Goal: Information Seeking & Learning: Learn about a topic

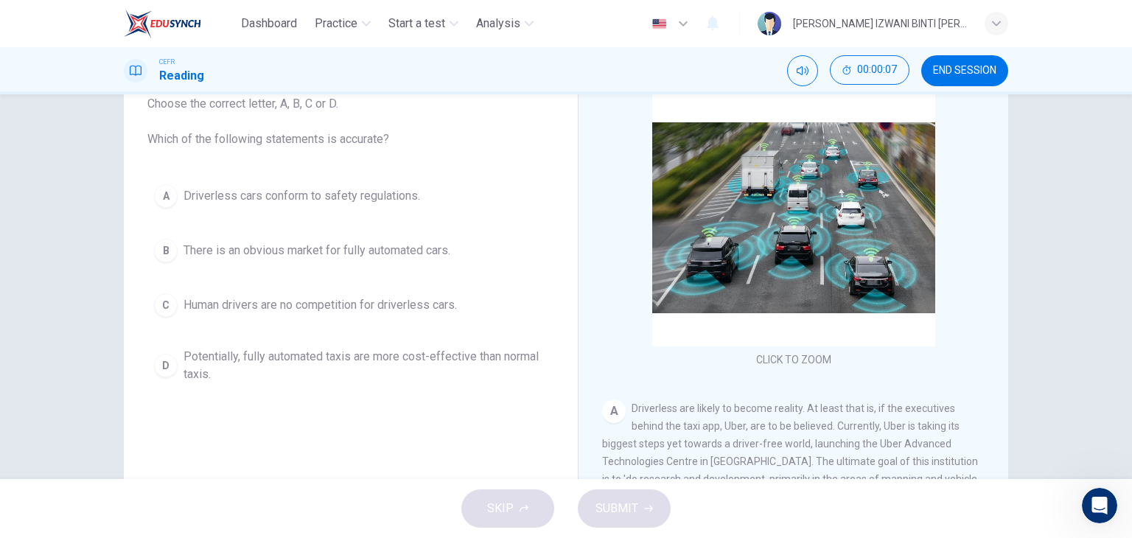
scroll to position [100, 0]
click at [984, 71] on span "END SESSION" at bounding box center [964, 71] width 63 height 12
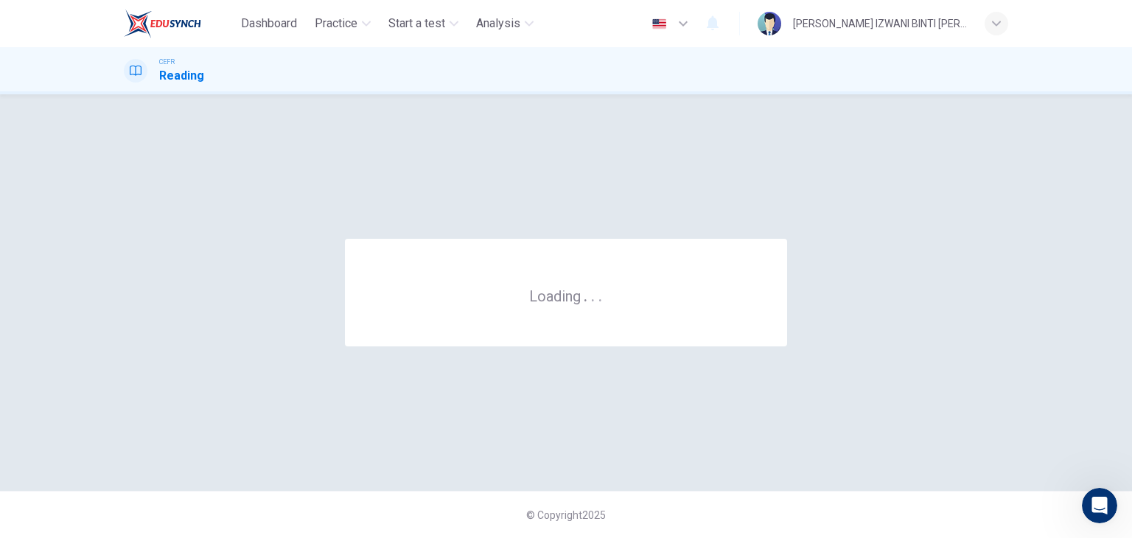
scroll to position [0, 0]
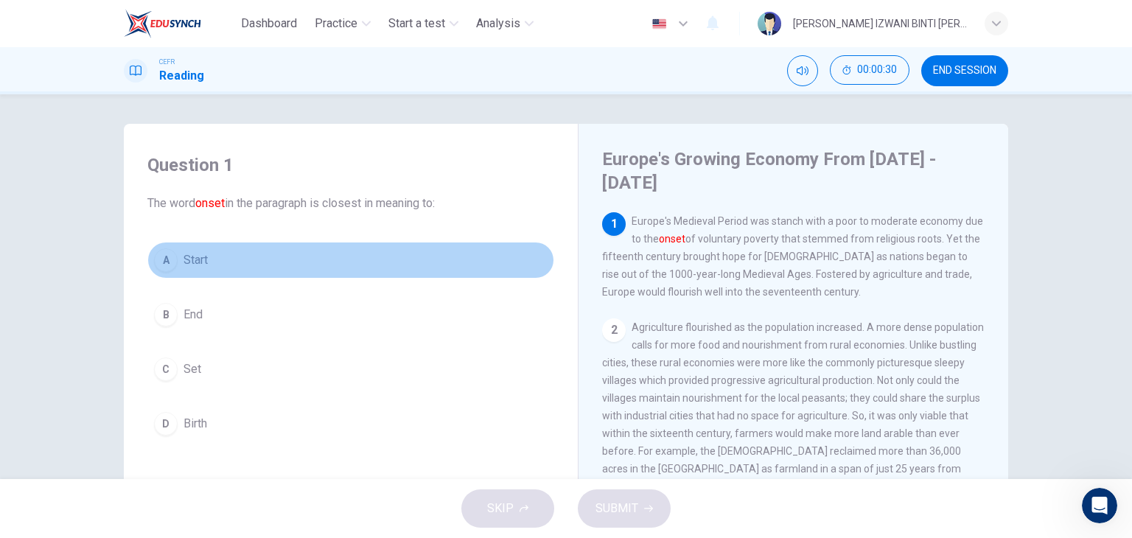
click at [356, 258] on button "A Start" at bounding box center [350, 260] width 407 height 37
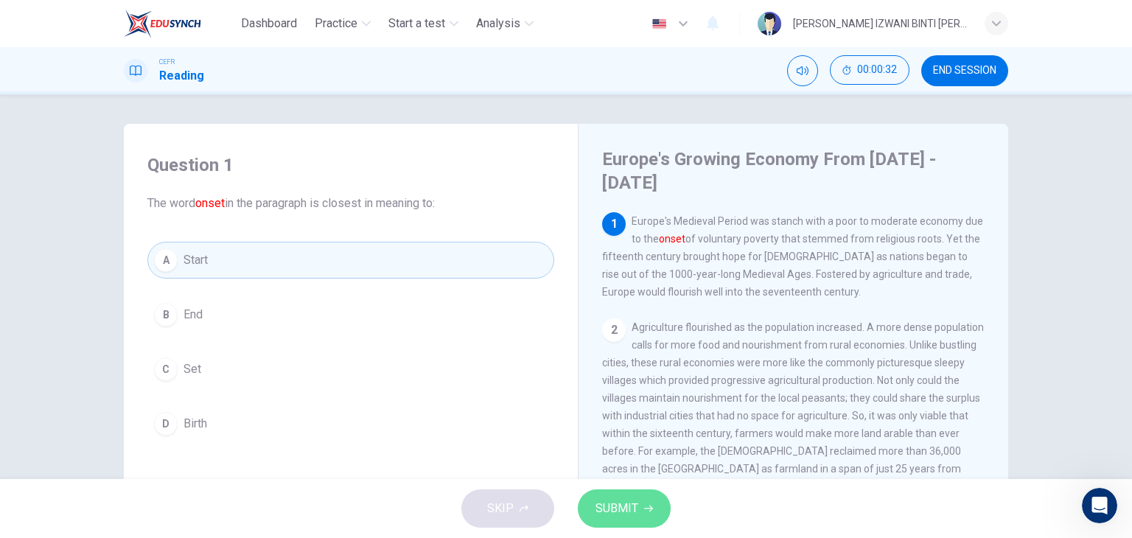
click at [636, 502] on span "SUBMIT" at bounding box center [616, 508] width 43 height 21
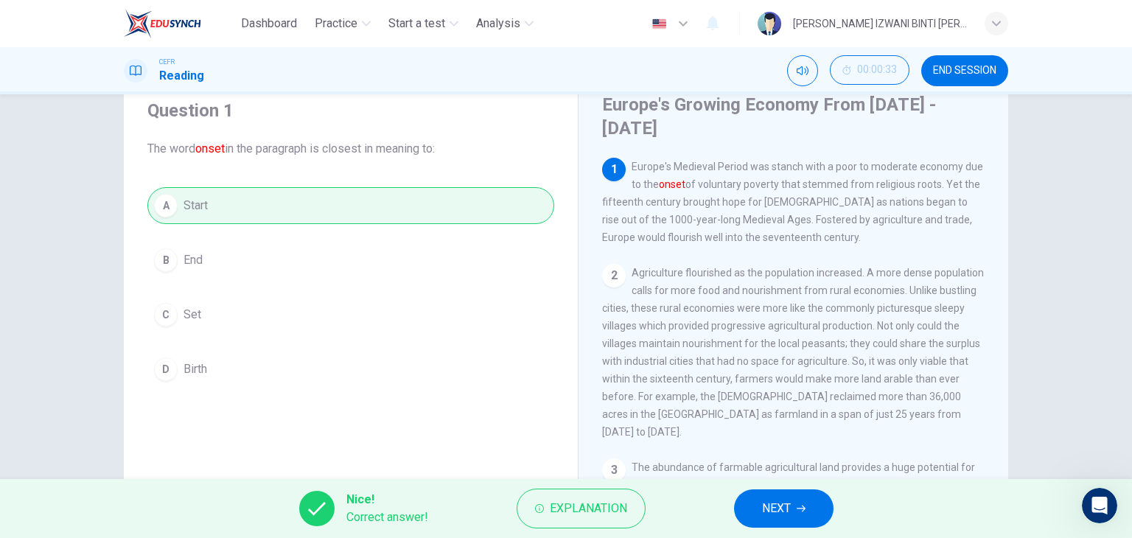
scroll to position [55, 0]
drag, startPoint x: 444, startPoint y: 146, endPoint x: 324, endPoint y: 150, distance: 119.4
click at [324, 150] on span "The word onset in the paragraph is closest in meaning to:" at bounding box center [350, 148] width 407 height 18
drag, startPoint x: 324, startPoint y: 150, endPoint x: 432, endPoint y: 149, distance: 108.3
click at [432, 149] on span "The word onset in the paragraph is closest in meaning to:" at bounding box center [350, 148] width 407 height 18
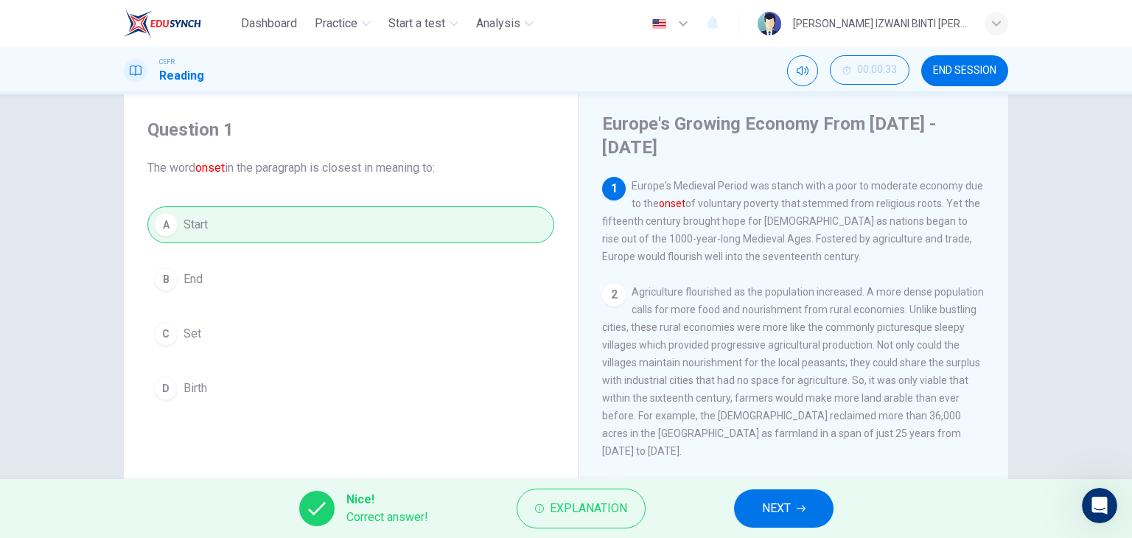
scroll to position [0, 0]
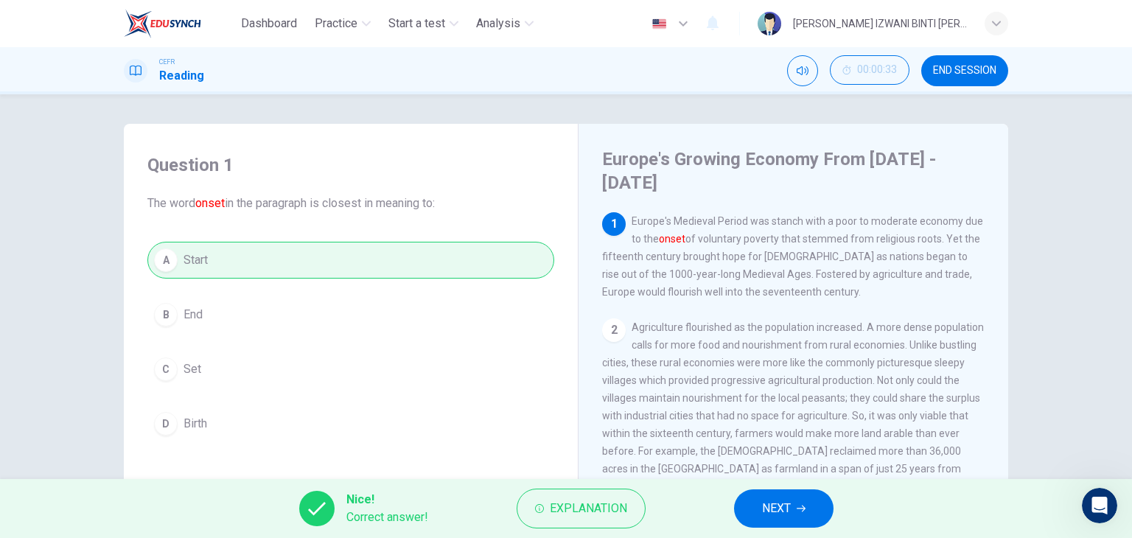
click at [1012, 130] on div "Question 1 The word onset in the paragraph is closest in meaning to: A Start B …" at bounding box center [565, 380] width 931 height 512
click at [1036, 182] on div "Question 1 The word onset in the paragraph is closest in meaning to: A Start B …" at bounding box center [566, 286] width 1132 height 385
click at [997, 235] on div "Europe's Growing Economy From 1600 - 1800 1 Europe's Medieval Period was stanch…" at bounding box center [793, 403] width 430 height 559
click at [763, 502] on span "NEXT" at bounding box center [776, 508] width 29 height 21
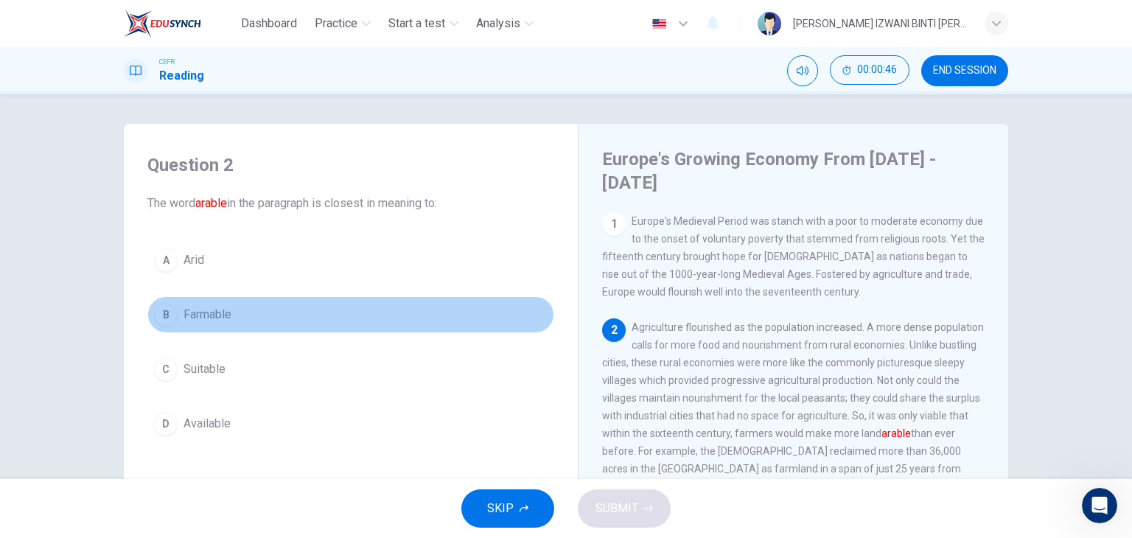
click at [242, 305] on button "B Farmable" at bounding box center [350, 314] width 407 height 37
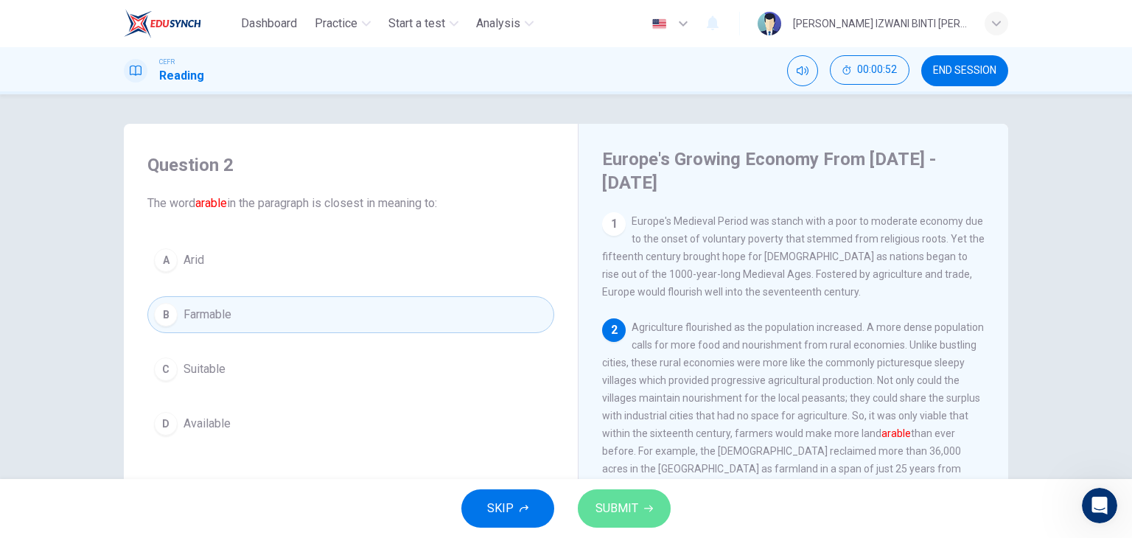
click at [659, 510] on button "SUBMIT" at bounding box center [624, 508] width 93 height 38
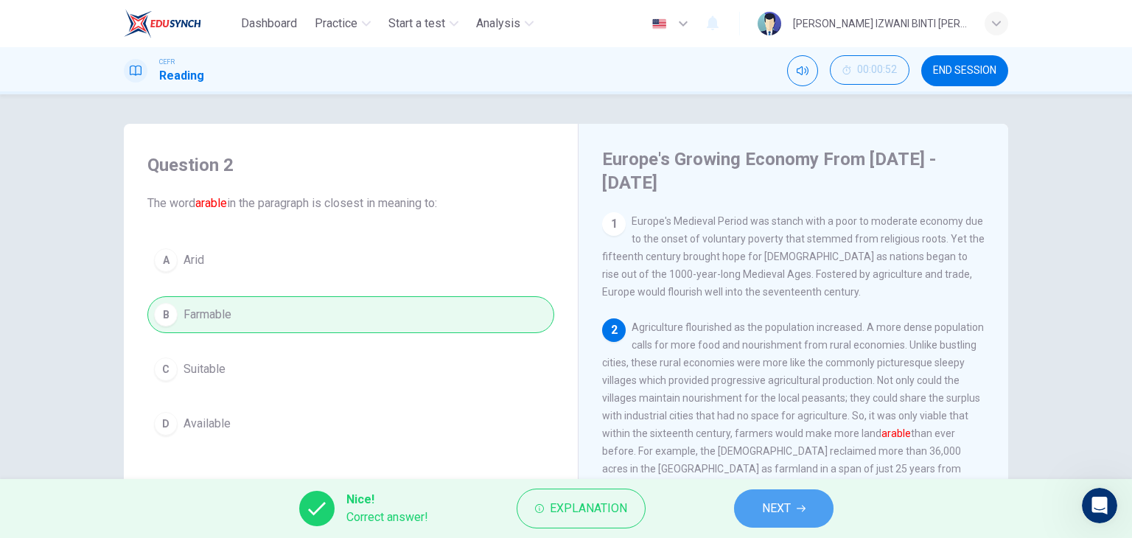
click at [773, 510] on span "NEXT" at bounding box center [776, 508] width 29 height 21
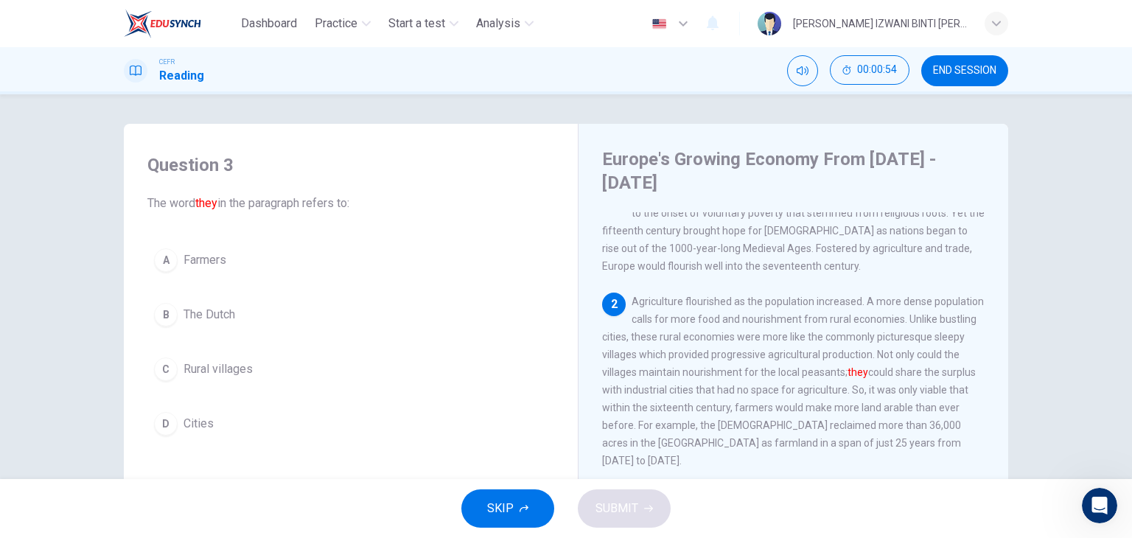
scroll to position [29, 0]
drag, startPoint x: 661, startPoint y: 315, endPoint x: 805, endPoint y: 322, distance: 143.9
click at [805, 322] on div "2 Agriculture flourished as the population increased. A more dense population c…" at bounding box center [793, 378] width 383 height 177
drag, startPoint x: 684, startPoint y: 335, endPoint x: 726, endPoint y: 346, distance: 42.5
click at [726, 346] on span "Agriculture flourished as the population increased. A more dense population cal…" at bounding box center [793, 378] width 382 height 171
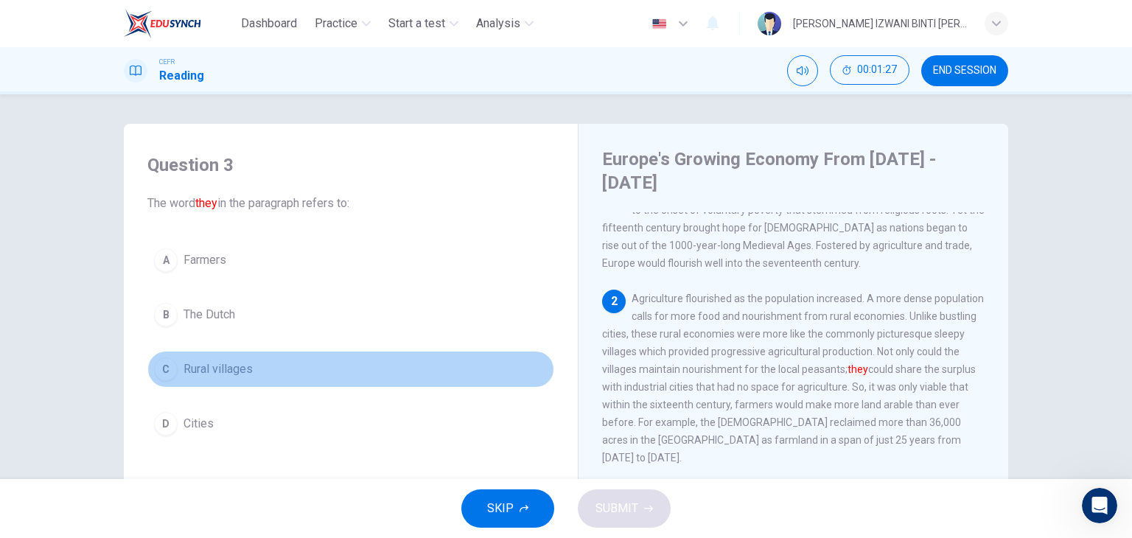
click at [370, 356] on button "C Rural villages" at bounding box center [350, 369] width 407 height 37
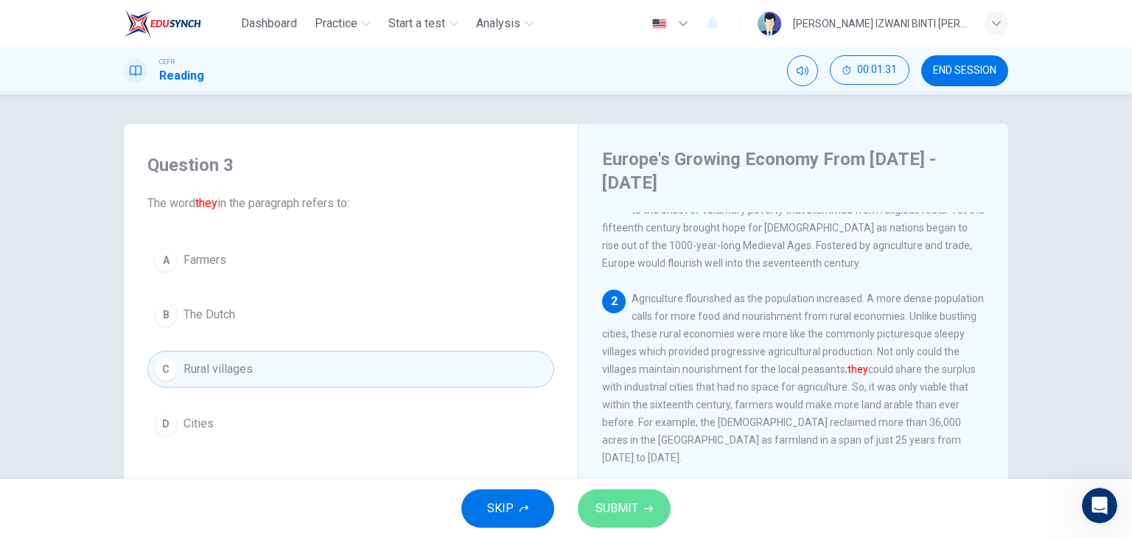
click at [613, 500] on span "SUBMIT" at bounding box center [616, 508] width 43 height 21
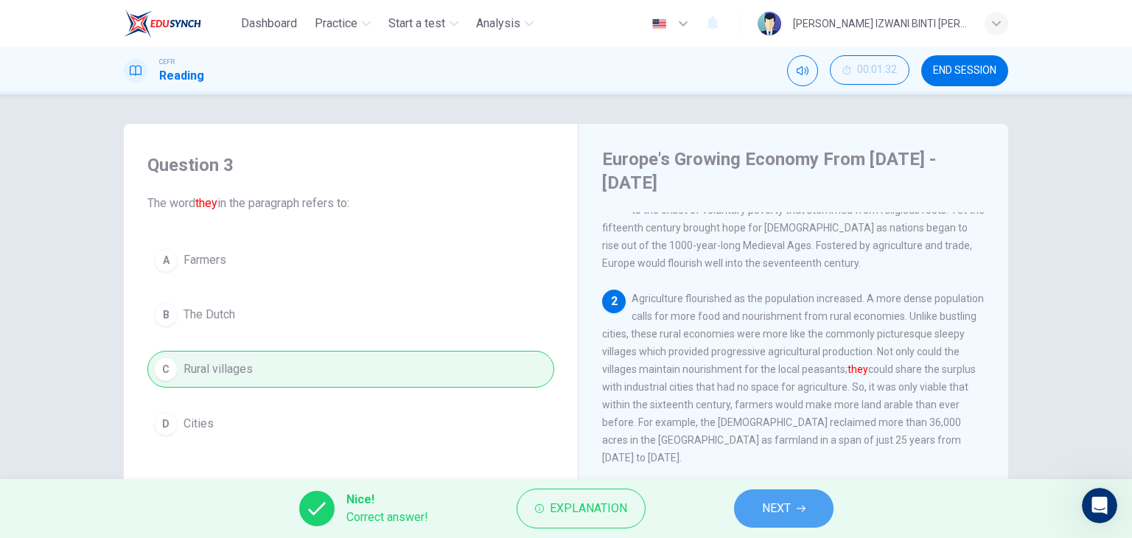
click at [815, 508] on button "NEXT" at bounding box center [783, 508] width 99 height 38
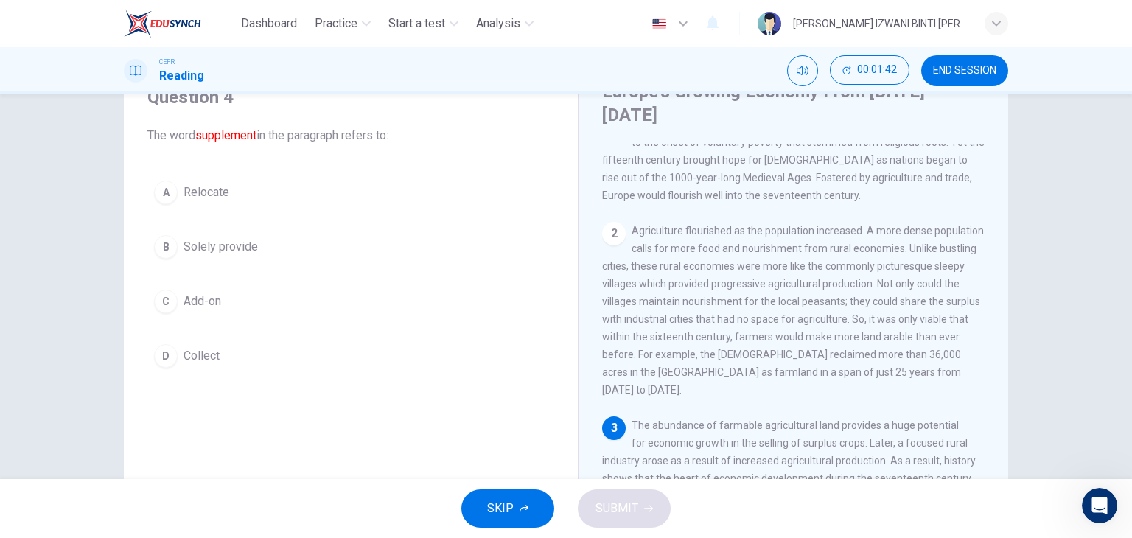
scroll to position [65, 0]
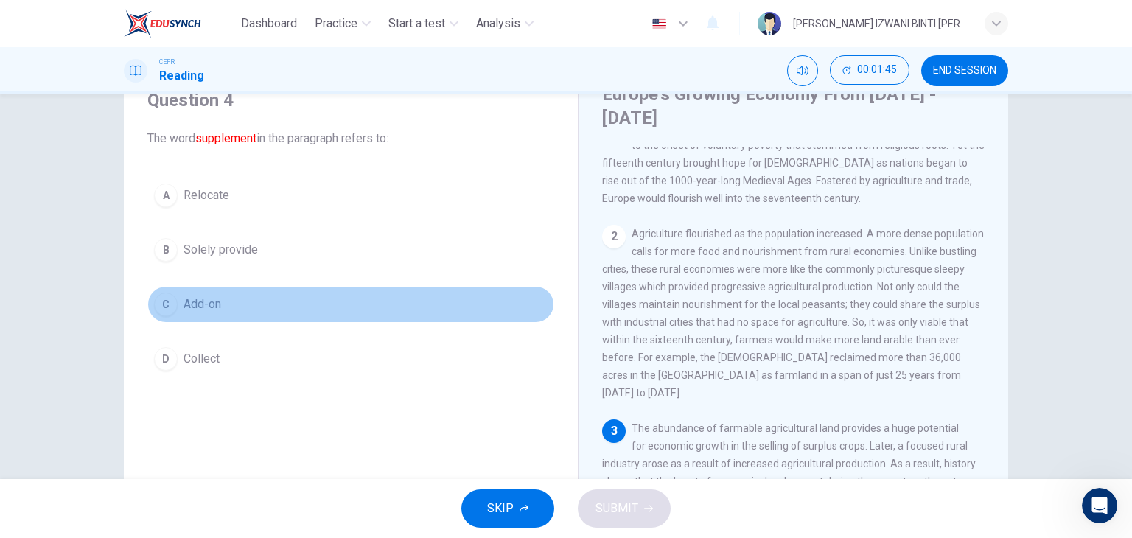
click at [498, 293] on button "C Add-on" at bounding box center [350, 304] width 407 height 37
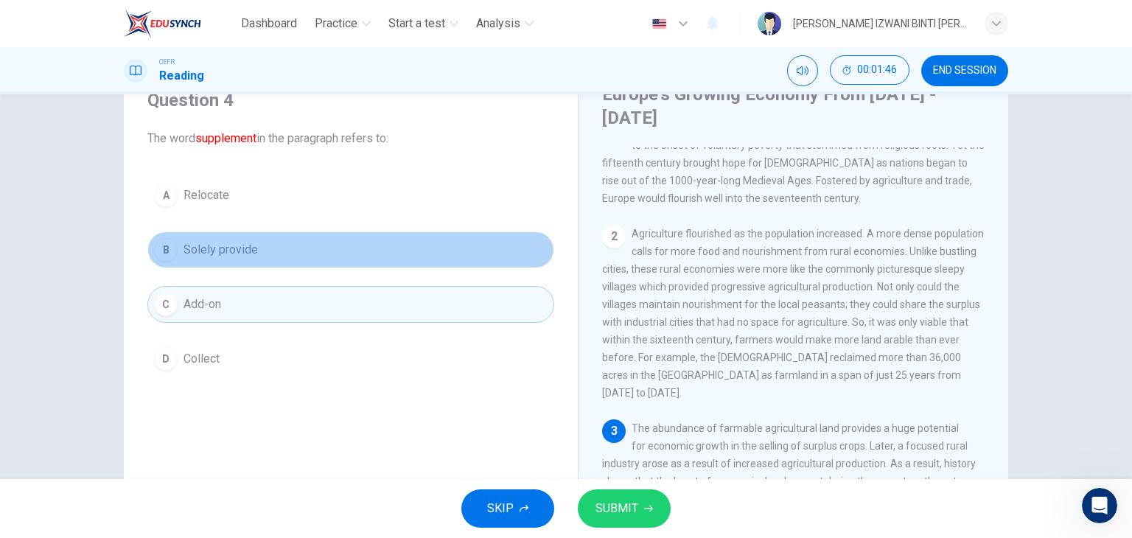
click at [492, 250] on button "B Solely provide" at bounding box center [350, 249] width 407 height 37
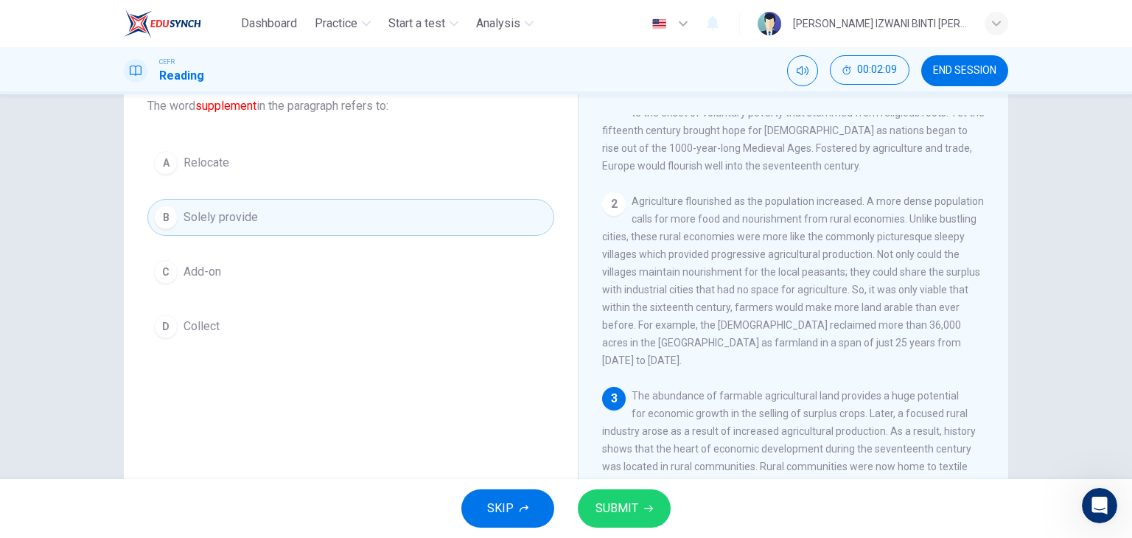
scroll to position [85, 0]
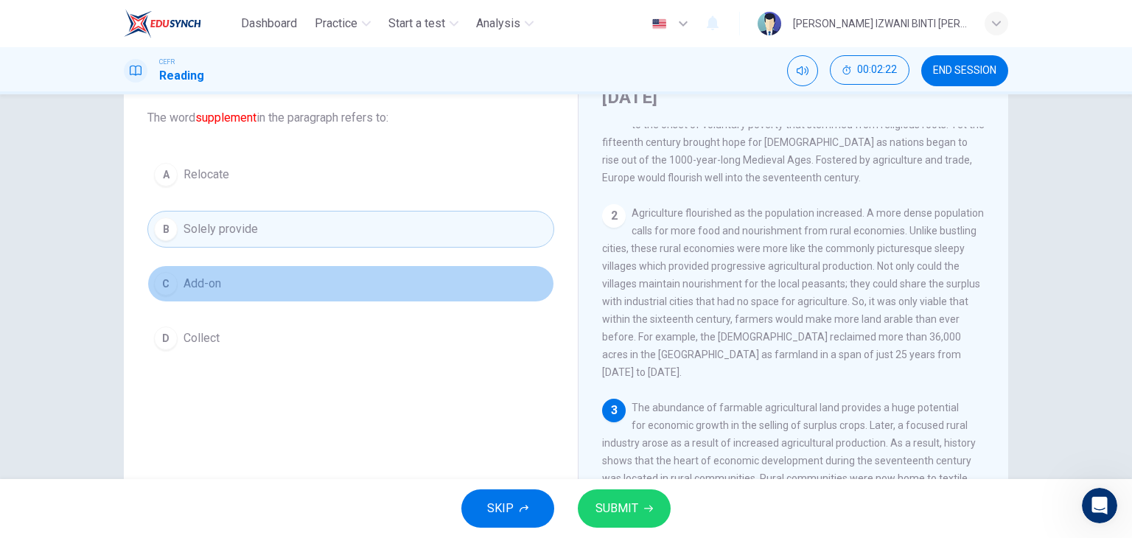
click at [354, 284] on button "C Add-on" at bounding box center [350, 283] width 407 height 37
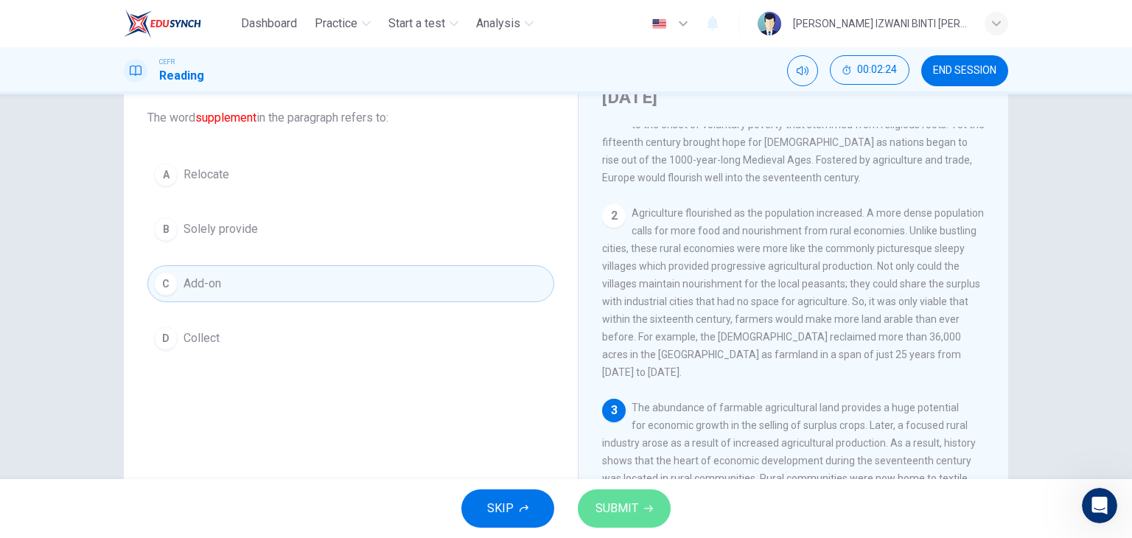
click at [637, 508] on span "SUBMIT" at bounding box center [616, 508] width 43 height 21
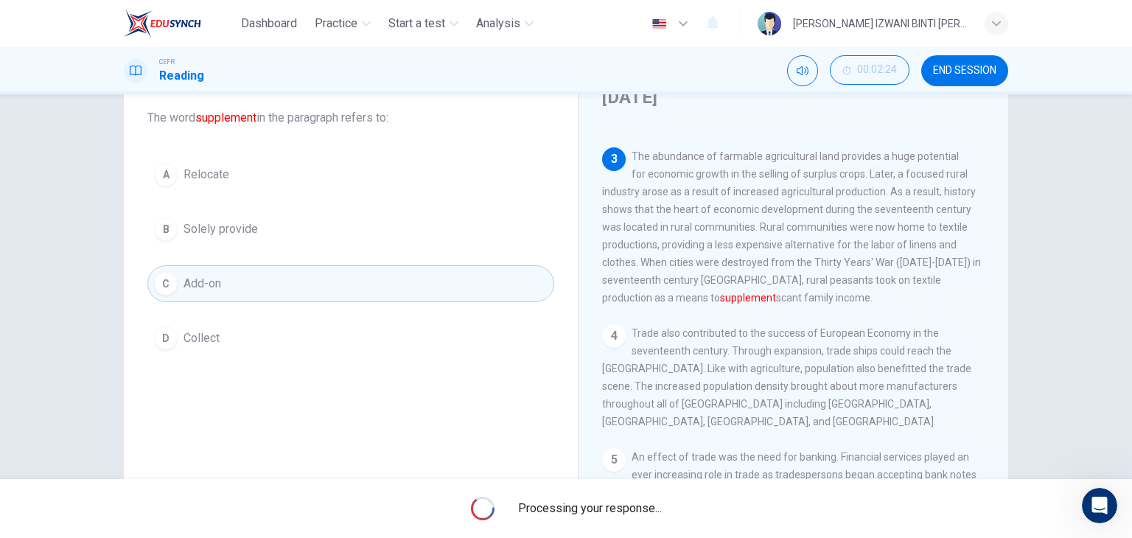
scroll to position [282, 0]
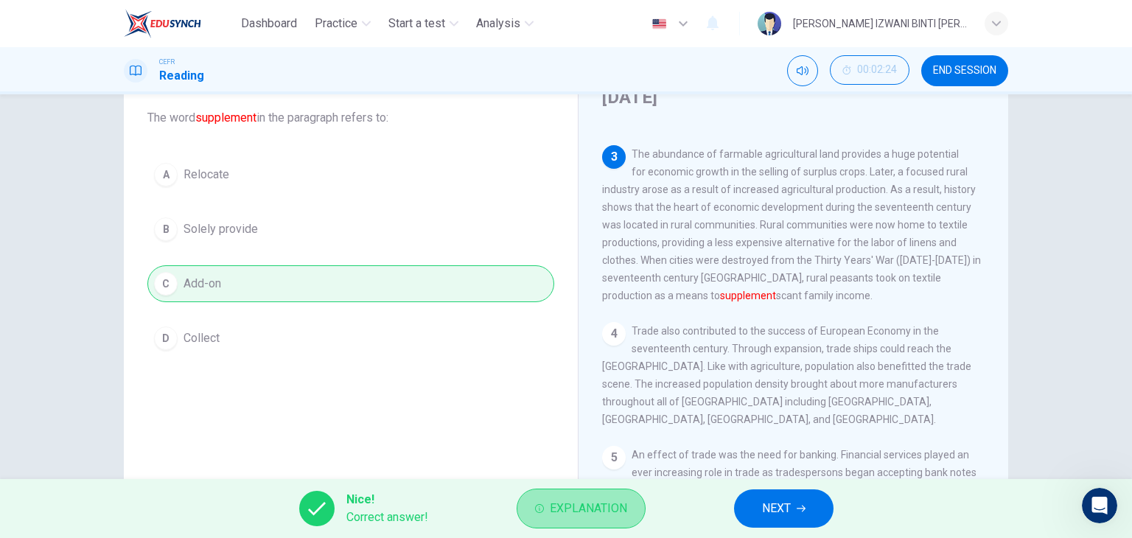
click at [606, 494] on button "Explanation" at bounding box center [580, 508] width 129 height 40
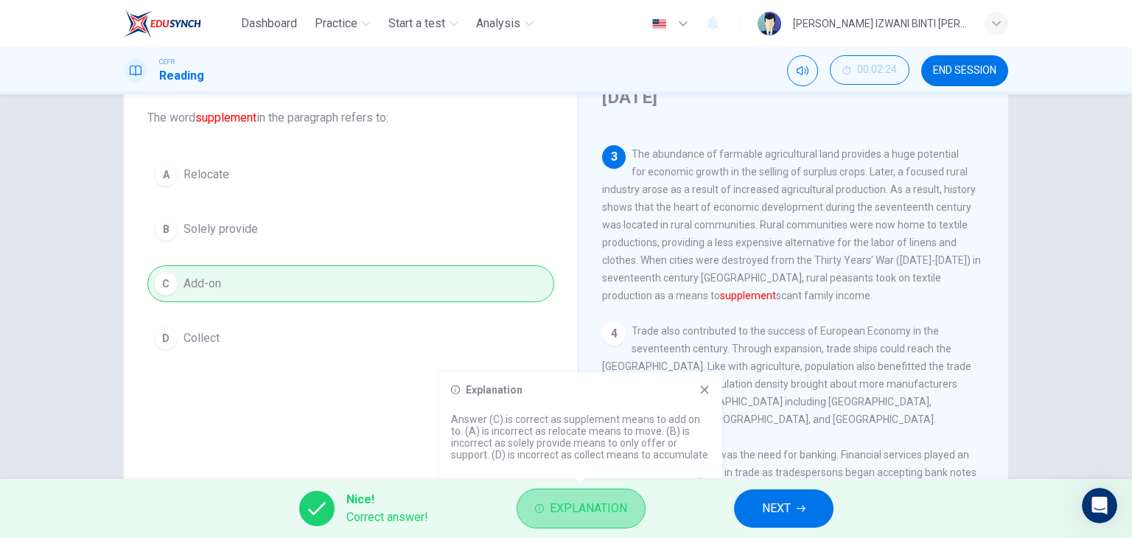
click at [606, 494] on button "Explanation" at bounding box center [580, 508] width 129 height 40
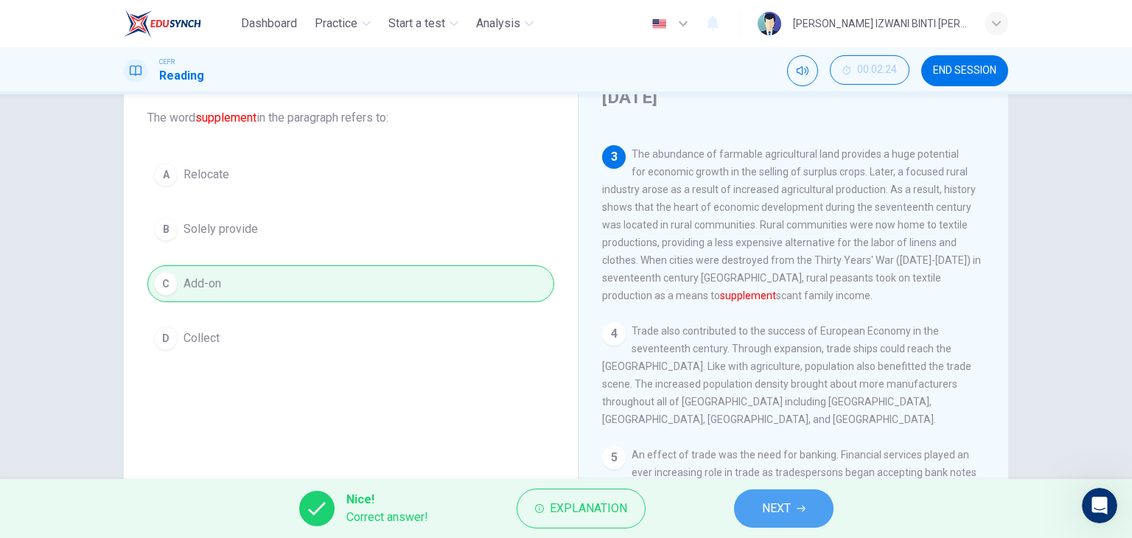
click at [772, 523] on button "NEXT" at bounding box center [783, 508] width 99 height 38
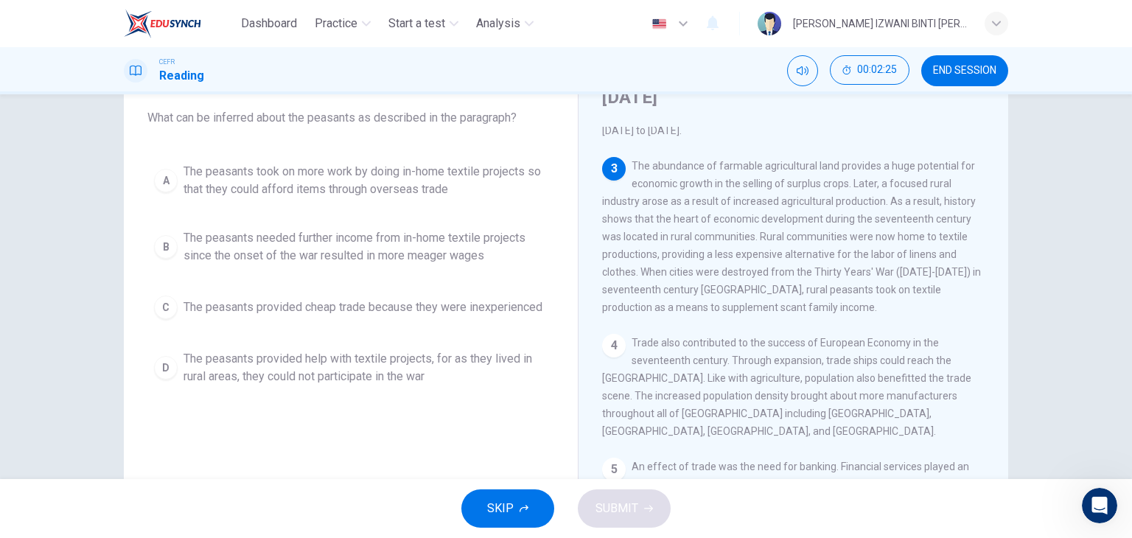
scroll to position [270, 0]
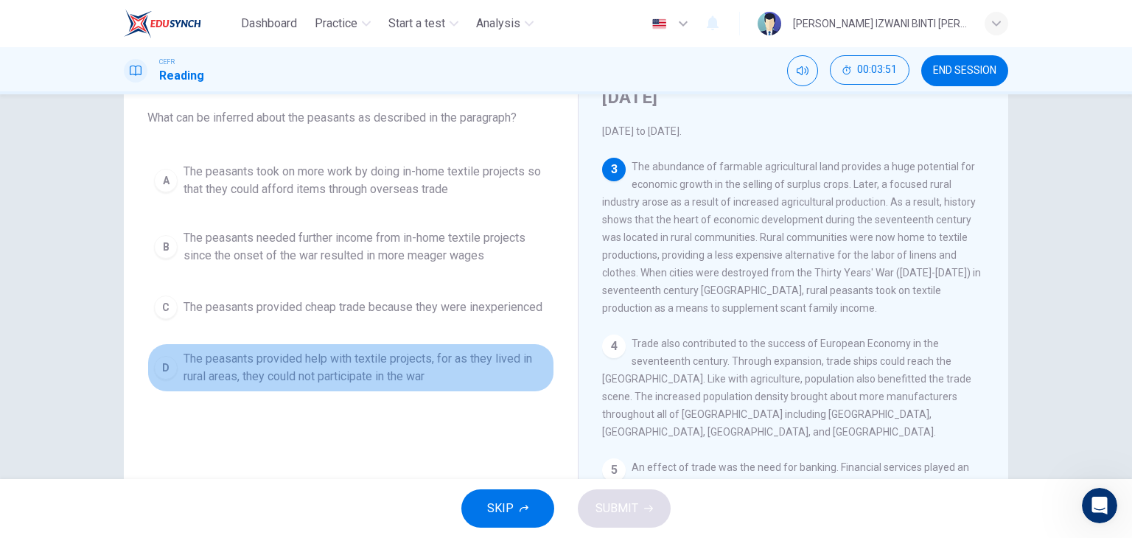
click at [371, 365] on span "The peasants provided help with textile projects, for as they lived in rural ar…" at bounding box center [365, 367] width 364 height 35
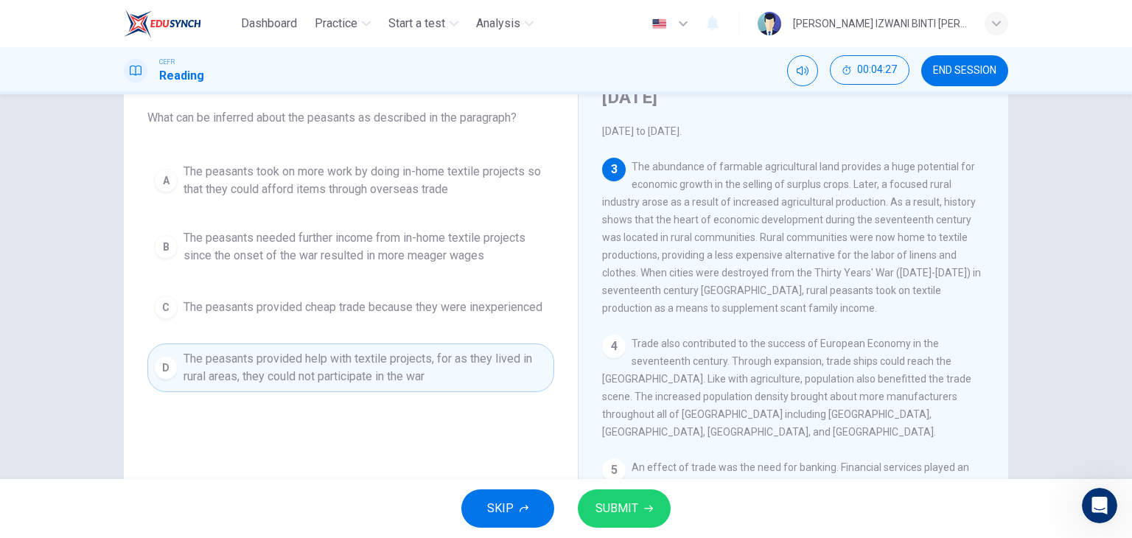
click at [460, 407] on div "Question 5 What can be inferred about the peasants as described in the paragrap…" at bounding box center [351, 301] width 430 height 497
click at [452, 333] on div "A The peasants took on more work by doing in-home textile projects so that they…" at bounding box center [350, 274] width 407 height 236
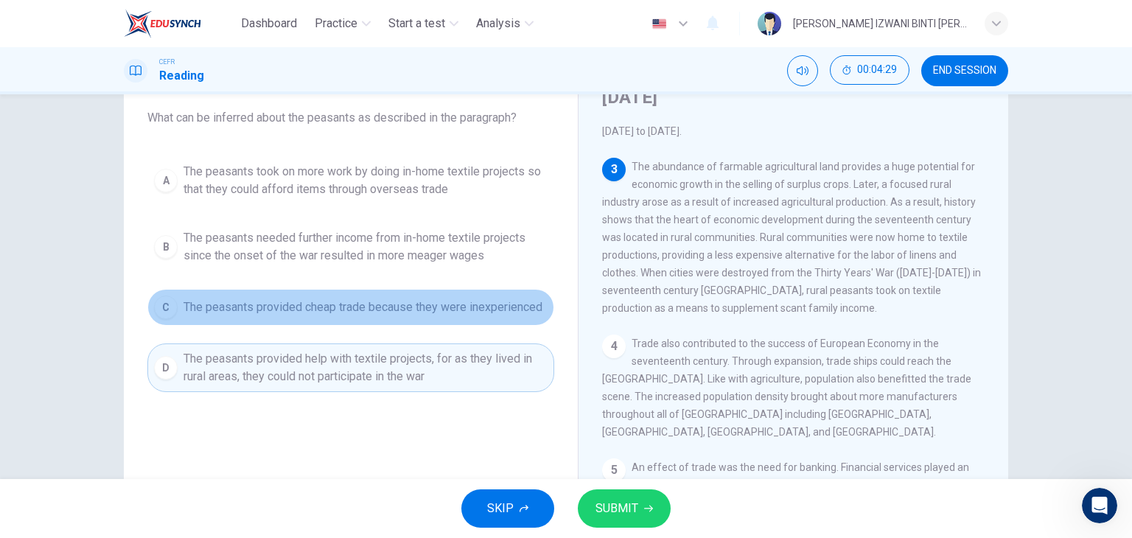
click at [457, 298] on span "The peasants provided cheap trade because they were inexperienced" at bounding box center [362, 307] width 359 height 18
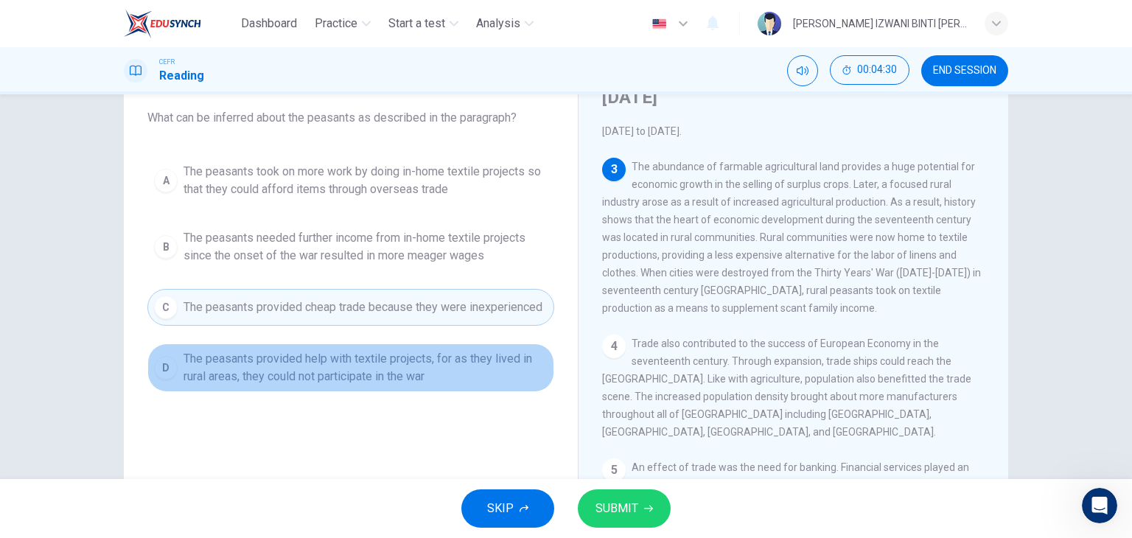
click at [432, 351] on span "The peasants provided help with textile projects, for as they lived in rural ar…" at bounding box center [365, 367] width 364 height 35
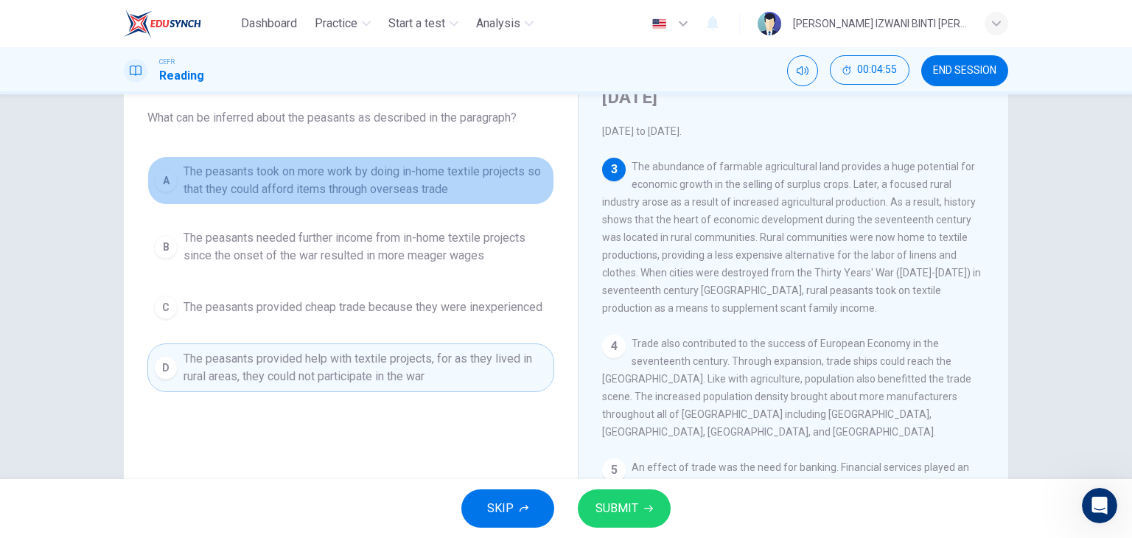
click at [356, 169] on span "The peasants took on more work by doing in-home textile projects so that they c…" at bounding box center [365, 180] width 364 height 35
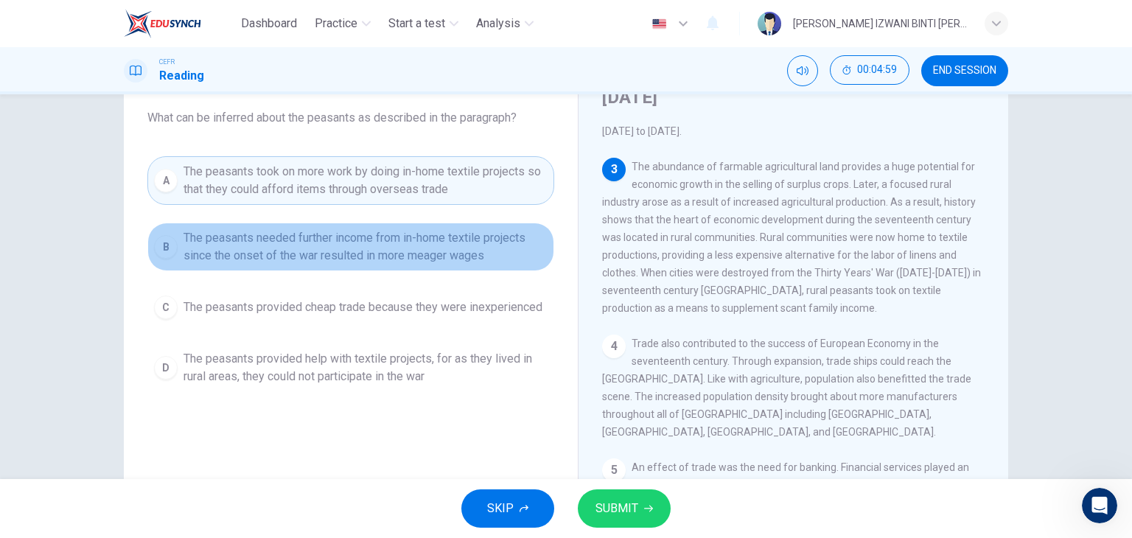
click at [358, 249] on span "The peasants needed further income from in-home textile projects since the onse…" at bounding box center [365, 246] width 364 height 35
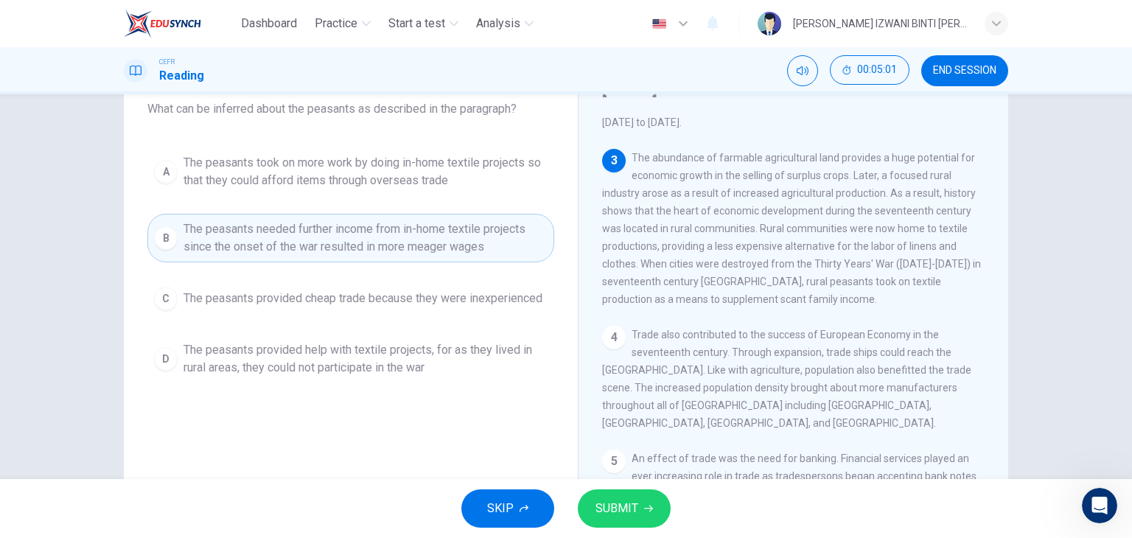
scroll to position [103, 0]
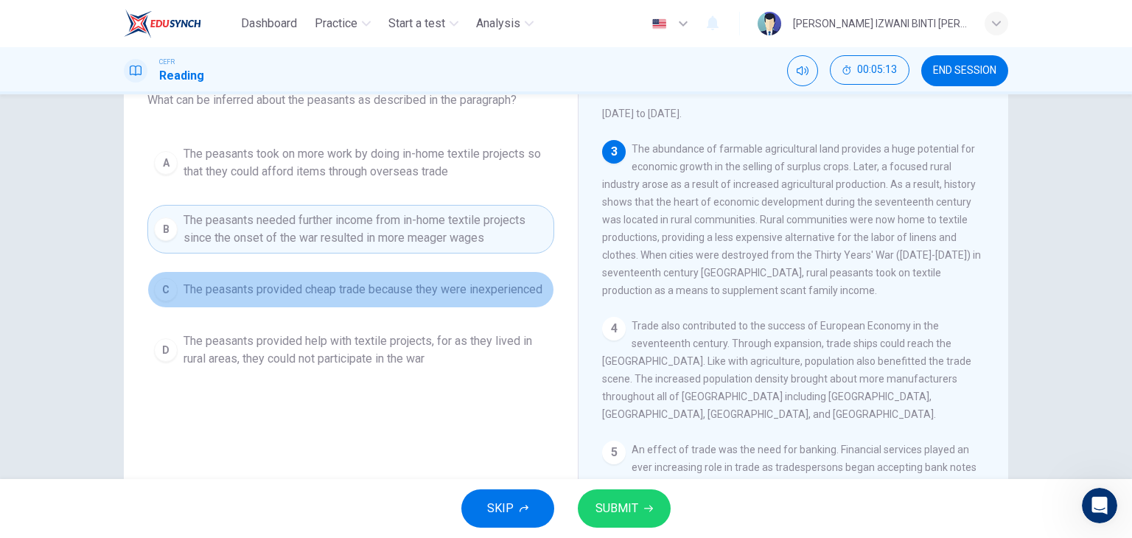
click at [440, 287] on span "The peasants provided cheap trade because they were inexperienced" at bounding box center [362, 290] width 359 height 18
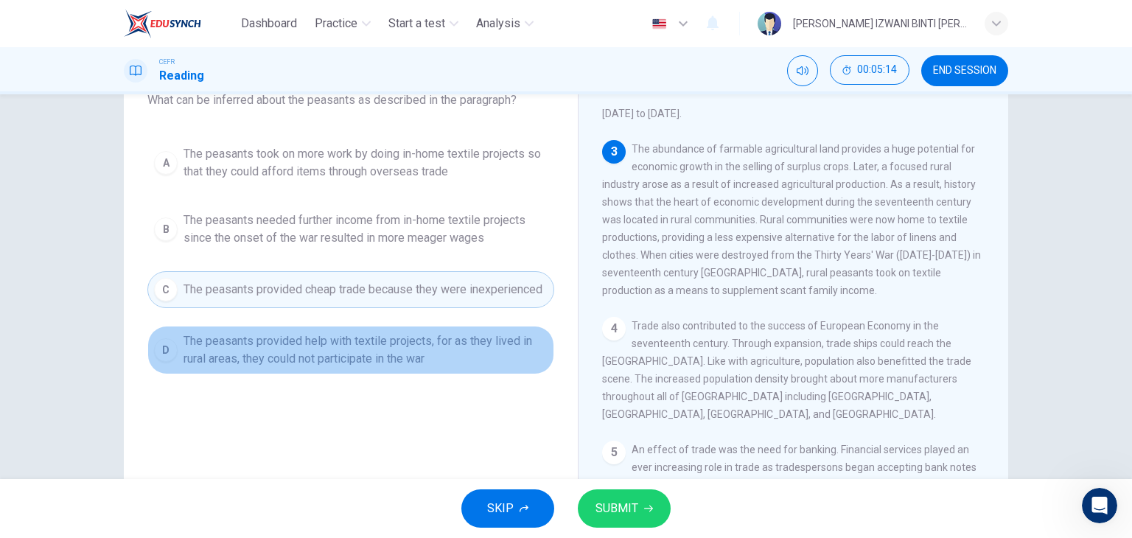
click at [400, 336] on span "The peasants provided help with textile projects, for as they lived in rural ar…" at bounding box center [365, 349] width 364 height 35
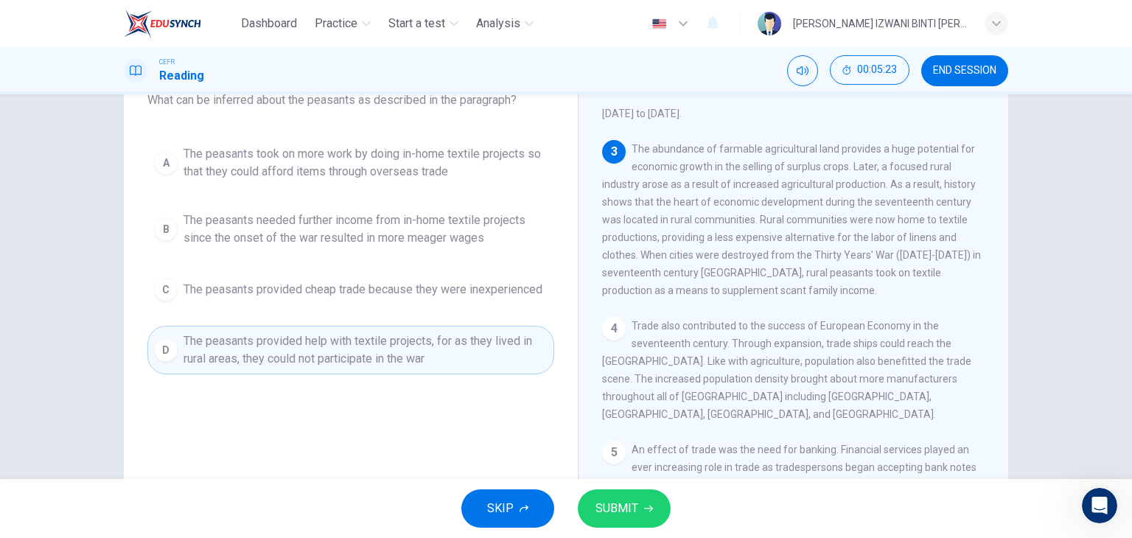
click at [392, 243] on span "The peasants needed further income from in-home textile projects since the onse…" at bounding box center [365, 228] width 364 height 35
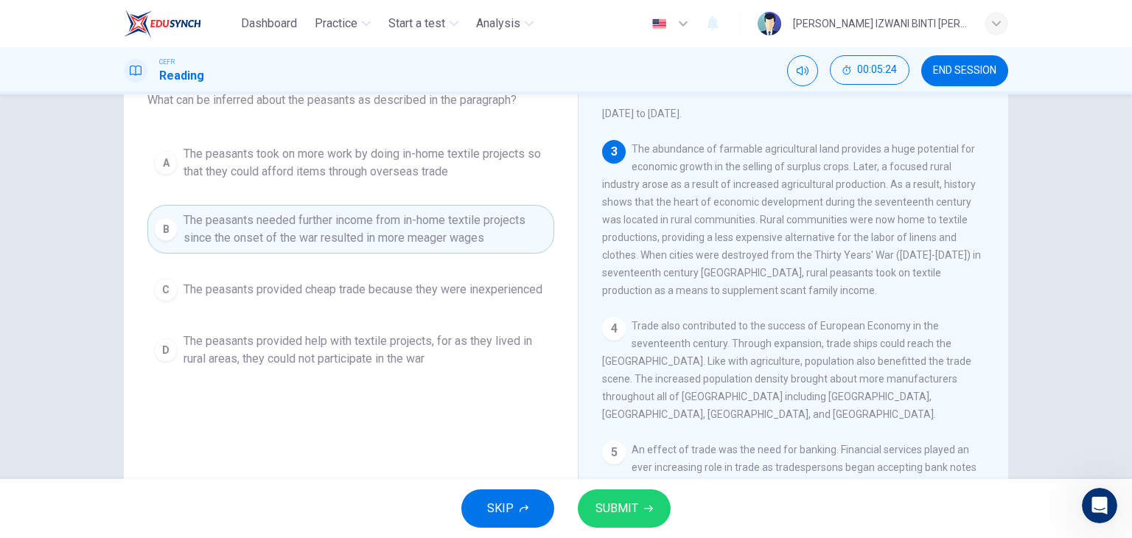
click at [410, 150] on span "The peasants took on more work by doing in-home textile projects so that they c…" at bounding box center [365, 162] width 364 height 35
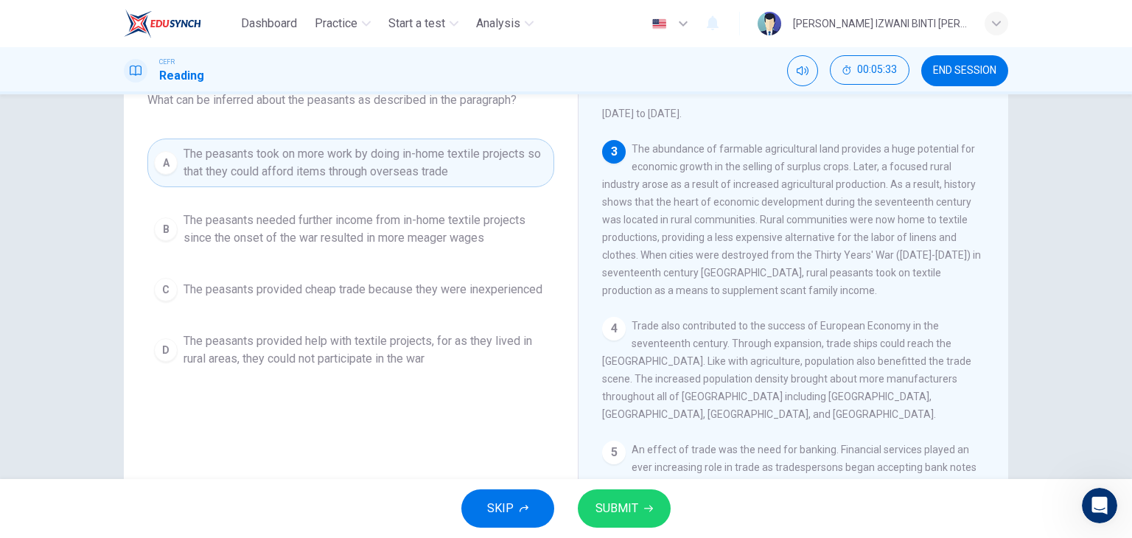
drag, startPoint x: 348, startPoint y: 175, endPoint x: 364, endPoint y: 211, distance: 40.2
click at [364, 211] on div "A The peasants took on more work by doing in-home textile projects so that they…" at bounding box center [350, 257] width 407 height 236
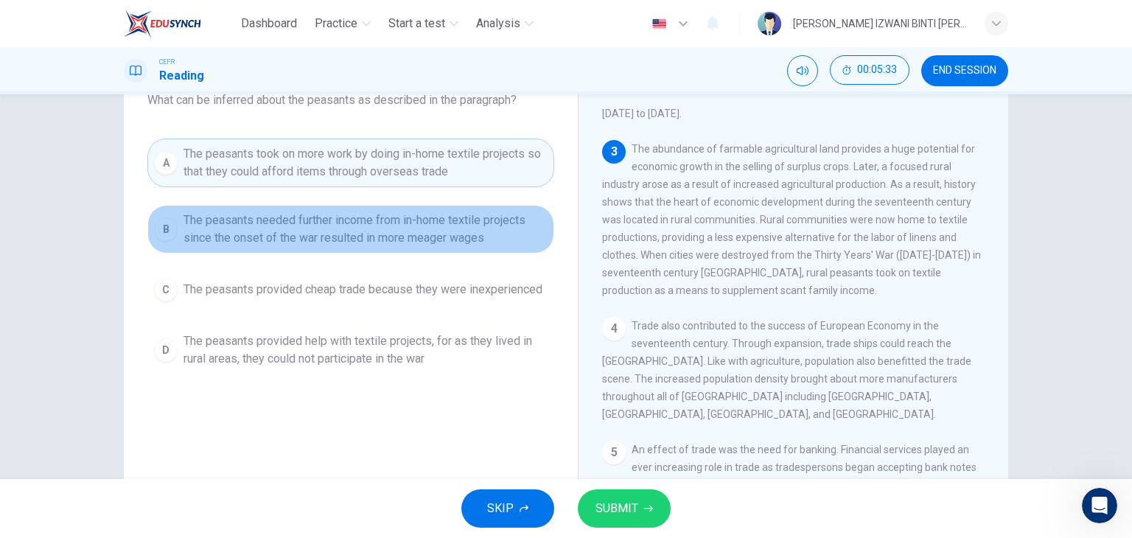
click at [364, 211] on span "The peasants needed further income from in-home textile projects since the onse…" at bounding box center [365, 228] width 364 height 35
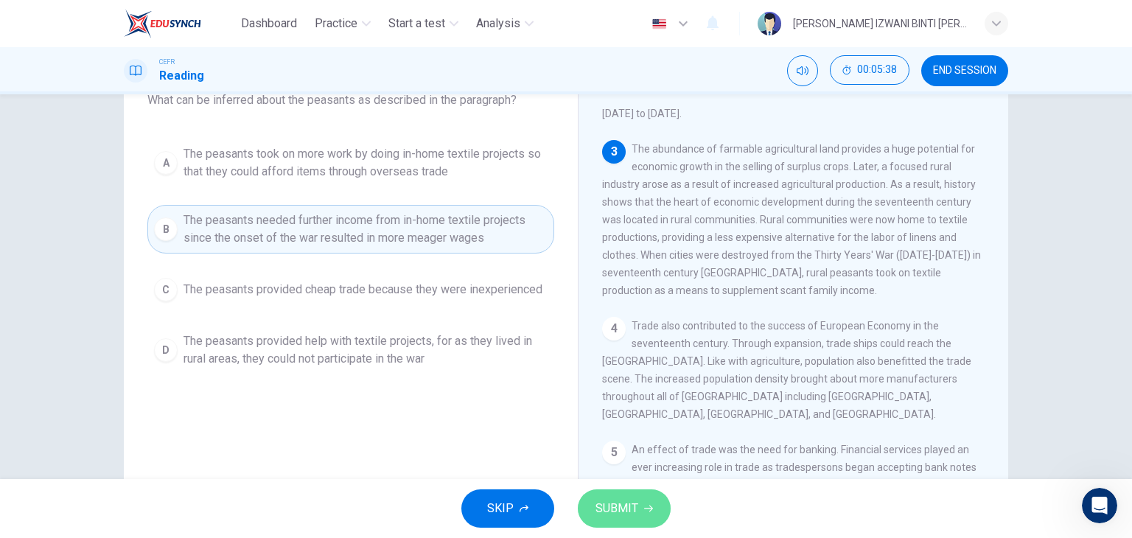
click at [609, 511] on span "SUBMIT" at bounding box center [616, 508] width 43 height 21
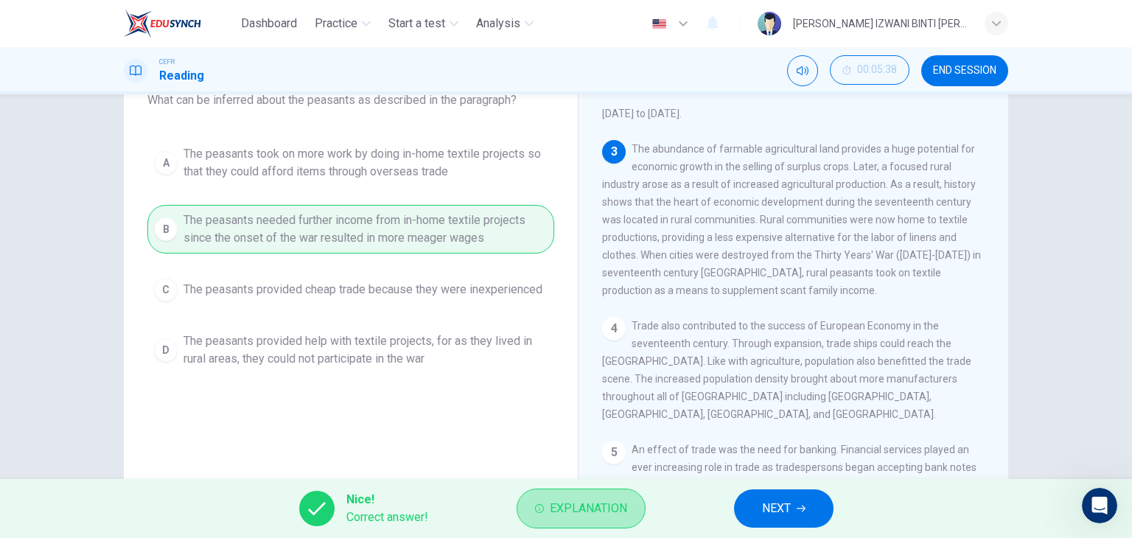
click at [609, 511] on span "Explanation" at bounding box center [588, 508] width 77 height 21
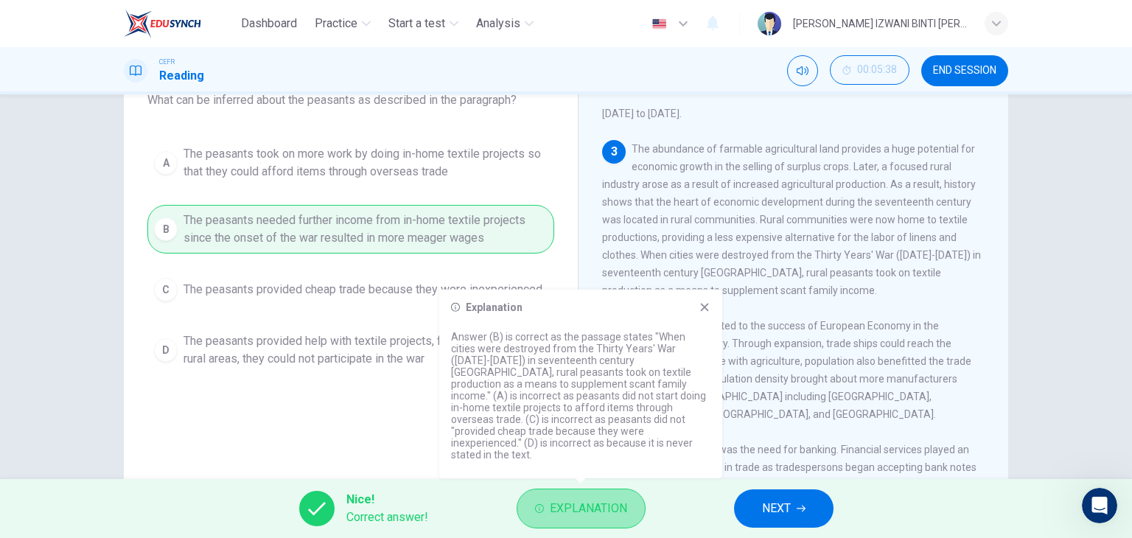
click at [591, 498] on span "Explanation" at bounding box center [588, 508] width 77 height 21
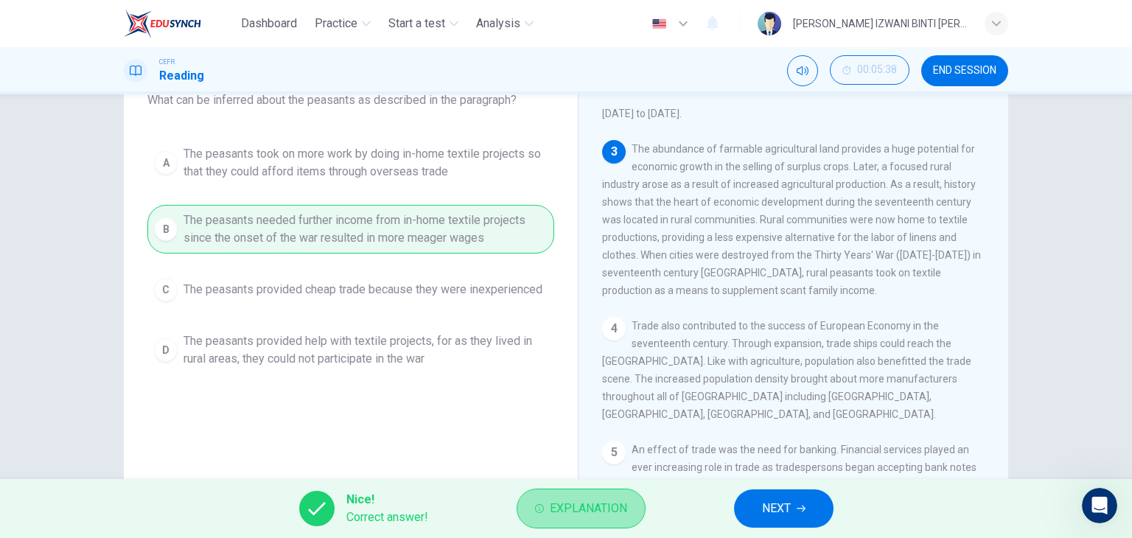
click at [591, 498] on span "Explanation" at bounding box center [588, 508] width 77 height 21
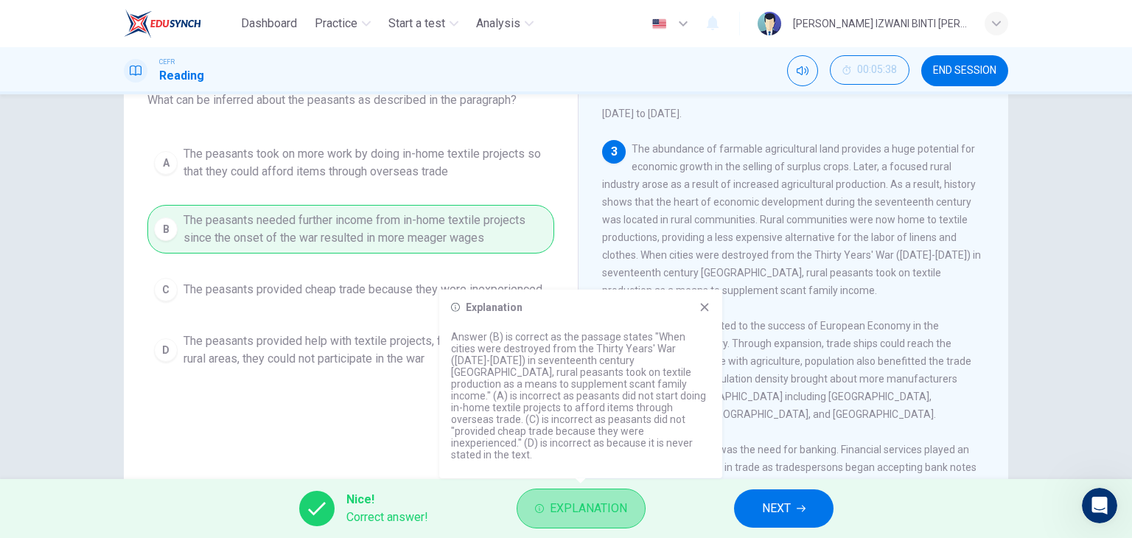
click at [591, 498] on span "Explanation" at bounding box center [588, 508] width 77 height 21
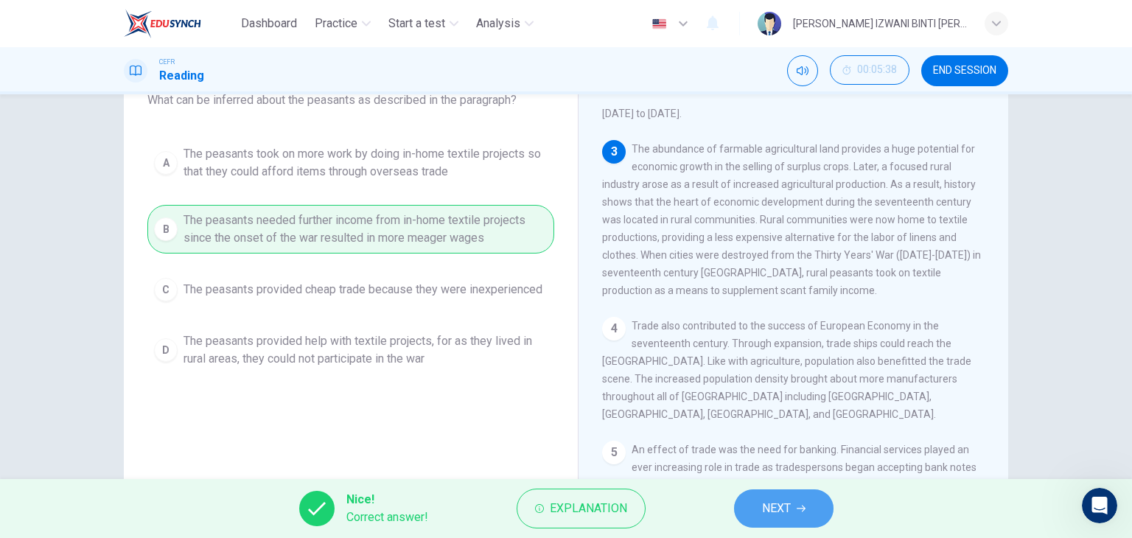
click at [763, 508] on span "NEXT" at bounding box center [776, 508] width 29 height 21
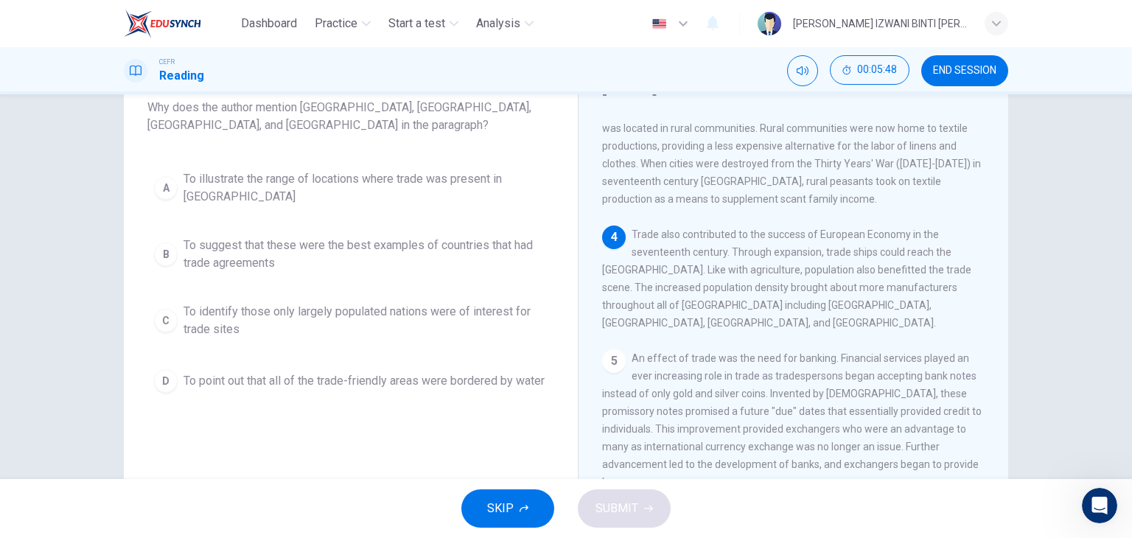
scroll to position [370, 0]
drag, startPoint x: 716, startPoint y: 259, endPoint x: 765, endPoint y: 263, distance: 48.8
click at [765, 263] on span "Trade also contributed to the success of European Economy in the seventeenth ce…" at bounding box center [786, 277] width 369 height 100
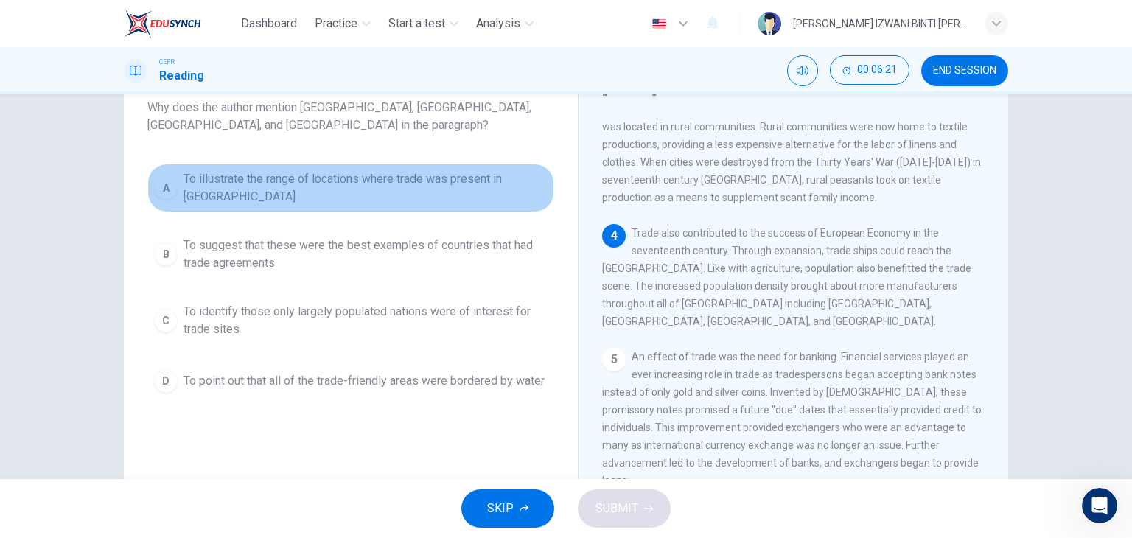
click at [445, 195] on button "A To illustrate the range of locations where trade was present in Europe" at bounding box center [350, 188] width 407 height 49
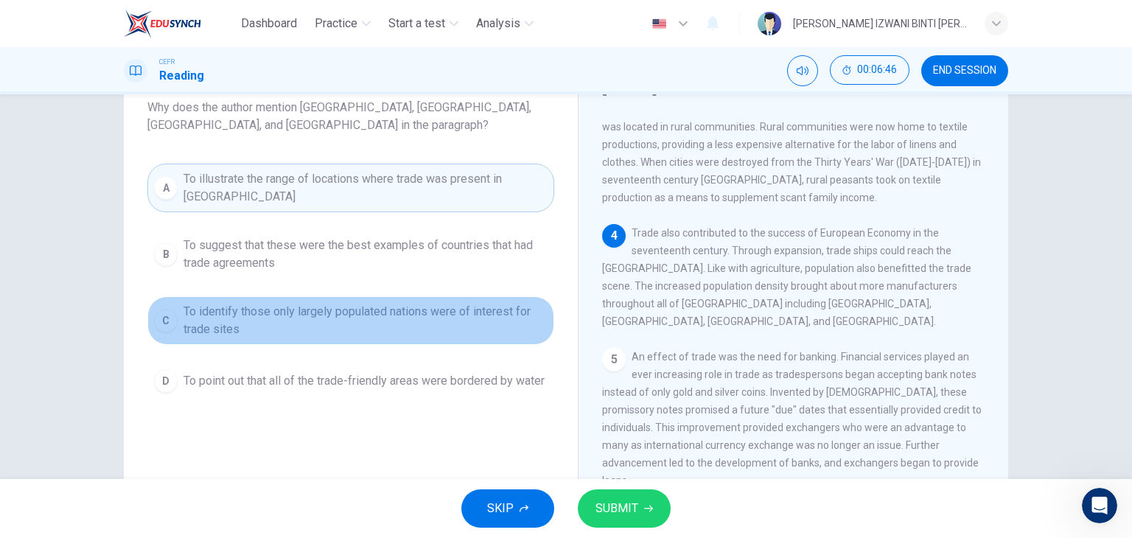
click at [416, 321] on span "To identify those only largely populated nations were of interest for trade sit…" at bounding box center [365, 320] width 364 height 35
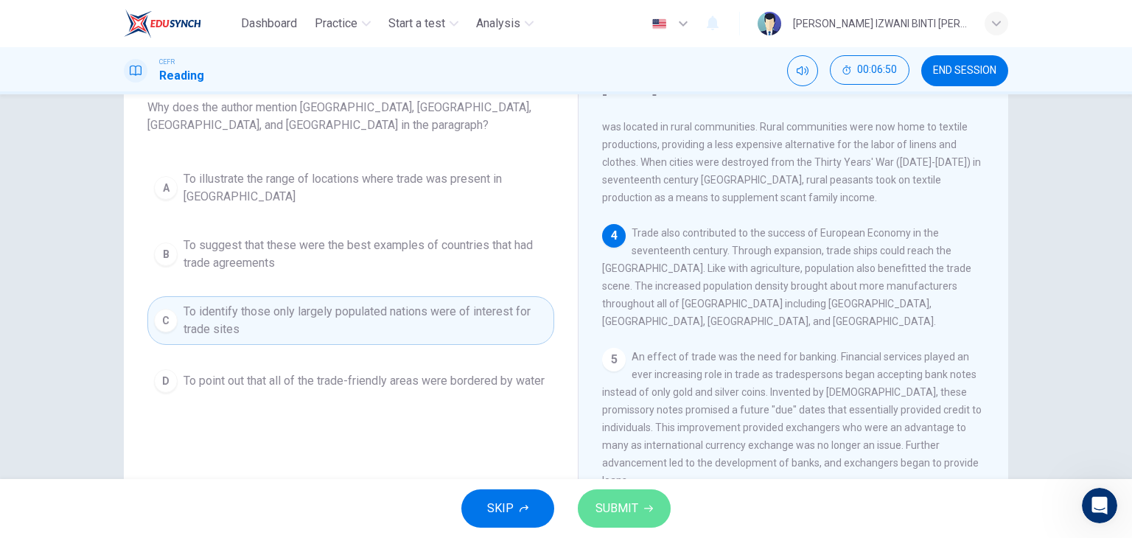
click at [620, 499] on span "SUBMIT" at bounding box center [616, 508] width 43 height 21
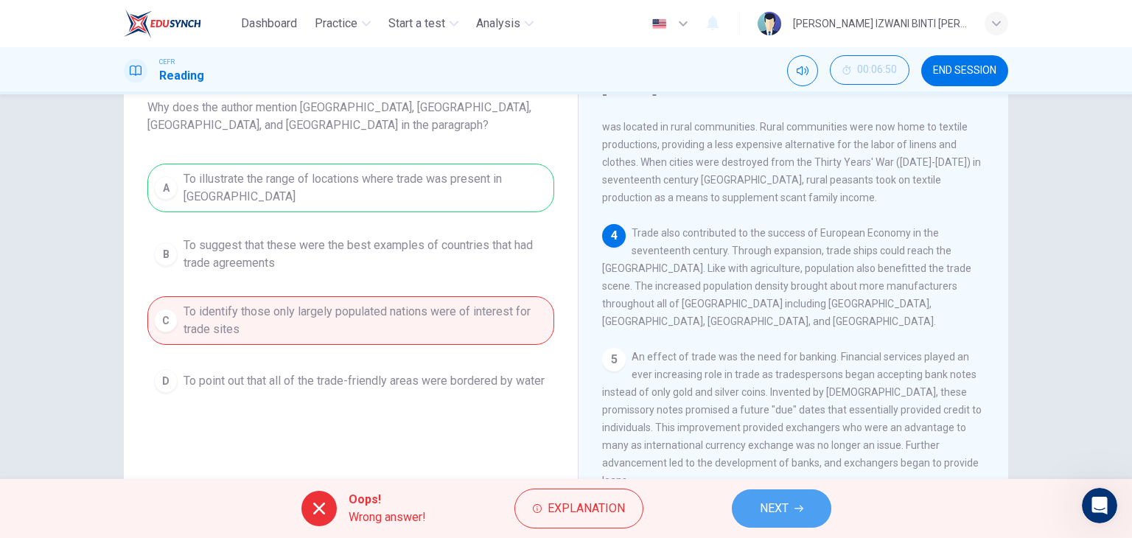
click at [761, 510] on span "NEXT" at bounding box center [774, 508] width 29 height 21
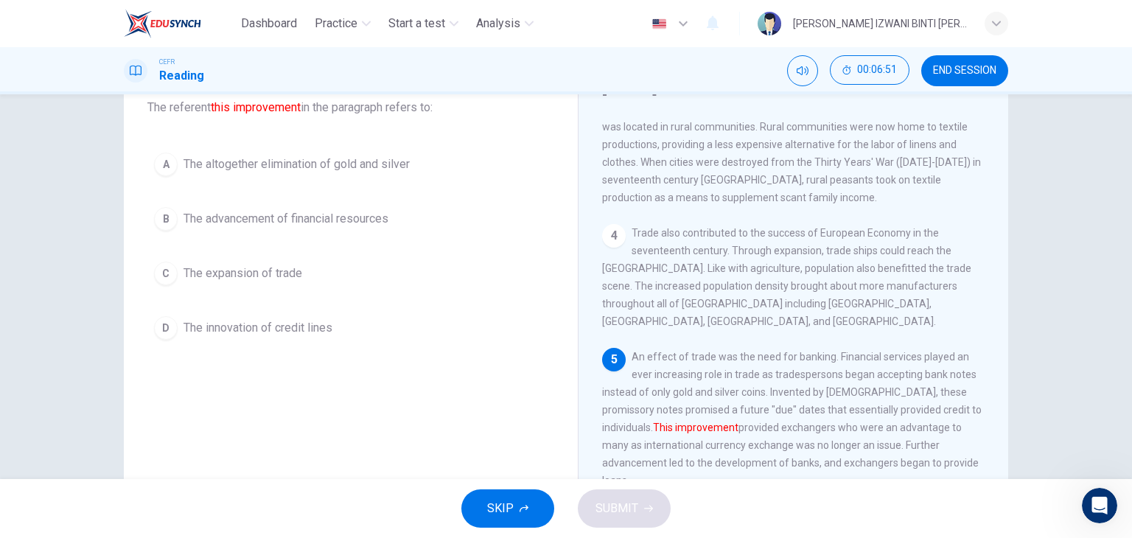
click at [666, 292] on div "1 Europe's Medieval Period was stanch with a poor to moderate economy due to th…" at bounding box center [803, 339] width 402 height 447
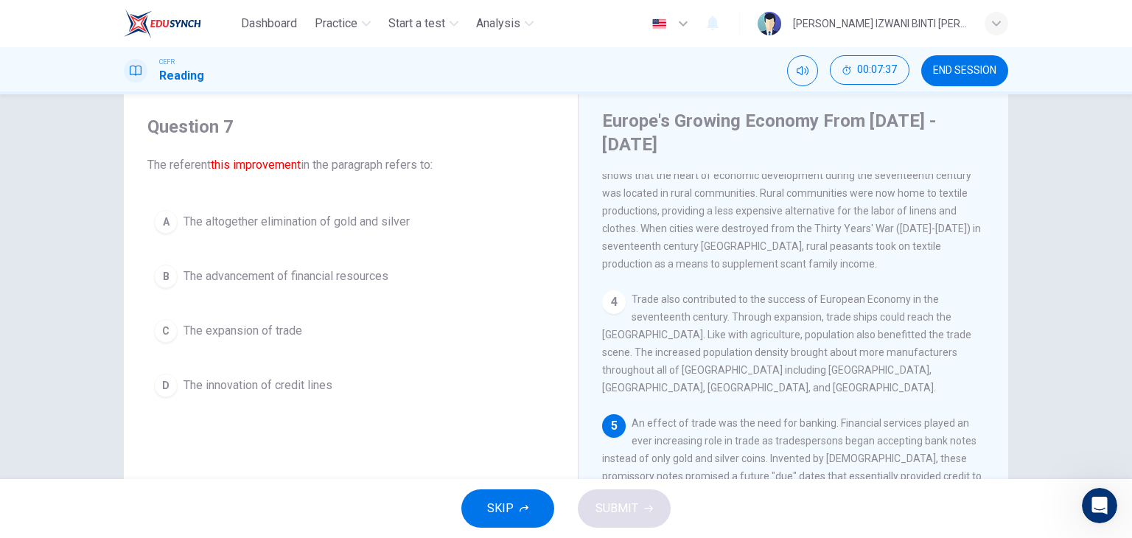
scroll to position [80, 0]
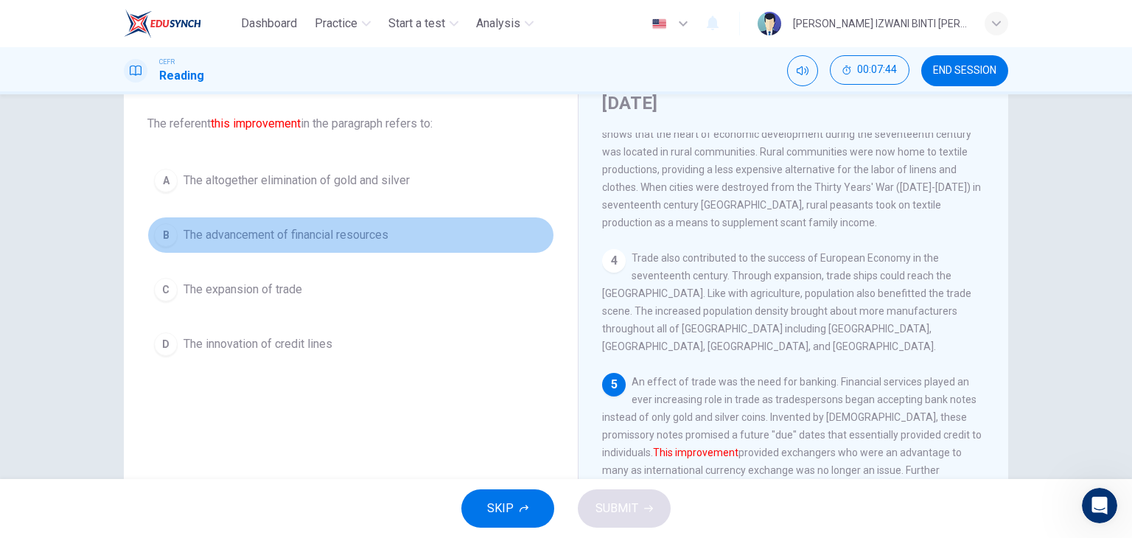
click at [419, 245] on button "B The advancement of financial resources" at bounding box center [350, 235] width 407 height 37
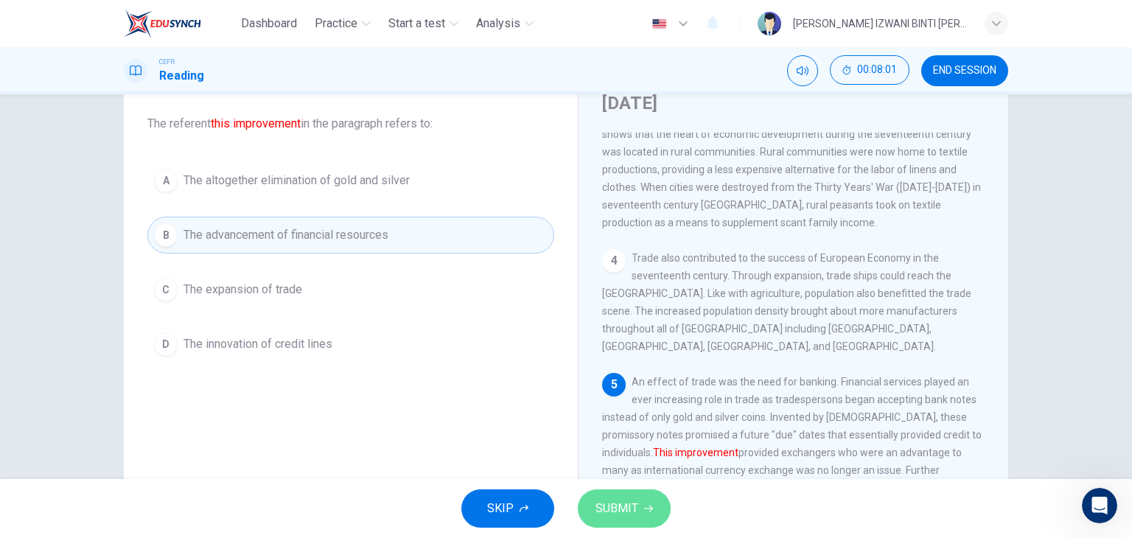
click at [613, 514] on span "SUBMIT" at bounding box center [616, 508] width 43 height 21
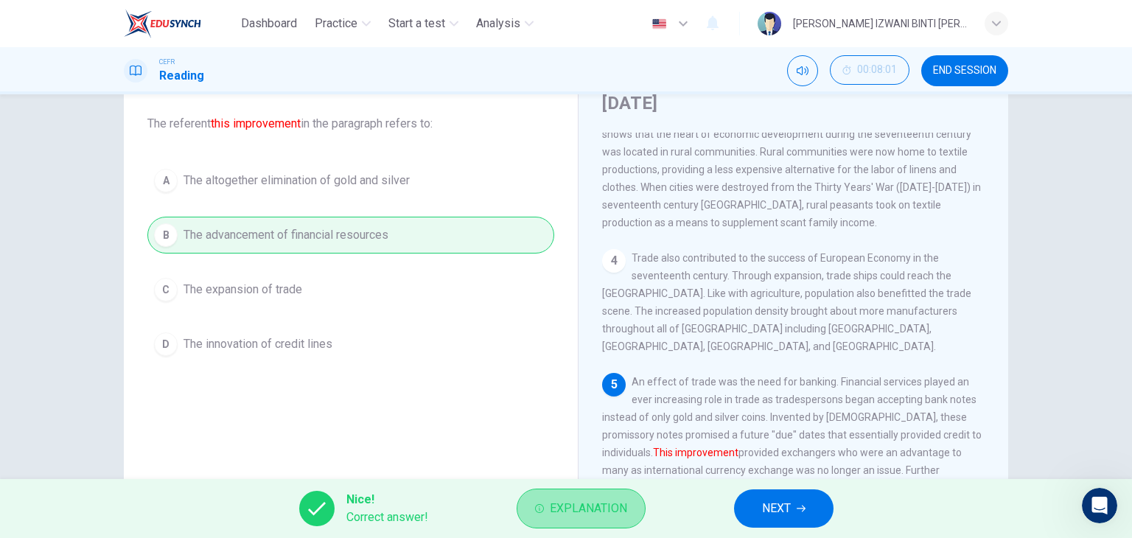
click at [596, 502] on span "Explanation" at bounding box center [588, 508] width 77 height 21
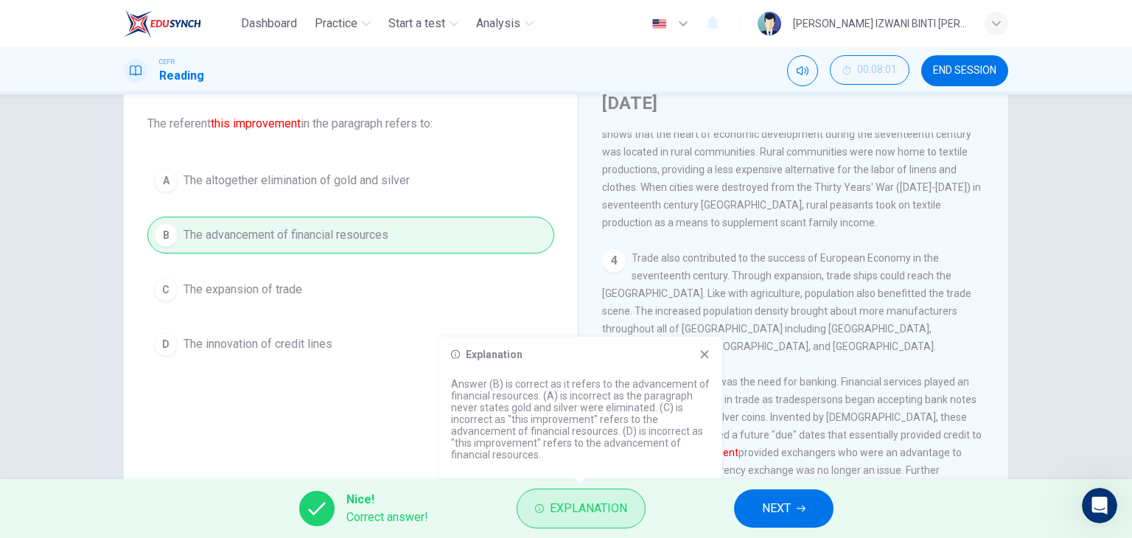
click at [596, 502] on span "Explanation" at bounding box center [588, 508] width 77 height 21
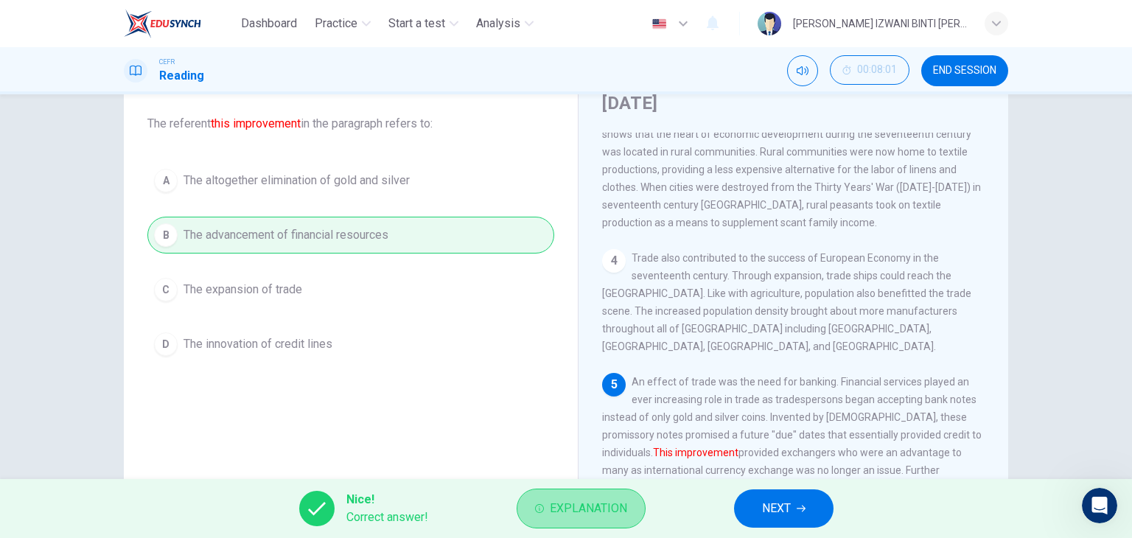
click at [637, 509] on button "Explanation" at bounding box center [580, 508] width 129 height 40
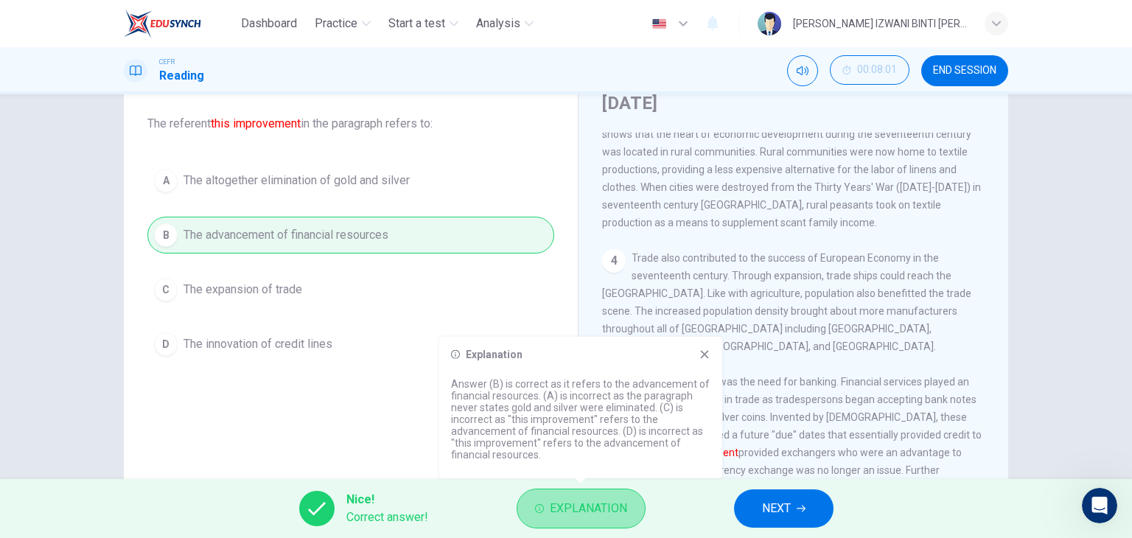
click at [637, 509] on button "Explanation" at bounding box center [580, 508] width 129 height 40
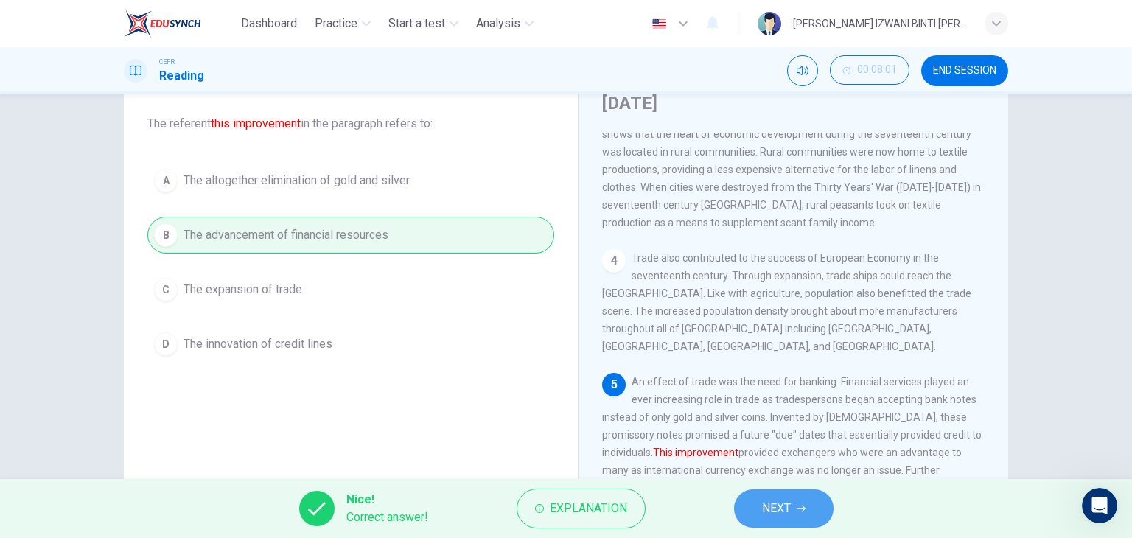
click at [779, 512] on span "NEXT" at bounding box center [776, 508] width 29 height 21
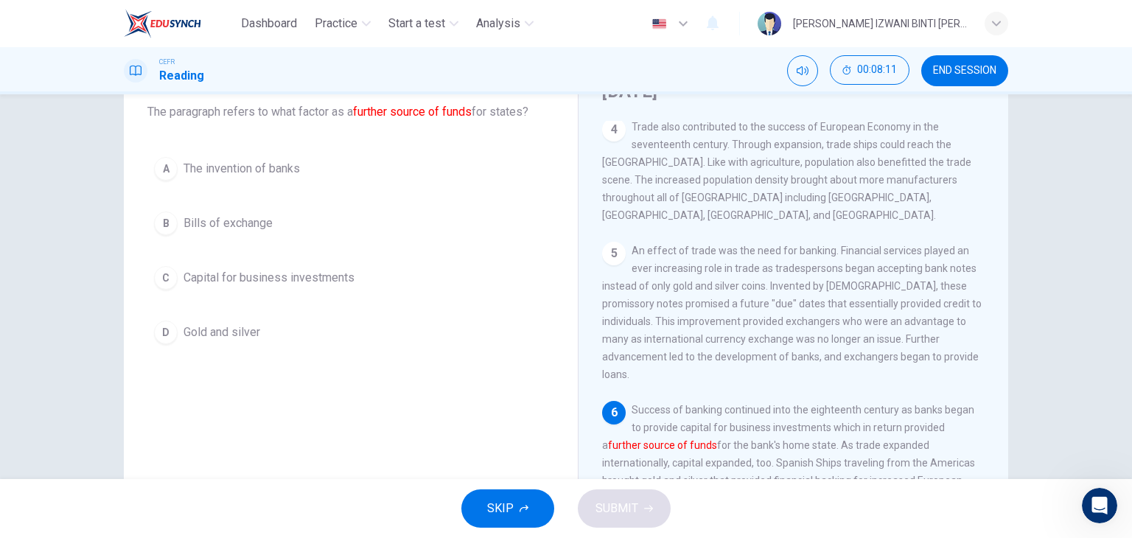
scroll to position [102, 0]
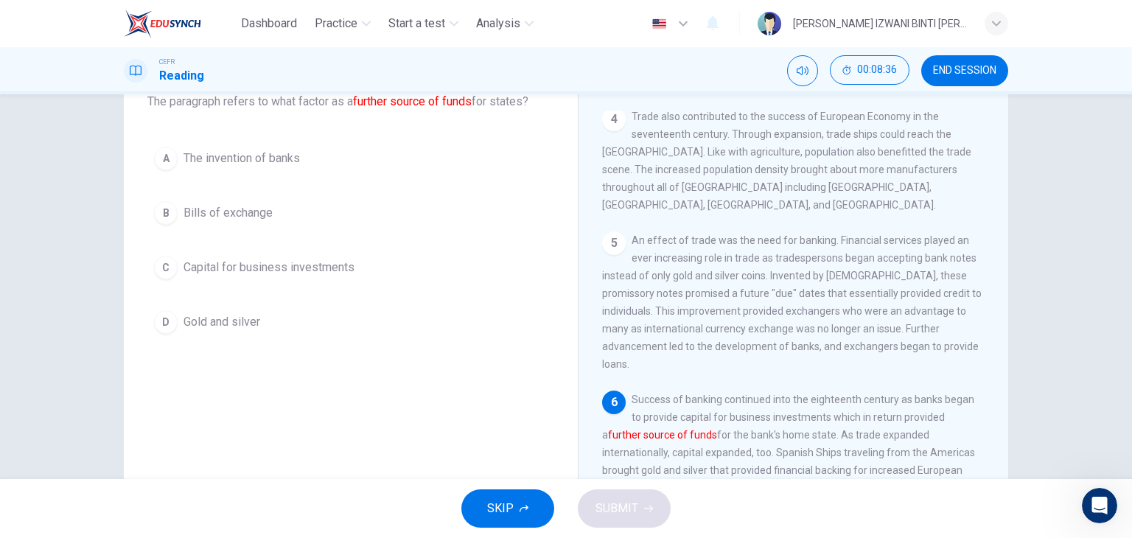
click at [384, 122] on div "Question 8 The paragraph refers to what factor as a further source of funds for…" at bounding box center [351, 196] width 430 height 318
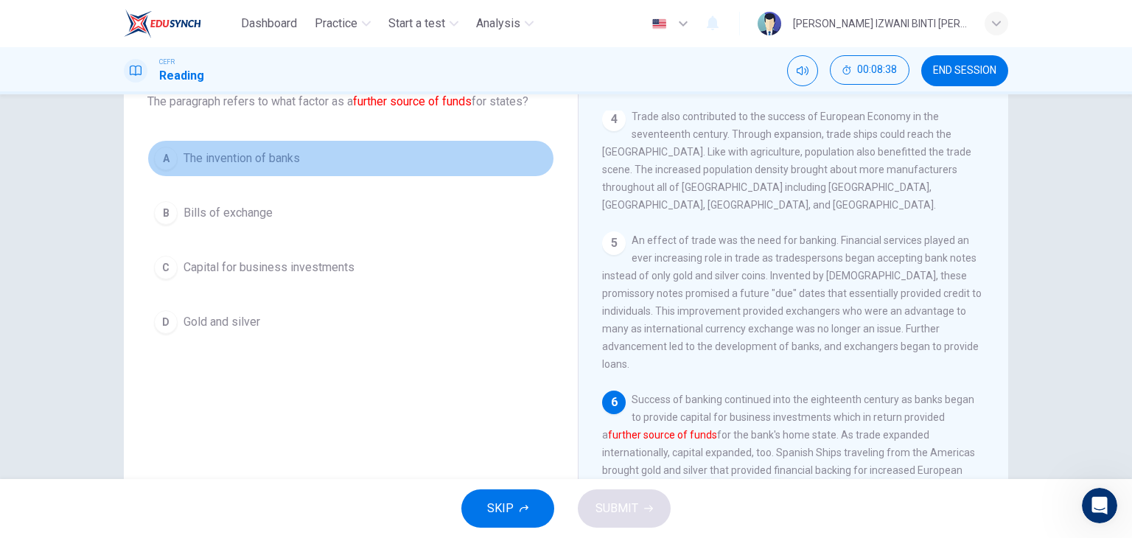
click at [385, 142] on button "A The invention of banks" at bounding box center [350, 158] width 407 height 37
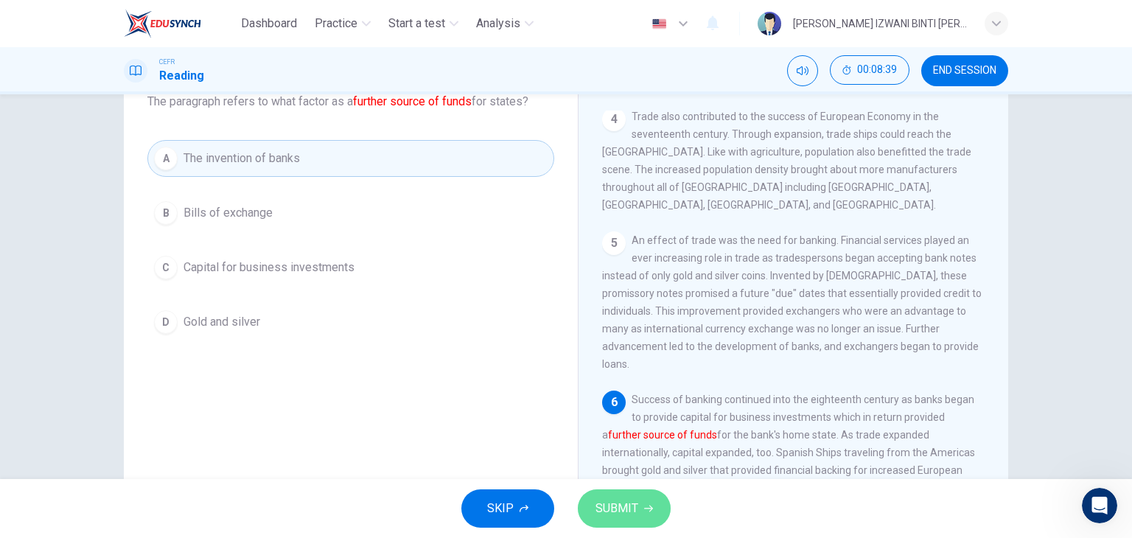
click at [616, 500] on span "SUBMIT" at bounding box center [616, 508] width 43 height 21
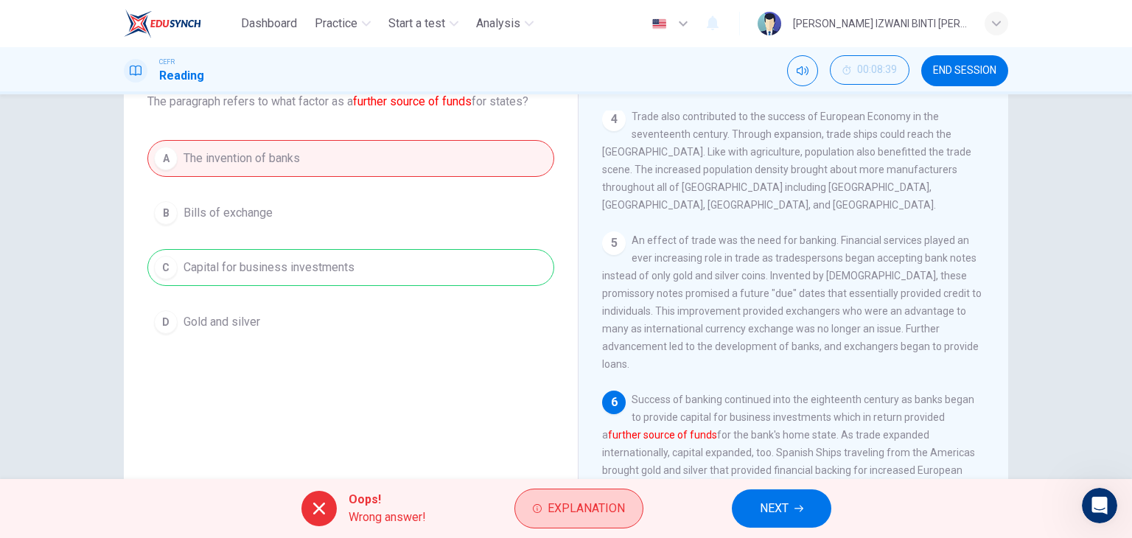
click at [601, 500] on span "Explanation" at bounding box center [585, 508] width 77 height 21
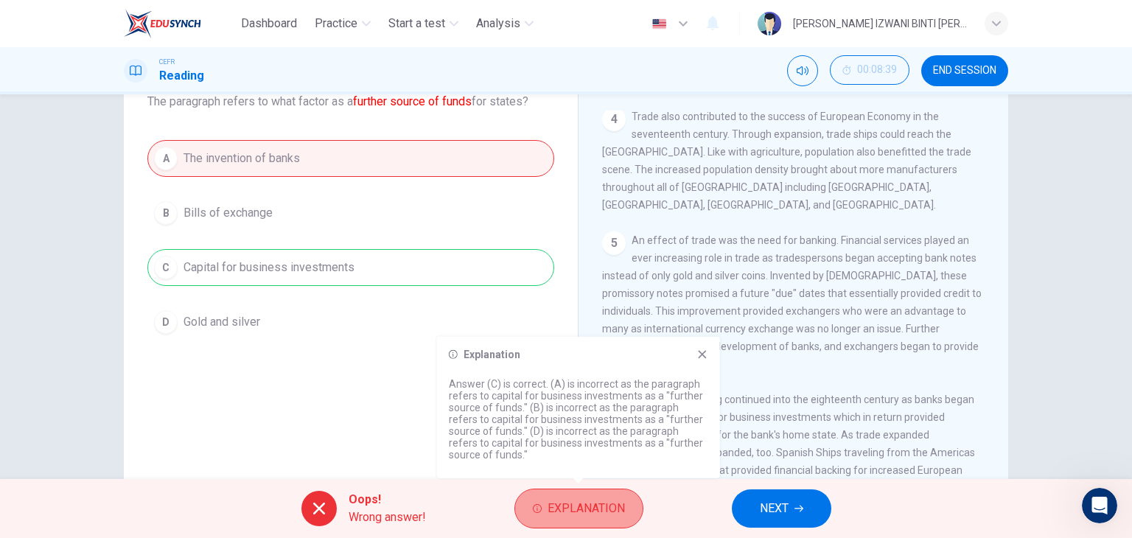
click at [601, 500] on span "Explanation" at bounding box center [585, 508] width 77 height 21
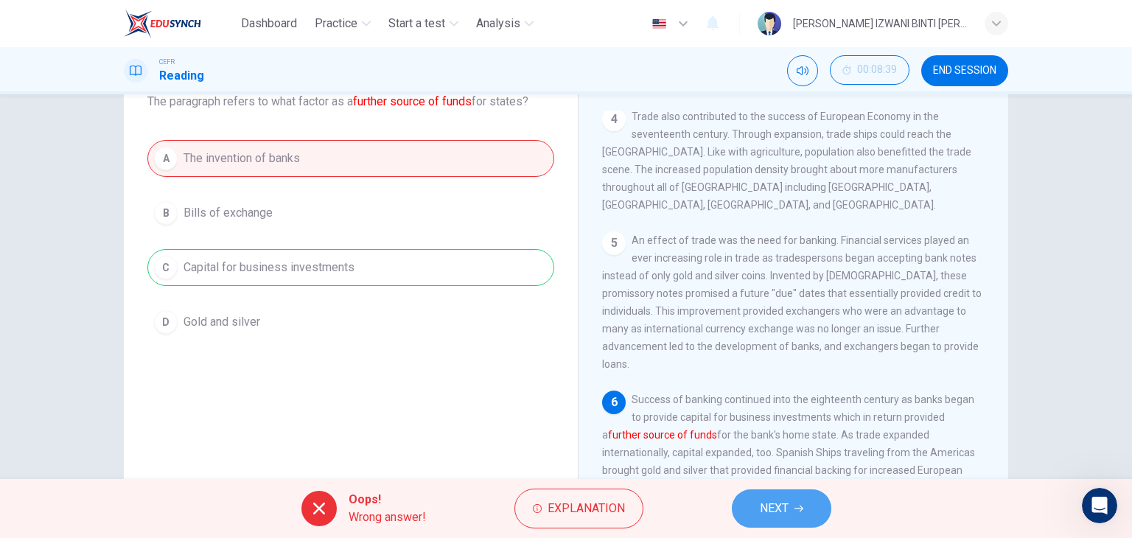
click at [763, 517] on span "NEXT" at bounding box center [774, 508] width 29 height 21
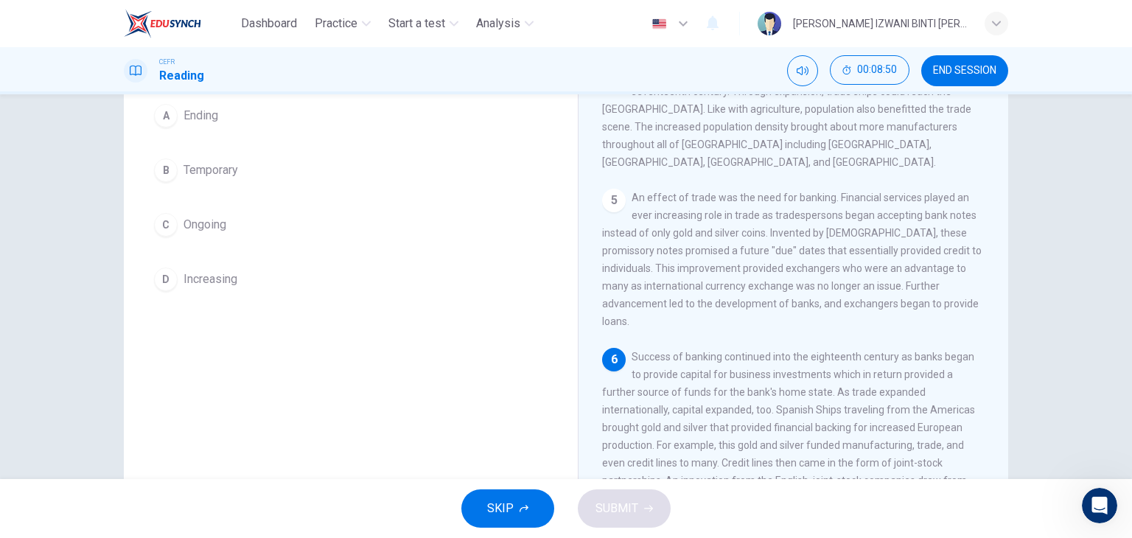
scroll to position [150, 0]
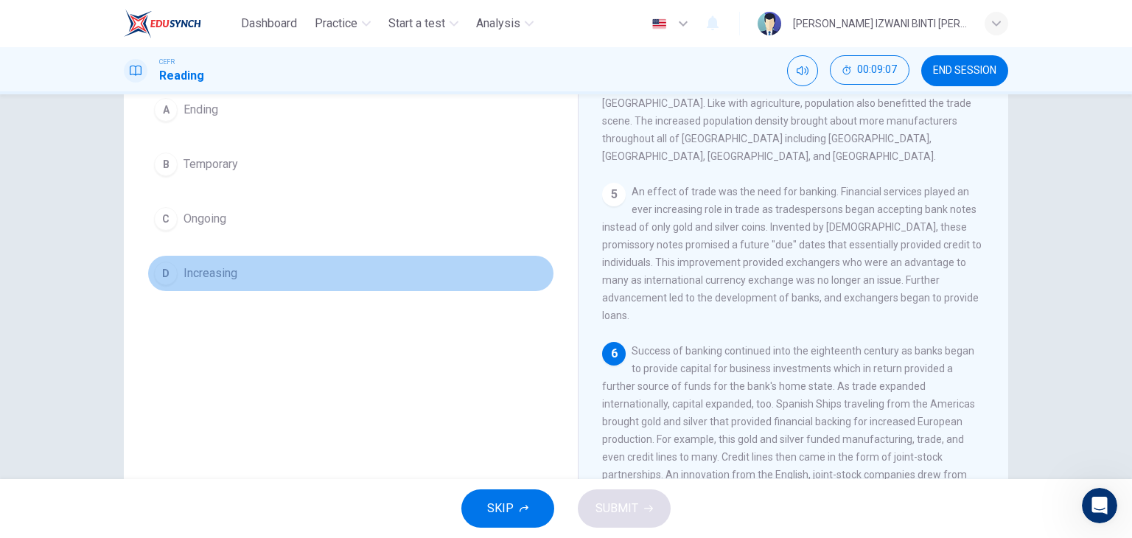
click at [416, 264] on button "D Increasing" at bounding box center [350, 273] width 407 height 37
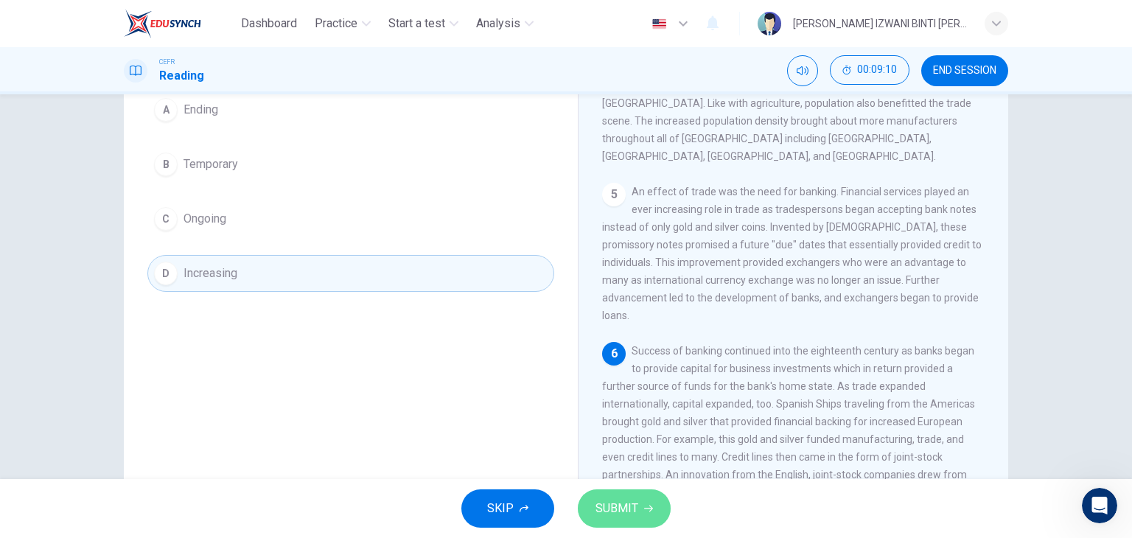
click at [639, 490] on button "SUBMIT" at bounding box center [624, 508] width 93 height 38
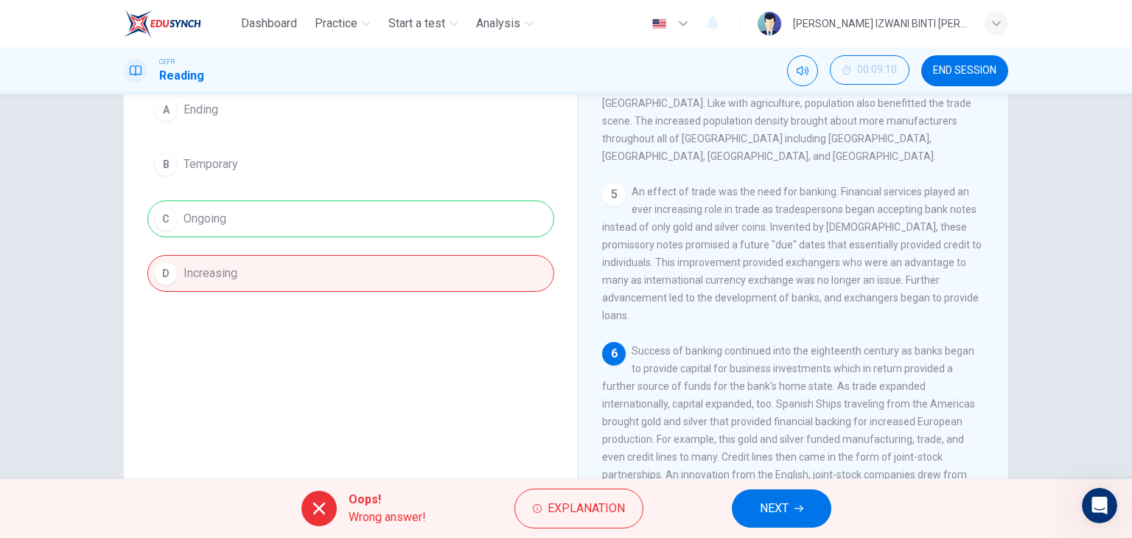
click at [400, 293] on div "Question 9 The word perpetual in the paragraph is closest in meaning to: A Endi…" at bounding box center [351, 147] width 430 height 318
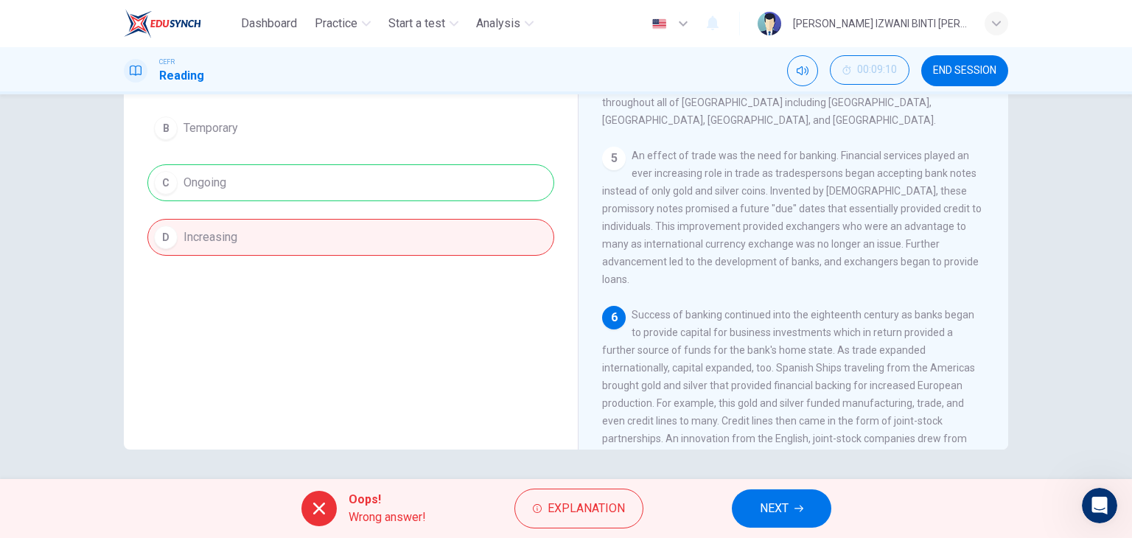
scroll to position [186, 0]
click at [779, 514] on span "NEXT" at bounding box center [774, 508] width 29 height 21
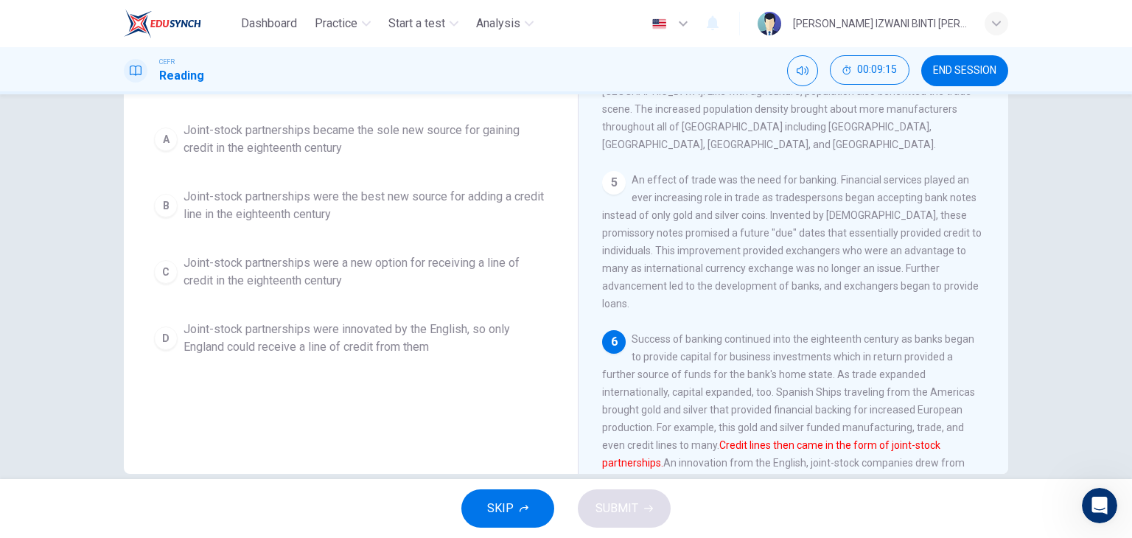
scroll to position [181, 0]
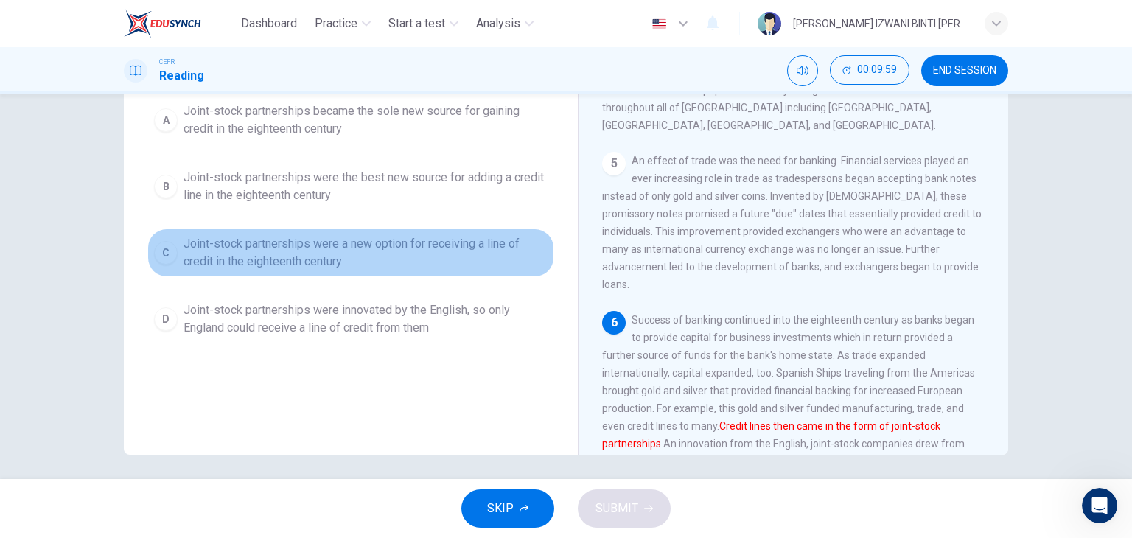
click at [365, 270] on span "Joint-stock partnerships were a new option for receiving a line of credit in th…" at bounding box center [365, 252] width 364 height 35
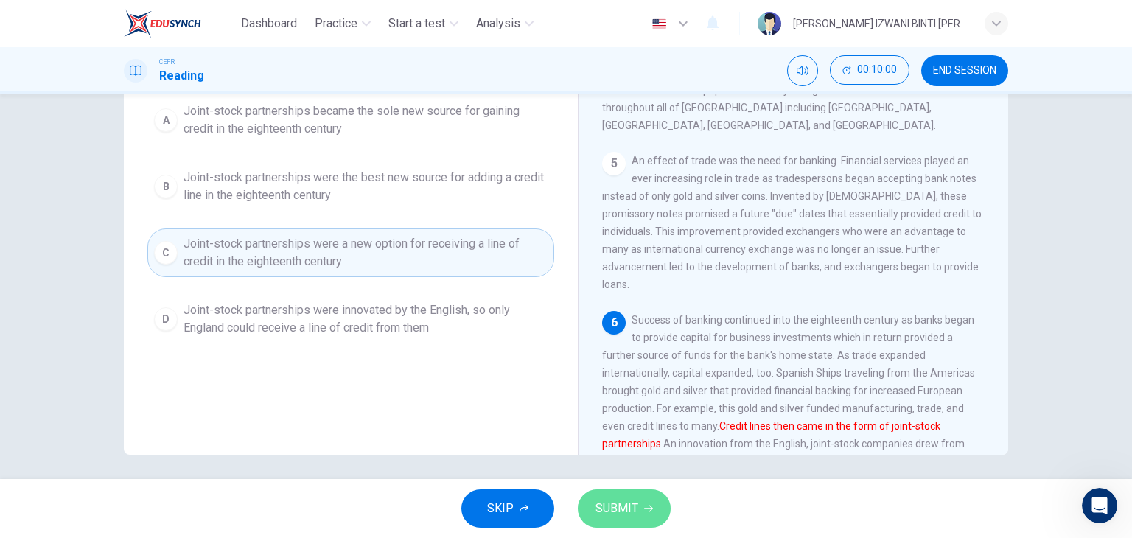
click at [628, 514] on span "SUBMIT" at bounding box center [616, 508] width 43 height 21
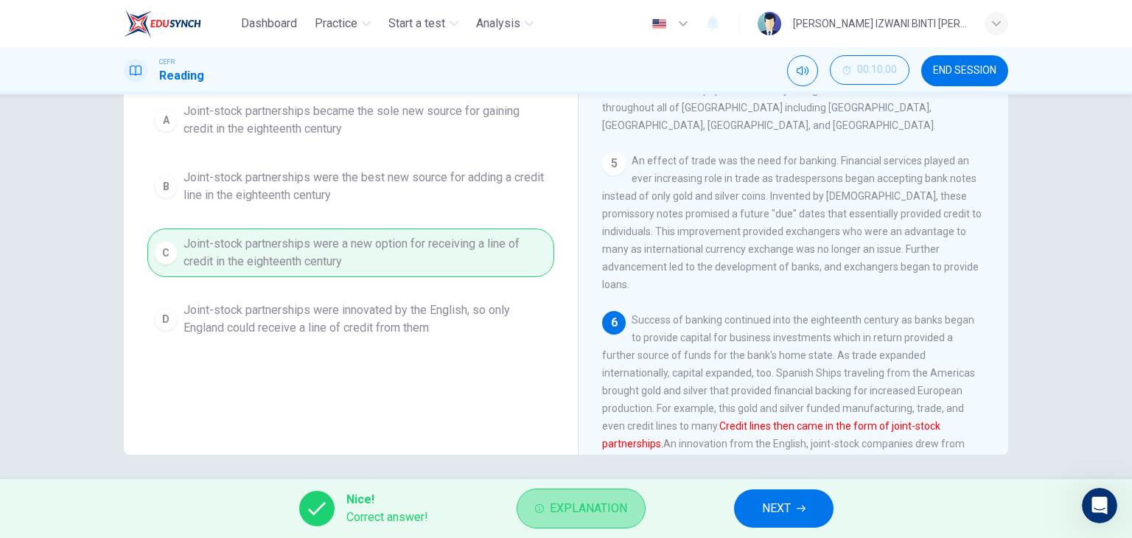
click at [600, 500] on span "Explanation" at bounding box center [588, 508] width 77 height 21
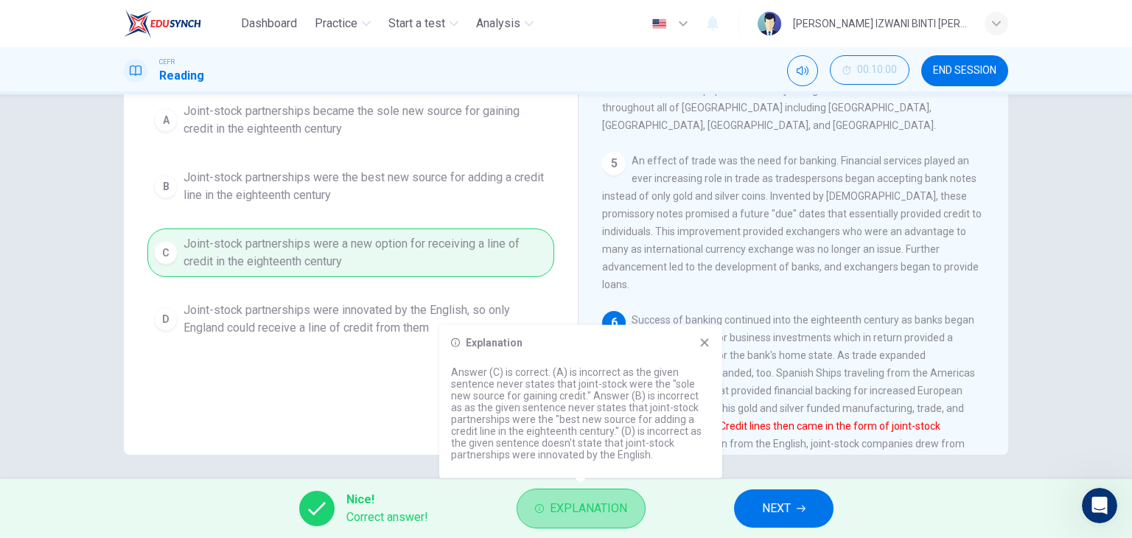
click at [600, 500] on span "Explanation" at bounding box center [588, 508] width 77 height 21
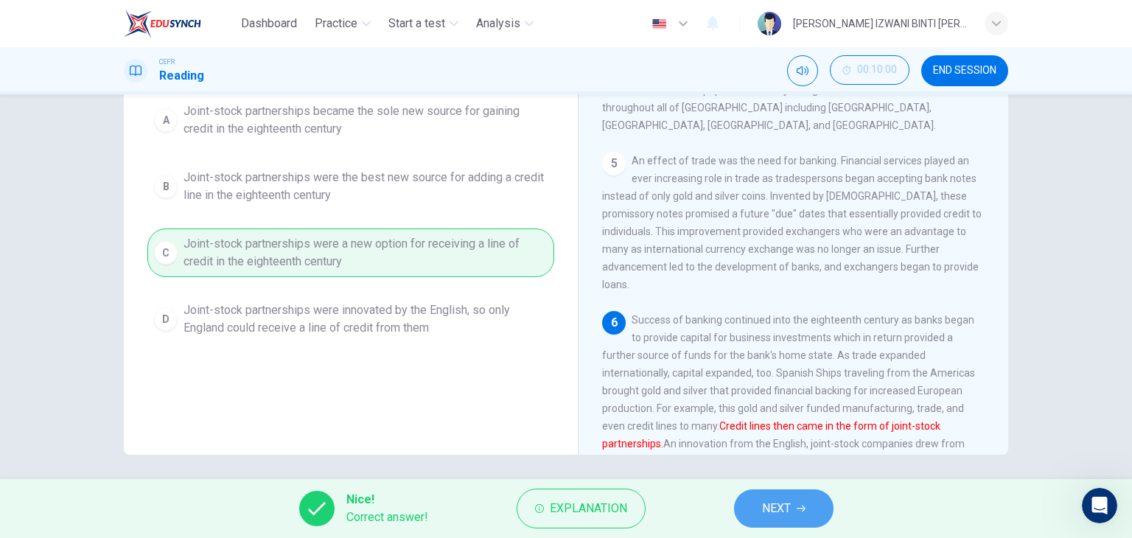
click at [763, 519] on button "NEXT" at bounding box center [783, 508] width 99 height 38
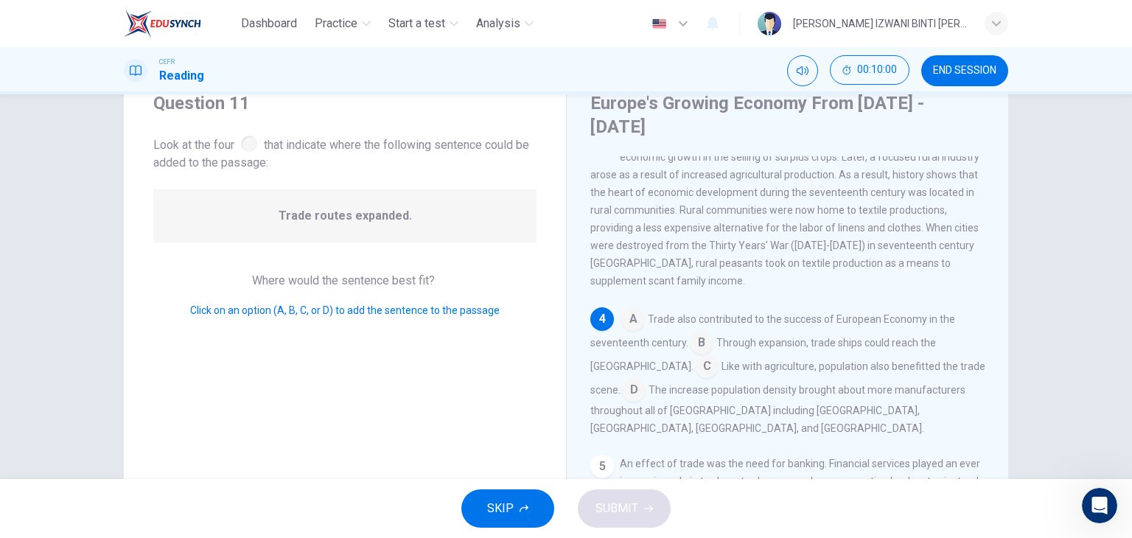
scroll to position [39, 0]
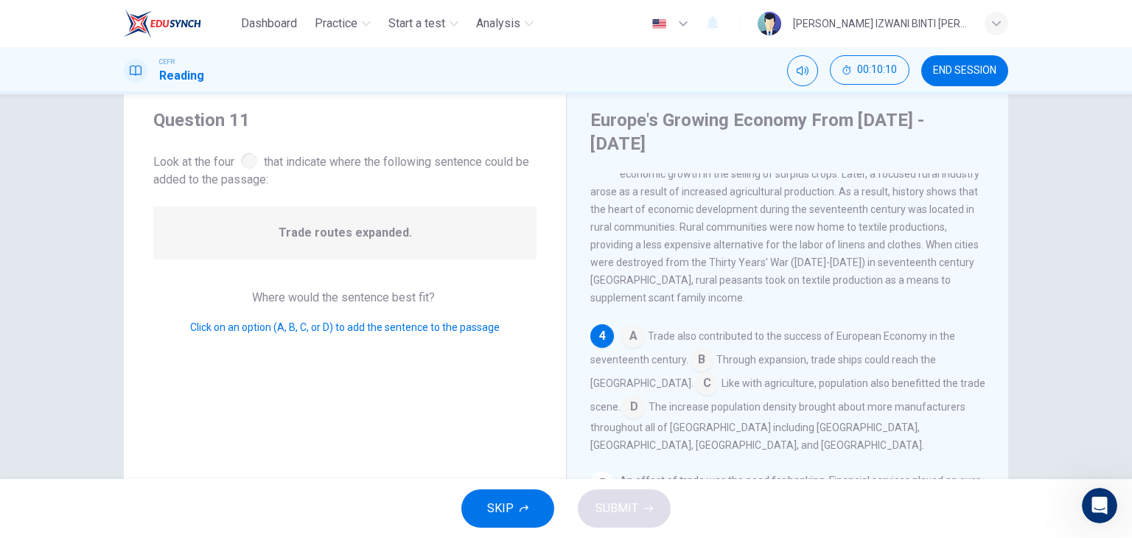
click at [698, 349] on input at bounding box center [702, 361] width 24 height 24
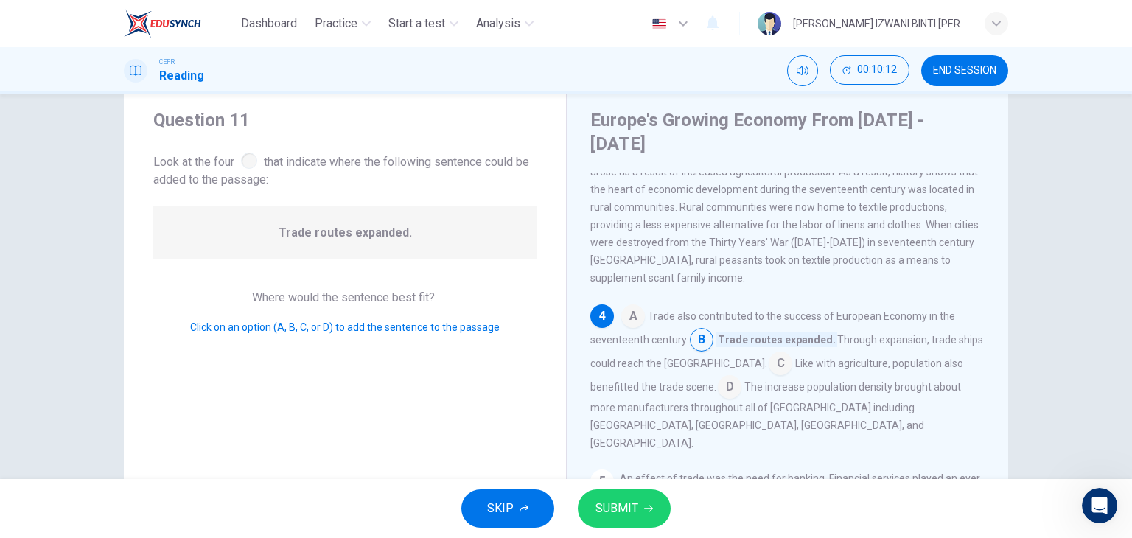
scroll to position [333, 0]
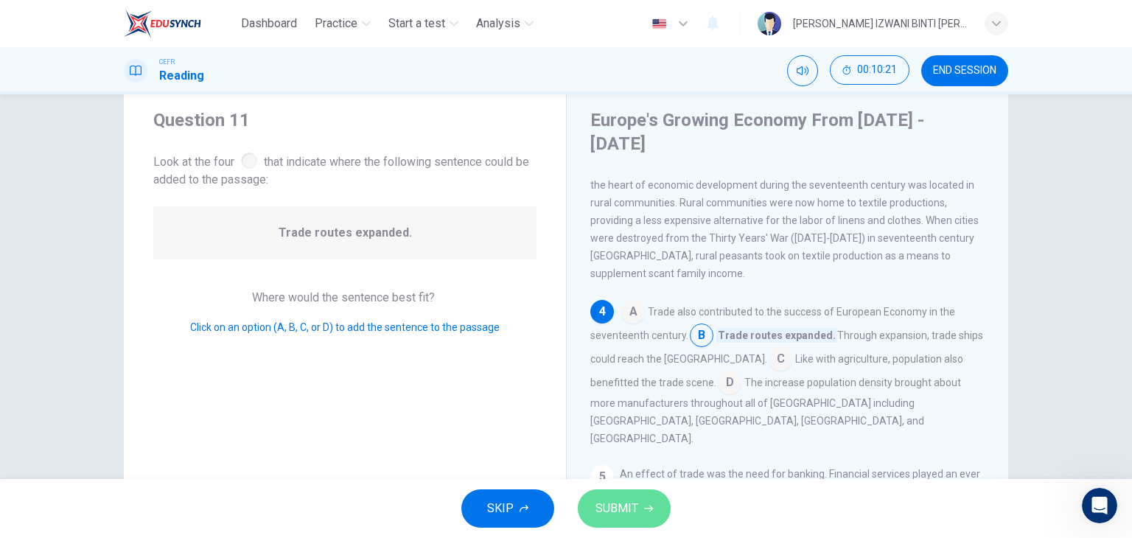
click at [640, 519] on button "SUBMIT" at bounding box center [624, 508] width 93 height 38
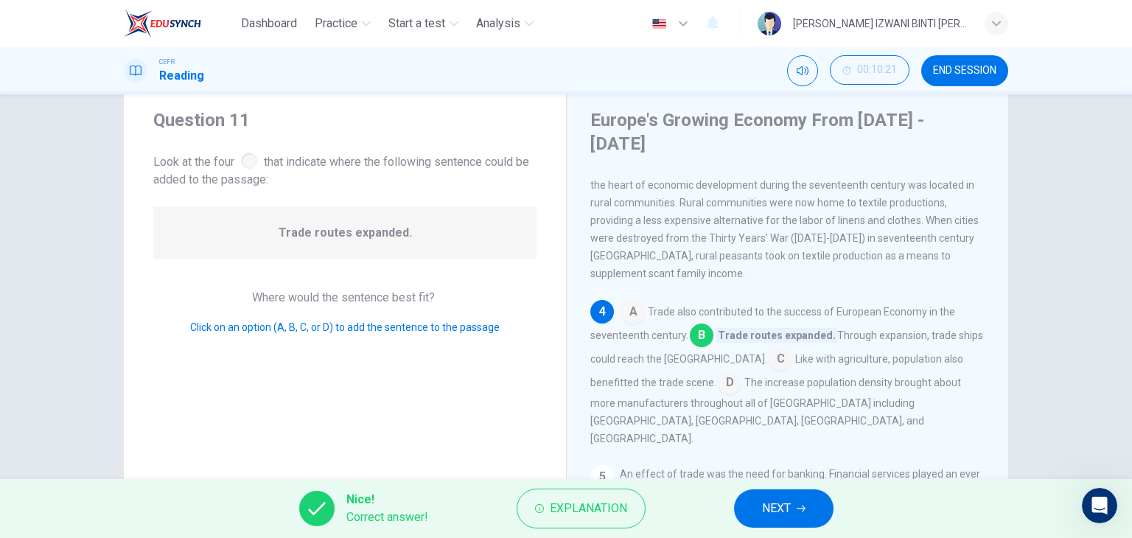
click at [761, 494] on button "NEXT" at bounding box center [783, 508] width 99 height 38
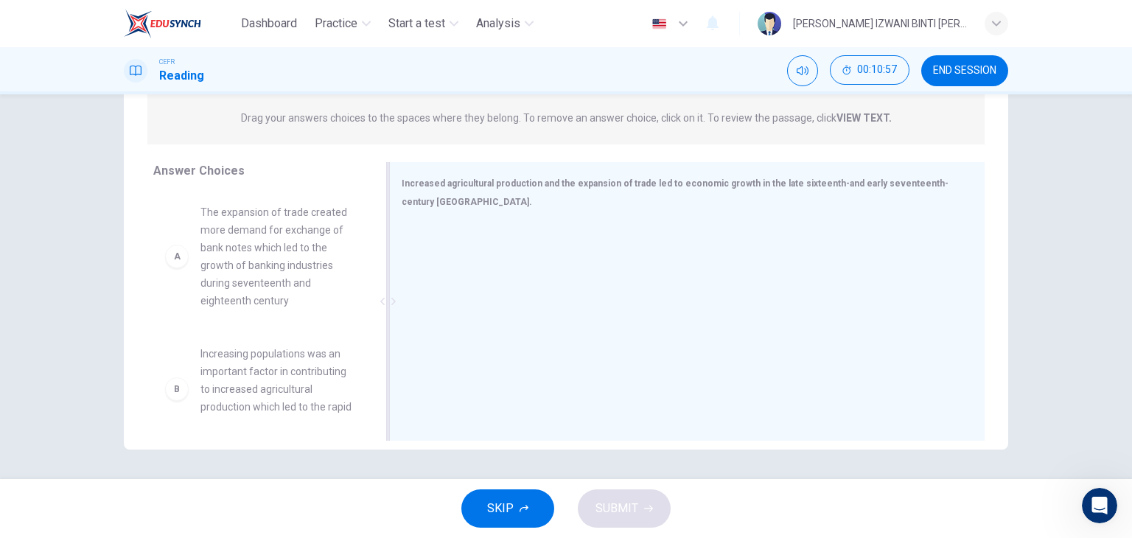
scroll to position [18, 0]
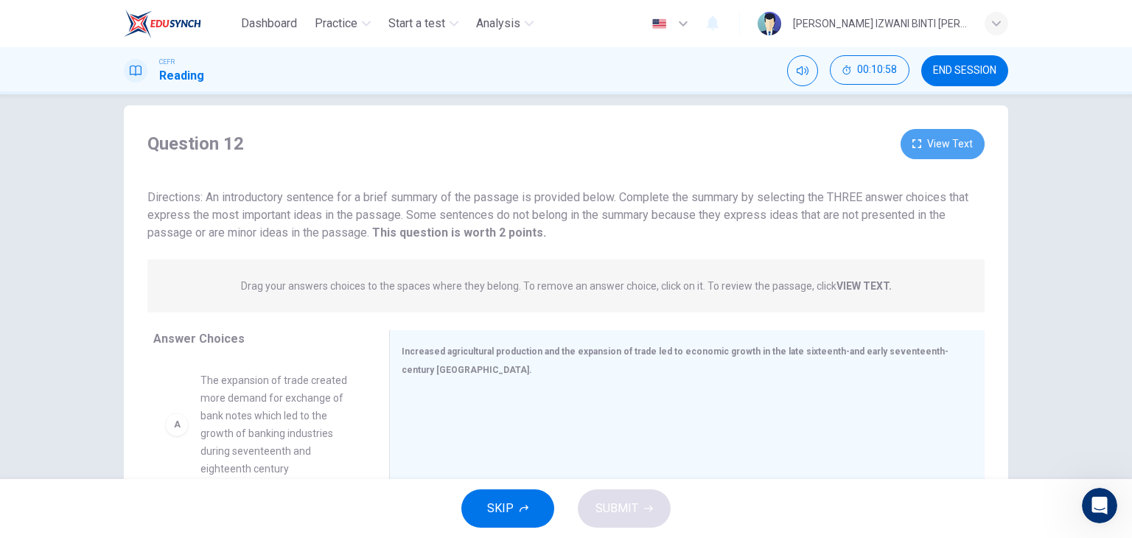
click at [969, 146] on button "View Text" at bounding box center [942, 144] width 84 height 30
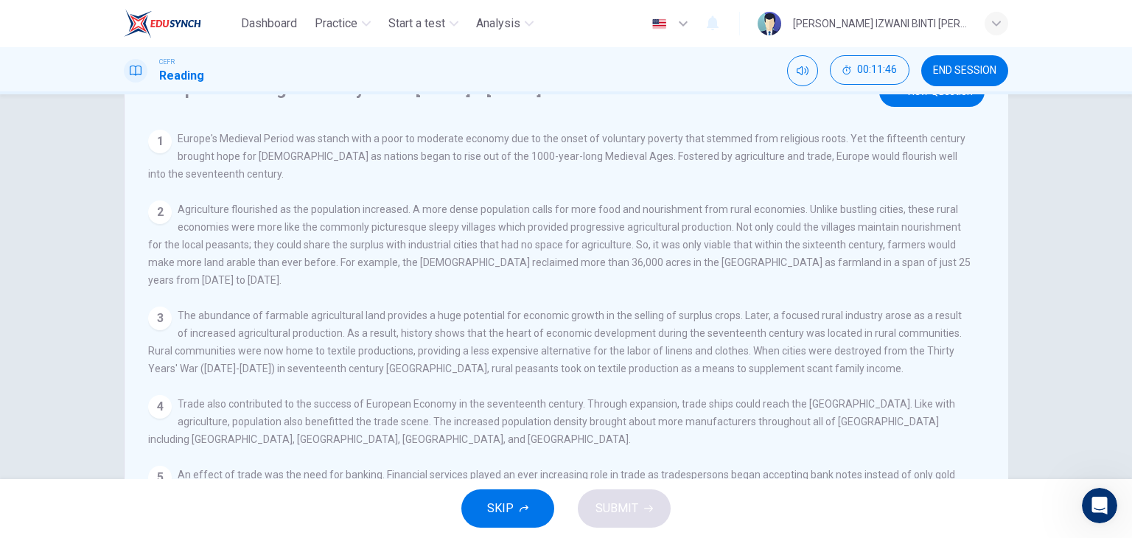
scroll to position [69, 0]
click at [949, 95] on button "View Question" at bounding box center [931, 93] width 105 height 30
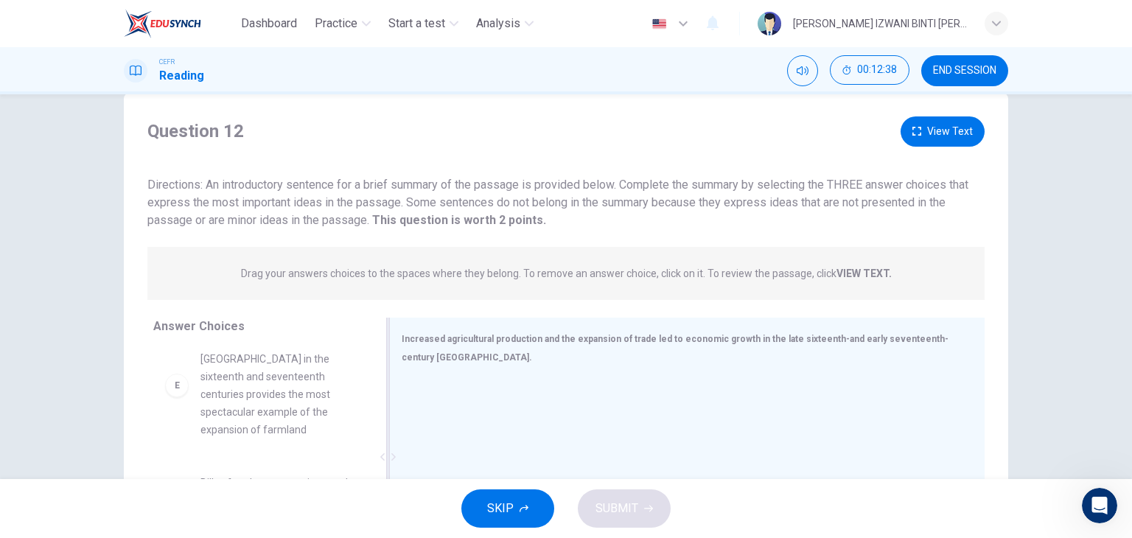
scroll to position [30, 0]
click at [948, 141] on button "View Text" at bounding box center [942, 132] width 84 height 30
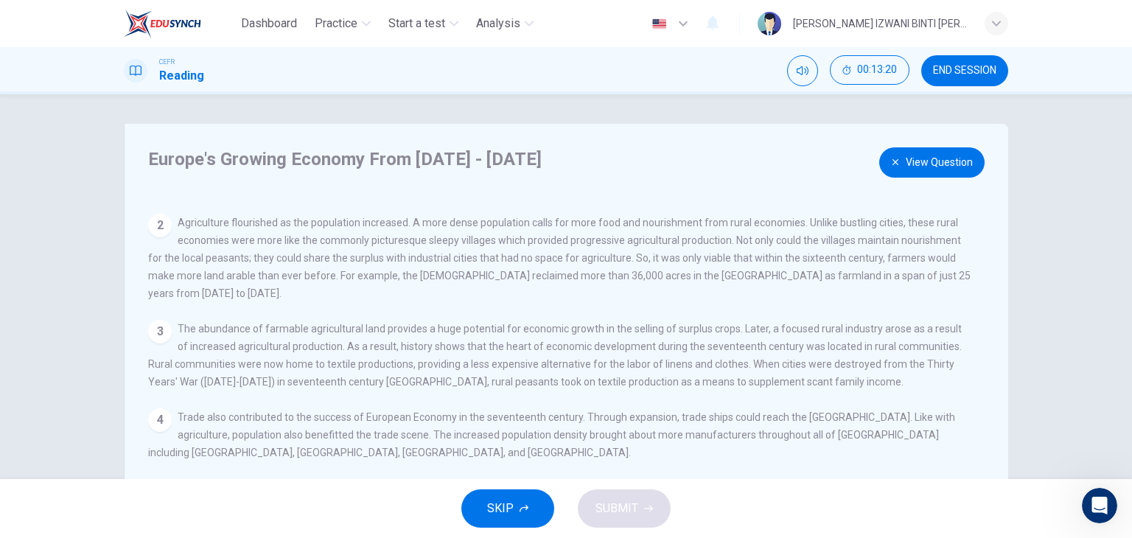
scroll to position [58, 0]
drag, startPoint x: 556, startPoint y: 368, endPoint x: 648, endPoint y: 375, distance: 91.6
click at [648, 375] on div "3 The abundance of farmable agricultural land provides a huge potential for eco…" at bounding box center [560, 354] width 825 height 71
drag, startPoint x: 648, startPoint y: 375, endPoint x: 723, endPoint y: 365, distance: 75.8
click at [723, 365] on div "3 The abundance of farmable agricultural land provides a huge potential for eco…" at bounding box center [560, 354] width 825 height 71
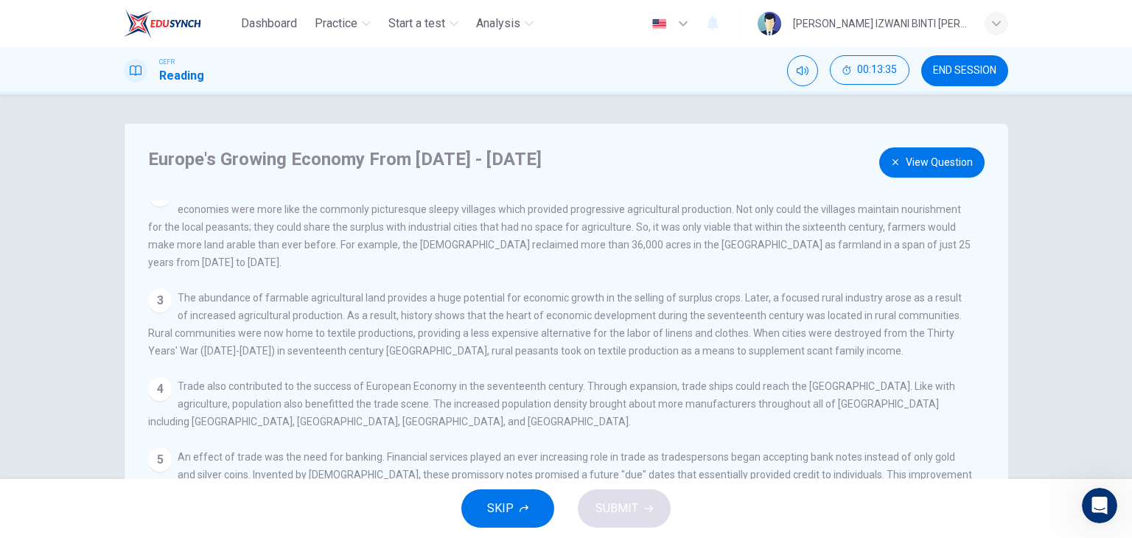
scroll to position [88, 0]
drag, startPoint x: 665, startPoint y: 372, endPoint x: 719, endPoint y: 375, distance: 53.9
click at [719, 381] on span "Trade also contributed to the success of European Economy in the seventeenth ce…" at bounding box center [551, 404] width 807 height 47
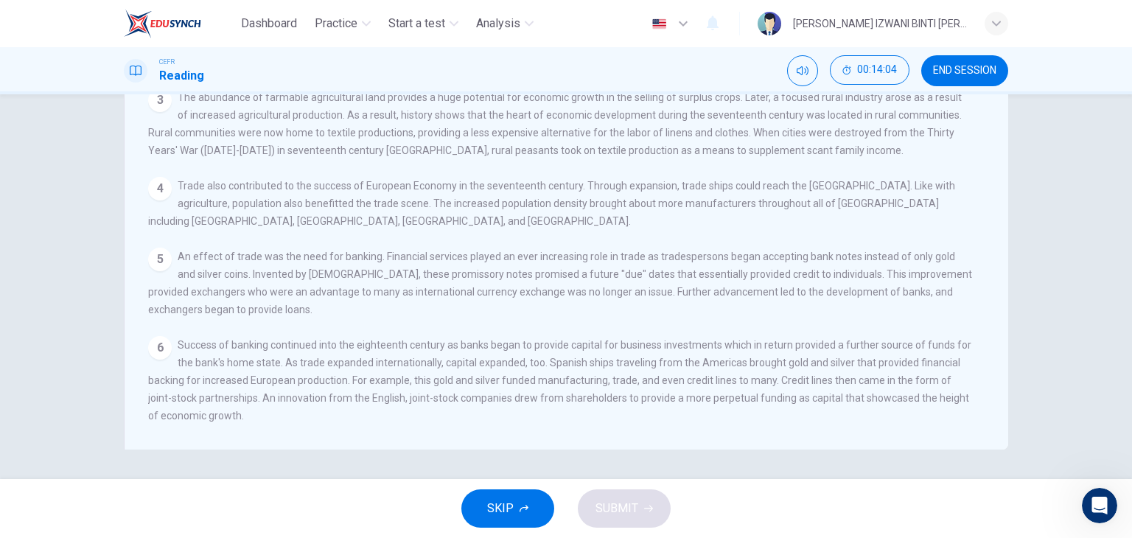
scroll to position [0, 0]
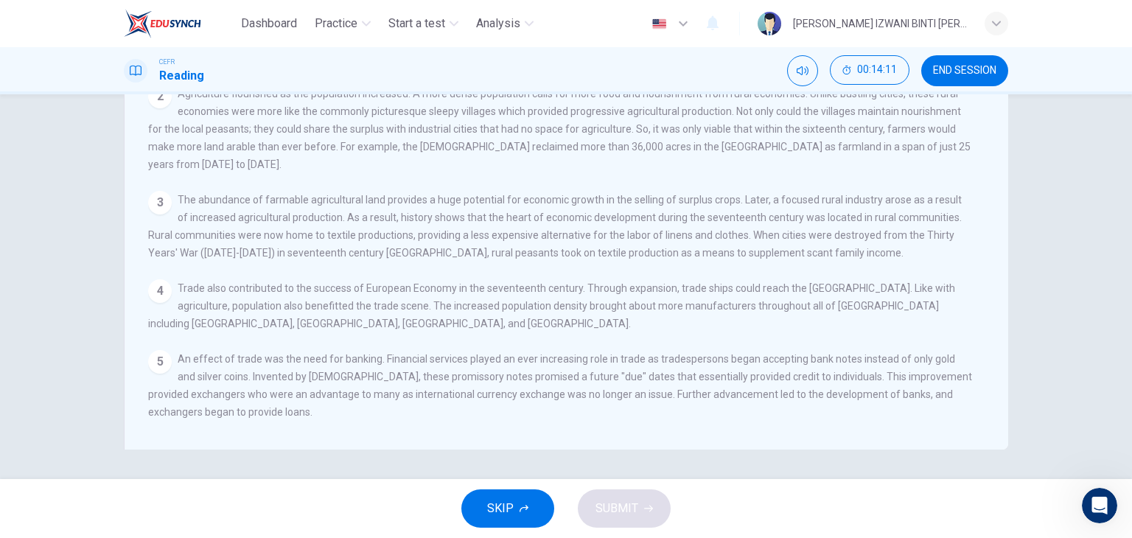
click at [816, 375] on div "5 An effect of trade was the need for banking. Financial services played an eve…" at bounding box center [560, 385] width 825 height 71
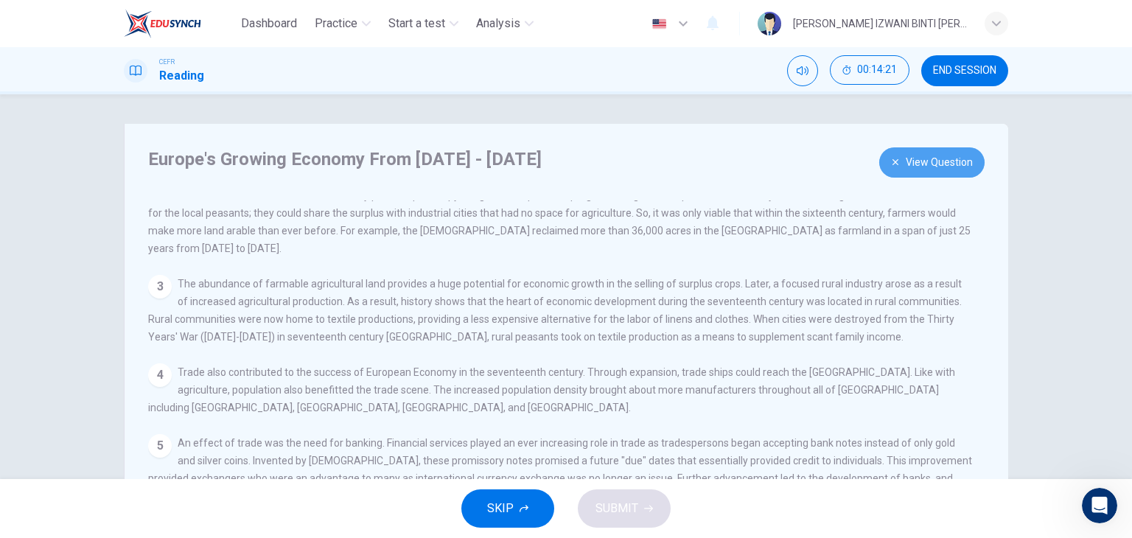
click at [948, 154] on button "View Question" at bounding box center [931, 162] width 105 height 30
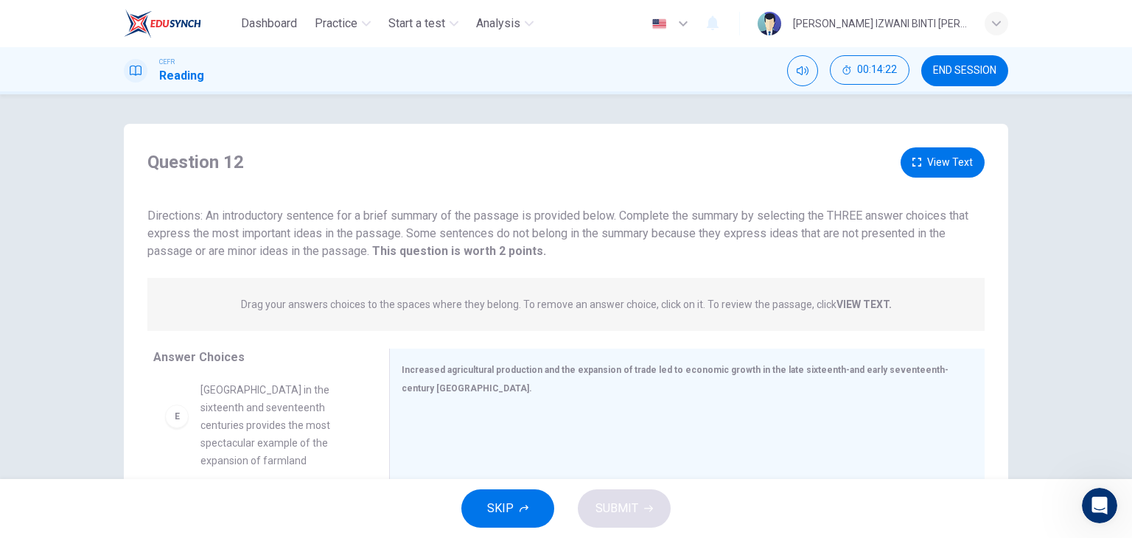
scroll to position [186, 0]
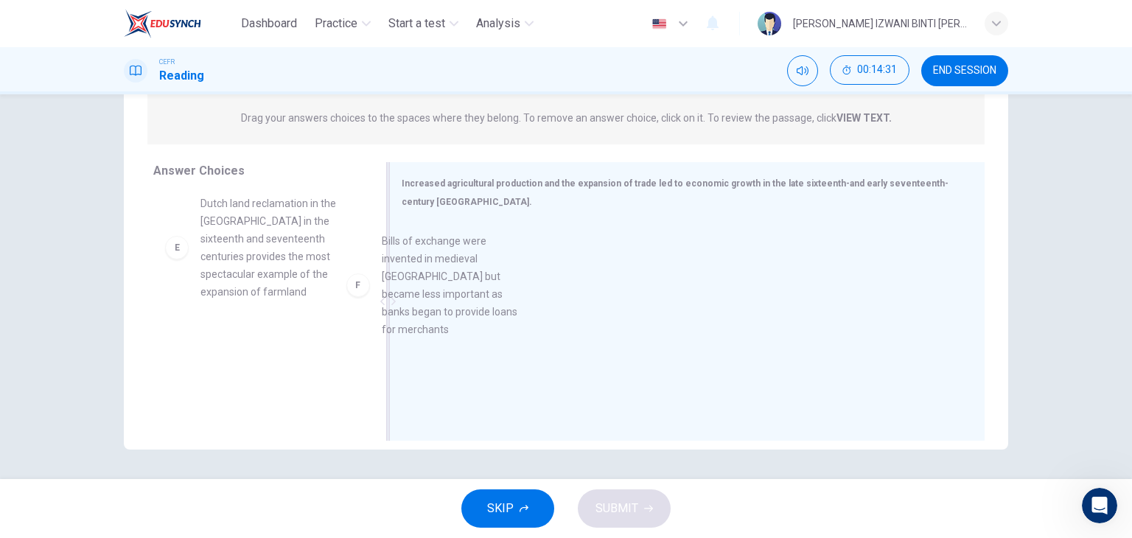
drag, startPoint x: 329, startPoint y: 354, endPoint x: 530, endPoint y: 244, distance: 229.5
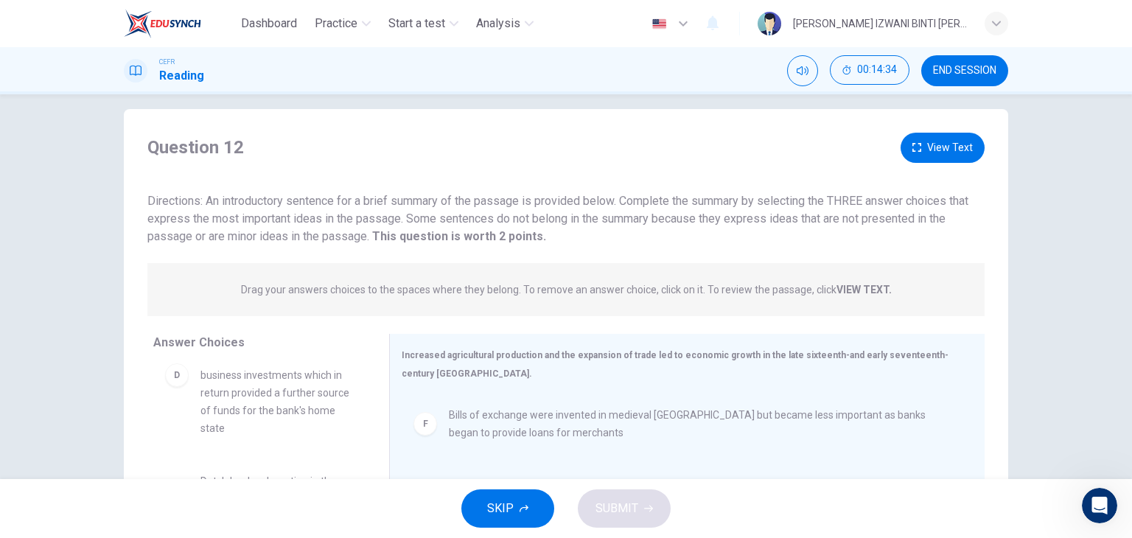
scroll to position [15, 0]
click at [950, 146] on button "View Text" at bounding box center [942, 148] width 84 height 30
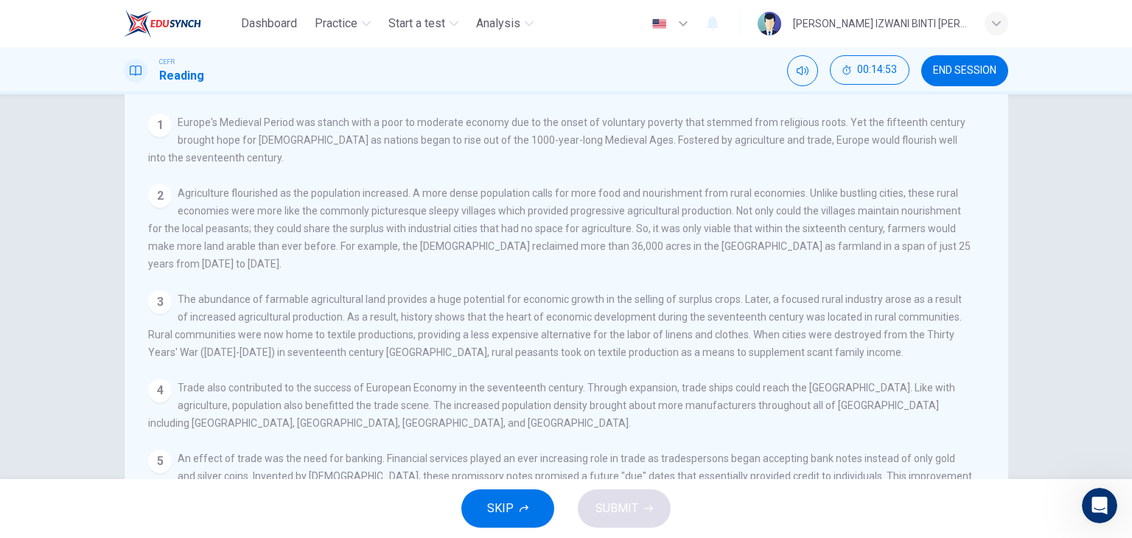
scroll to position [0, 0]
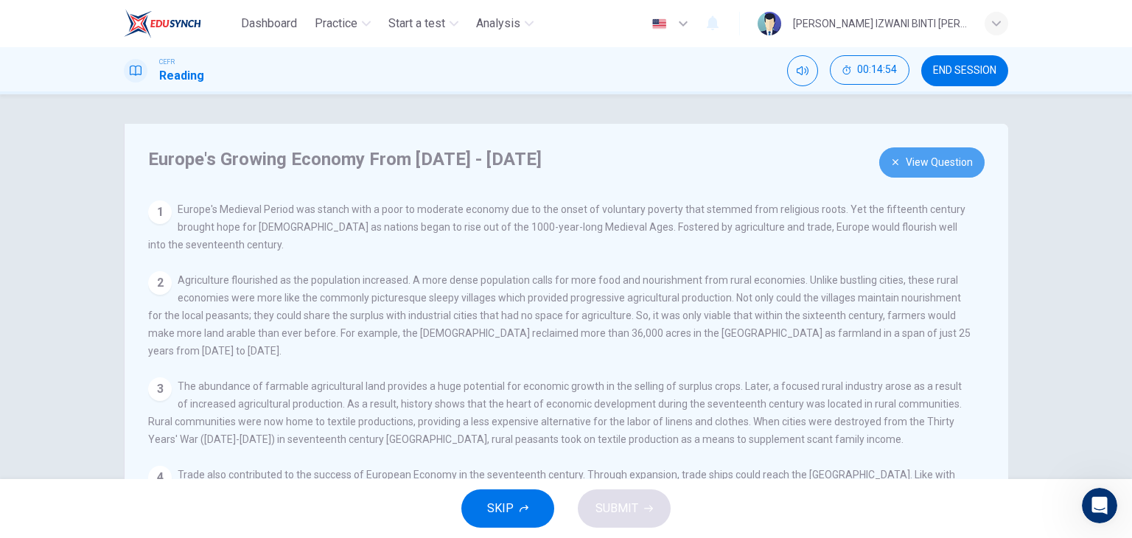
click at [939, 164] on button "View Question" at bounding box center [931, 162] width 105 height 30
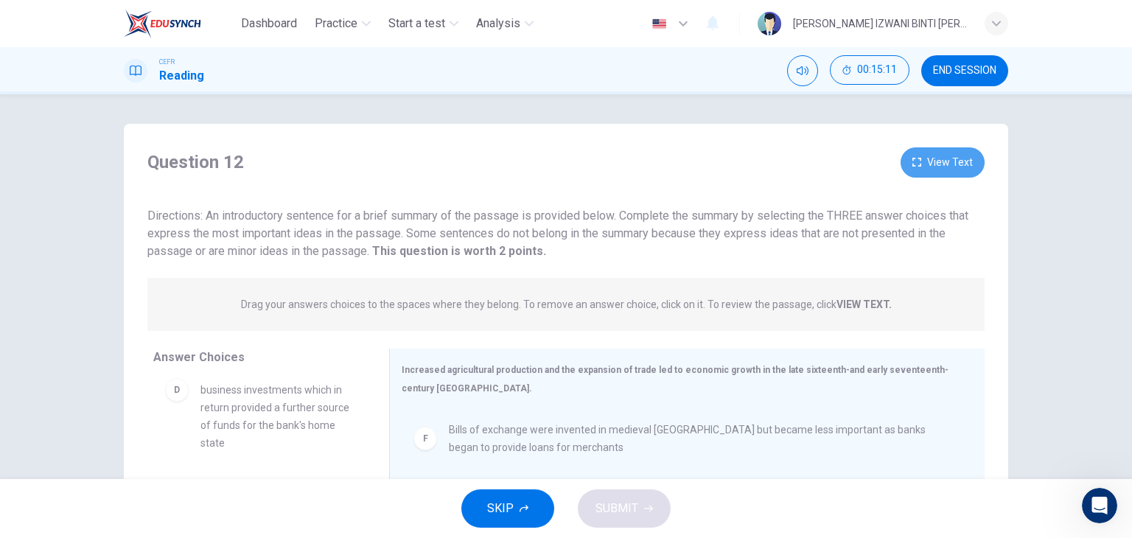
click at [950, 152] on button "View Text" at bounding box center [942, 162] width 84 height 30
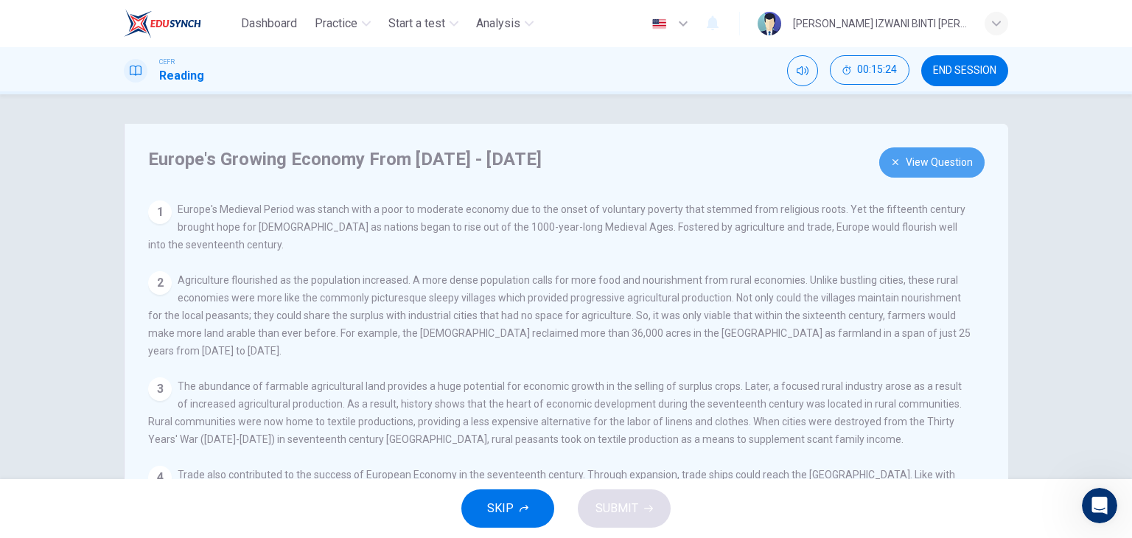
click at [931, 165] on button "View Question" at bounding box center [931, 162] width 105 height 30
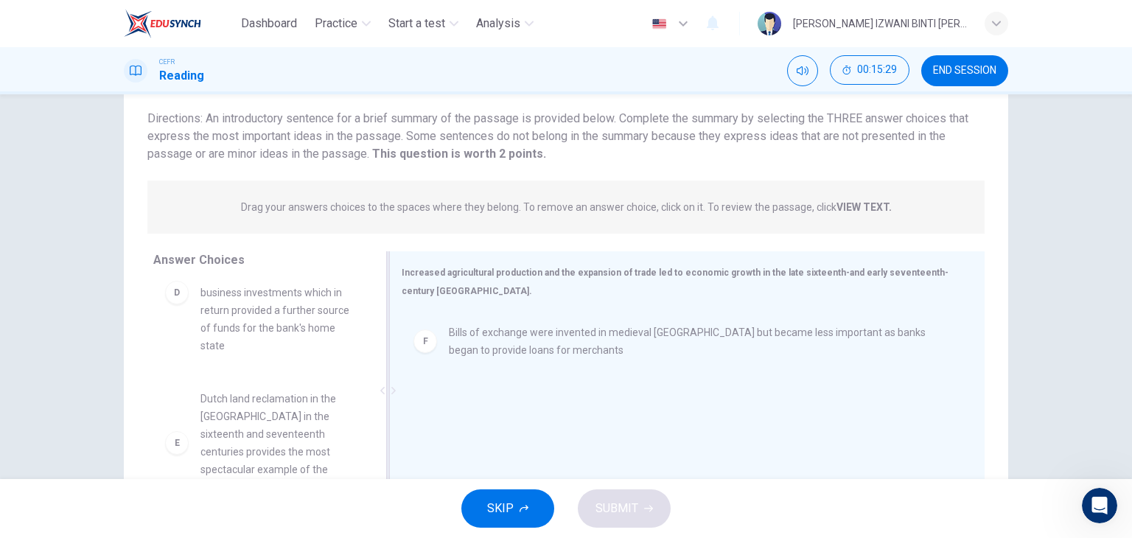
scroll to position [39, 0]
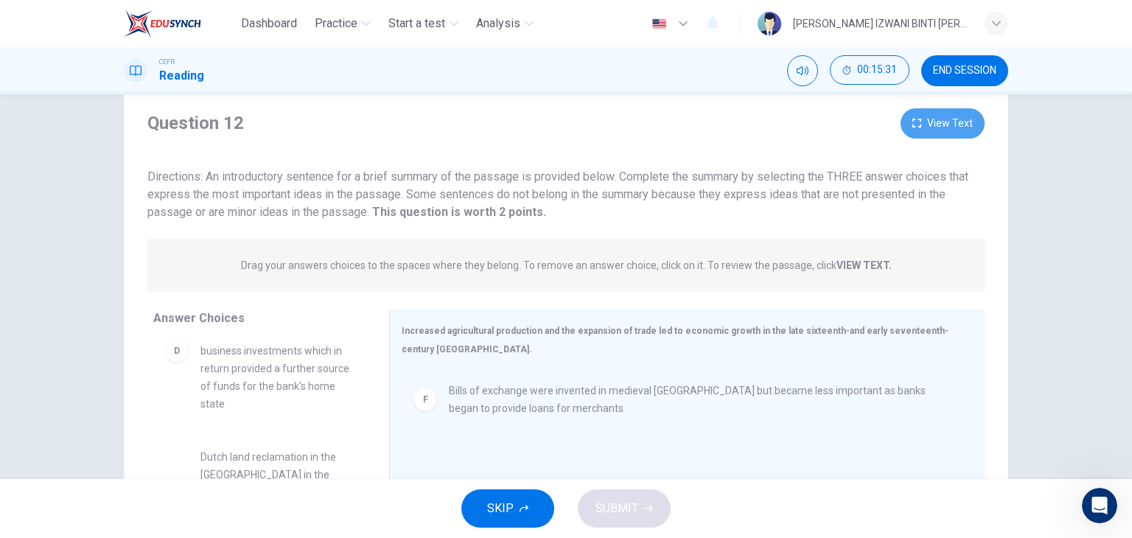
click at [955, 122] on button "View Text" at bounding box center [942, 123] width 84 height 30
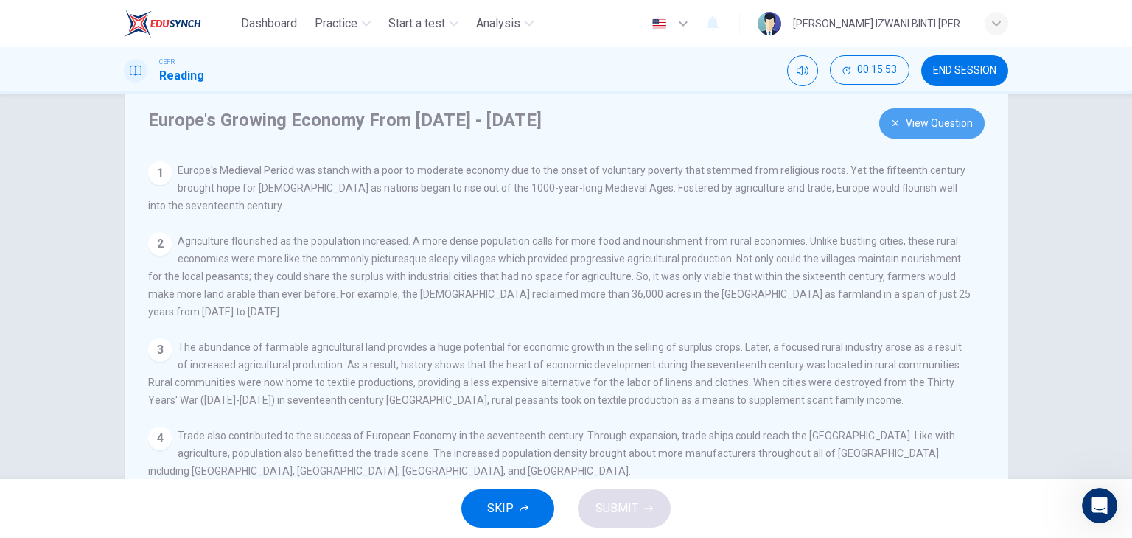
click at [900, 130] on button "View Question" at bounding box center [931, 123] width 105 height 30
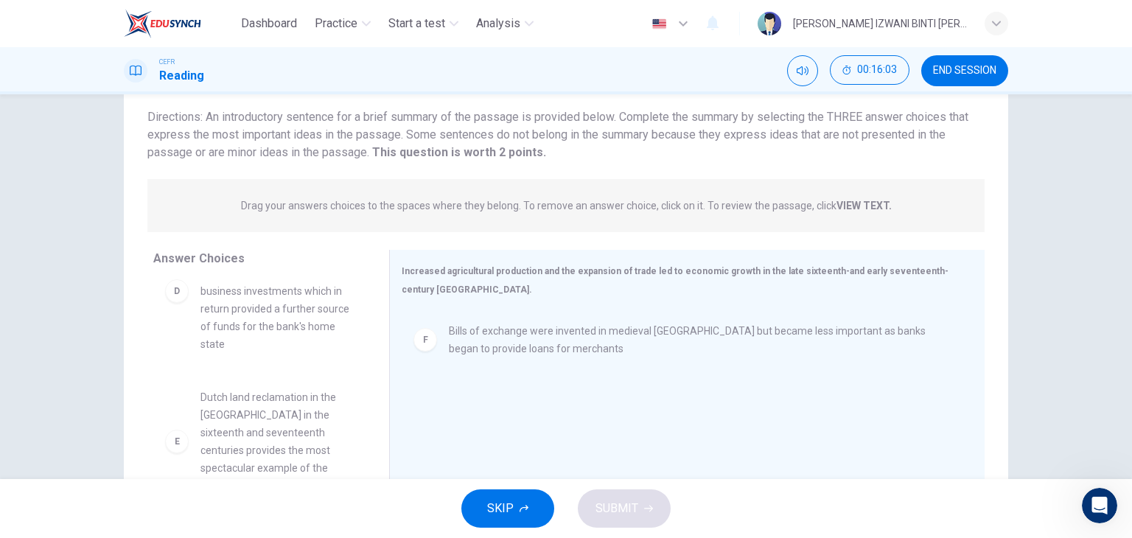
scroll to position [0, 0]
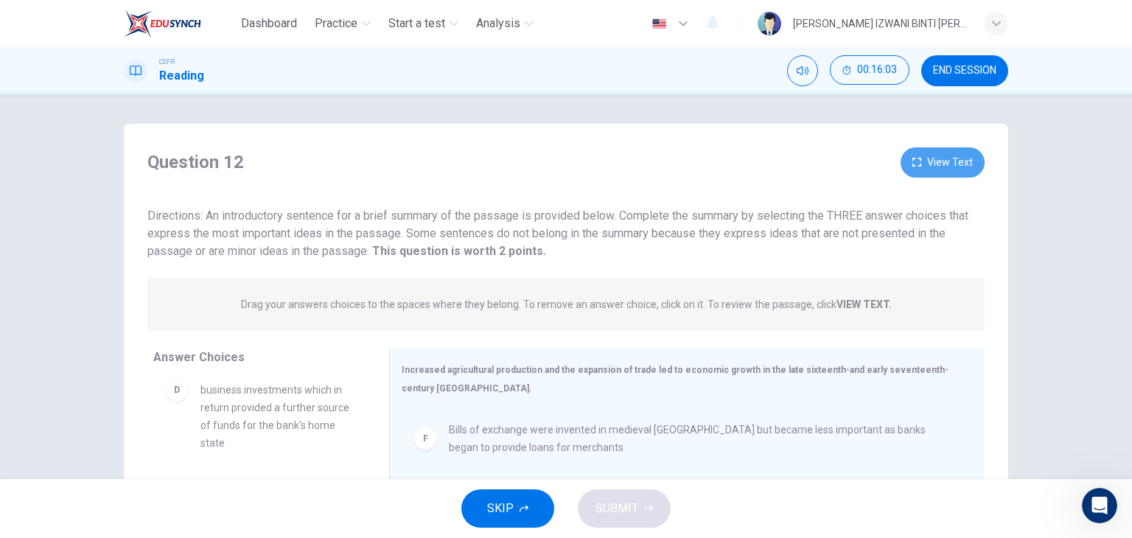
click at [946, 164] on button "View Text" at bounding box center [942, 162] width 84 height 30
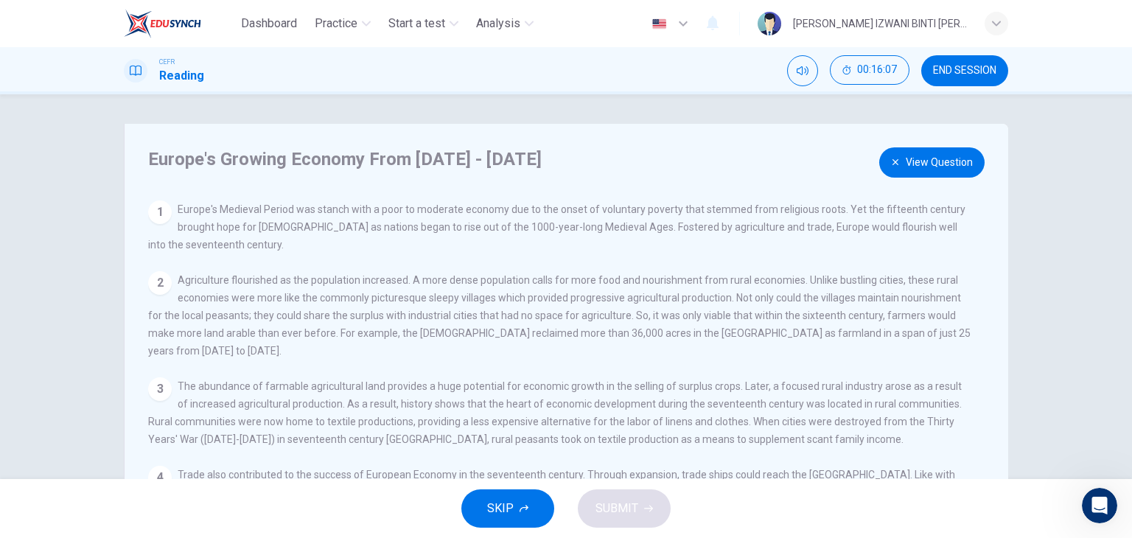
drag, startPoint x: 777, startPoint y: 340, endPoint x: 925, endPoint y: 192, distance: 210.0
click at [925, 192] on div "Europe's Growing Economy From 1600 - 1800 View Question 1 Europe's Medieval Per…" at bounding box center [566, 380] width 884 height 512
click at [936, 163] on button "View Question" at bounding box center [931, 162] width 105 height 30
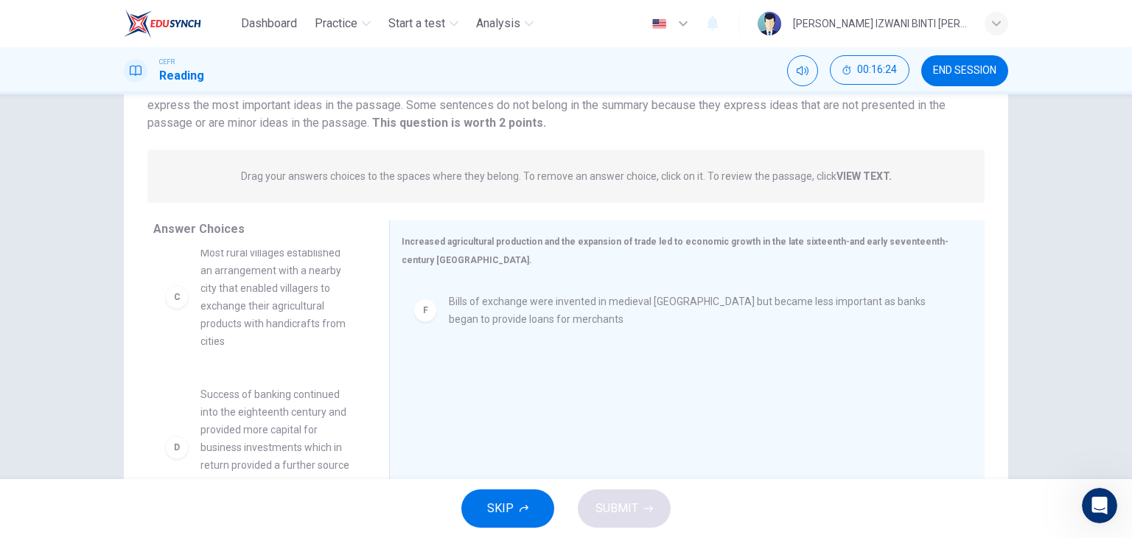
scroll to position [53, 0]
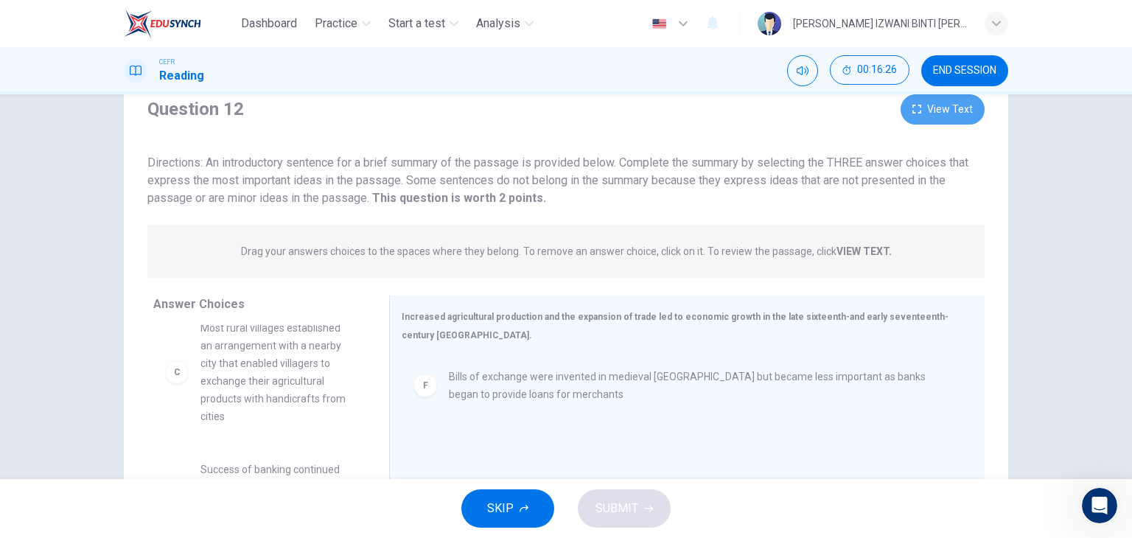
click at [955, 109] on button "View Text" at bounding box center [942, 109] width 84 height 30
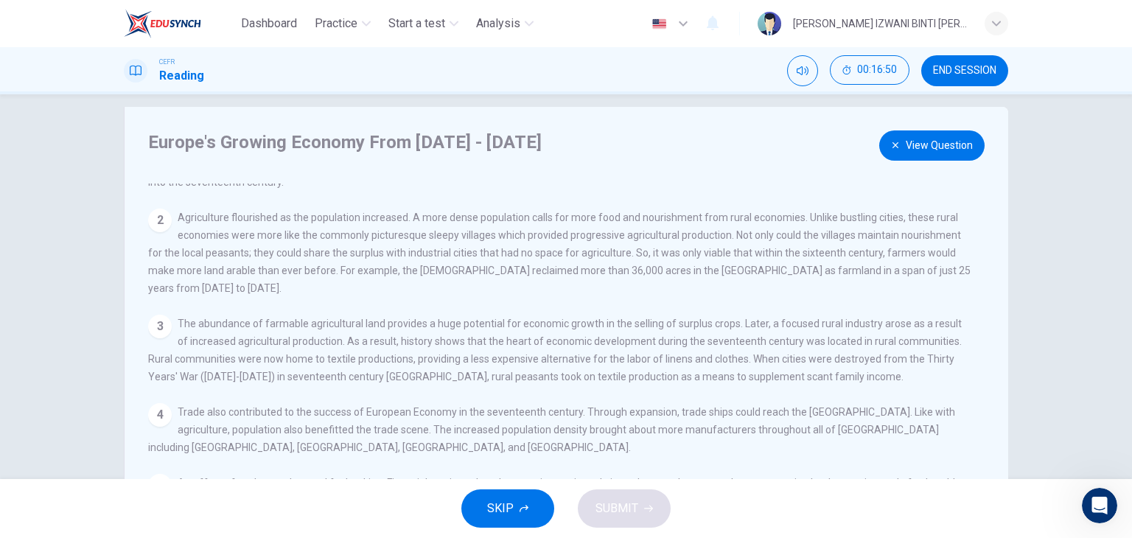
scroll to position [46, 0]
click at [950, 140] on button "View Question" at bounding box center [931, 145] width 105 height 30
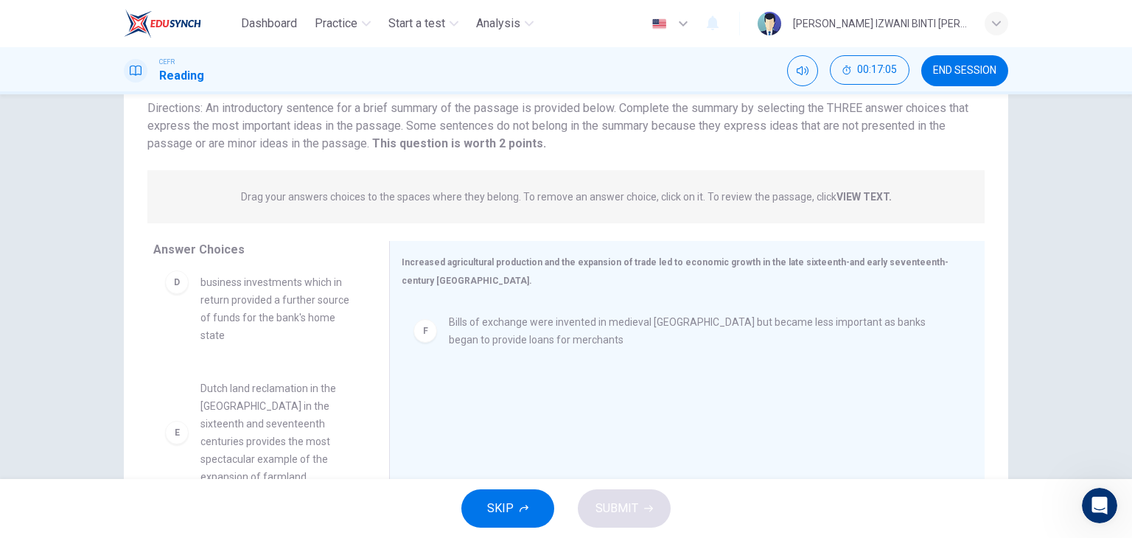
scroll to position [186, 0]
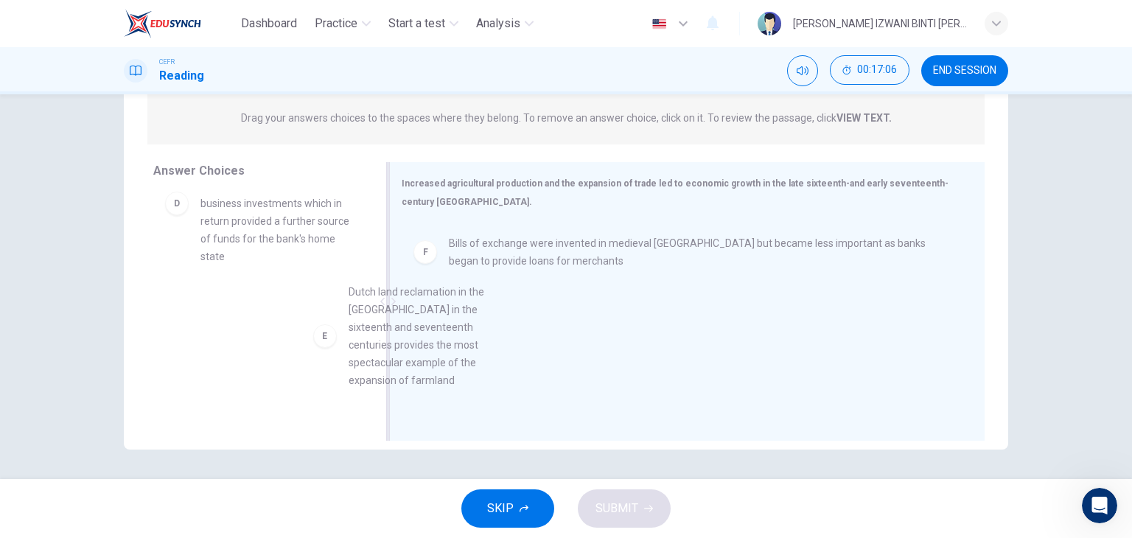
drag, startPoint x: 282, startPoint y: 343, endPoint x: 452, endPoint y: 323, distance: 171.3
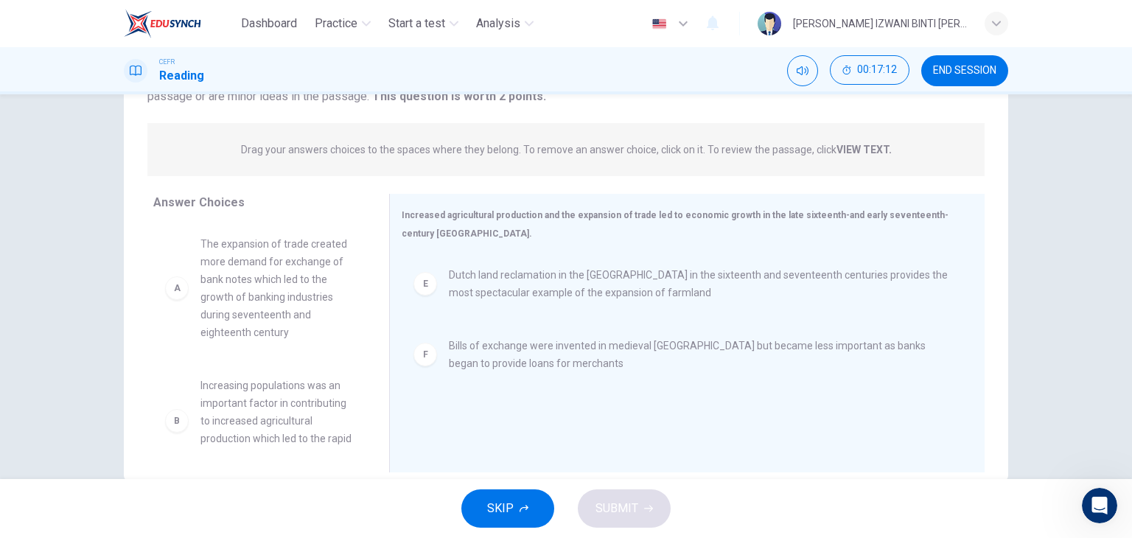
scroll to position [63, 0]
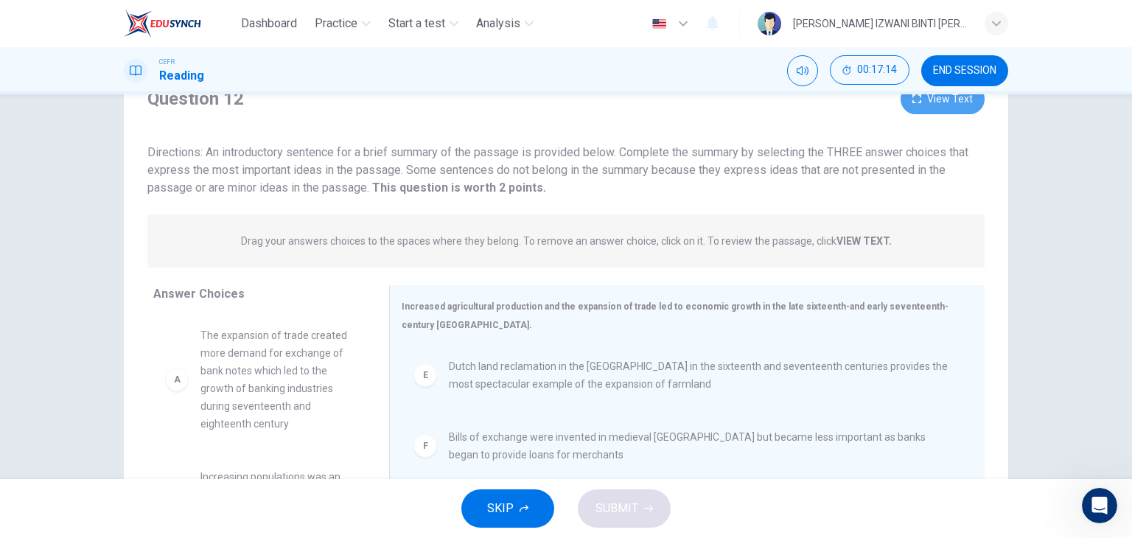
click at [964, 107] on button "View Text" at bounding box center [942, 99] width 84 height 30
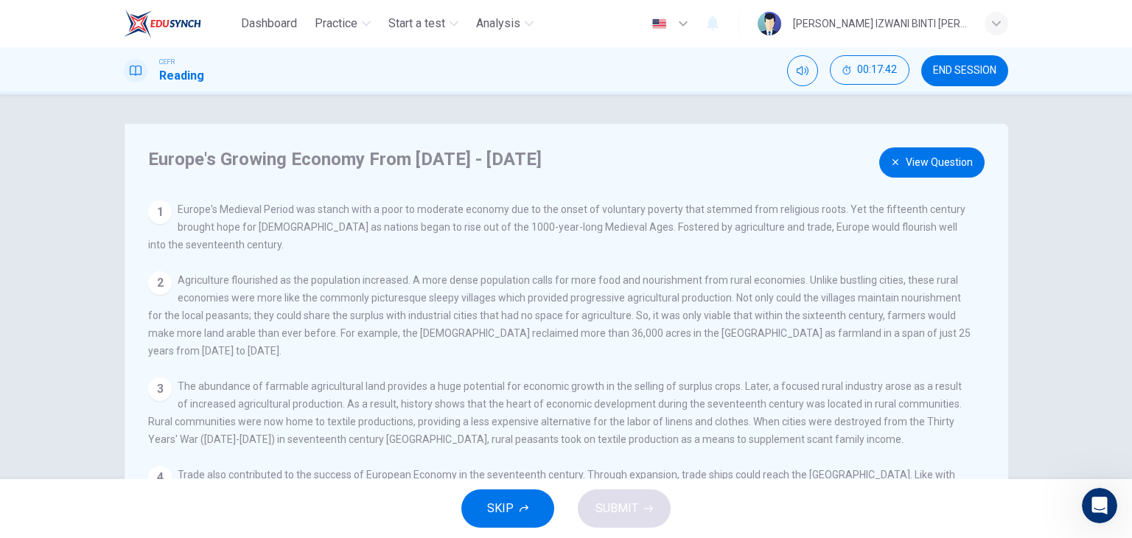
scroll to position [0, 0]
click at [952, 149] on button "View Question" at bounding box center [931, 162] width 105 height 30
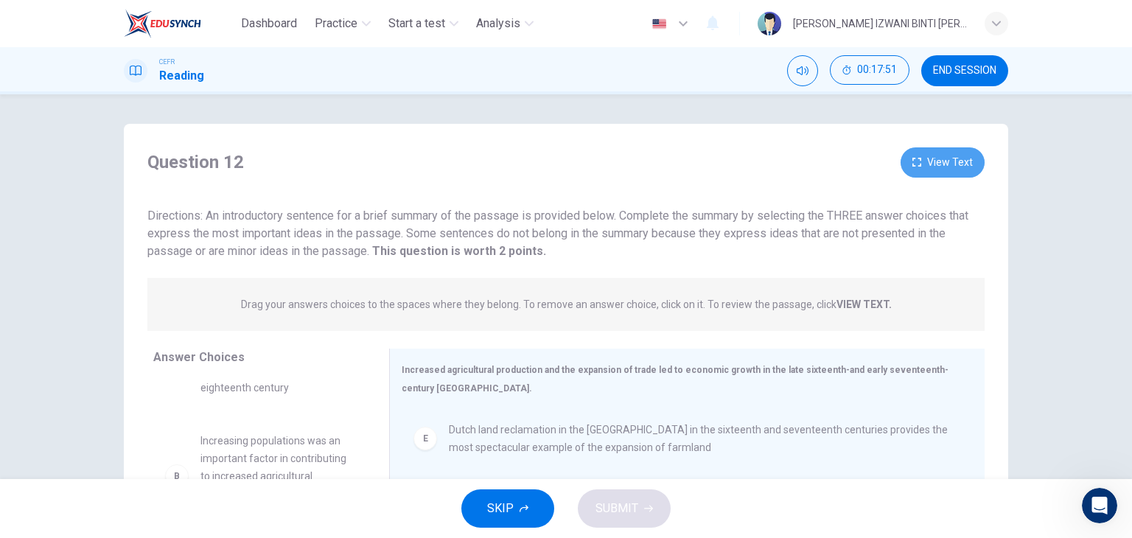
click at [952, 161] on button "View Text" at bounding box center [942, 162] width 84 height 30
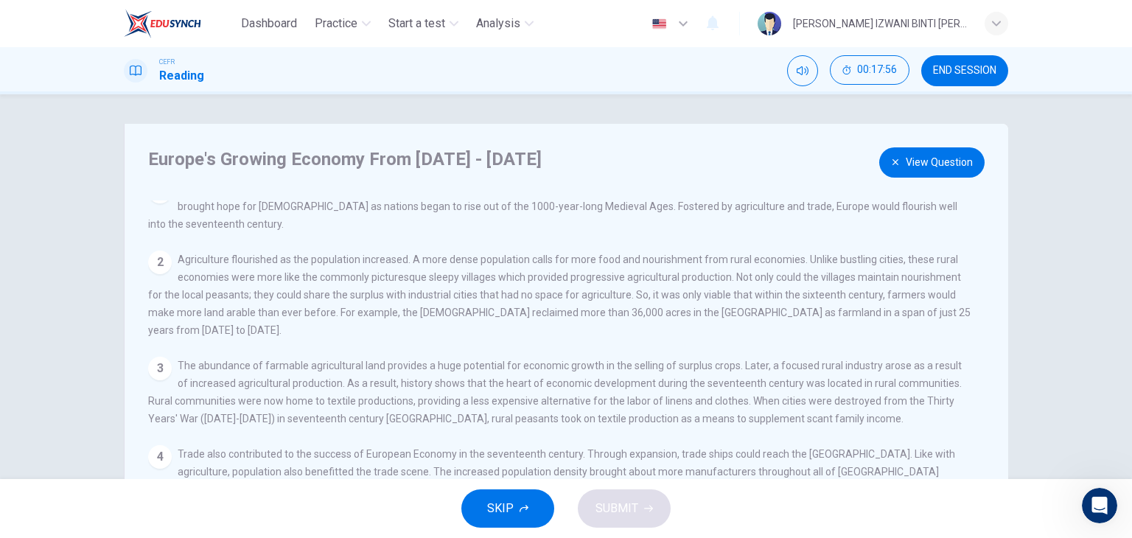
scroll to position [21, 0]
click at [920, 168] on button "View Question" at bounding box center [931, 162] width 105 height 30
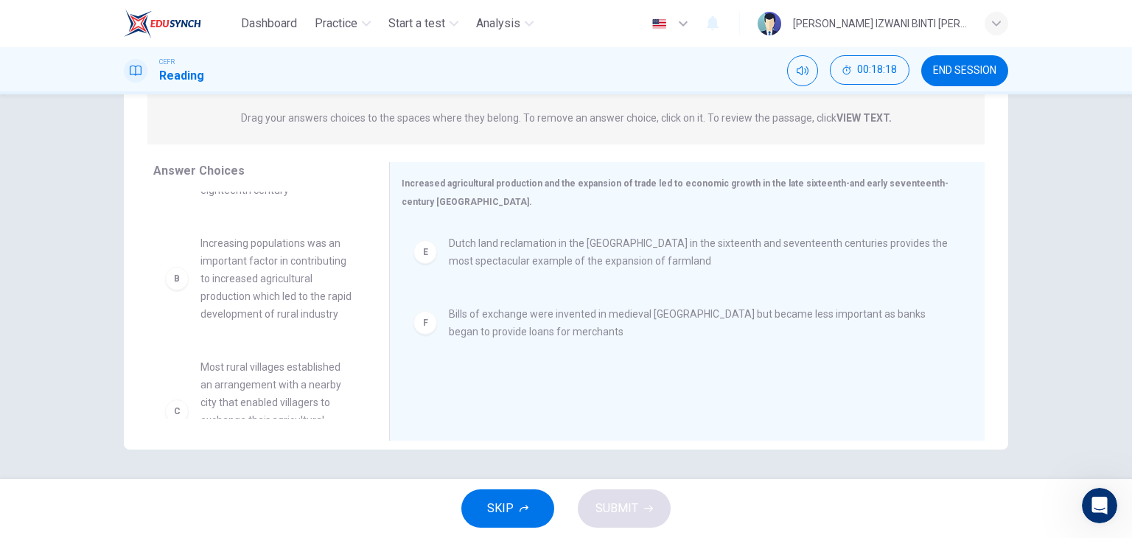
scroll to position [94, 0]
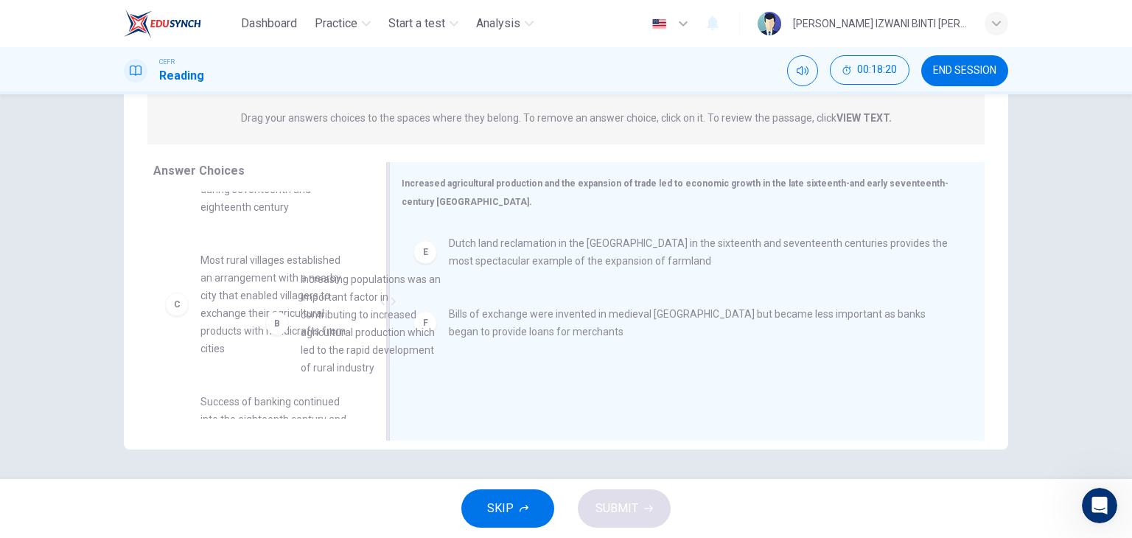
drag, startPoint x: 284, startPoint y: 329, endPoint x: 537, endPoint y: 390, distance: 259.8
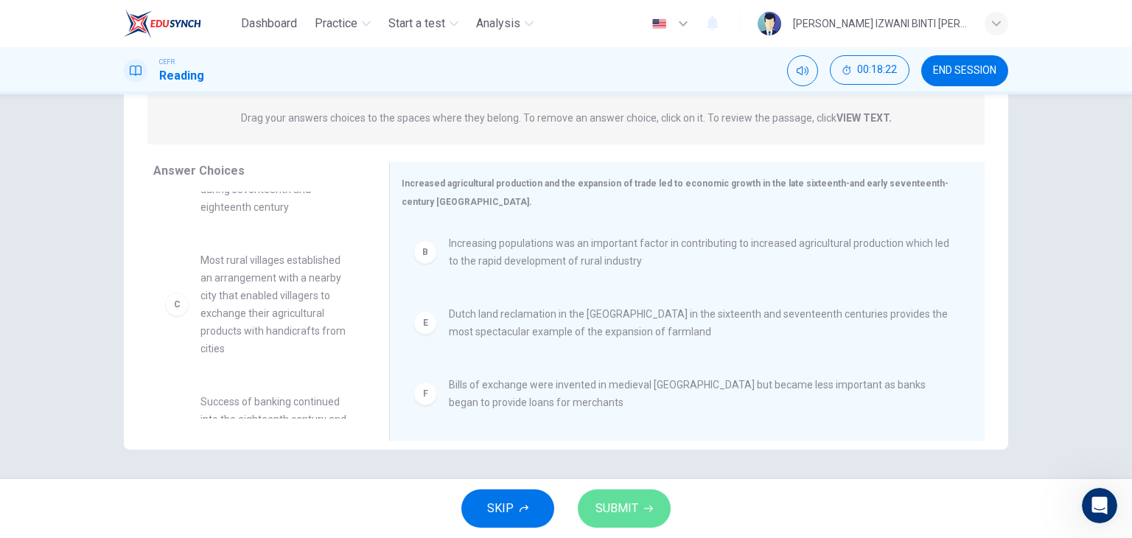
click at [648, 492] on button "SUBMIT" at bounding box center [624, 508] width 93 height 38
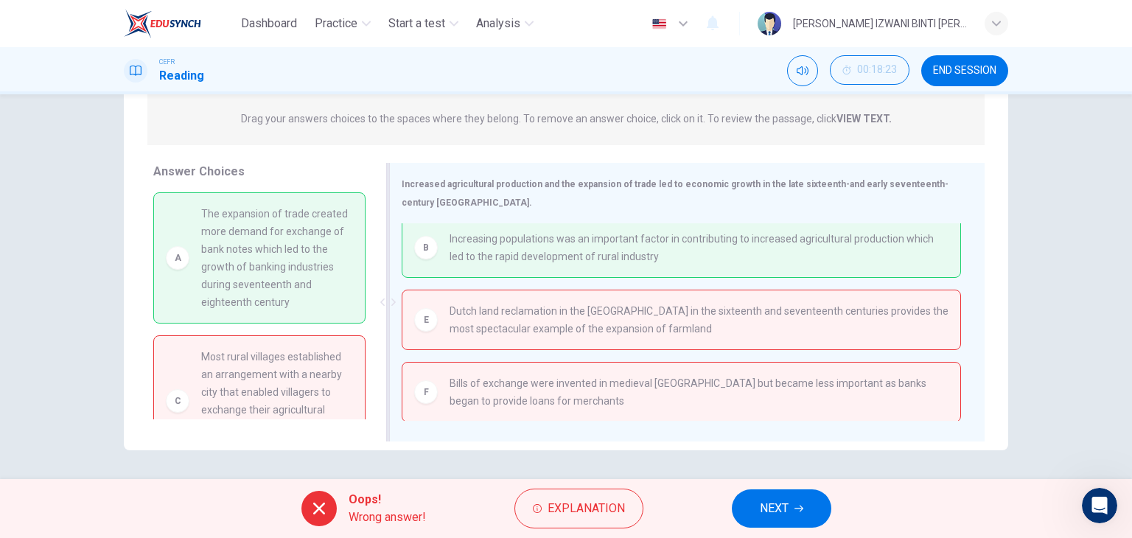
scroll to position [0, 0]
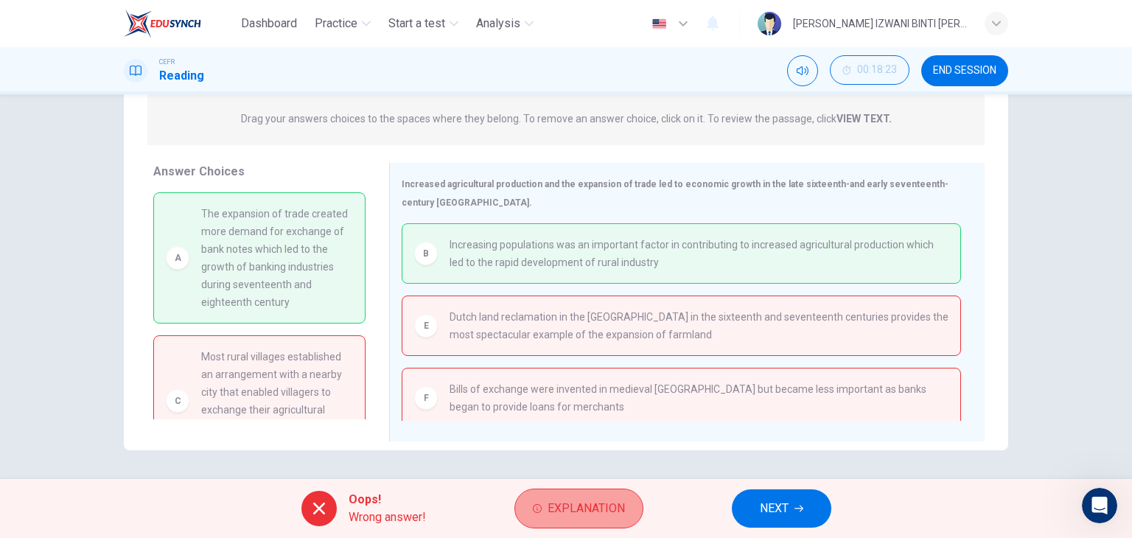
click at [549, 516] on span "Explanation" at bounding box center [585, 508] width 77 height 21
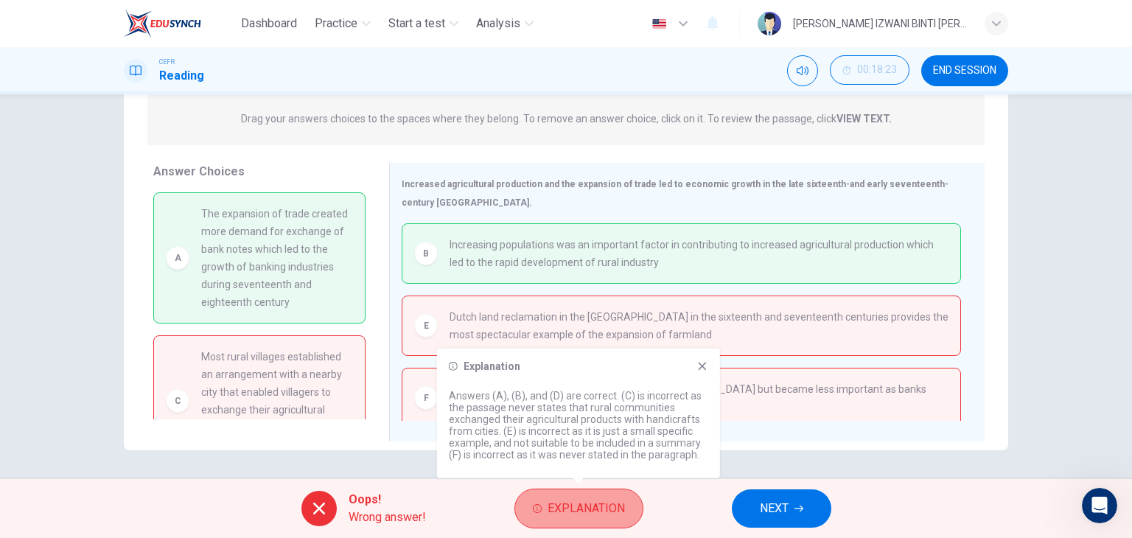
click at [549, 516] on span "Explanation" at bounding box center [585, 508] width 77 height 21
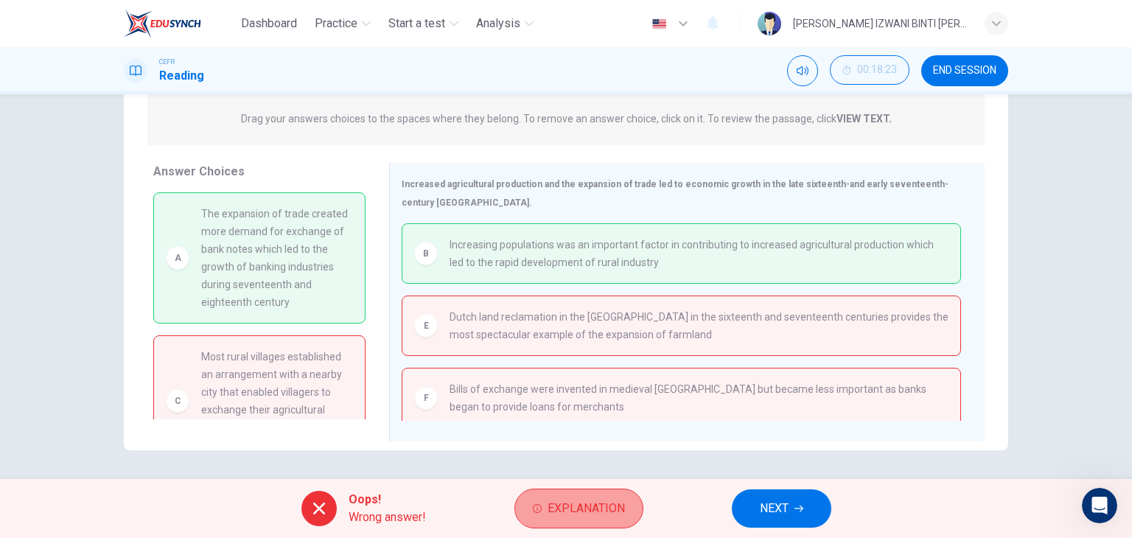
click at [549, 516] on span "Explanation" at bounding box center [585, 508] width 77 height 21
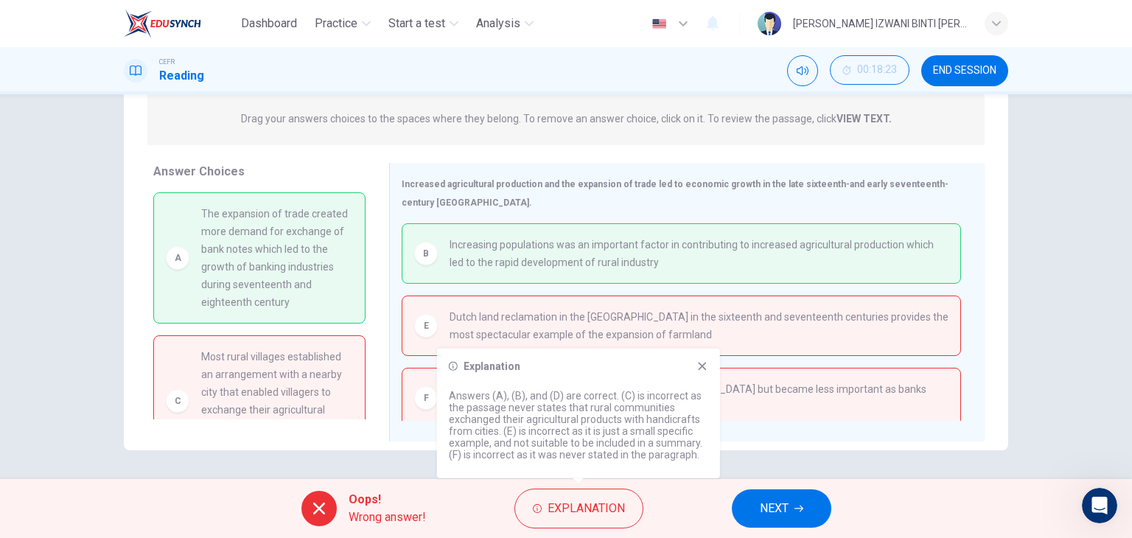
click at [703, 363] on icon at bounding box center [702, 366] width 12 height 12
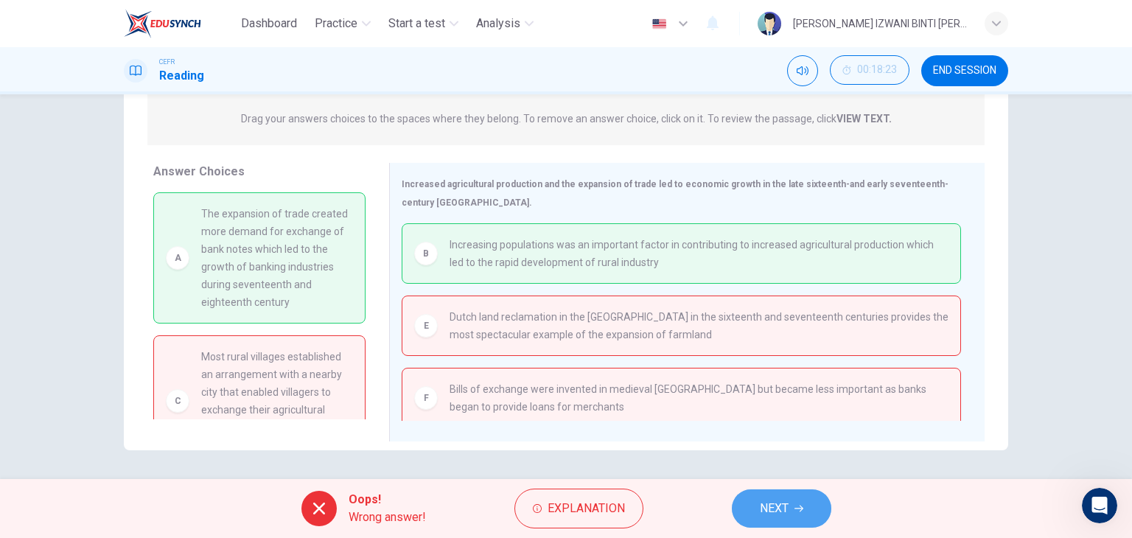
click at [754, 505] on button "NEXT" at bounding box center [781, 508] width 99 height 38
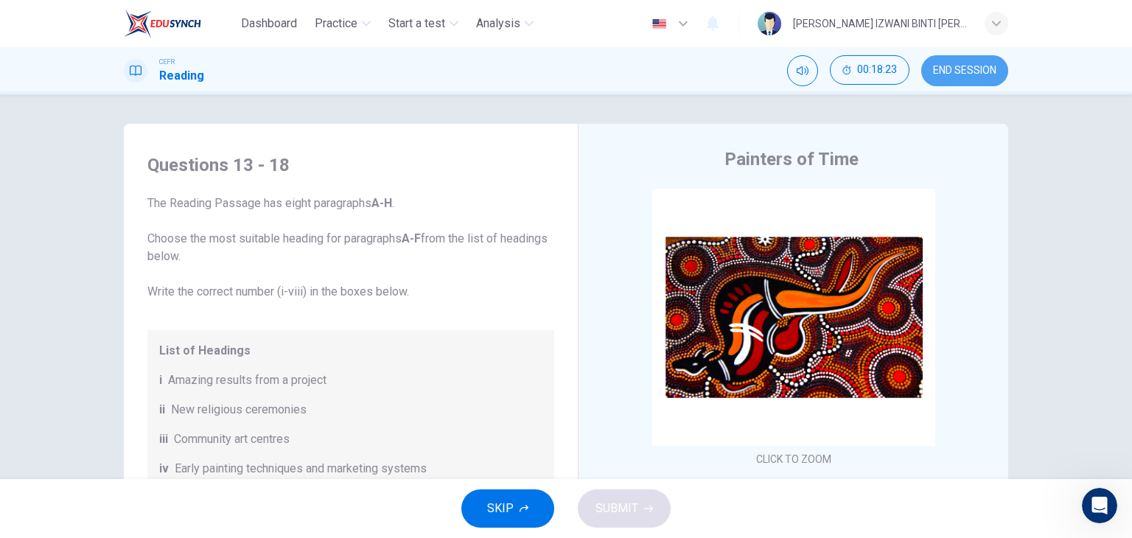
click at [973, 74] on span "END SESSION" at bounding box center [964, 71] width 63 height 12
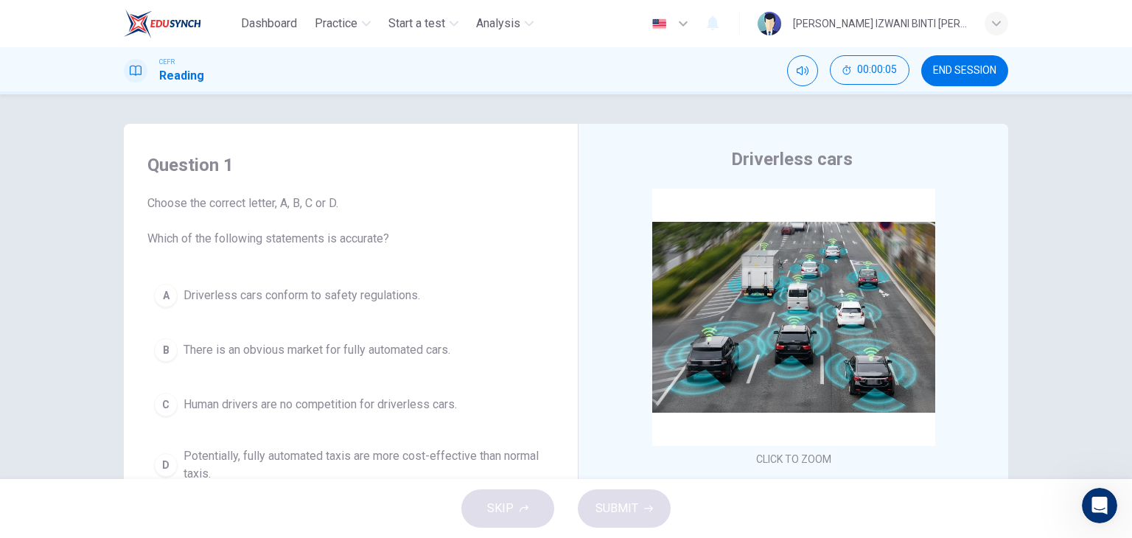
click at [981, 67] on span "END SESSION" at bounding box center [964, 71] width 63 height 12
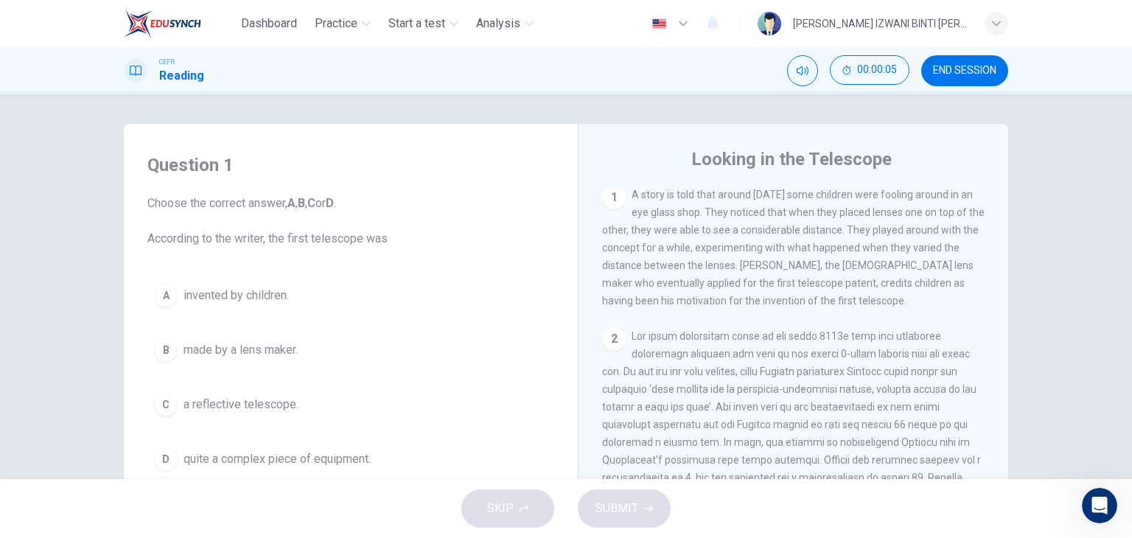
scroll to position [295, 0]
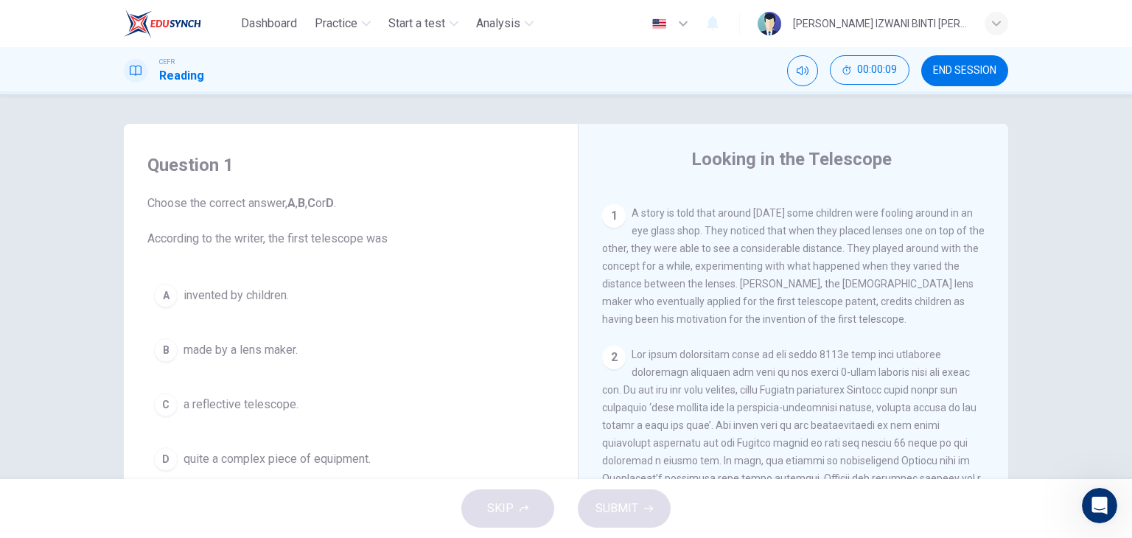
click at [282, 416] on button "C a reflective telescope." at bounding box center [350, 404] width 407 height 37
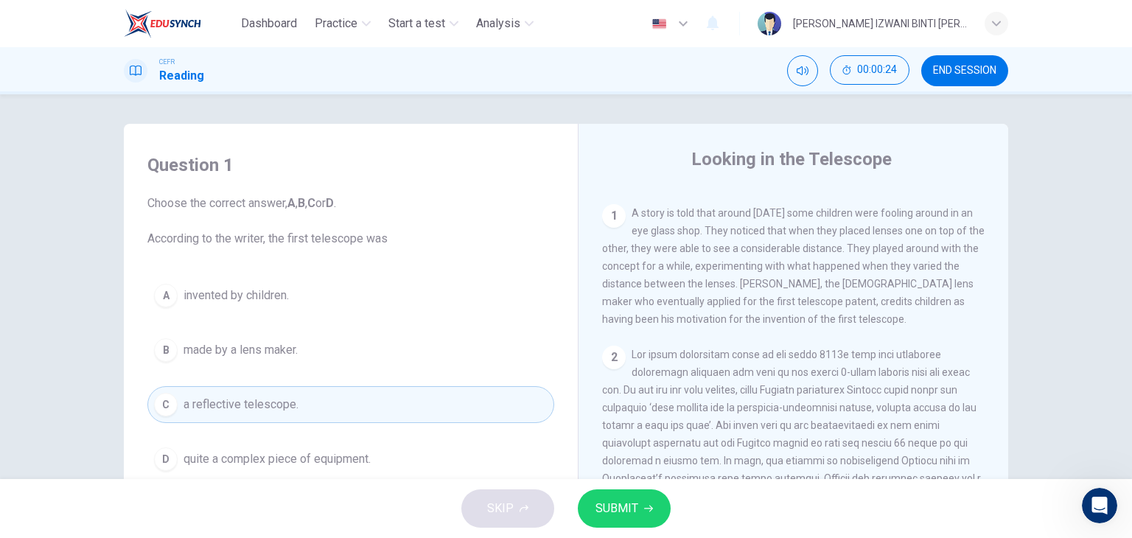
scroll to position [368, 0]
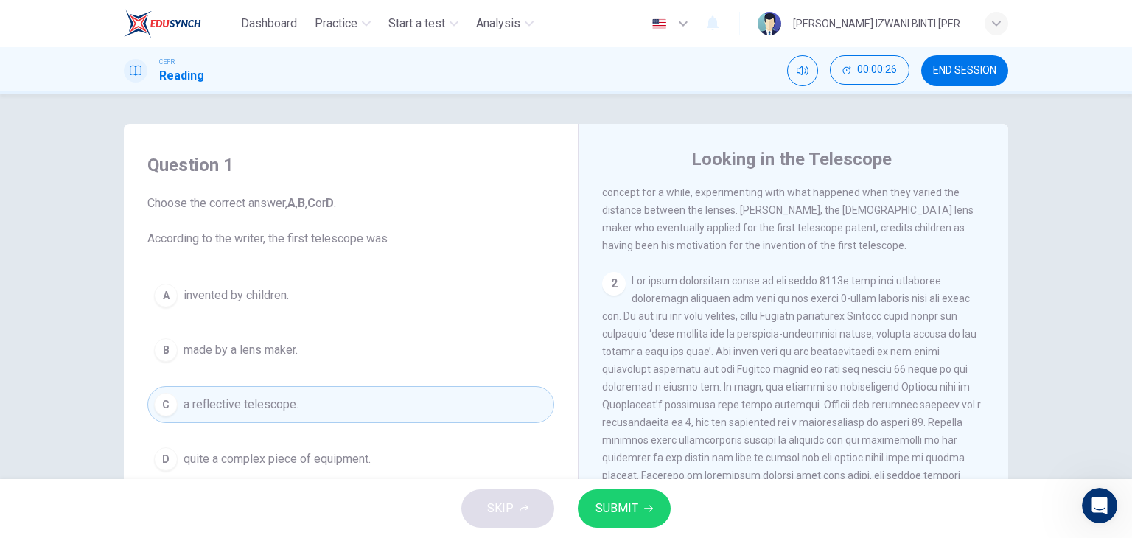
drag, startPoint x: 684, startPoint y: 281, endPoint x: 687, endPoint y: 292, distance: 11.6
click at [687, 292] on div "2" at bounding box center [793, 413] width 383 height 283
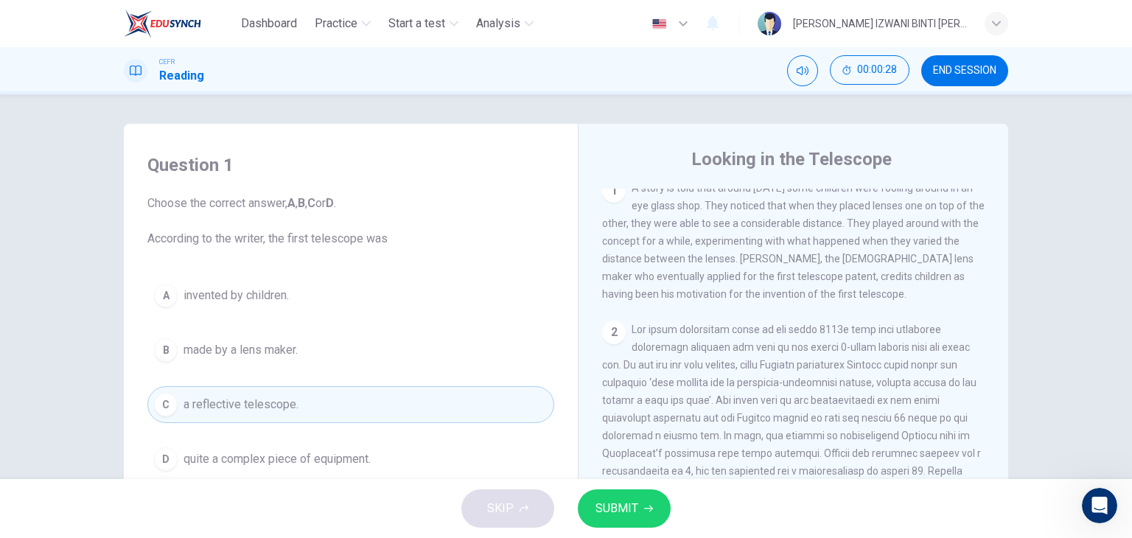
scroll to position [295, 0]
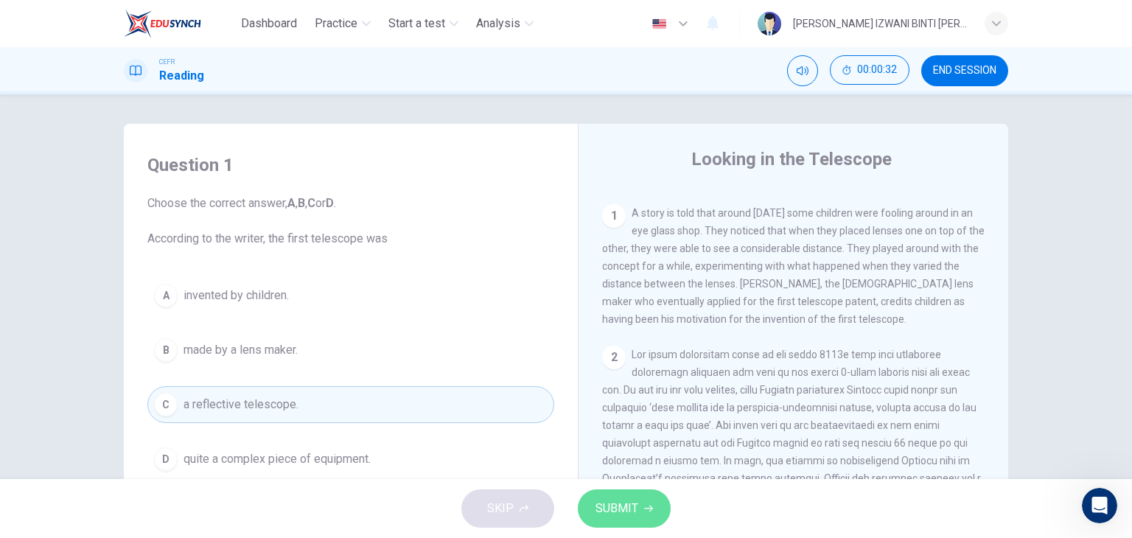
click at [639, 508] on button "SUBMIT" at bounding box center [624, 508] width 93 height 38
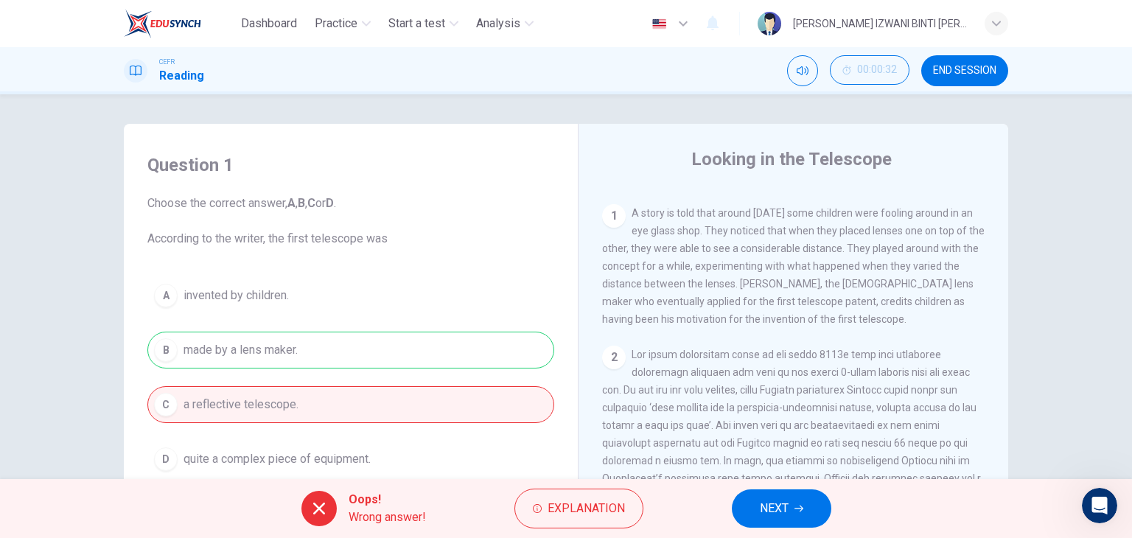
click at [970, 60] on button "END SESSION" at bounding box center [964, 70] width 87 height 31
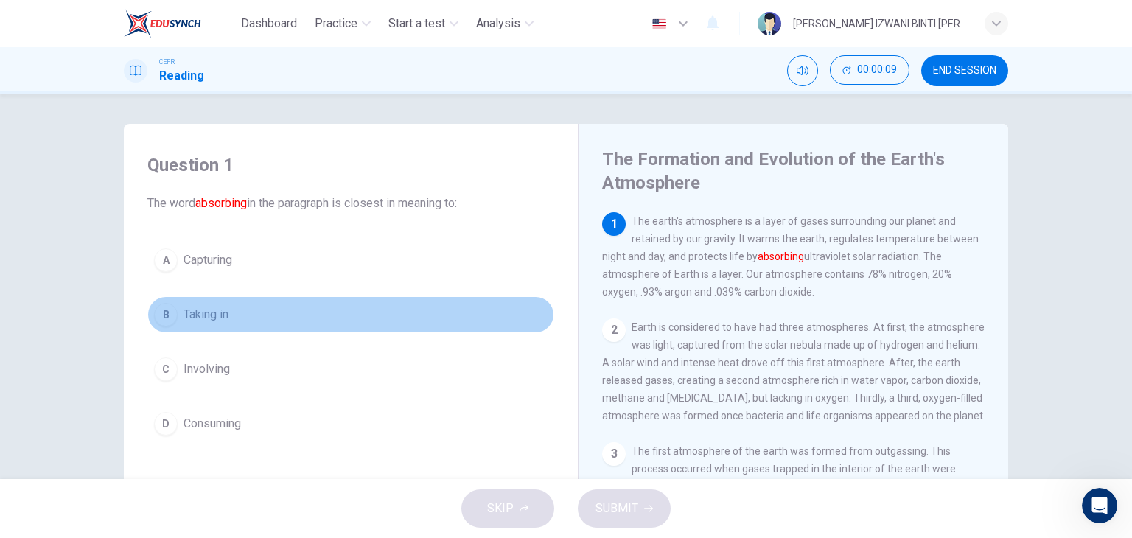
drag, startPoint x: 295, startPoint y: 308, endPoint x: 305, endPoint y: 317, distance: 13.6
click at [292, 316] on button "B Taking in" at bounding box center [350, 314] width 407 height 37
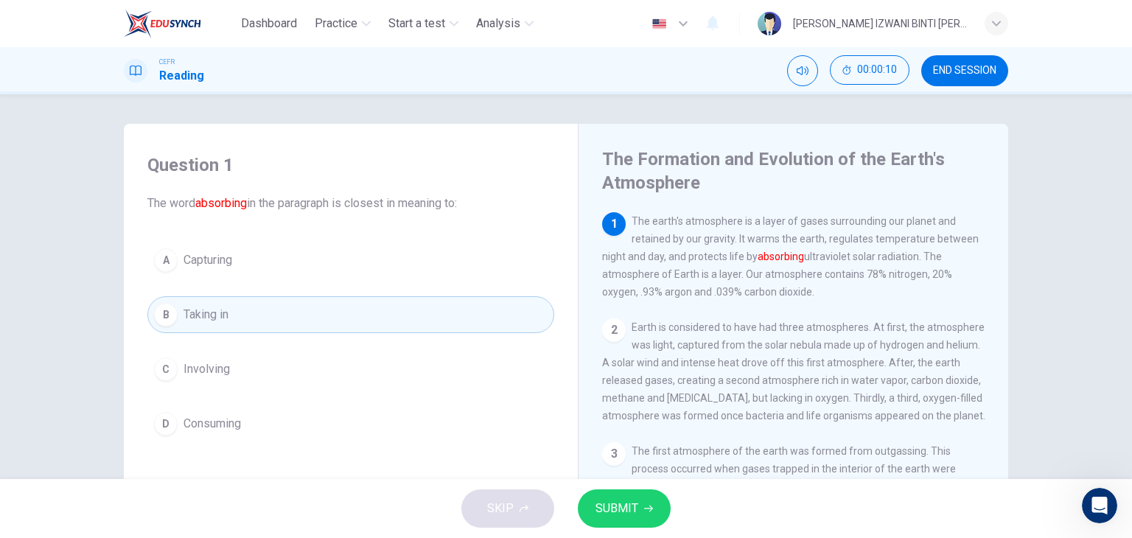
click at [641, 505] on button "SUBMIT" at bounding box center [624, 508] width 93 height 38
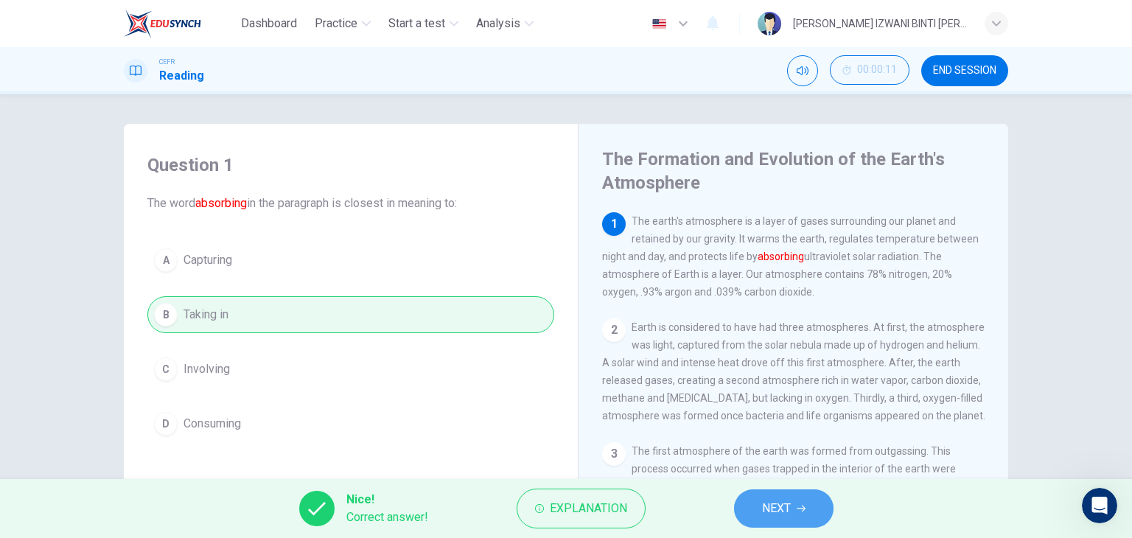
click at [790, 511] on span "NEXT" at bounding box center [776, 508] width 29 height 21
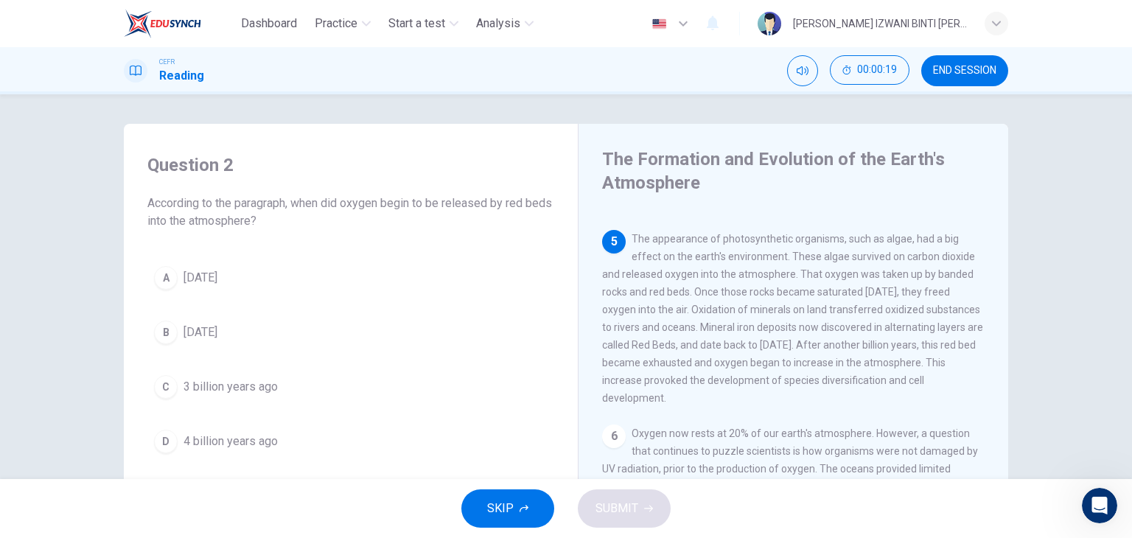
scroll to position [443, 0]
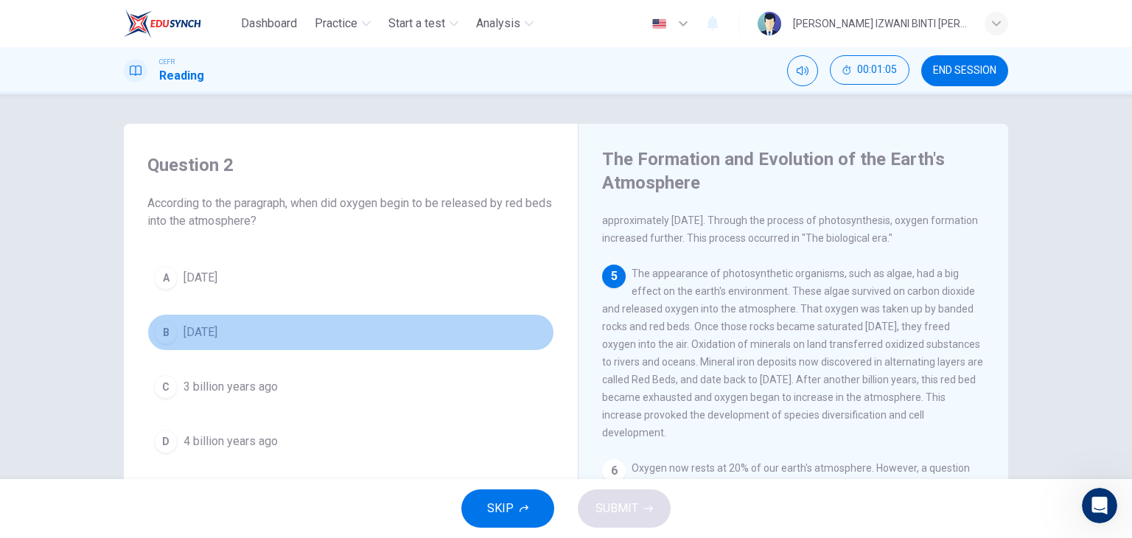
click at [293, 331] on button "B 2 billion years ago" at bounding box center [350, 332] width 407 height 37
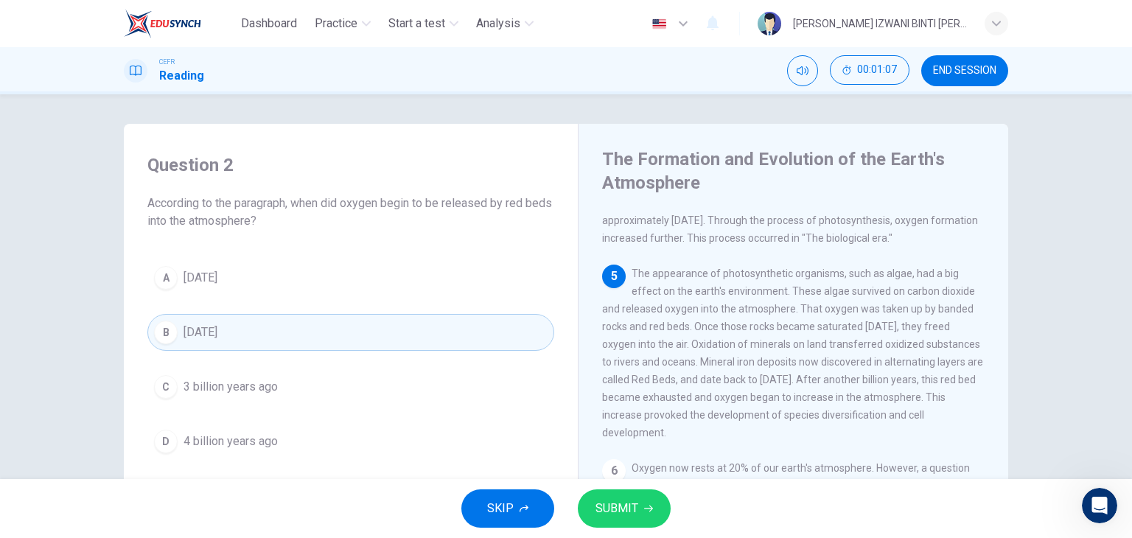
click at [640, 508] on button "SUBMIT" at bounding box center [624, 508] width 93 height 38
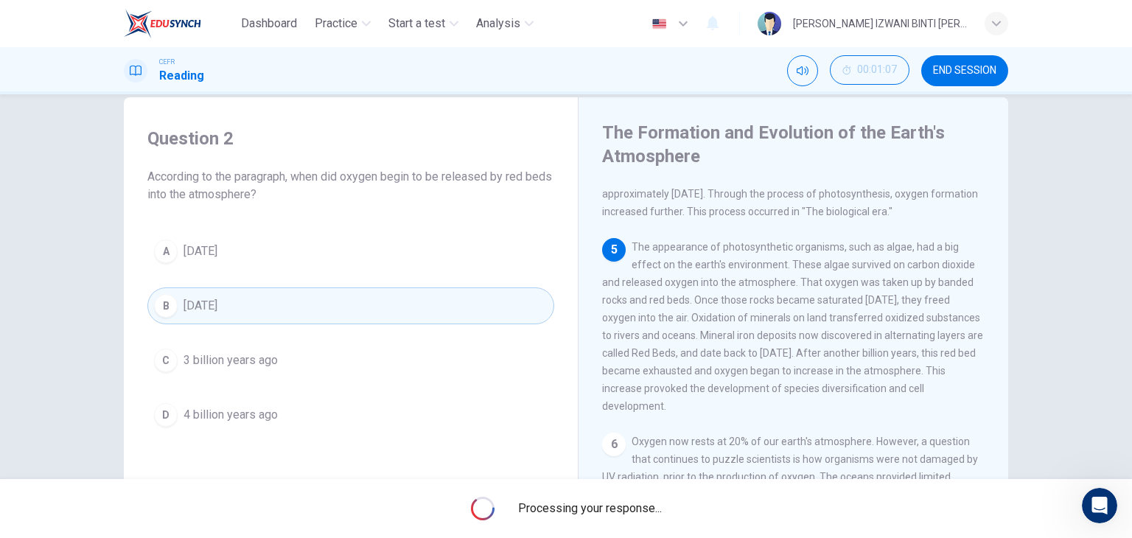
scroll to position [74, 0]
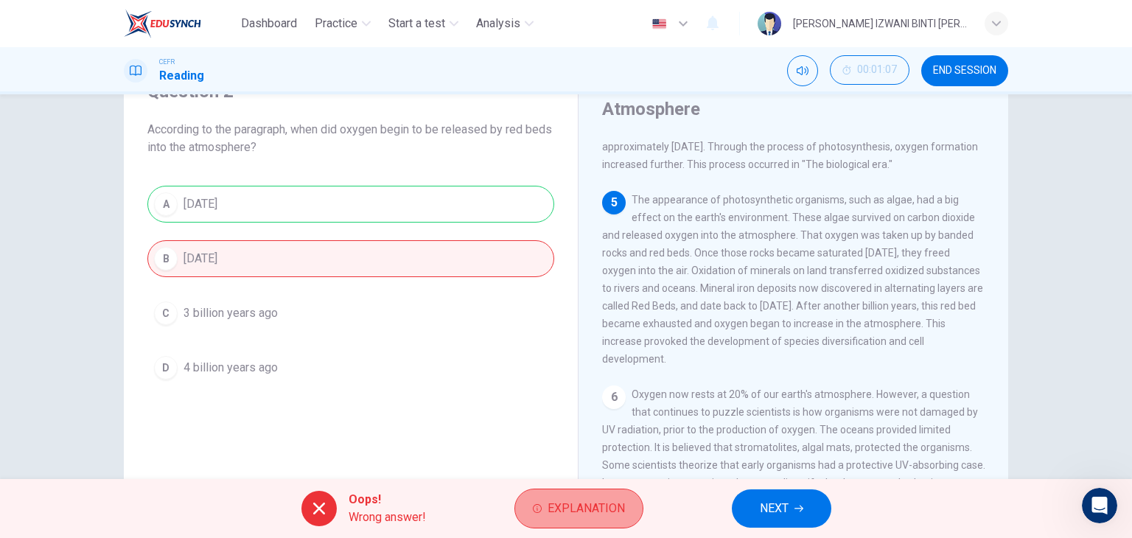
click at [564, 507] on span "Explanation" at bounding box center [585, 508] width 77 height 21
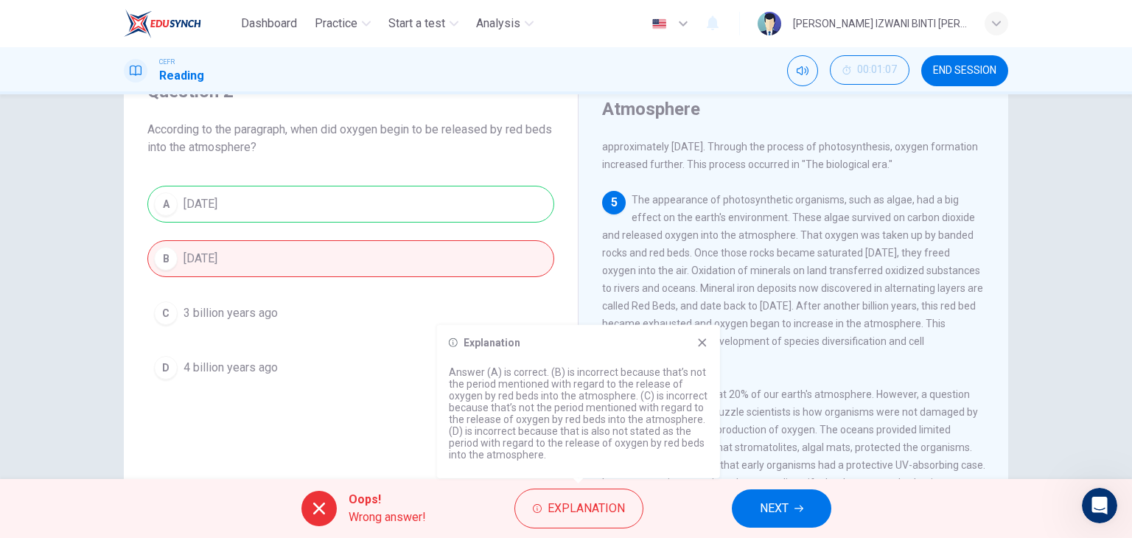
click at [698, 337] on icon at bounding box center [702, 343] width 12 height 12
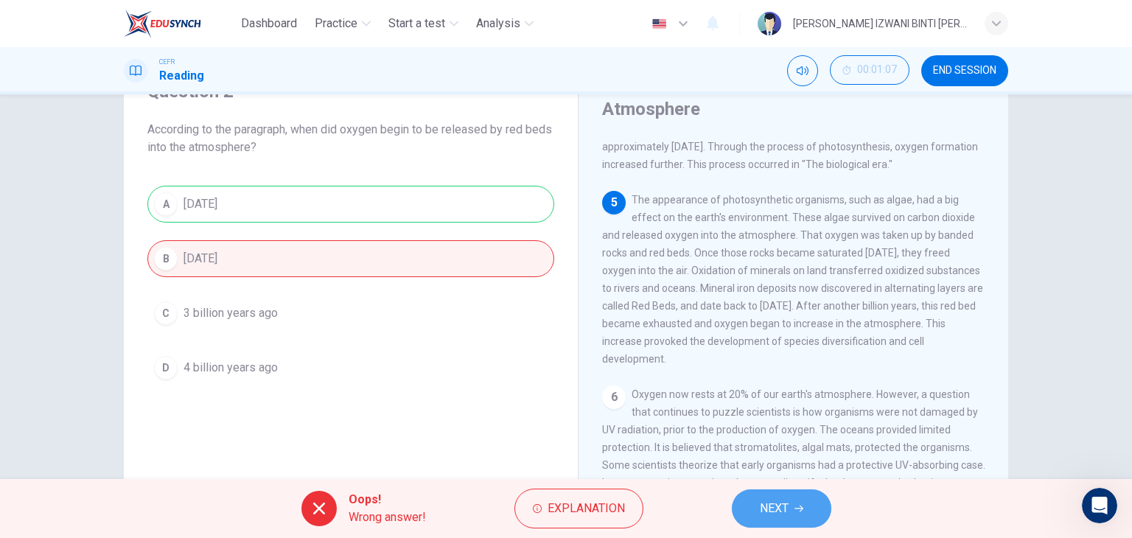
click at [767, 507] on span "NEXT" at bounding box center [774, 508] width 29 height 21
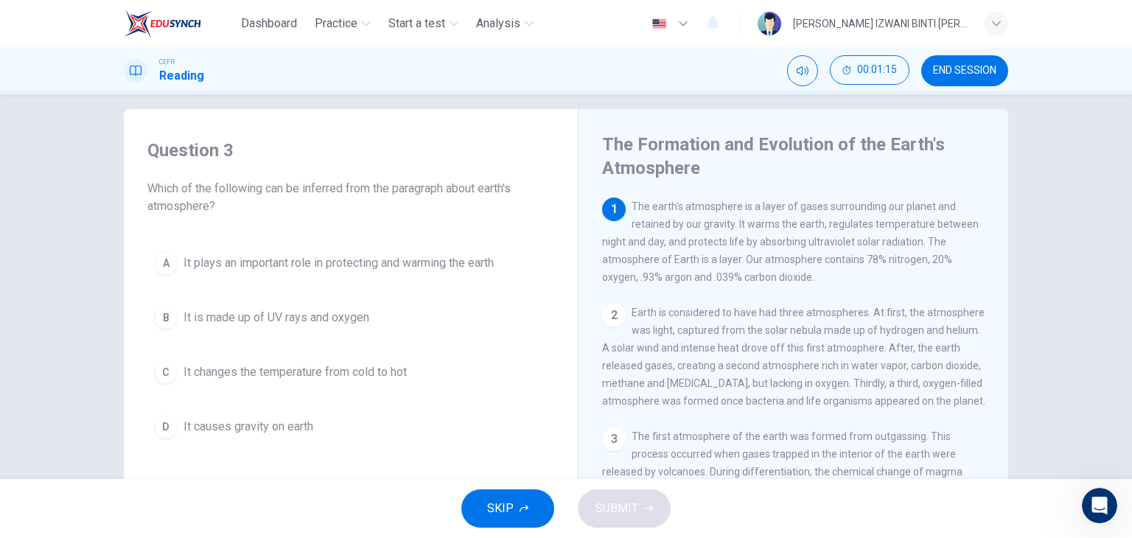
scroll to position [0, 0]
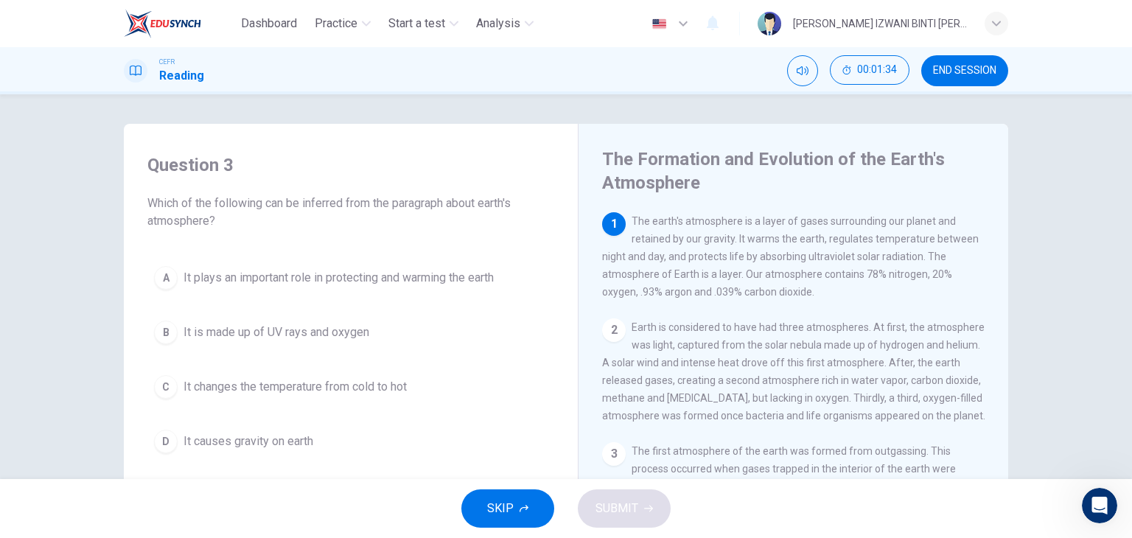
click at [277, 466] on div "Question 3 Which of the following can be inferred from the paragraph about eart…" at bounding box center [351, 307] width 430 height 336
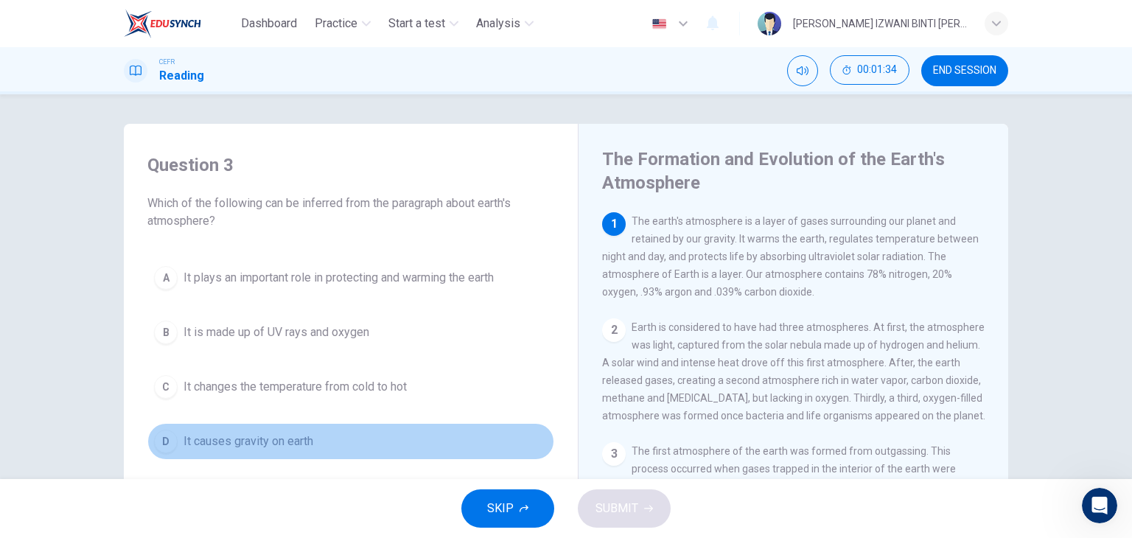
click at [283, 449] on span "It causes gravity on earth" at bounding box center [248, 441] width 130 height 18
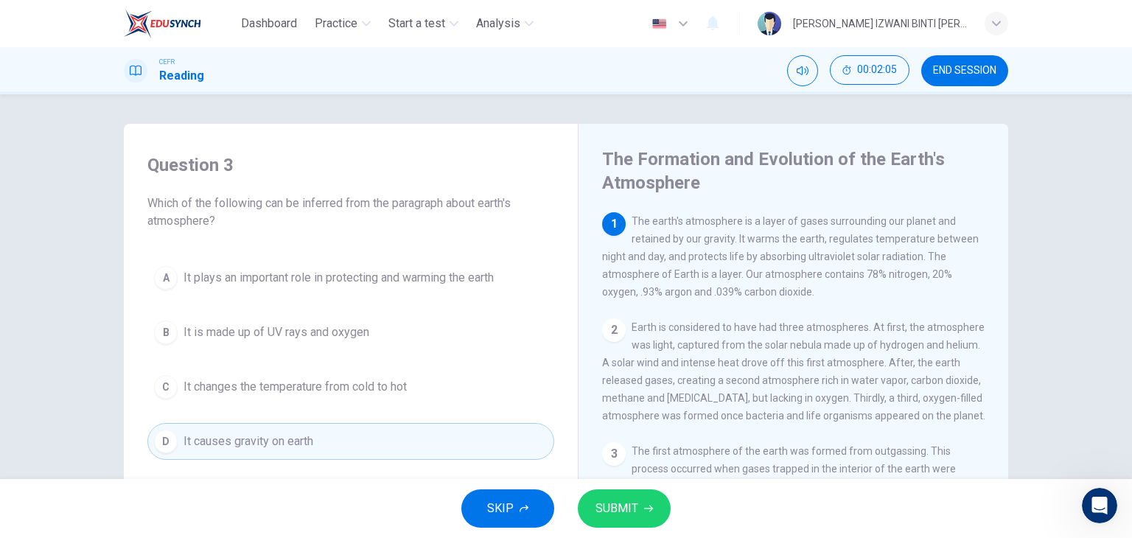
click at [419, 396] on button "C It changes the temperature from cold to hot" at bounding box center [350, 386] width 407 height 37
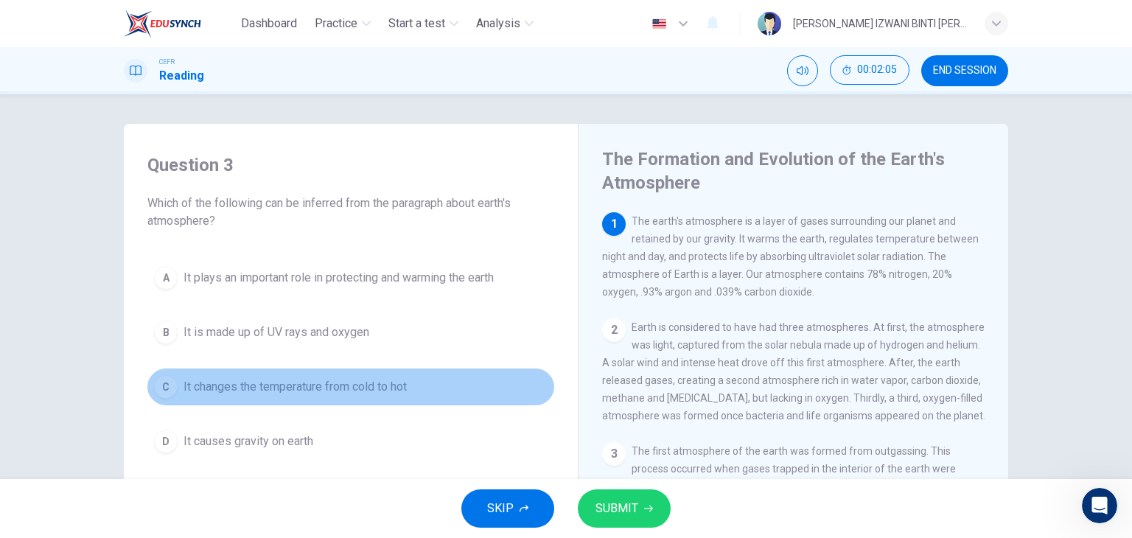
click at [419, 396] on button "C It changes the temperature from cold to hot" at bounding box center [350, 386] width 407 height 37
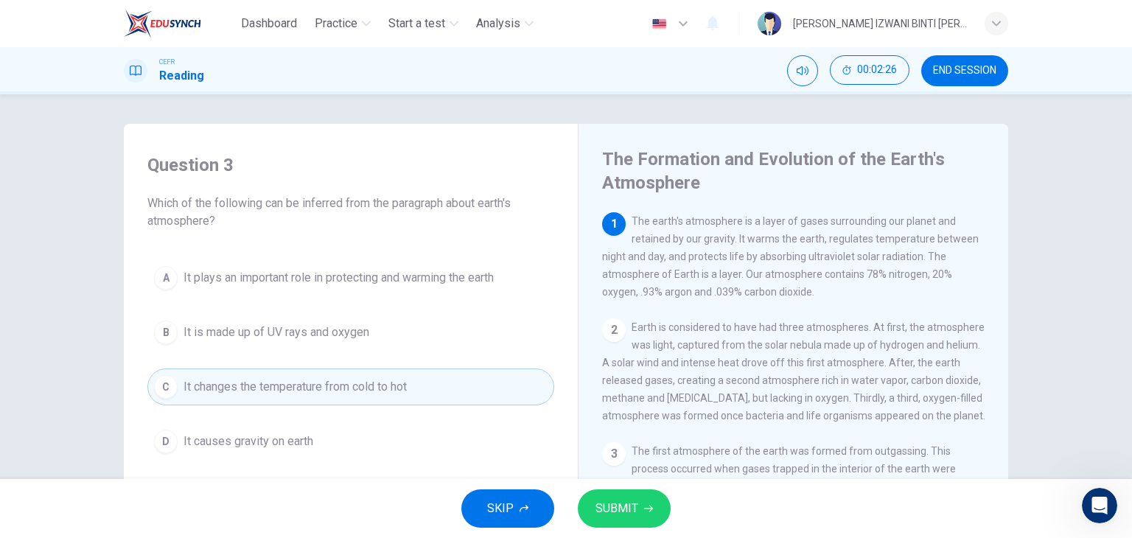
click at [327, 336] on span "It is made up of UV rays and oxygen" at bounding box center [276, 332] width 186 height 18
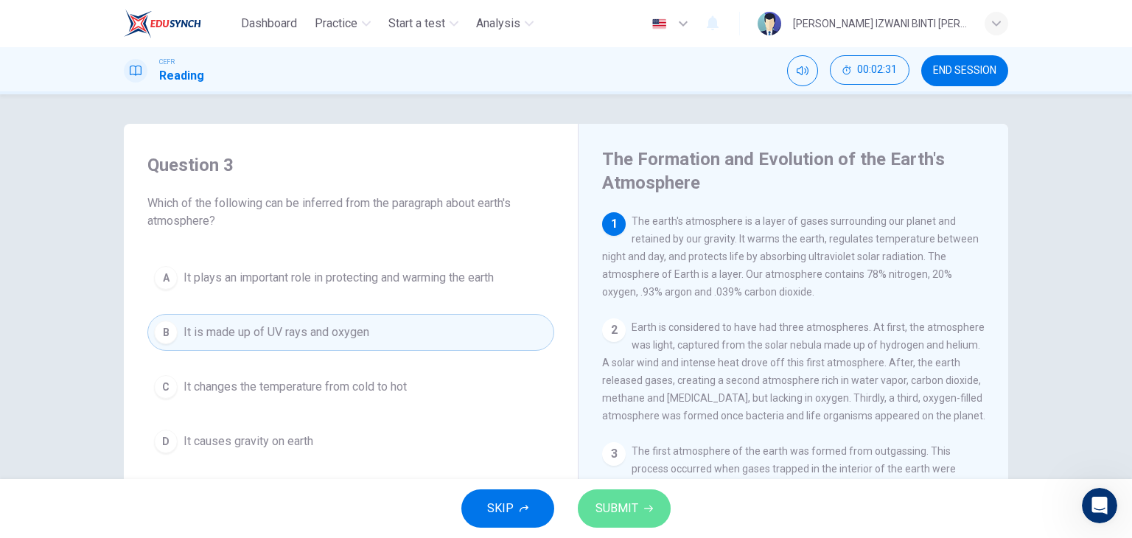
click at [624, 510] on span "SUBMIT" at bounding box center [616, 508] width 43 height 21
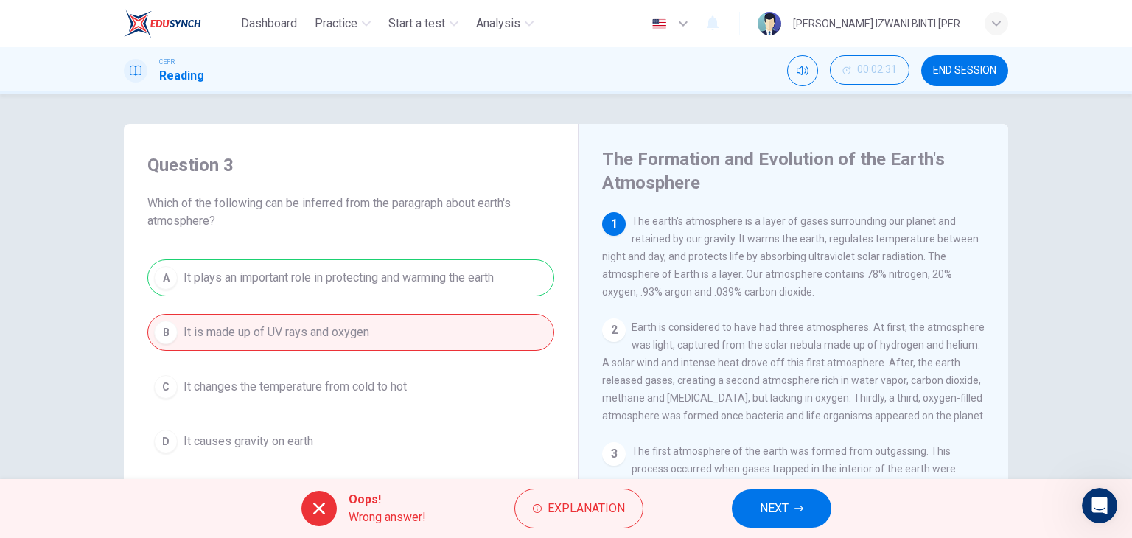
click at [799, 511] on icon "button" at bounding box center [798, 508] width 9 height 9
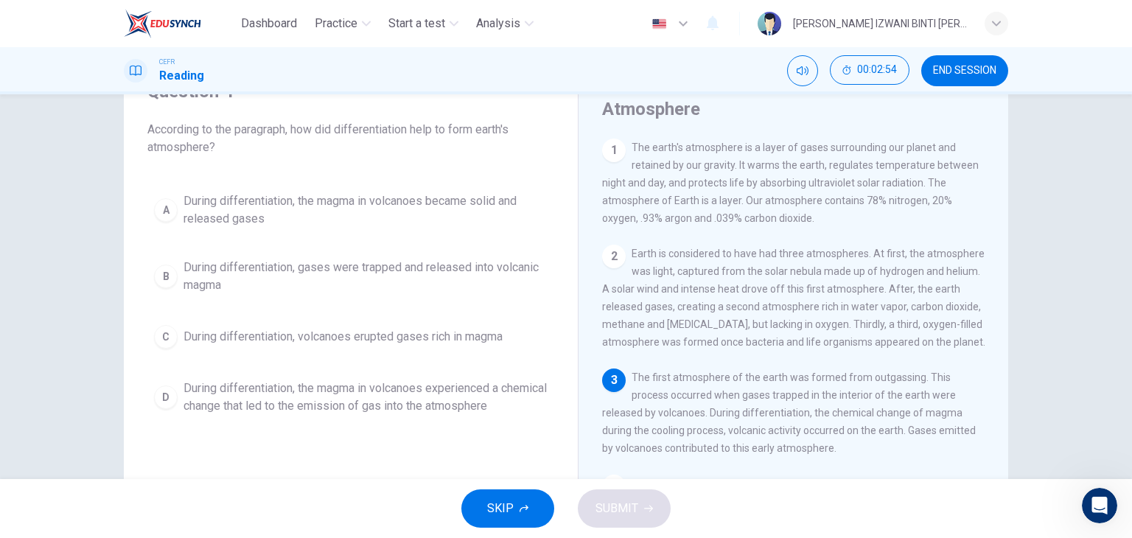
scroll to position [74, 0]
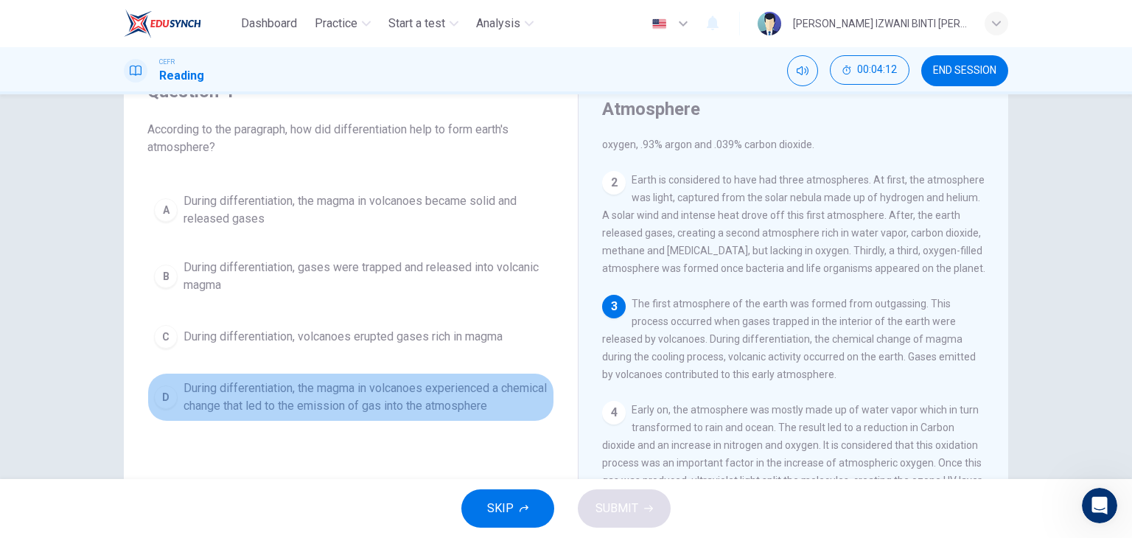
click at [426, 408] on span "During differentiation, the magma in volcanoes experienced a chemical change th…" at bounding box center [365, 396] width 364 height 35
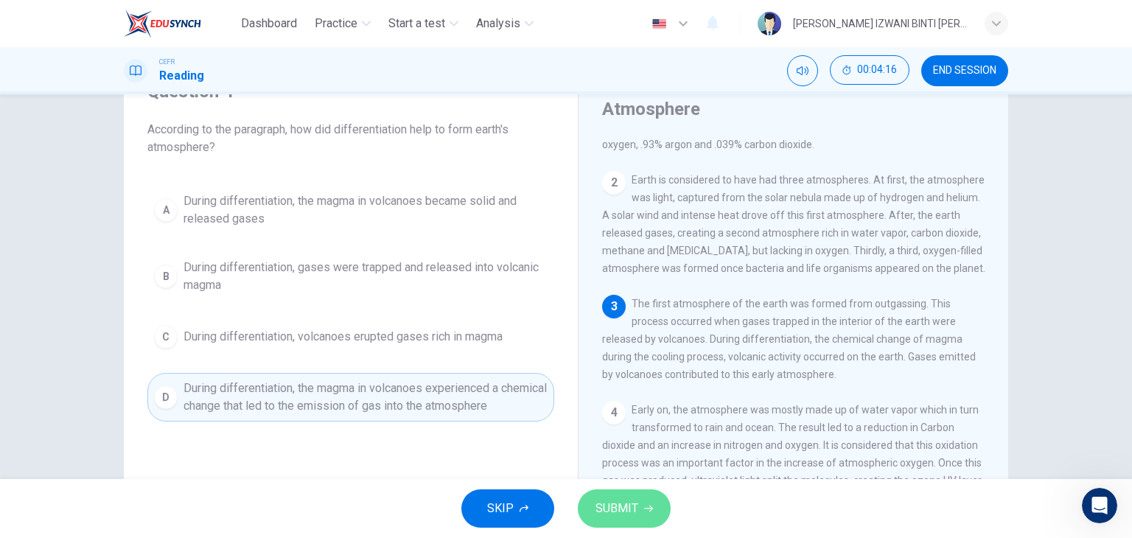
click at [650, 513] on button "SUBMIT" at bounding box center [624, 508] width 93 height 38
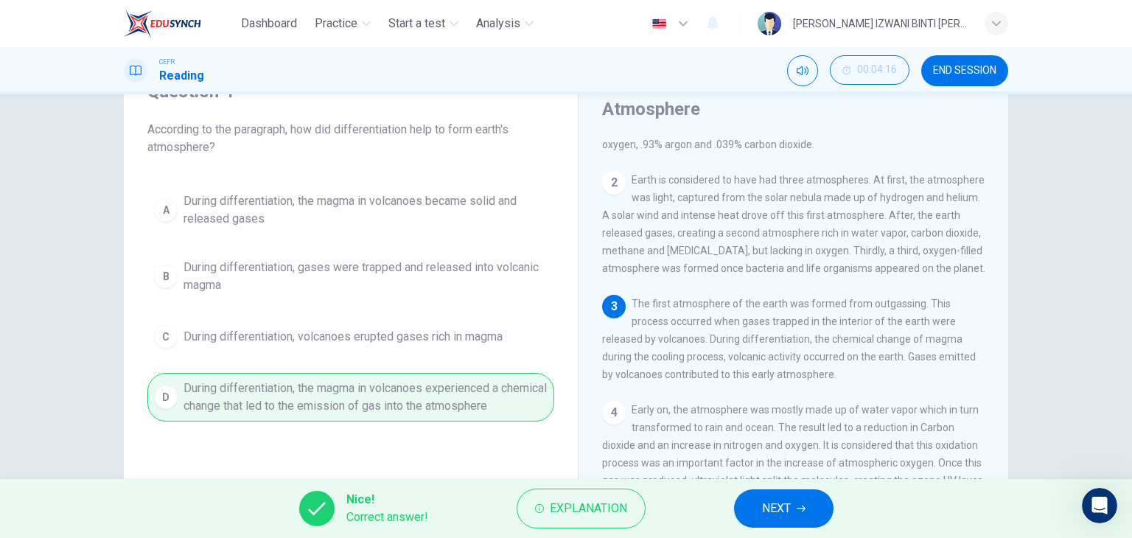
drag, startPoint x: 753, startPoint y: 496, endPoint x: 754, endPoint y: 483, distance: 13.3
click at [754, 486] on div "Nice! Correct answer! Explanation NEXT" at bounding box center [566, 508] width 1132 height 59
click at [806, 520] on button "NEXT" at bounding box center [783, 508] width 99 height 38
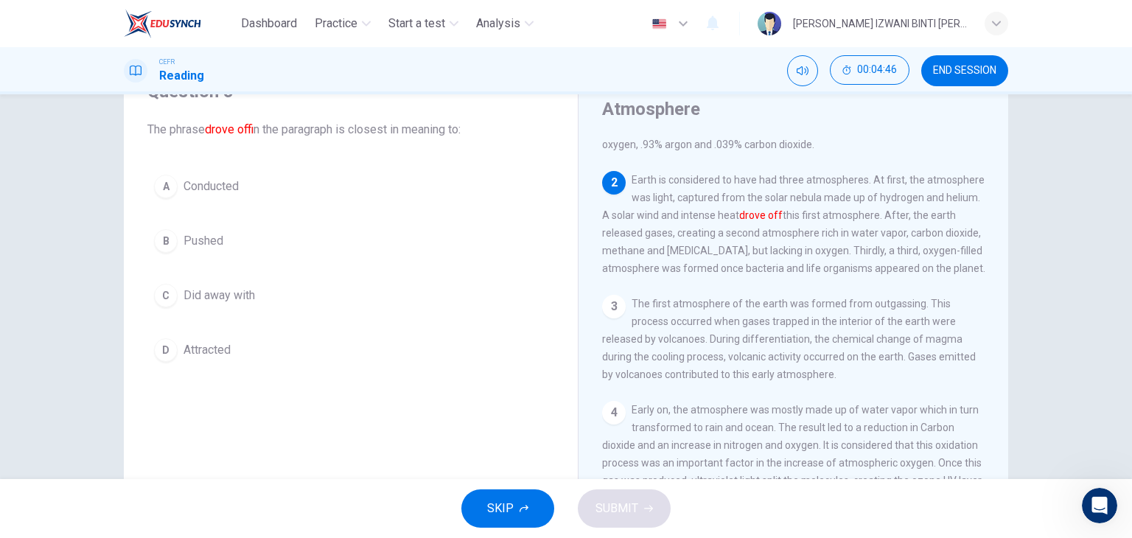
click at [970, 69] on span "END SESSION" at bounding box center [964, 71] width 63 height 12
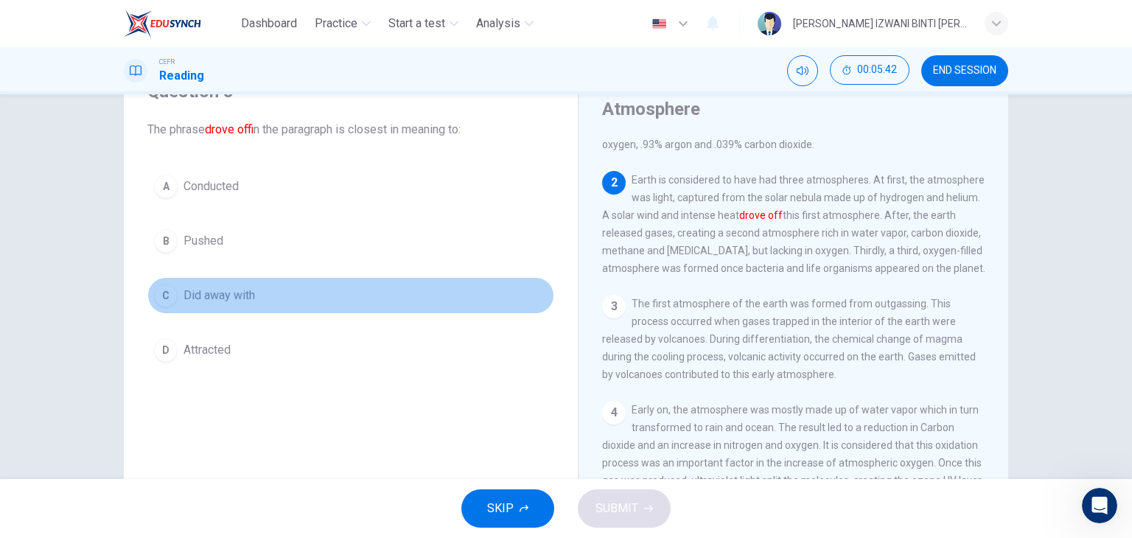
click at [256, 290] on button "C Did away with" at bounding box center [350, 295] width 407 height 37
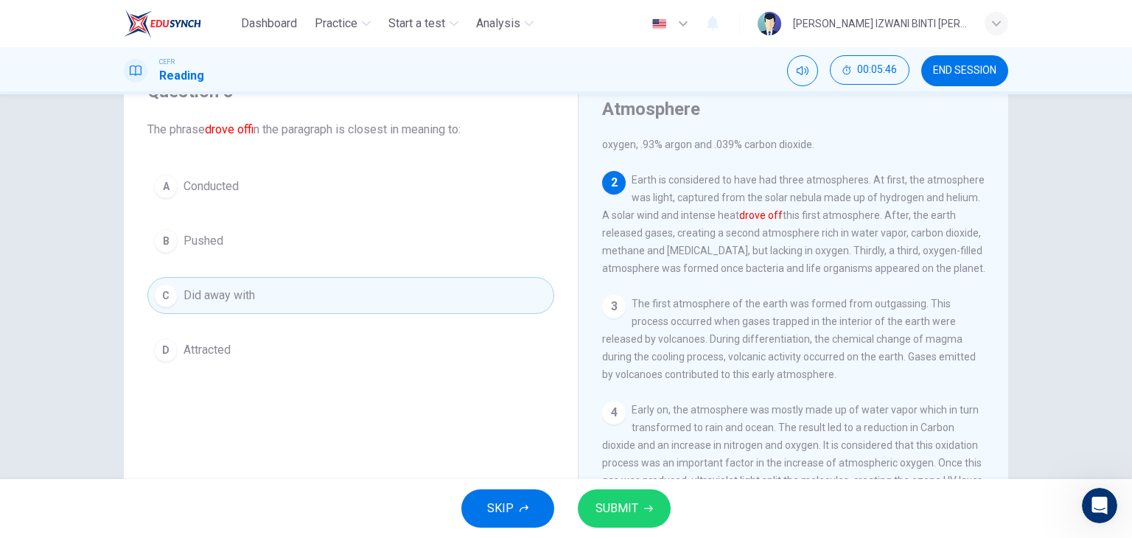
click at [654, 497] on button "SUBMIT" at bounding box center [624, 508] width 93 height 38
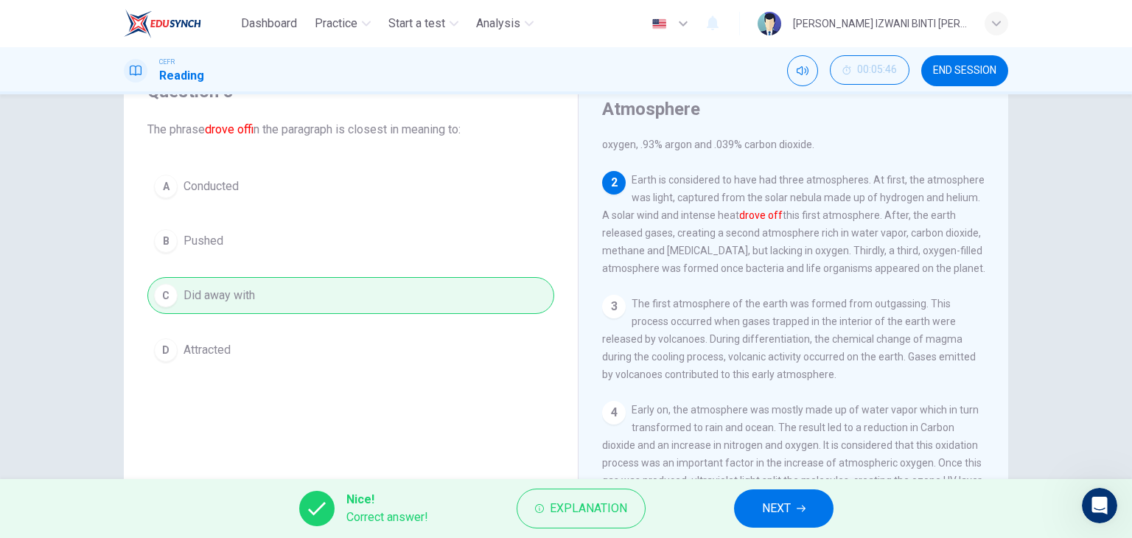
click at [805, 508] on icon "button" at bounding box center [800, 508] width 9 height 7
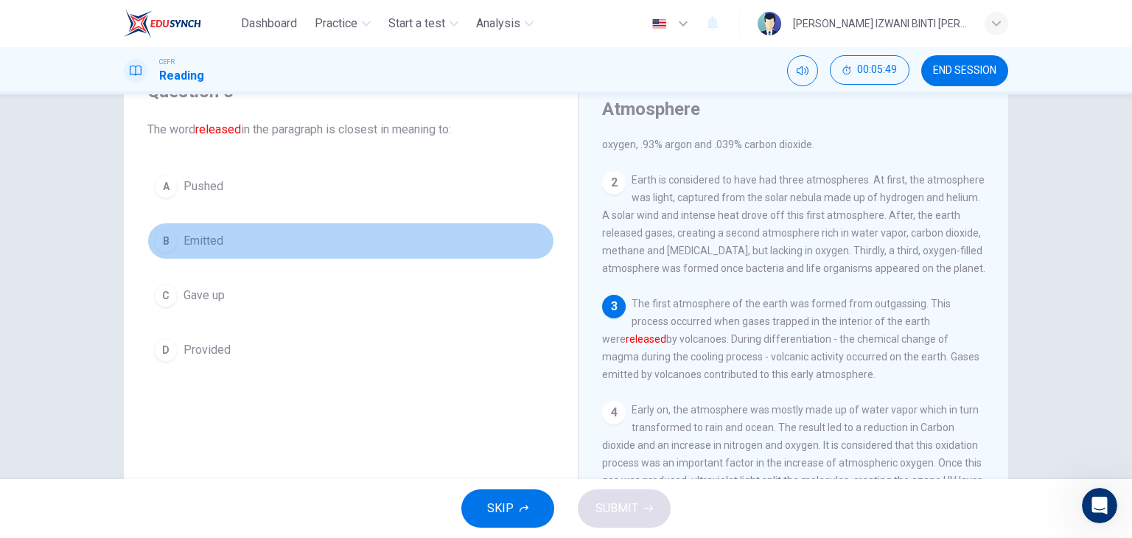
click at [330, 242] on button "B Emitted" at bounding box center [350, 241] width 407 height 37
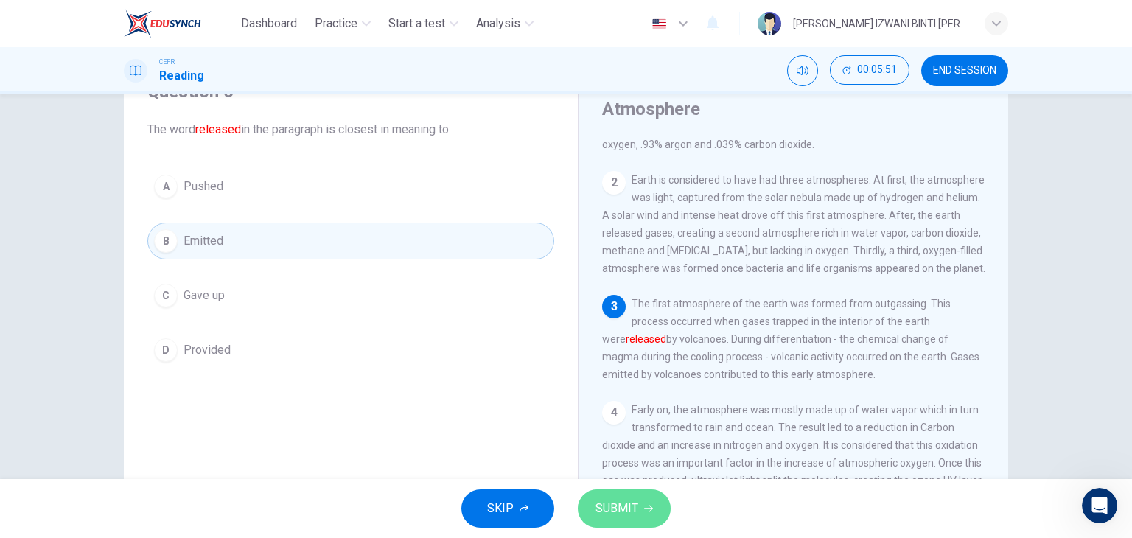
click at [637, 500] on button "SUBMIT" at bounding box center [624, 508] width 93 height 38
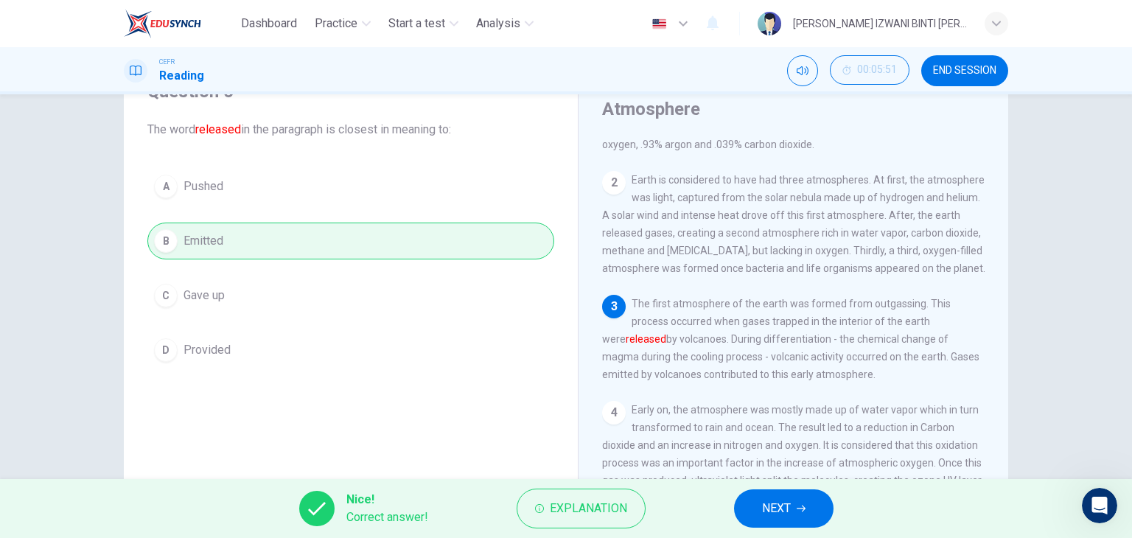
click at [790, 507] on span "NEXT" at bounding box center [776, 508] width 29 height 21
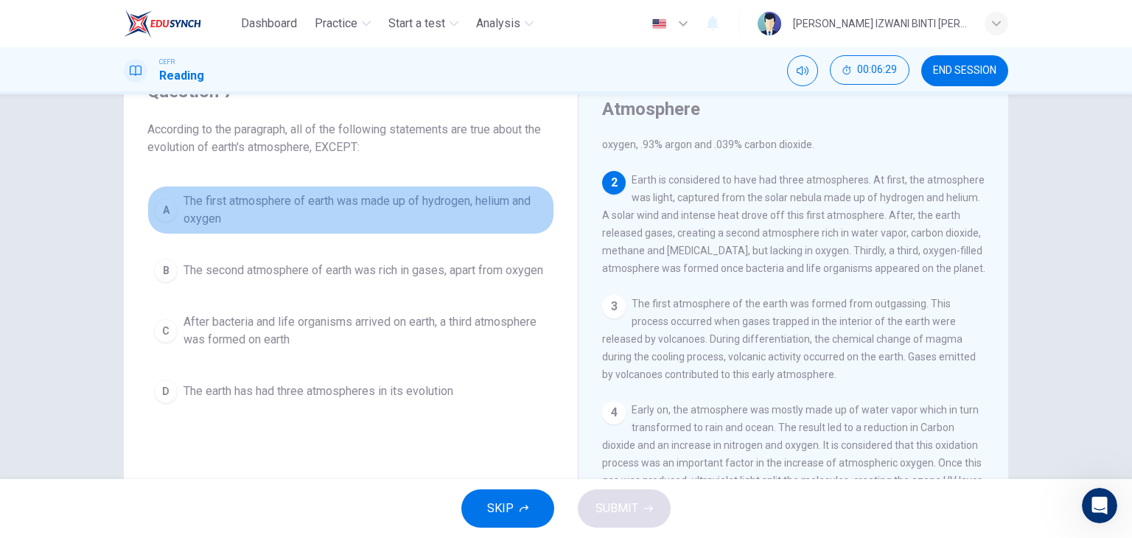
click at [498, 204] on span "The first atmosphere of earth was made up of hydrogen, helium and oxygen" at bounding box center [365, 209] width 364 height 35
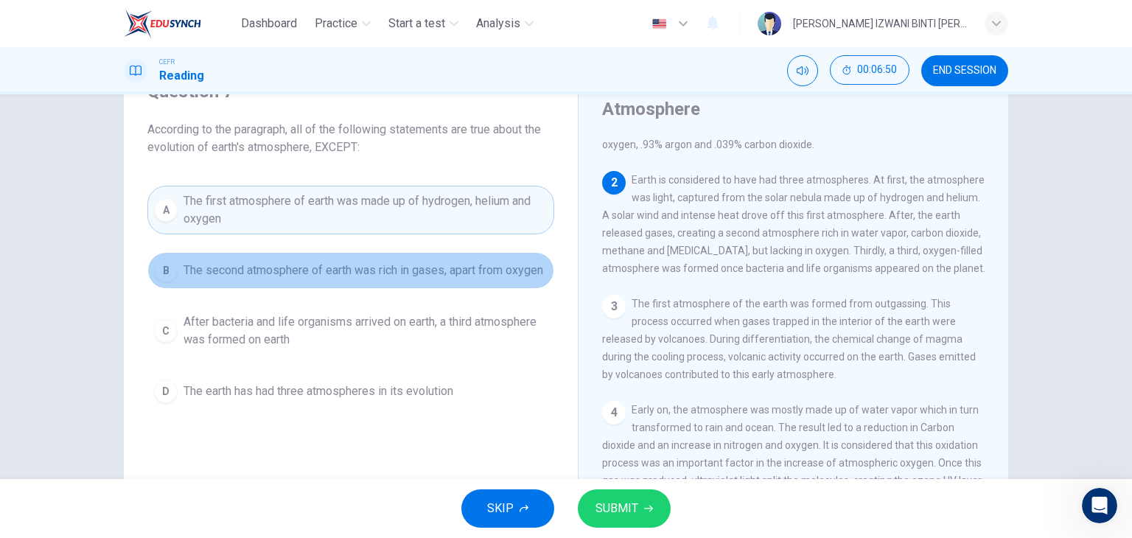
click at [471, 273] on span "The second atmosphere of earth was rich in gases, apart from oxygen" at bounding box center [363, 271] width 360 height 18
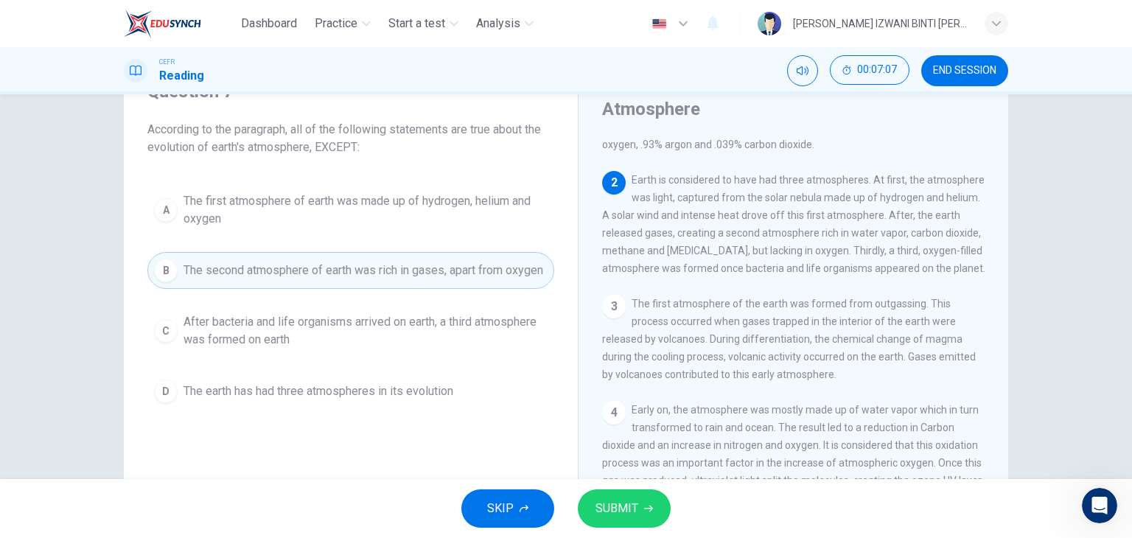
click at [374, 334] on span "After bacteria and life organisms arrived on earth, a third atmosphere was form…" at bounding box center [365, 330] width 364 height 35
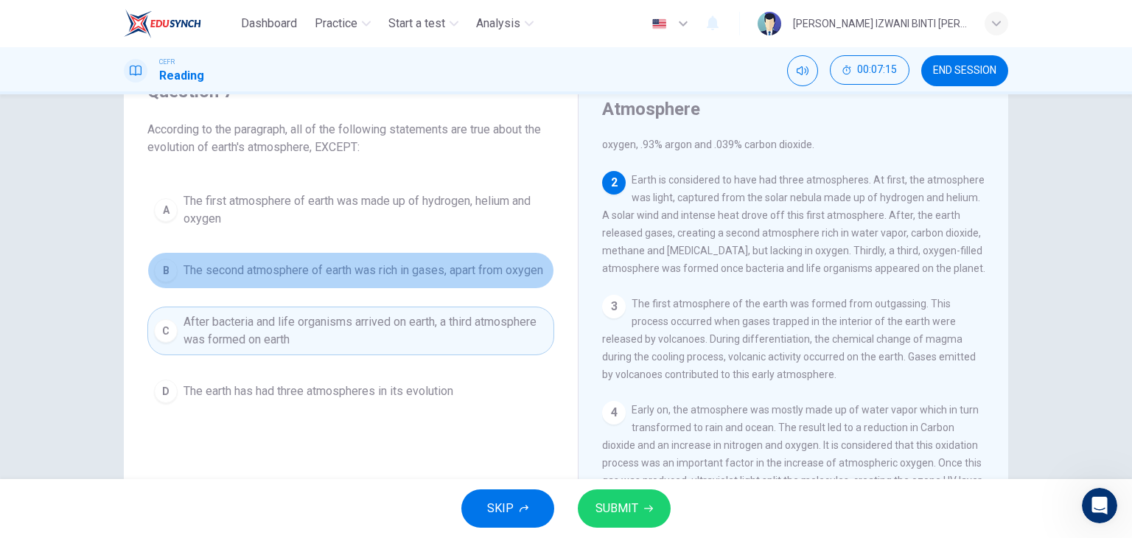
click at [354, 279] on span "The second atmosphere of earth was rich in gases, apart from oxygen" at bounding box center [363, 271] width 360 height 18
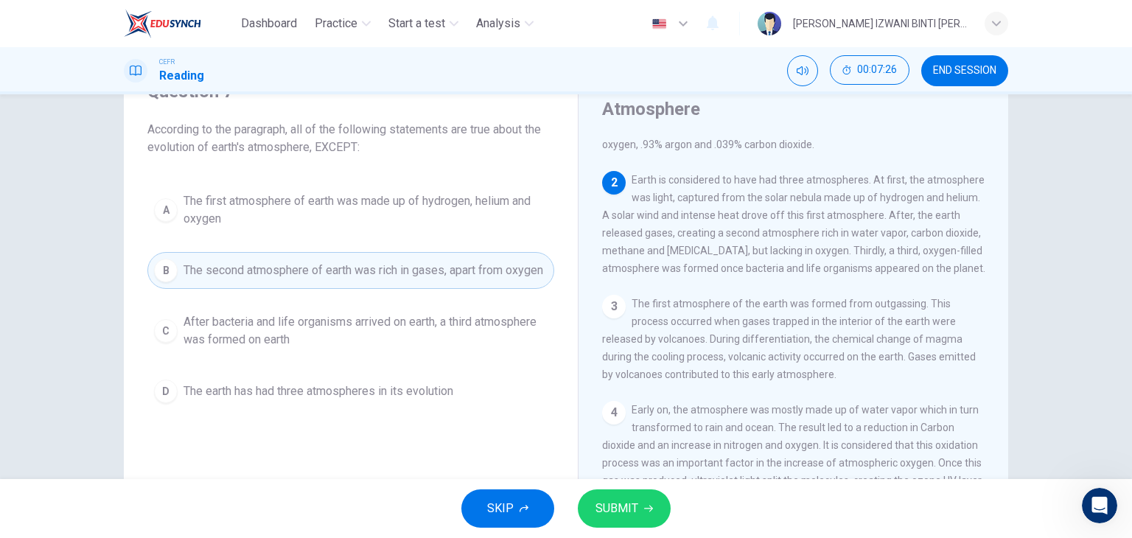
click at [622, 498] on button "SUBMIT" at bounding box center [624, 508] width 93 height 38
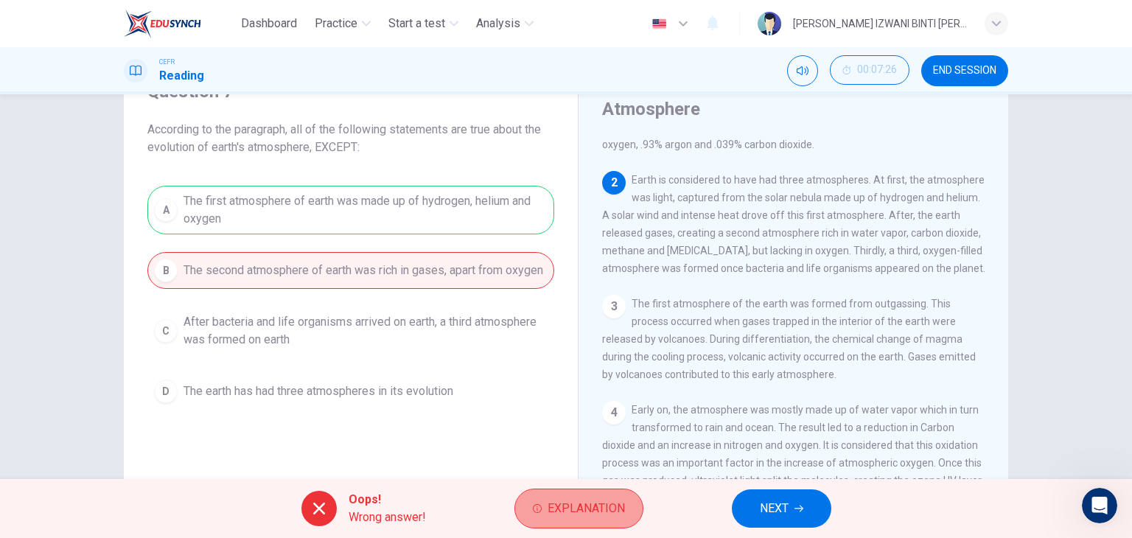
click at [563, 509] on span "Explanation" at bounding box center [585, 508] width 77 height 21
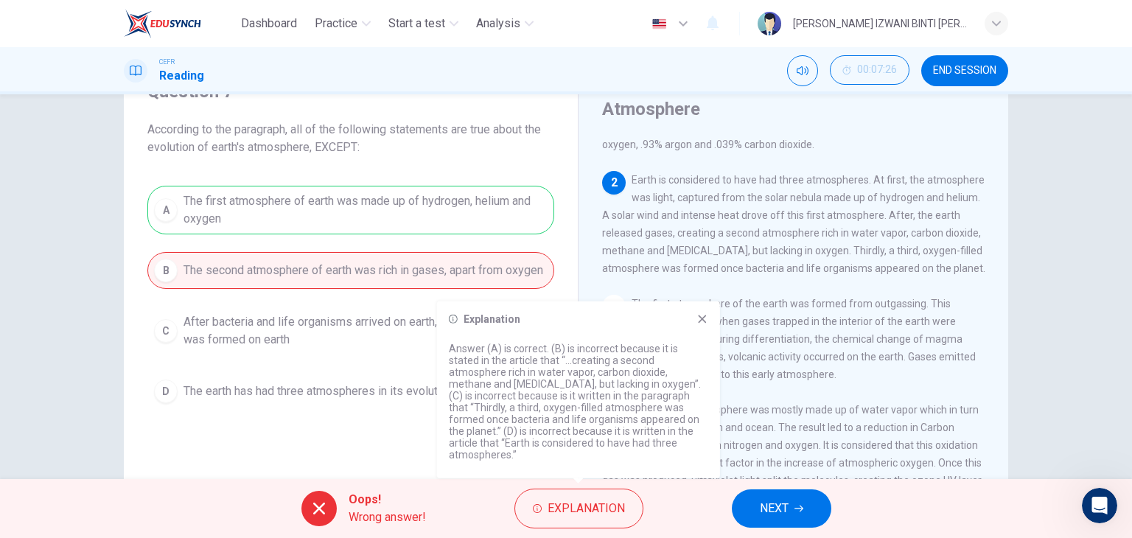
click at [802, 510] on icon "button" at bounding box center [798, 508] width 9 height 9
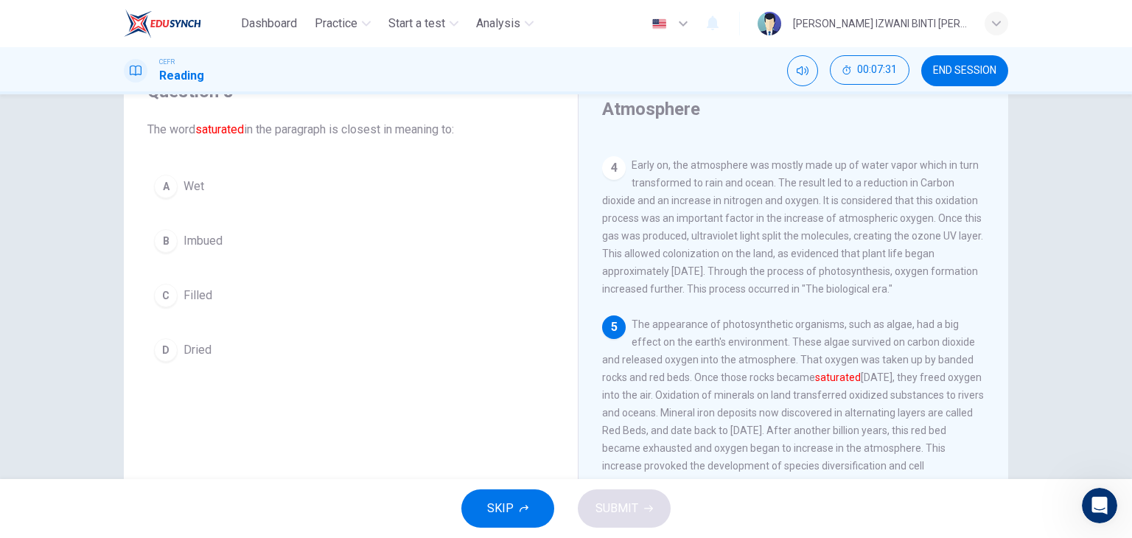
scroll to position [368, 0]
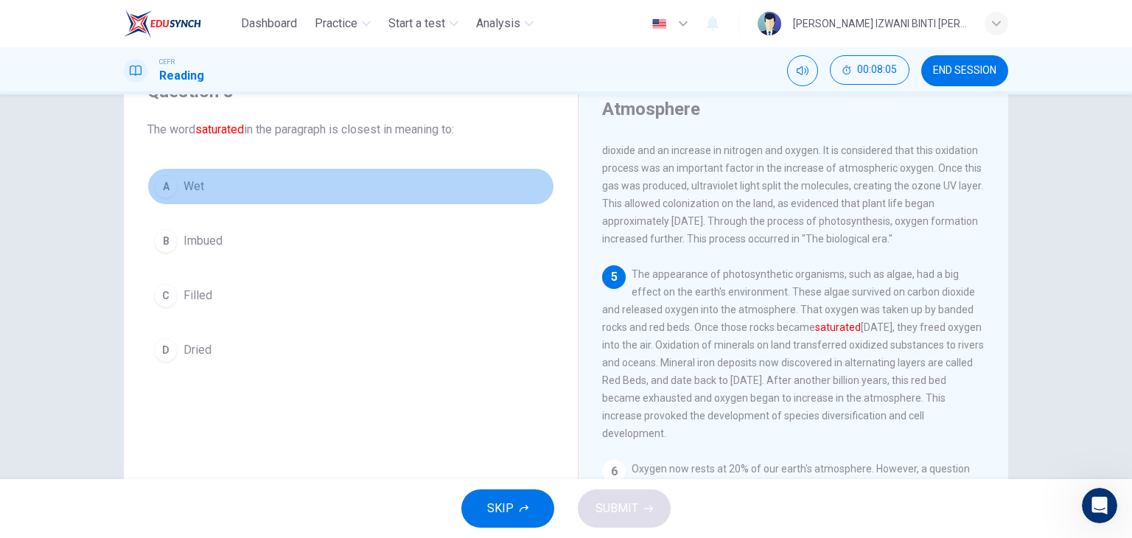
click at [231, 189] on button "A Wet" at bounding box center [350, 186] width 407 height 37
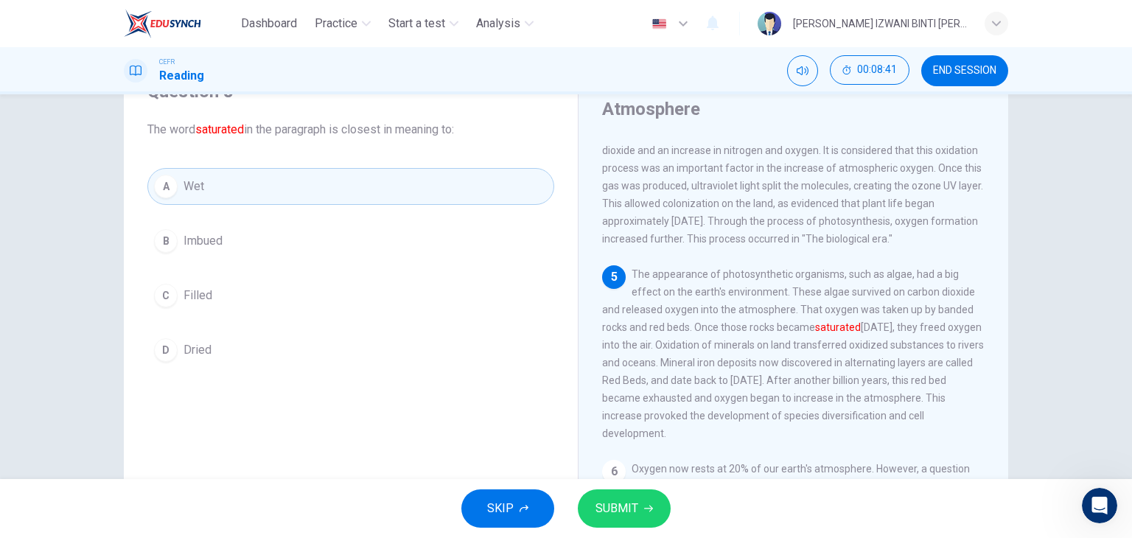
click at [622, 493] on button "SUBMIT" at bounding box center [624, 508] width 93 height 38
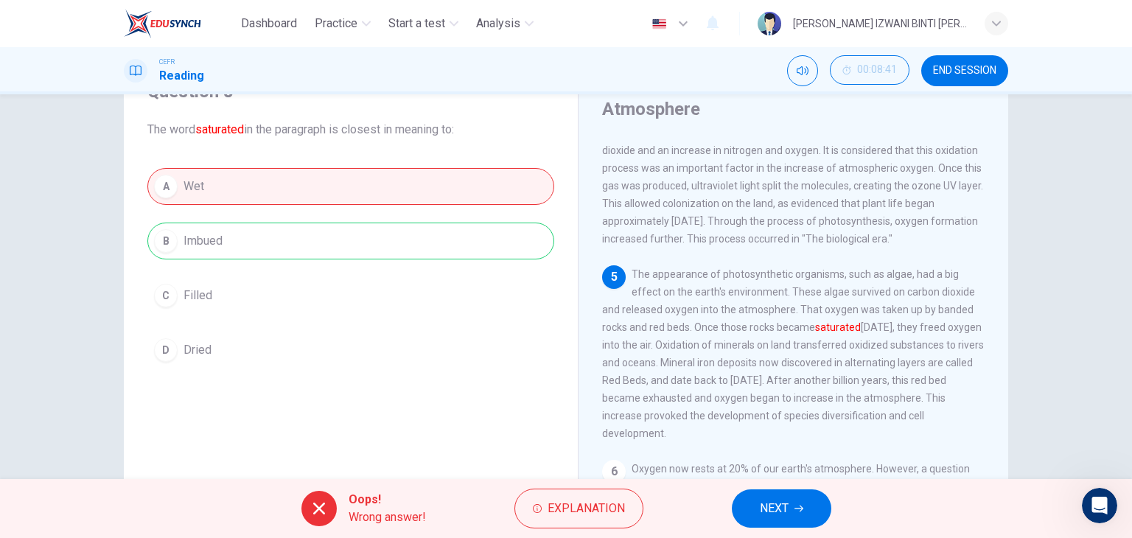
click at [165, 218] on div "A Wet B Imbued C Filled D Dried" at bounding box center [350, 268] width 407 height 200
click at [768, 514] on span "NEXT" at bounding box center [774, 508] width 29 height 21
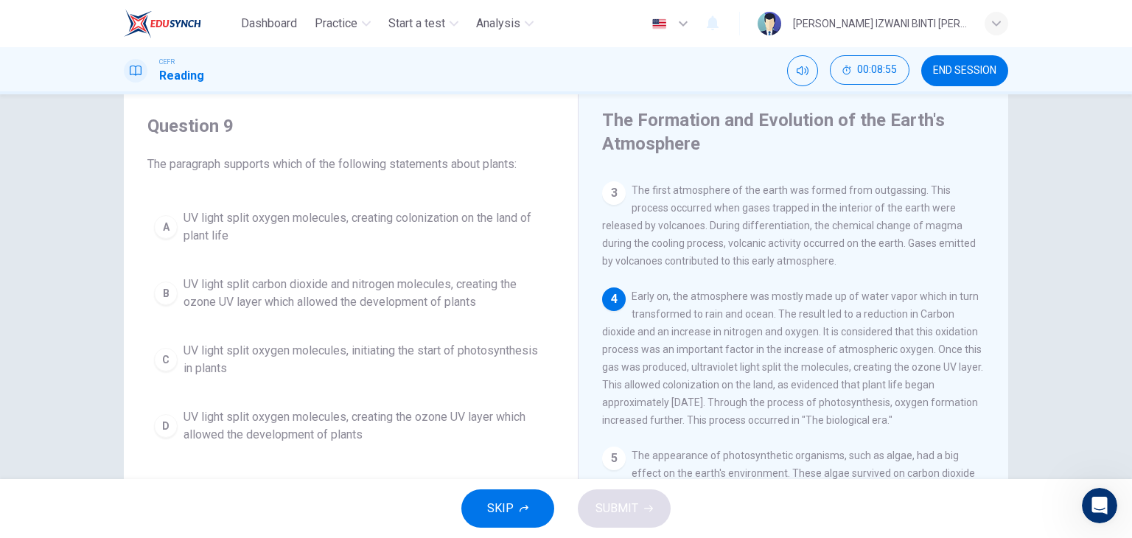
scroll to position [295, 0]
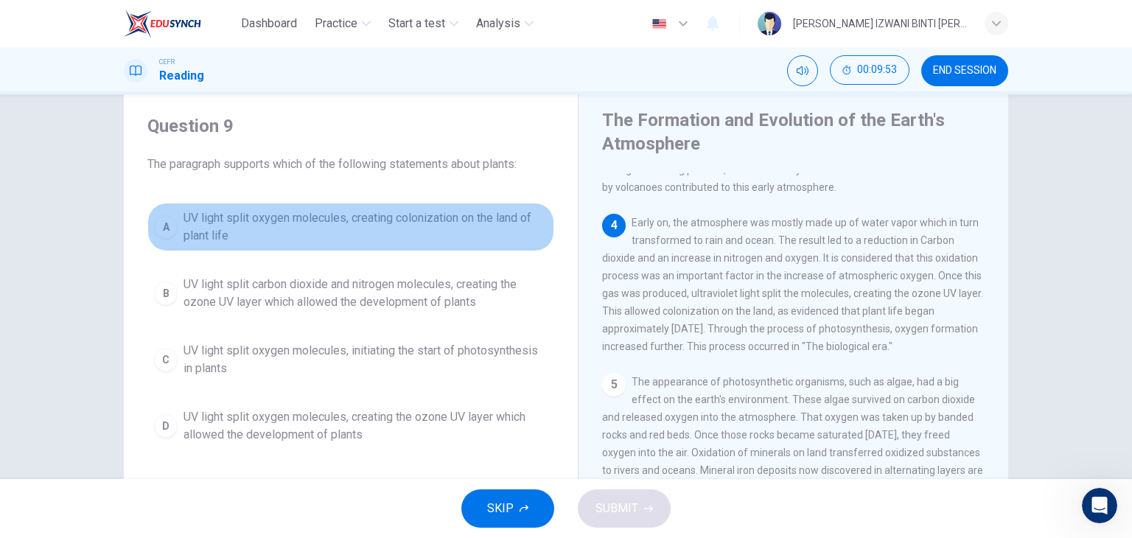
click at [402, 231] on span "UV light split oxygen molecules, creating colonization on the land of plant life" at bounding box center [365, 226] width 364 height 35
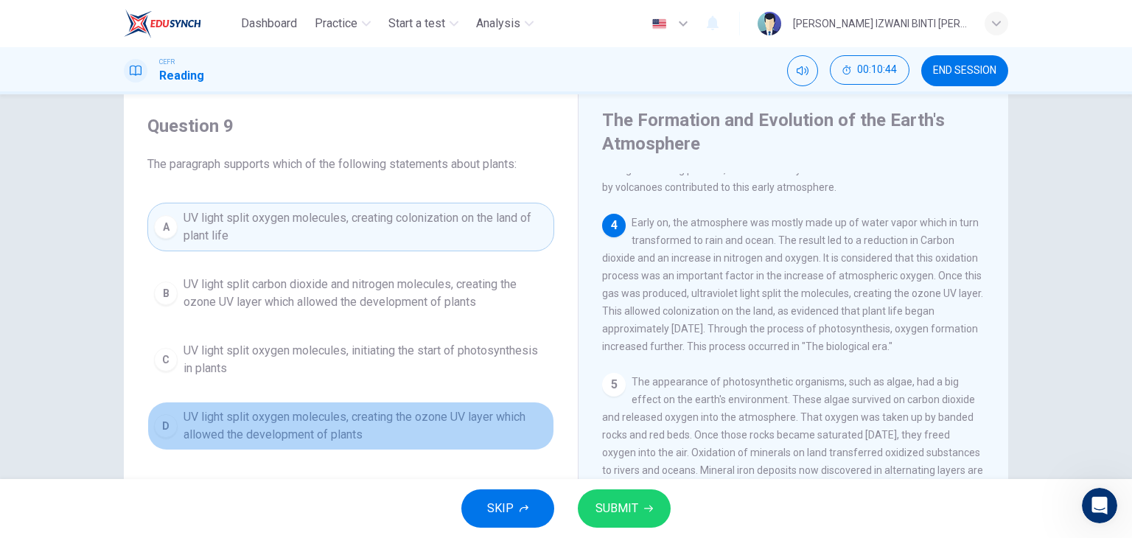
click at [378, 431] on span "UV light split oxygen molecules, creating the ozone UV layer which allowed the …" at bounding box center [365, 425] width 364 height 35
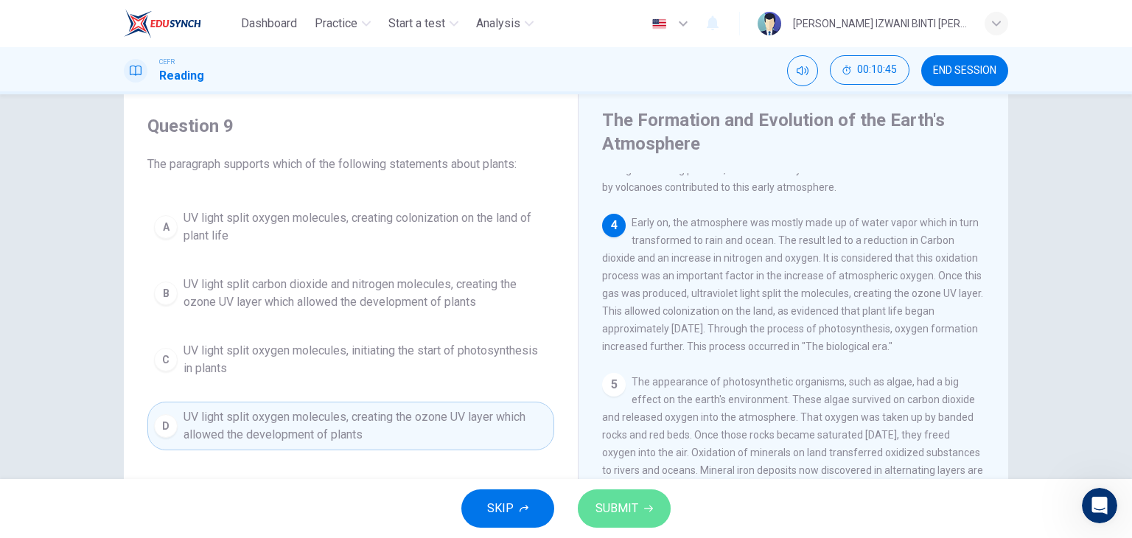
click at [626, 494] on button "SUBMIT" at bounding box center [624, 508] width 93 height 38
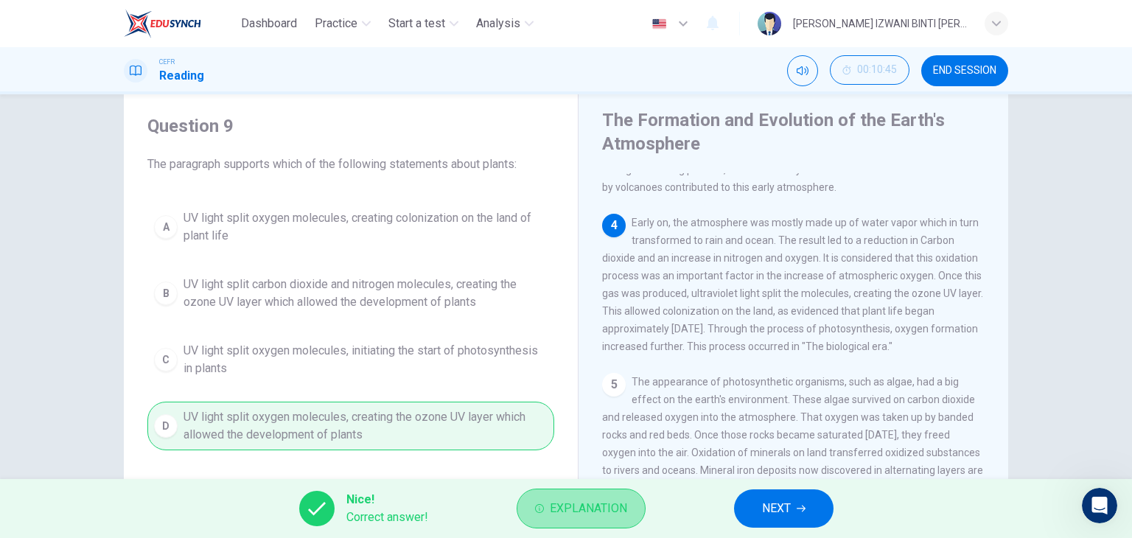
click at [615, 521] on button "Explanation" at bounding box center [580, 508] width 129 height 40
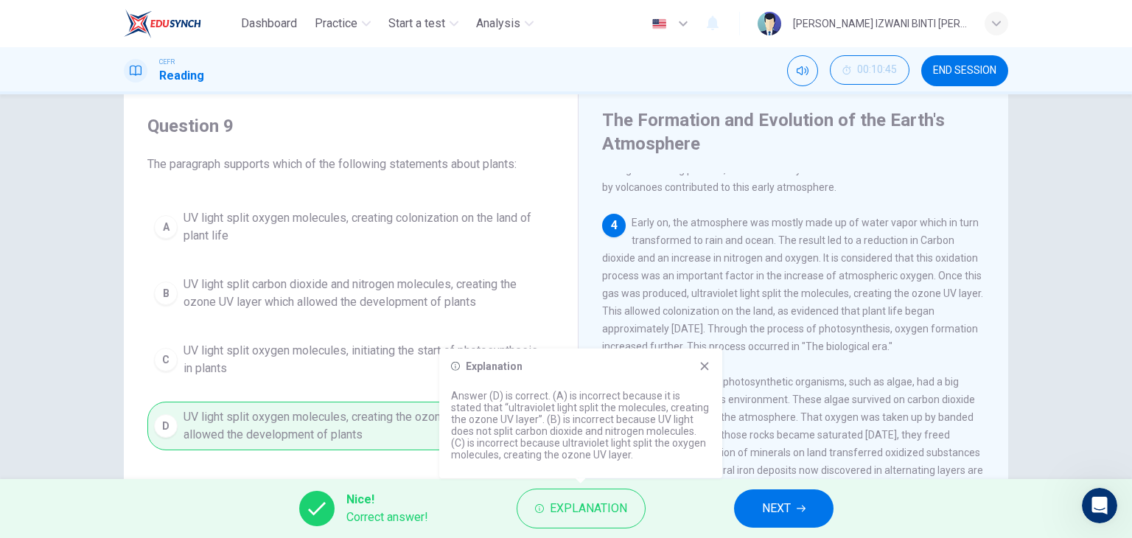
drag, startPoint x: 510, startPoint y: 411, endPoint x: 567, endPoint y: 411, distance: 57.5
click at [567, 411] on p "Answer (D) is correct. (A) is incorrect because it is stated that “ultraviolet …" at bounding box center [580, 425] width 259 height 71
click at [569, 411] on p "Answer (D) is correct. (A) is incorrect because it is stated that “ultraviolet …" at bounding box center [580, 425] width 259 height 71
click at [787, 502] on span "NEXT" at bounding box center [776, 508] width 29 height 21
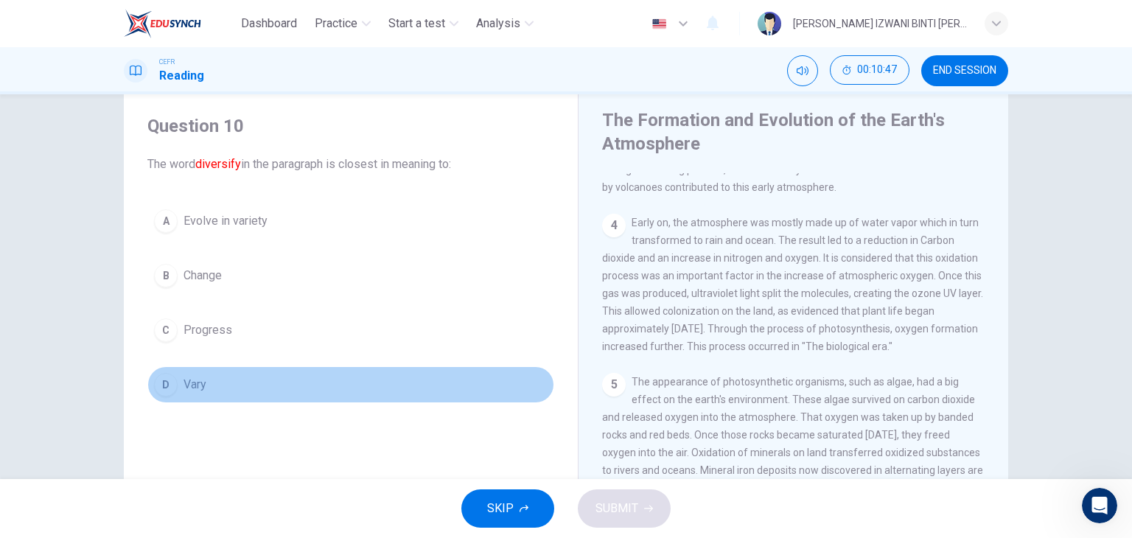
click at [243, 388] on button "D Vary" at bounding box center [350, 384] width 407 height 37
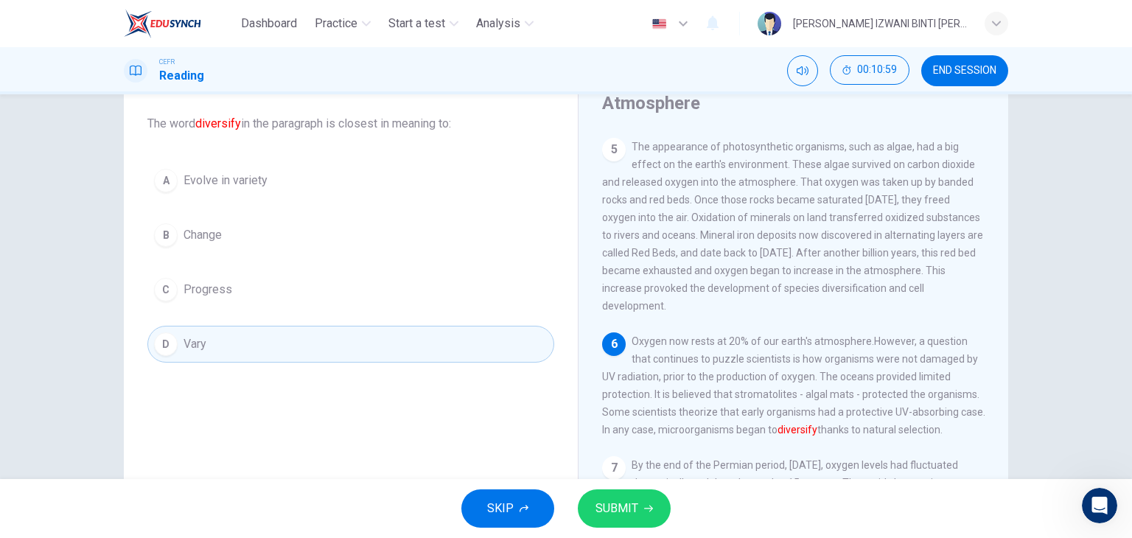
scroll to position [113, 0]
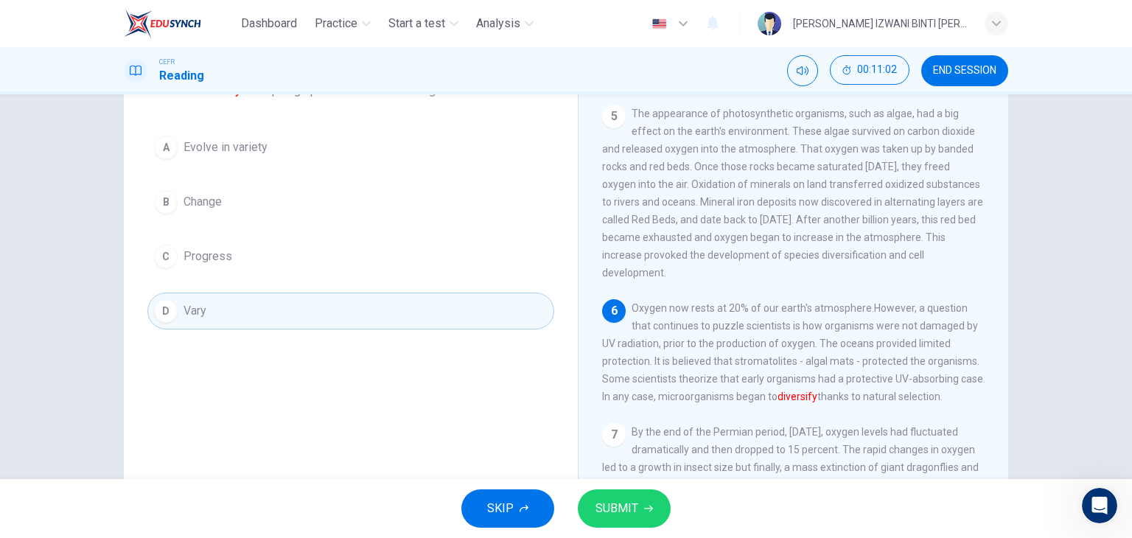
click at [268, 154] on button "A Evolve in variety" at bounding box center [350, 147] width 407 height 37
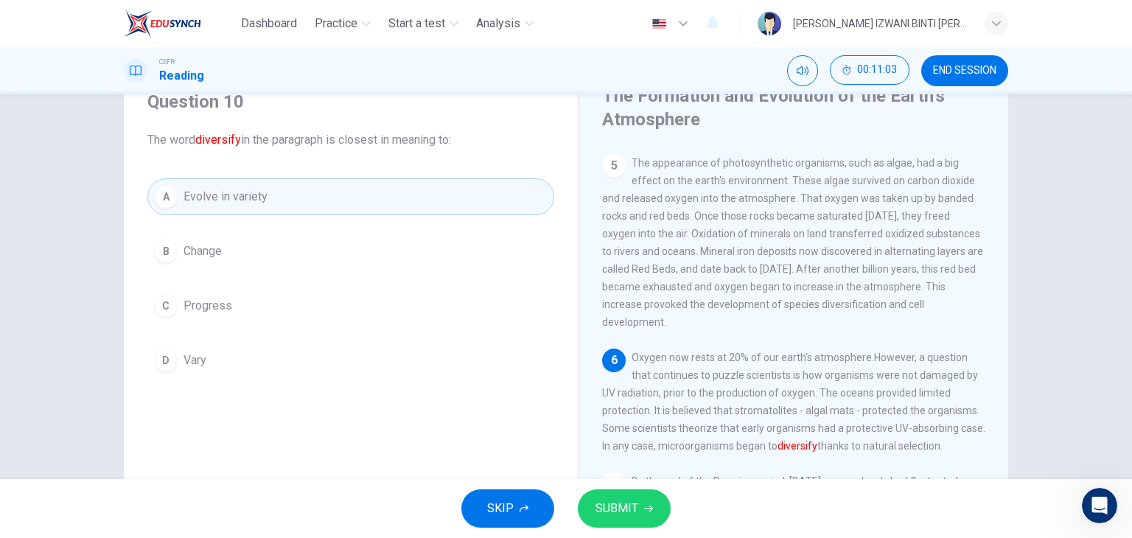
scroll to position [39, 0]
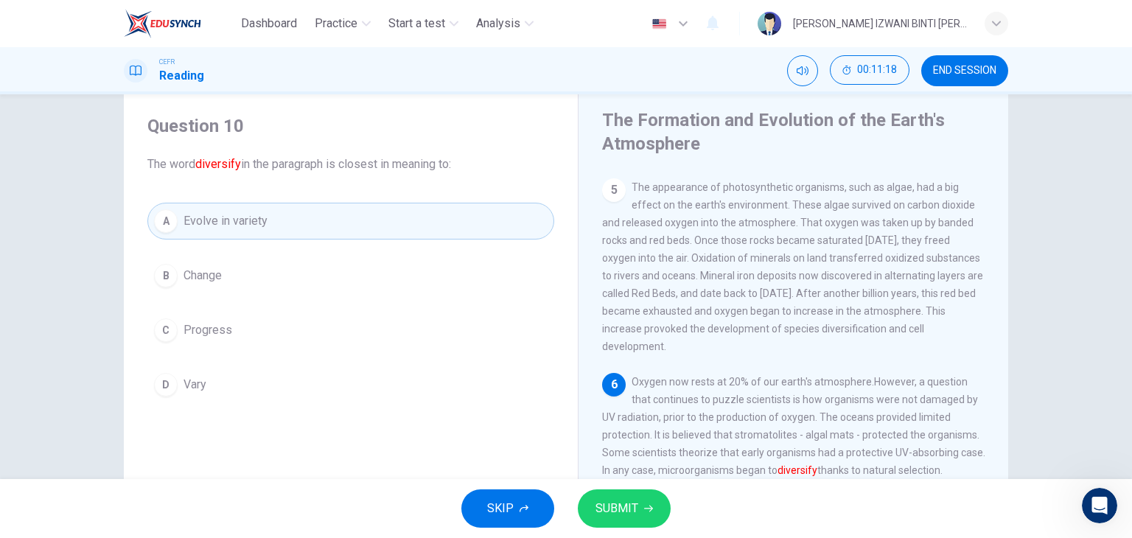
click at [293, 390] on button "D Vary" at bounding box center [350, 384] width 407 height 37
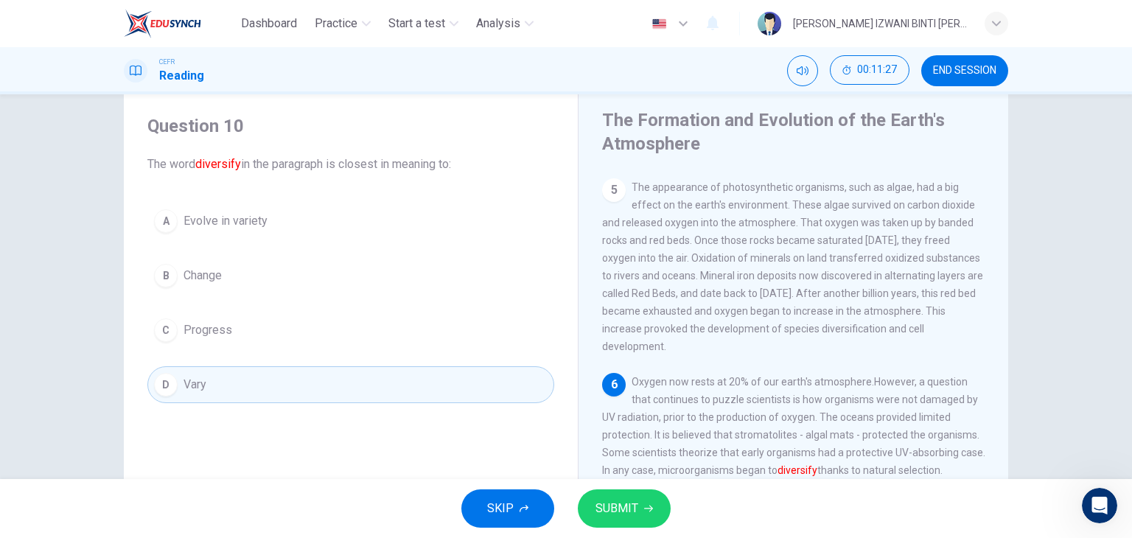
click at [634, 493] on button "SUBMIT" at bounding box center [624, 508] width 93 height 38
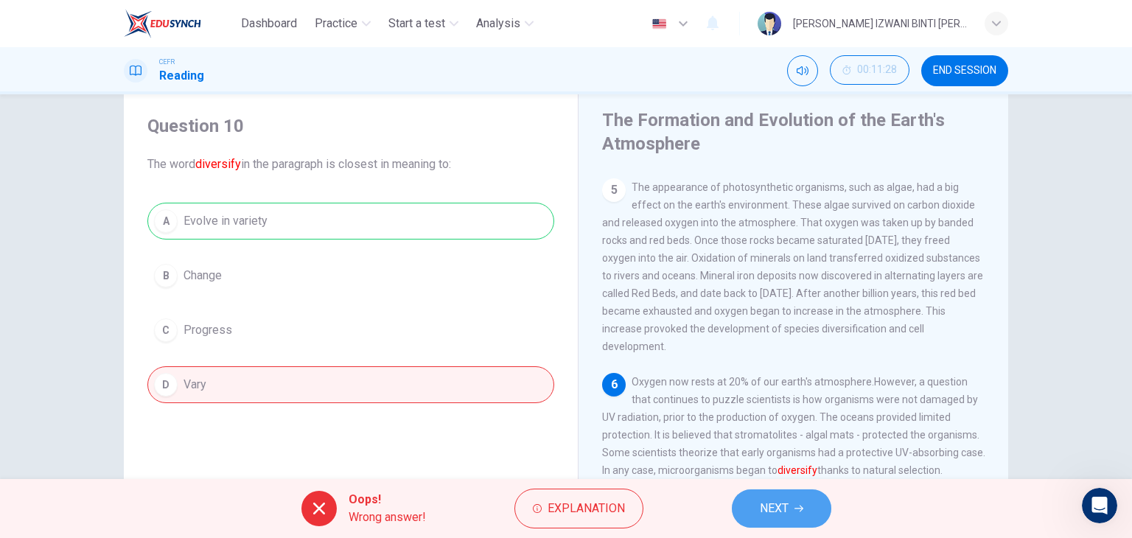
click at [769, 503] on span "NEXT" at bounding box center [774, 508] width 29 height 21
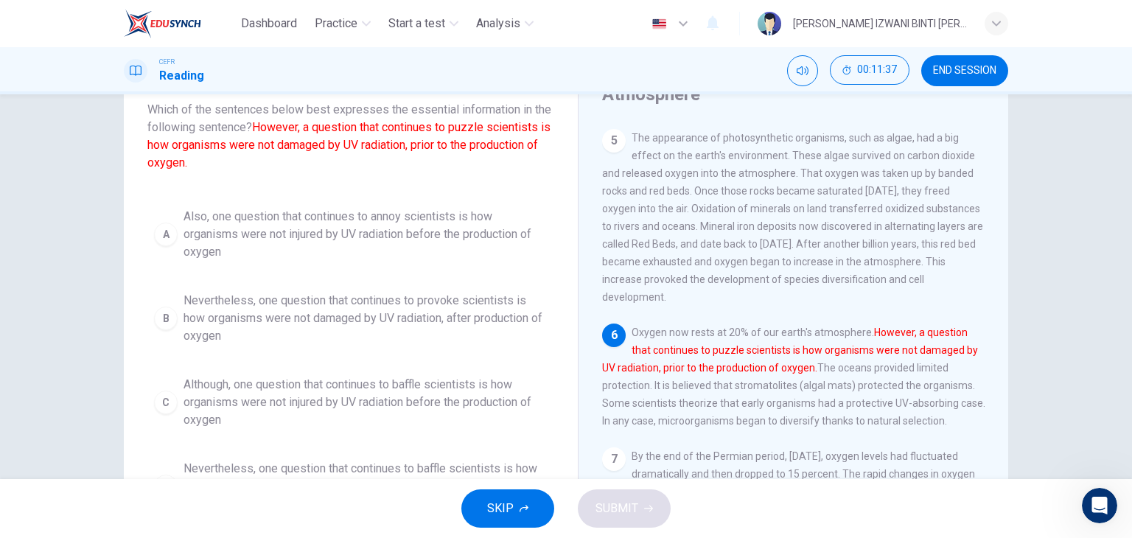
scroll to position [113, 0]
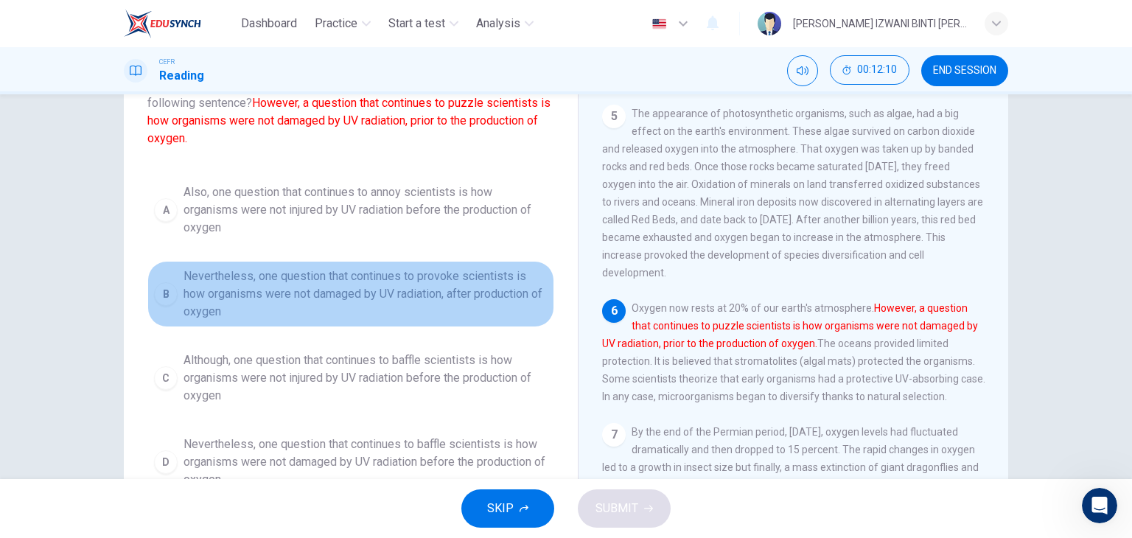
click at [443, 305] on span "Nevertheless, one question that continues to provoke scientists is how organism…" at bounding box center [365, 293] width 364 height 53
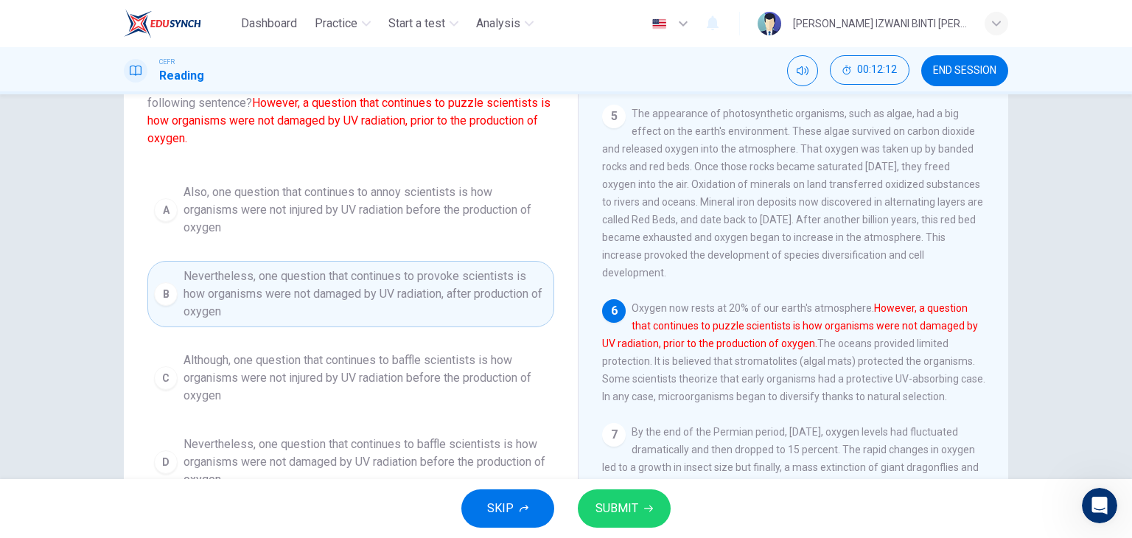
click at [640, 511] on button "SUBMIT" at bounding box center [624, 508] width 93 height 38
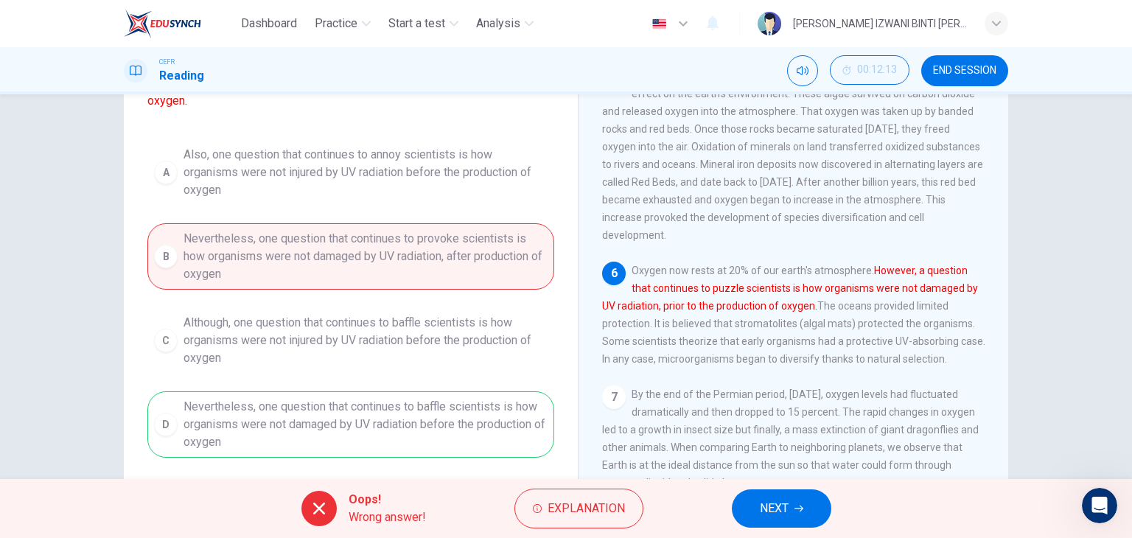
scroll to position [186, 0]
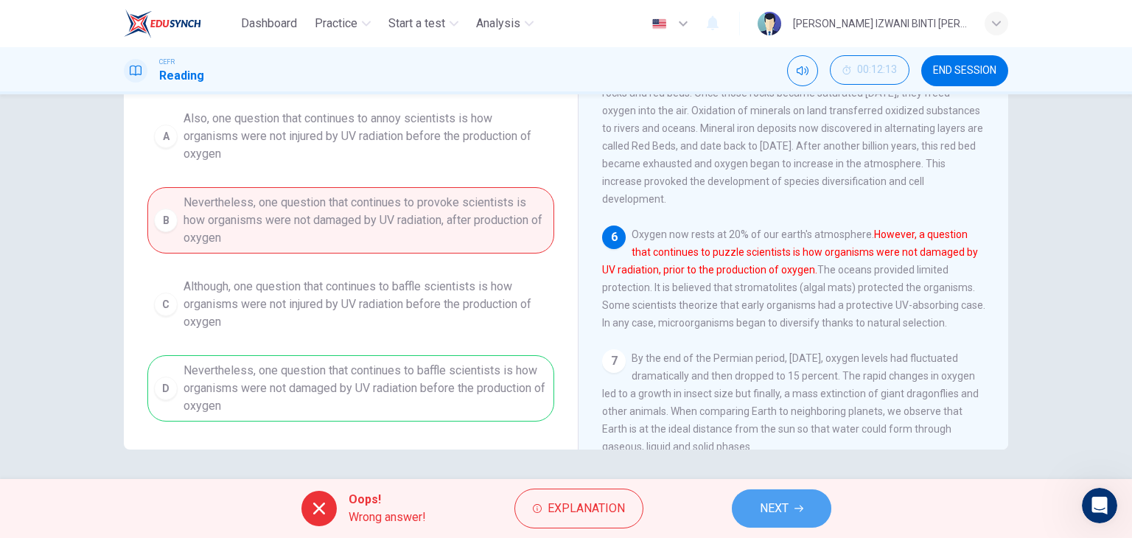
click at [810, 500] on button "NEXT" at bounding box center [781, 508] width 99 height 38
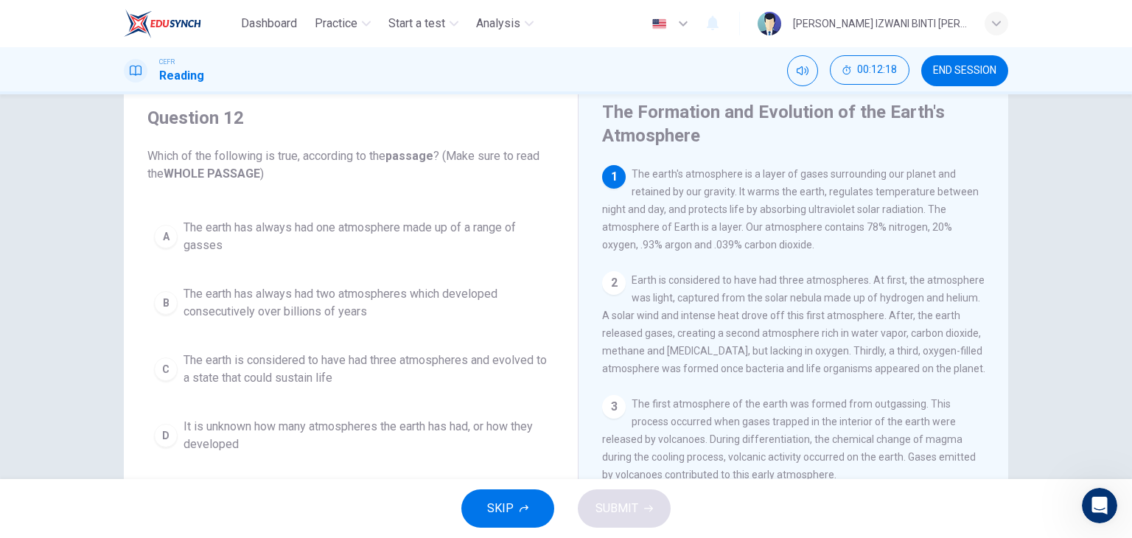
scroll to position [83, 0]
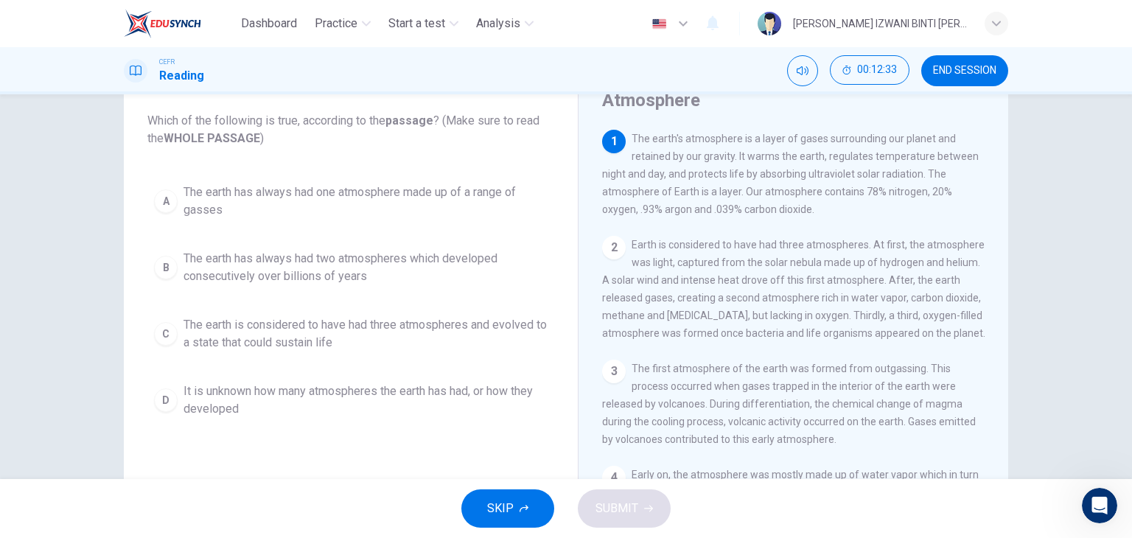
click at [365, 325] on span "The earth is considered to have had three atmospheres and evolved to a state th…" at bounding box center [365, 333] width 364 height 35
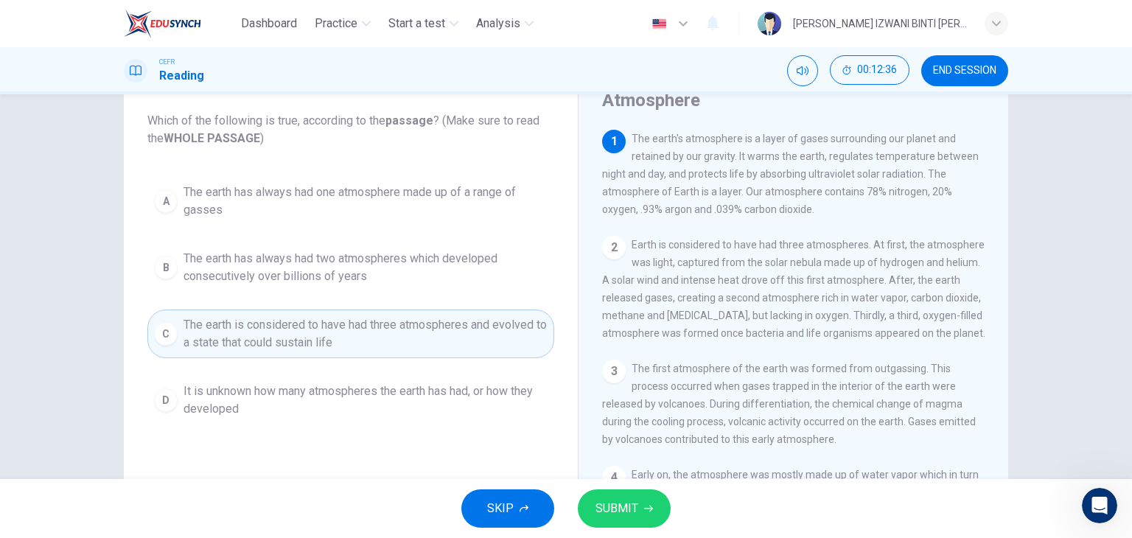
click at [634, 505] on span "SUBMIT" at bounding box center [616, 508] width 43 height 21
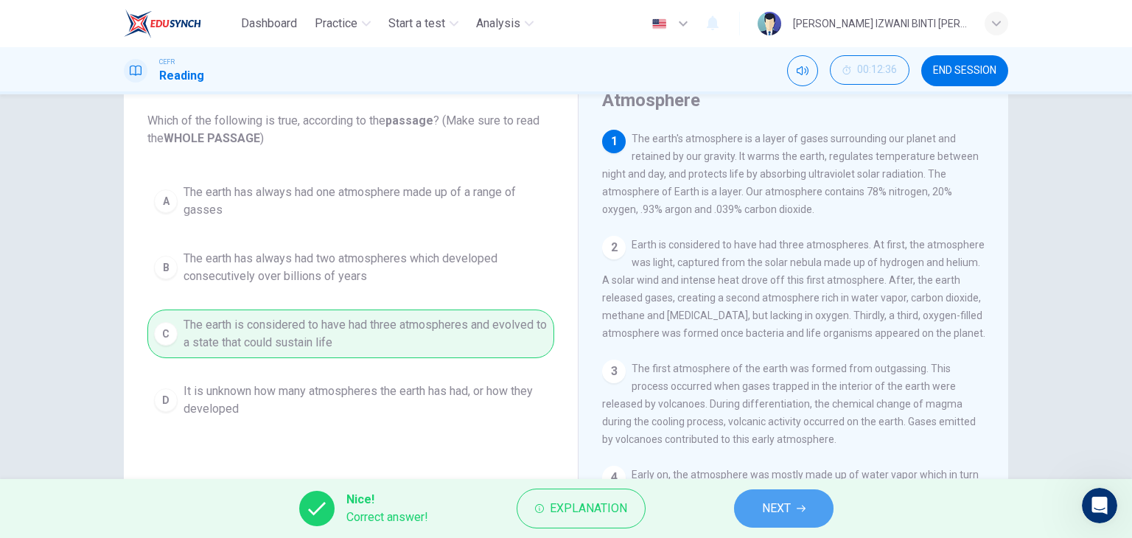
click at [777, 514] on span "NEXT" at bounding box center [776, 508] width 29 height 21
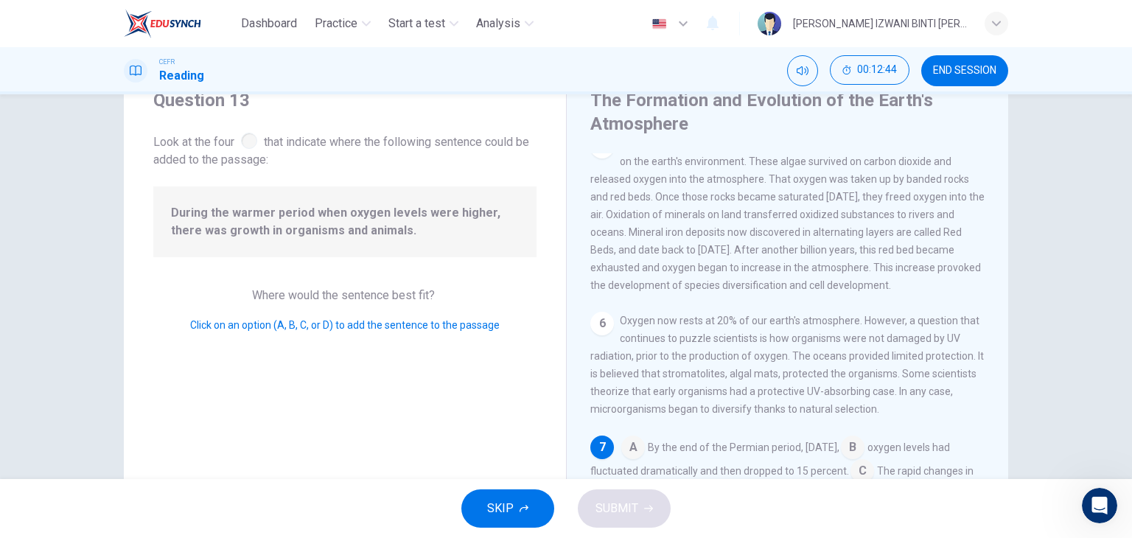
scroll to position [156, 0]
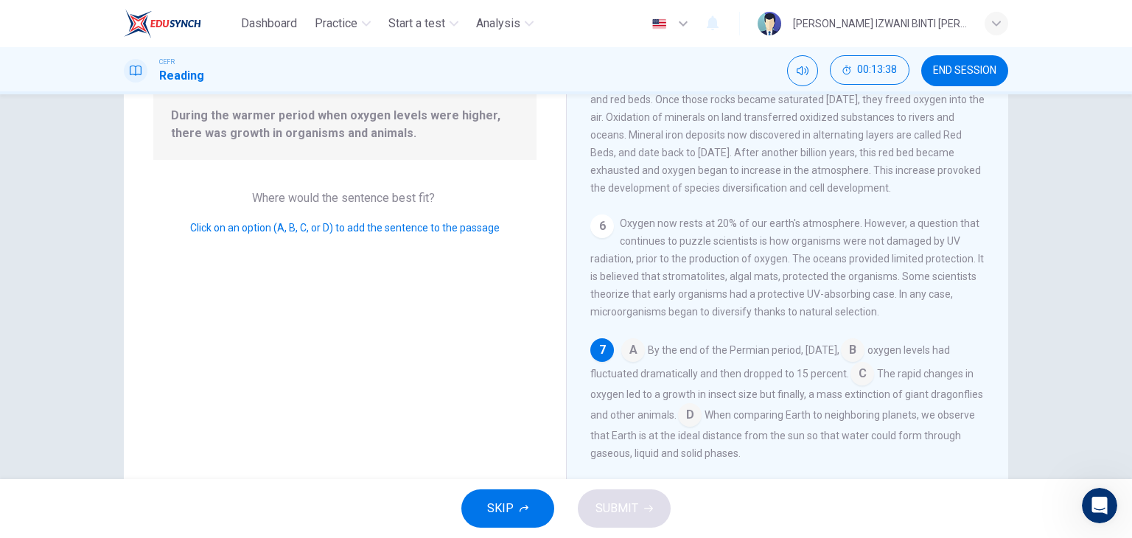
click at [874, 374] on input at bounding box center [862, 375] width 24 height 24
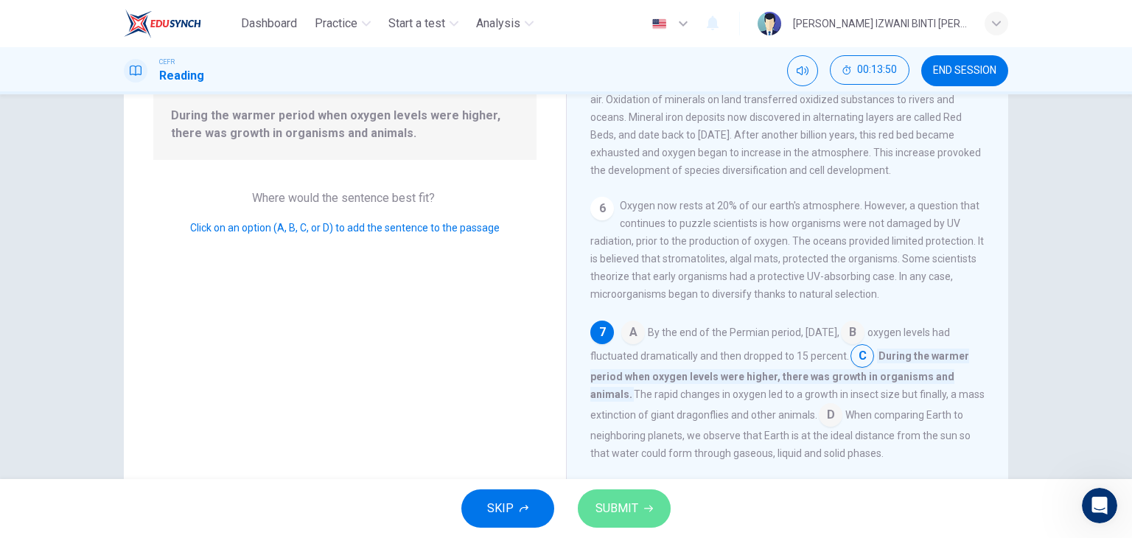
click at [652, 499] on button "SUBMIT" at bounding box center [624, 508] width 93 height 38
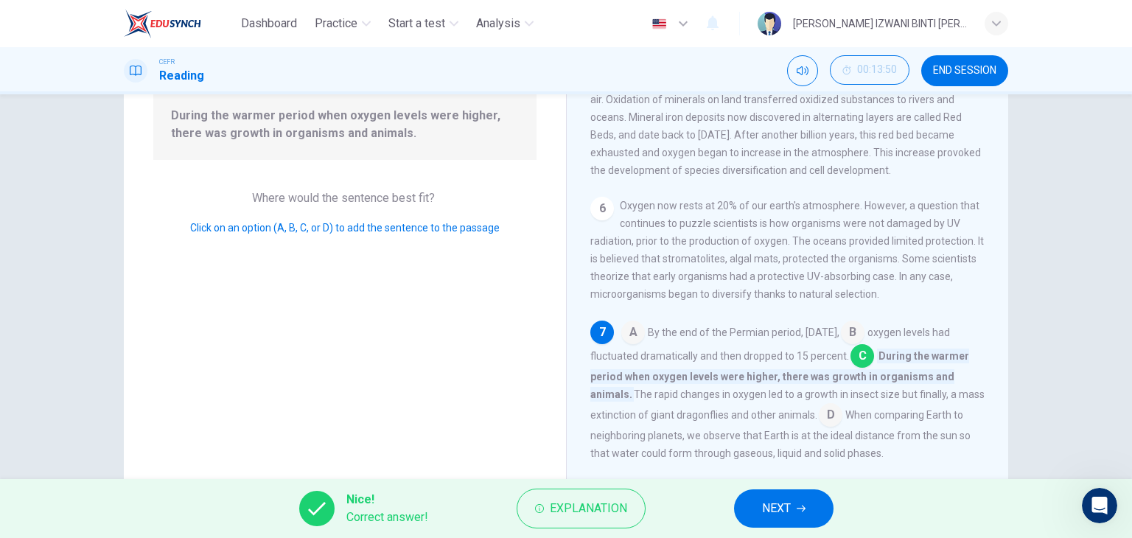
click at [794, 493] on button "NEXT" at bounding box center [783, 508] width 99 height 38
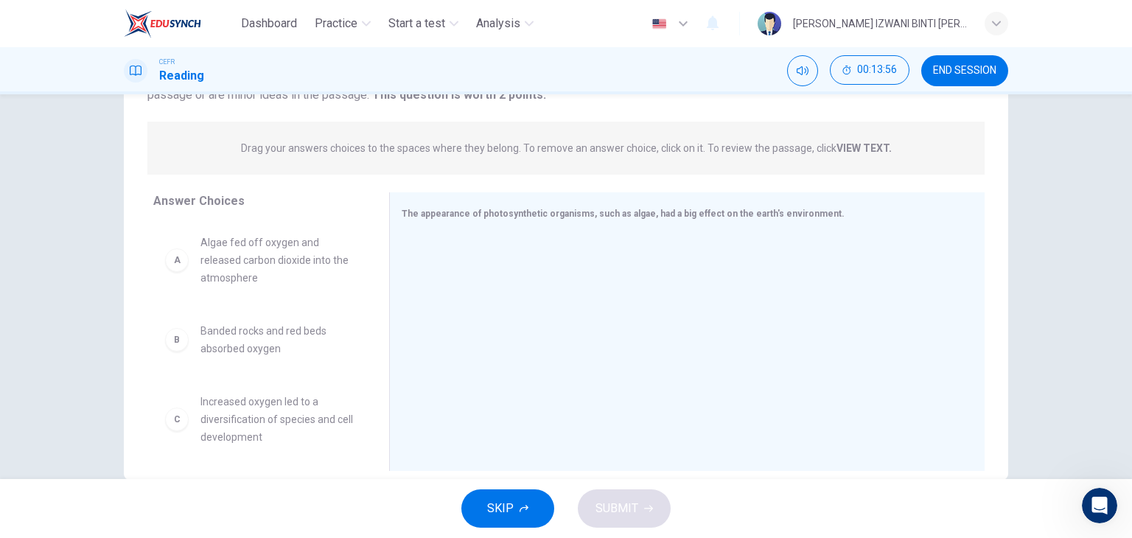
scroll to position [0, 0]
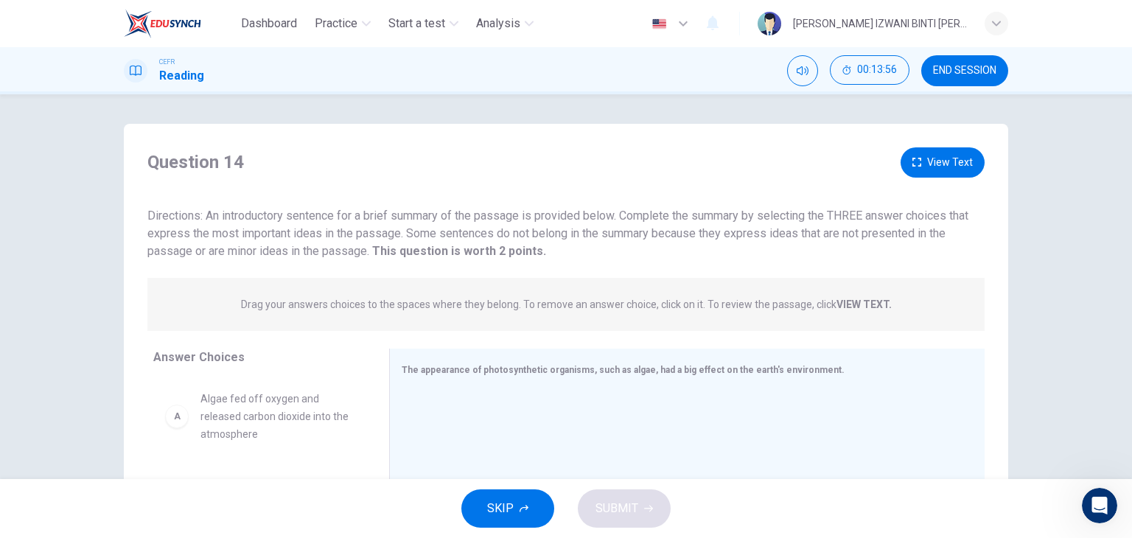
click at [963, 160] on button "View Text" at bounding box center [942, 162] width 84 height 30
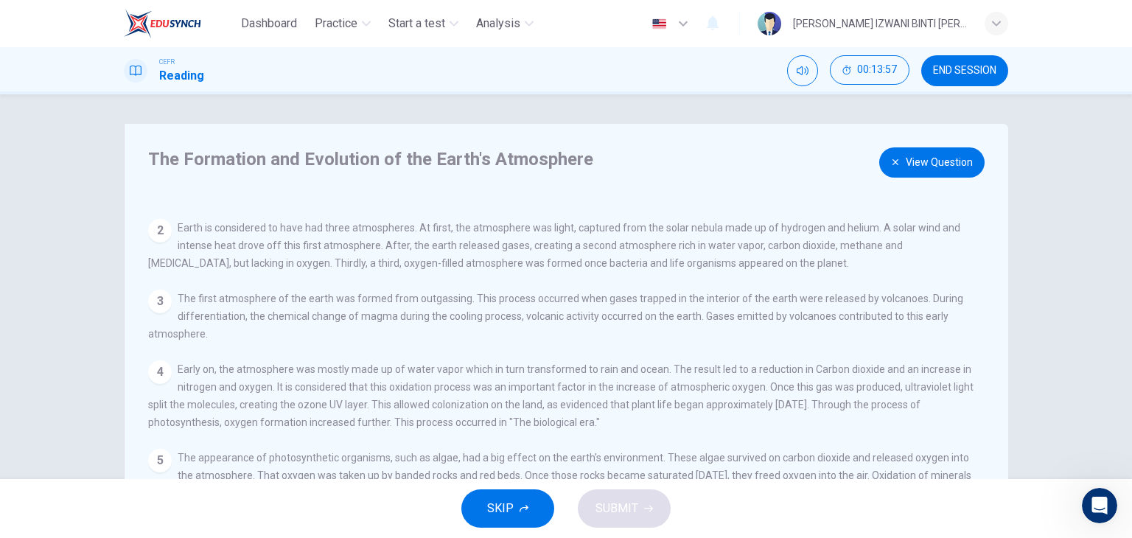
scroll to position [120, 0]
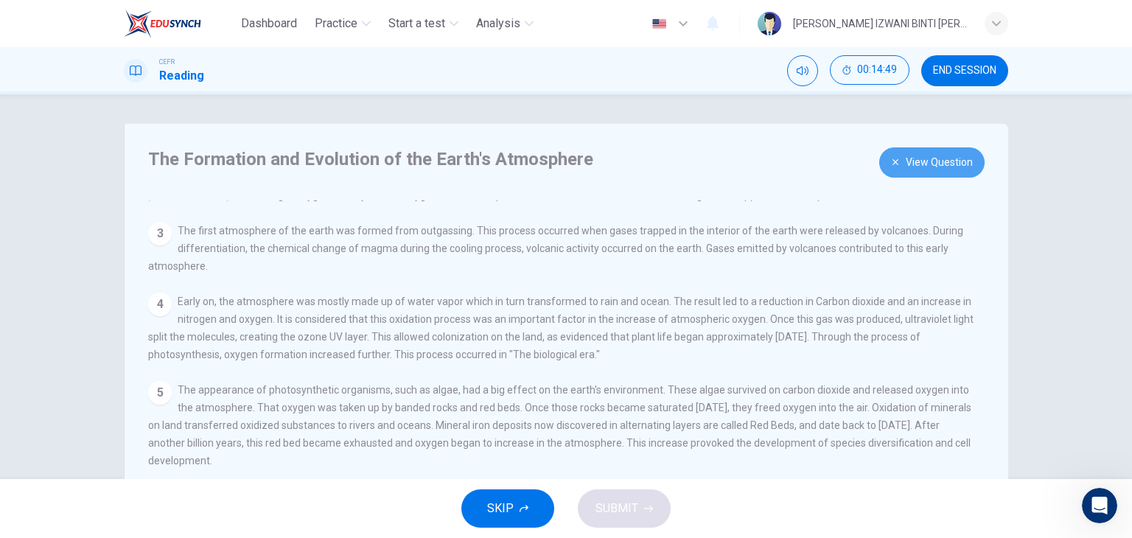
click at [936, 171] on button "View Question" at bounding box center [931, 162] width 105 height 30
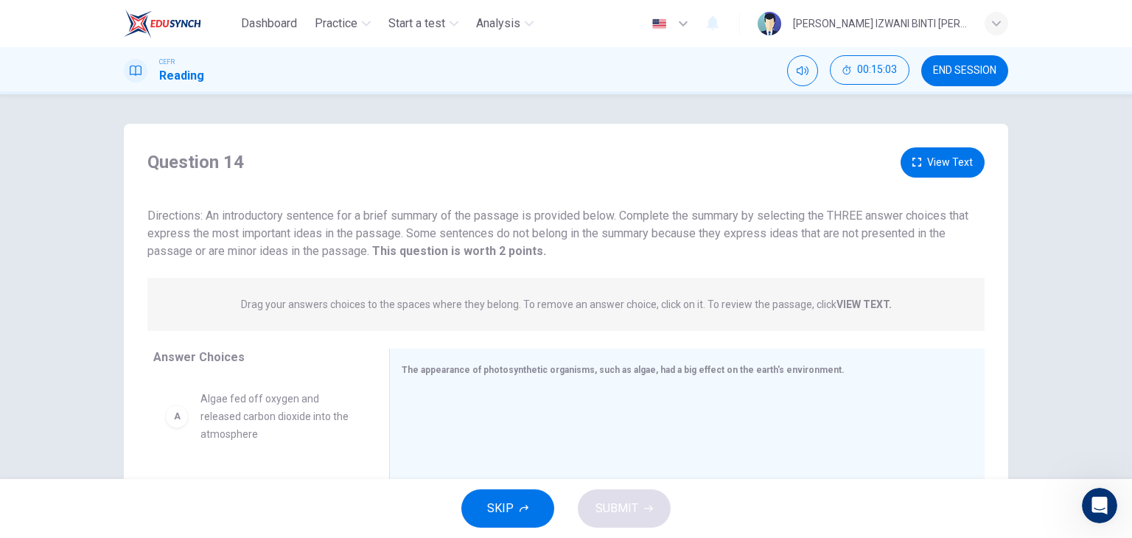
scroll to position [0, 0]
click at [950, 148] on button "View Text" at bounding box center [942, 162] width 84 height 30
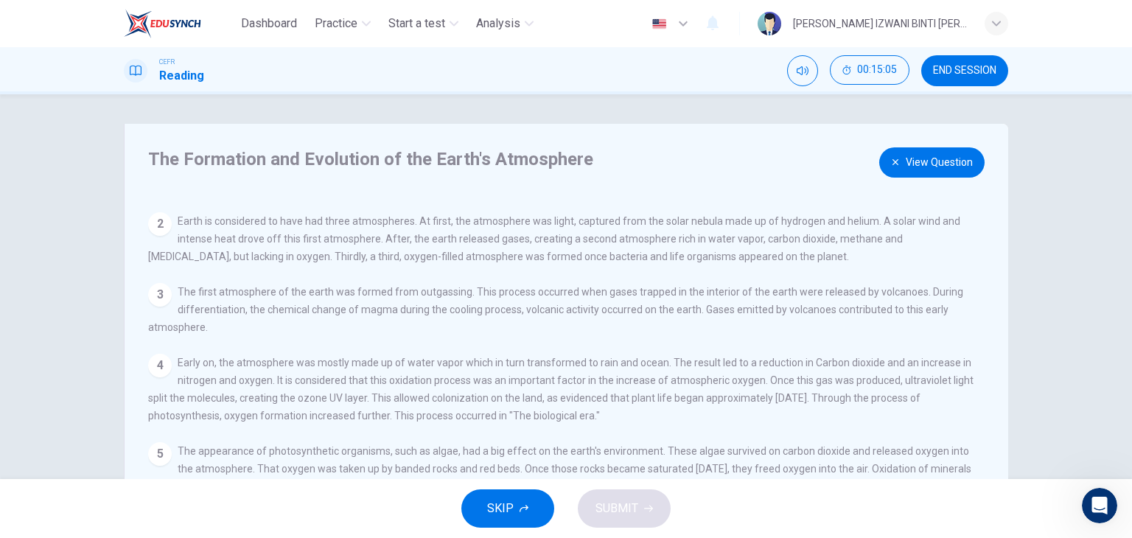
scroll to position [120, 0]
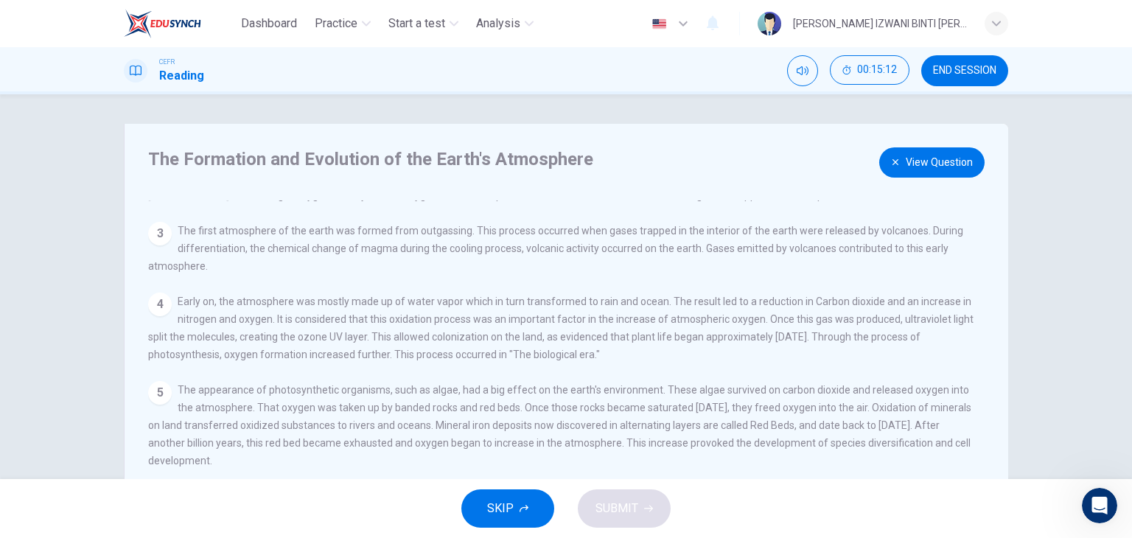
click at [946, 160] on button "View Question" at bounding box center [931, 162] width 105 height 30
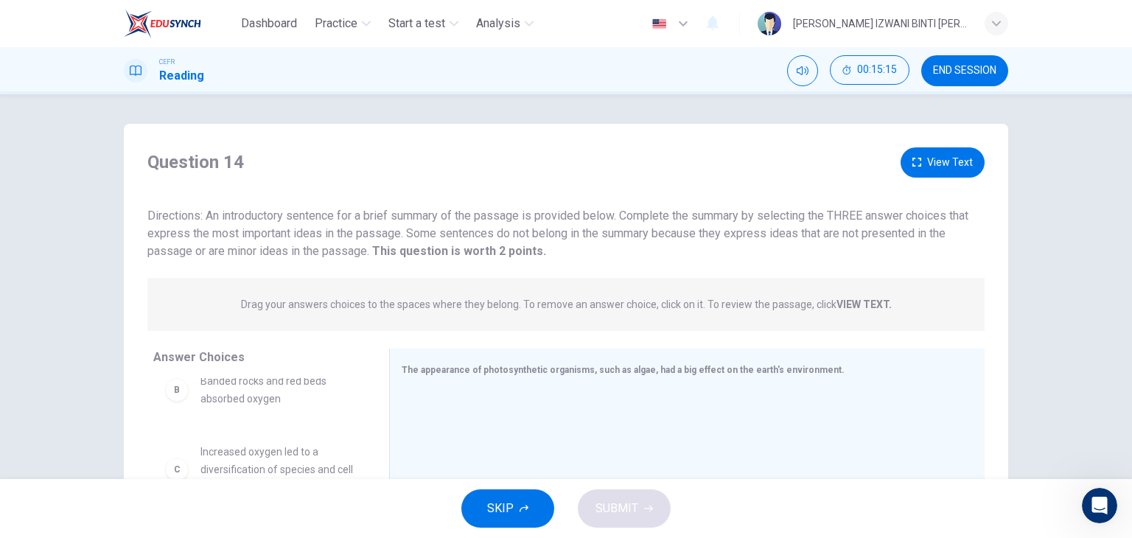
scroll to position [74, 0]
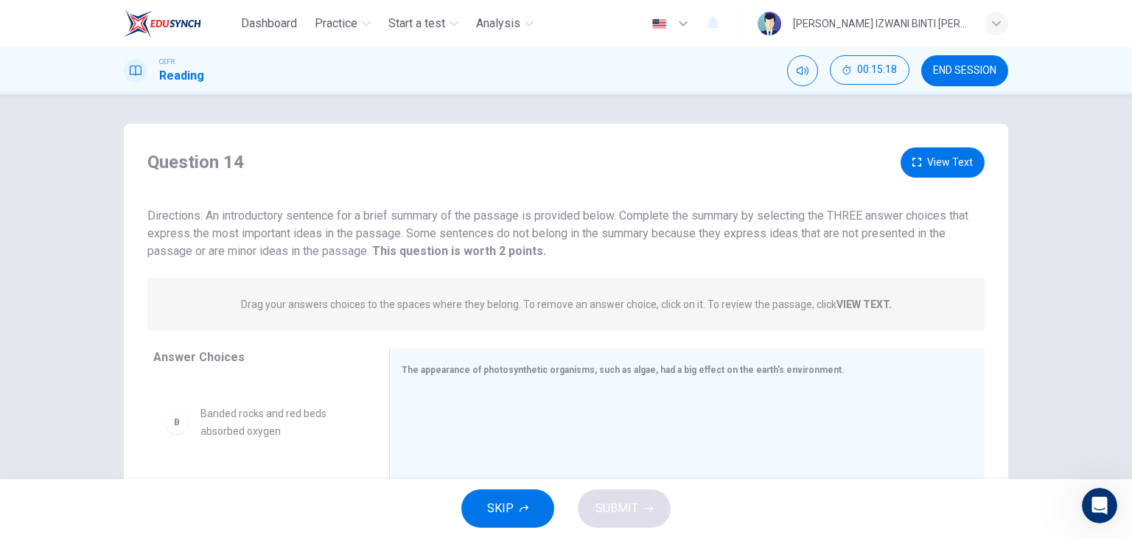
click at [943, 162] on button "View Text" at bounding box center [942, 162] width 84 height 30
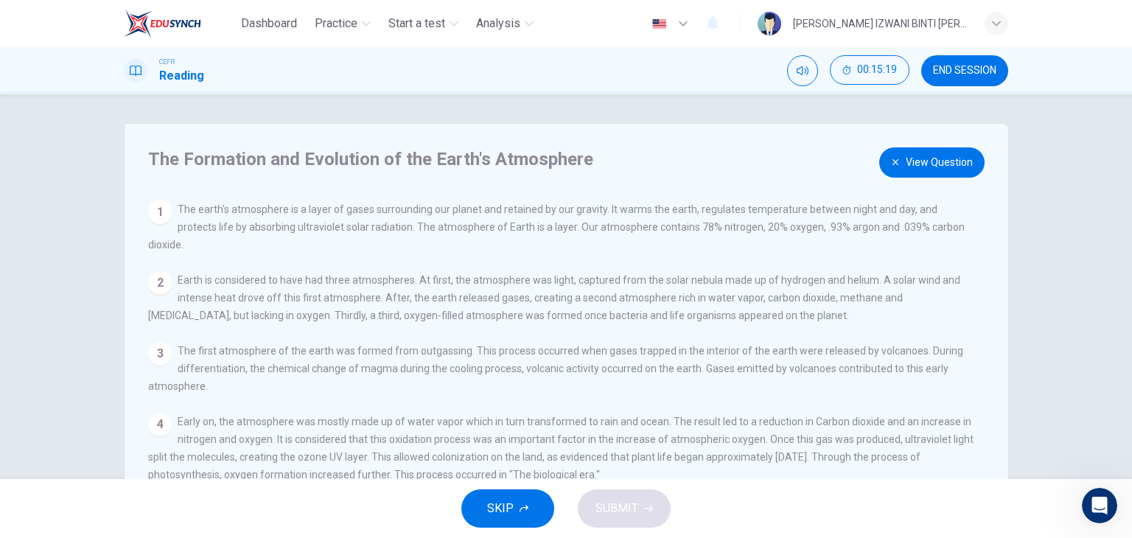
scroll to position [120, 0]
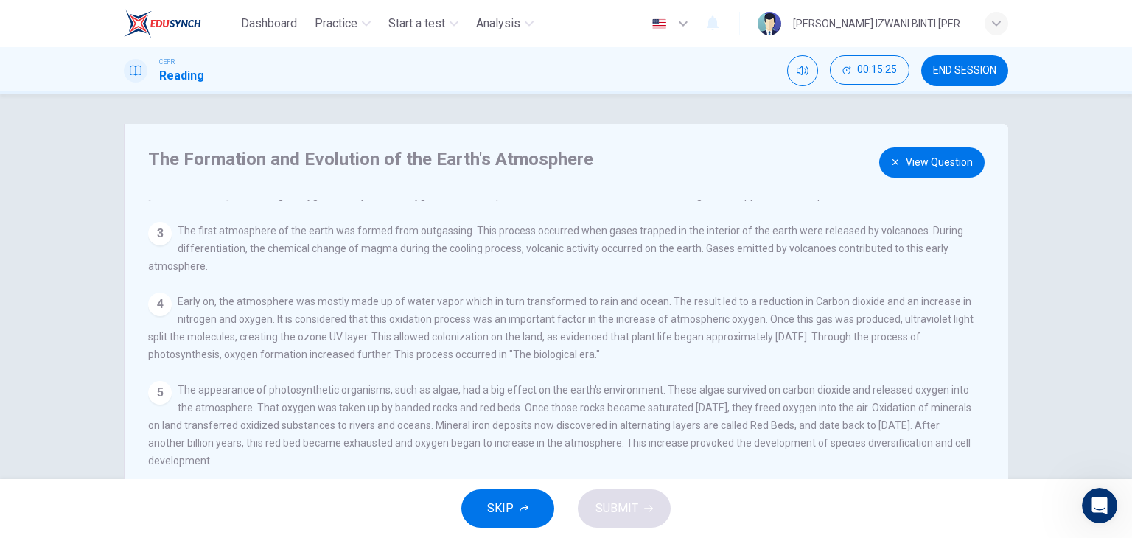
drag, startPoint x: 273, startPoint y: 399, endPoint x: 399, endPoint y: 400, distance: 126.0
click at [396, 401] on span "The appearance of photosynthetic organisms, such as algae, had a big effect on …" at bounding box center [559, 425] width 823 height 83
click at [963, 163] on button "View Question" at bounding box center [931, 162] width 105 height 30
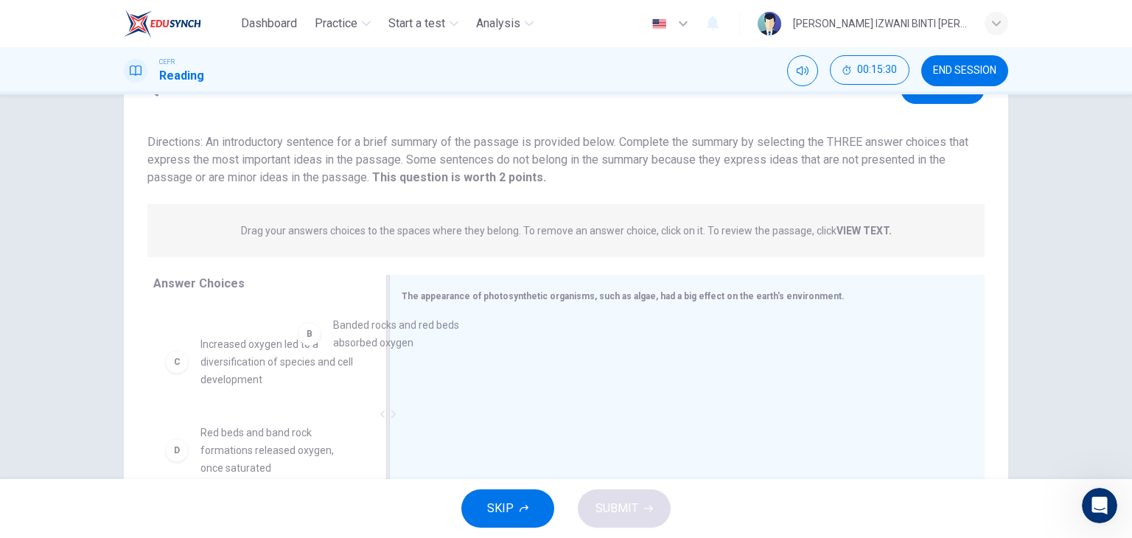
scroll to position [68, 0]
drag, startPoint x: 266, startPoint y: 351, endPoint x: 525, endPoint y: 329, distance: 259.6
click at [950, 99] on button "View Text" at bounding box center [942, 89] width 84 height 30
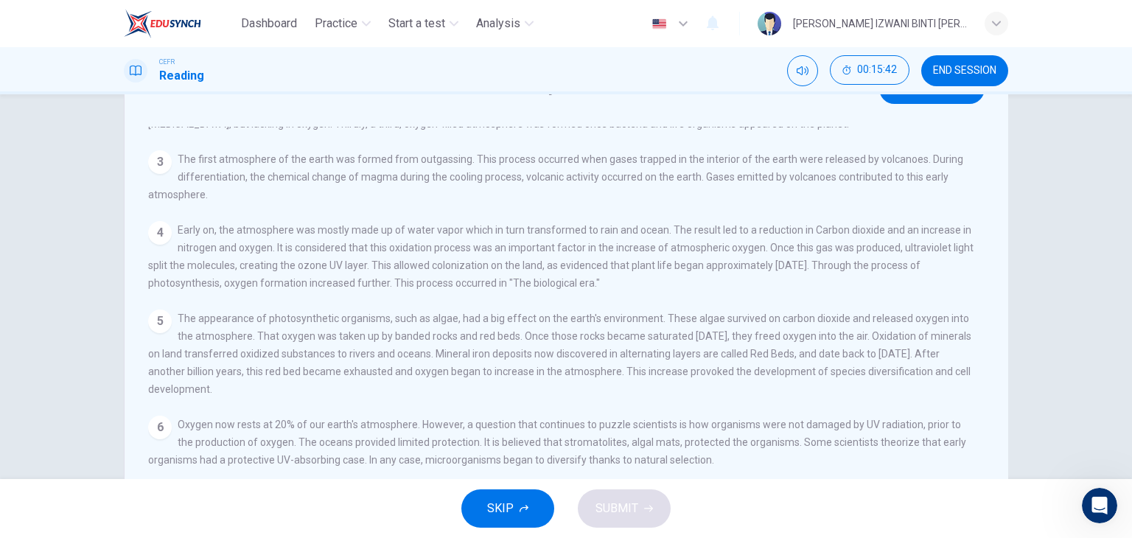
scroll to position [120, 0]
click at [943, 98] on button "View Question" at bounding box center [931, 89] width 105 height 30
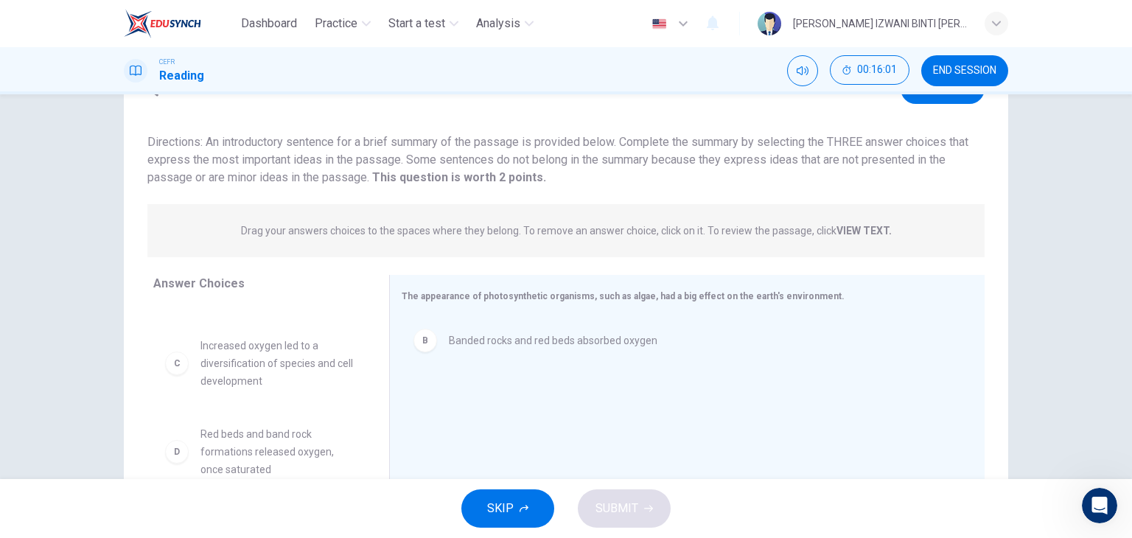
scroll to position [66, 0]
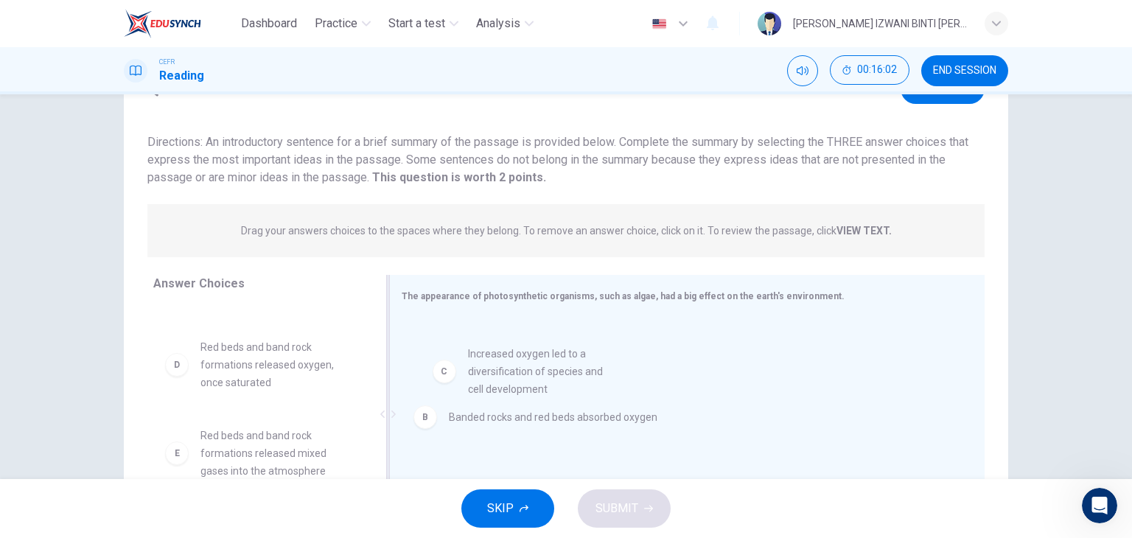
drag, startPoint x: 270, startPoint y: 365, endPoint x: 545, endPoint y: 372, distance: 274.9
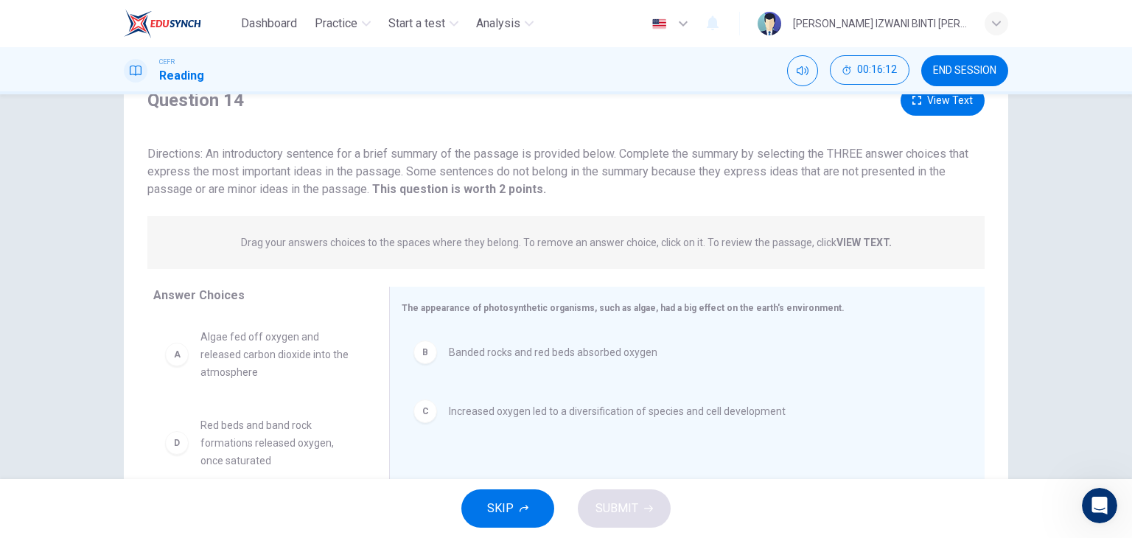
scroll to position [39, 0]
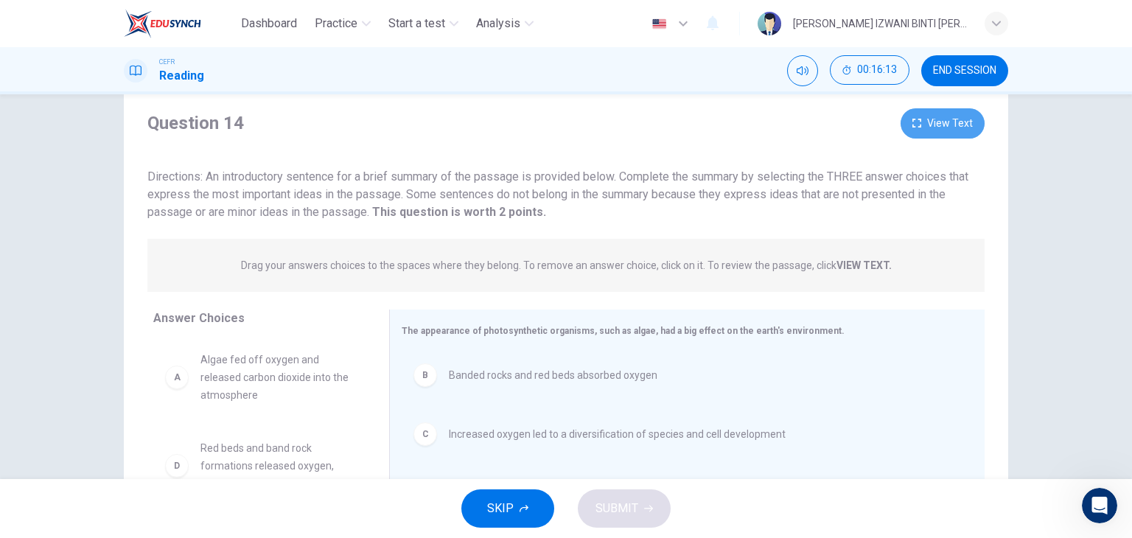
click at [947, 127] on button "View Text" at bounding box center [942, 123] width 84 height 30
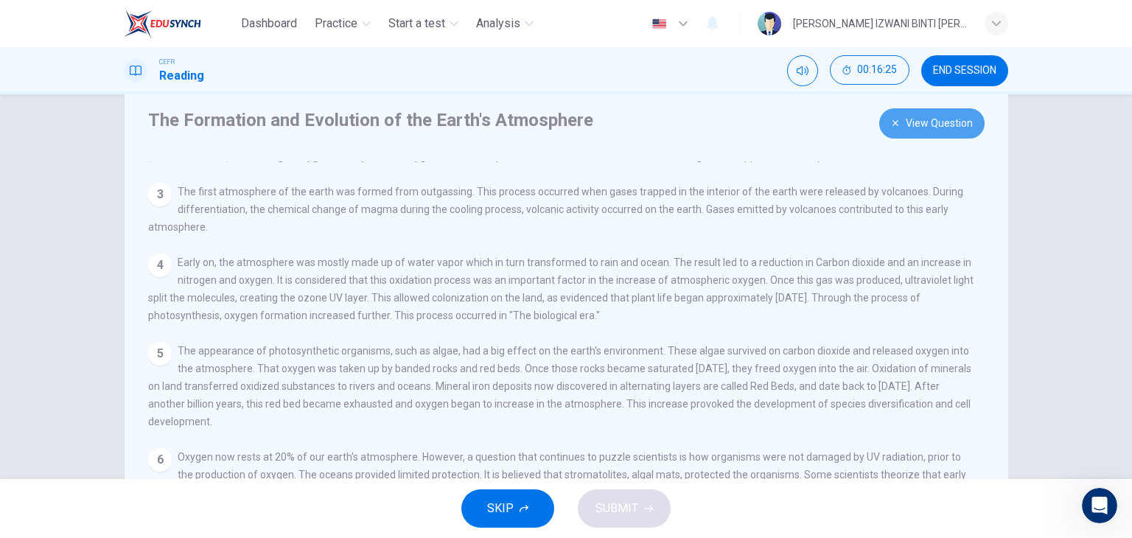
click at [962, 134] on button "View Question" at bounding box center [931, 123] width 105 height 30
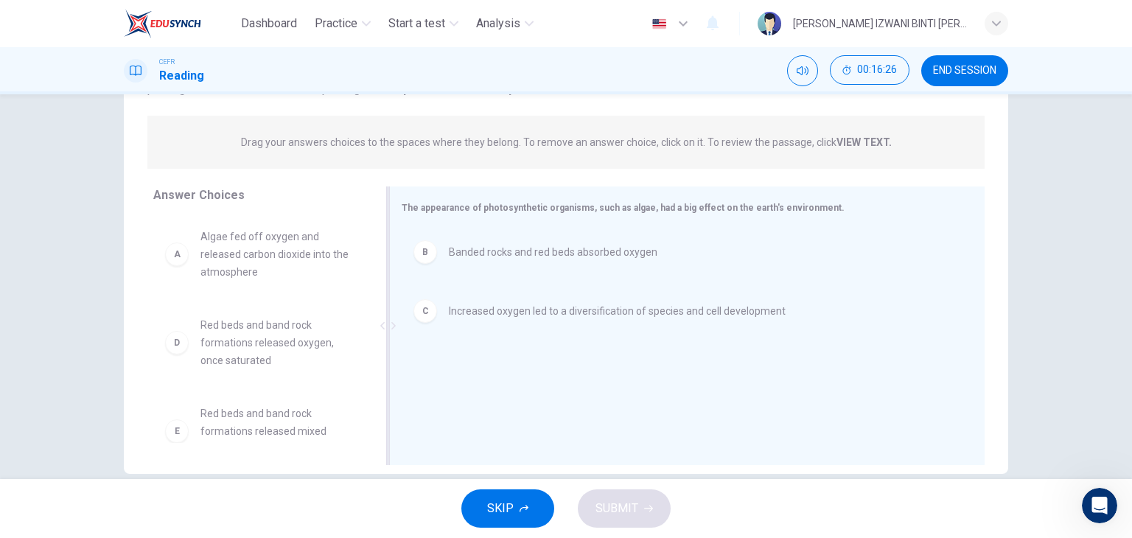
scroll to position [186, 0]
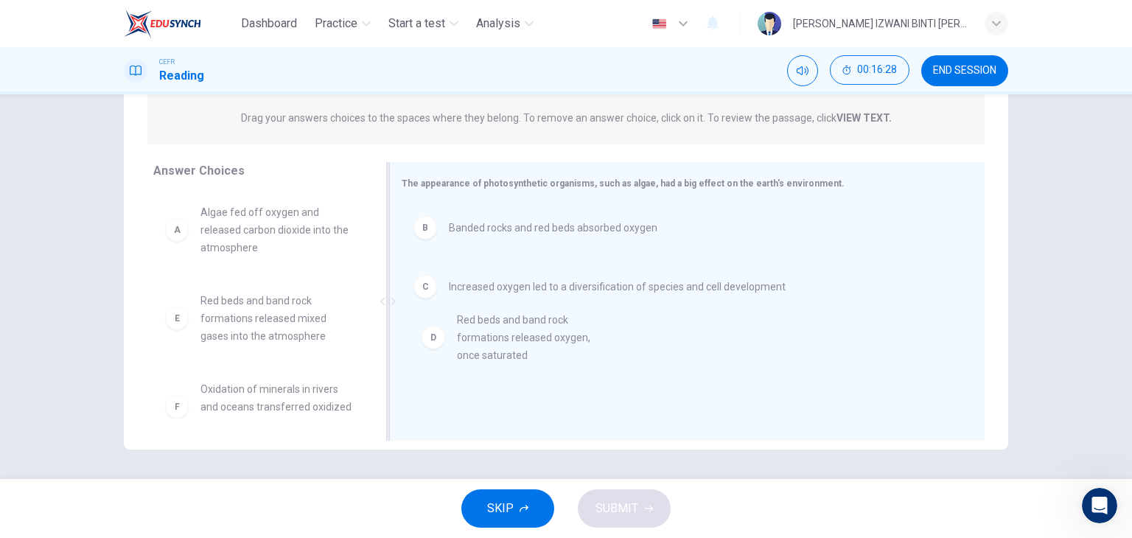
drag, startPoint x: 231, startPoint y: 331, endPoint x: 497, endPoint y: 351, distance: 266.0
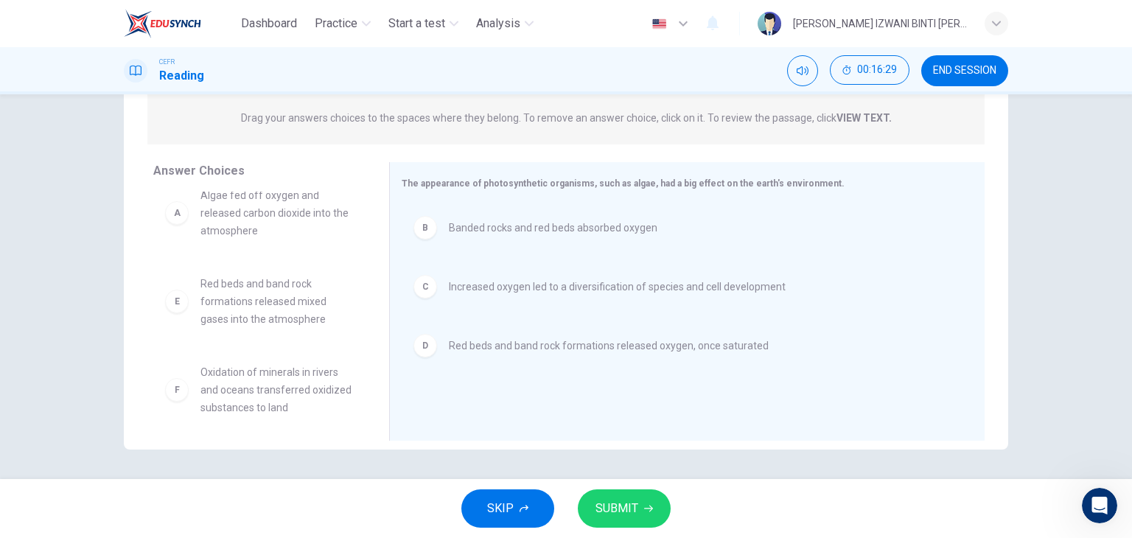
scroll to position [27, 0]
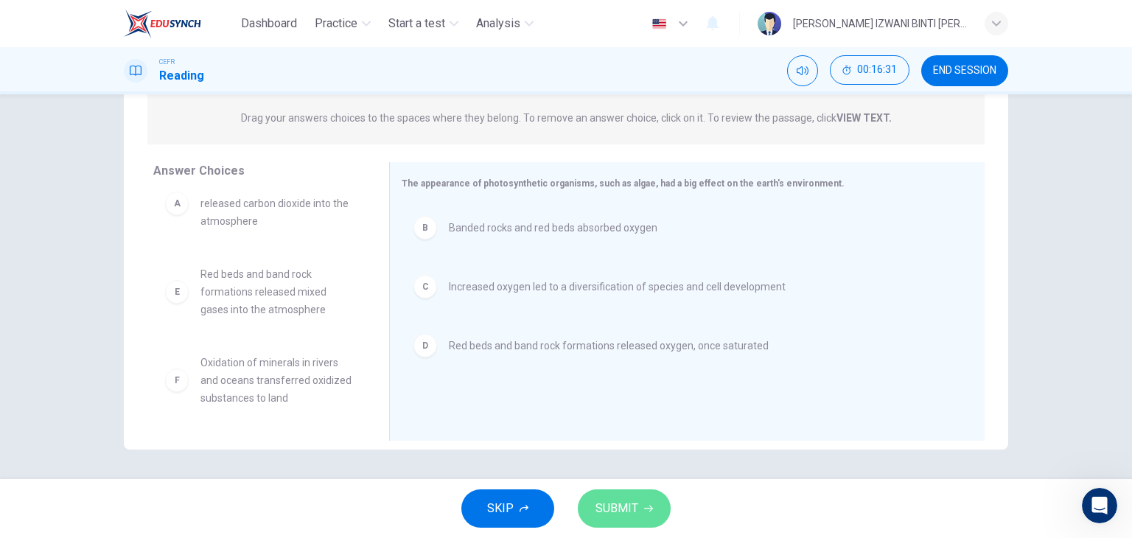
click at [639, 501] on button "SUBMIT" at bounding box center [624, 508] width 93 height 38
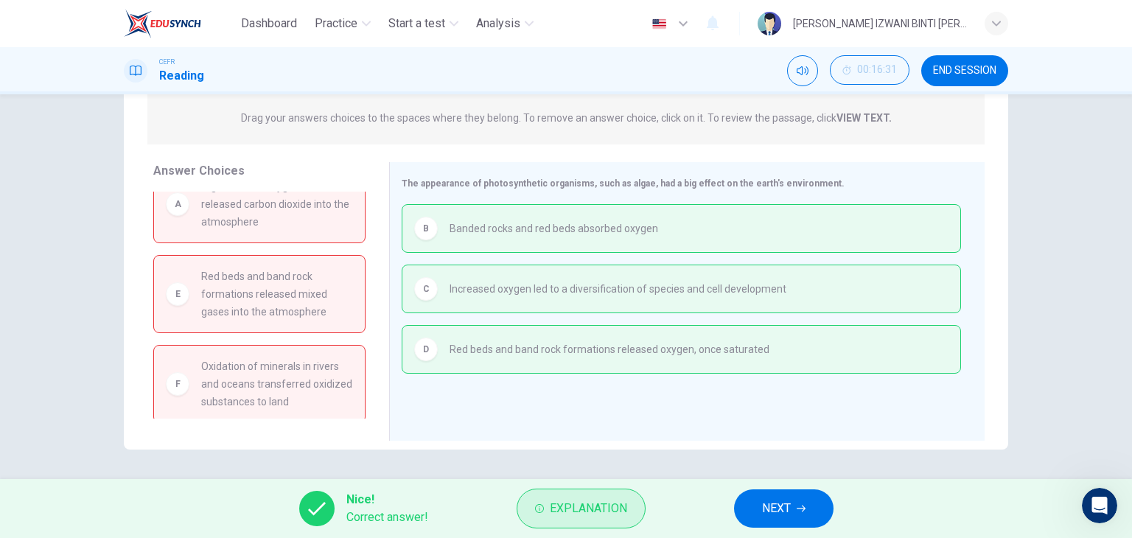
click at [600, 515] on span "Explanation" at bounding box center [588, 508] width 77 height 21
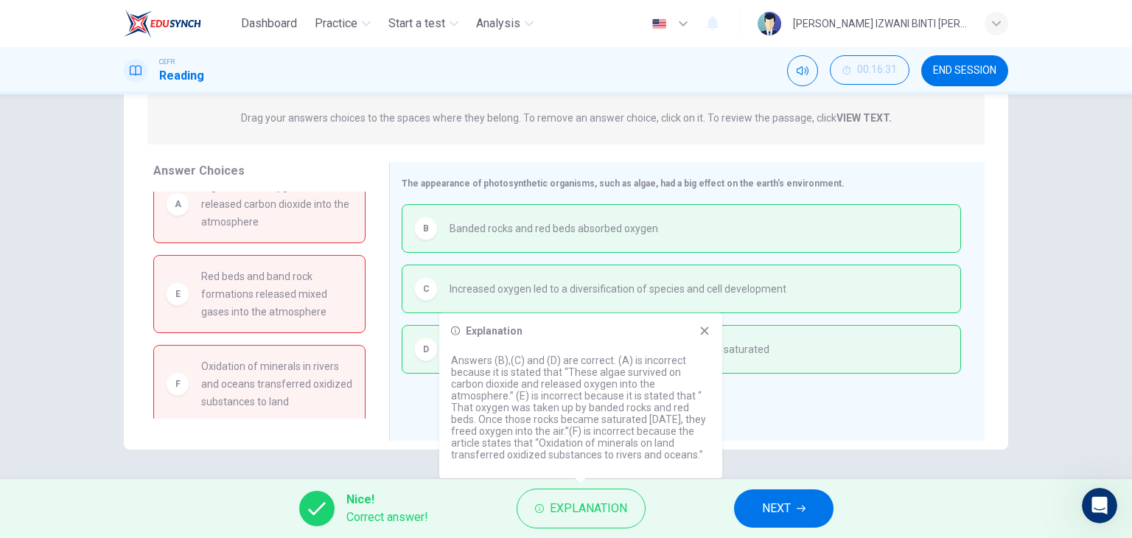
click at [767, 511] on span "NEXT" at bounding box center [776, 508] width 29 height 21
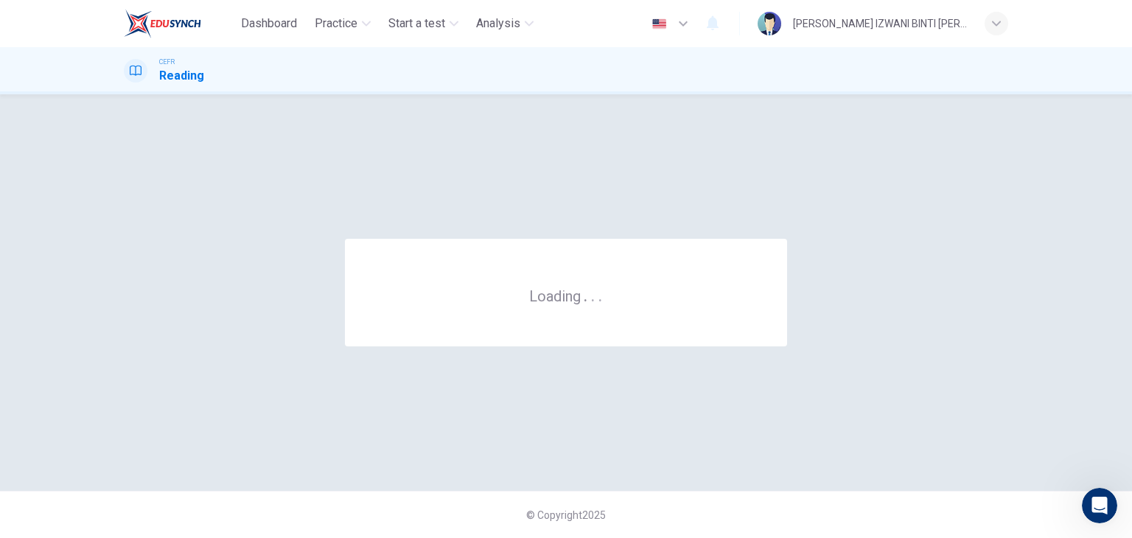
scroll to position [0, 0]
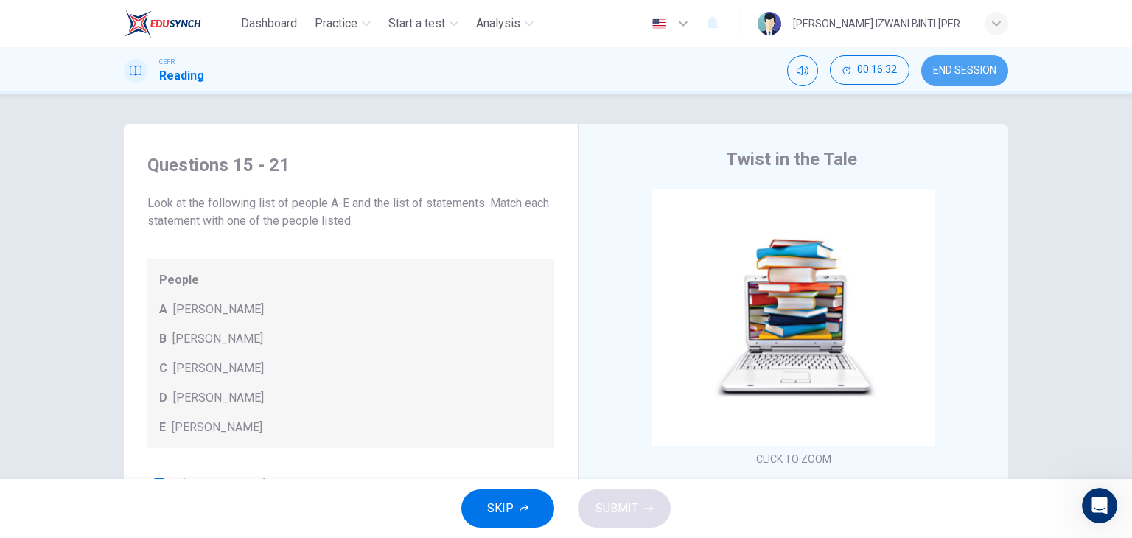
click at [967, 77] on button "END SESSION" at bounding box center [964, 70] width 87 height 31
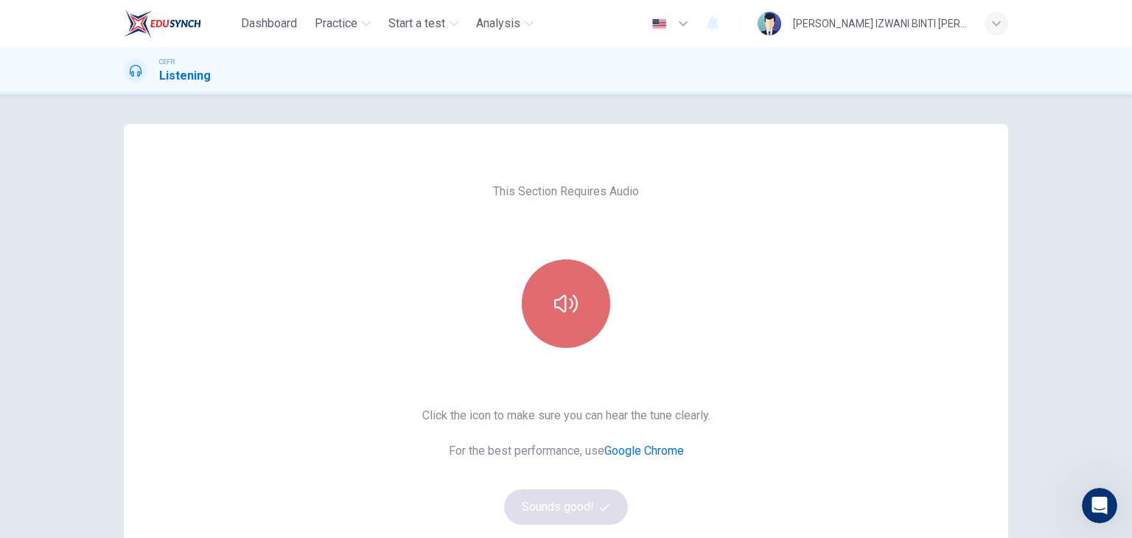
click at [552, 275] on button "button" at bounding box center [566, 303] width 88 height 88
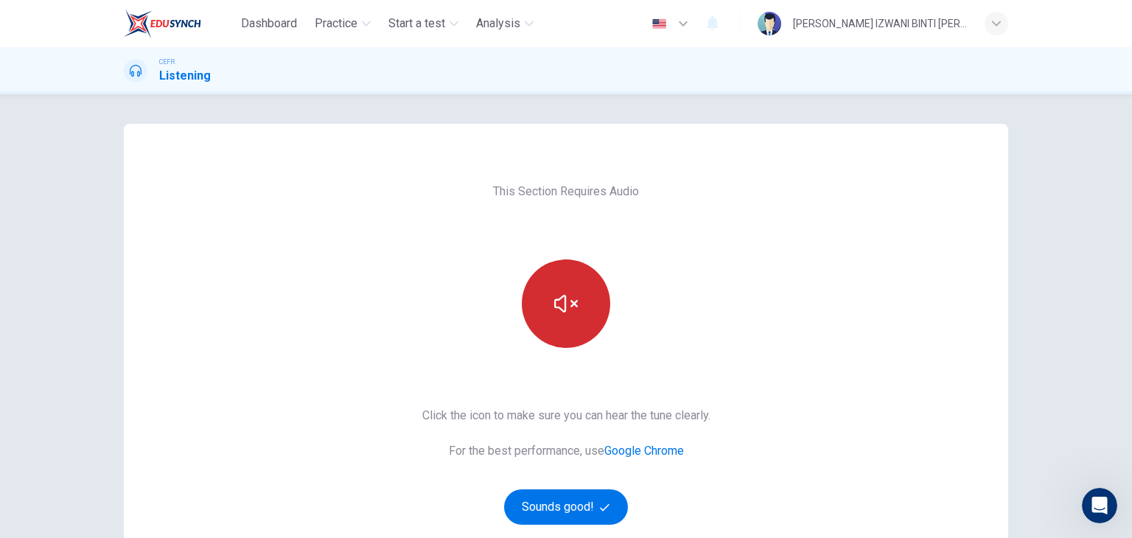
drag, startPoint x: 542, startPoint y: 270, endPoint x: 542, endPoint y: 279, distance: 8.8
click at [542, 279] on button "button" at bounding box center [566, 303] width 88 height 88
click at [547, 285] on button "button" at bounding box center [566, 303] width 88 height 88
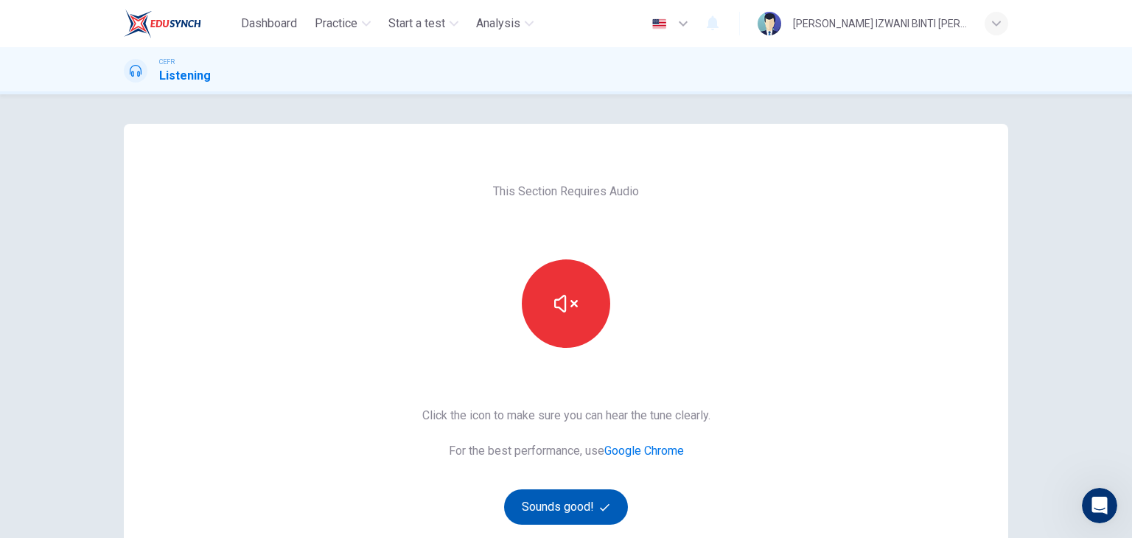
click at [578, 495] on button "Sounds good!" at bounding box center [566, 506] width 124 height 35
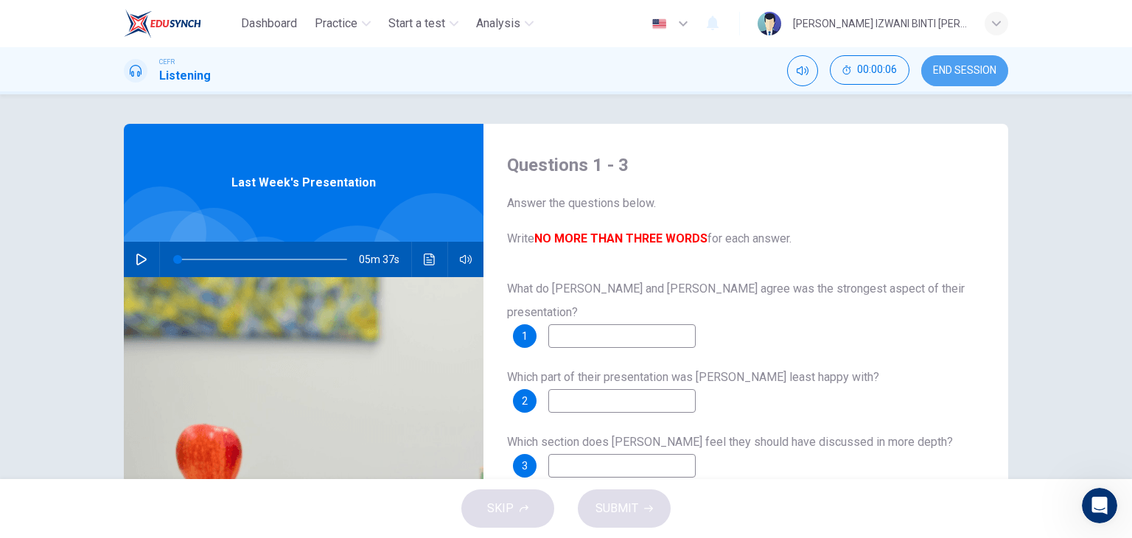
click at [965, 78] on button "END SESSION" at bounding box center [964, 70] width 87 height 31
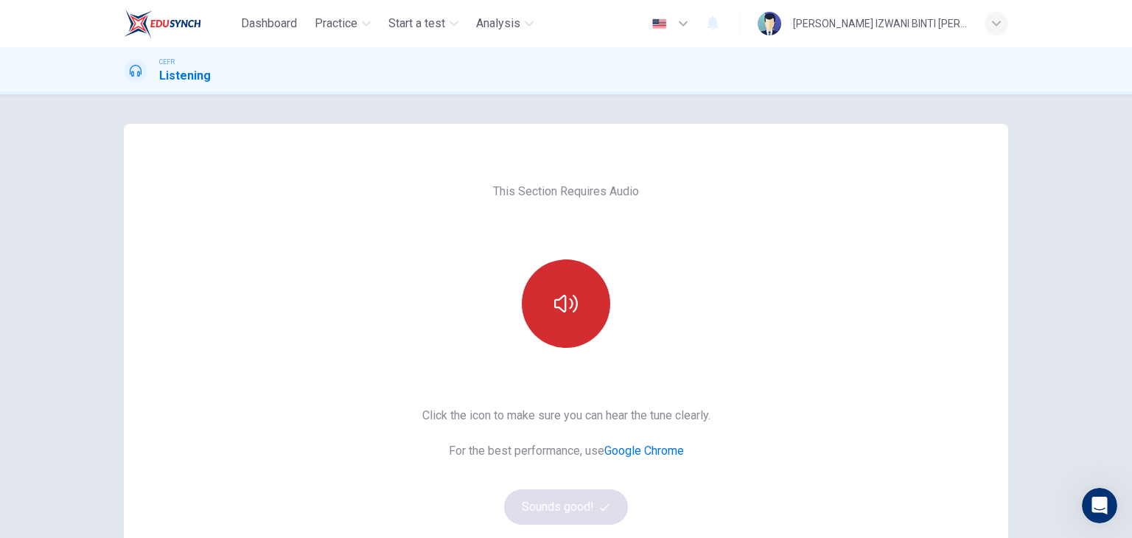
click at [537, 304] on button "button" at bounding box center [566, 303] width 88 height 88
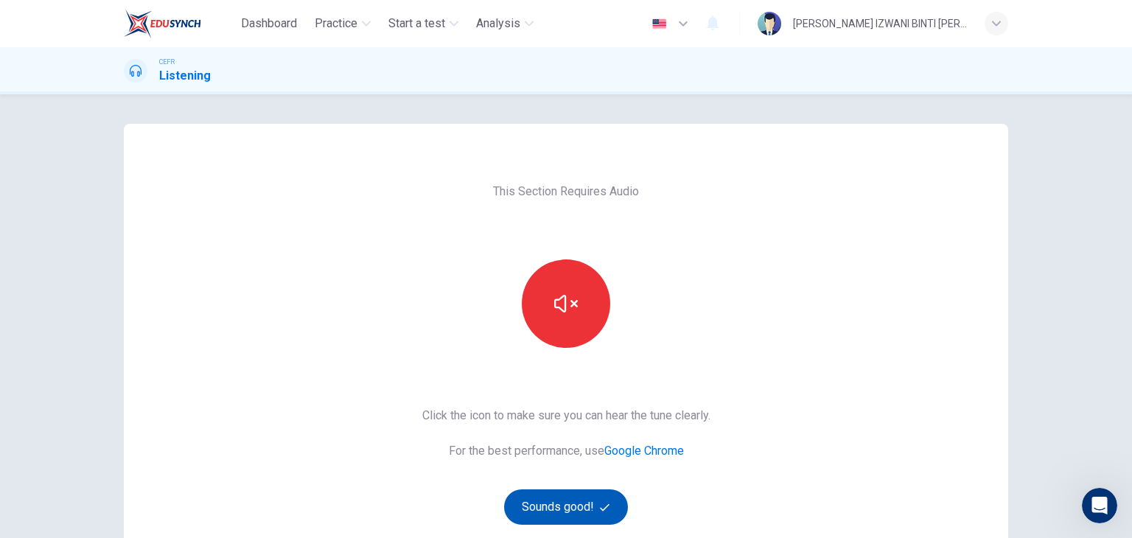
click at [573, 502] on button "Sounds good!" at bounding box center [566, 506] width 124 height 35
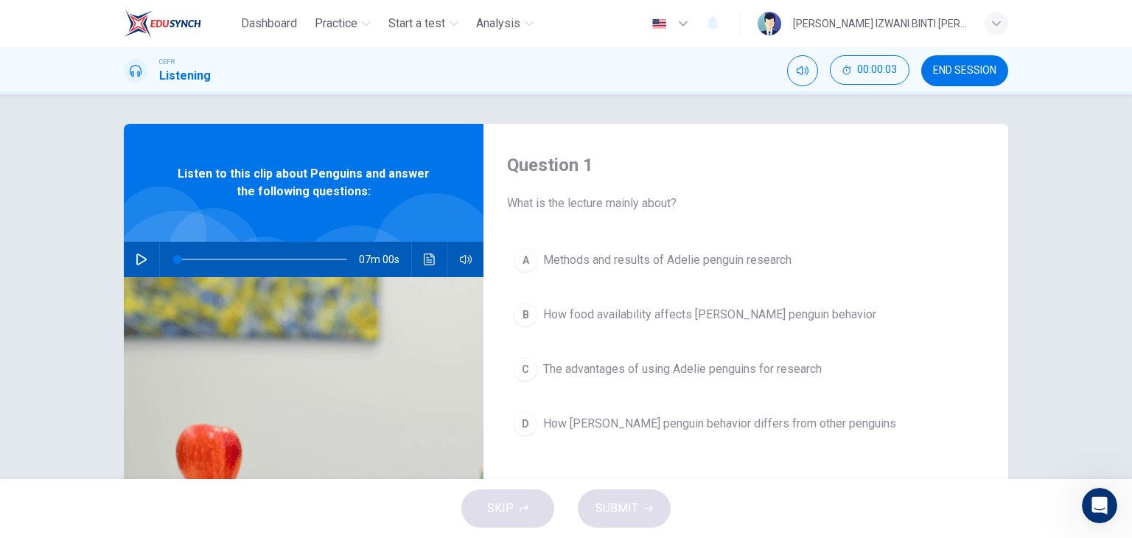
click at [942, 73] on span "END SESSION" at bounding box center [964, 71] width 63 height 12
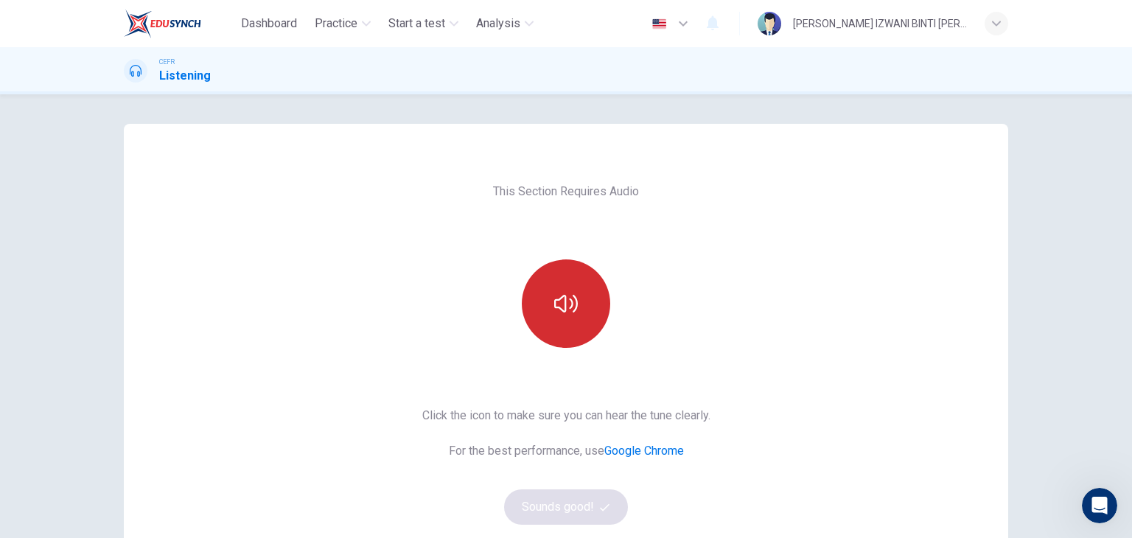
click at [581, 295] on button "button" at bounding box center [566, 303] width 88 height 88
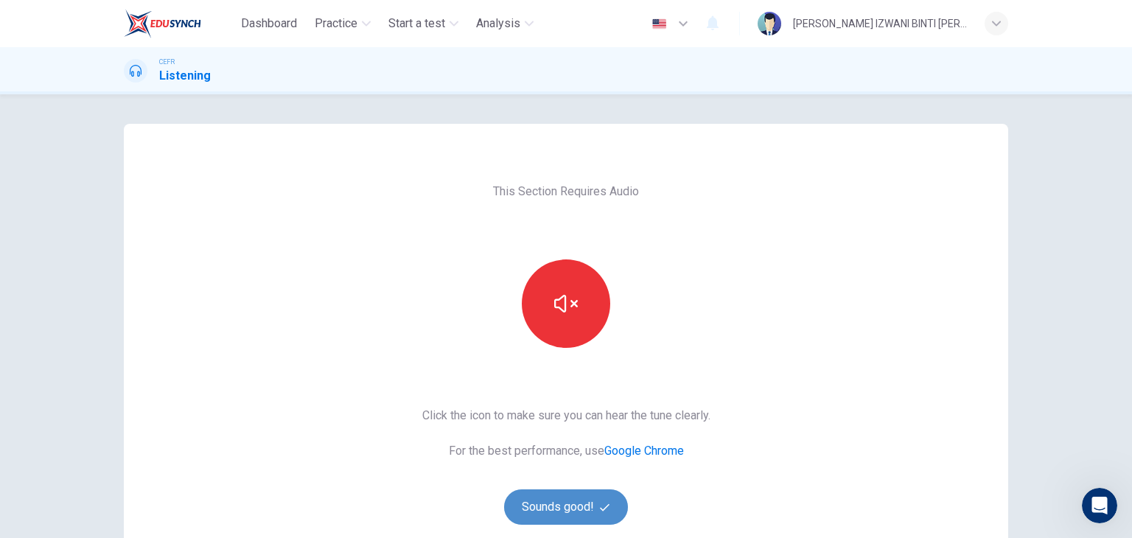
click at [602, 490] on button "Sounds good!" at bounding box center [566, 506] width 124 height 35
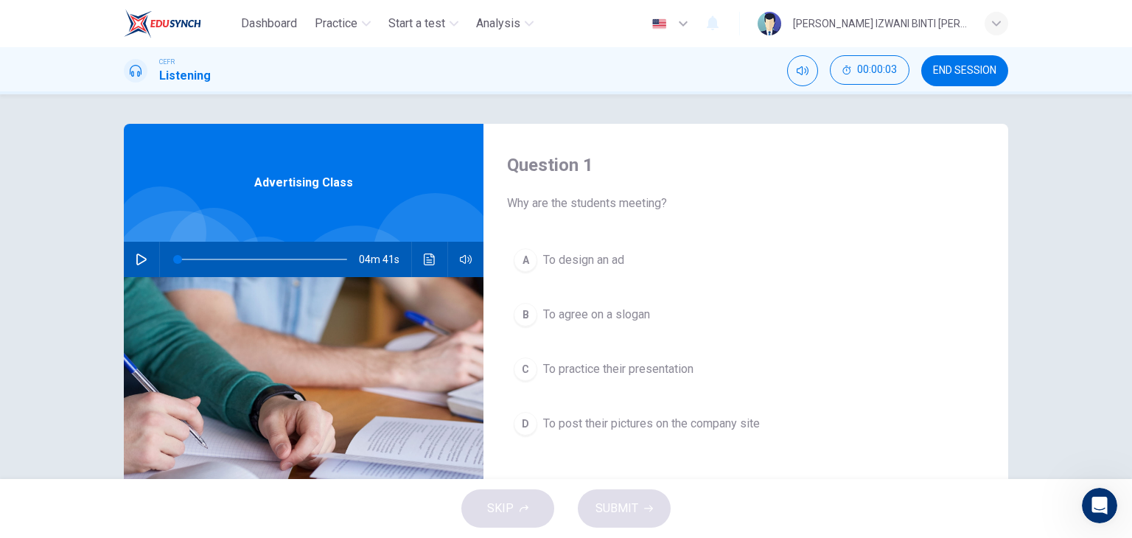
click at [147, 259] on button "button" at bounding box center [142, 259] width 24 height 35
type input "1"
type input "0"
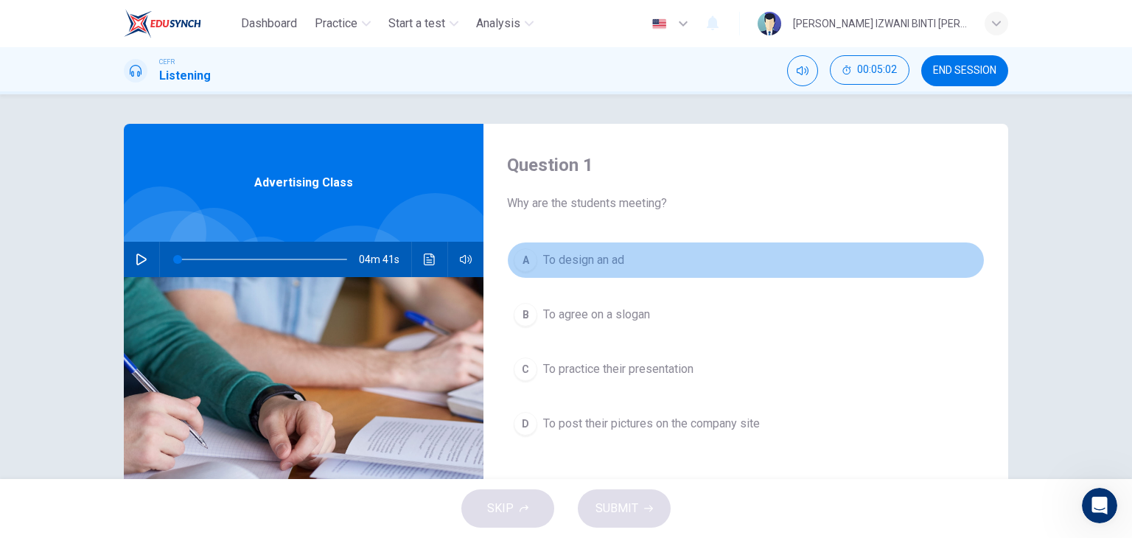
click at [661, 269] on button "A To design an ad" at bounding box center [745, 260] width 477 height 37
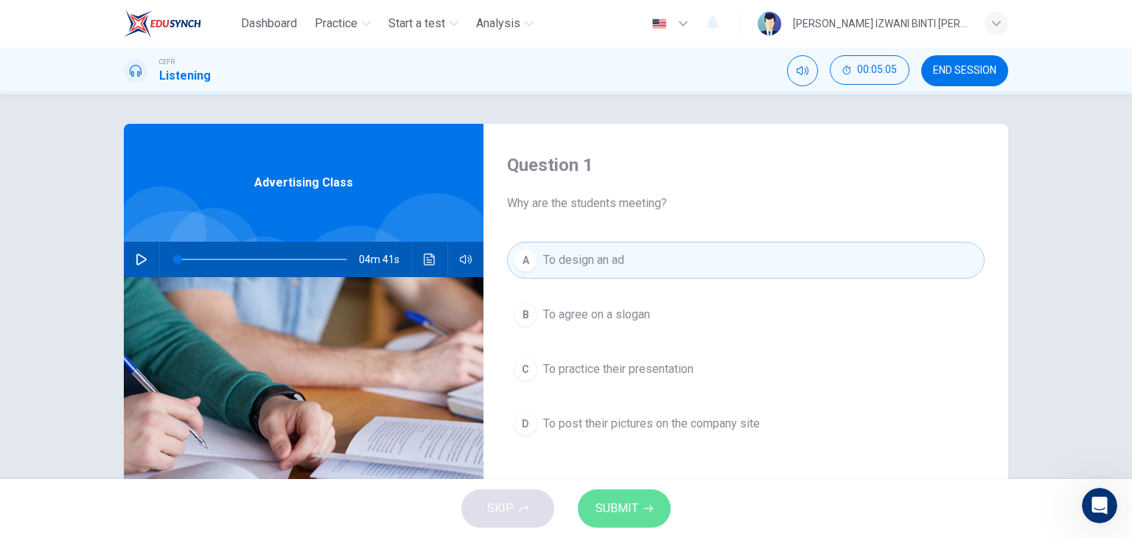
click at [652, 508] on button "SUBMIT" at bounding box center [624, 508] width 93 height 38
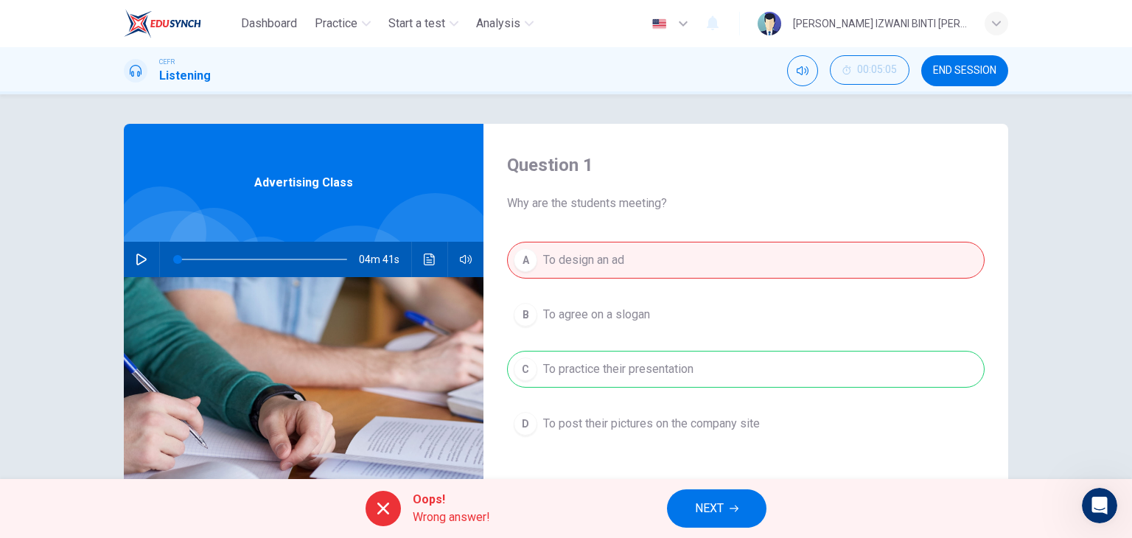
click at [702, 480] on div "Oops! Wrong answer! NEXT" at bounding box center [566, 508] width 1132 height 59
click at [724, 514] on button "NEXT" at bounding box center [716, 508] width 99 height 38
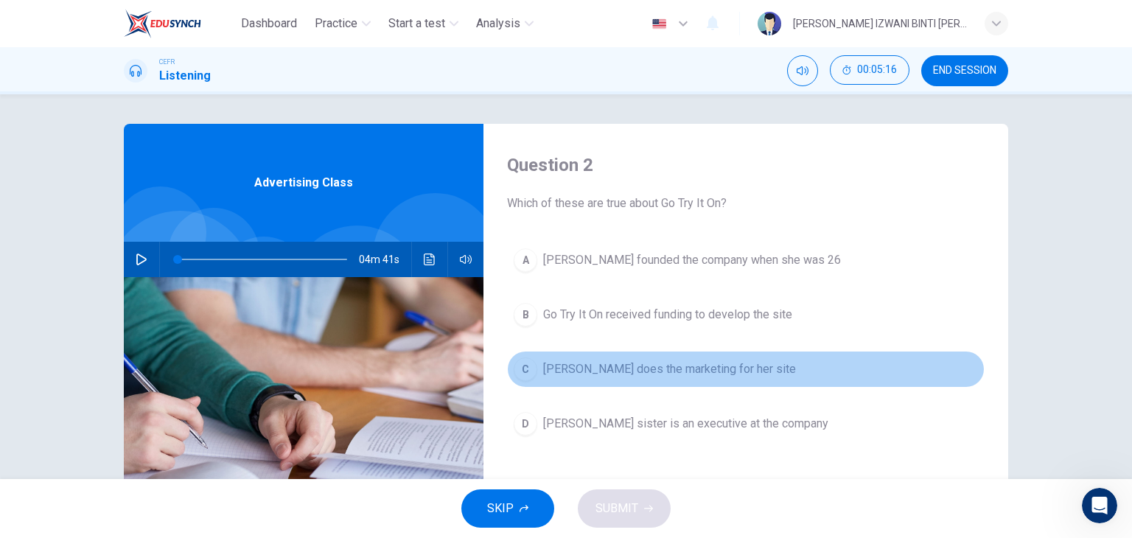
click at [664, 366] on span "Marissa Evans does the marketing for her site" at bounding box center [669, 369] width 253 height 18
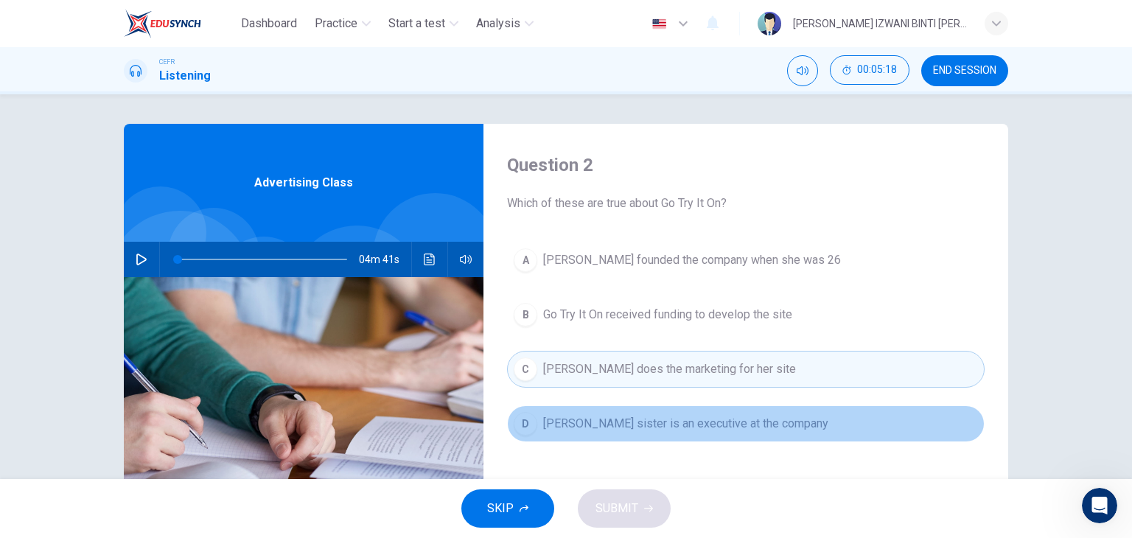
click at [684, 430] on span "Marissa Evans's sister is an executive at the company" at bounding box center [685, 424] width 285 height 18
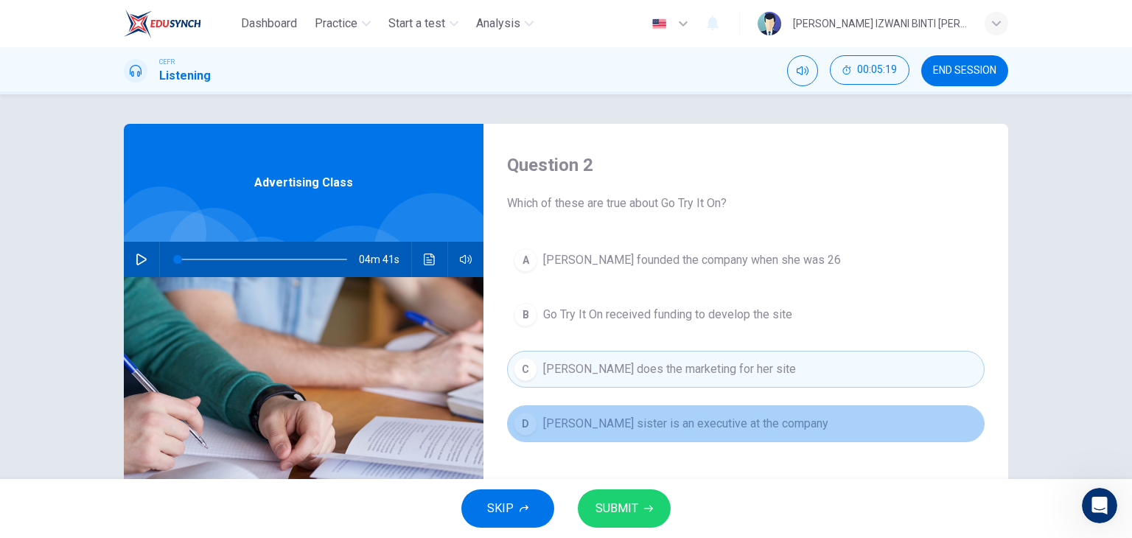
click at [690, 435] on button "D Marissa Evans's sister is an executive at the company" at bounding box center [745, 423] width 477 height 37
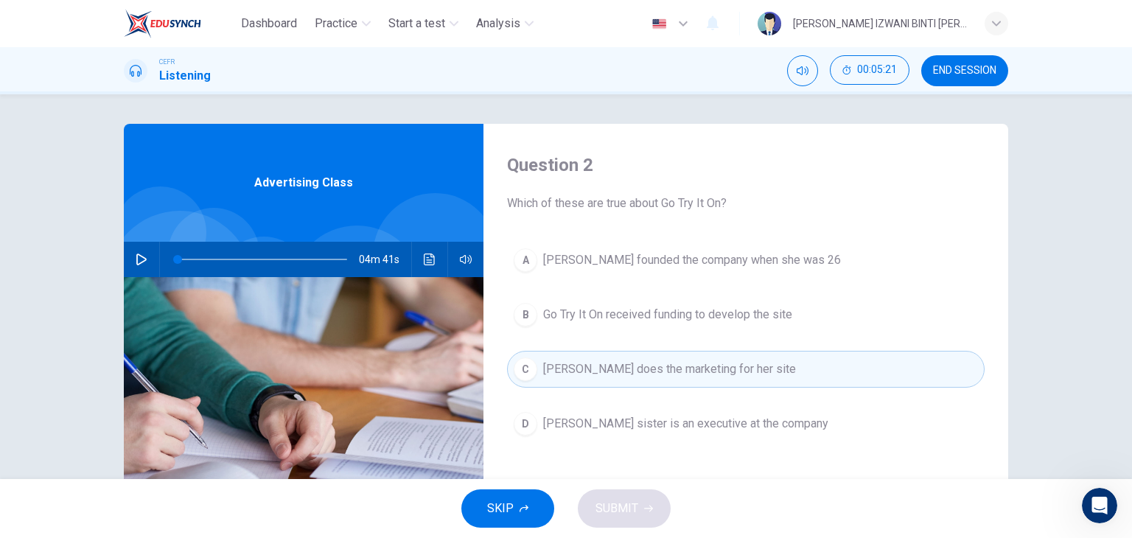
click at [676, 261] on span "Marissa Evans founded the company when she was 26" at bounding box center [692, 260] width 298 height 18
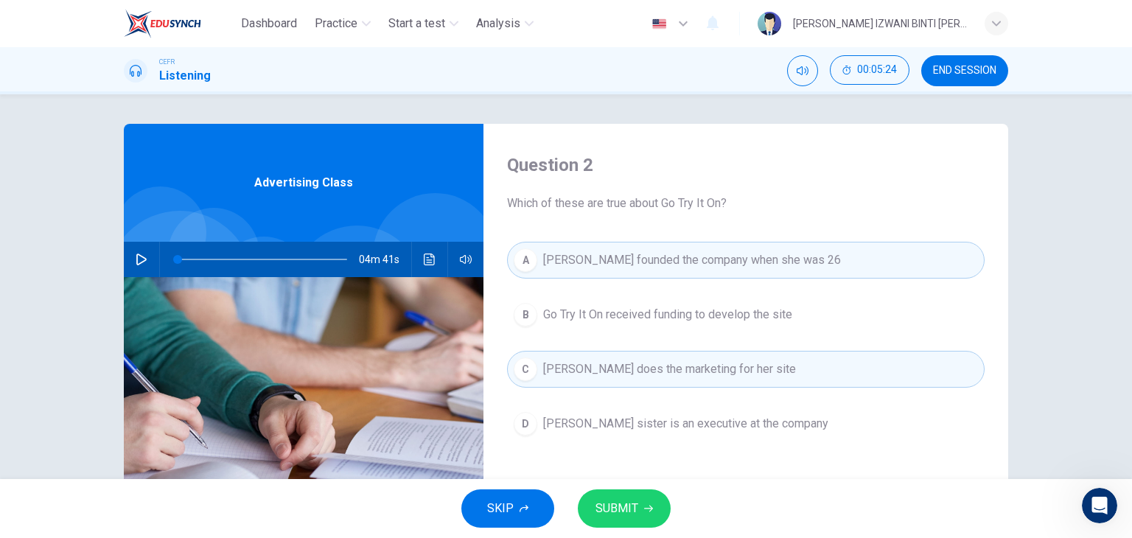
click at [625, 482] on div "SKIP SUBMIT" at bounding box center [566, 508] width 1132 height 59
click at [634, 501] on span "SUBMIT" at bounding box center [616, 508] width 43 height 21
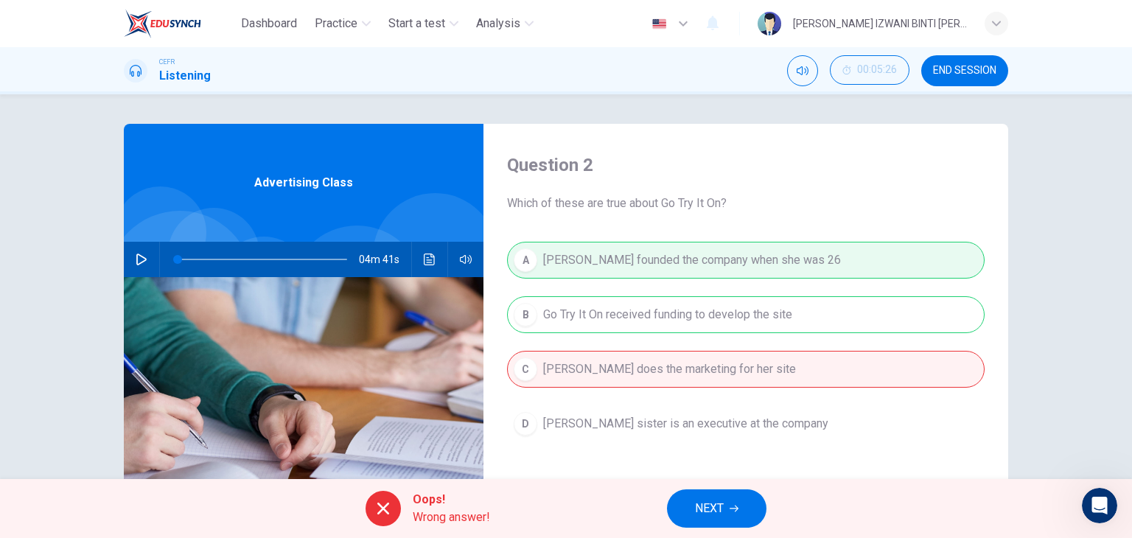
click at [724, 318] on div "A Marissa Evans founded the company when she was 26 B Go Try It On received fun…" at bounding box center [745, 357] width 477 height 230
drag, startPoint x: 623, startPoint y: 363, endPoint x: 673, endPoint y: 372, distance: 51.7
click at [660, 371] on div "A Marissa Evans founded the company when she was 26 B Go Try It On received fun…" at bounding box center [745, 357] width 477 height 230
click at [740, 505] on button "NEXT" at bounding box center [716, 508] width 99 height 38
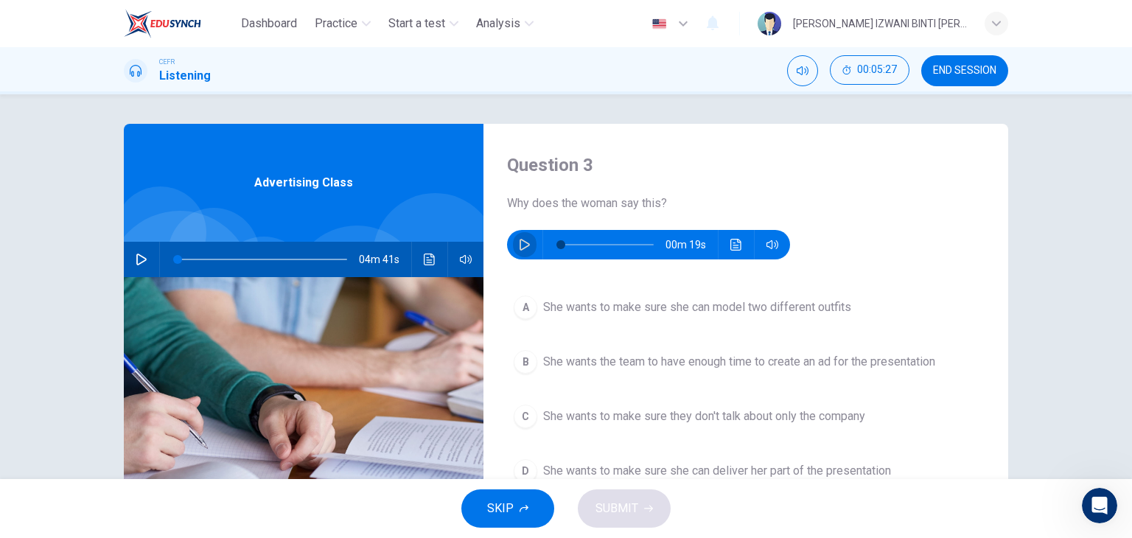
click at [524, 242] on icon "button" at bounding box center [524, 245] width 10 height 12
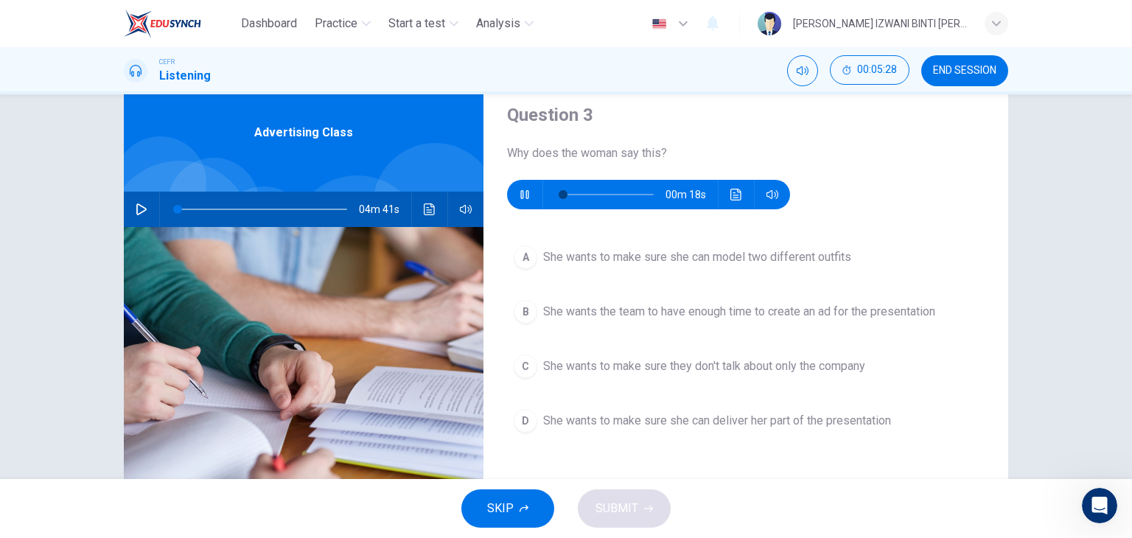
scroll to position [74, 0]
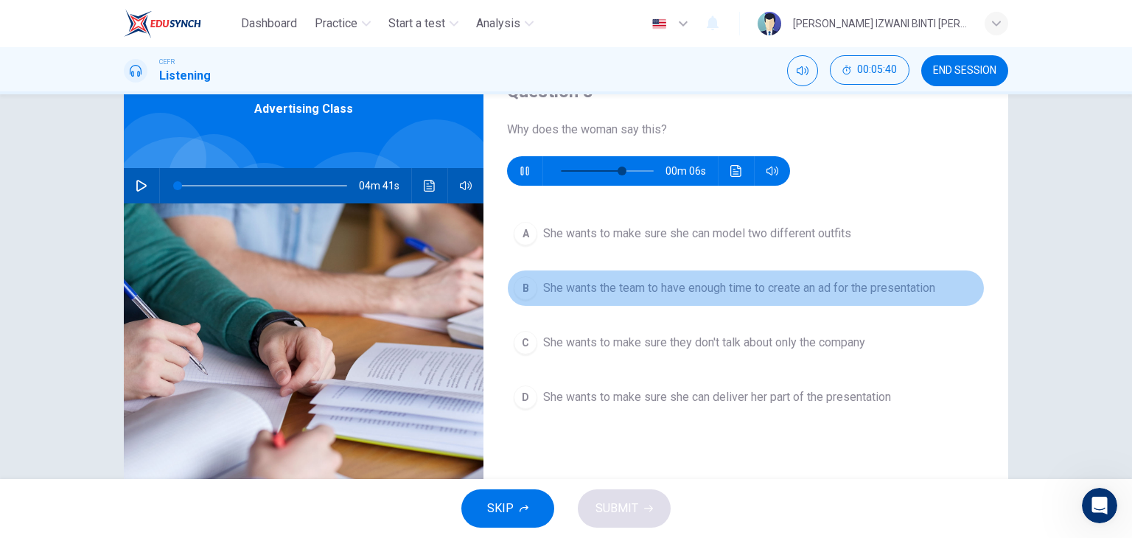
click at [742, 293] on span "She wants the team to have enough time to create an ad for the presentation" at bounding box center [739, 288] width 392 height 18
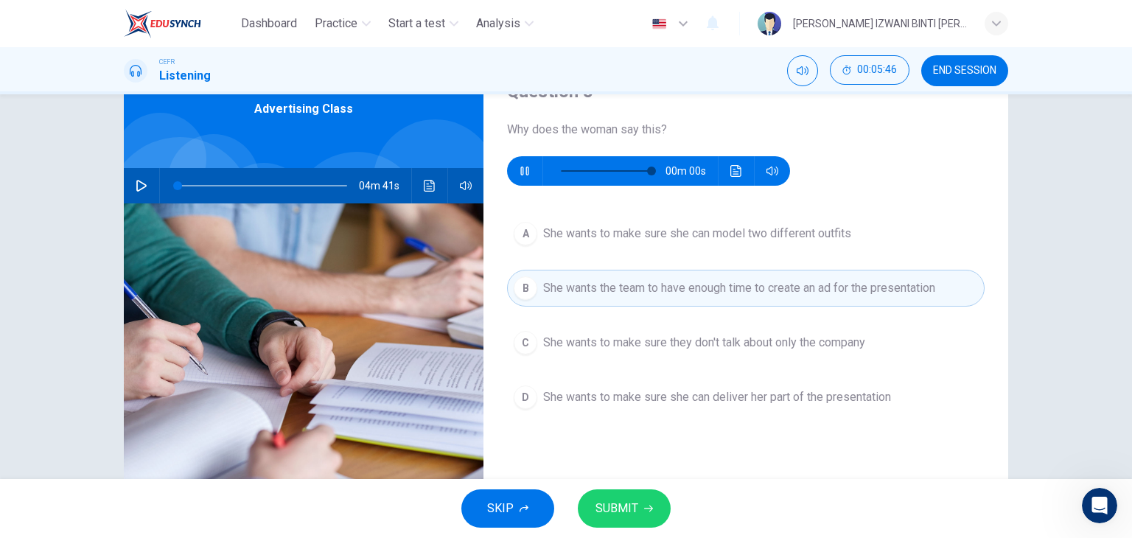
type input "0"
click at [623, 505] on span "SUBMIT" at bounding box center [616, 508] width 43 height 21
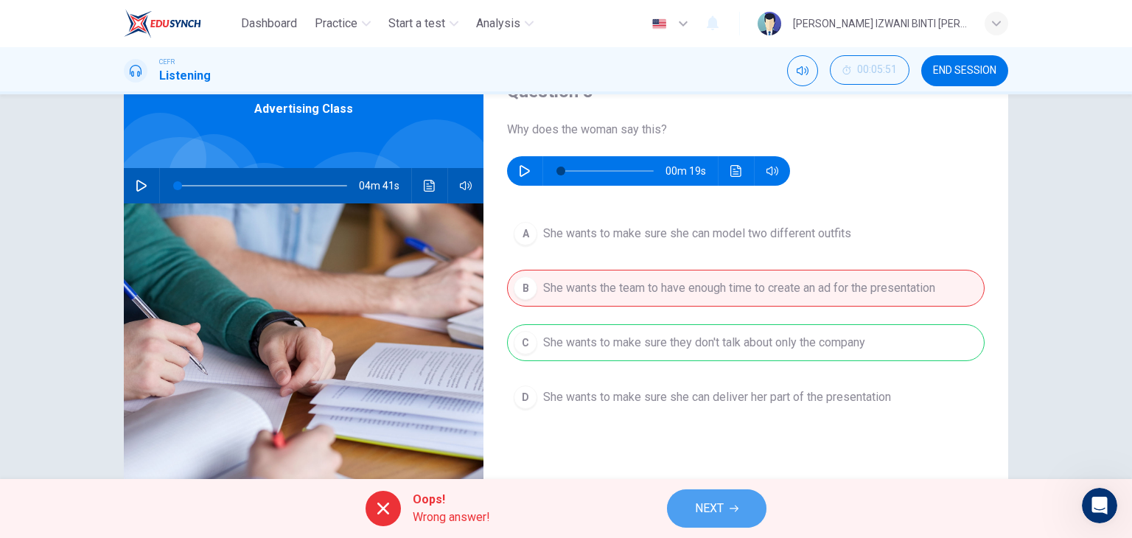
click at [693, 502] on button "NEXT" at bounding box center [716, 508] width 99 height 38
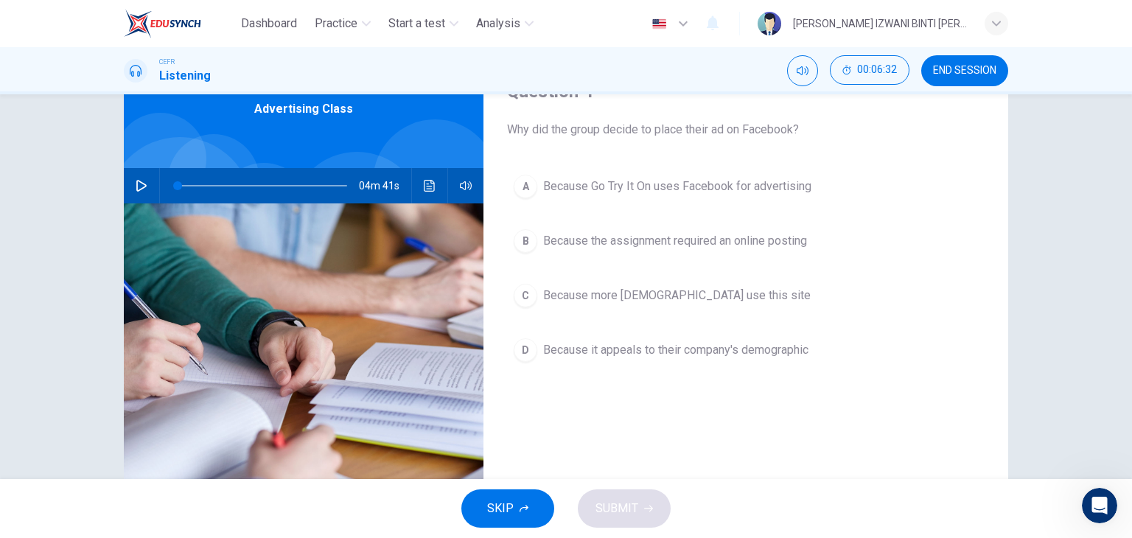
click at [606, 256] on button "B Because the assignment required an online posting" at bounding box center [745, 241] width 477 height 37
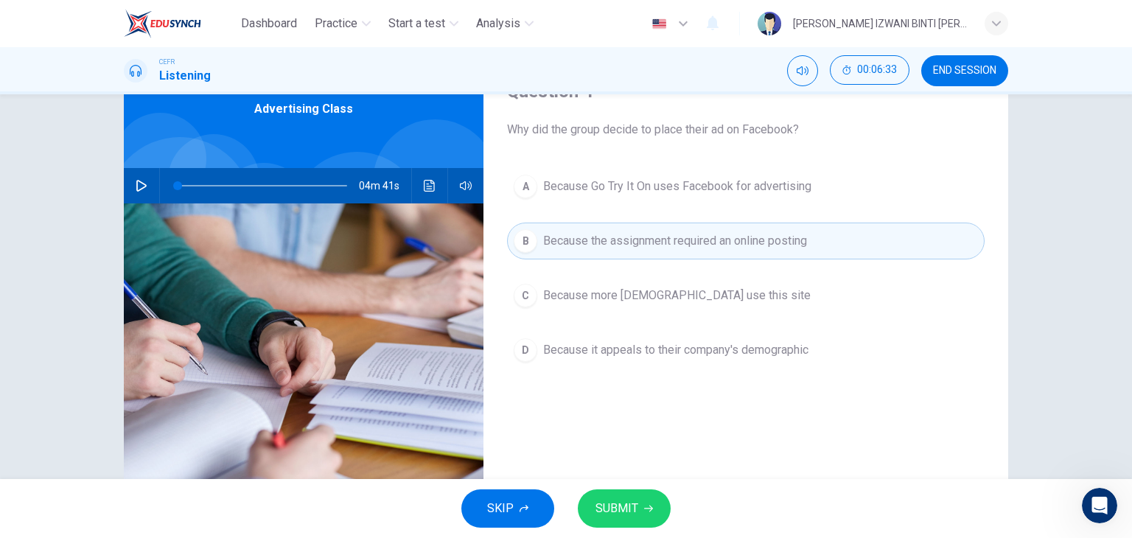
click at [610, 185] on span "Because Go Try It On uses Facebook for advertising" at bounding box center [677, 187] width 268 height 18
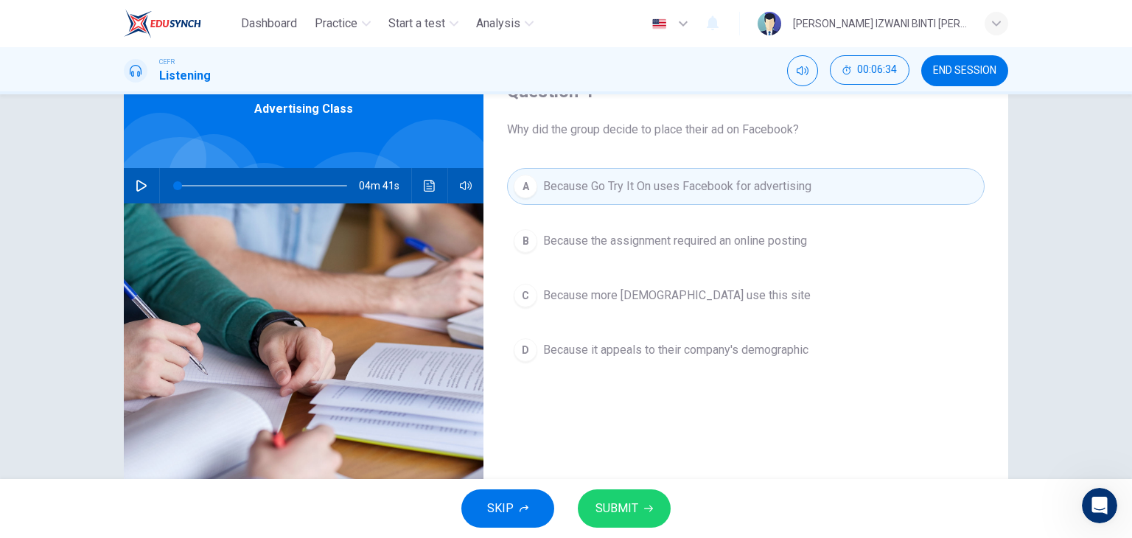
click at [611, 248] on span "Because the assignment required an online posting" at bounding box center [675, 241] width 264 height 18
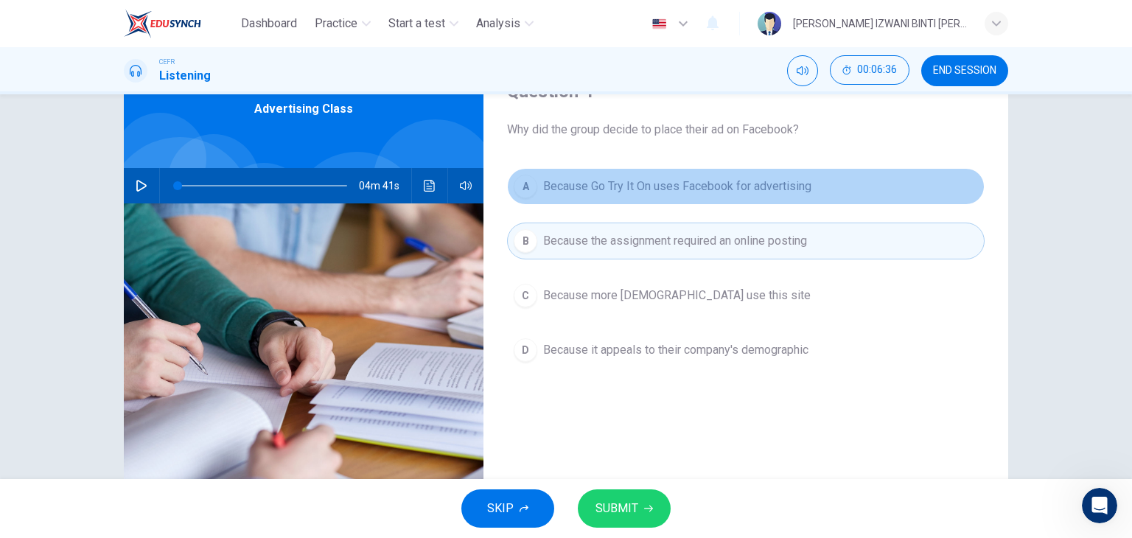
click at [704, 183] on span "Because Go Try It On uses Facebook for advertising" at bounding box center [677, 187] width 268 height 18
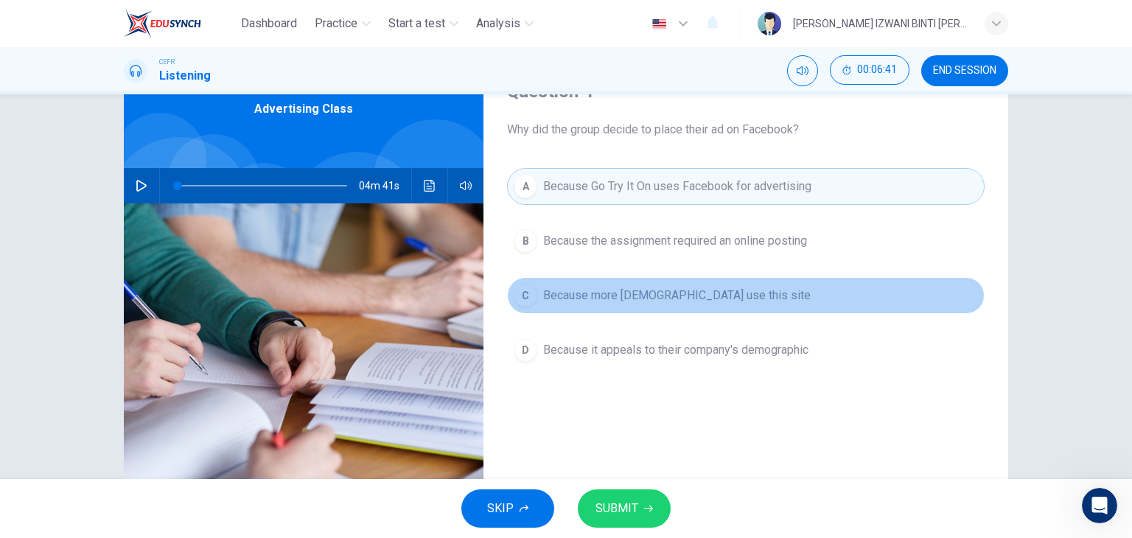
click at [741, 287] on button "C Because more females use this site" at bounding box center [745, 295] width 477 height 37
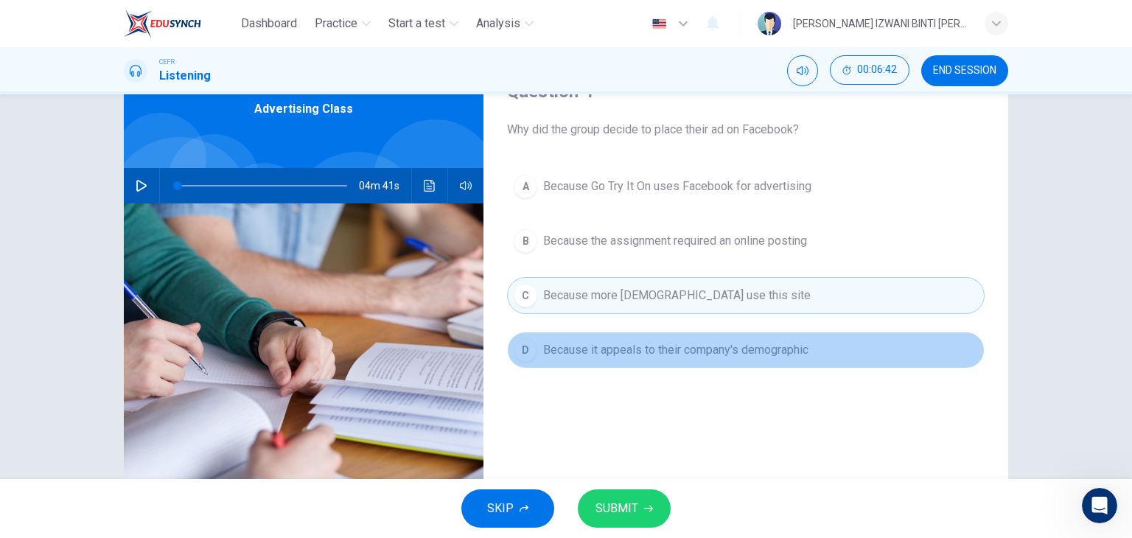
click at [730, 354] on span "Because it appeals to their company's demographic" at bounding box center [675, 350] width 265 height 18
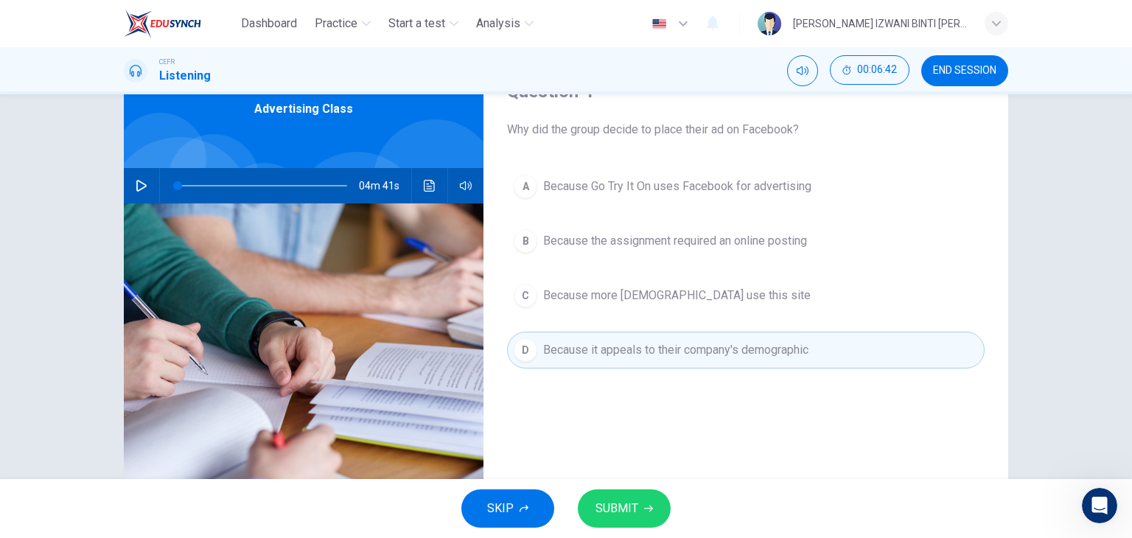
click at [705, 391] on div "A Because Go Try It On uses Facebook for advertising B Because the assignment r…" at bounding box center [745, 283] width 477 height 230
click at [715, 355] on span "Because it appeals to their company's demographic" at bounding box center [675, 350] width 265 height 18
click at [712, 385] on div "A Because Go Try It On uses Facebook for advertising B Because the assignment r…" at bounding box center [745, 283] width 477 height 230
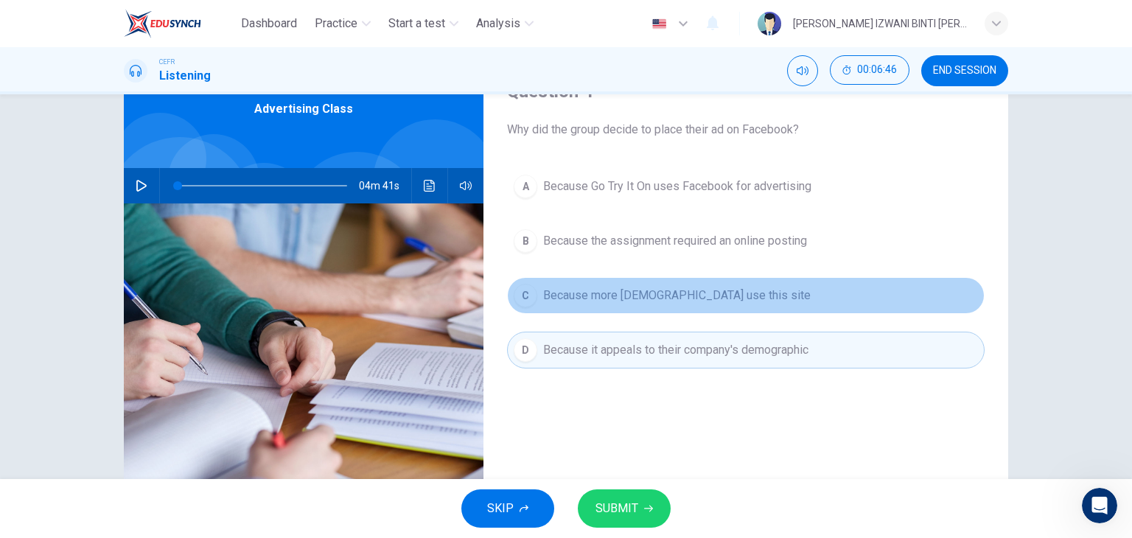
drag, startPoint x: 716, startPoint y: 298, endPoint x: 718, endPoint y: 310, distance: 12.0
click at [716, 310] on button "C Because more females use this site" at bounding box center [745, 295] width 477 height 37
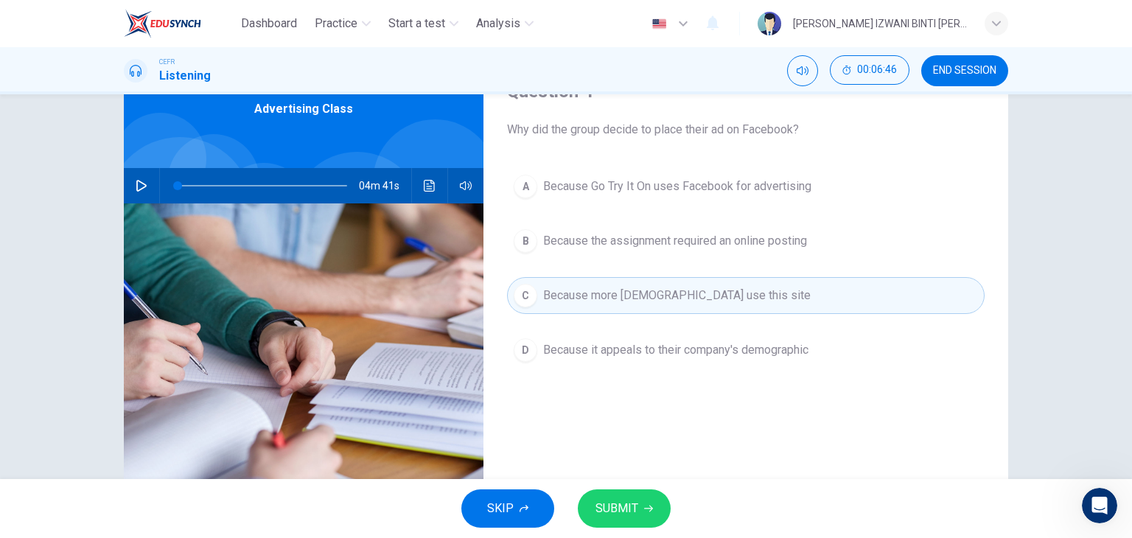
click at [644, 502] on button "SUBMIT" at bounding box center [624, 508] width 93 height 38
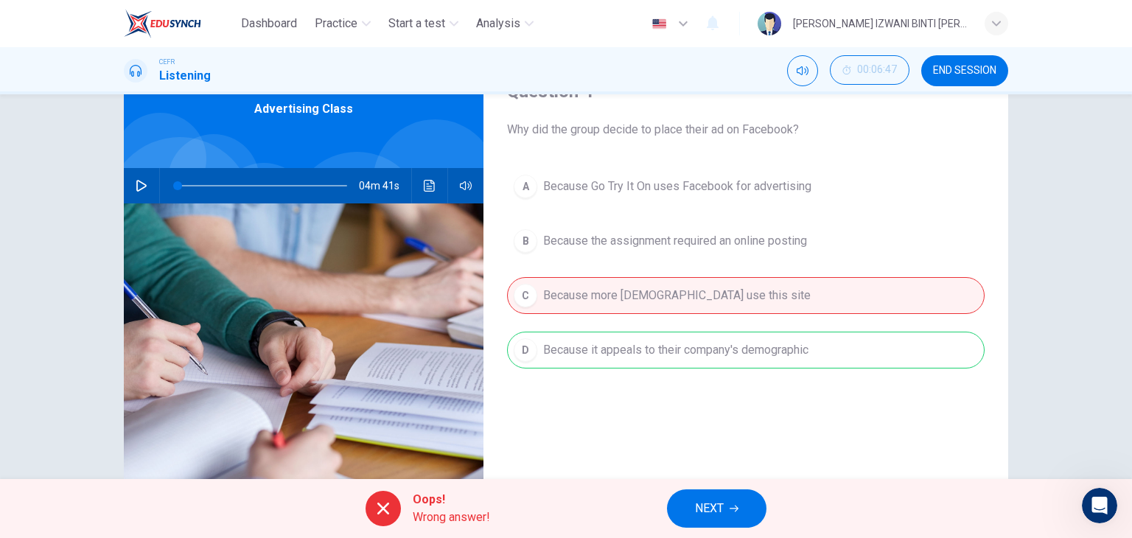
click at [720, 522] on button "NEXT" at bounding box center [716, 508] width 99 height 38
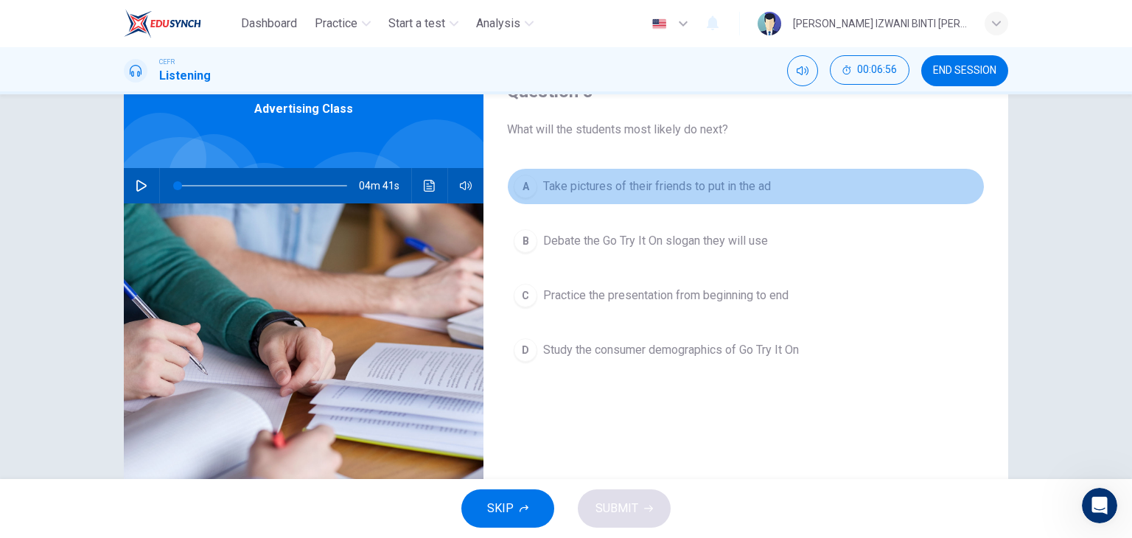
click at [673, 192] on span "Take pictures of their friends to put in the ad" at bounding box center [657, 187] width 228 height 18
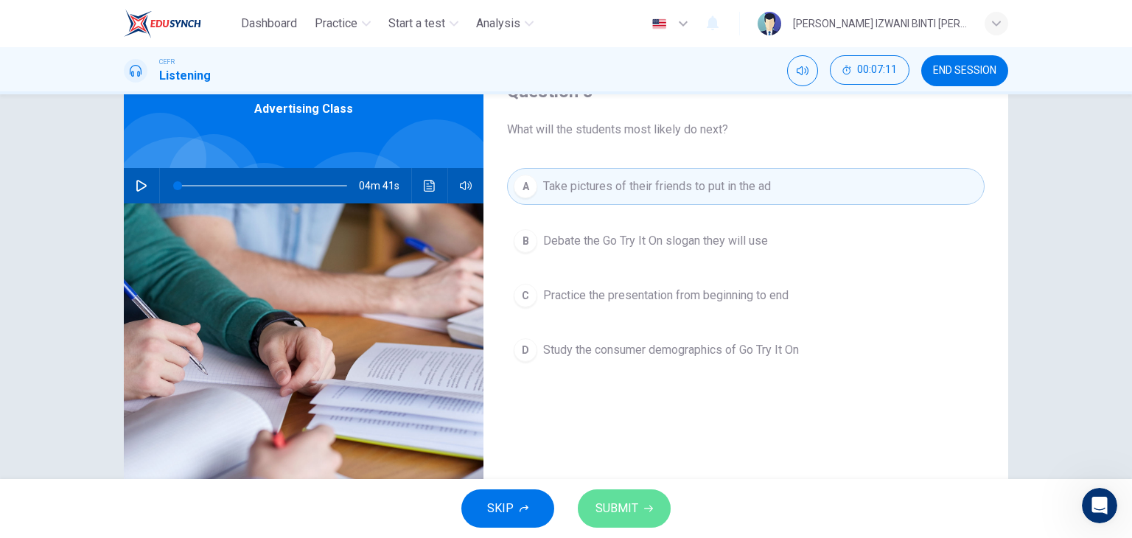
click at [618, 497] on button "SUBMIT" at bounding box center [624, 508] width 93 height 38
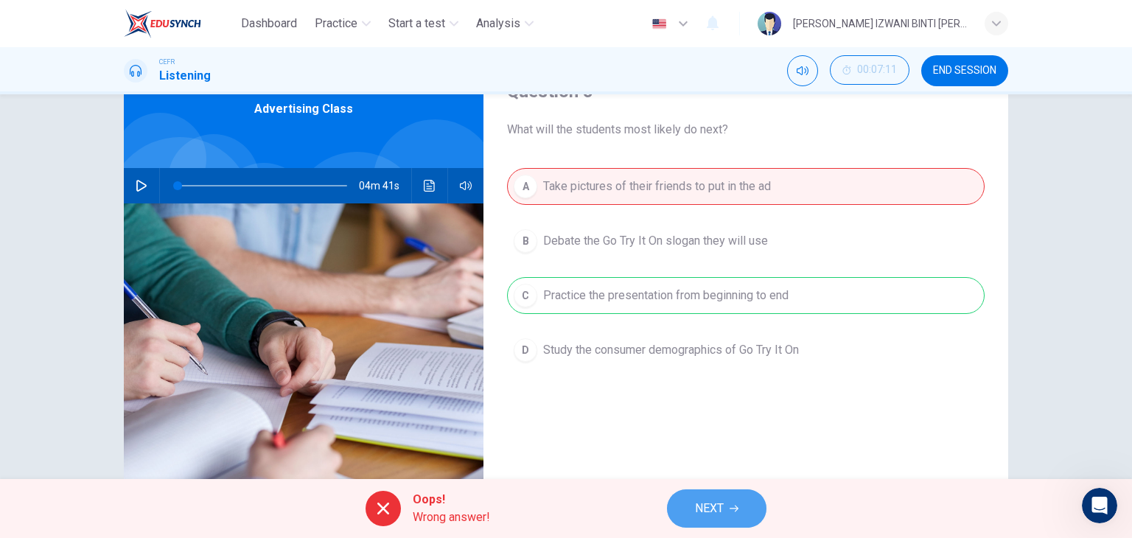
click at [691, 514] on button "NEXT" at bounding box center [716, 508] width 99 height 38
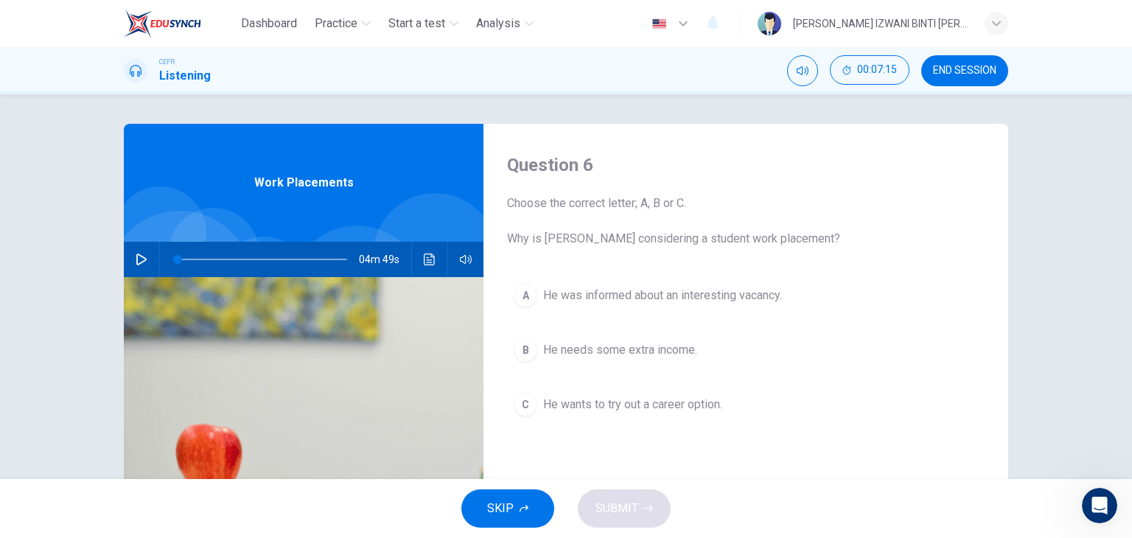
click at [136, 253] on icon "button" at bounding box center [142, 259] width 12 height 12
type input "19"
click at [937, 75] on span "END SESSION" at bounding box center [964, 71] width 63 height 12
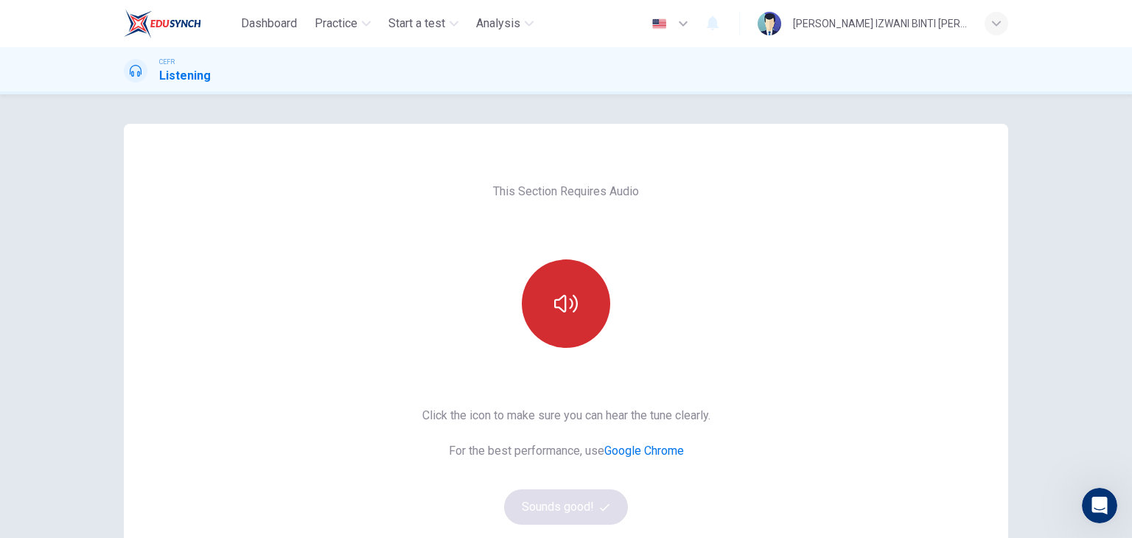
click at [581, 320] on button "button" at bounding box center [566, 303] width 88 height 88
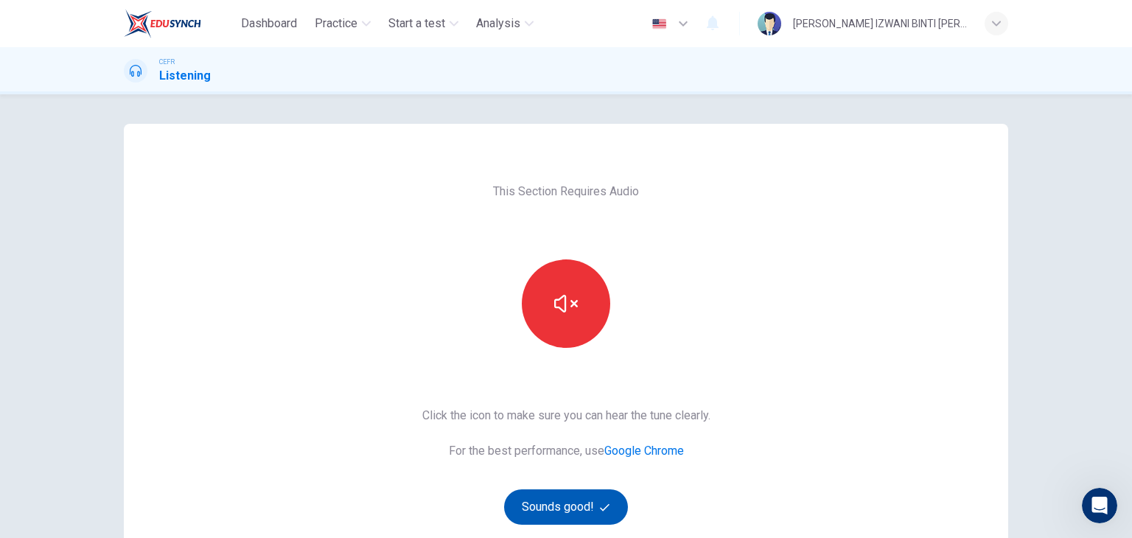
click at [589, 507] on button "Sounds good!" at bounding box center [566, 506] width 124 height 35
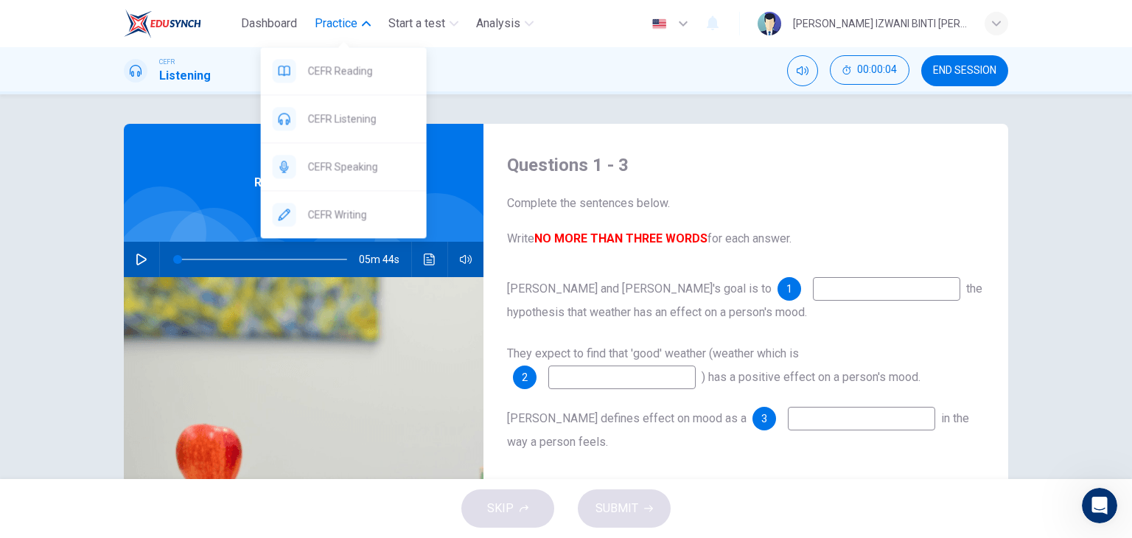
drag, startPoint x: 351, startPoint y: 108, endPoint x: 622, endPoint y: 119, distance: 270.6
click at [351, 109] on div "CEFR Listening" at bounding box center [344, 118] width 166 height 47
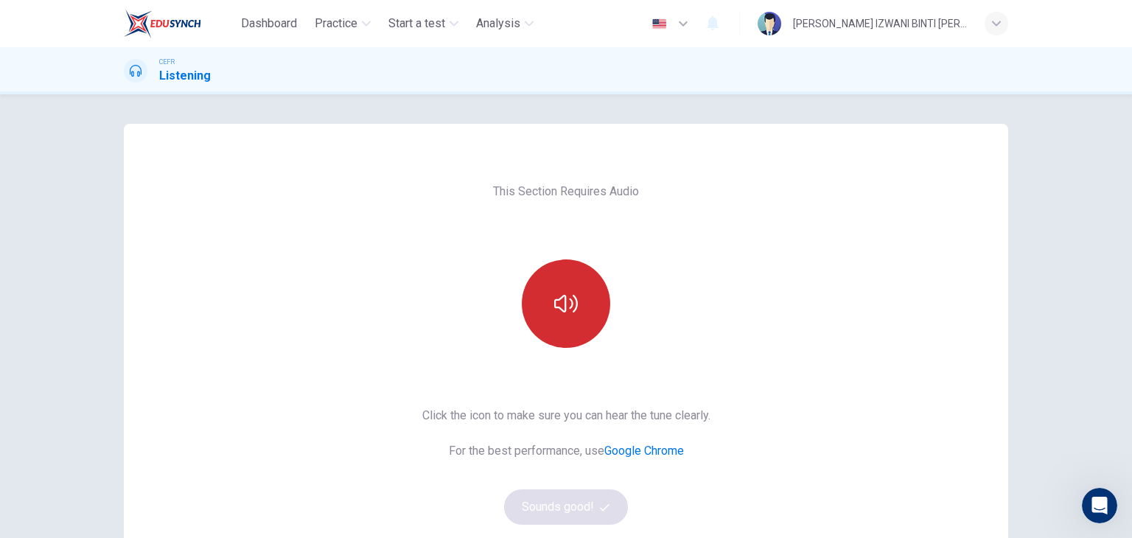
click at [601, 299] on button "button" at bounding box center [566, 303] width 88 height 88
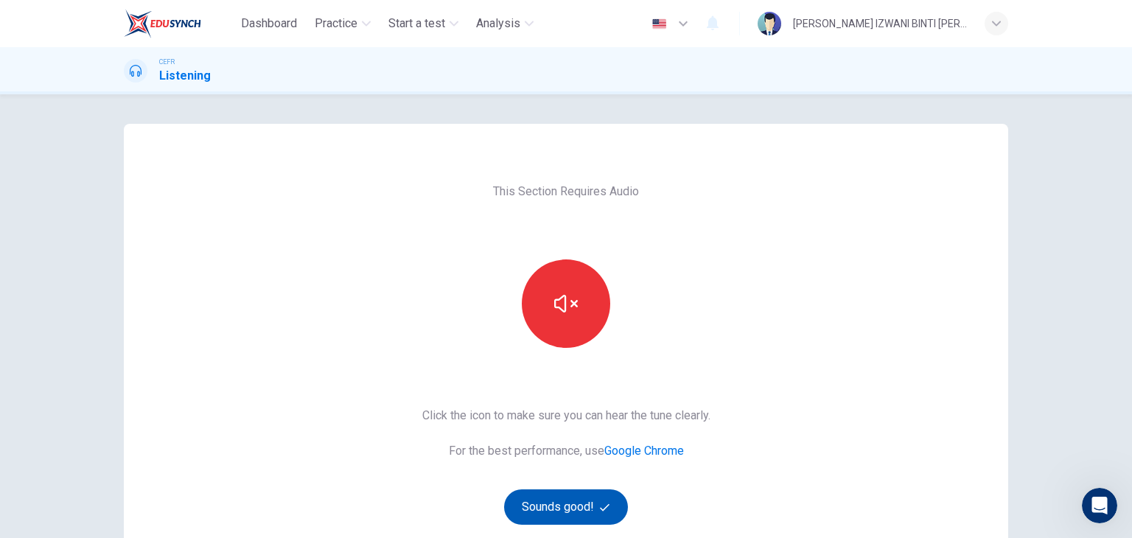
click at [577, 522] on button "Sounds good!" at bounding box center [566, 506] width 124 height 35
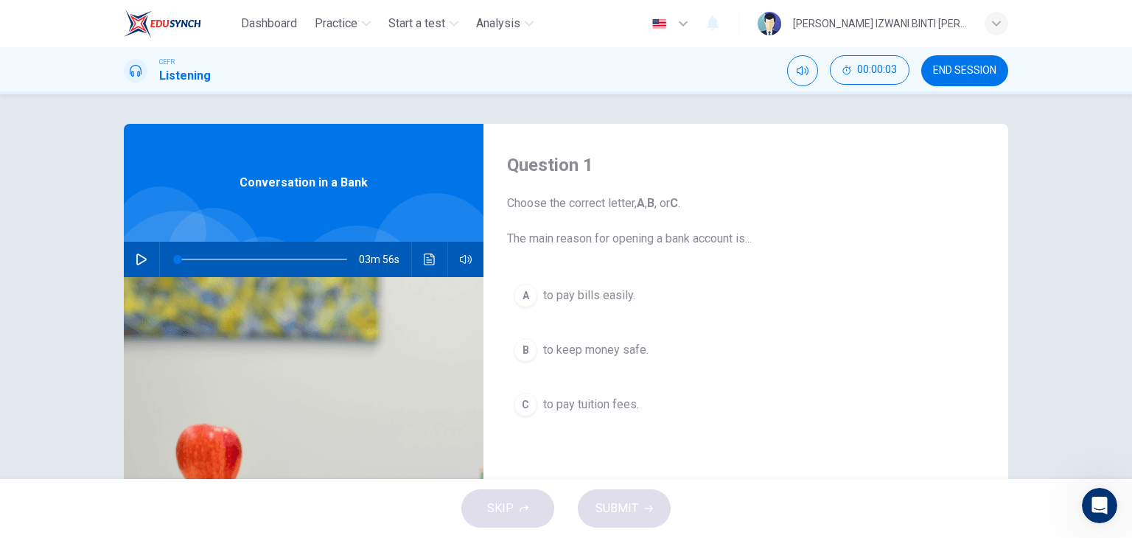
click at [130, 255] on button "button" at bounding box center [142, 259] width 24 height 35
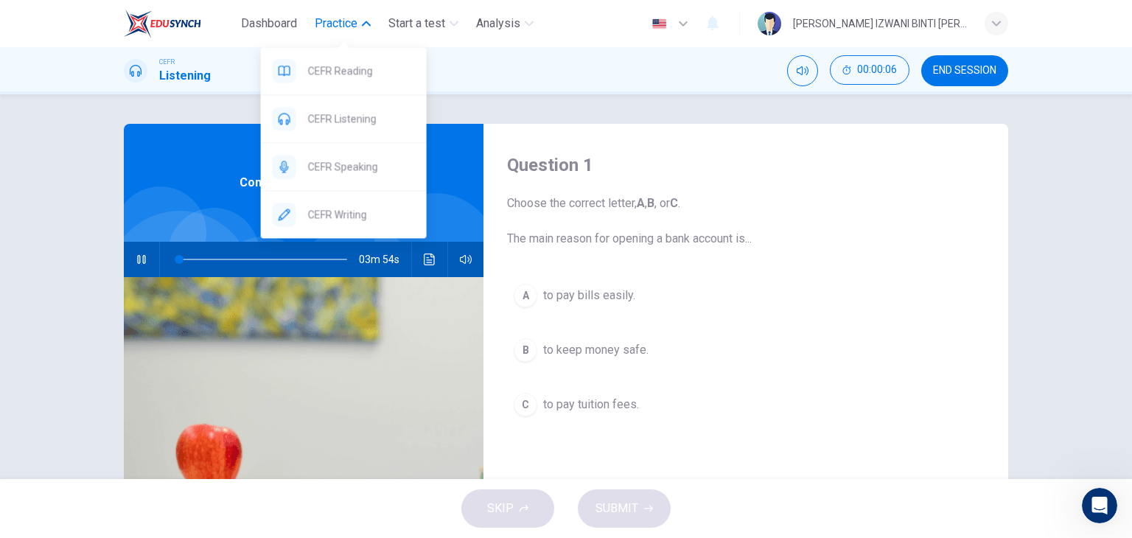
type input "1"
click at [380, 107] on div "CEFR Listening" at bounding box center [344, 118] width 166 height 47
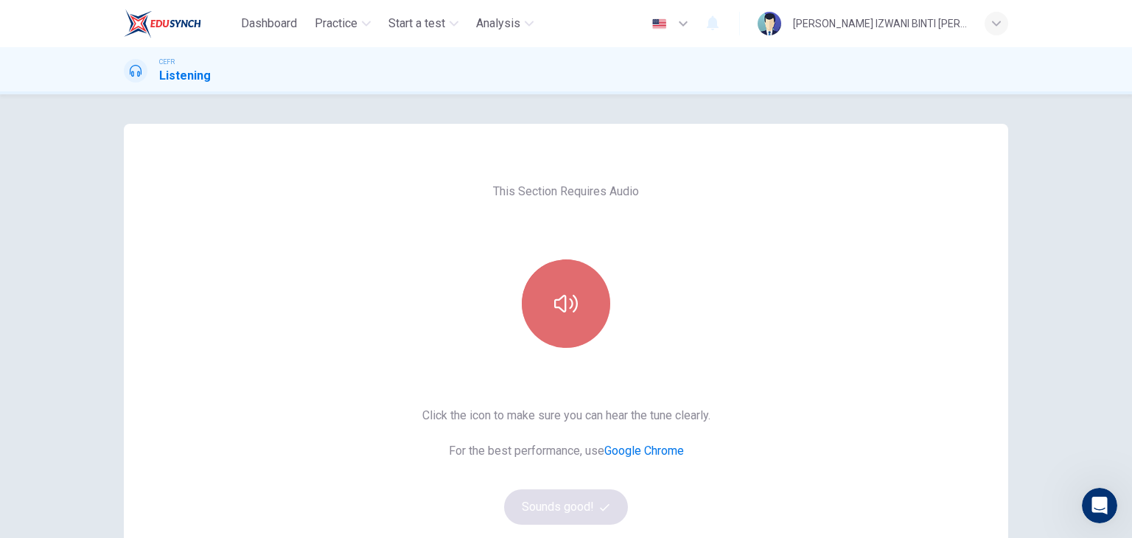
click at [557, 275] on button "button" at bounding box center [566, 303] width 88 height 88
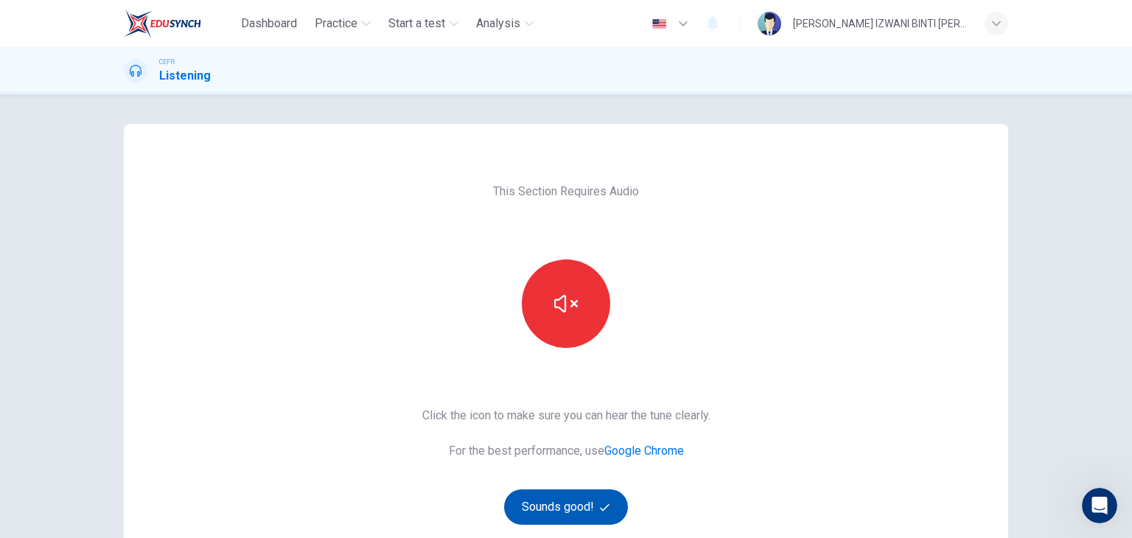
click at [607, 494] on button "Sounds good!" at bounding box center [566, 506] width 124 height 35
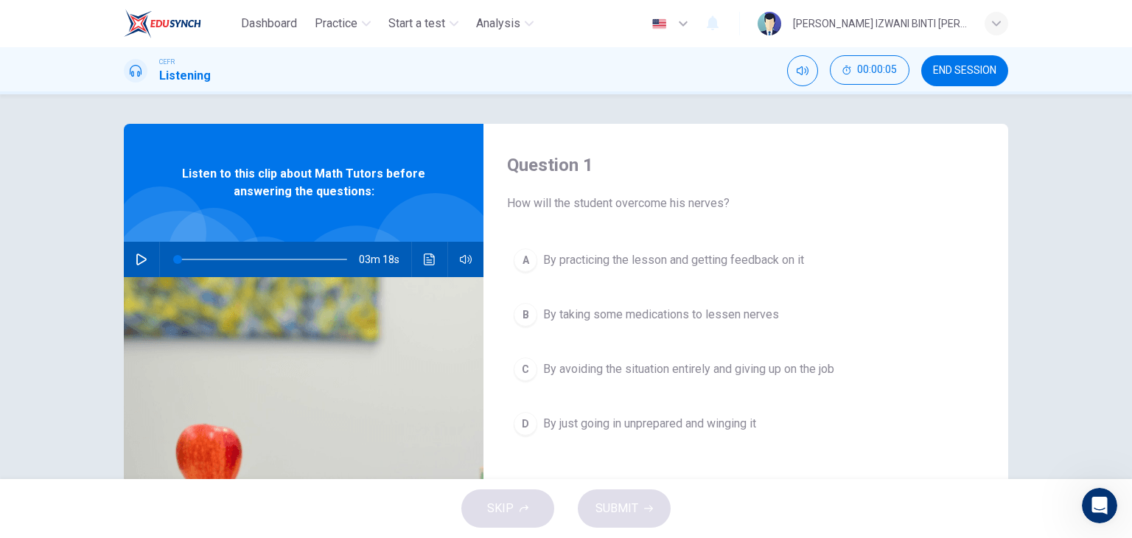
click at [139, 250] on button "button" at bounding box center [142, 259] width 24 height 35
type input "1"
click at [142, 253] on icon "button" at bounding box center [142, 259] width 12 height 12
type input "0"
click at [771, 254] on button "A By practicing the lesson and getting feedback on it" at bounding box center [745, 260] width 477 height 37
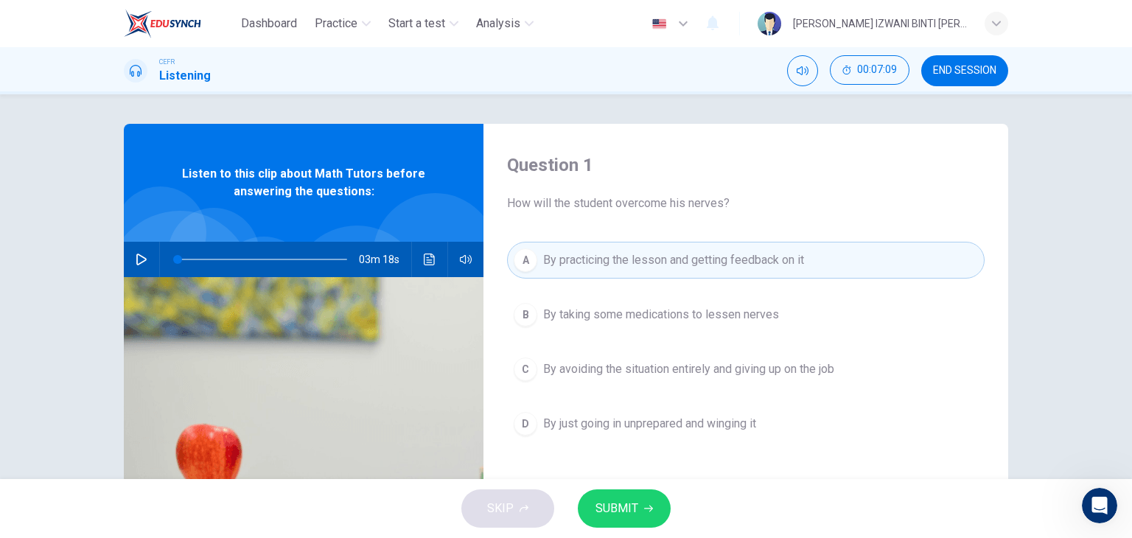
click at [626, 500] on span "SUBMIT" at bounding box center [616, 508] width 43 height 21
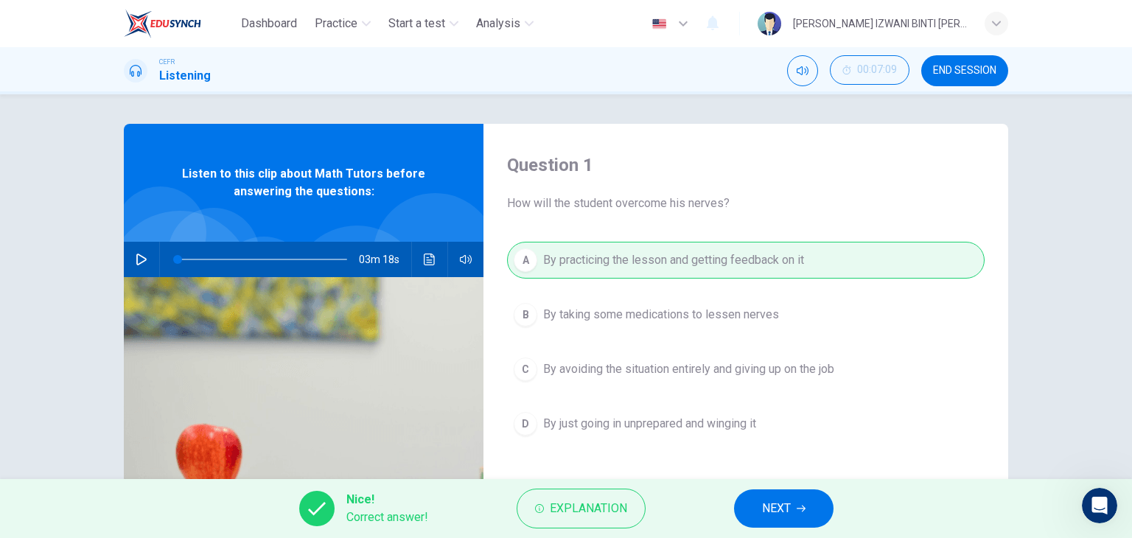
click at [772, 498] on span "NEXT" at bounding box center [776, 508] width 29 height 21
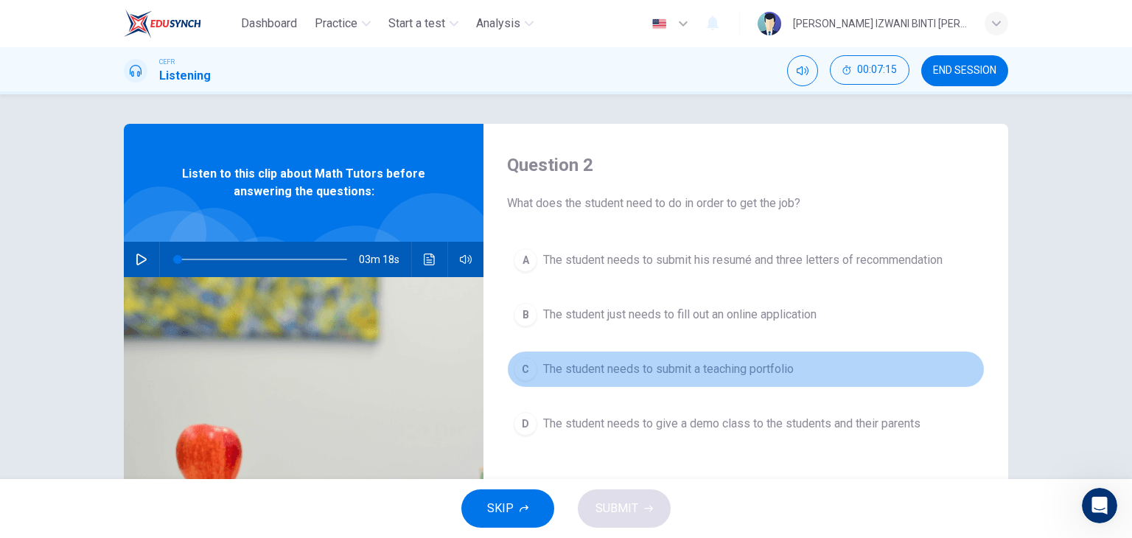
click at [733, 377] on button "C The student needs to submit a teaching portfolio" at bounding box center [745, 369] width 477 height 37
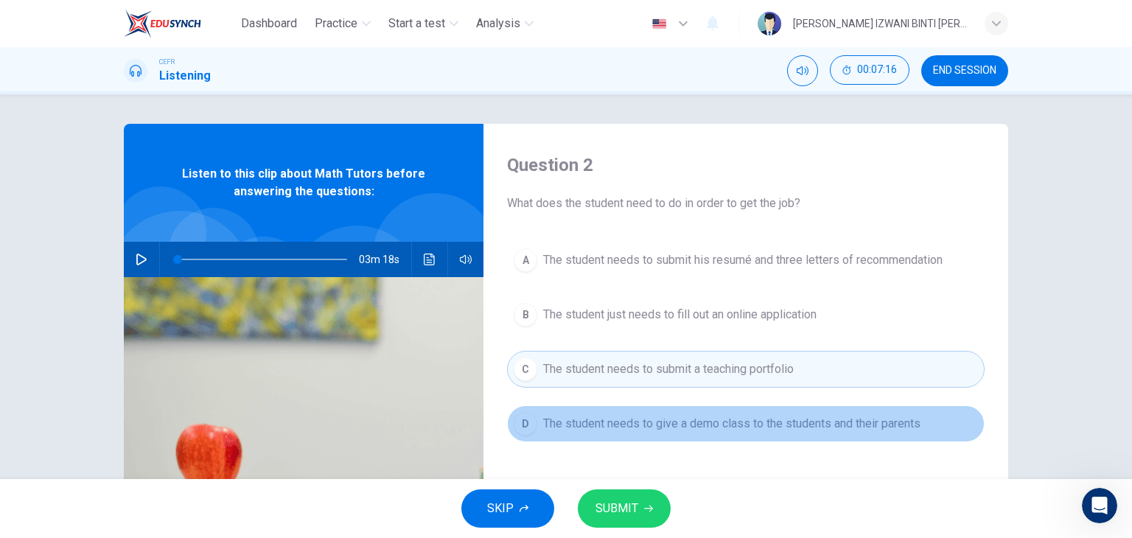
click at [717, 430] on span "The student needs to give a demo class to the students and their parents" at bounding box center [731, 424] width 377 height 18
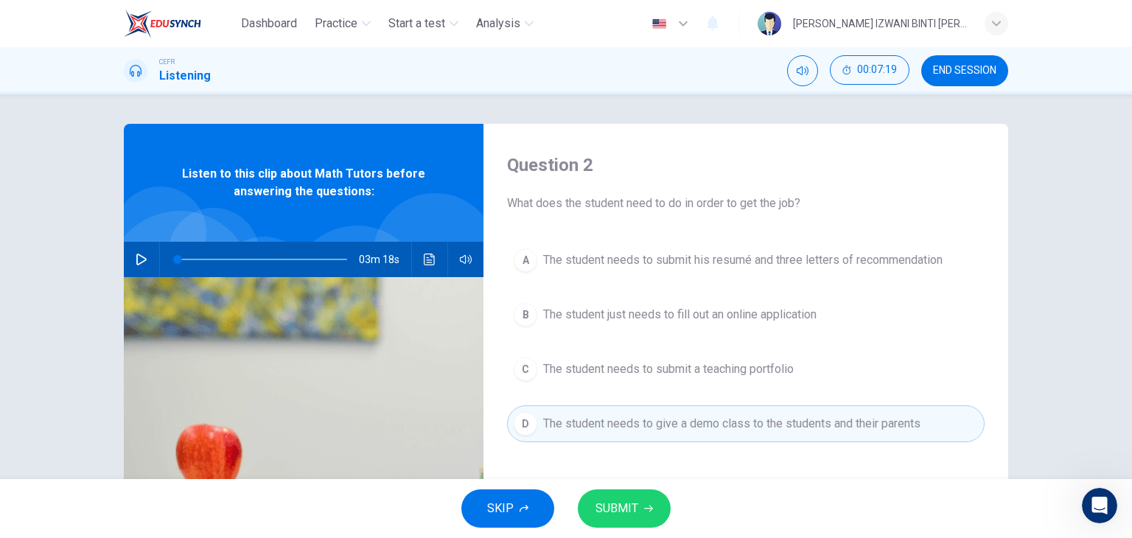
click at [651, 499] on button "SUBMIT" at bounding box center [624, 508] width 93 height 38
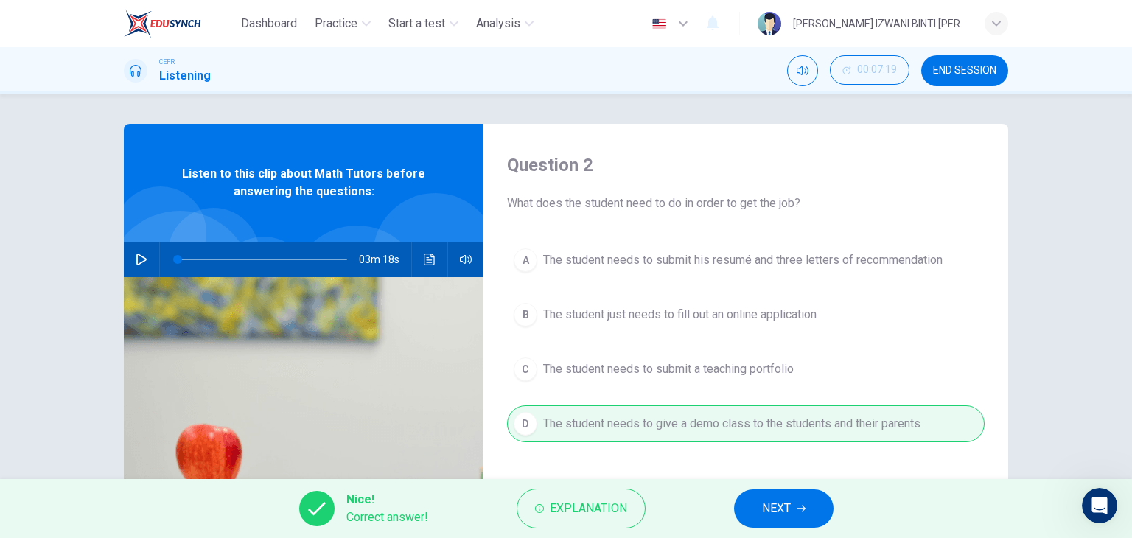
click at [743, 505] on button "NEXT" at bounding box center [783, 508] width 99 height 38
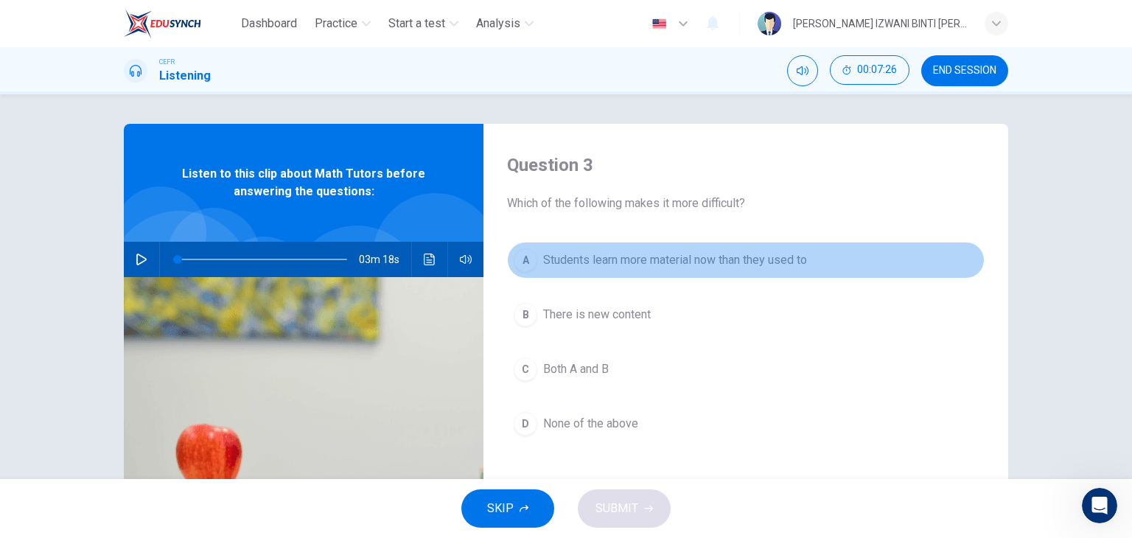
click at [747, 257] on span "Students learn more material now than they used to" at bounding box center [675, 260] width 264 height 18
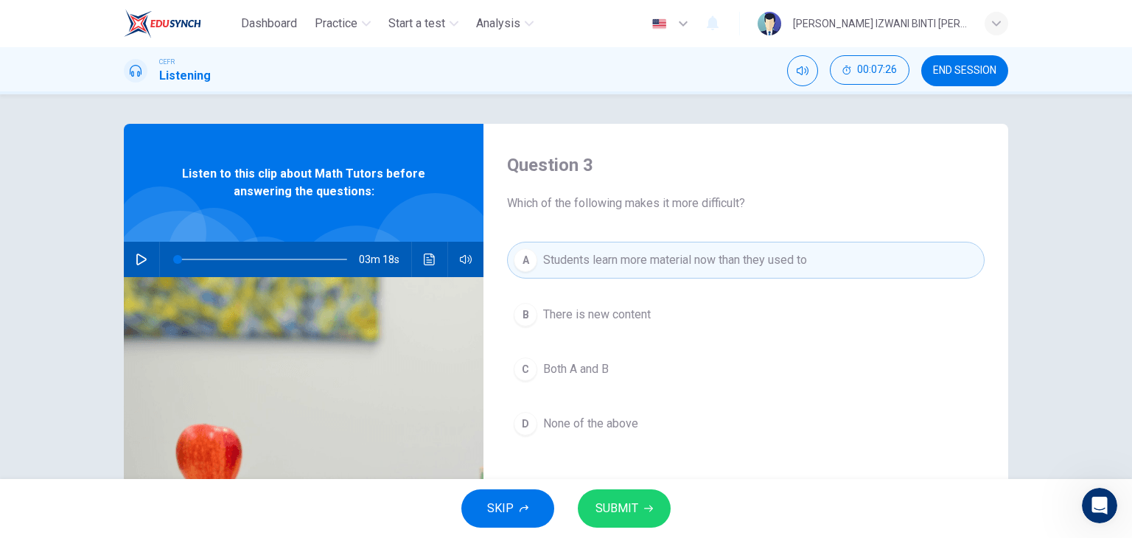
click at [656, 321] on button "B There is new content" at bounding box center [745, 314] width 477 height 37
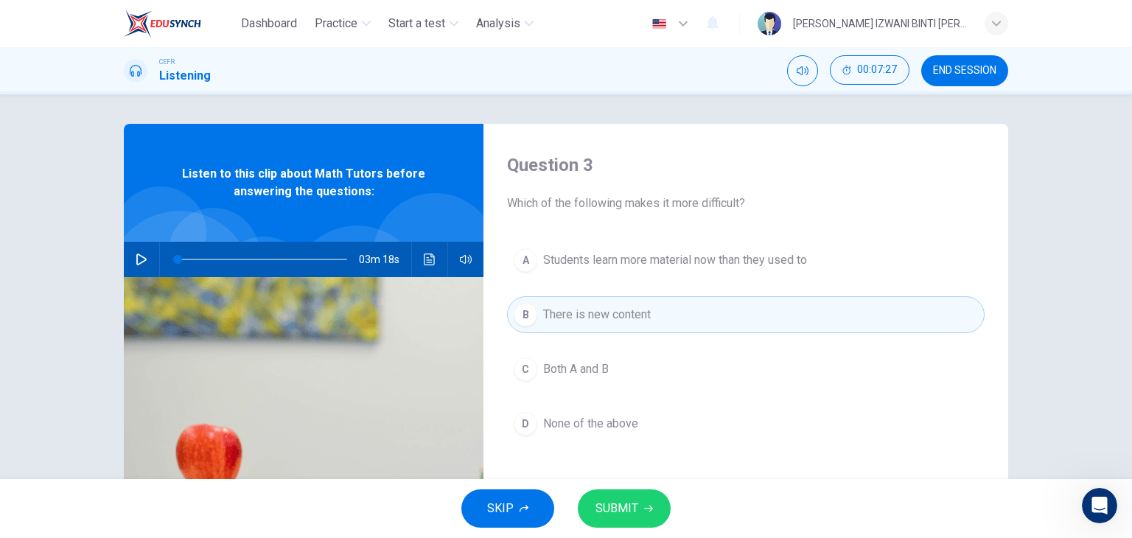
click at [622, 351] on button "C Both A and B" at bounding box center [745, 369] width 477 height 37
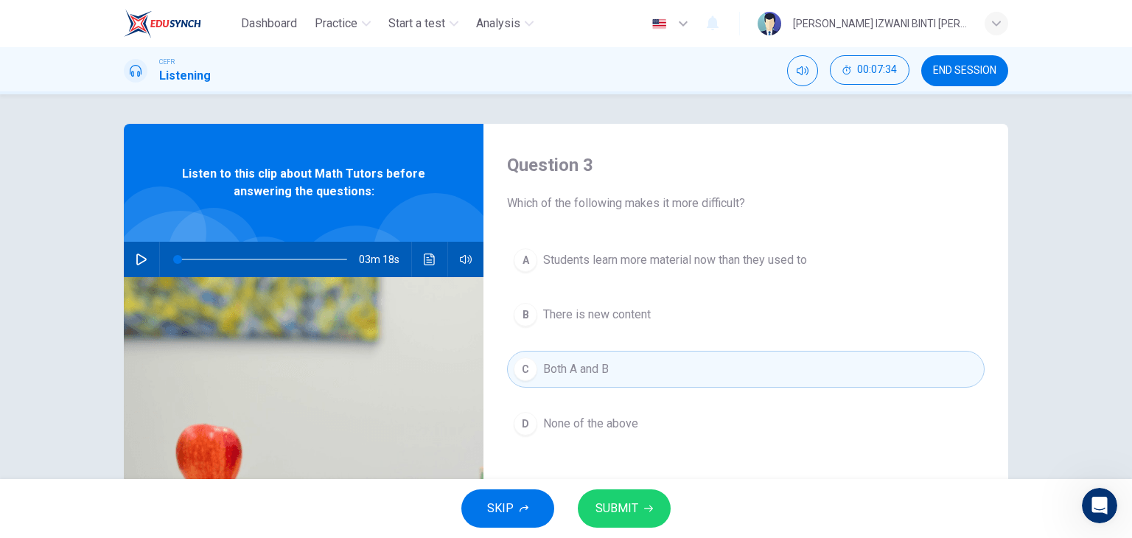
click at [636, 502] on span "SUBMIT" at bounding box center [616, 508] width 43 height 21
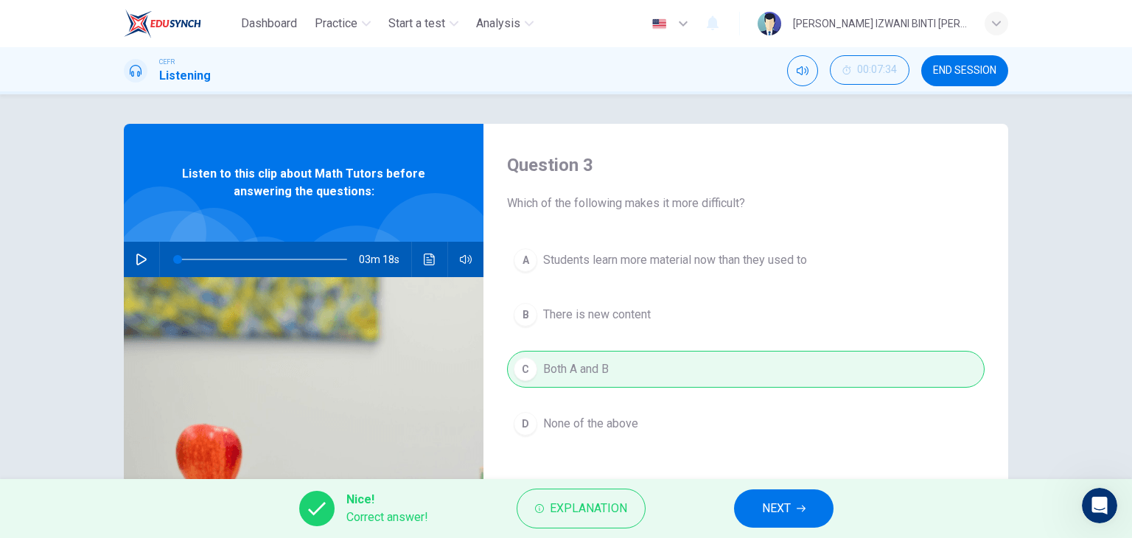
click at [802, 508] on icon "button" at bounding box center [800, 508] width 9 height 7
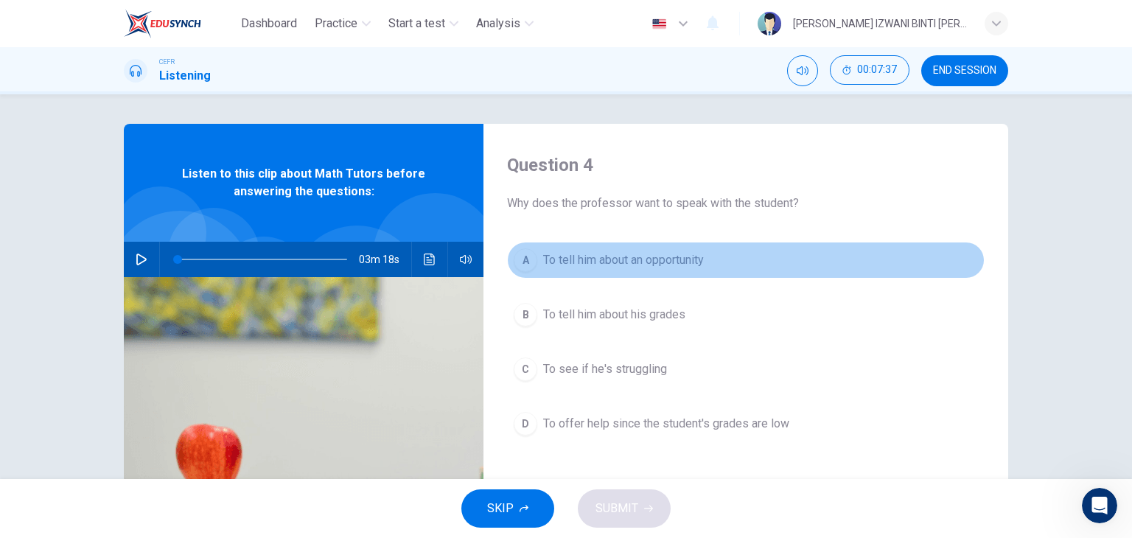
click at [637, 272] on button "A To tell him about an opportunity" at bounding box center [745, 260] width 477 height 37
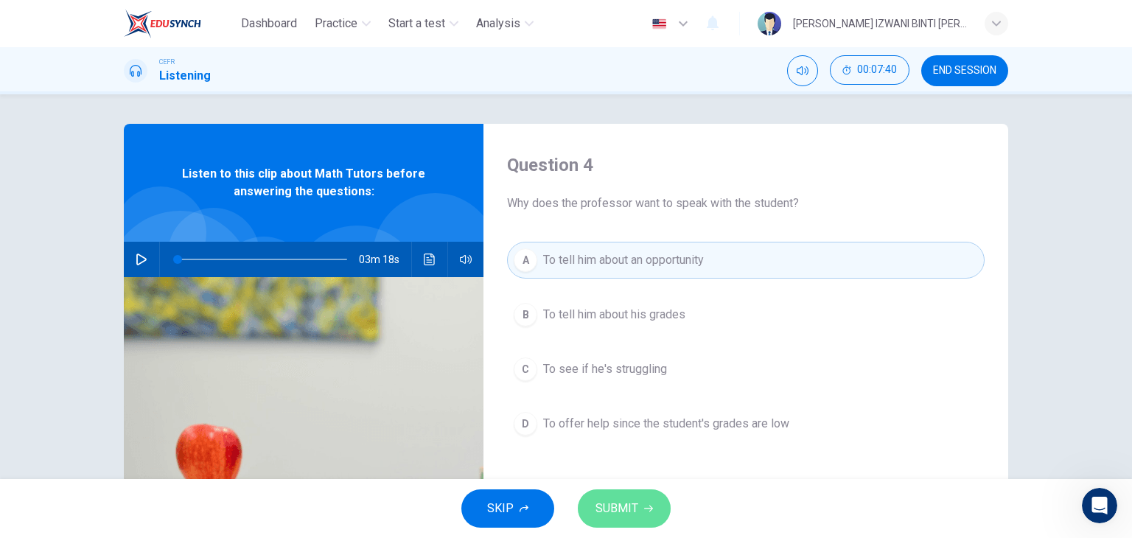
click at [622, 501] on span "SUBMIT" at bounding box center [616, 508] width 43 height 21
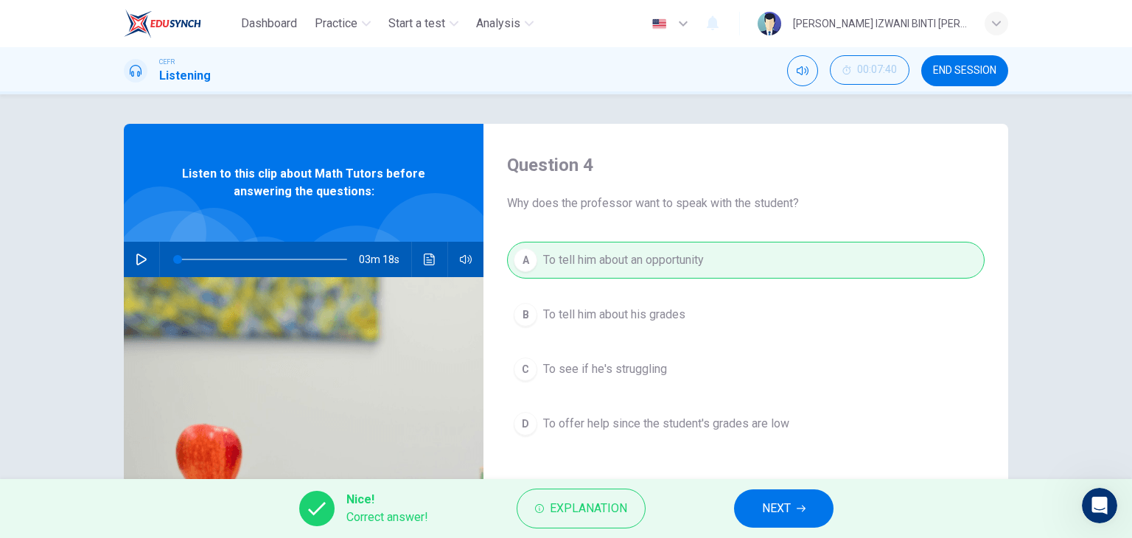
click at [754, 494] on button "NEXT" at bounding box center [783, 508] width 99 height 38
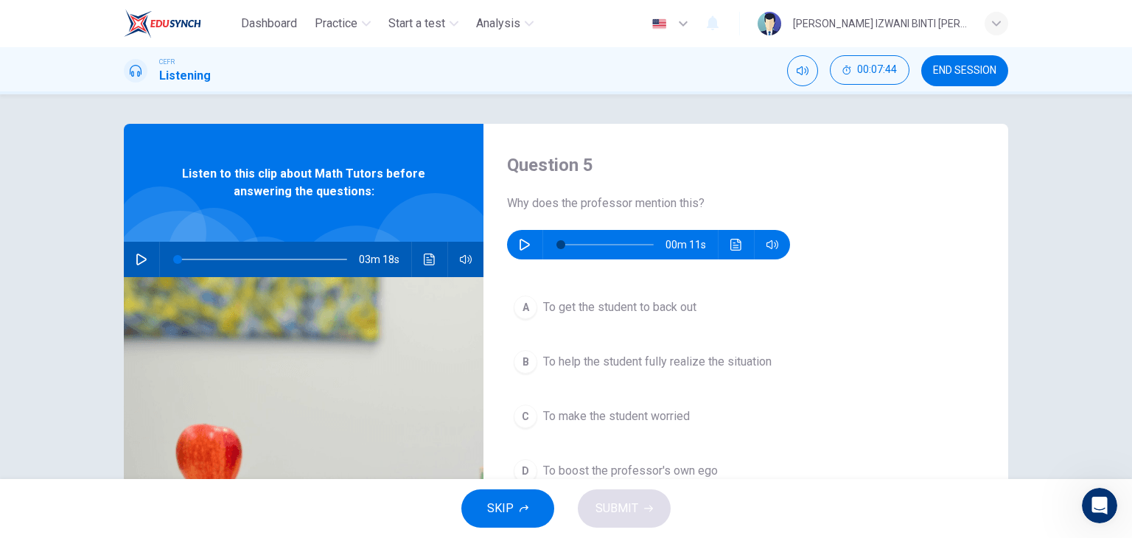
click at [530, 245] on button "button" at bounding box center [525, 244] width 24 height 29
type input "18"
click at [701, 360] on span "To help the student fully realize the situation" at bounding box center [657, 362] width 228 height 18
type input "35"
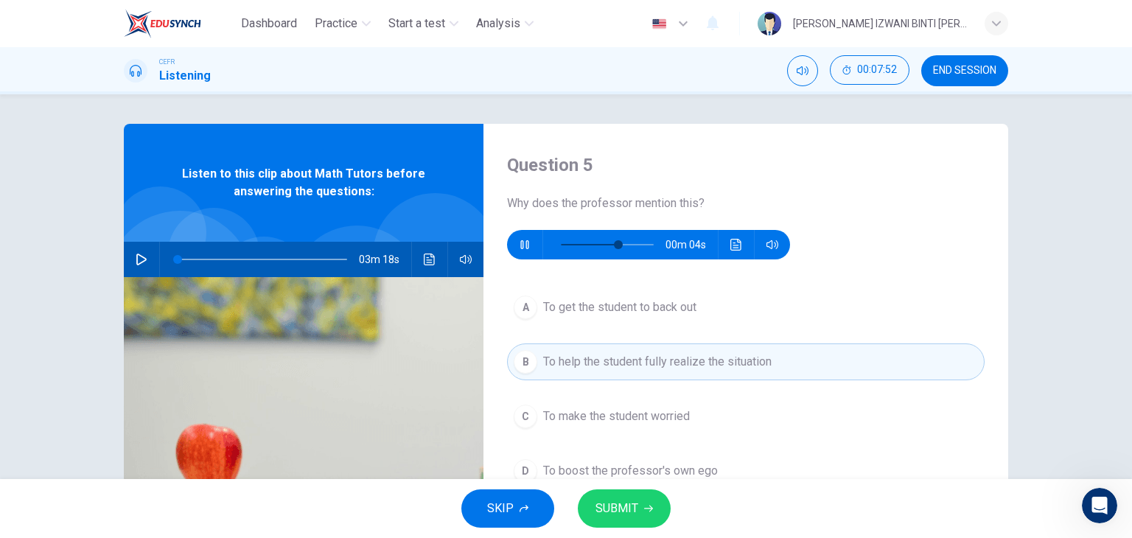
scroll to position [74, 0]
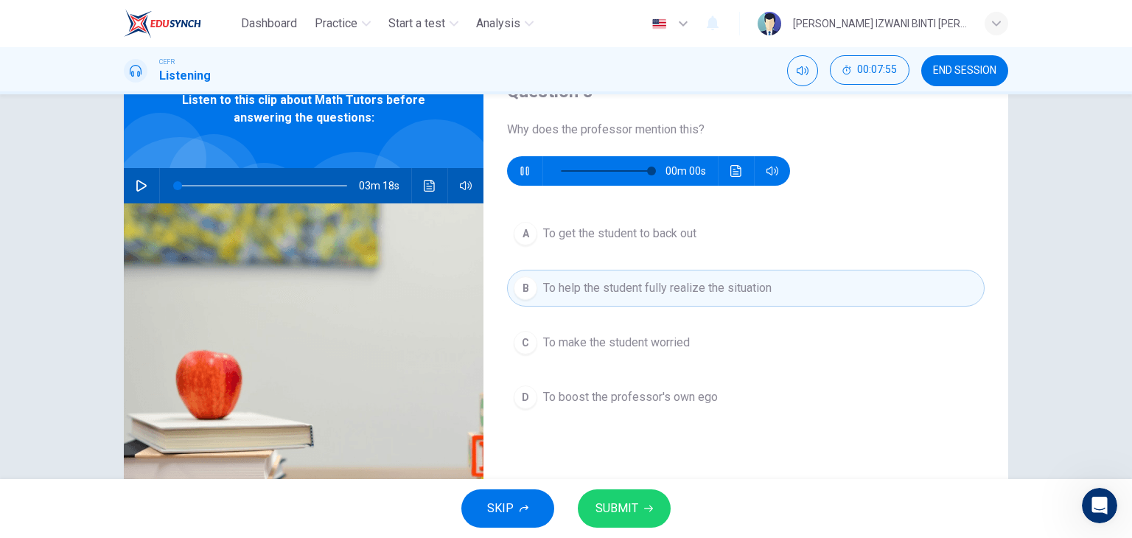
type input "0"
click at [620, 508] on span "SUBMIT" at bounding box center [616, 508] width 43 height 21
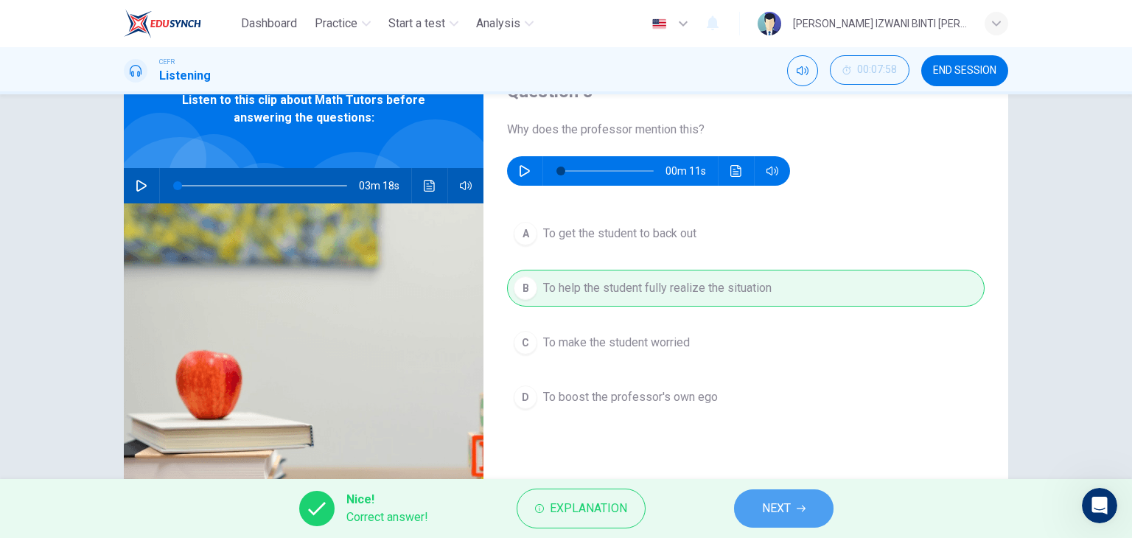
click at [808, 514] on button "NEXT" at bounding box center [783, 508] width 99 height 38
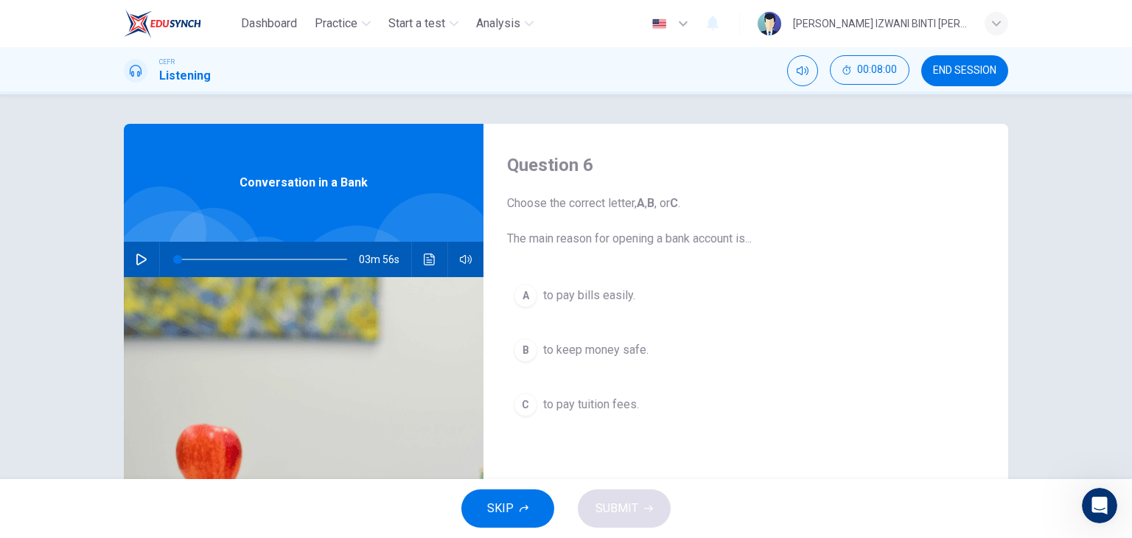
click at [957, 79] on button "END SESSION" at bounding box center [964, 70] width 87 height 31
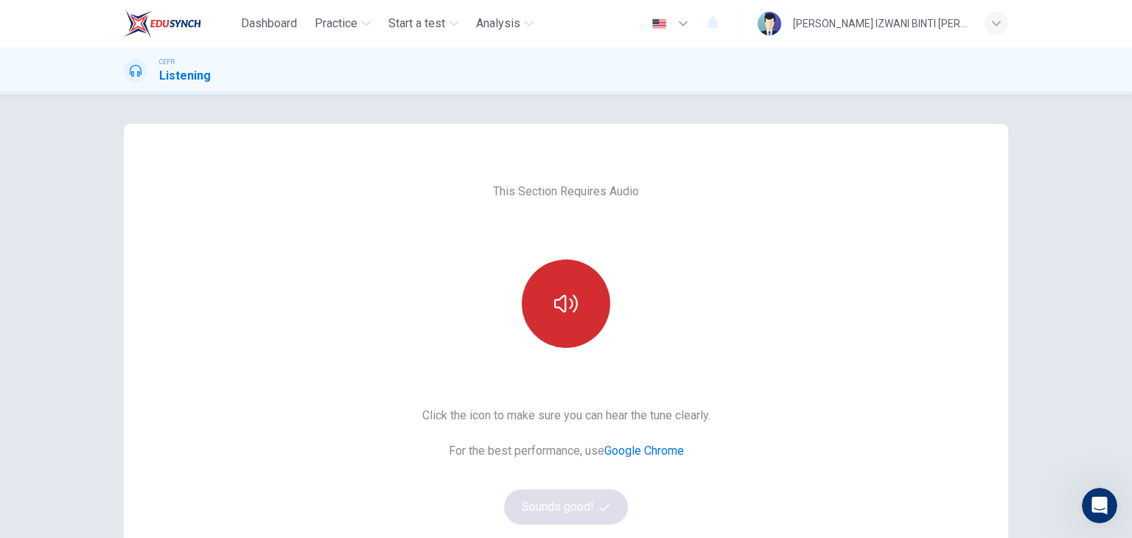
click at [558, 302] on icon "button" at bounding box center [566, 304] width 24 height 24
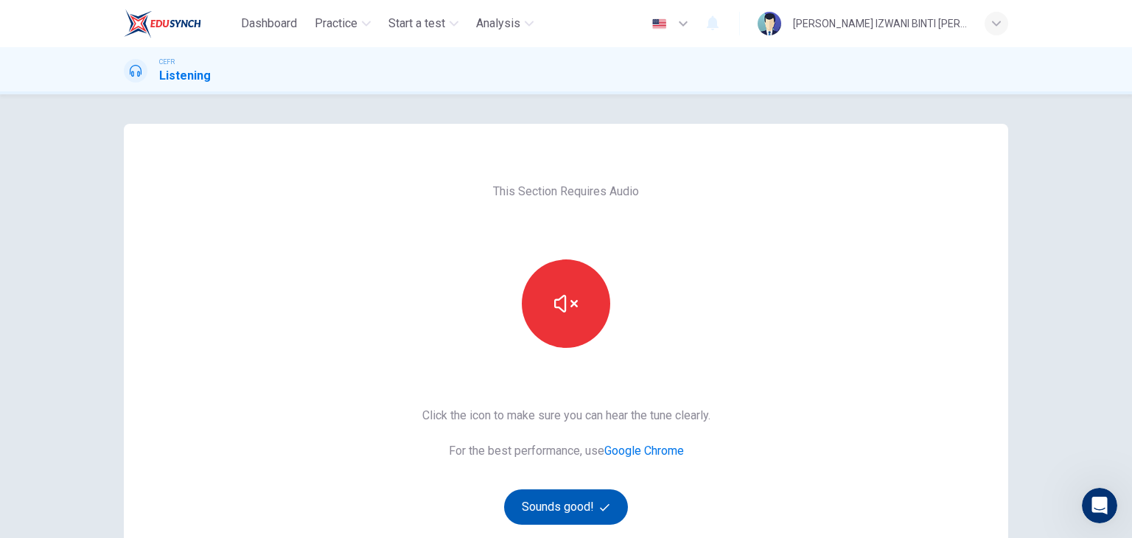
click at [572, 502] on button "Sounds good!" at bounding box center [566, 506] width 124 height 35
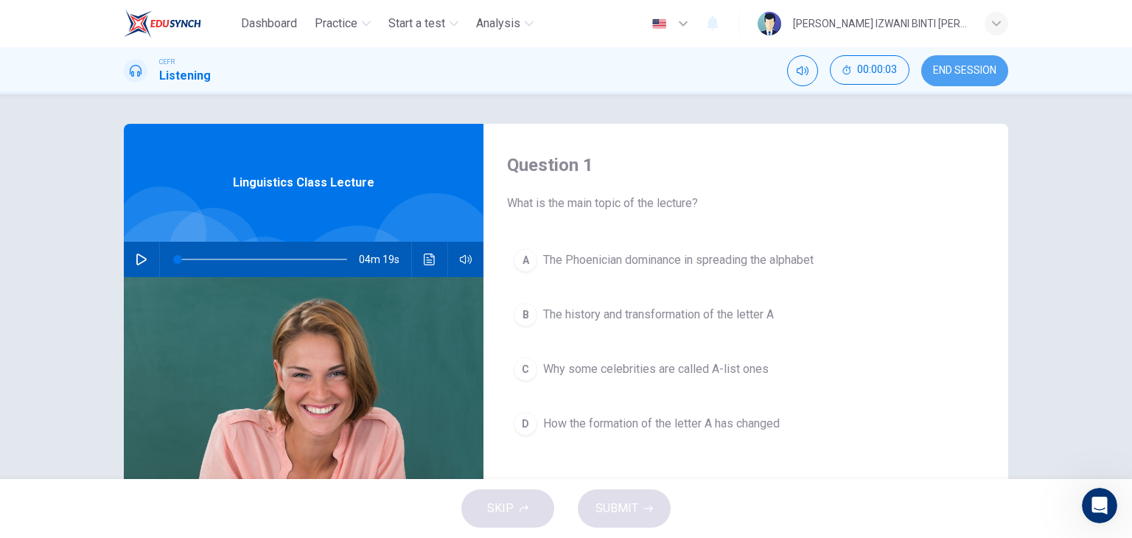
click at [985, 83] on button "END SESSION" at bounding box center [964, 70] width 87 height 31
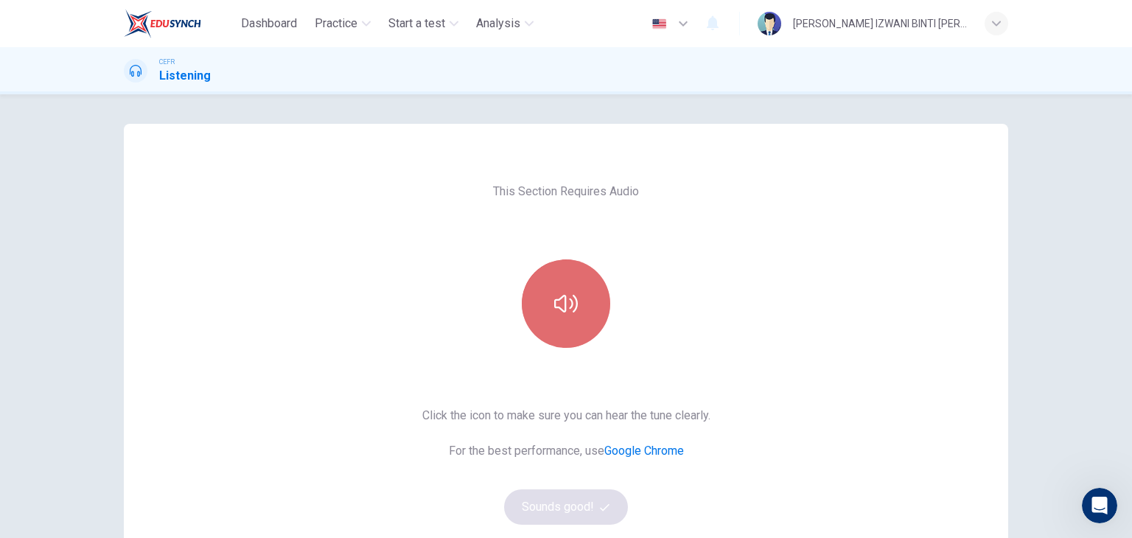
click at [575, 301] on button "button" at bounding box center [566, 303] width 88 height 88
click at [572, 304] on icon "button" at bounding box center [566, 304] width 24 height 24
click at [554, 304] on icon "button" at bounding box center [566, 304] width 24 height 18
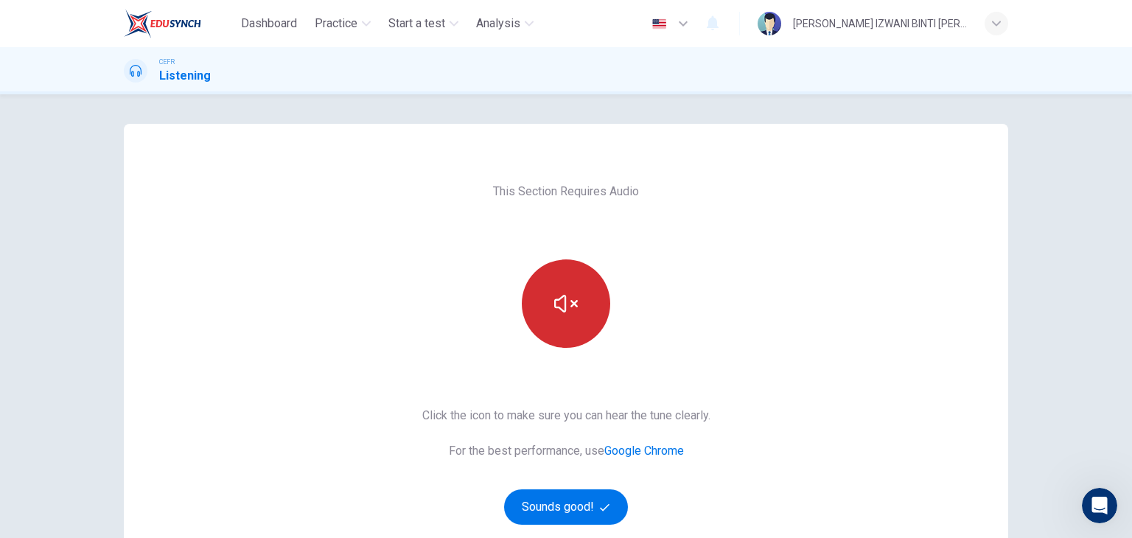
click at [556, 310] on icon "button" at bounding box center [566, 304] width 24 height 24
drag, startPoint x: 556, startPoint y: 310, endPoint x: 557, endPoint y: 321, distance: 11.1
click at [557, 321] on button "button" at bounding box center [566, 303] width 88 height 88
click at [555, 316] on button "button" at bounding box center [566, 303] width 88 height 88
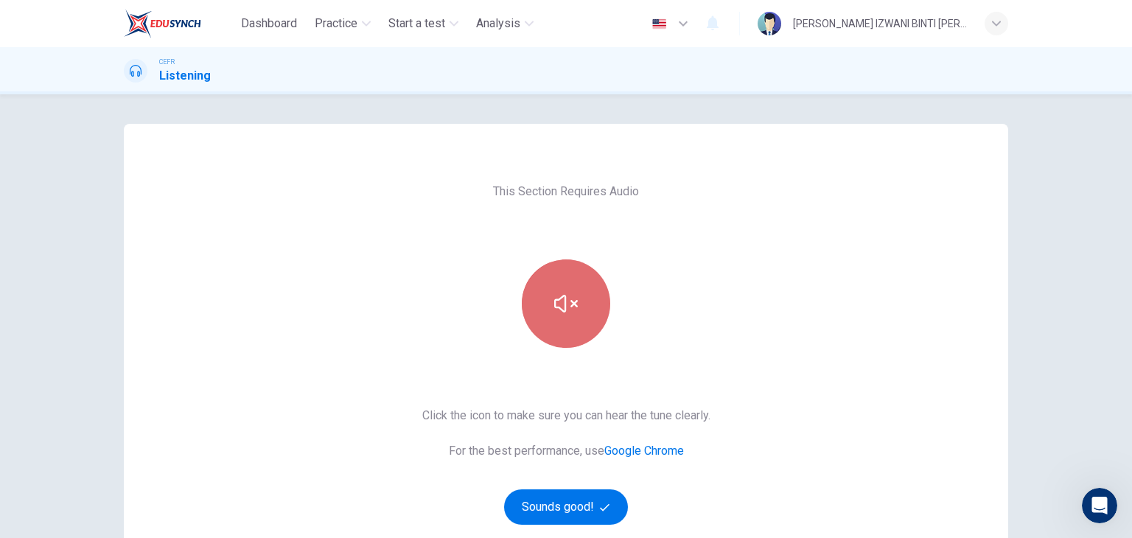
click at [555, 316] on button "button" at bounding box center [566, 303] width 88 height 88
click at [713, 396] on div "This Section Requires Audio Click the icon to make sure you can hear the tune c…" at bounding box center [566, 380] width 312 height 512
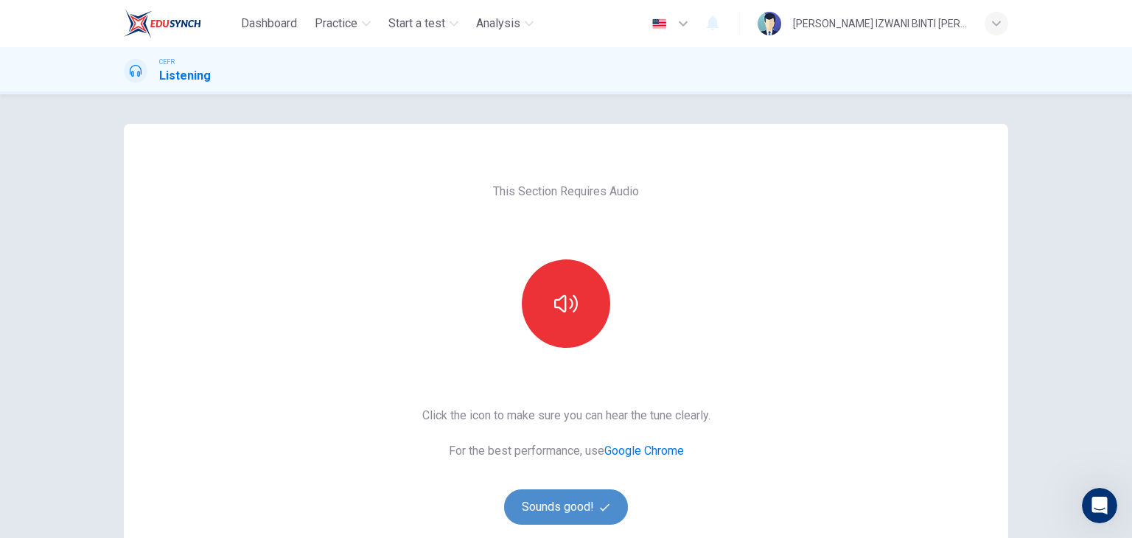
click at [592, 490] on button "Sounds good!" at bounding box center [566, 506] width 124 height 35
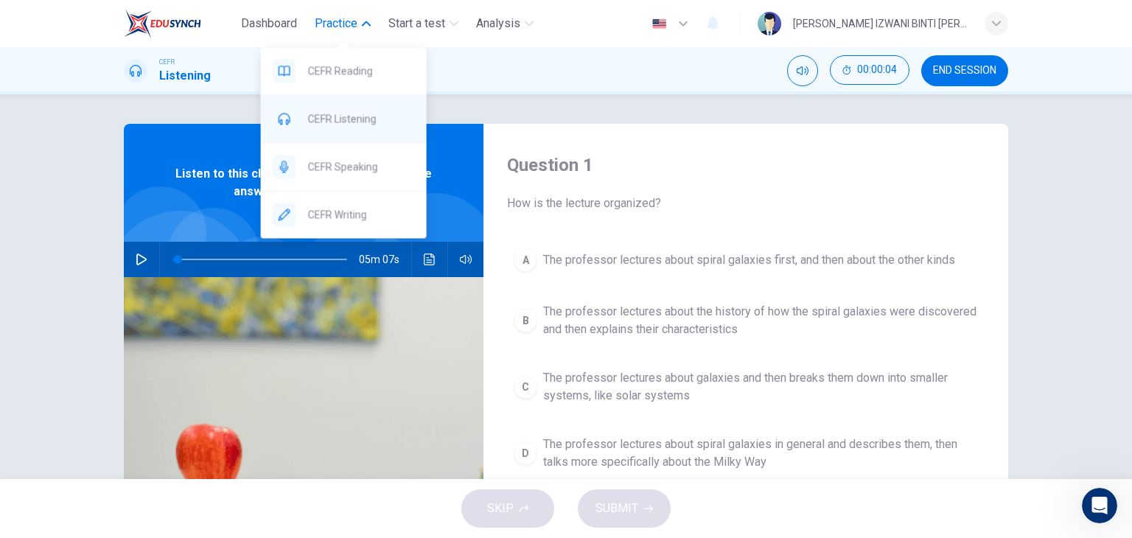
click at [367, 128] on div "CEFR Listening" at bounding box center [344, 118] width 166 height 47
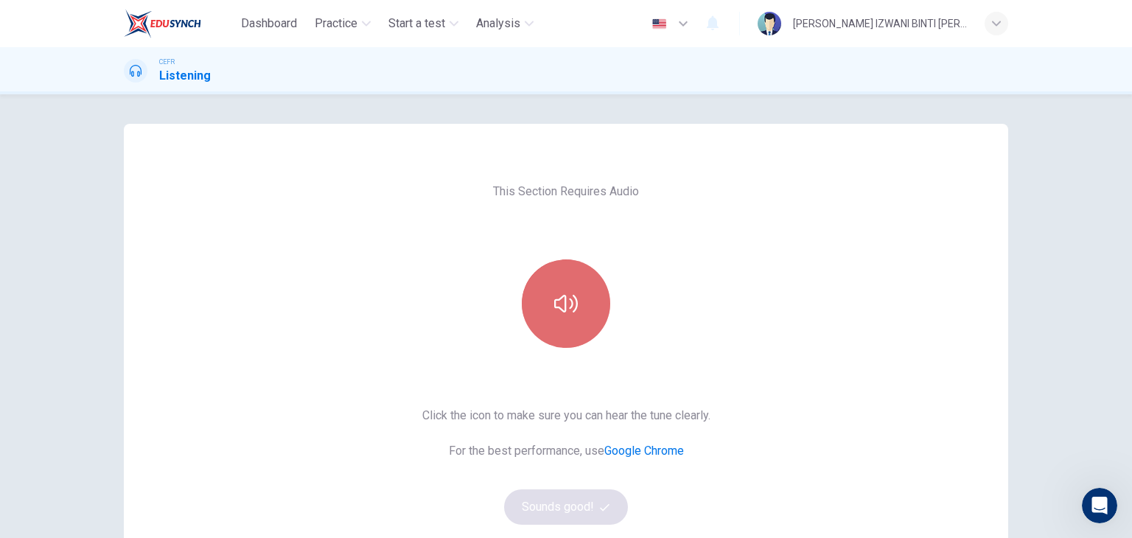
click at [600, 287] on button "button" at bounding box center [566, 303] width 88 height 88
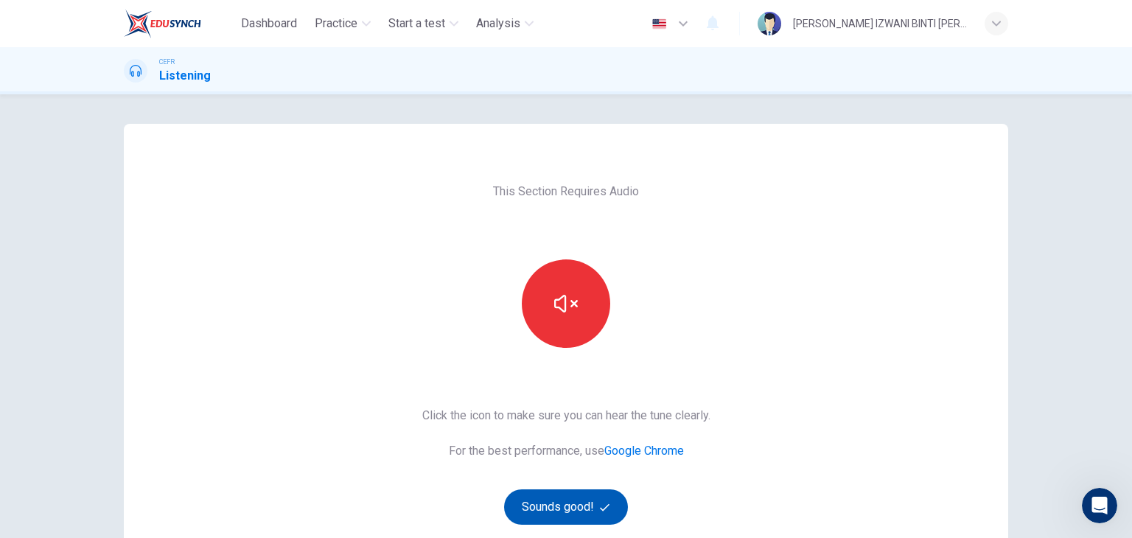
click at [589, 506] on button "Sounds good!" at bounding box center [566, 506] width 124 height 35
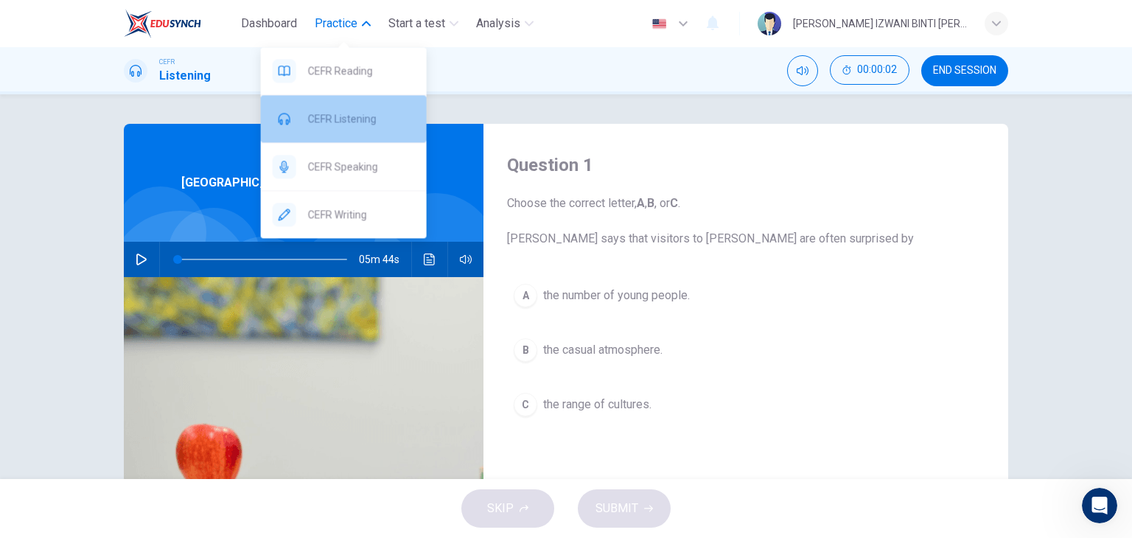
click at [357, 119] on span "CEFR Listening" at bounding box center [361, 119] width 107 height 18
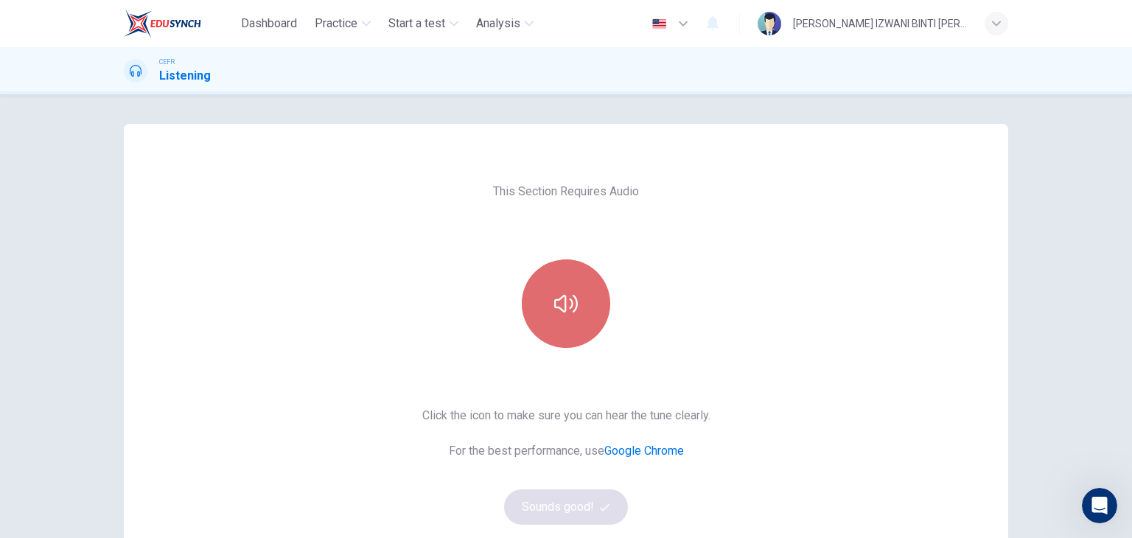
click at [564, 297] on icon "button" at bounding box center [566, 304] width 24 height 24
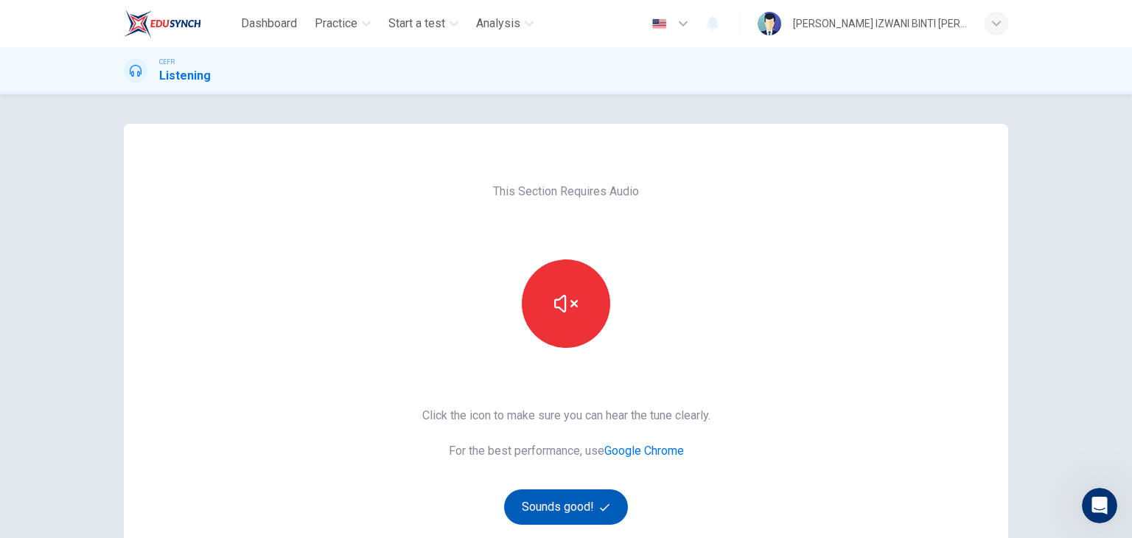
click at [578, 497] on button "Sounds good!" at bounding box center [566, 506] width 124 height 35
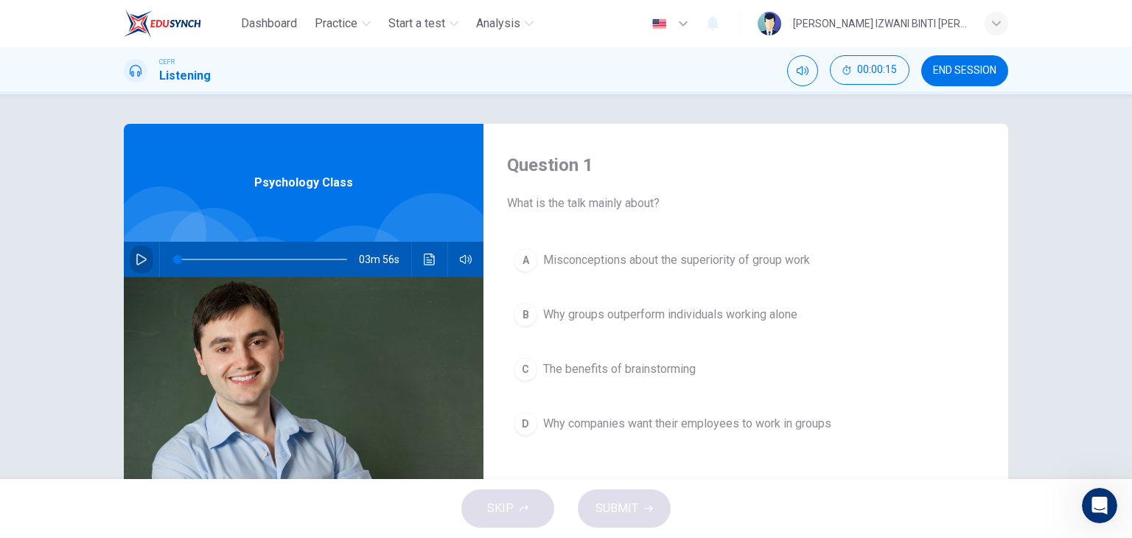
click at [136, 262] on icon "button" at bounding box center [142, 259] width 12 height 12
drag, startPoint x: 181, startPoint y: 260, endPoint x: 154, endPoint y: 260, distance: 27.3
click at [154, 260] on div "03m 54s" at bounding box center [304, 259] width 360 height 35
click at [53, 23] on header "Dashboard Practice Start a test Analysis English en ​ NUR ANIS IZWANI BINTI CHE…" at bounding box center [566, 23] width 1132 height 47
type input "0"
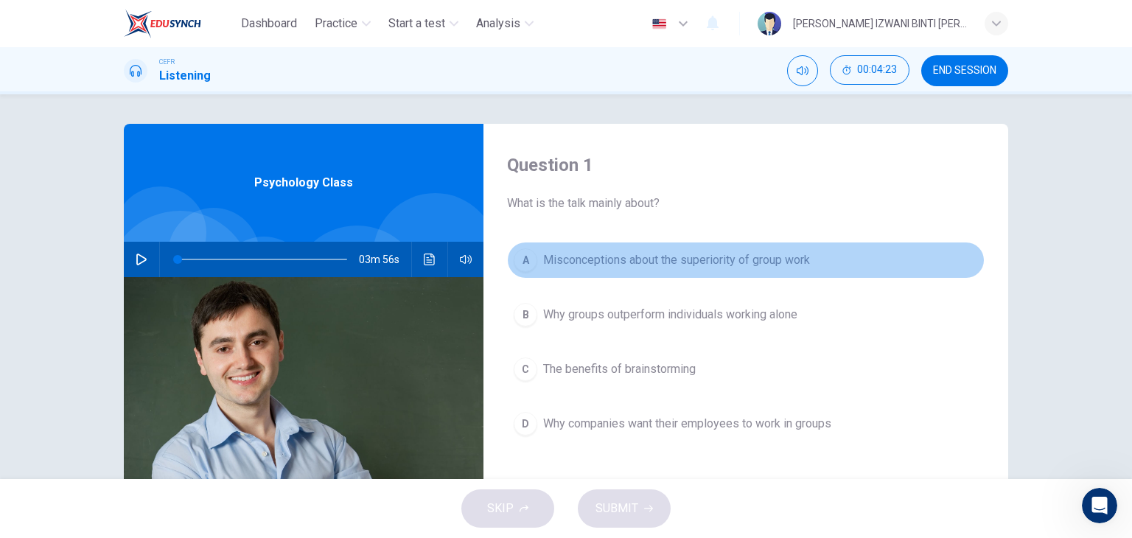
click at [799, 270] on button "A Misconceptions about the superiority of group work" at bounding box center [745, 260] width 477 height 37
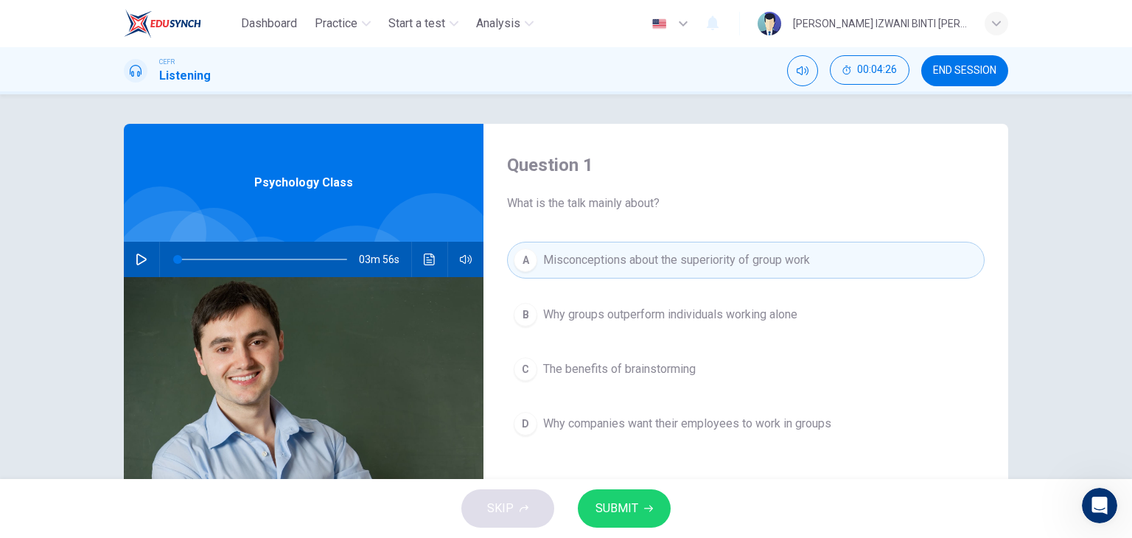
click at [619, 499] on span "SUBMIT" at bounding box center [616, 508] width 43 height 21
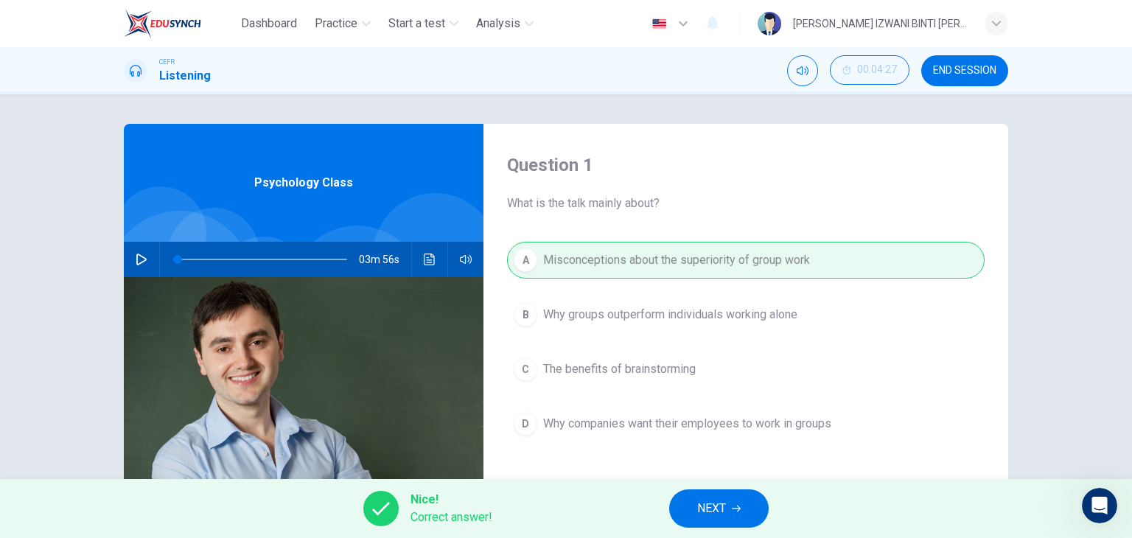
click at [749, 497] on button "NEXT" at bounding box center [718, 508] width 99 height 38
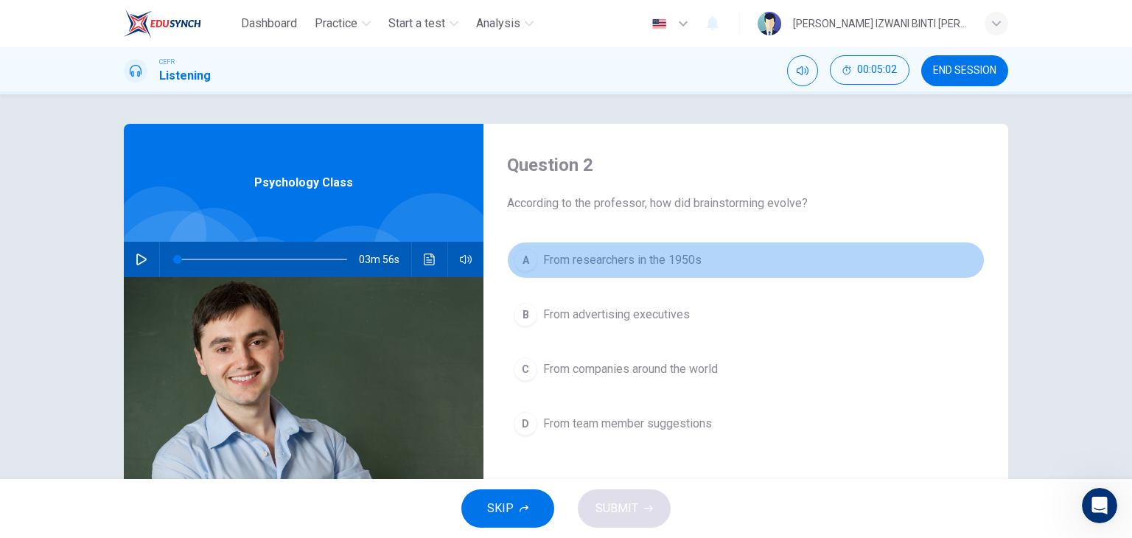
click at [718, 254] on button "A From researchers in the 1950s" at bounding box center [745, 260] width 477 height 37
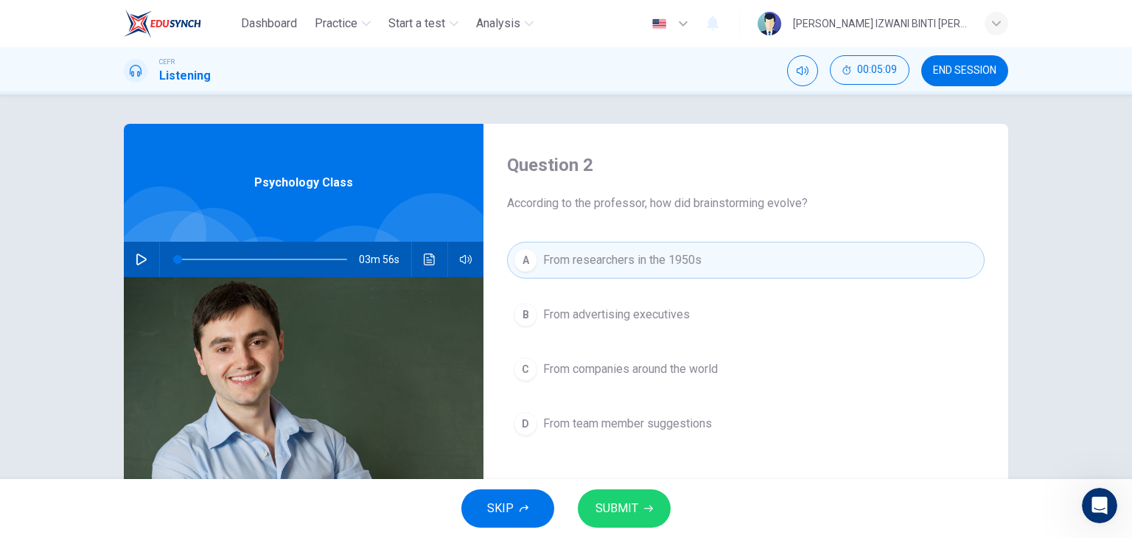
click at [620, 519] on button "SUBMIT" at bounding box center [624, 508] width 93 height 38
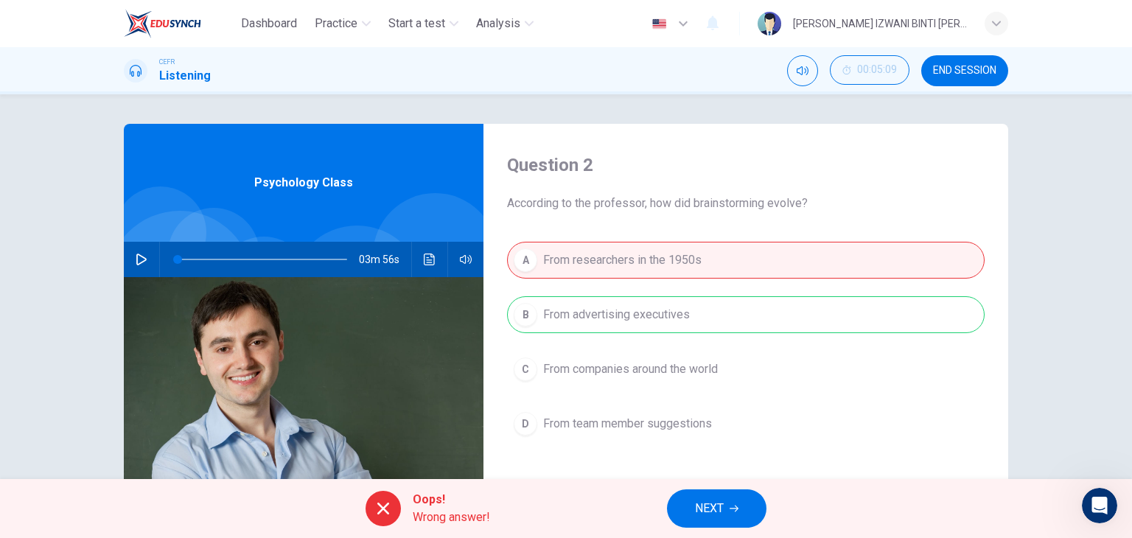
click at [699, 503] on span "NEXT" at bounding box center [709, 508] width 29 height 21
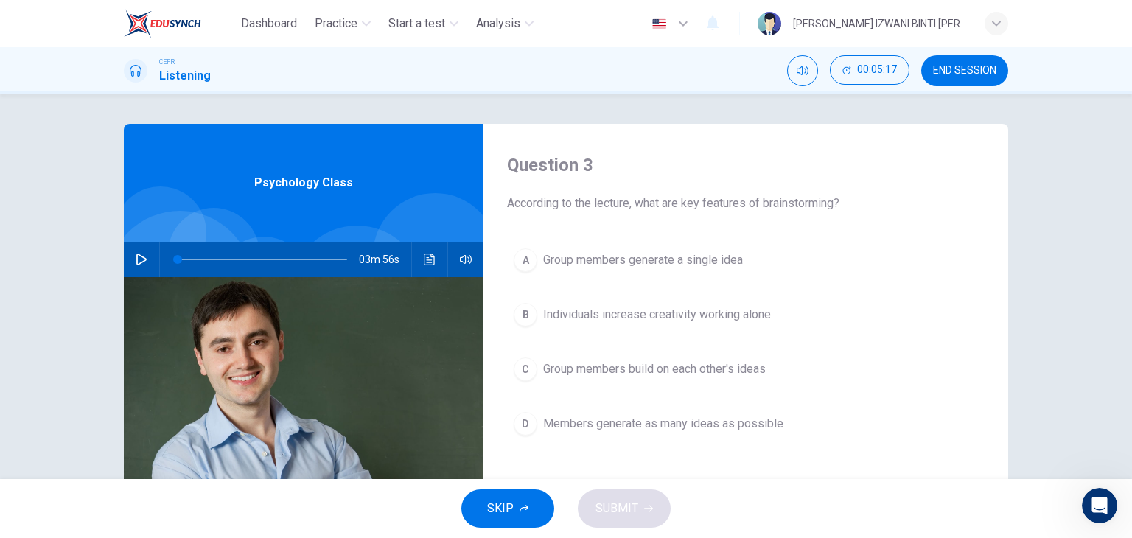
click at [757, 371] on span "Group members build on each other's ideas" at bounding box center [654, 369] width 223 height 18
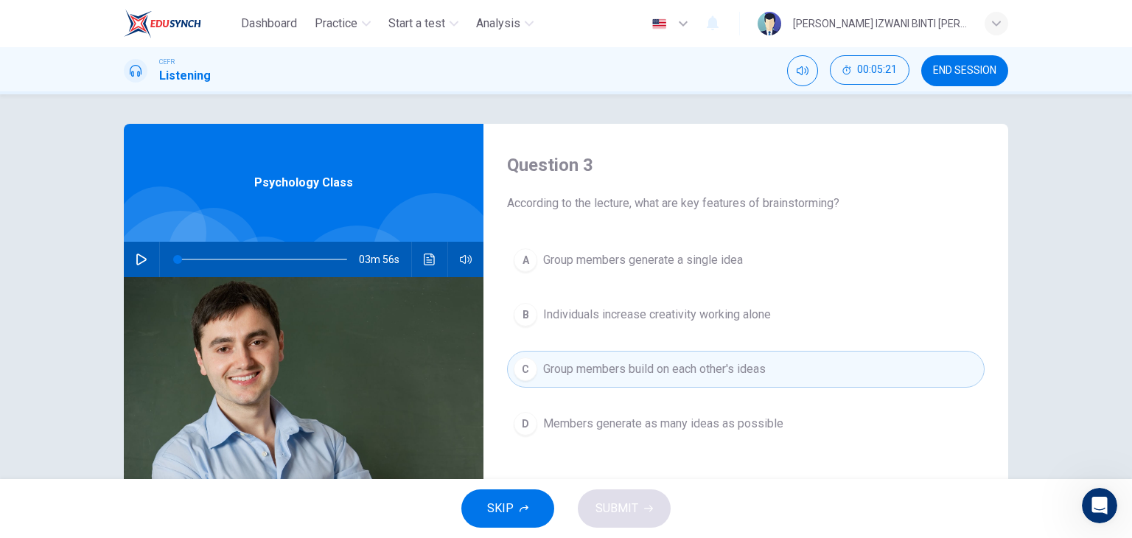
click at [678, 431] on span "Members generate as many ideas as possible" at bounding box center [663, 424] width 240 height 18
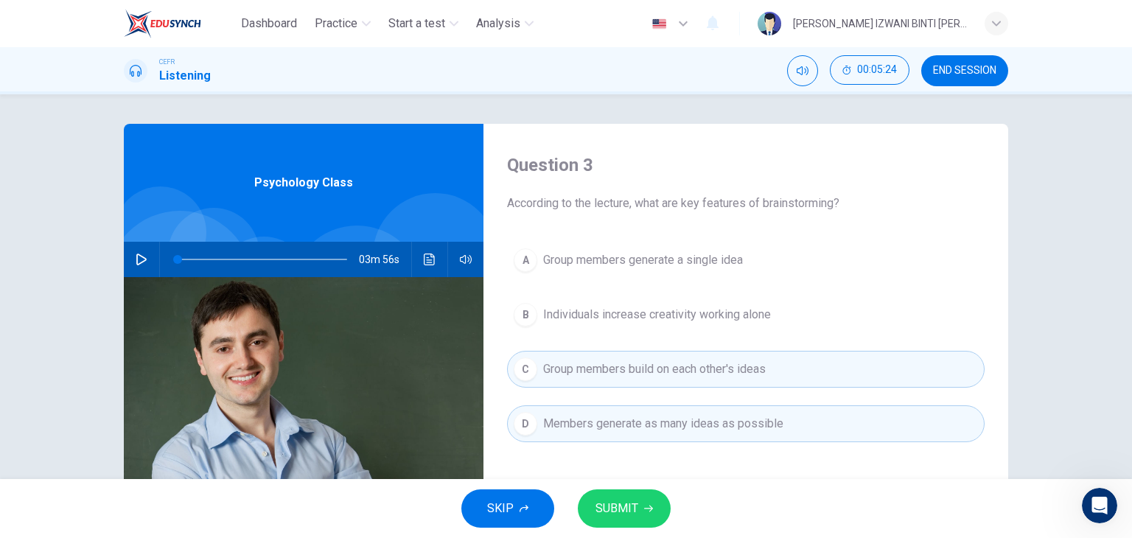
click at [640, 508] on button "SUBMIT" at bounding box center [624, 508] width 93 height 38
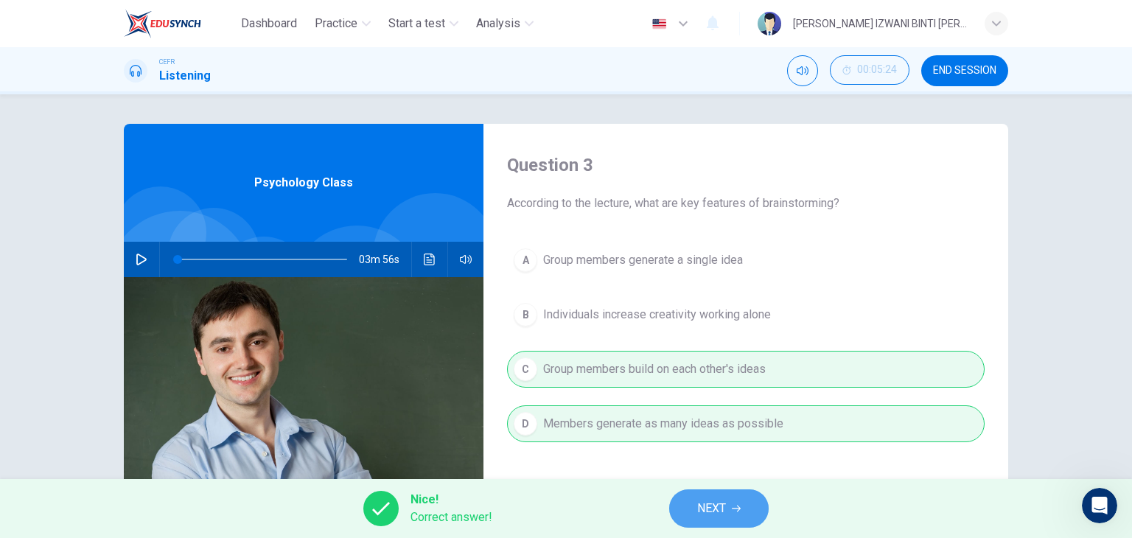
click at [745, 519] on button "NEXT" at bounding box center [718, 508] width 99 height 38
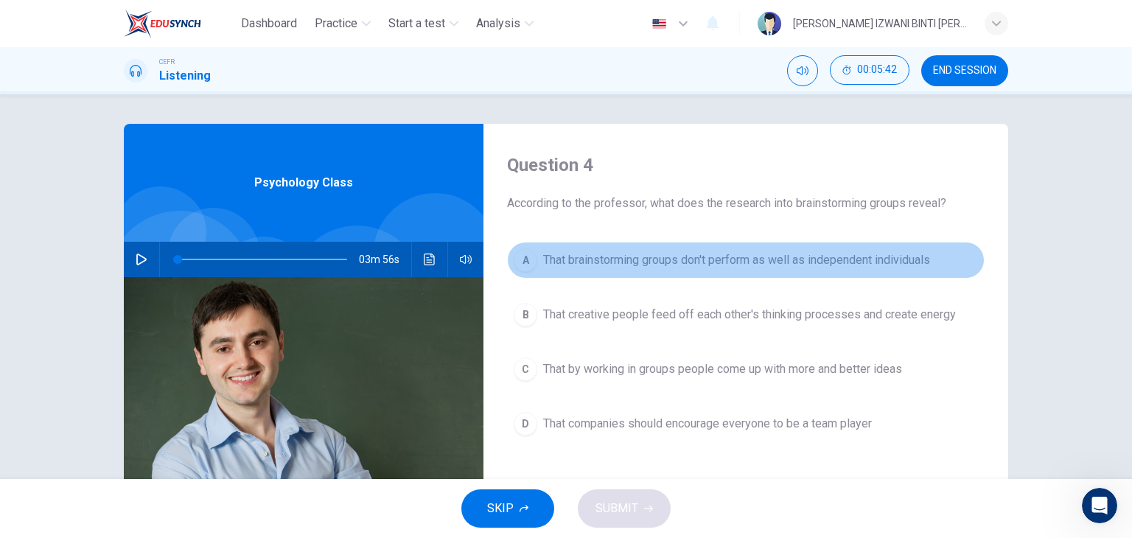
click at [620, 260] on span "That brainstorming groups don't perform as well as independent individuals" at bounding box center [736, 260] width 387 height 18
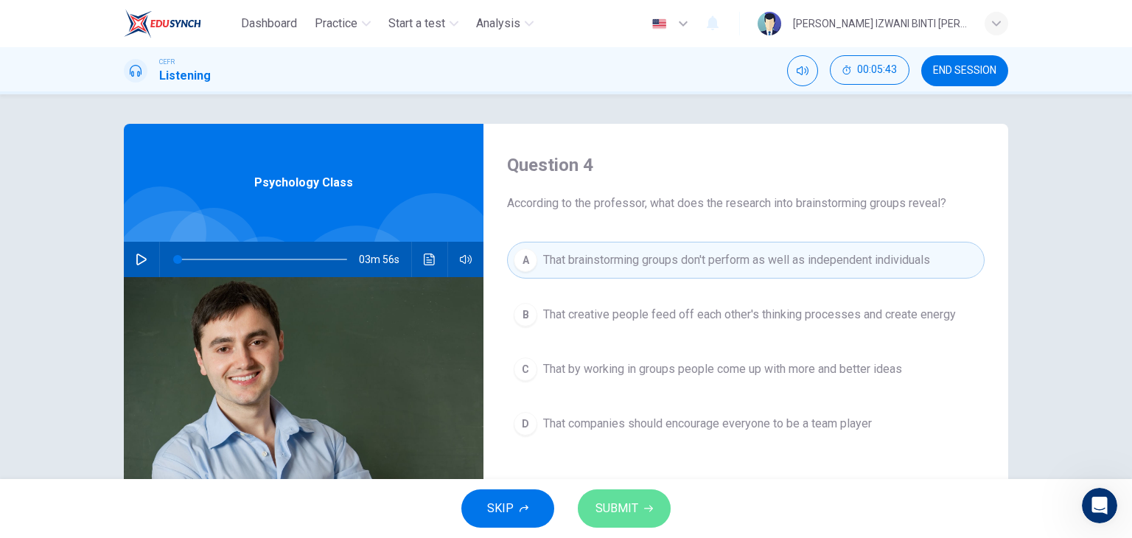
click at [645, 507] on icon "button" at bounding box center [648, 508] width 9 height 9
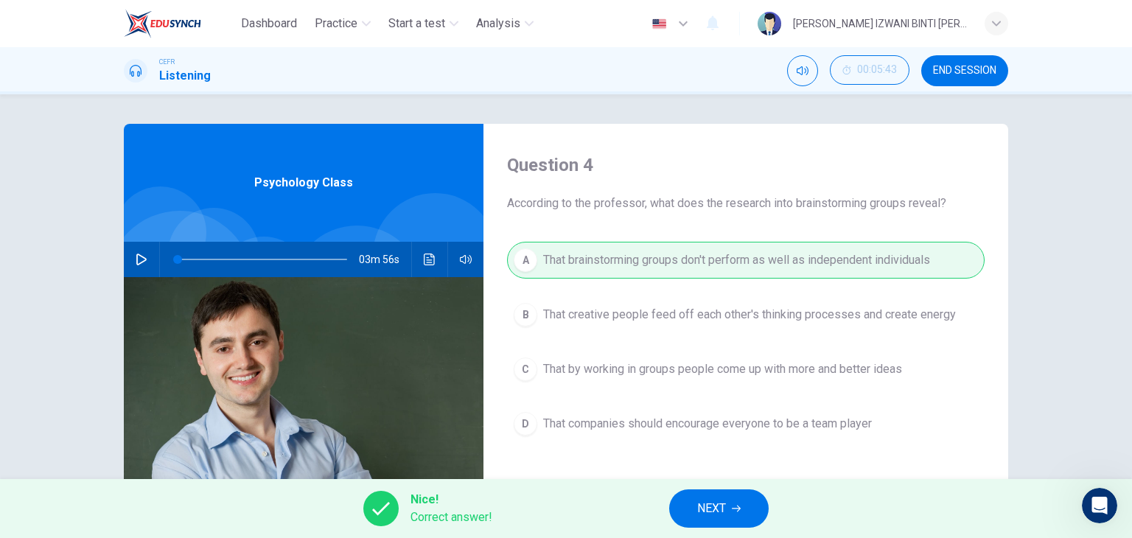
click at [725, 518] on span "NEXT" at bounding box center [711, 508] width 29 height 21
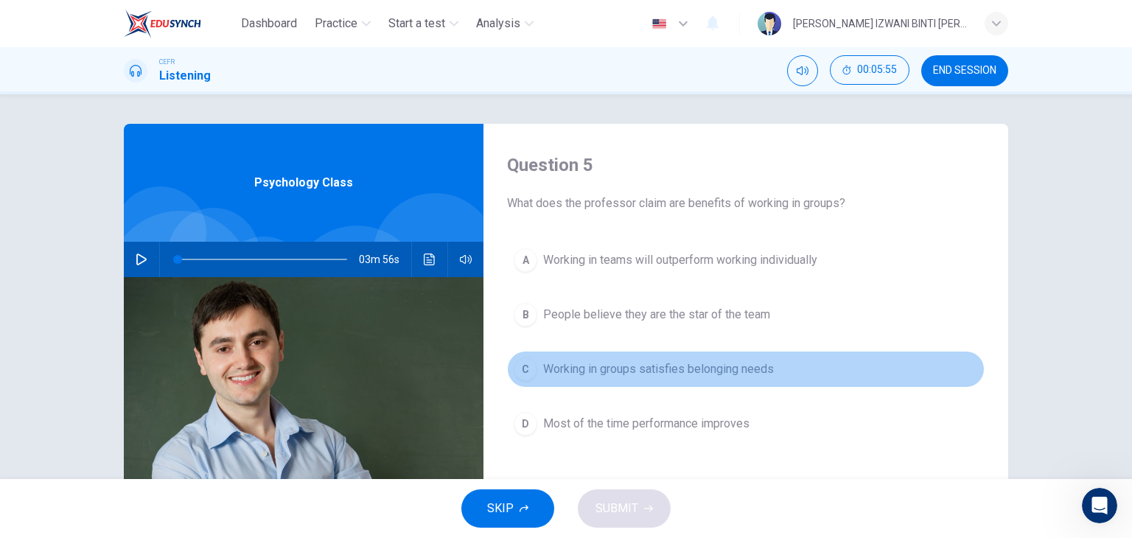
click at [675, 373] on span "Working in groups satisfies belonging needs" at bounding box center [658, 369] width 231 height 18
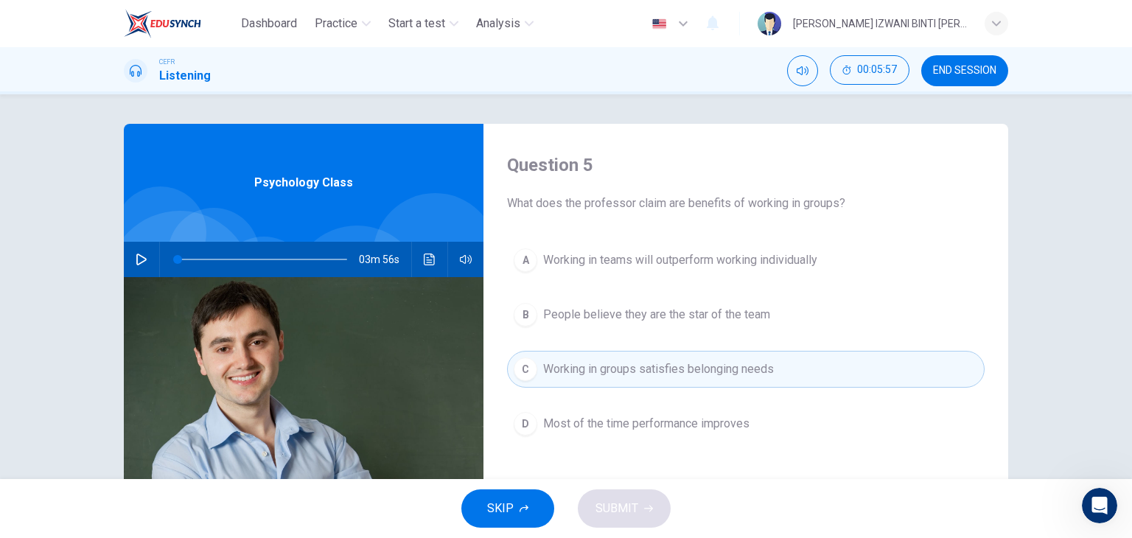
click at [660, 313] on span "People believe they are the star of the team" at bounding box center [656, 315] width 227 height 18
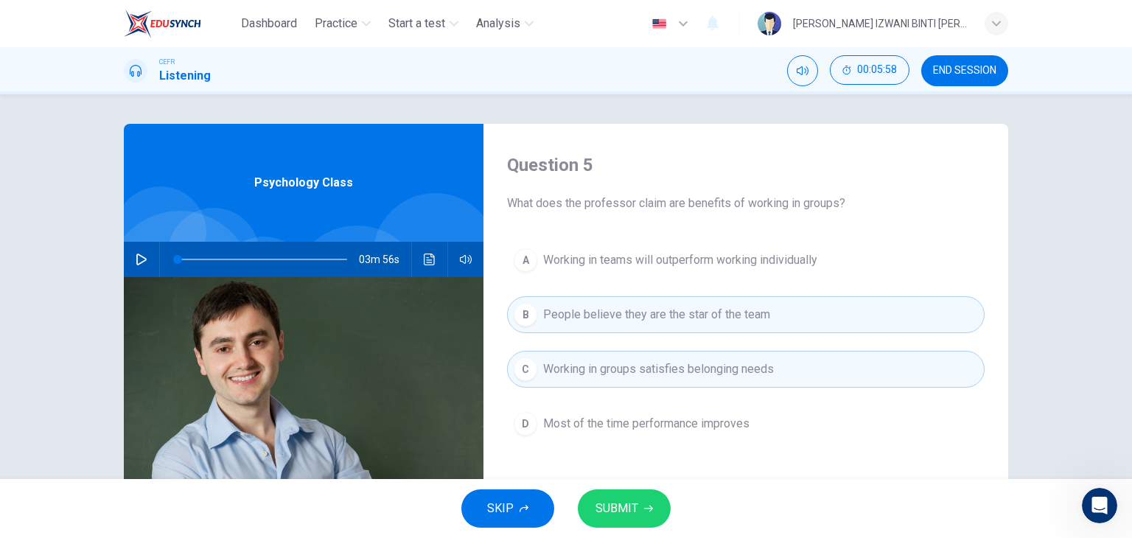
click at [626, 509] on span "SUBMIT" at bounding box center [616, 508] width 43 height 21
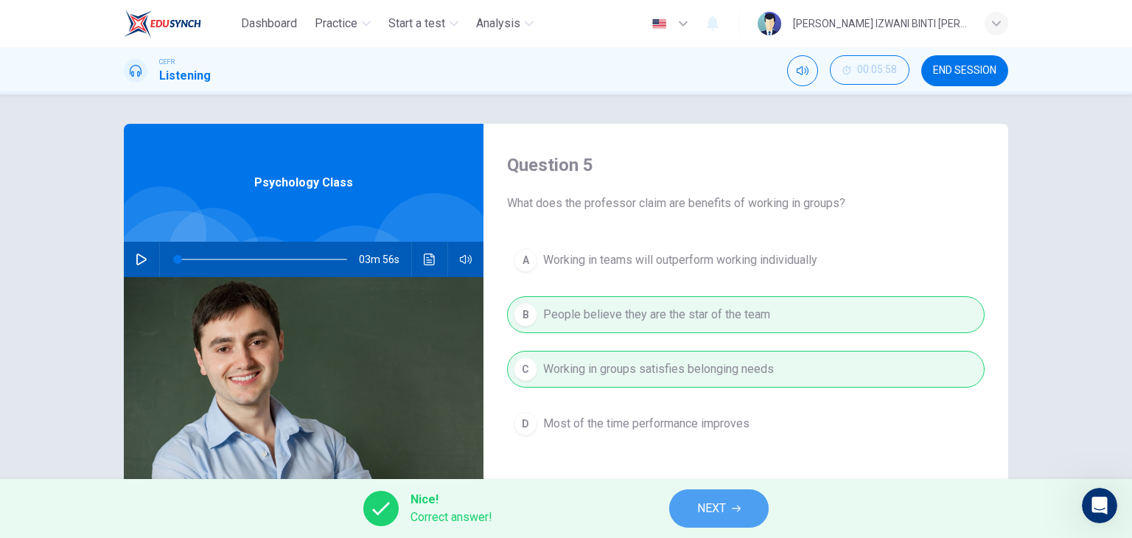
click at [709, 500] on span "NEXT" at bounding box center [711, 508] width 29 height 21
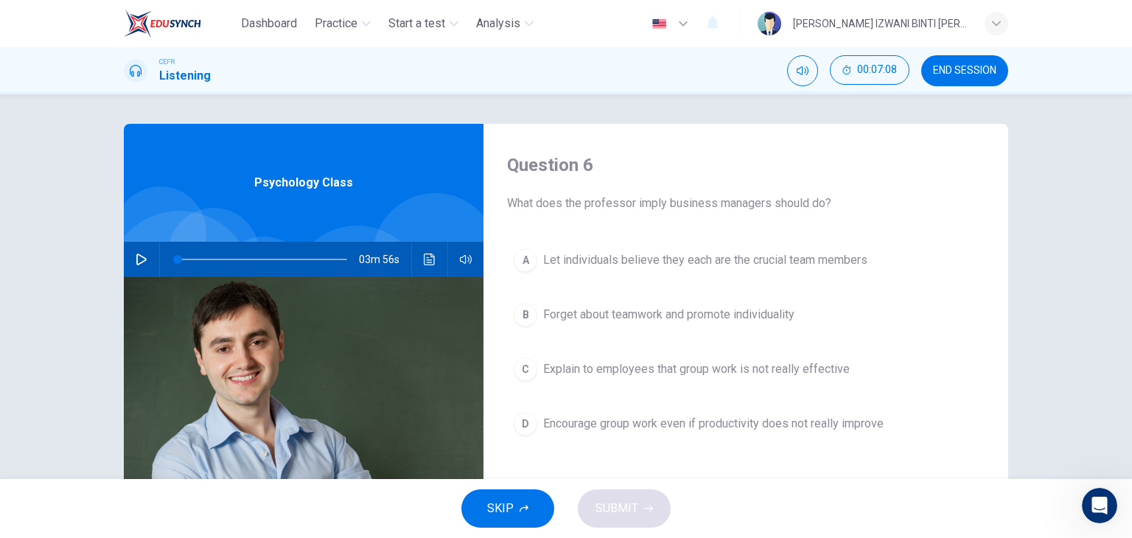
click at [665, 271] on button "A Let individuals believe they each are the crucial team members" at bounding box center [745, 260] width 477 height 37
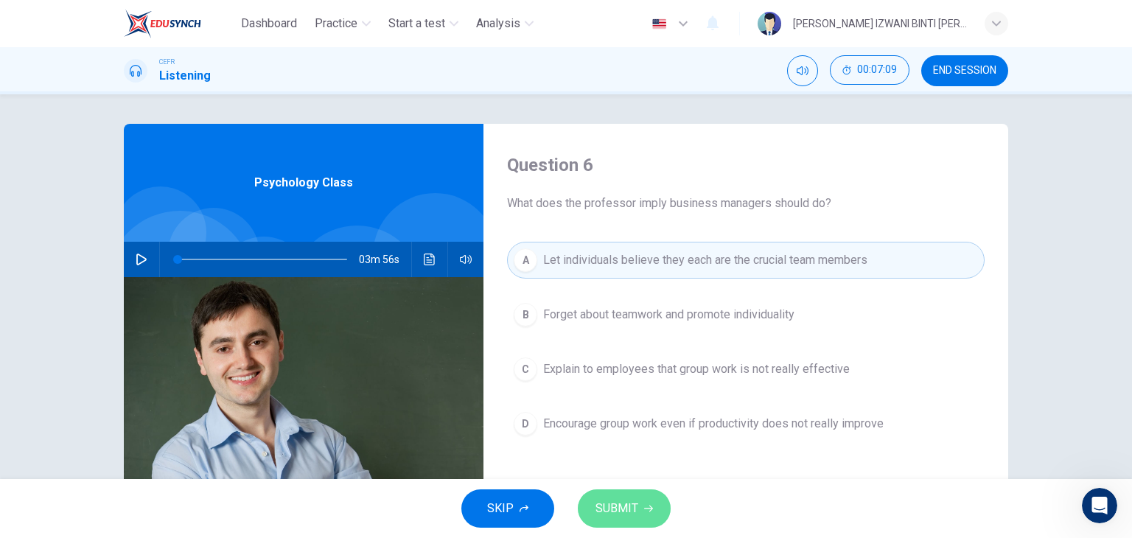
click at [622, 522] on button "SUBMIT" at bounding box center [624, 508] width 93 height 38
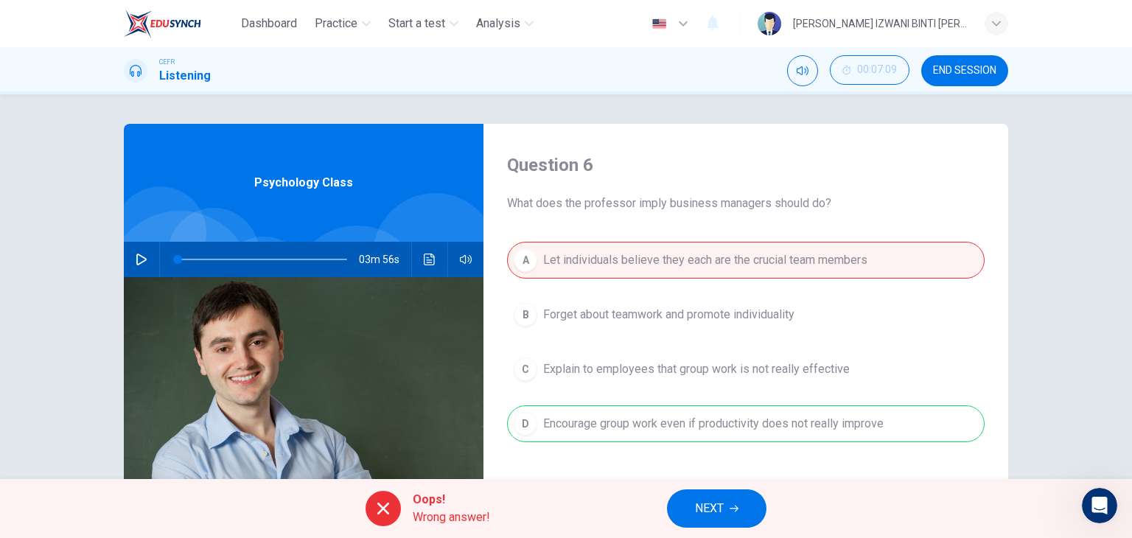
click at [738, 497] on button "NEXT" at bounding box center [716, 508] width 99 height 38
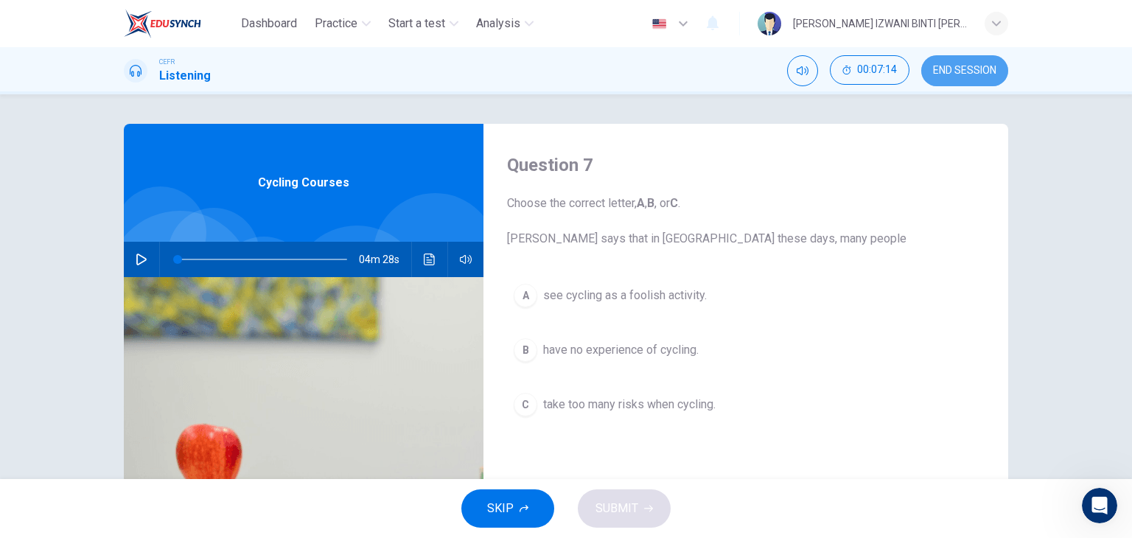
click at [977, 71] on span "END SESSION" at bounding box center [964, 71] width 63 height 12
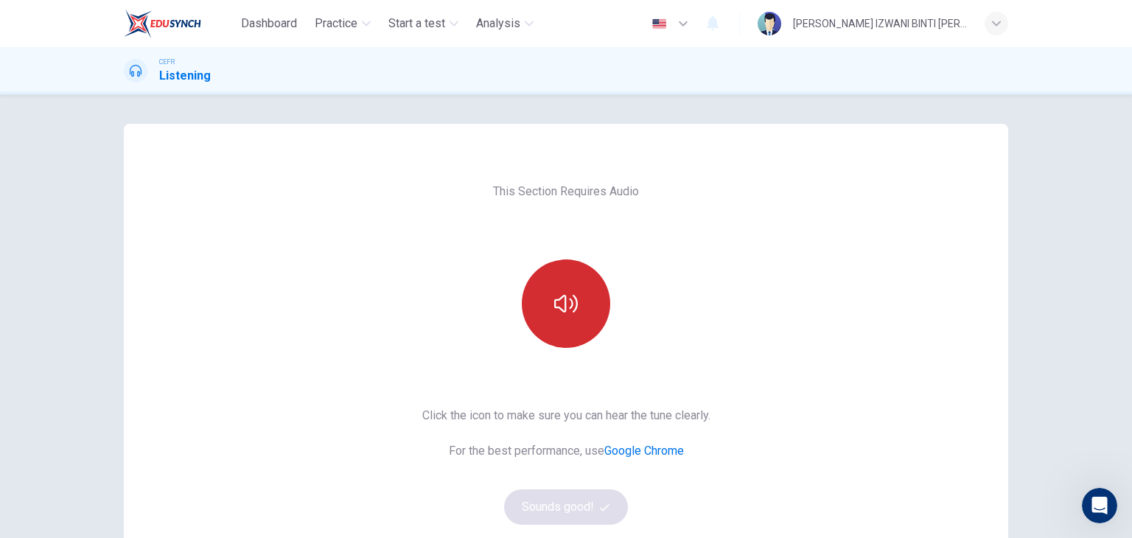
click at [554, 294] on icon "button" at bounding box center [566, 304] width 24 height 24
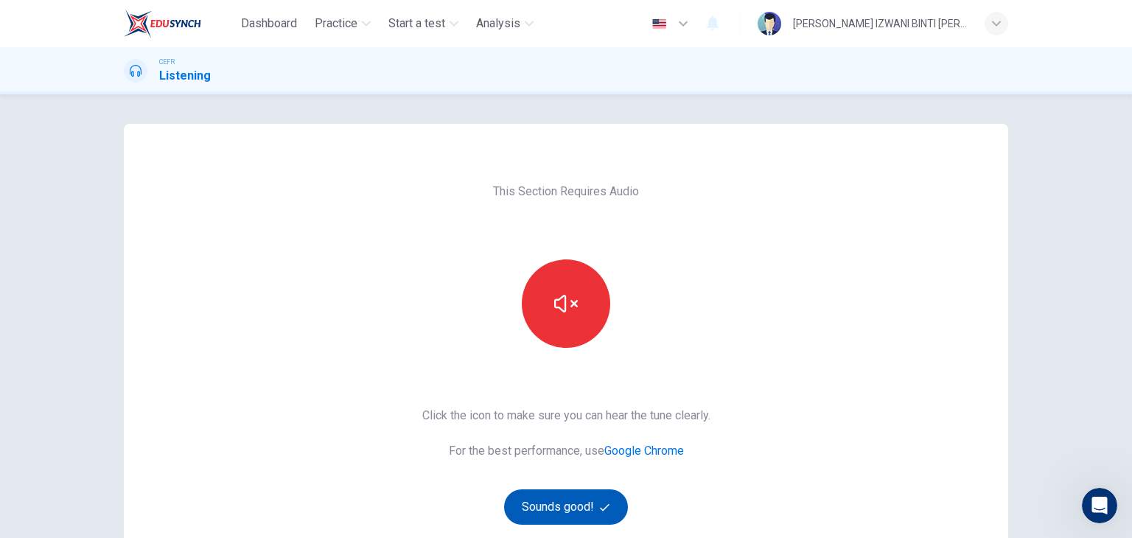
click at [574, 509] on button "Sounds good!" at bounding box center [566, 506] width 124 height 35
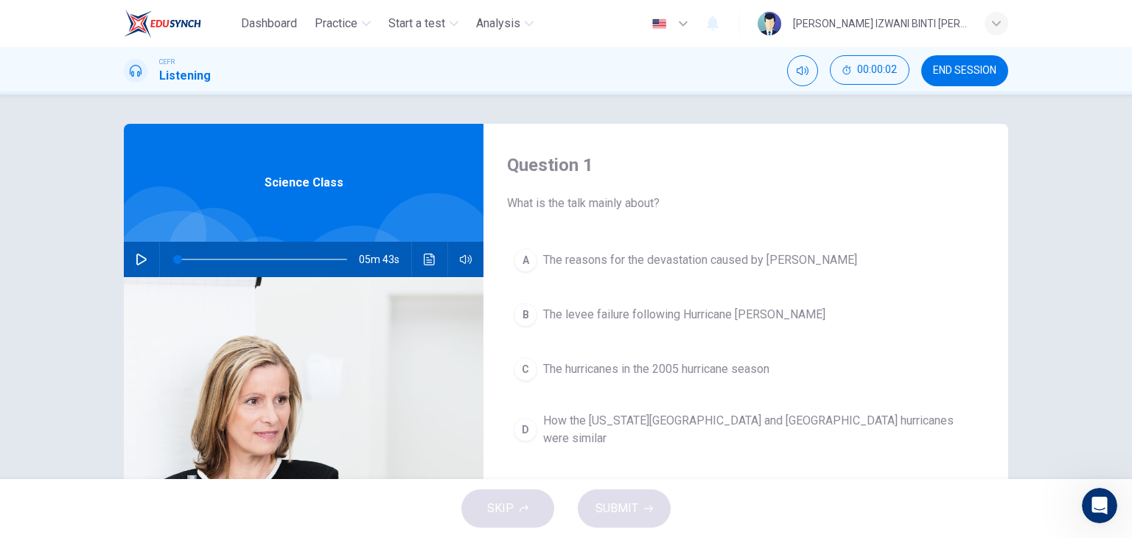
click at [949, 69] on span "END SESSION" at bounding box center [964, 71] width 63 height 12
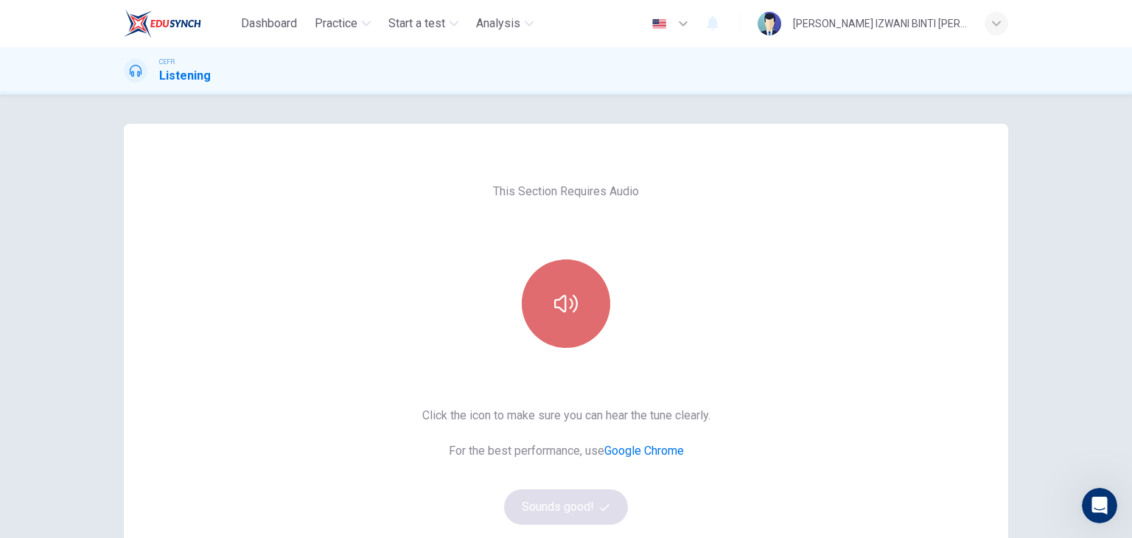
click at [568, 296] on icon "button" at bounding box center [566, 304] width 24 height 24
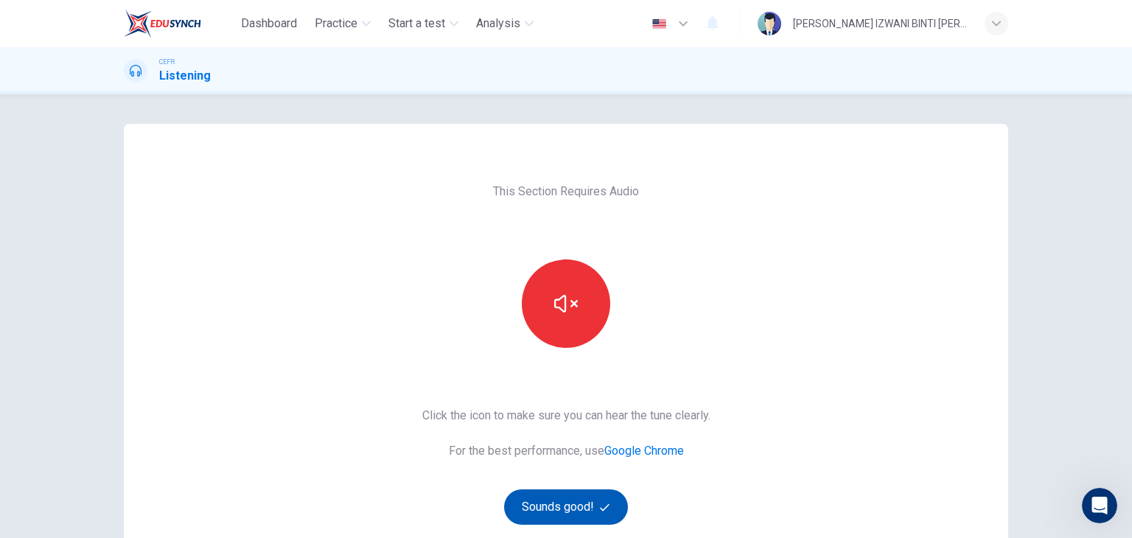
click at [572, 508] on button "Sounds good!" at bounding box center [566, 506] width 124 height 35
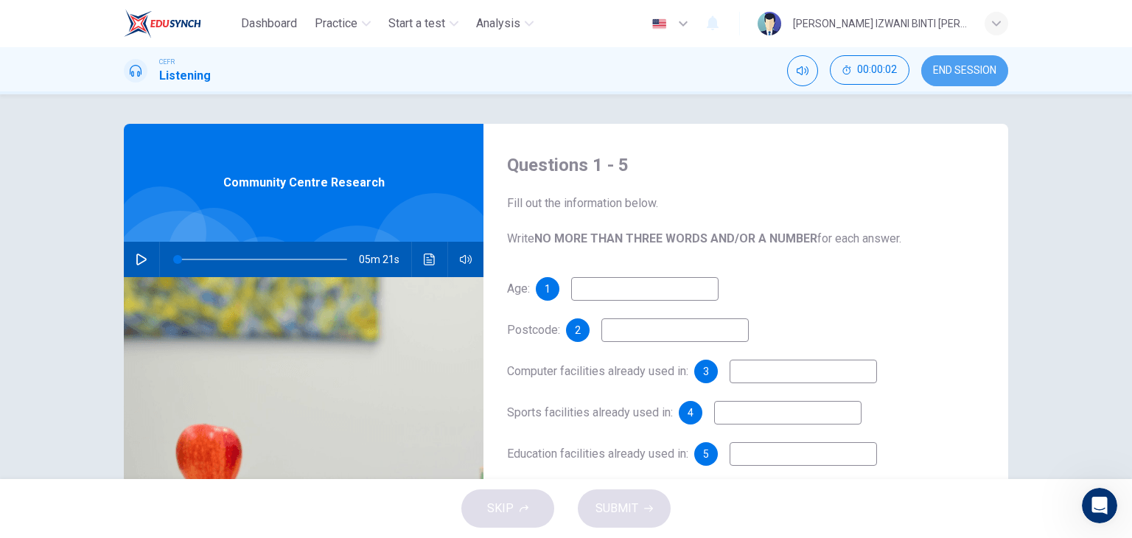
click at [949, 73] on span "END SESSION" at bounding box center [964, 71] width 63 height 12
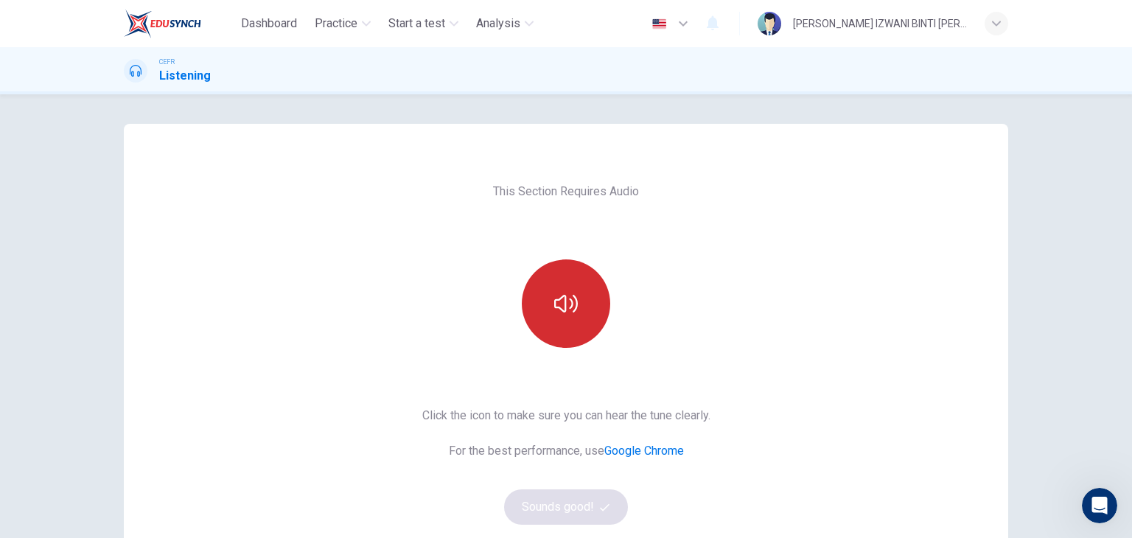
click at [583, 279] on button "button" at bounding box center [566, 303] width 88 height 88
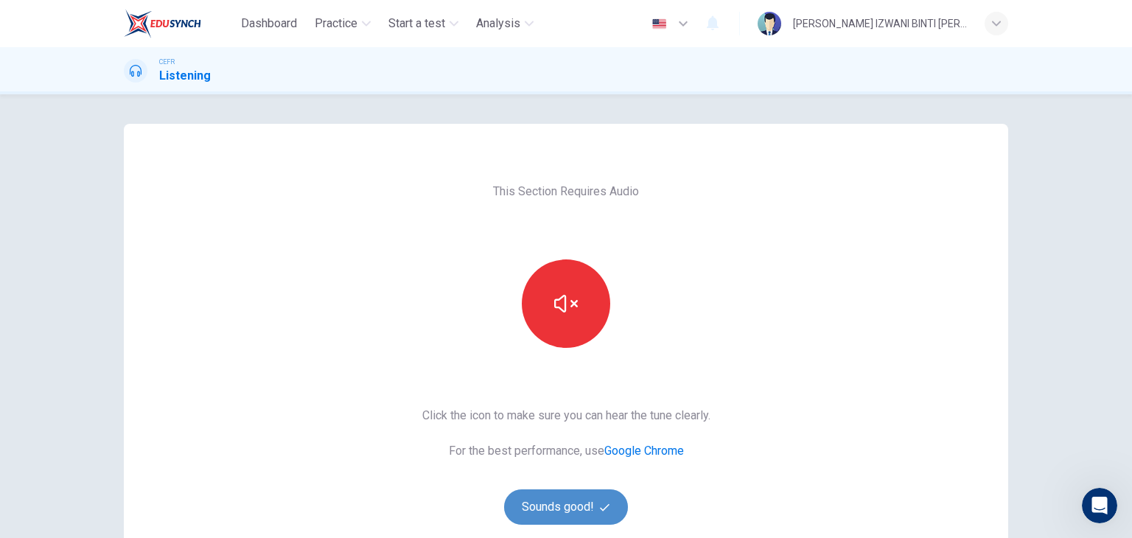
click at [593, 499] on button "Sounds good!" at bounding box center [566, 506] width 124 height 35
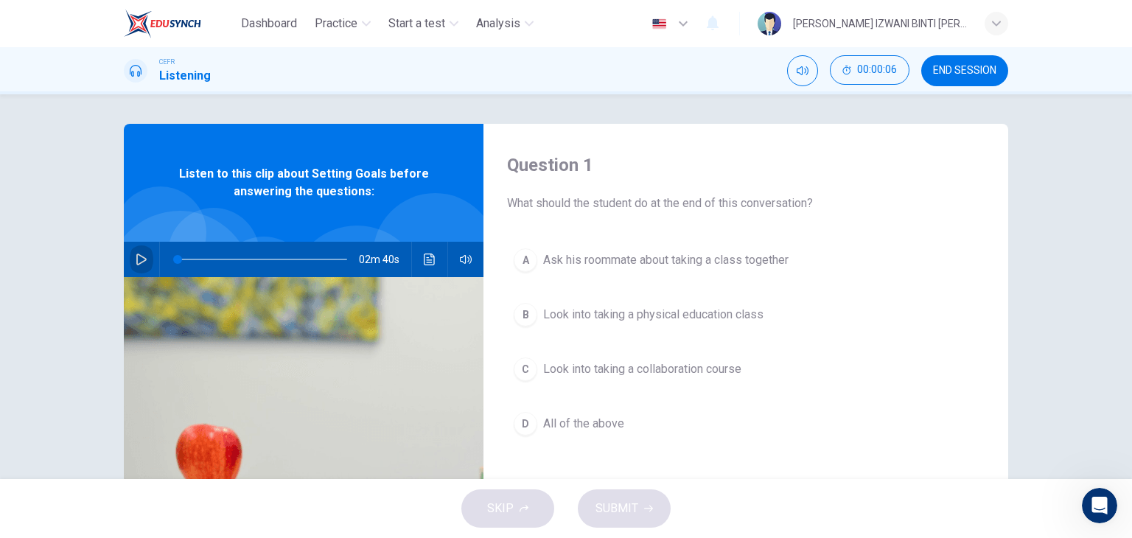
click at [141, 248] on button "button" at bounding box center [142, 259] width 24 height 35
click at [136, 254] on icon "button" at bounding box center [141, 259] width 10 height 12
drag, startPoint x: 571, startPoint y: 432, endPoint x: 563, endPoint y: 432, distance: 8.1
click at [571, 432] on button "D All of the above" at bounding box center [745, 423] width 477 height 37
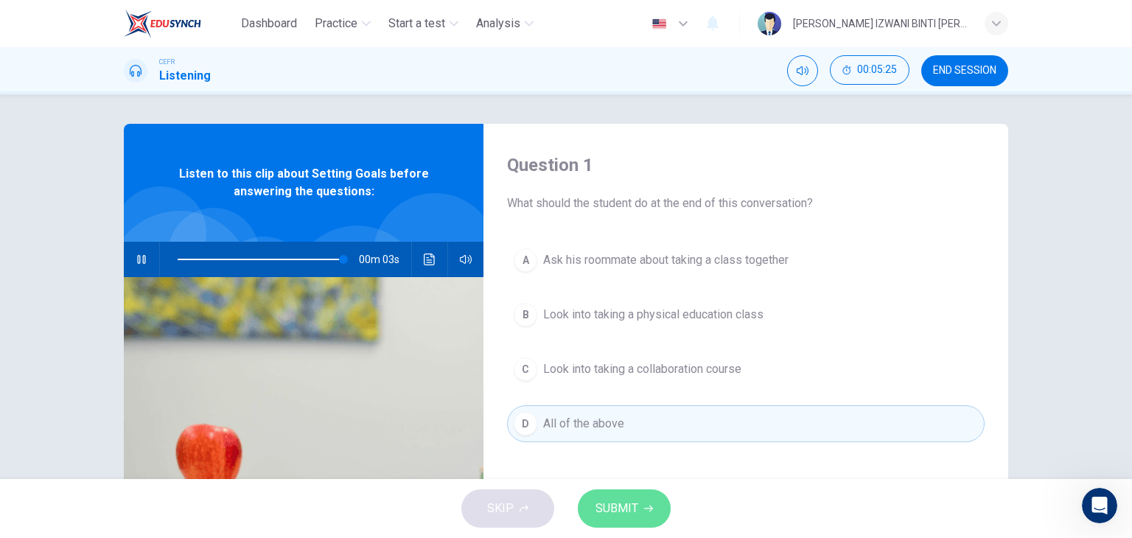
click at [634, 510] on span "SUBMIT" at bounding box center [616, 508] width 43 height 21
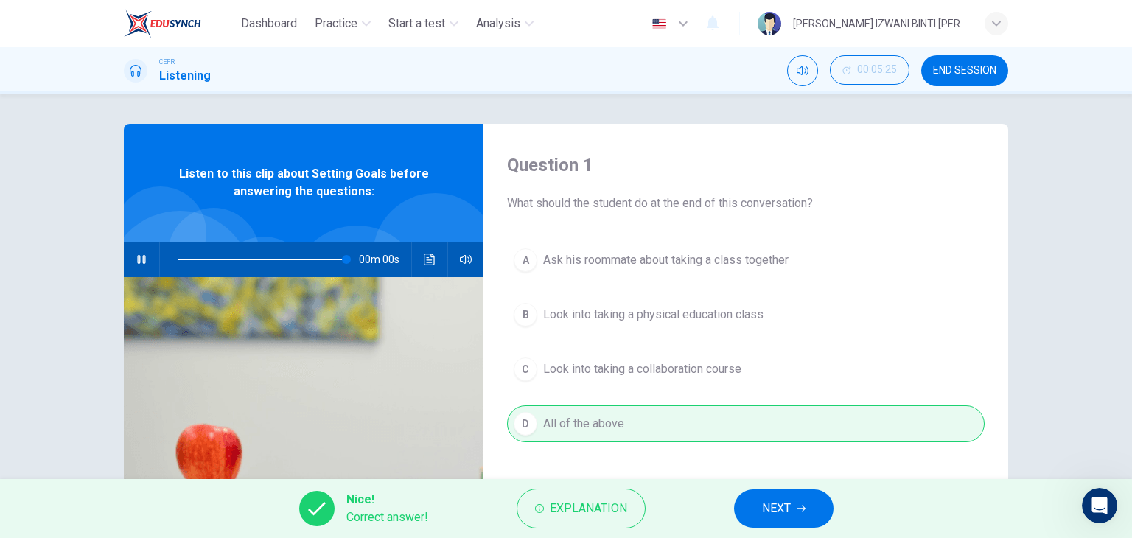
click at [777, 518] on span "NEXT" at bounding box center [776, 508] width 29 height 21
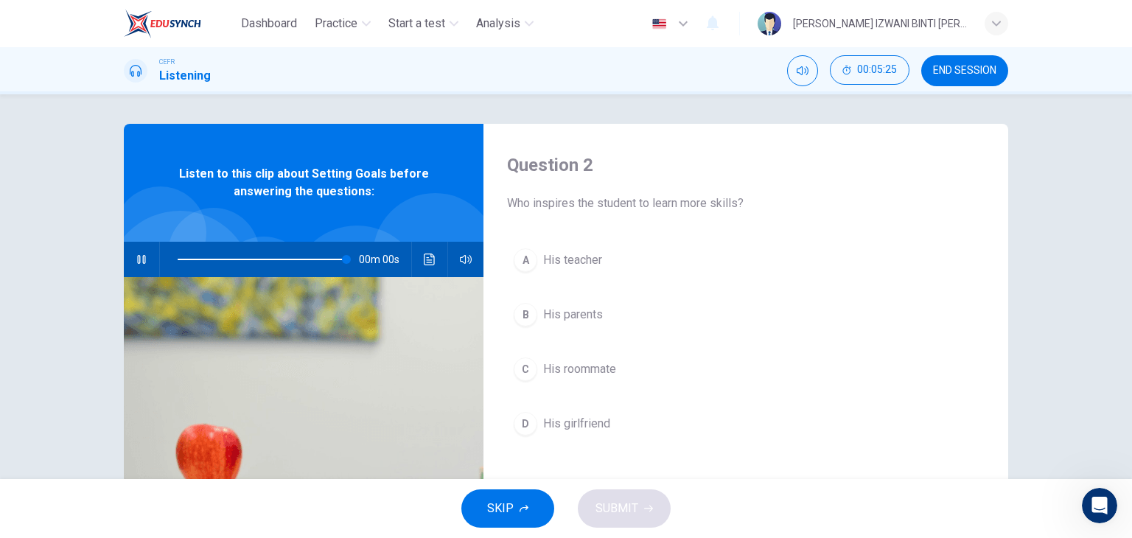
type input "0"
click at [592, 368] on span "His roommate" at bounding box center [579, 369] width 73 height 18
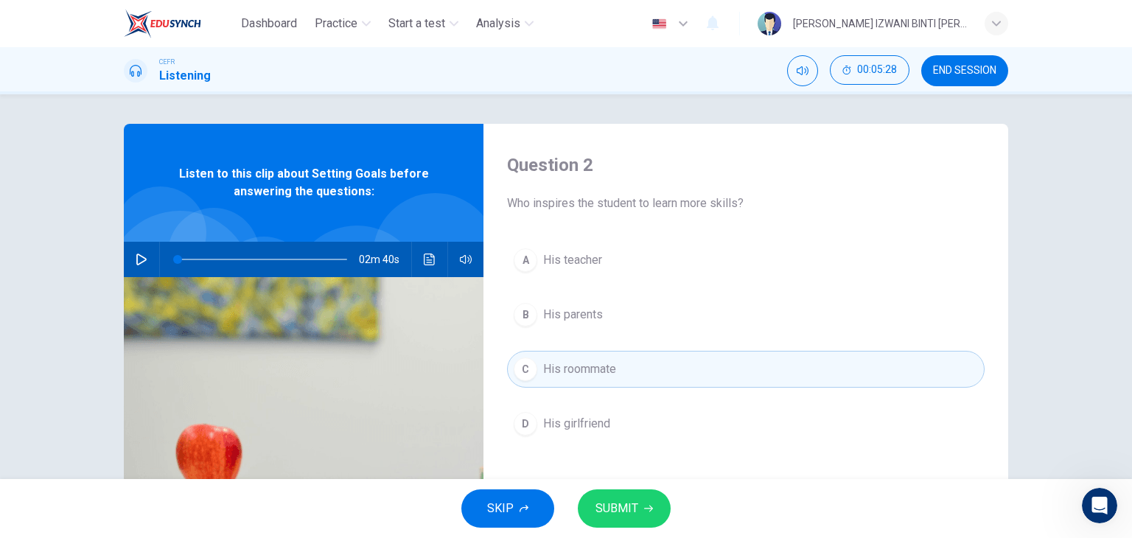
click at [622, 498] on span "SUBMIT" at bounding box center [616, 508] width 43 height 21
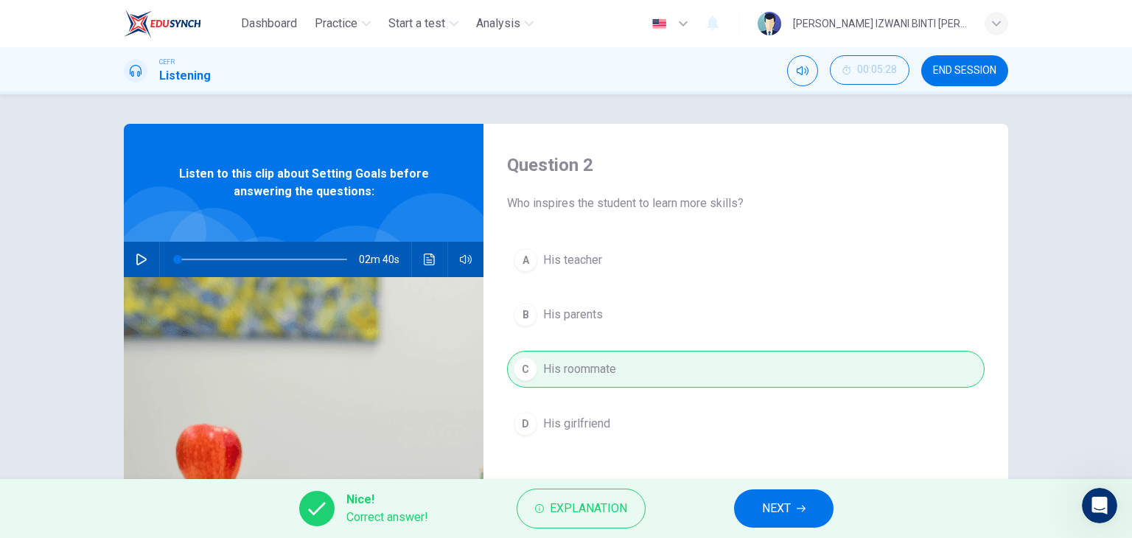
click at [777, 499] on span "NEXT" at bounding box center [776, 508] width 29 height 21
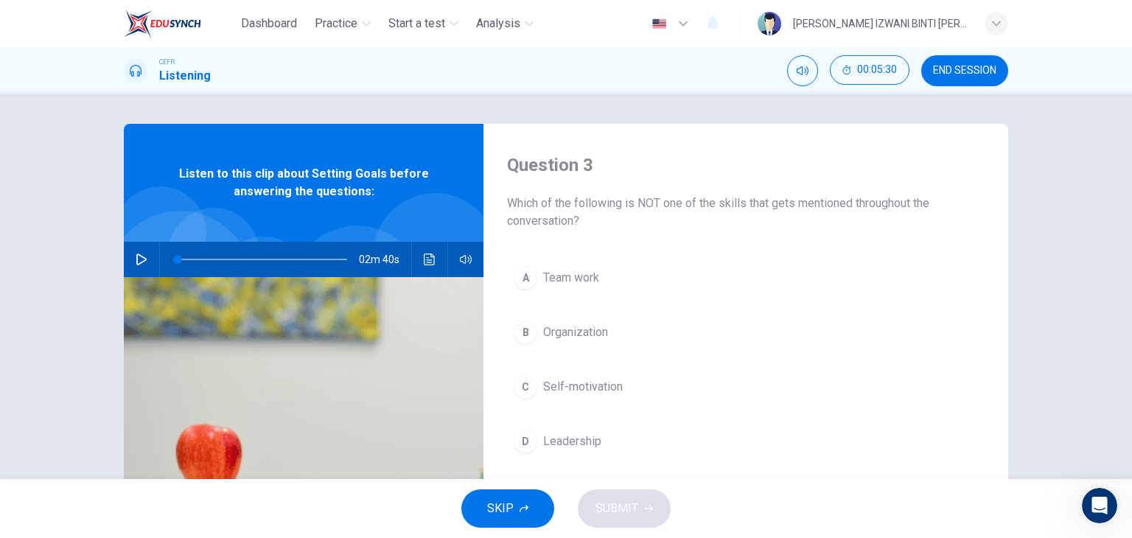
drag, startPoint x: 630, startPoint y: 202, endPoint x: 666, endPoint y: 199, distance: 36.2
click at [666, 199] on span "Which of the following is NOT one of the skills that gets mentioned throughout …" at bounding box center [745, 212] width 477 height 35
click at [598, 329] on span "Organization" at bounding box center [575, 332] width 65 height 18
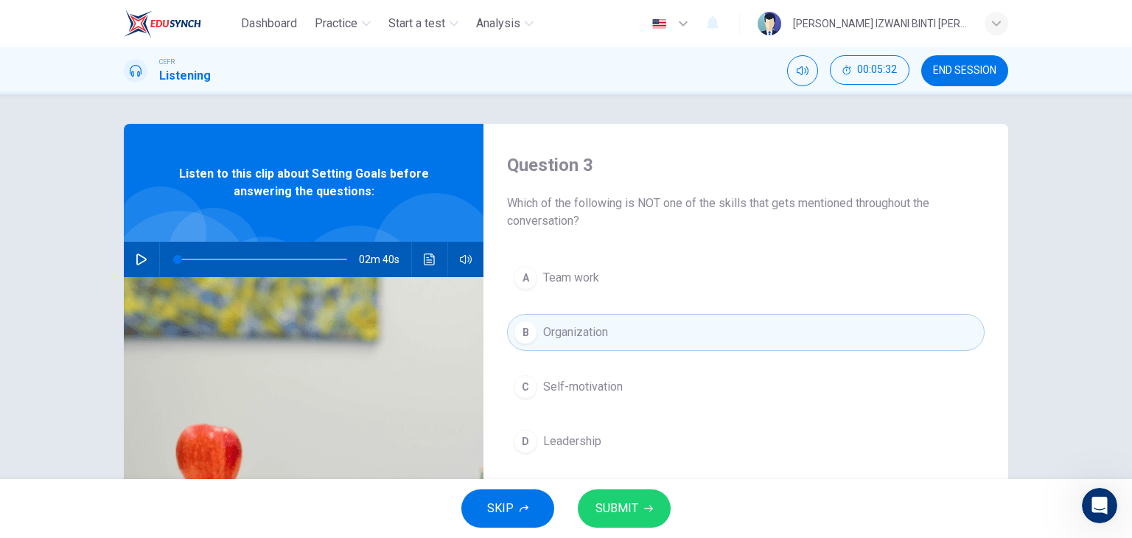
click at [625, 503] on span "SUBMIT" at bounding box center [616, 508] width 43 height 21
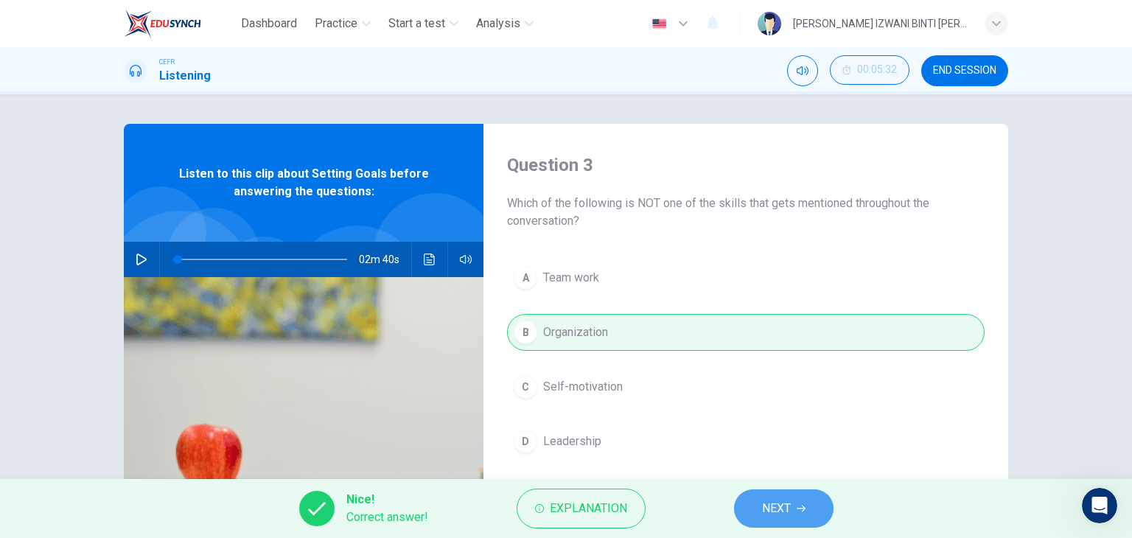
click at [783, 500] on span "NEXT" at bounding box center [776, 508] width 29 height 21
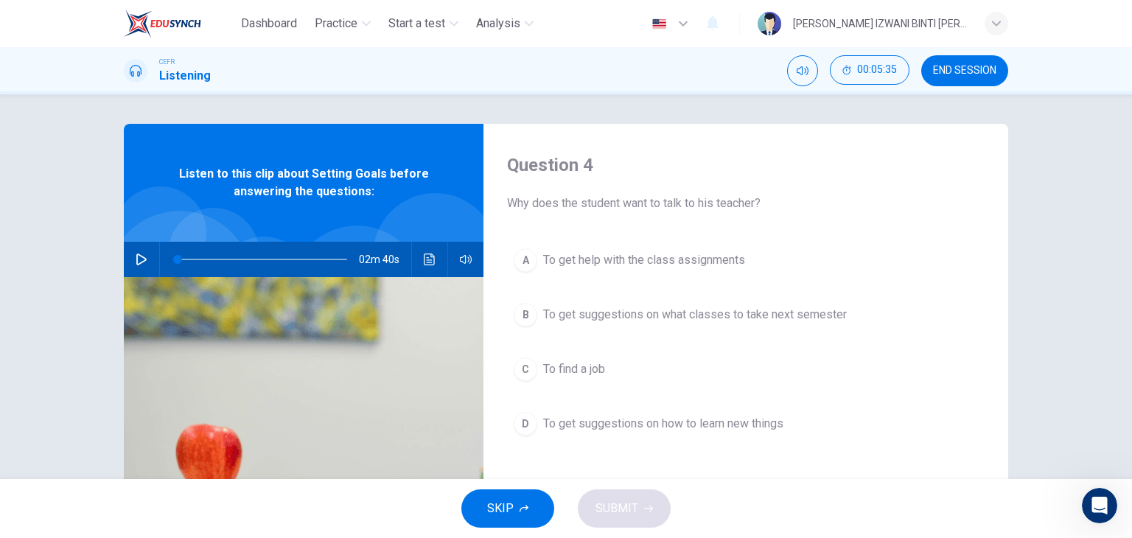
click at [659, 322] on span "To get suggestions on what classes to take next semester" at bounding box center [695, 315] width 304 height 18
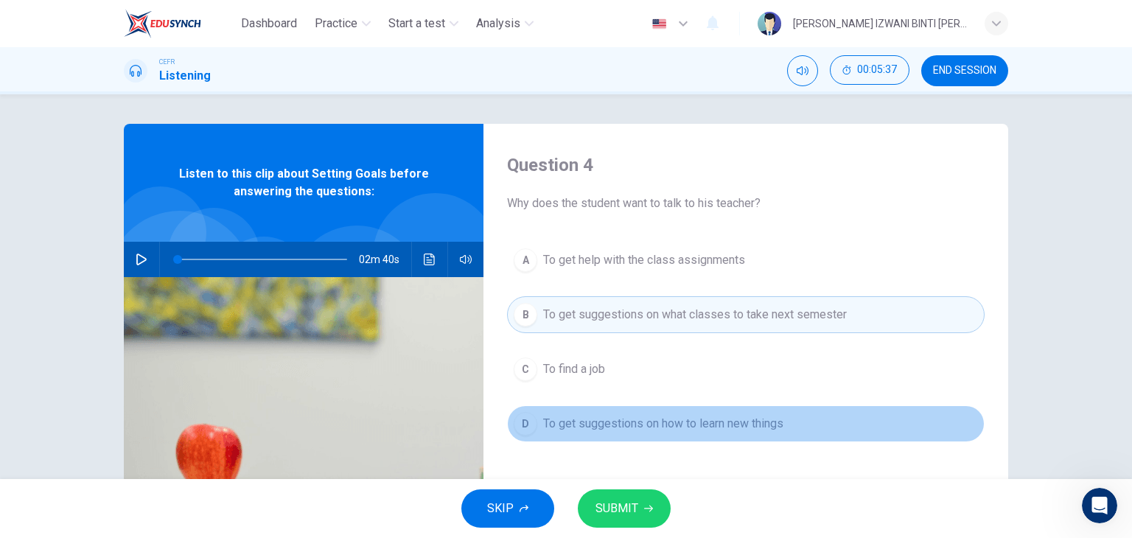
click at [634, 425] on span "To get suggestions on how to learn new things" at bounding box center [663, 424] width 240 height 18
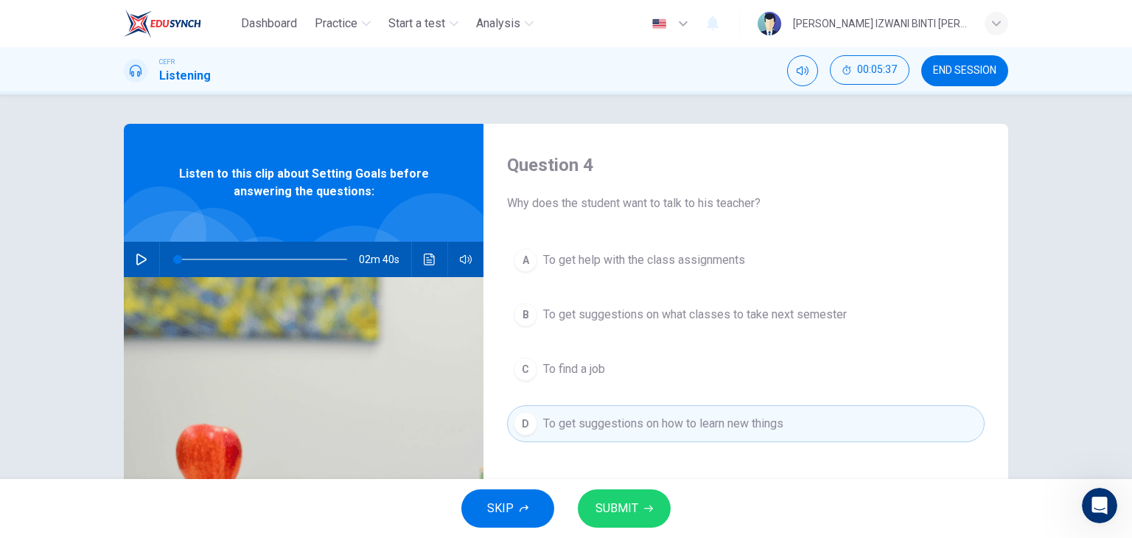
click at [617, 510] on span "SUBMIT" at bounding box center [616, 508] width 43 height 21
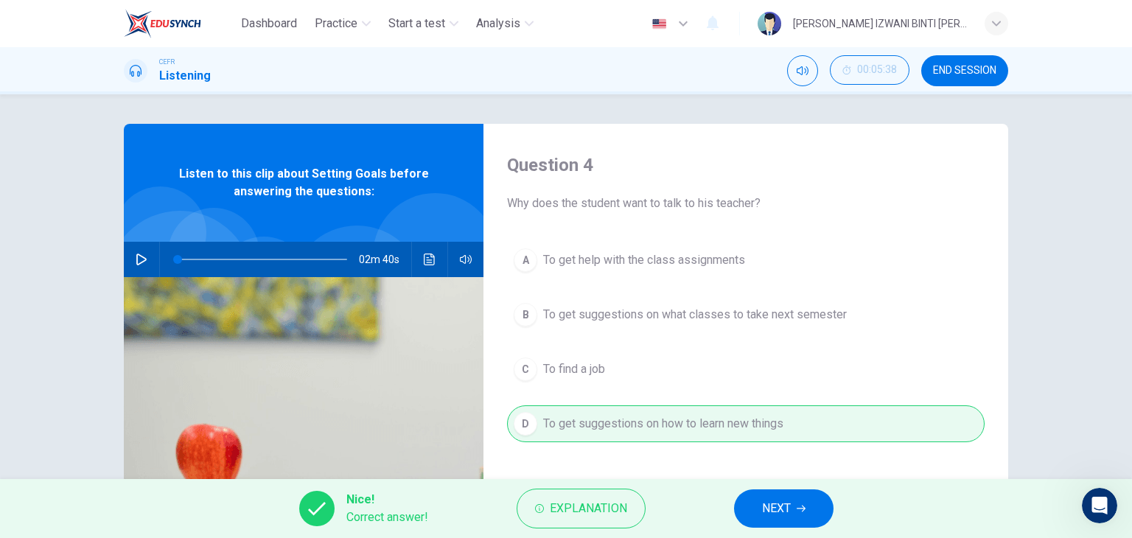
click at [782, 528] on div "Nice! Correct answer! Explanation NEXT" at bounding box center [566, 508] width 1132 height 59
drag, startPoint x: 781, startPoint y: 514, endPoint x: 778, endPoint y: 502, distance: 12.2
click at [781, 514] on span "NEXT" at bounding box center [776, 508] width 29 height 21
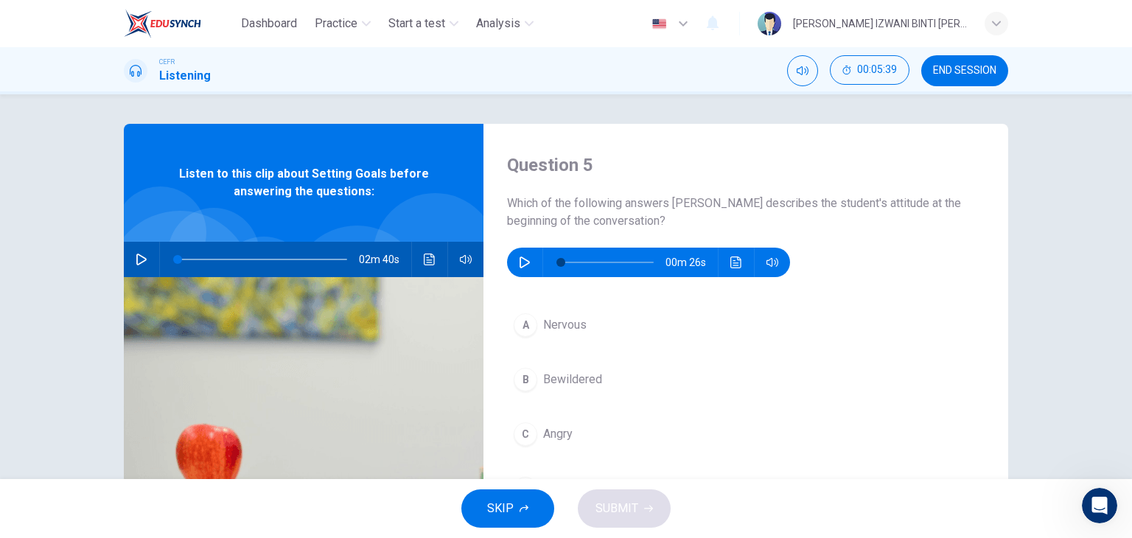
click at [521, 256] on icon "button" at bounding box center [525, 262] width 12 height 12
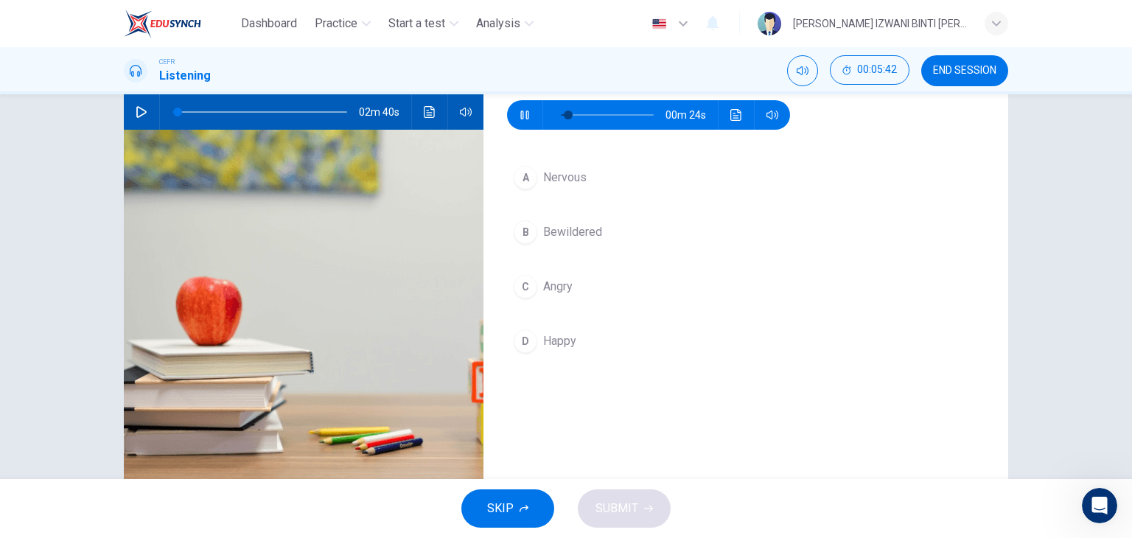
scroll to position [74, 0]
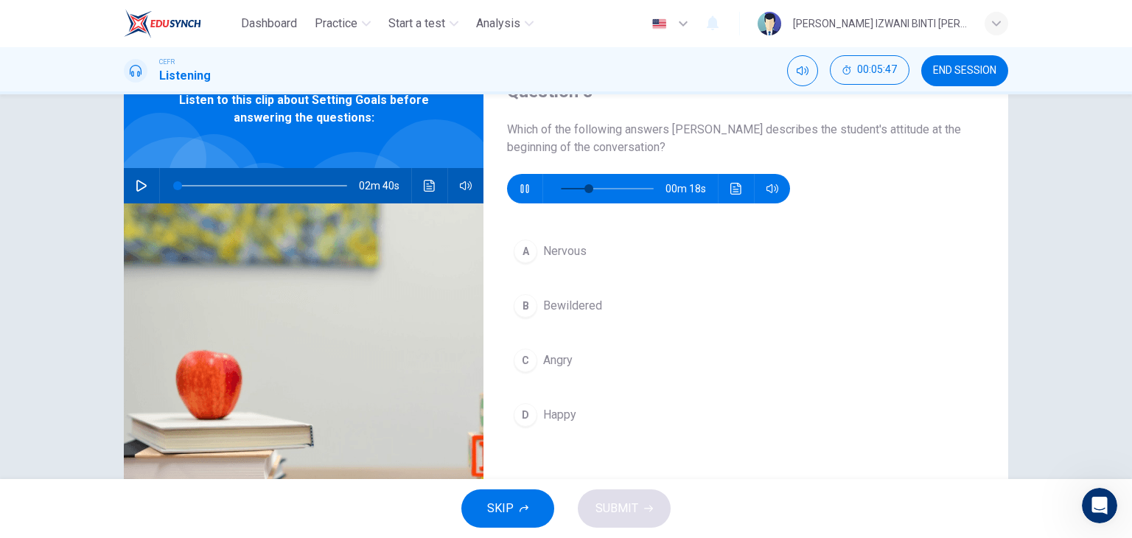
click at [598, 307] on button "B Bewildered" at bounding box center [745, 305] width 477 height 37
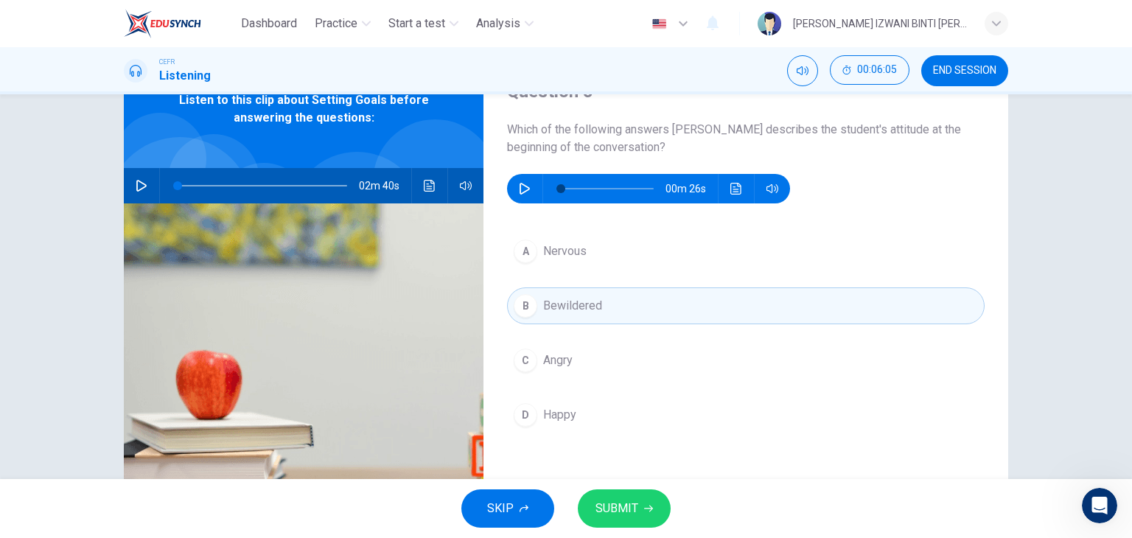
type input "0"
click at [655, 508] on button "SUBMIT" at bounding box center [624, 508] width 93 height 38
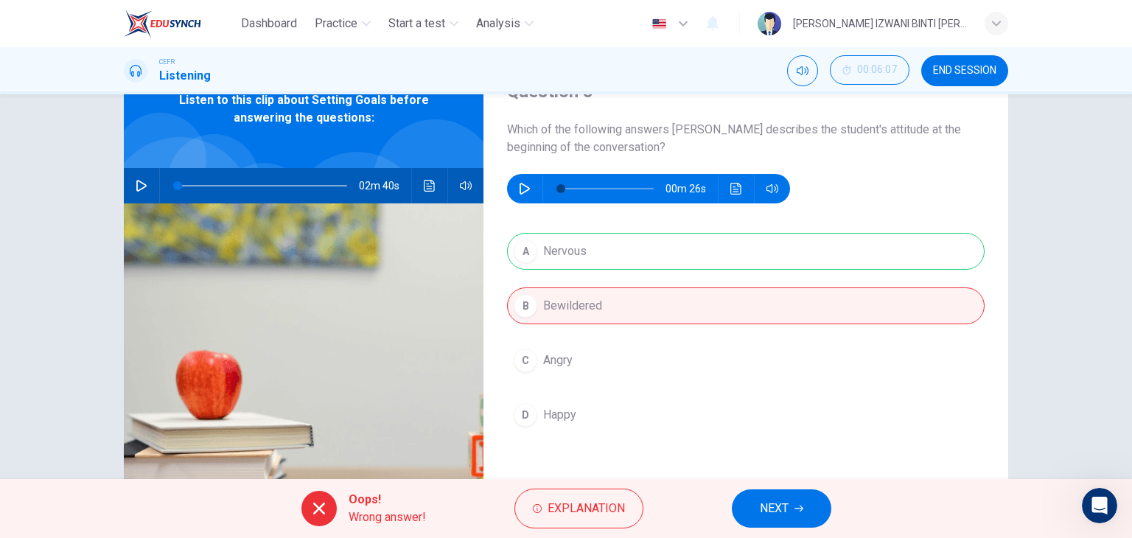
click at [598, 258] on div "A Nervous B Bewildered C Angry D Happy" at bounding box center [745, 348] width 477 height 230
click at [798, 482] on div "Oops! Wrong answer! Explanation NEXT" at bounding box center [566, 508] width 1132 height 59
click at [802, 502] on button "NEXT" at bounding box center [781, 508] width 99 height 38
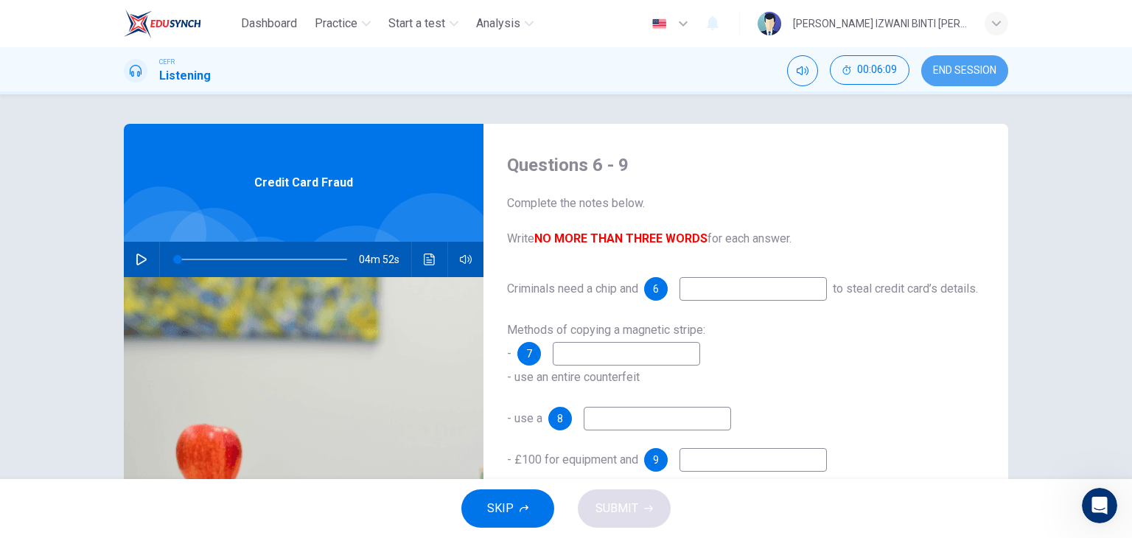
click at [973, 63] on button "END SESSION" at bounding box center [964, 70] width 87 height 31
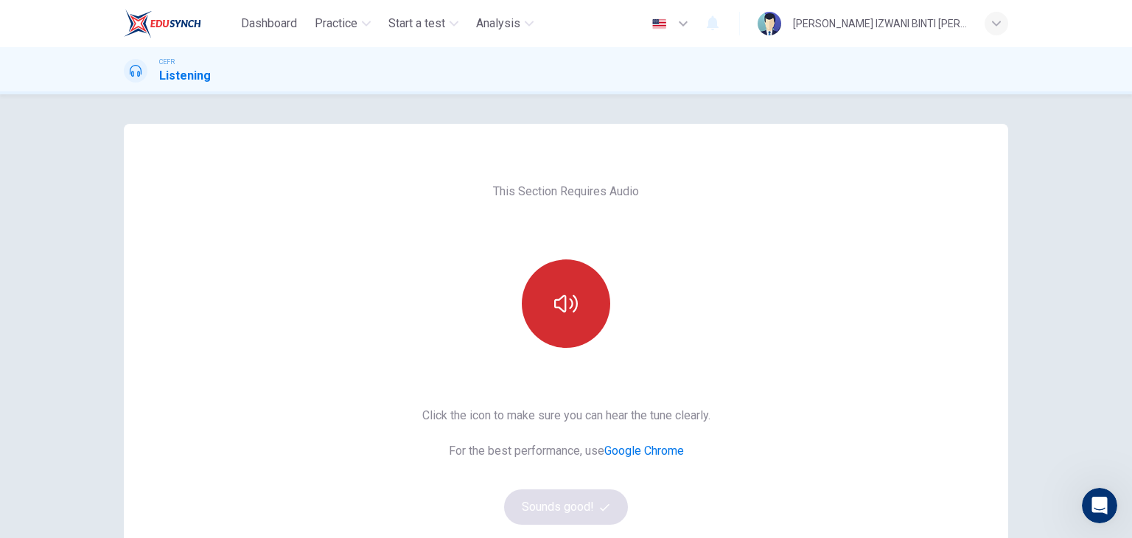
click at [554, 304] on icon "button" at bounding box center [566, 304] width 24 height 24
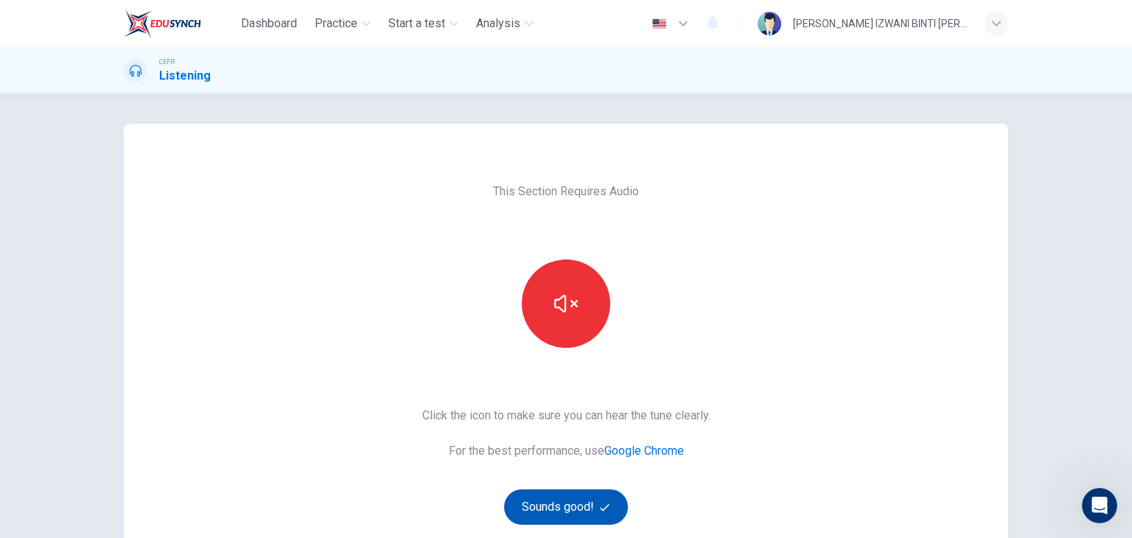
click at [584, 505] on button "Sounds good!" at bounding box center [566, 506] width 124 height 35
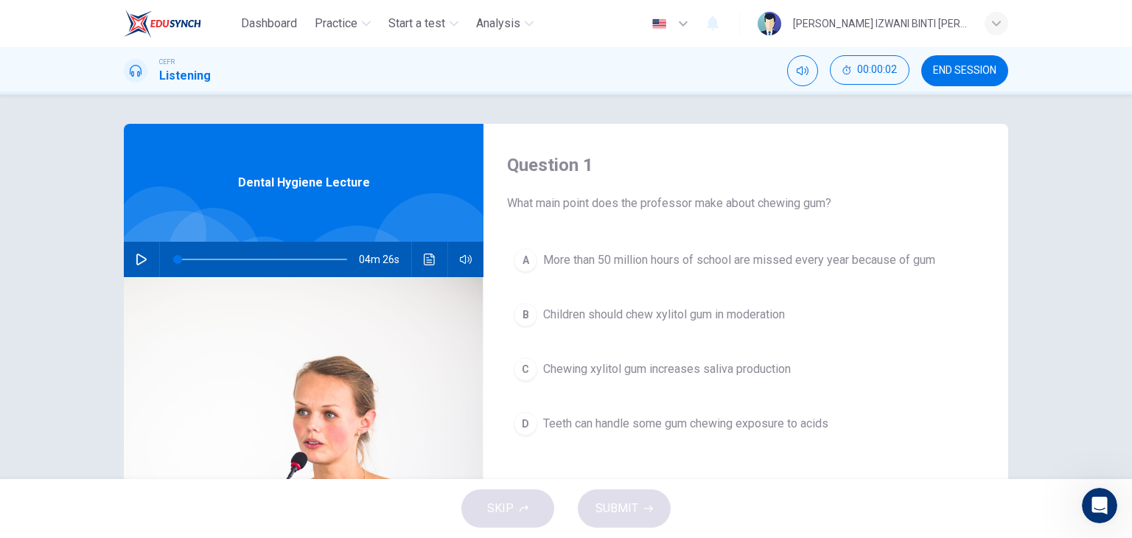
click at [971, 80] on button "END SESSION" at bounding box center [964, 70] width 87 height 31
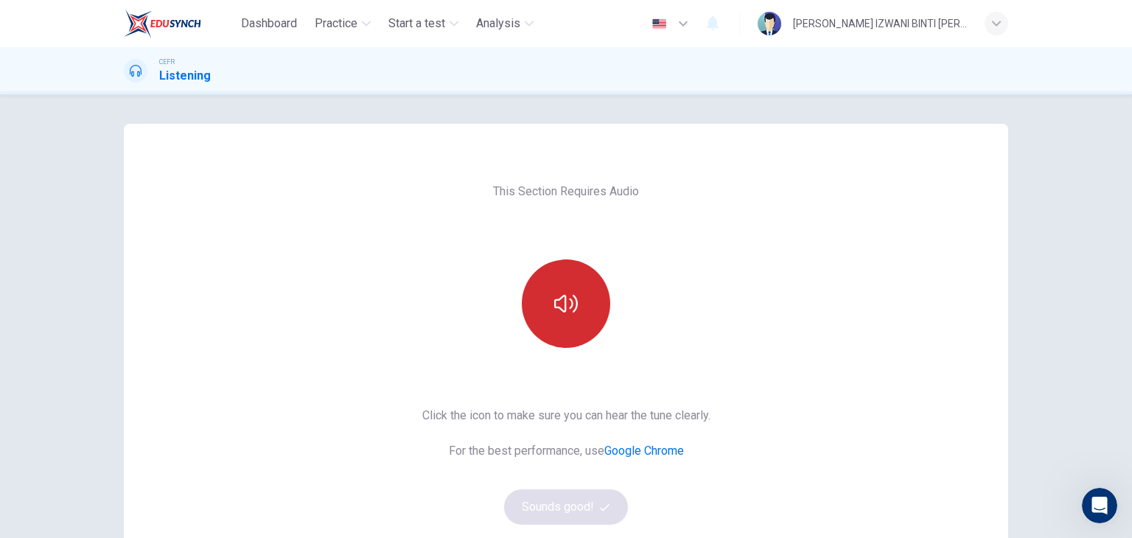
click at [537, 275] on button "button" at bounding box center [566, 303] width 88 height 88
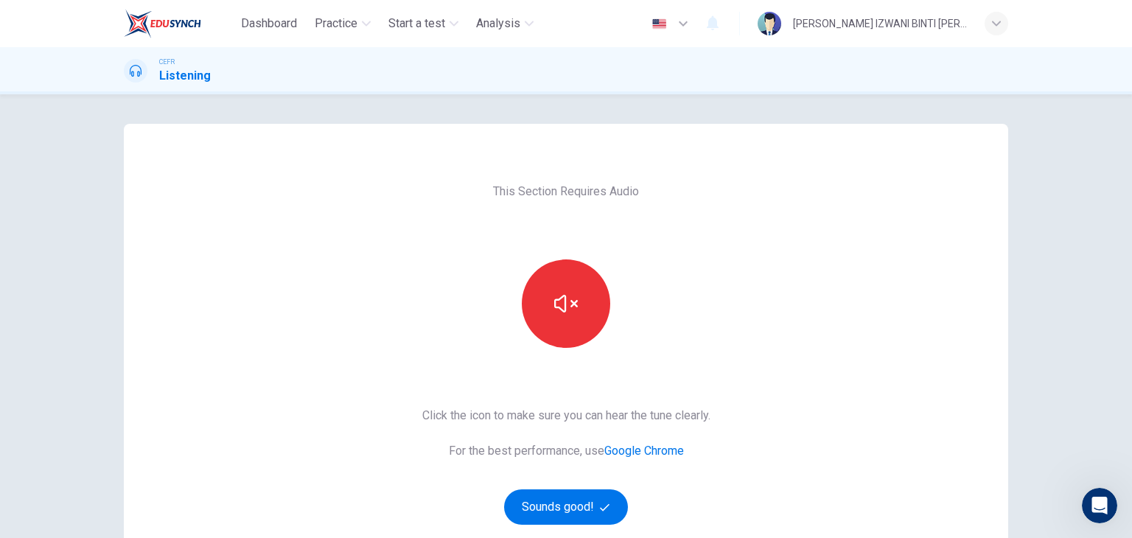
drag, startPoint x: 510, startPoint y: 418, endPoint x: 516, endPoint y: 478, distance: 60.0
click at [542, 508] on button "Sounds good!" at bounding box center [566, 506] width 124 height 35
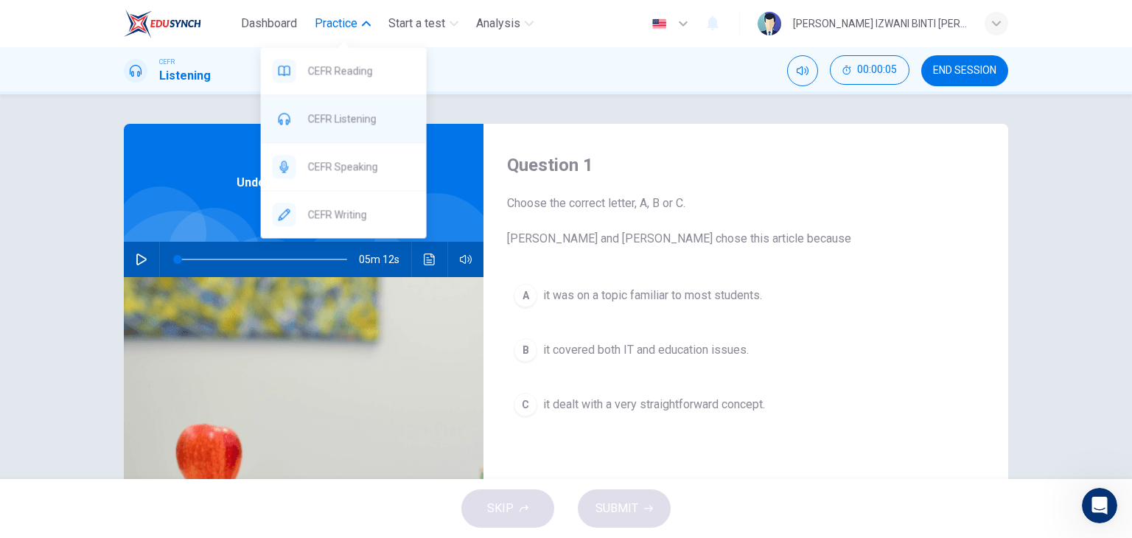
click at [363, 105] on div "CEFR Listening" at bounding box center [344, 118] width 166 height 47
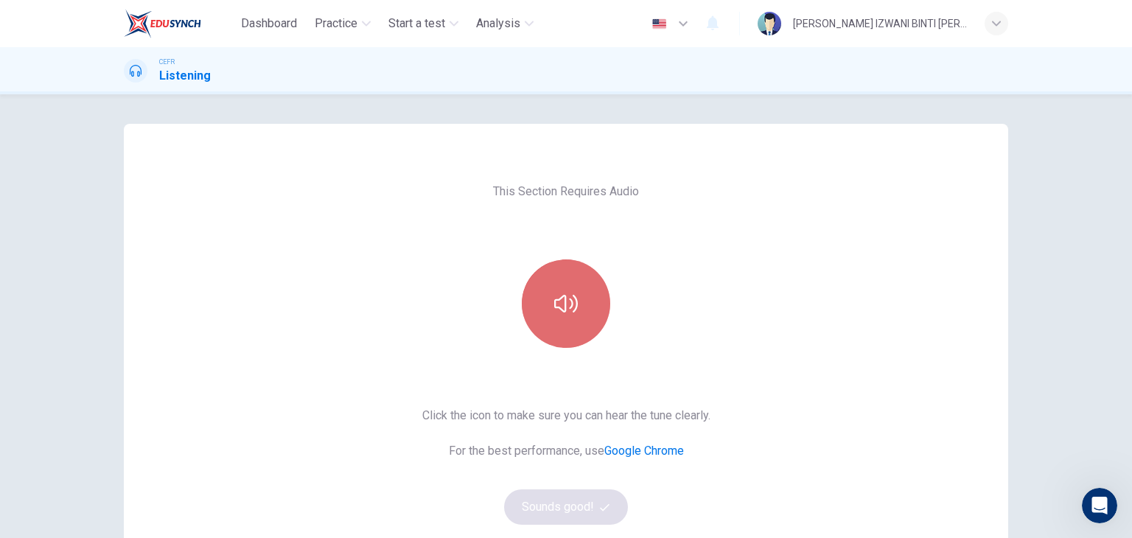
click at [570, 277] on button "button" at bounding box center [566, 303] width 88 height 88
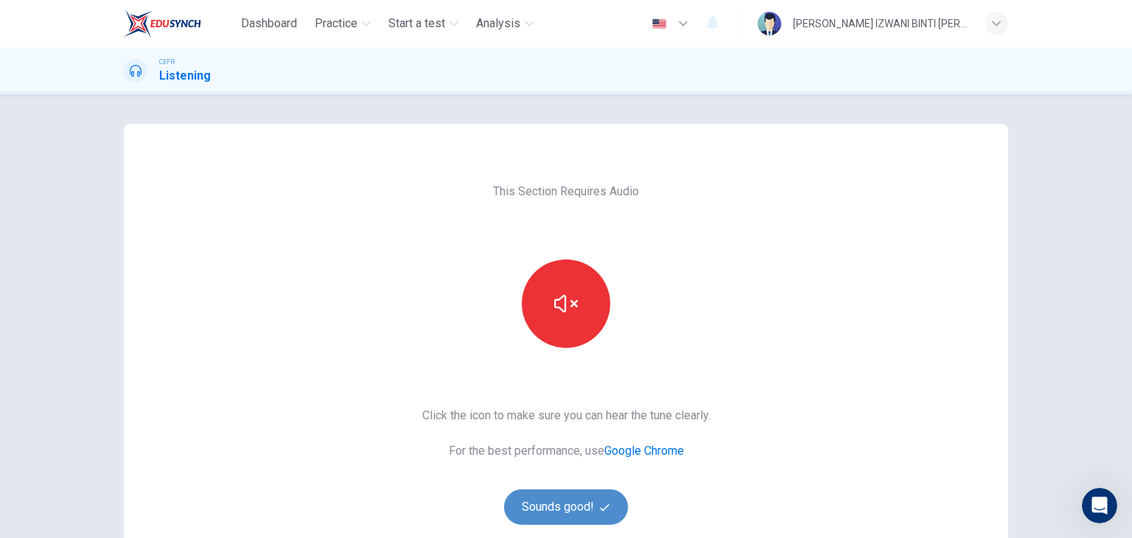
click at [592, 501] on button "Sounds good!" at bounding box center [566, 506] width 124 height 35
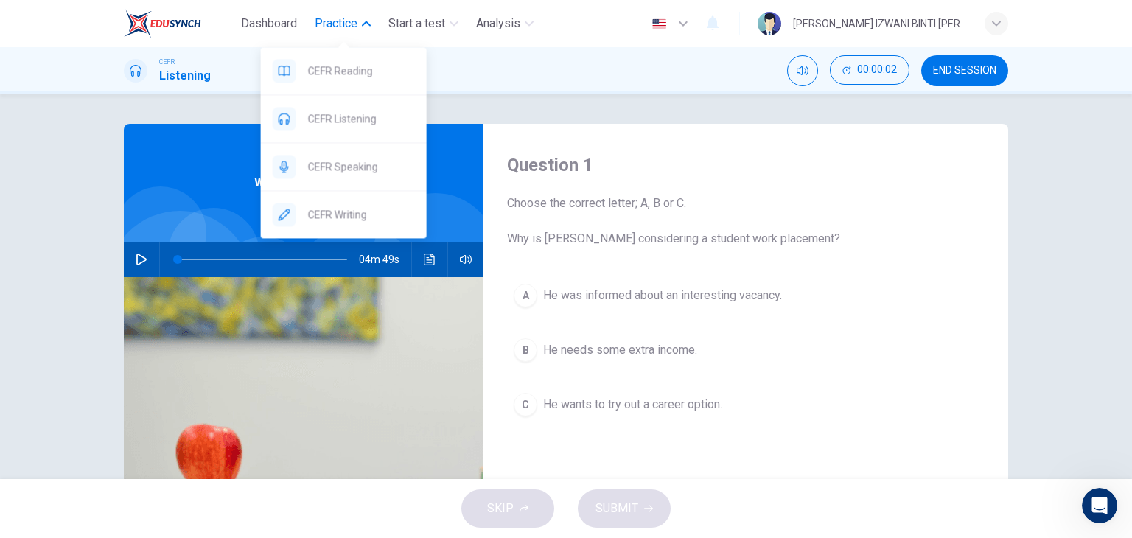
drag, startPoint x: 321, startPoint y: 15, endPoint x: 340, endPoint y: 66, distance: 53.6
click at [324, 19] on span "Practice" at bounding box center [336, 24] width 43 height 18
click at [368, 132] on div "CEFR Listening" at bounding box center [344, 118] width 166 height 47
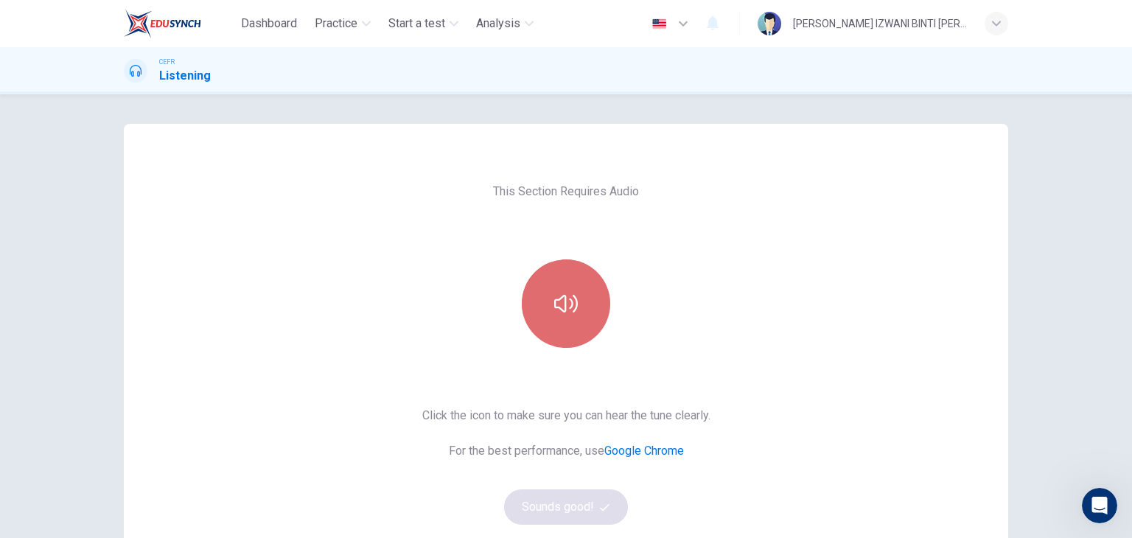
click at [548, 279] on button "button" at bounding box center [566, 303] width 88 height 88
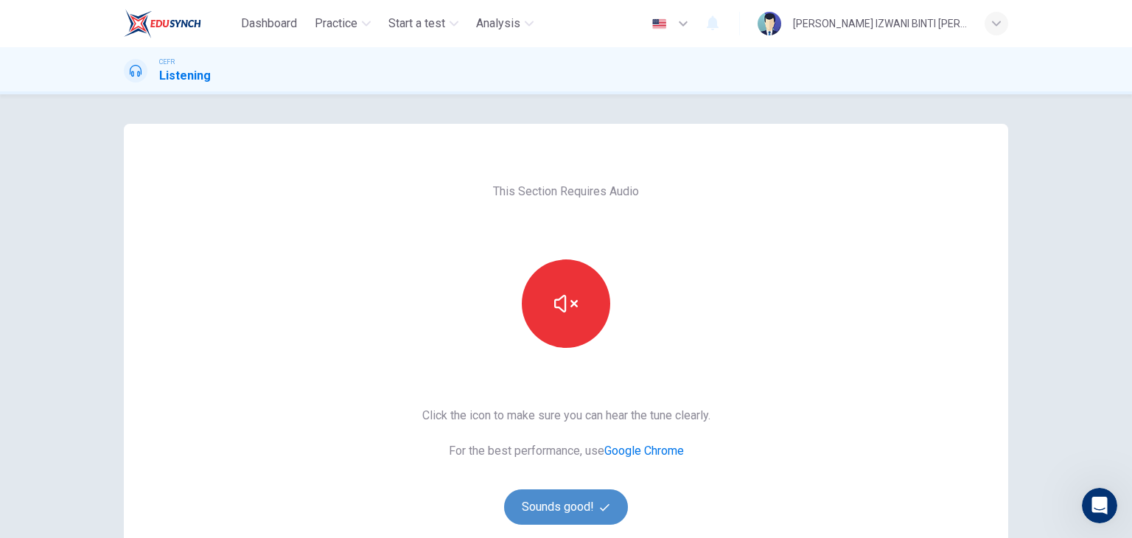
click at [584, 503] on button "Sounds good!" at bounding box center [566, 506] width 124 height 35
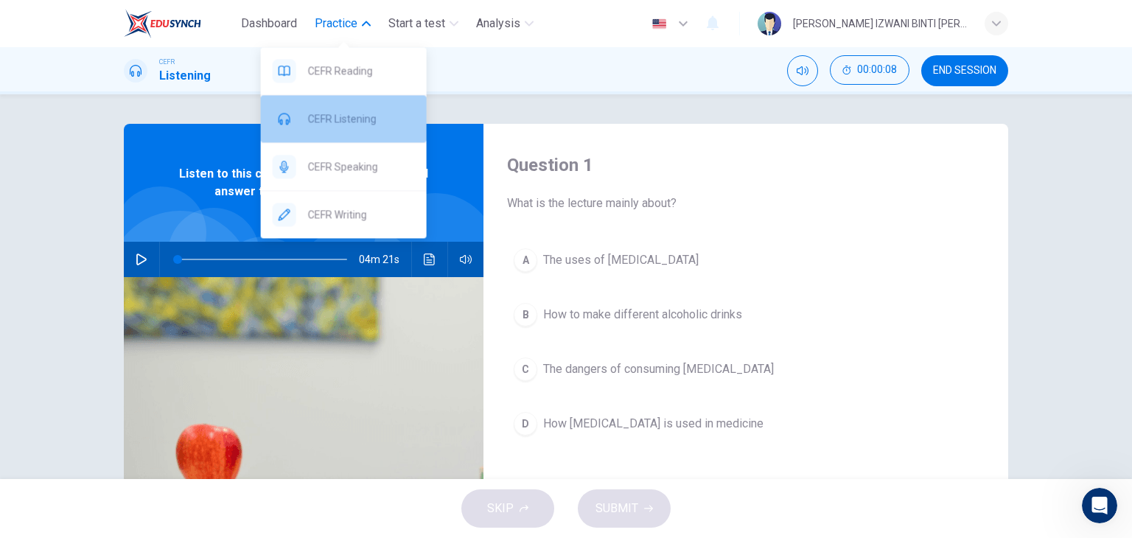
click at [346, 138] on div "CEFR Listening" at bounding box center [344, 118] width 166 height 47
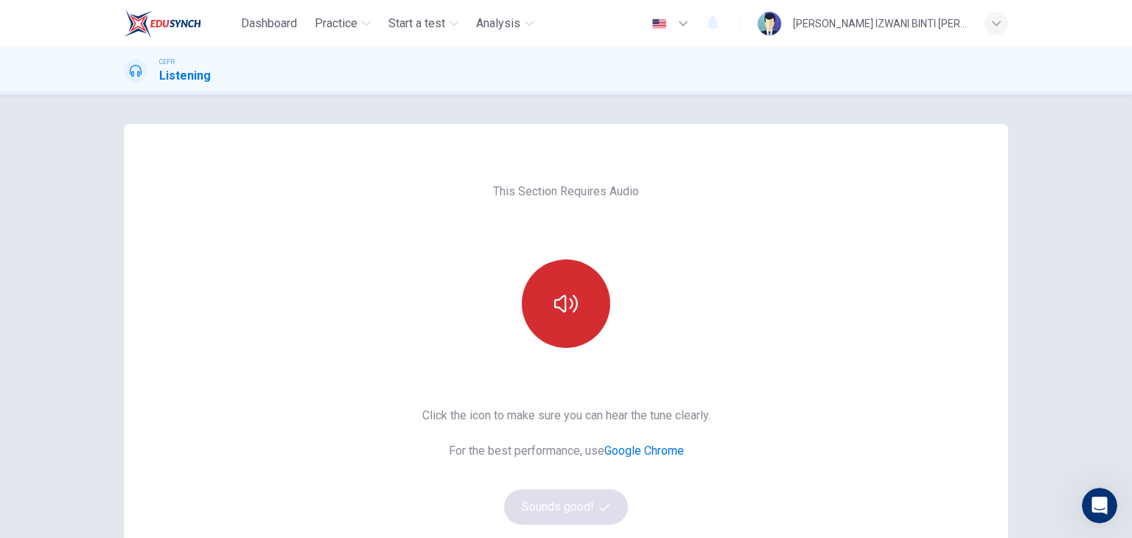
click at [558, 310] on icon "button" at bounding box center [566, 304] width 24 height 18
click at [569, 508] on button "Sounds good!" at bounding box center [566, 506] width 124 height 35
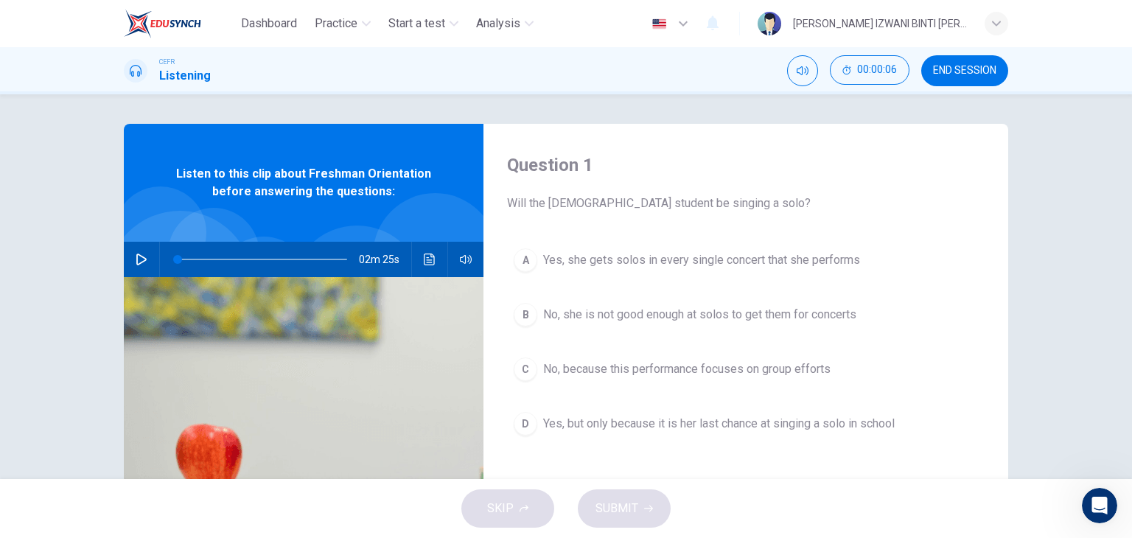
click at [697, 369] on span "No, because this performance focuses on group efforts" at bounding box center [686, 369] width 287 height 18
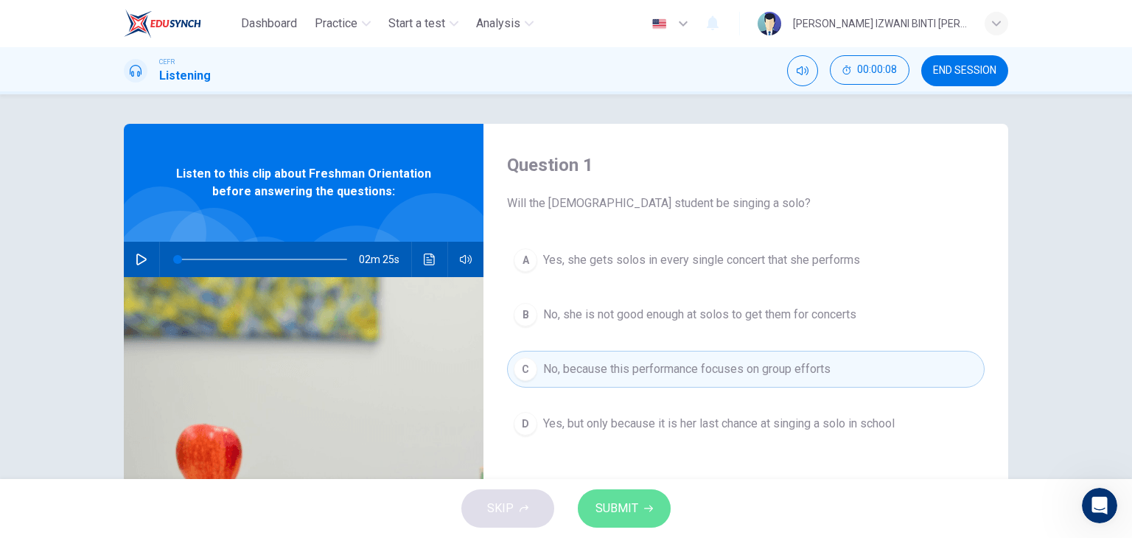
click at [647, 511] on icon "button" at bounding box center [648, 508] width 9 height 9
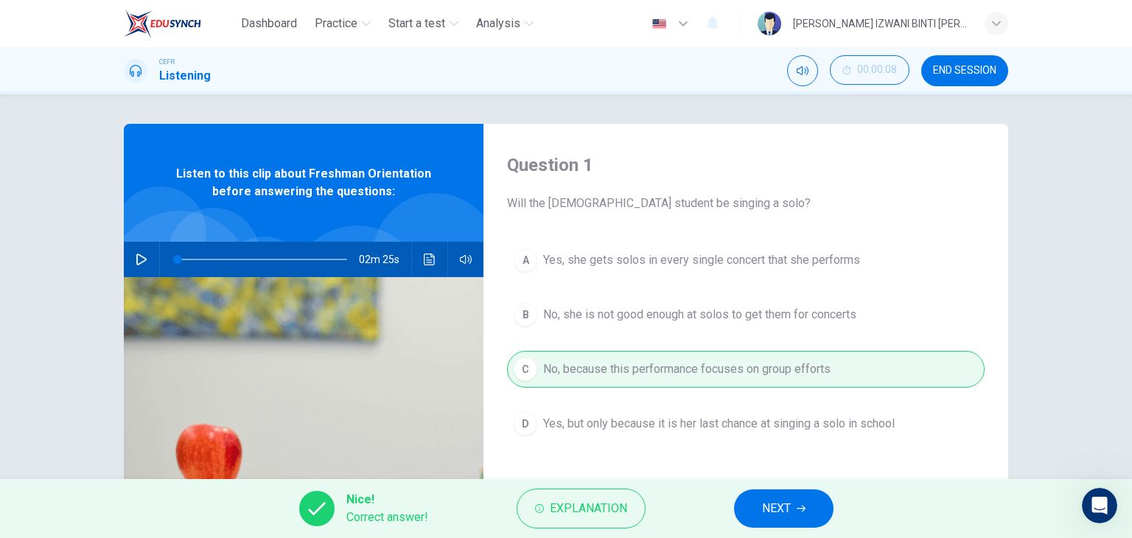
click at [776, 509] on span "NEXT" at bounding box center [776, 508] width 29 height 21
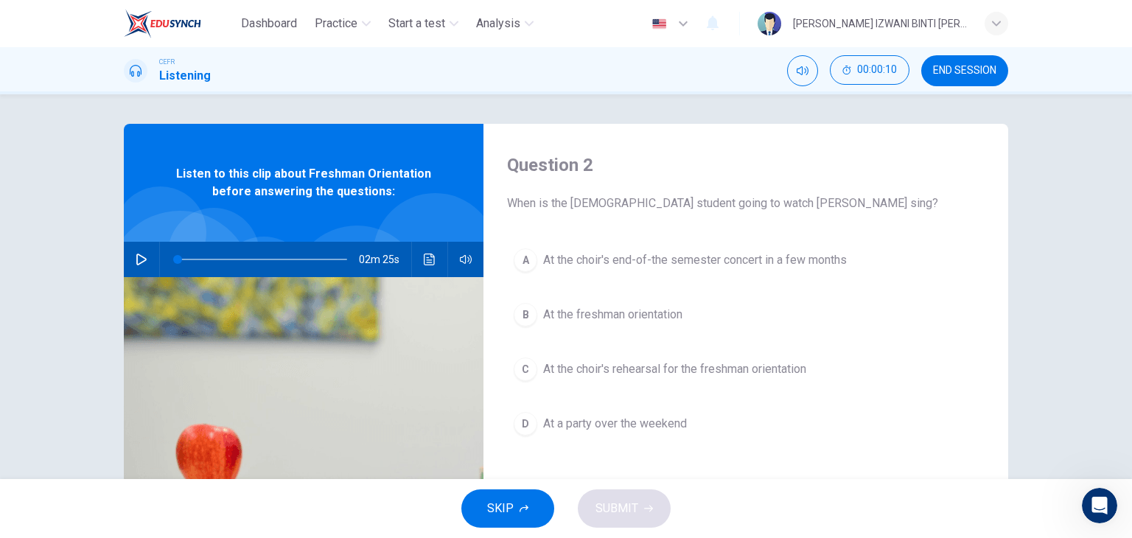
click at [607, 363] on span "At the choir's rehearsal for the freshman orientation" at bounding box center [674, 369] width 263 height 18
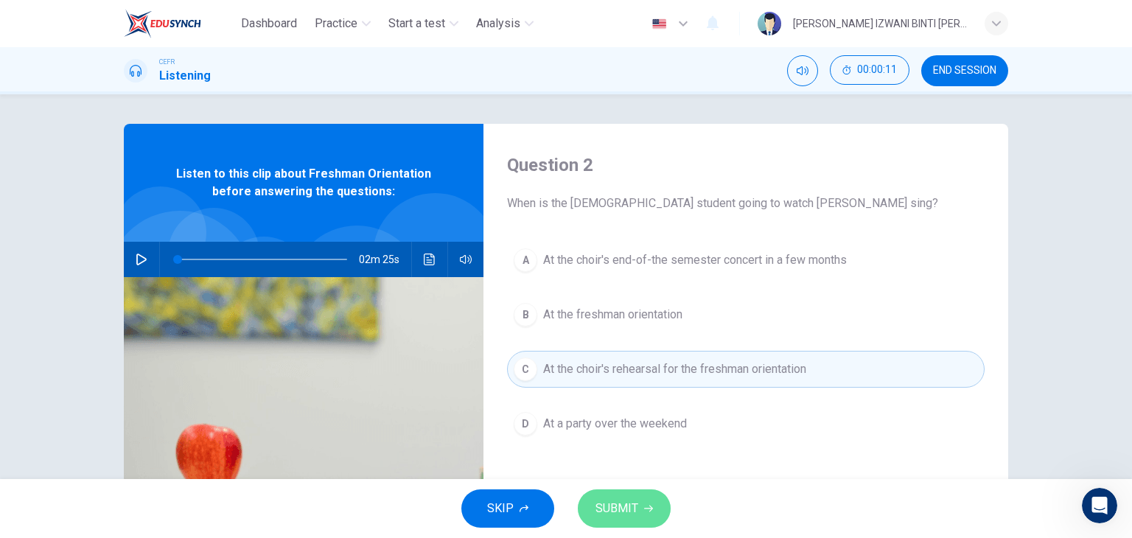
click at [638, 511] on button "SUBMIT" at bounding box center [624, 508] width 93 height 38
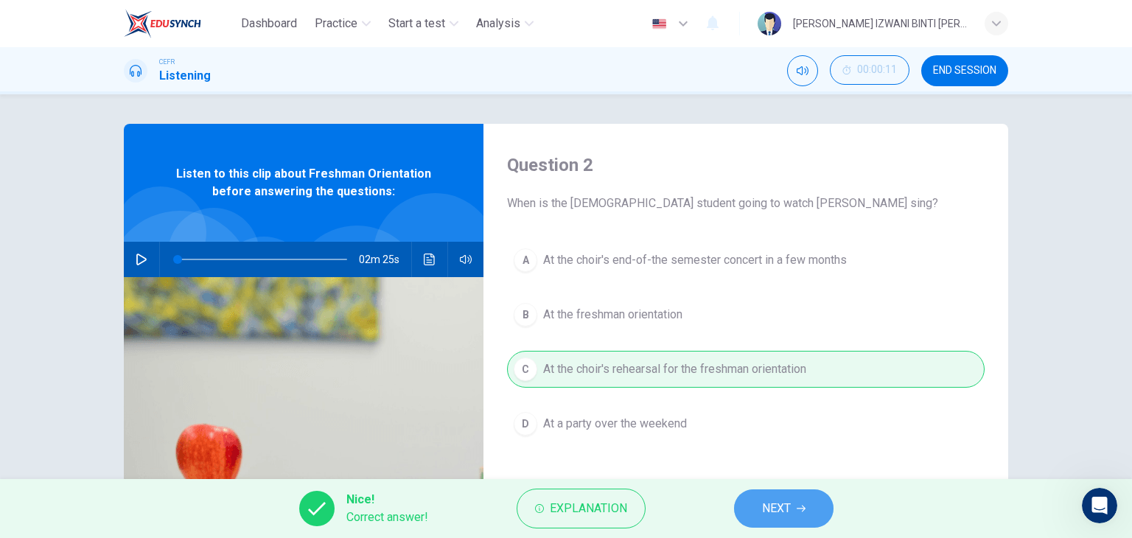
click at [808, 507] on button "NEXT" at bounding box center [783, 508] width 99 height 38
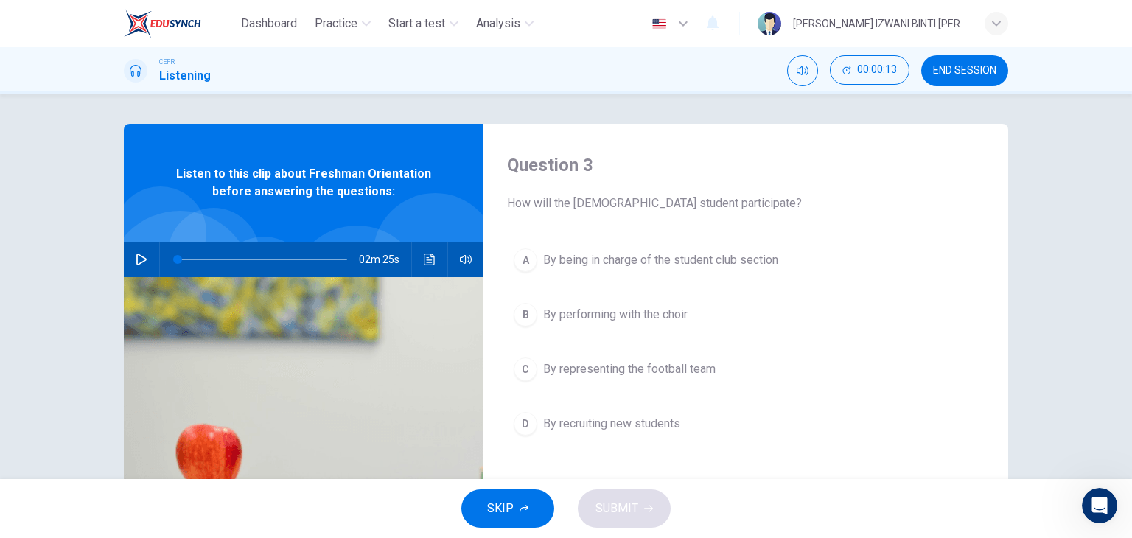
click at [595, 279] on div "A By being in charge of the student club section B By performing with the choir…" at bounding box center [745, 357] width 477 height 230
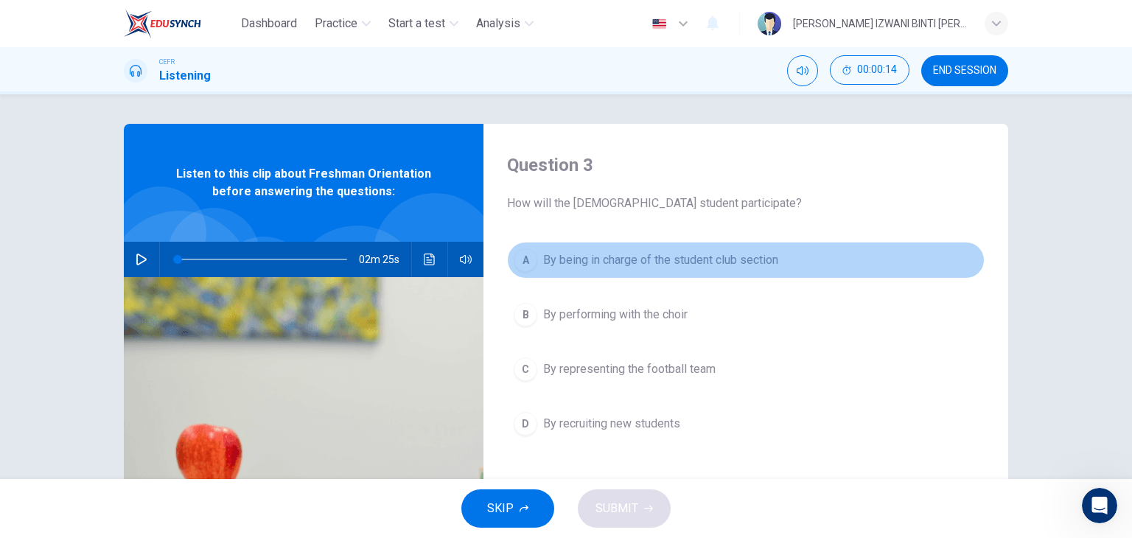
drag, startPoint x: 609, startPoint y: 257, endPoint x: 645, endPoint y: 323, distance: 75.9
click at [609, 258] on span "By being in charge of the student club section" at bounding box center [660, 260] width 235 height 18
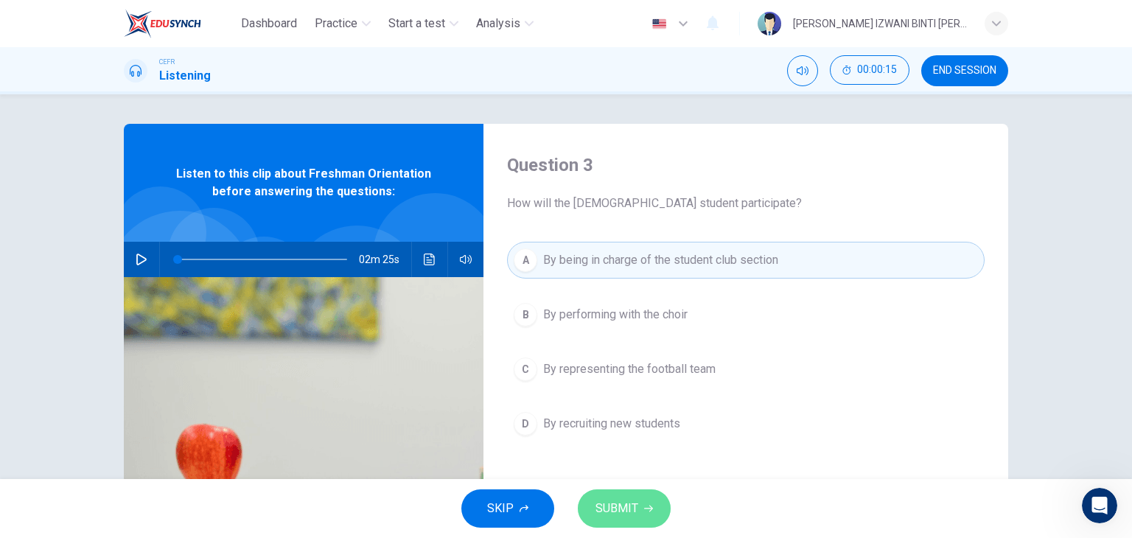
click at [637, 504] on span "SUBMIT" at bounding box center [616, 508] width 43 height 21
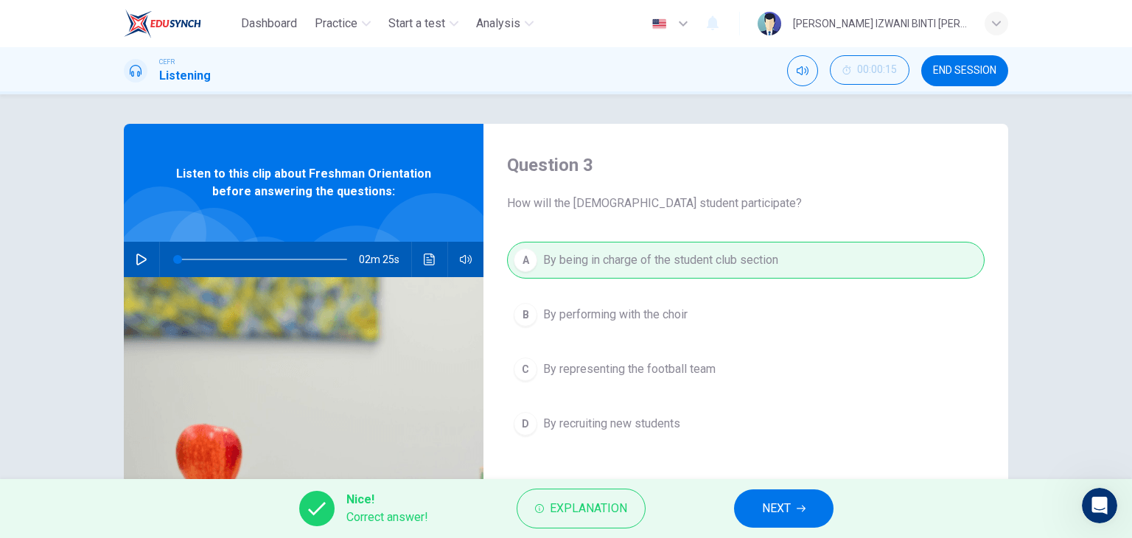
click at [813, 508] on button "NEXT" at bounding box center [783, 508] width 99 height 38
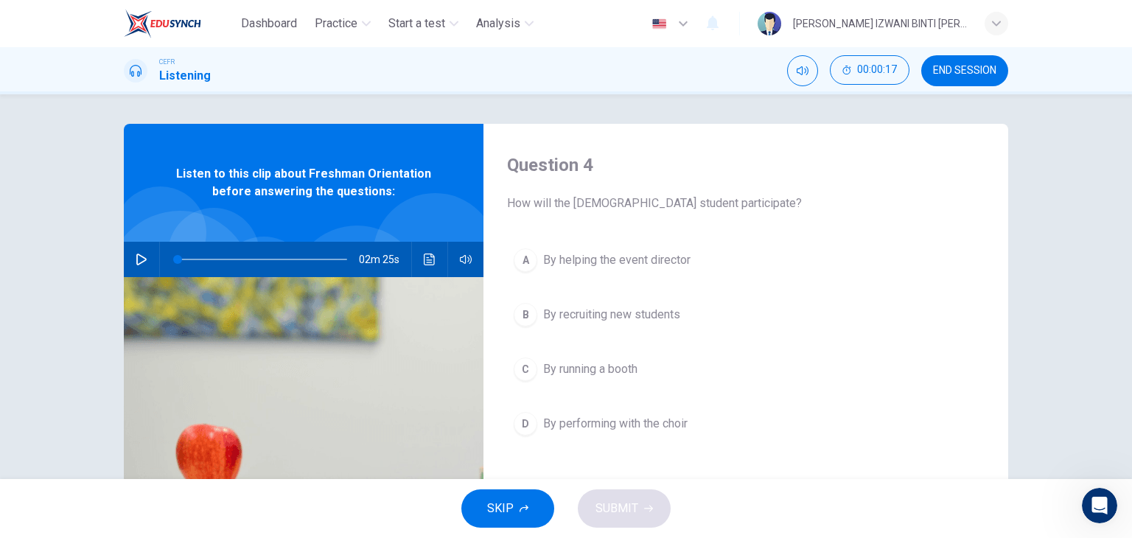
click at [587, 416] on span "By performing with the choir" at bounding box center [615, 424] width 144 height 18
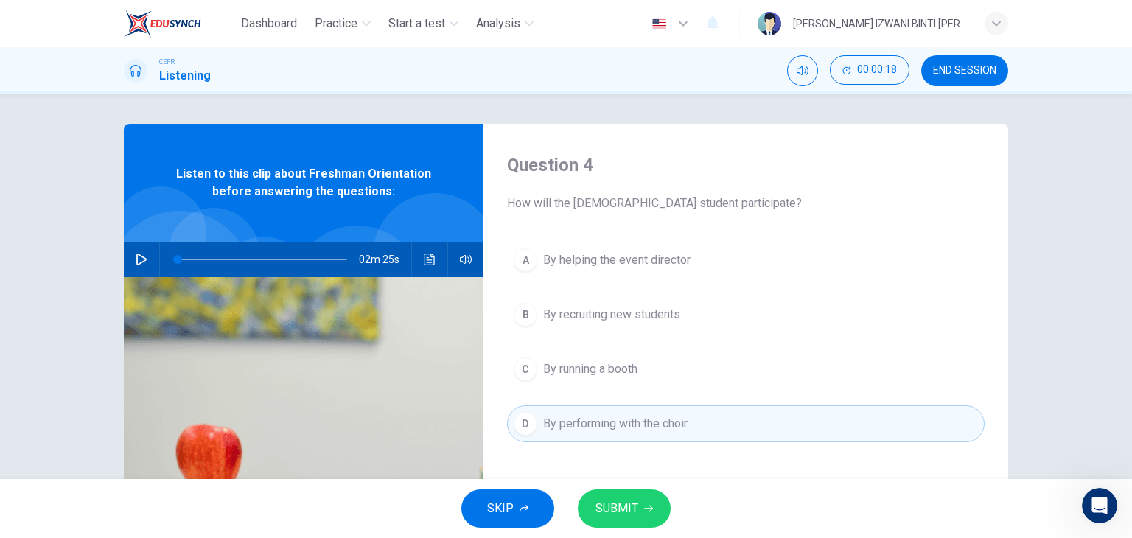
click at [640, 500] on button "SUBMIT" at bounding box center [624, 508] width 93 height 38
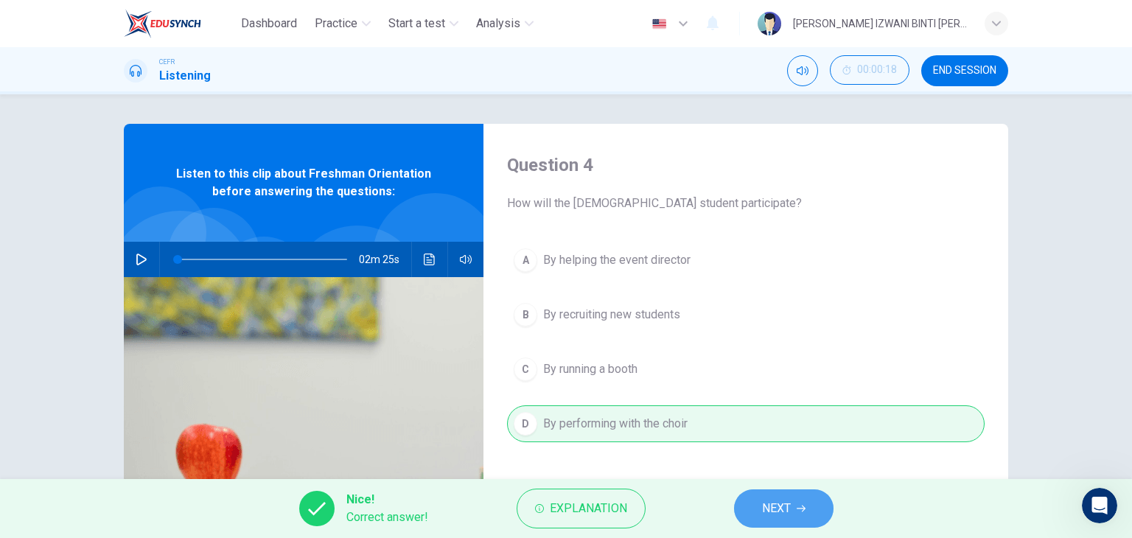
click at [793, 497] on button "NEXT" at bounding box center [783, 508] width 99 height 38
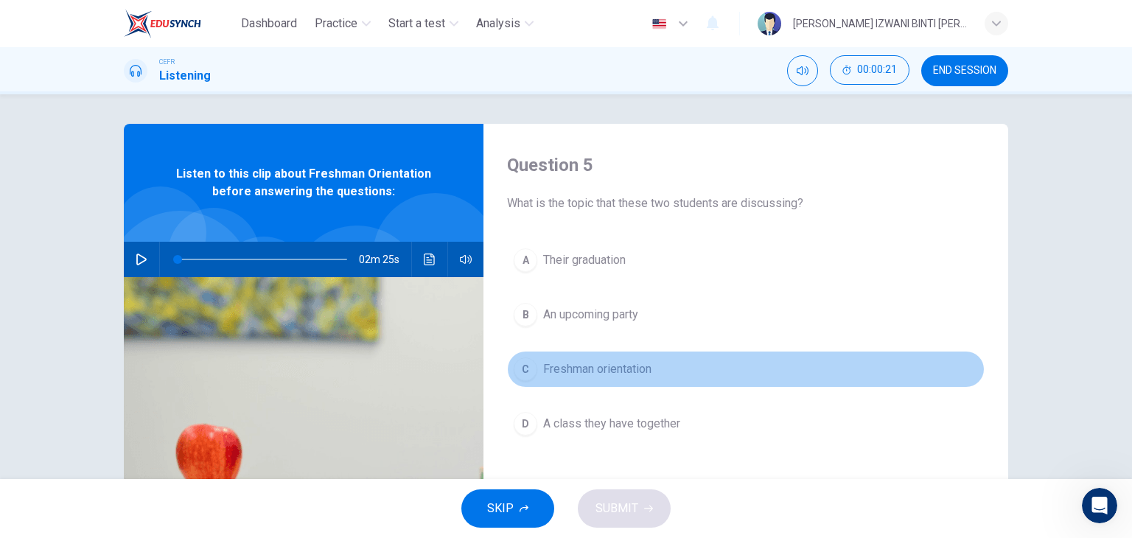
click at [598, 360] on span "Freshman orientation" at bounding box center [597, 369] width 108 height 18
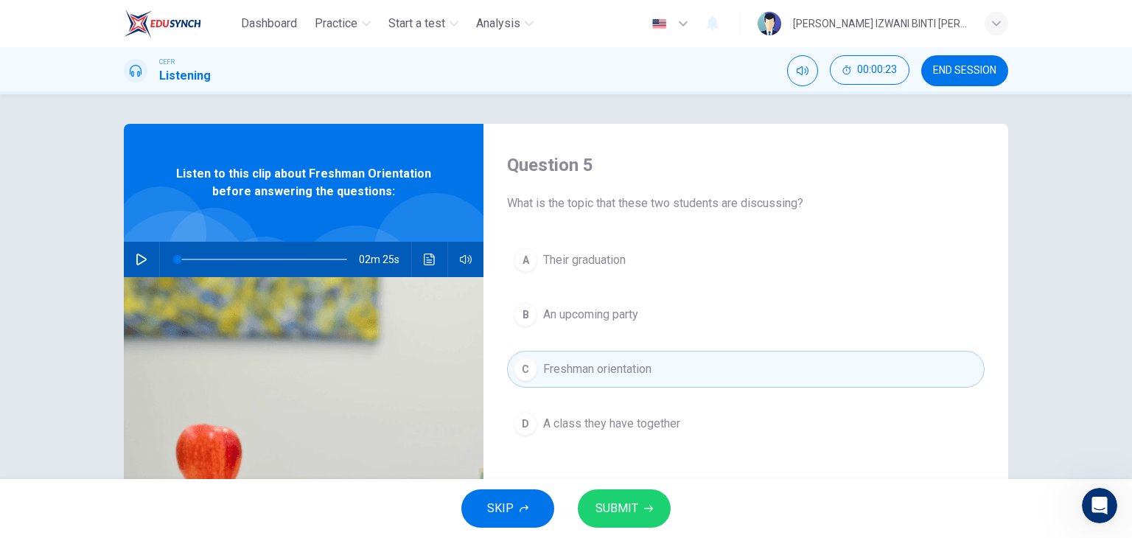
click at [642, 491] on button "SUBMIT" at bounding box center [624, 508] width 93 height 38
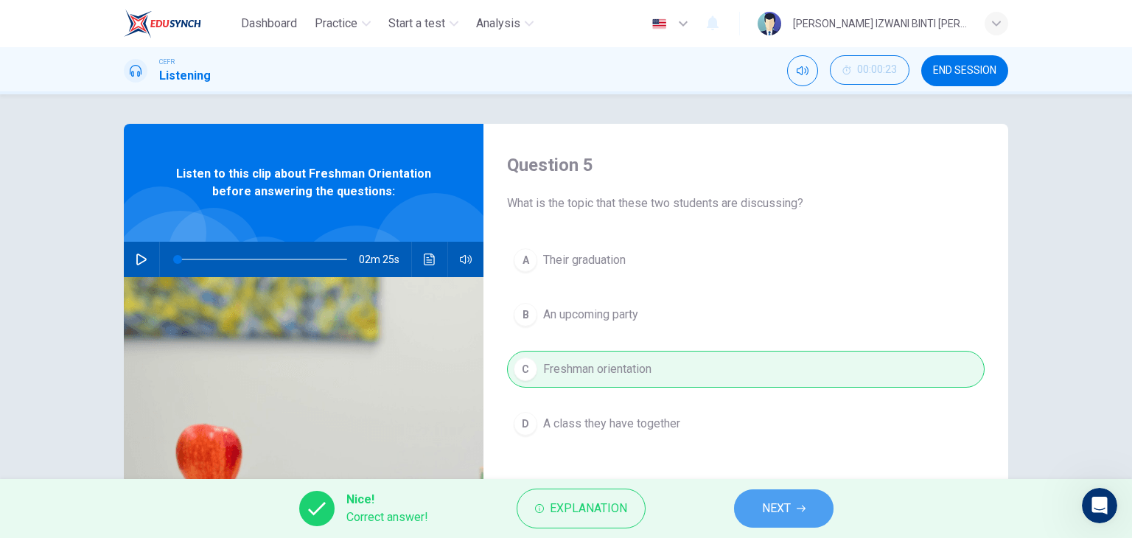
click at [747, 505] on button "NEXT" at bounding box center [783, 508] width 99 height 38
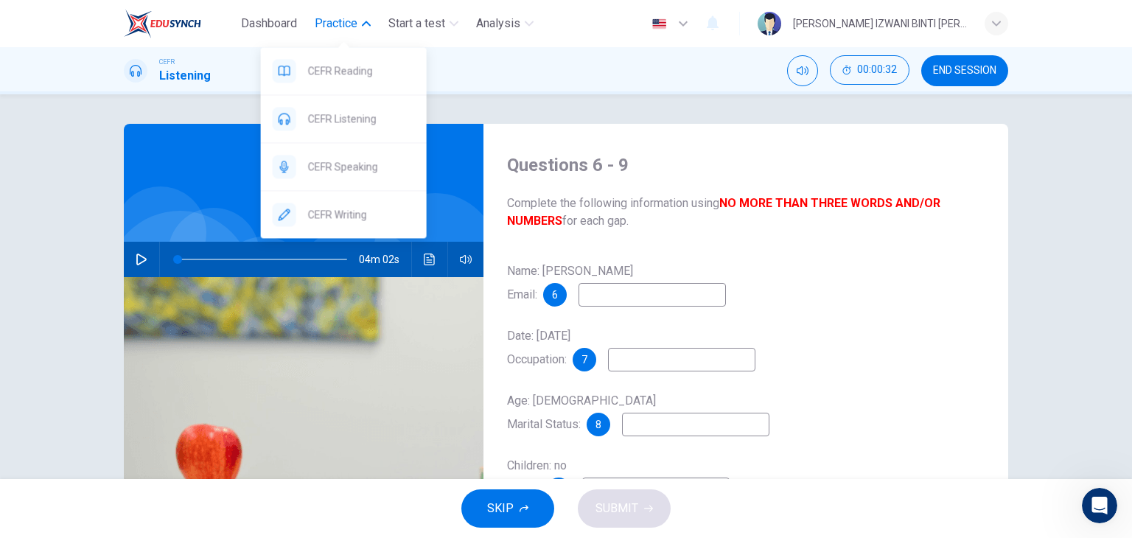
drag, startPoint x: 340, startPoint y: 117, endPoint x: 707, endPoint y: 122, distance: 367.7
click at [340, 117] on span "CEFR Listening" at bounding box center [361, 119] width 107 height 18
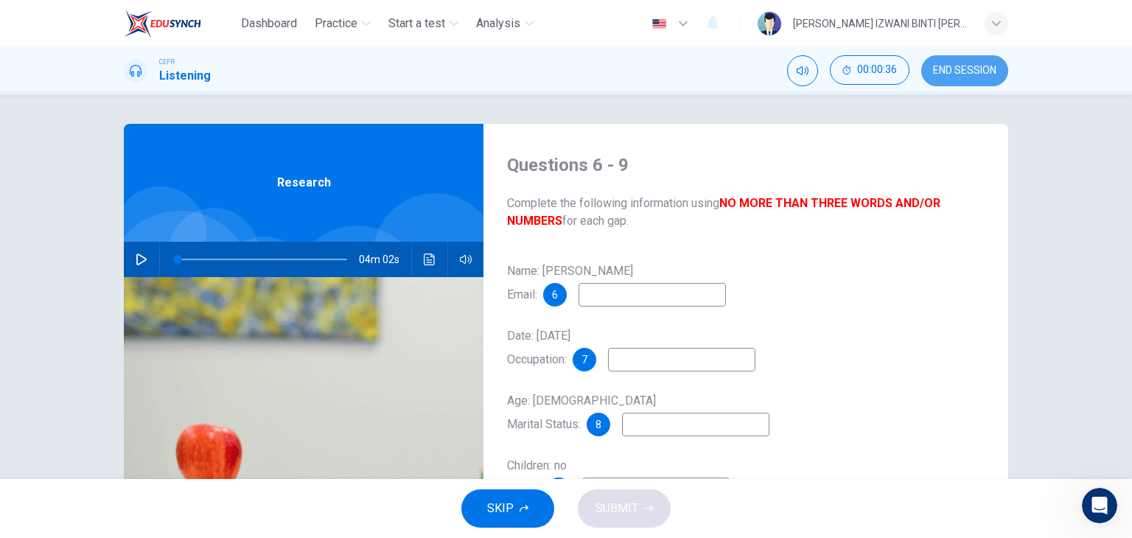
click at [976, 78] on button "END SESSION" at bounding box center [964, 70] width 87 height 31
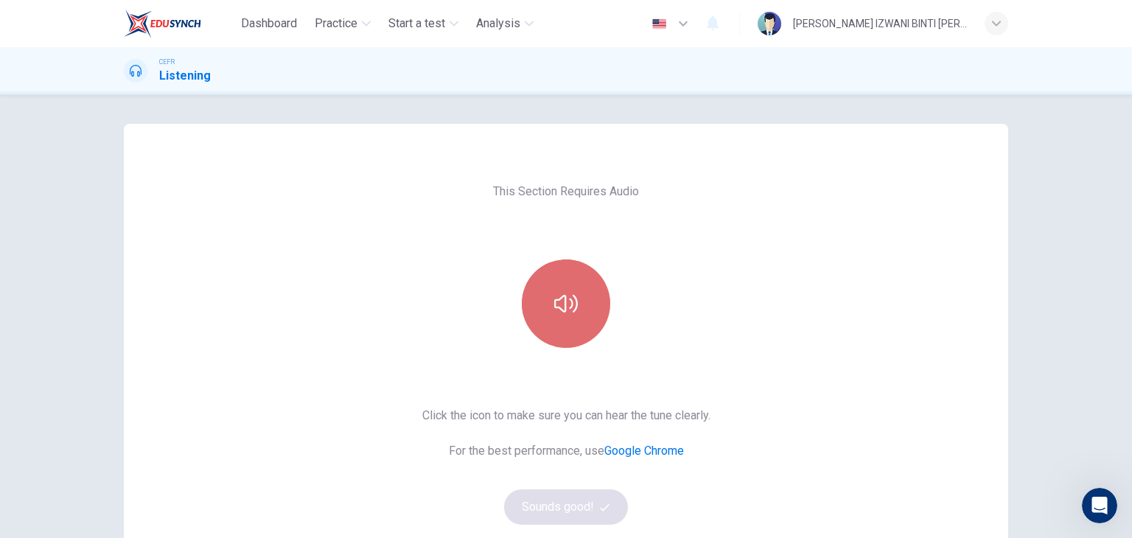
click at [584, 300] on button "button" at bounding box center [566, 303] width 88 height 88
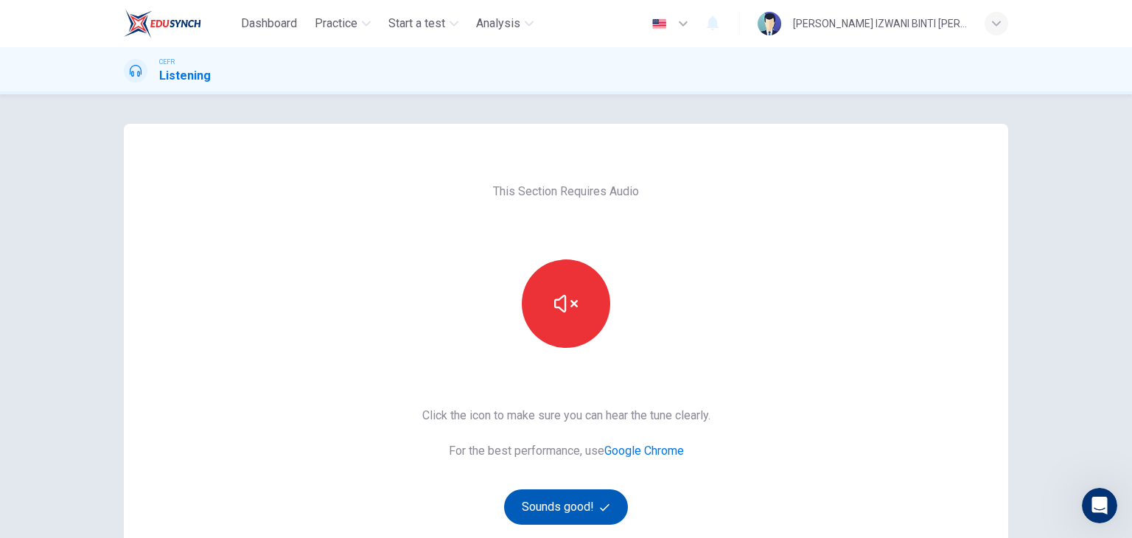
click at [557, 505] on button "Sounds good!" at bounding box center [566, 506] width 124 height 35
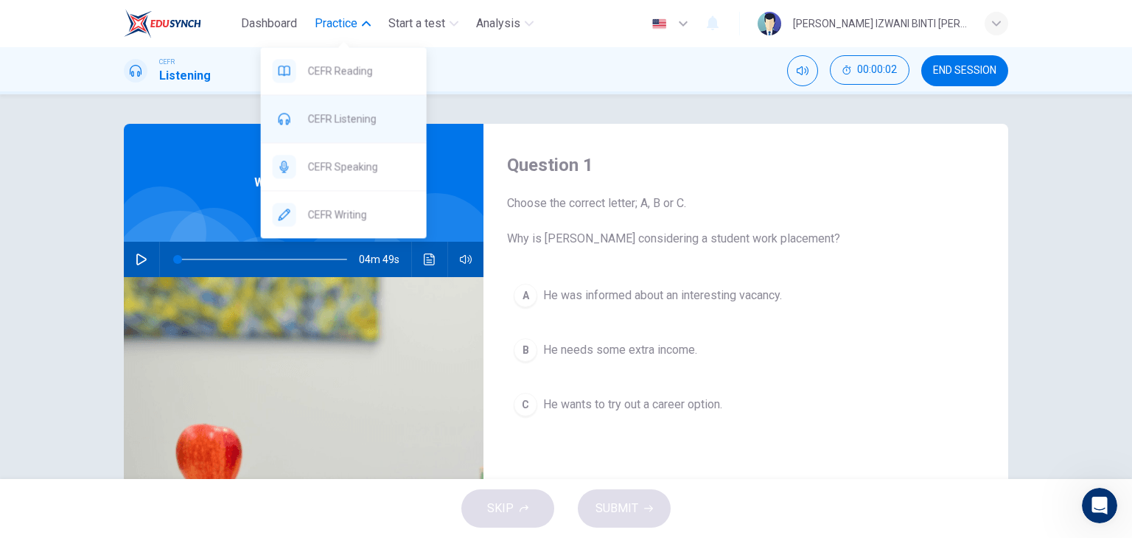
click at [336, 126] on span "CEFR Listening" at bounding box center [361, 119] width 107 height 18
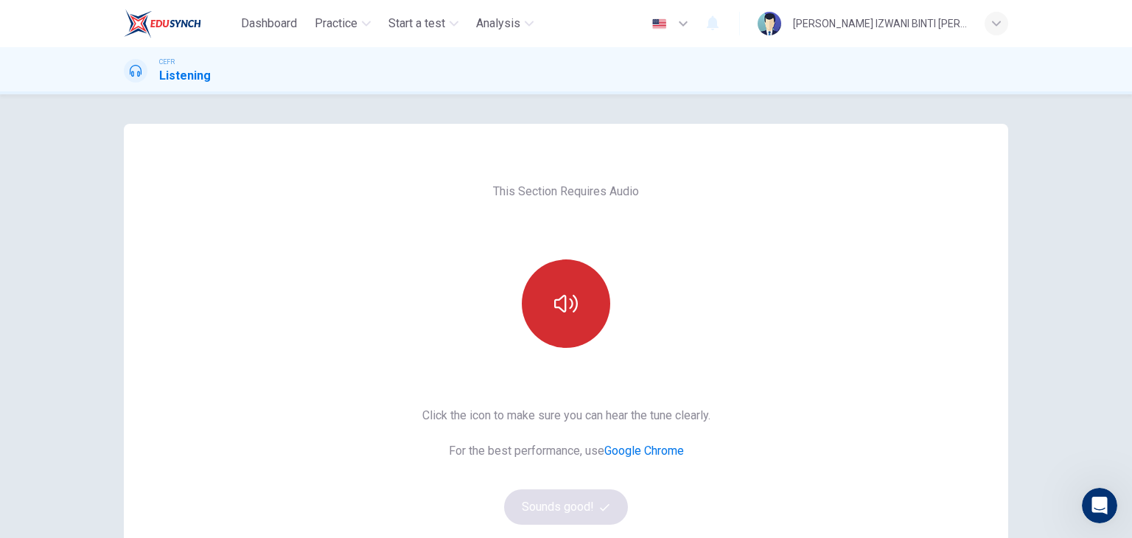
click at [585, 319] on button "button" at bounding box center [566, 303] width 88 height 88
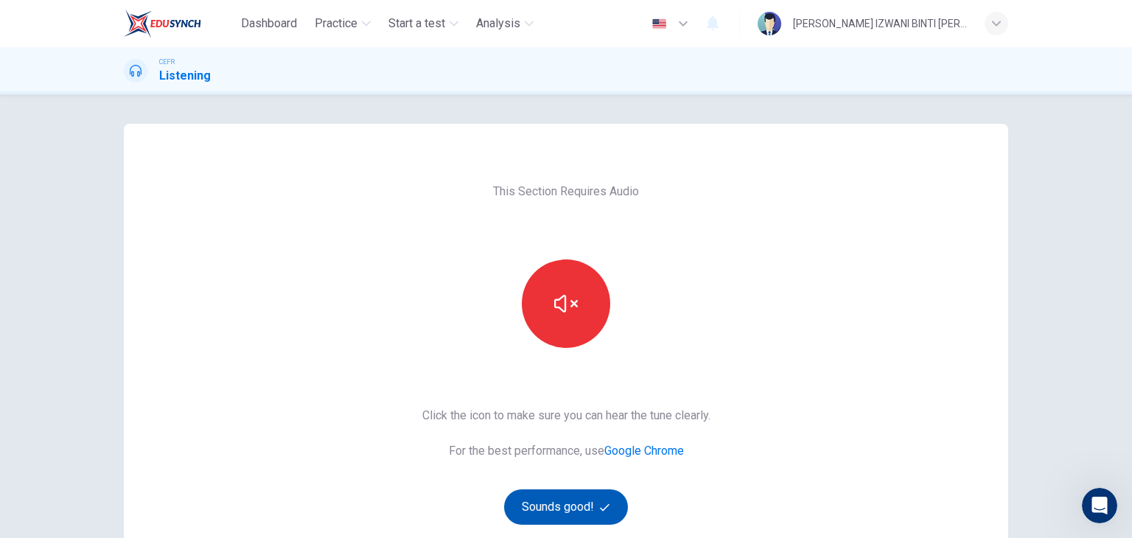
click at [586, 498] on button "Sounds good!" at bounding box center [566, 506] width 124 height 35
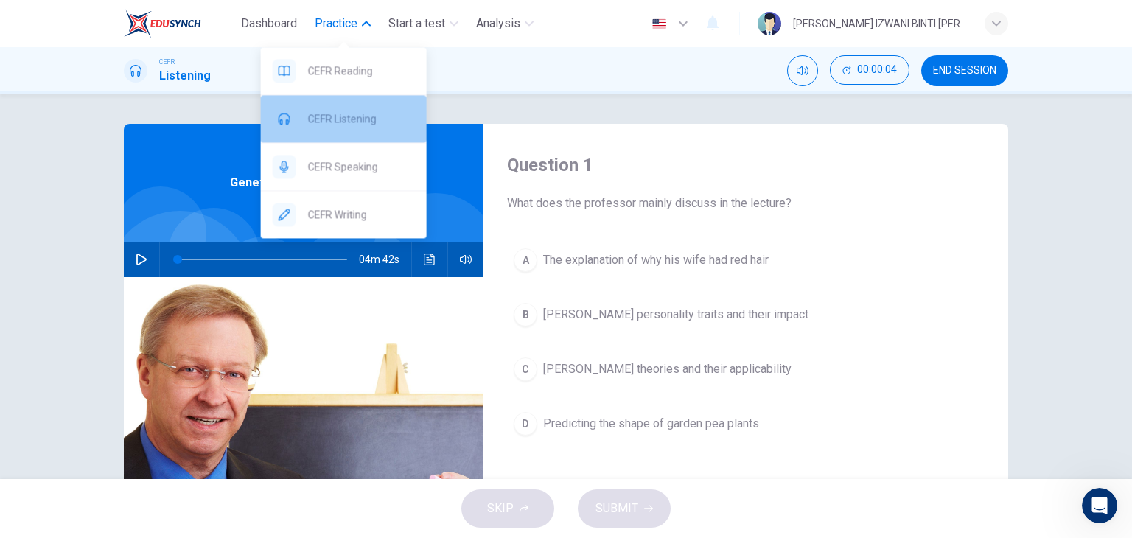
click at [337, 126] on span "CEFR Listening" at bounding box center [361, 119] width 107 height 18
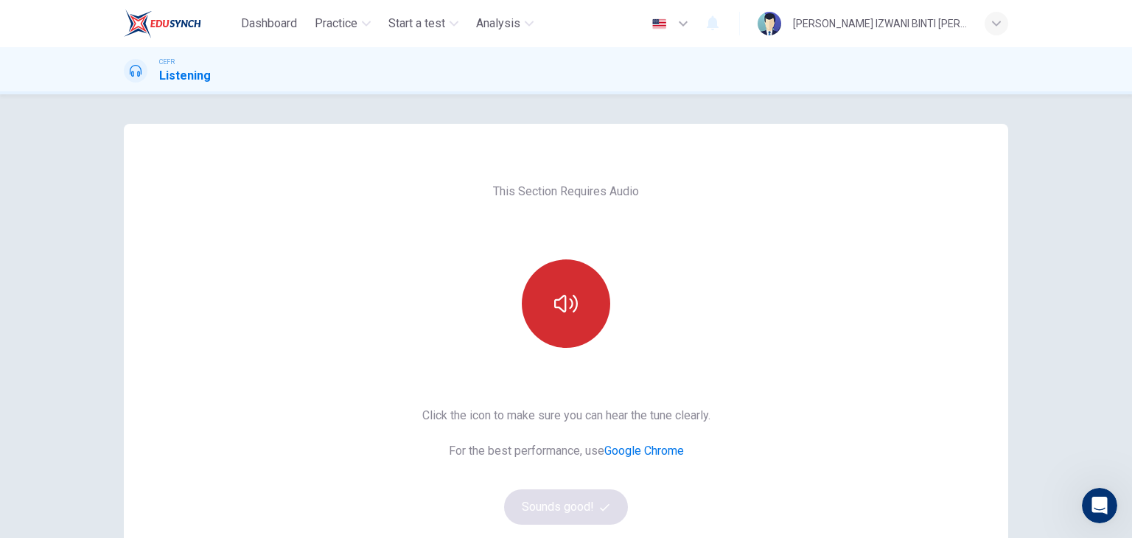
click at [592, 303] on button "button" at bounding box center [566, 303] width 88 height 88
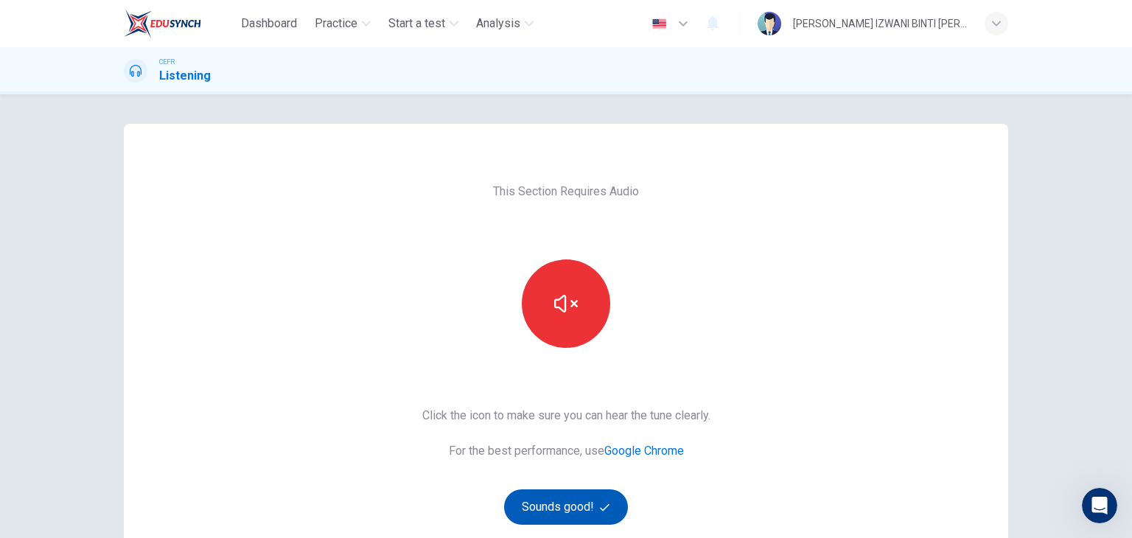
click at [617, 517] on button "Sounds good!" at bounding box center [566, 506] width 124 height 35
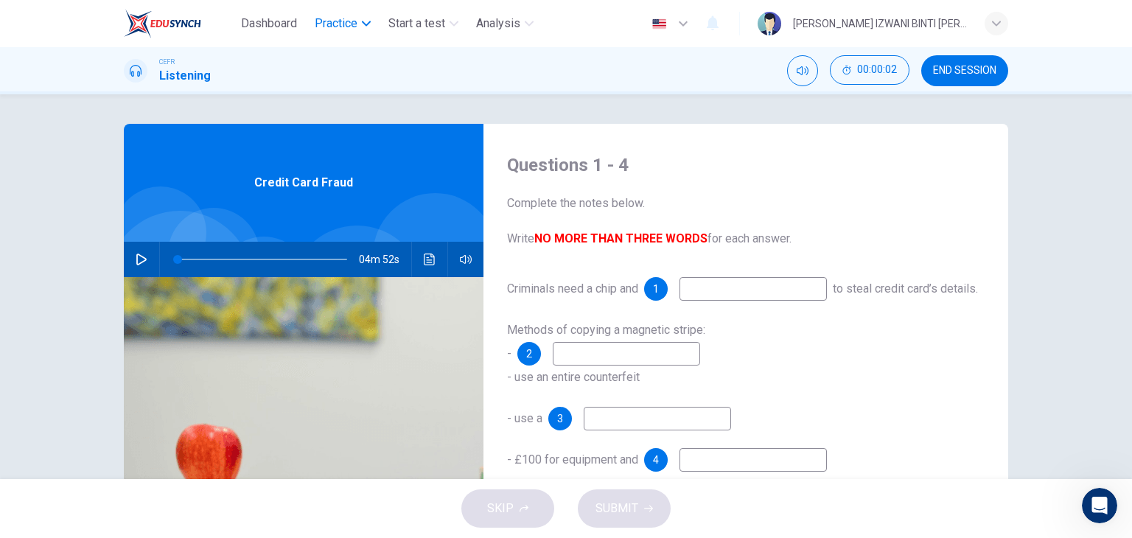
click at [332, 36] on button "Practice" at bounding box center [343, 23] width 68 height 27
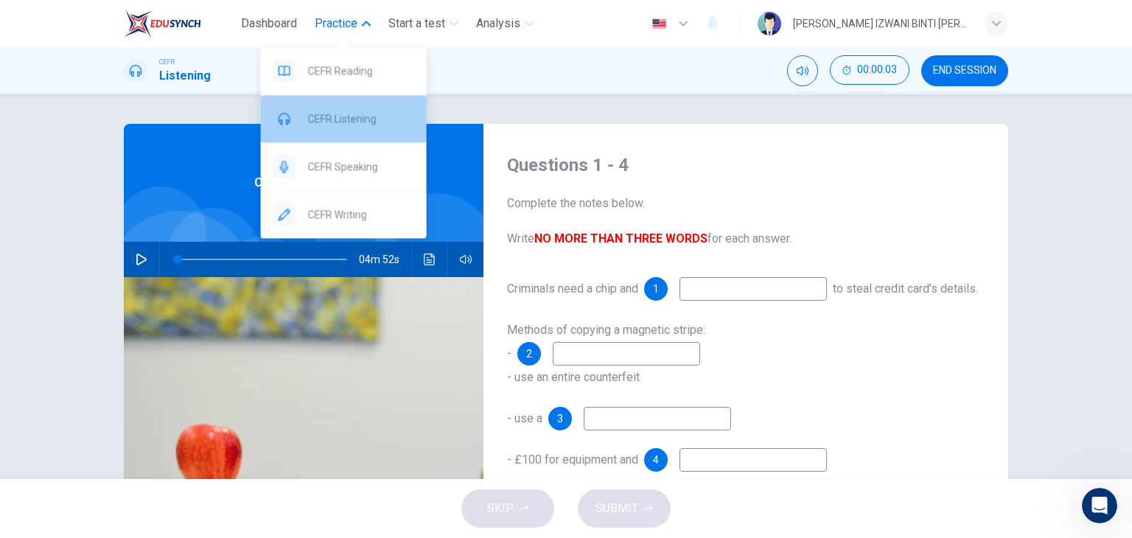
click at [357, 105] on div "CEFR Listening" at bounding box center [344, 118] width 166 height 47
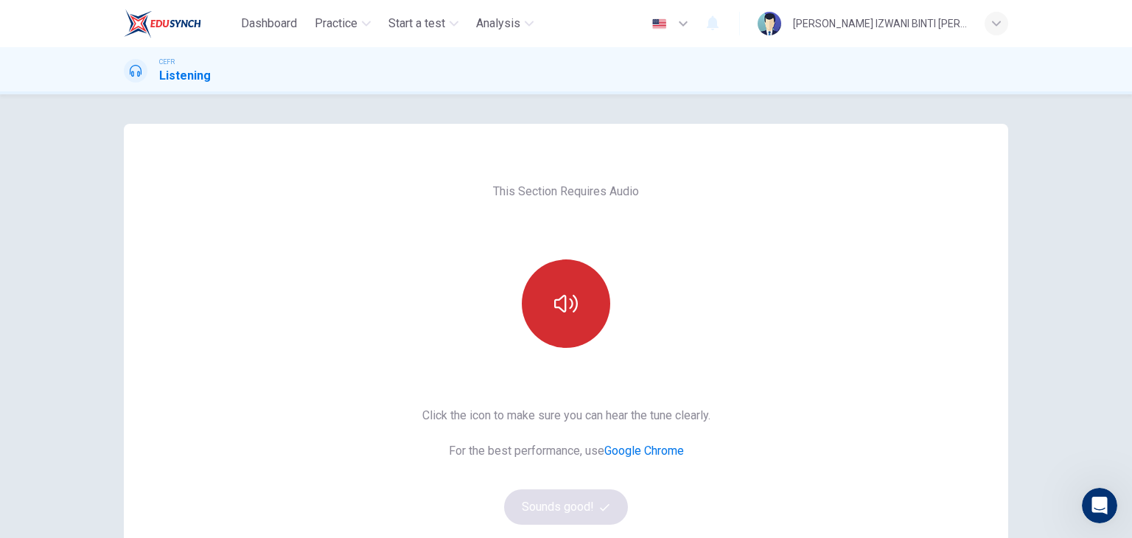
click at [584, 335] on button "button" at bounding box center [566, 303] width 88 height 88
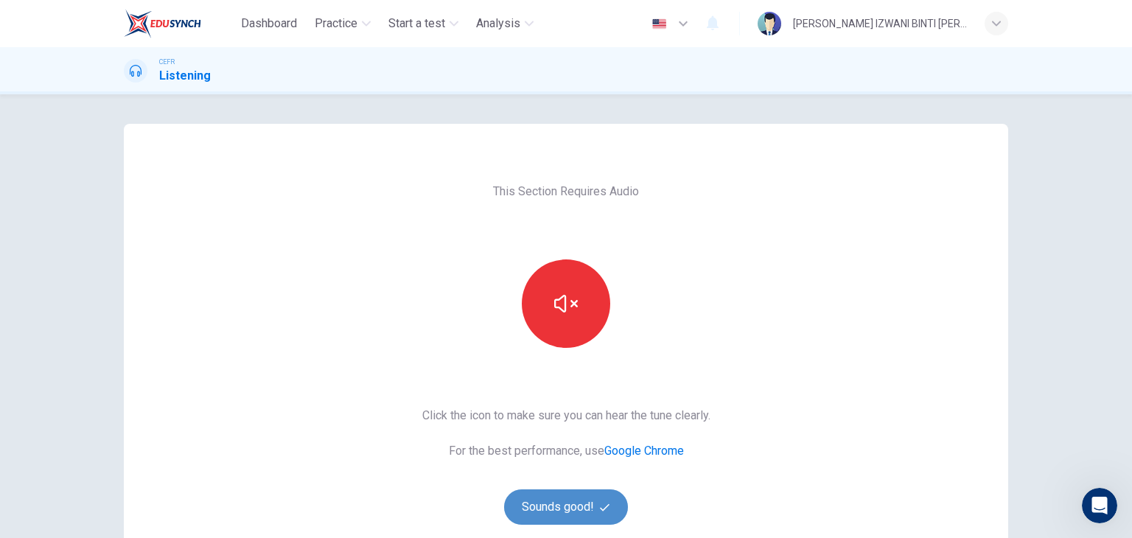
click at [608, 499] on button "Sounds good!" at bounding box center [566, 506] width 124 height 35
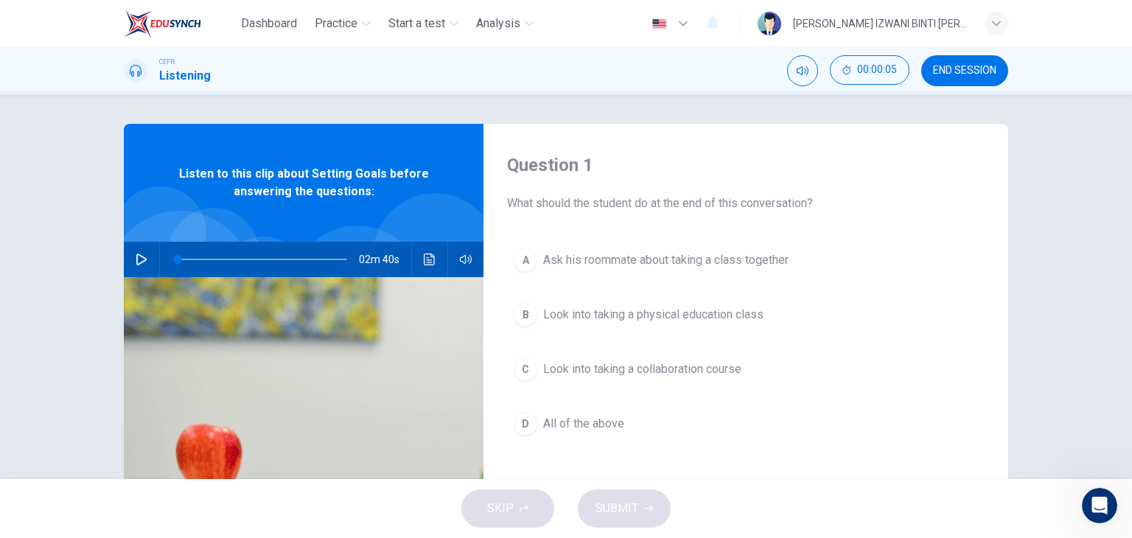
click at [601, 438] on button "D All of the above" at bounding box center [745, 423] width 477 height 37
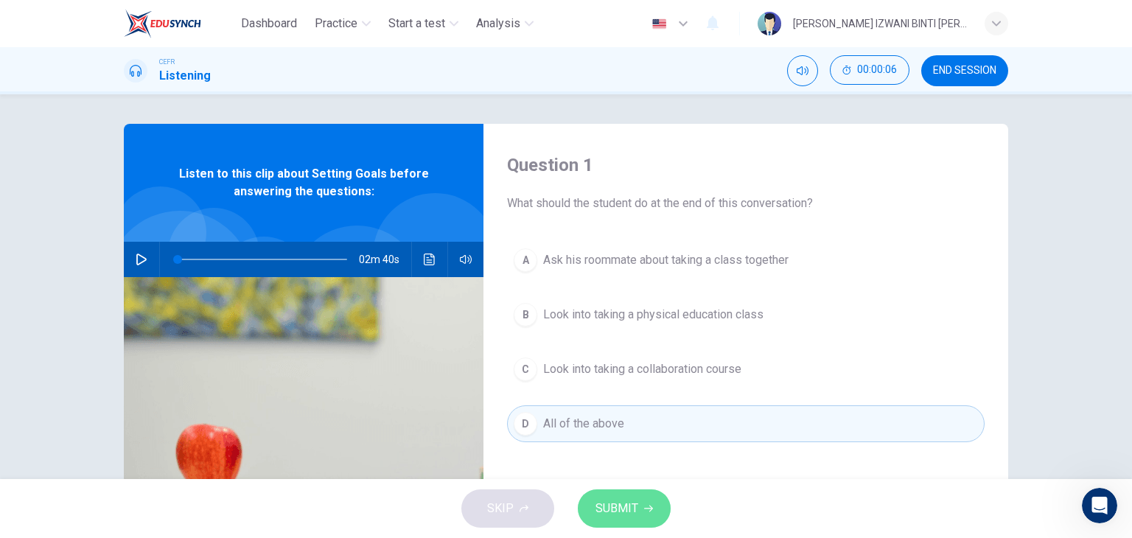
click at [634, 502] on span "SUBMIT" at bounding box center [616, 508] width 43 height 21
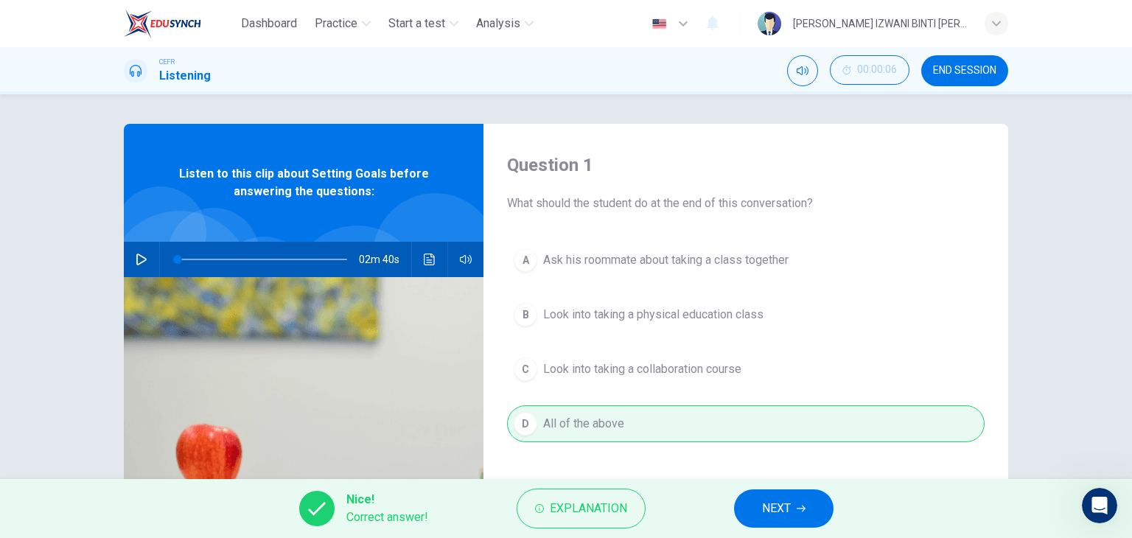
click at [773, 513] on span "NEXT" at bounding box center [776, 508] width 29 height 21
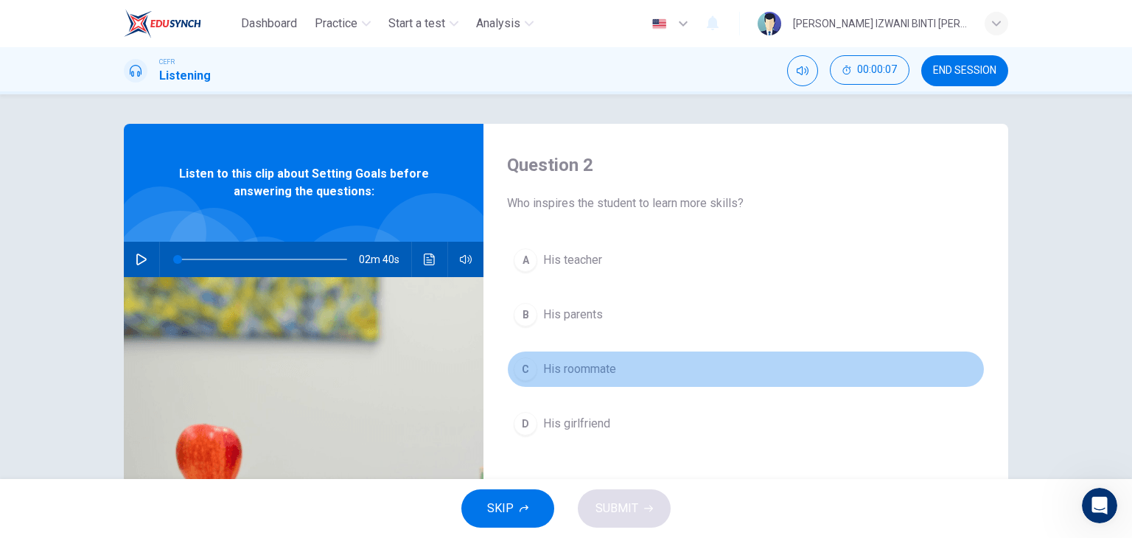
drag, startPoint x: 598, startPoint y: 371, endPoint x: 604, endPoint y: 382, distance: 12.5
click at [600, 372] on span "His roommate" at bounding box center [579, 369] width 73 height 18
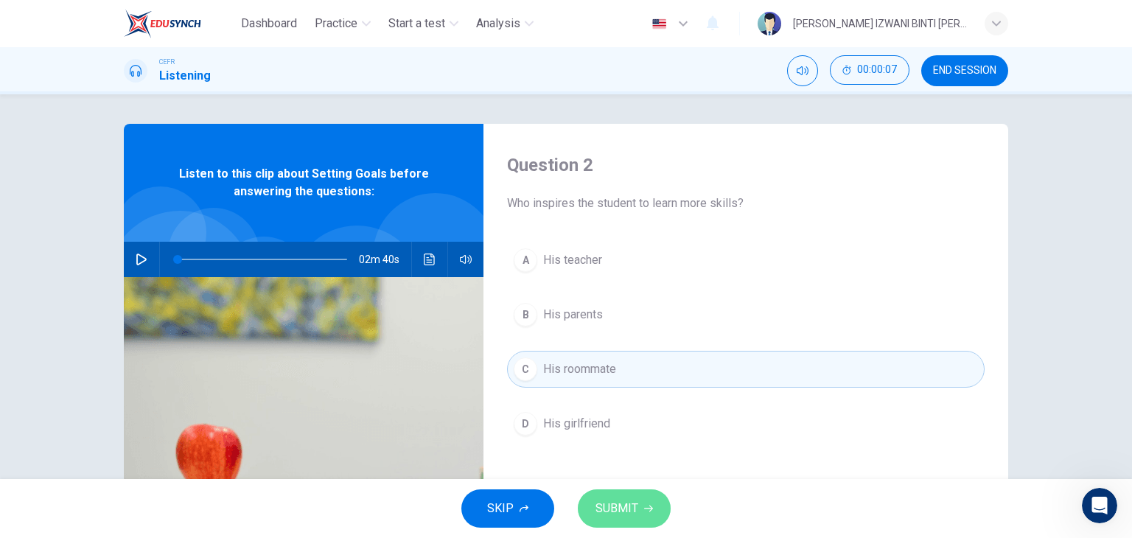
click at [634, 497] on button "SUBMIT" at bounding box center [624, 508] width 93 height 38
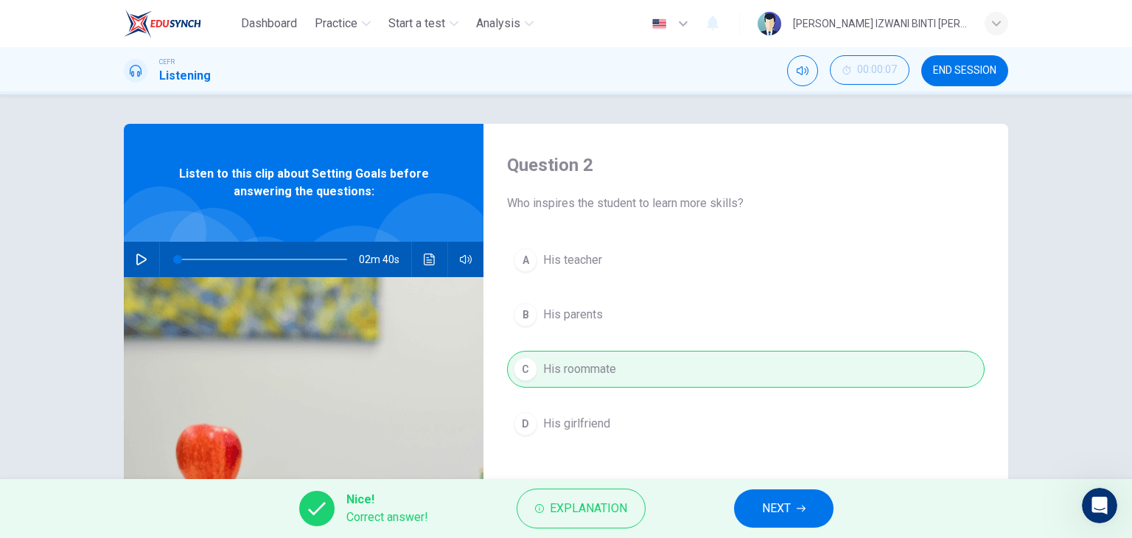
click at [752, 493] on button "NEXT" at bounding box center [783, 508] width 99 height 38
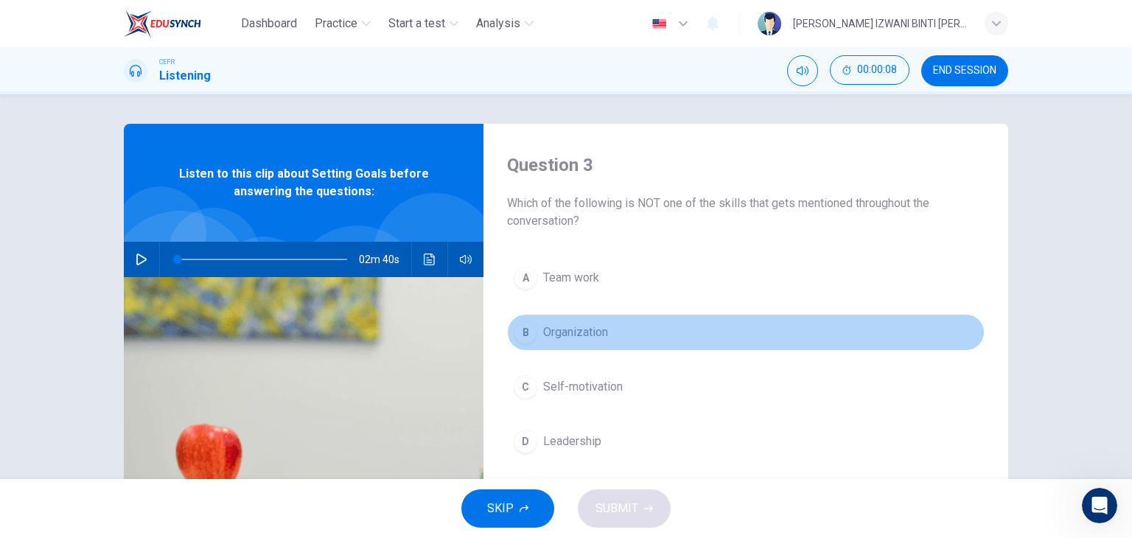
click at [614, 341] on button "B Organization" at bounding box center [745, 332] width 477 height 37
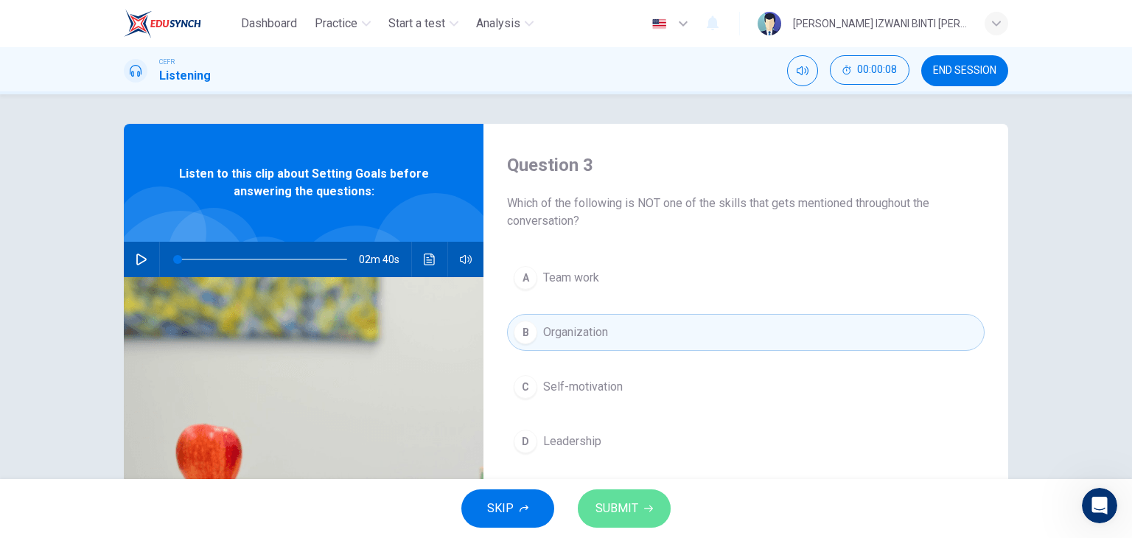
drag, startPoint x: 640, startPoint y: 505, endPoint x: 640, endPoint y: 474, distance: 30.9
click at [640, 507] on button "SUBMIT" at bounding box center [624, 508] width 93 height 38
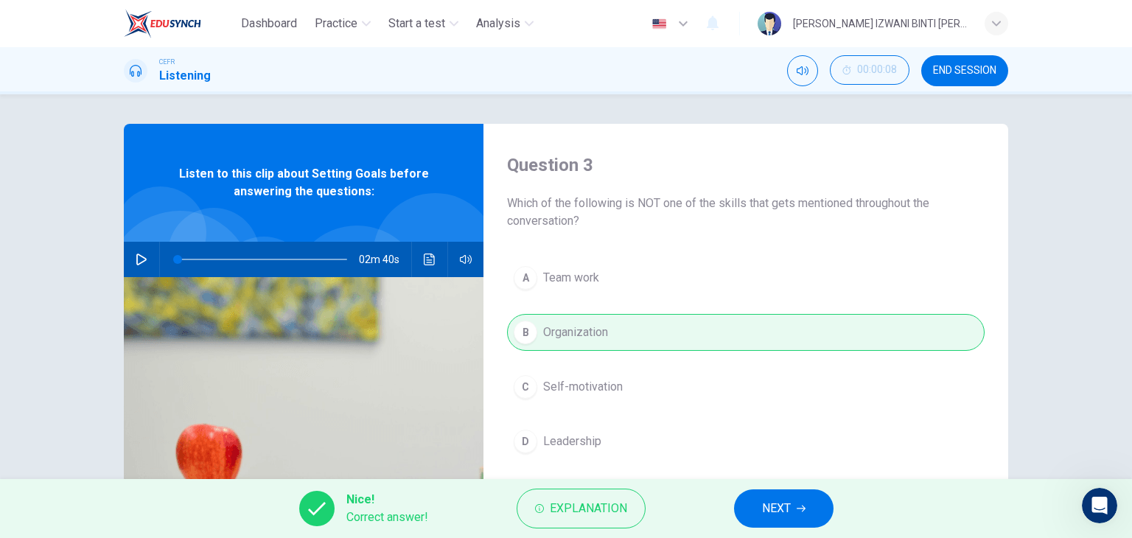
click at [762, 498] on span "NEXT" at bounding box center [776, 508] width 29 height 21
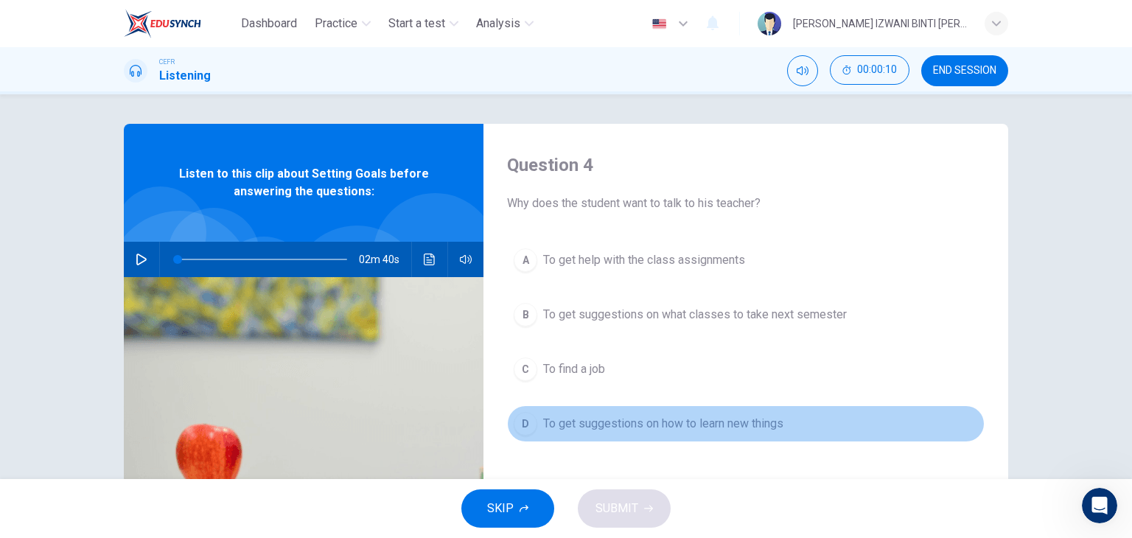
drag, startPoint x: 595, startPoint y: 412, endPoint x: 615, endPoint y: 432, distance: 29.2
click at [595, 413] on button "D To get suggestions on how to learn new things" at bounding box center [745, 423] width 477 height 37
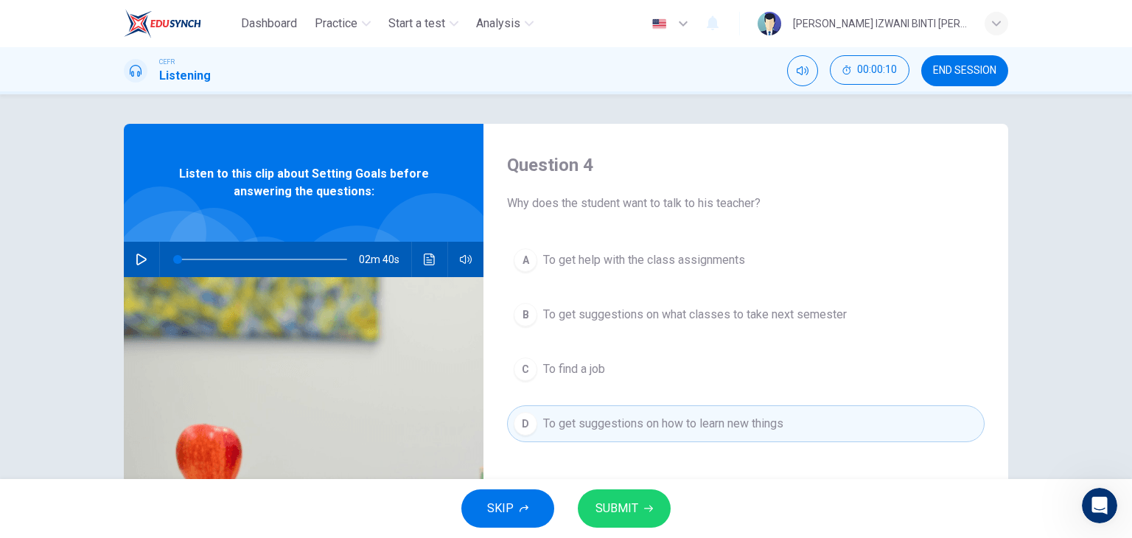
click at [627, 491] on button "SUBMIT" at bounding box center [624, 508] width 93 height 38
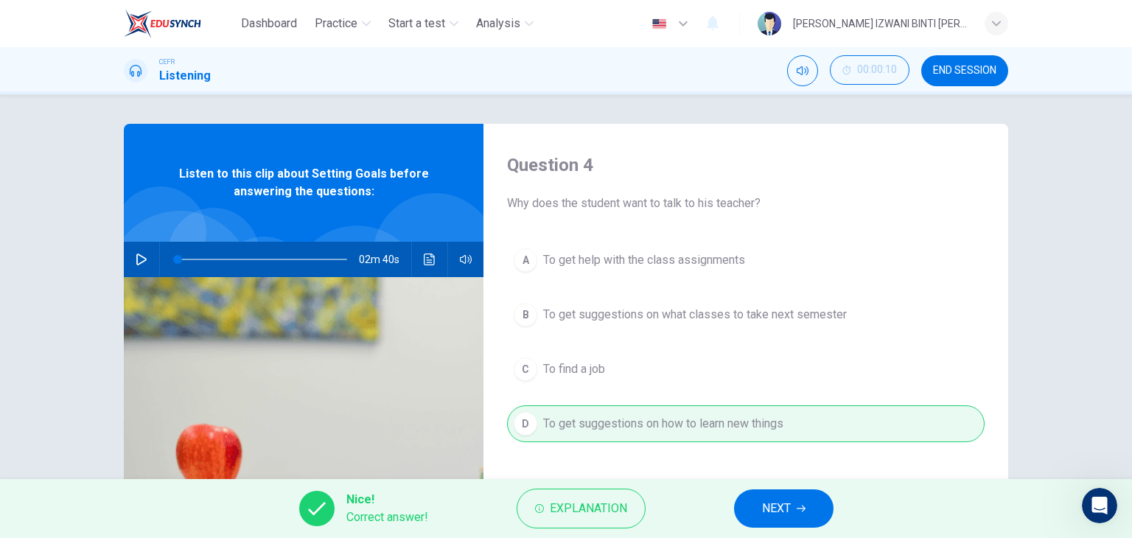
click at [779, 495] on button "NEXT" at bounding box center [783, 508] width 99 height 38
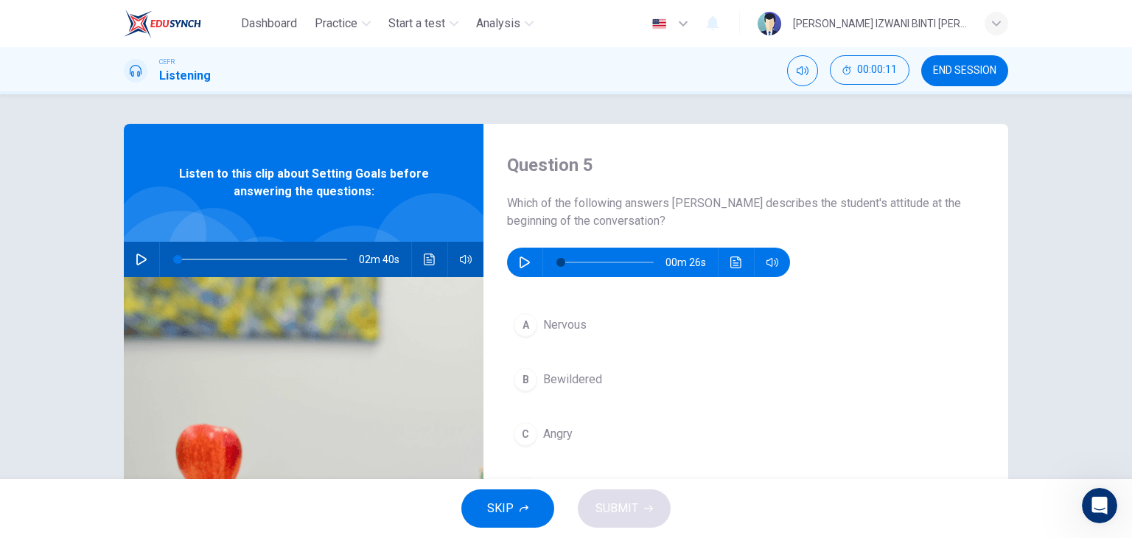
click at [571, 328] on span "Nervous" at bounding box center [564, 325] width 43 height 18
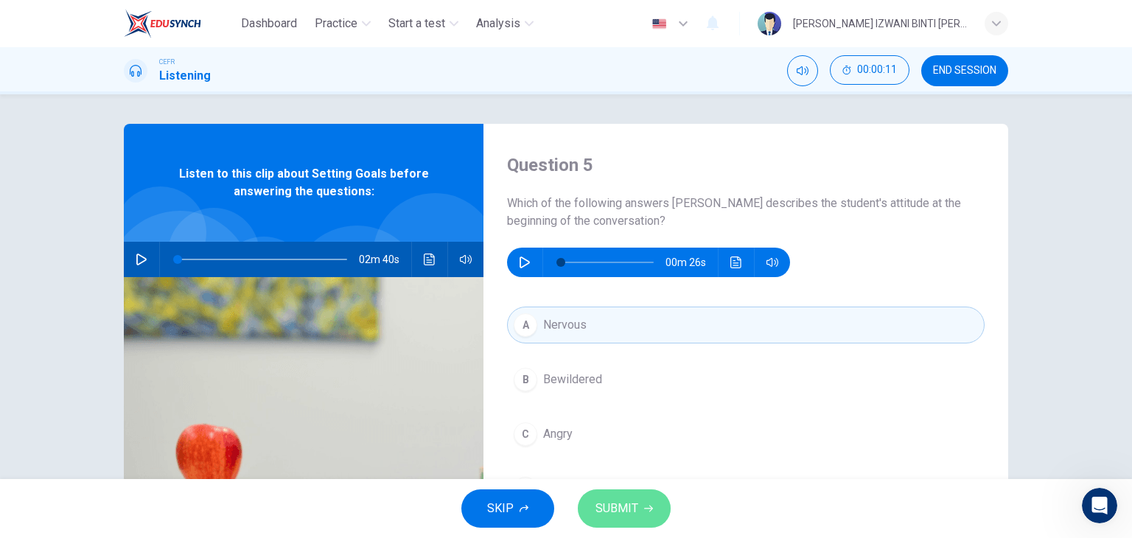
click at [627, 498] on span "SUBMIT" at bounding box center [616, 508] width 43 height 21
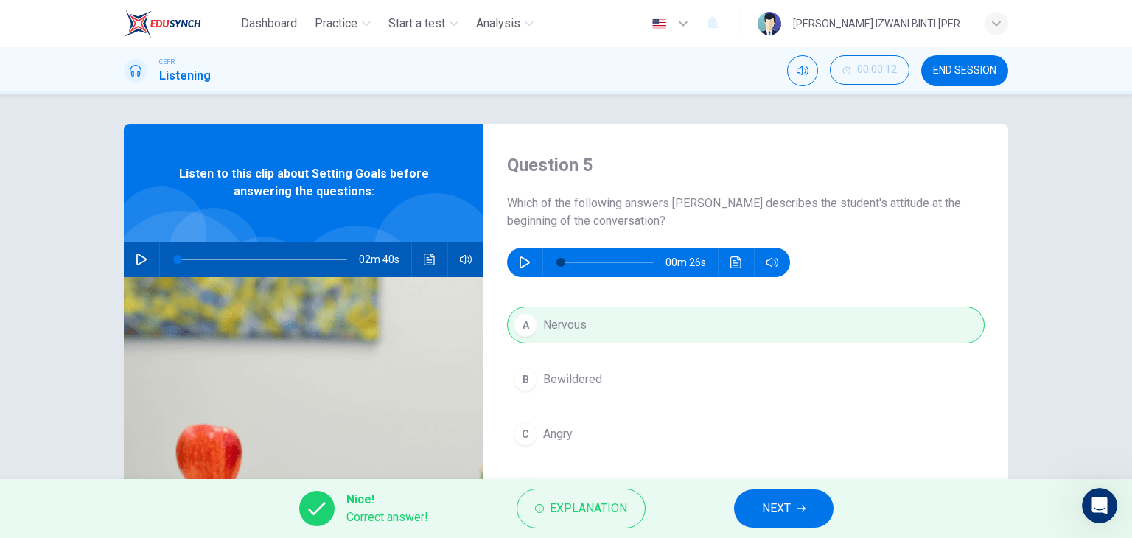
click at [782, 502] on span "NEXT" at bounding box center [776, 508] width 29 height 21
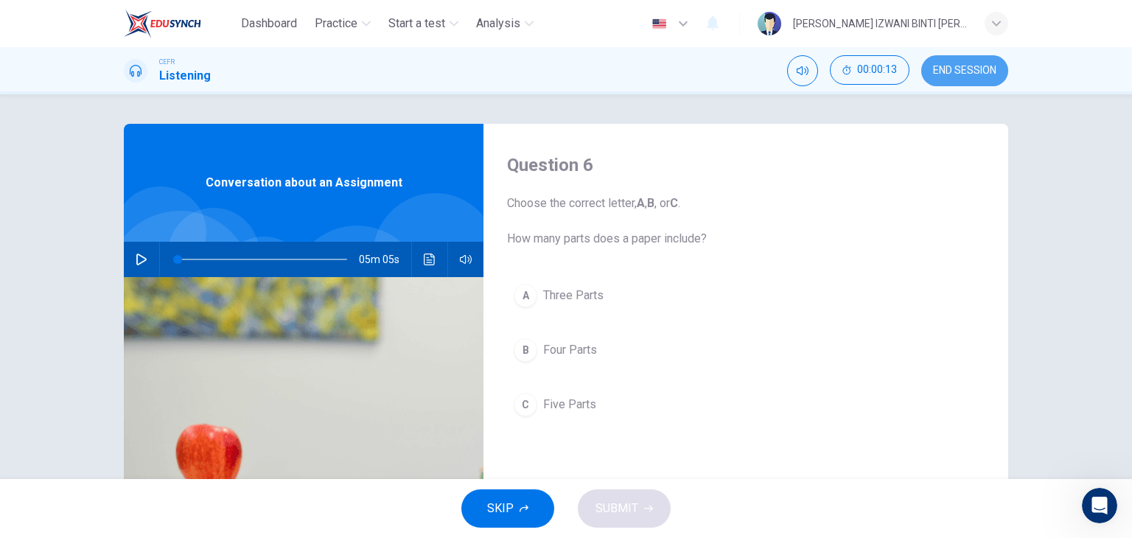
click at [973, 67] on span "END SESSION" at bounding box center [964, 71] width 63 height 12
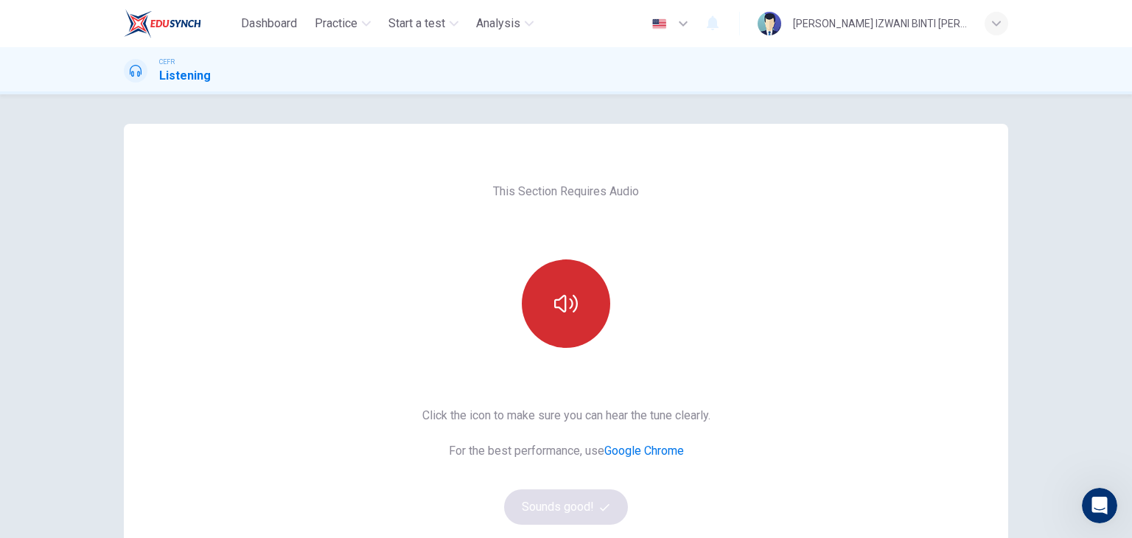
click at [592, 294] on button "button" at bounding box center [566, 303] width 88 height 88
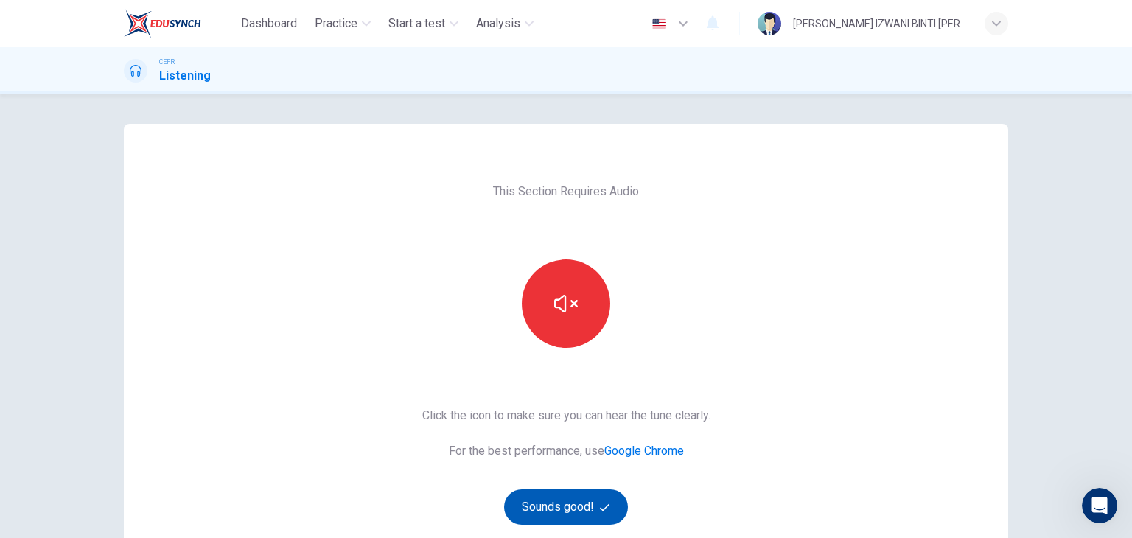
click at [600, 508] on icon "button" at bounding box center [605, 507] width 10 height 10
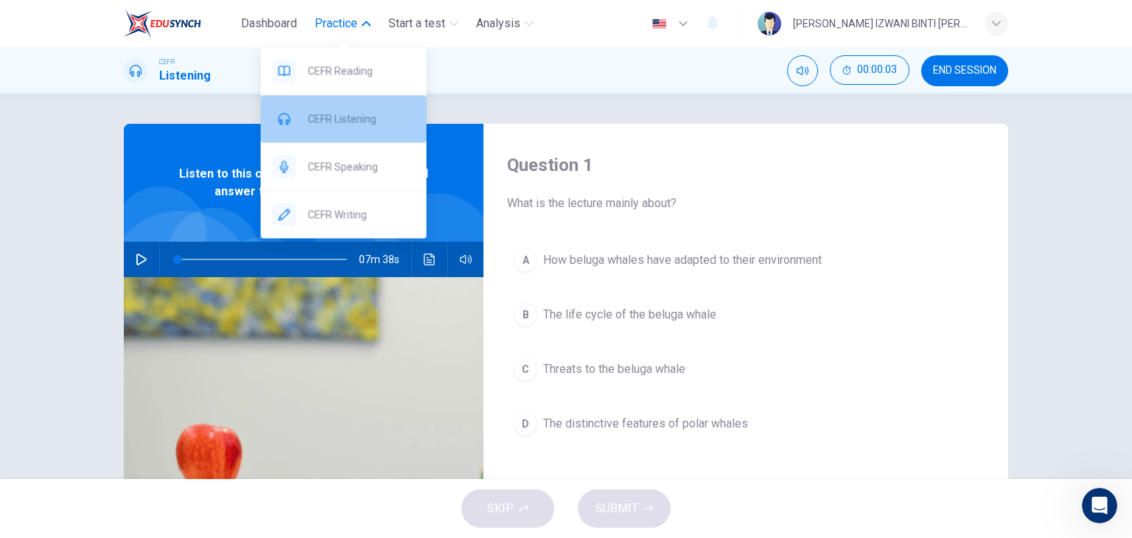
click at [354, 119] on span "CEFR Listening" at bounding box center [361, 119] width 107 height 18
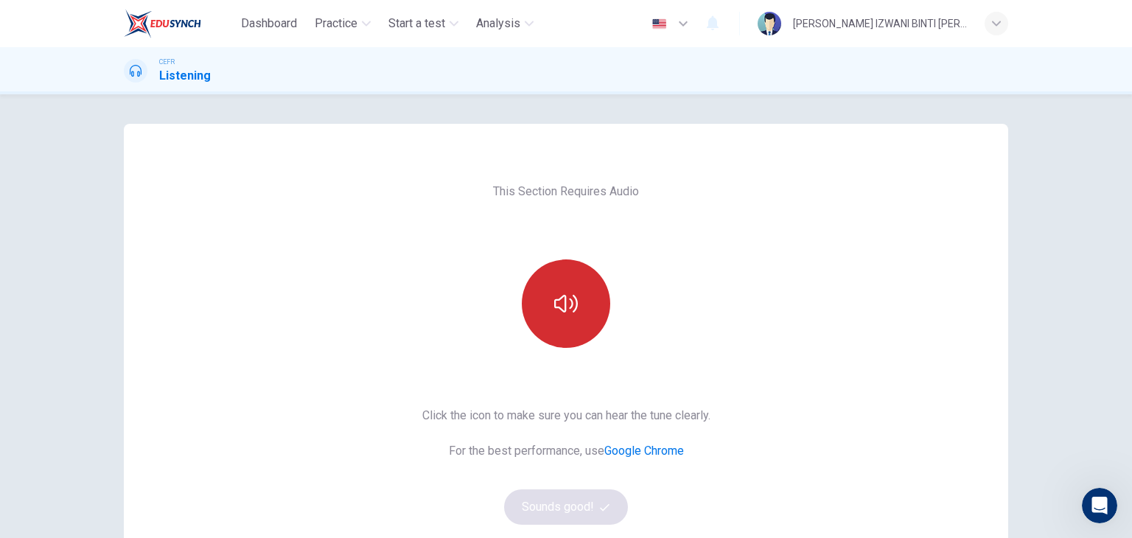
click at [583, 295] on button "button" at bounding box center [566, 303] width 88 height 88
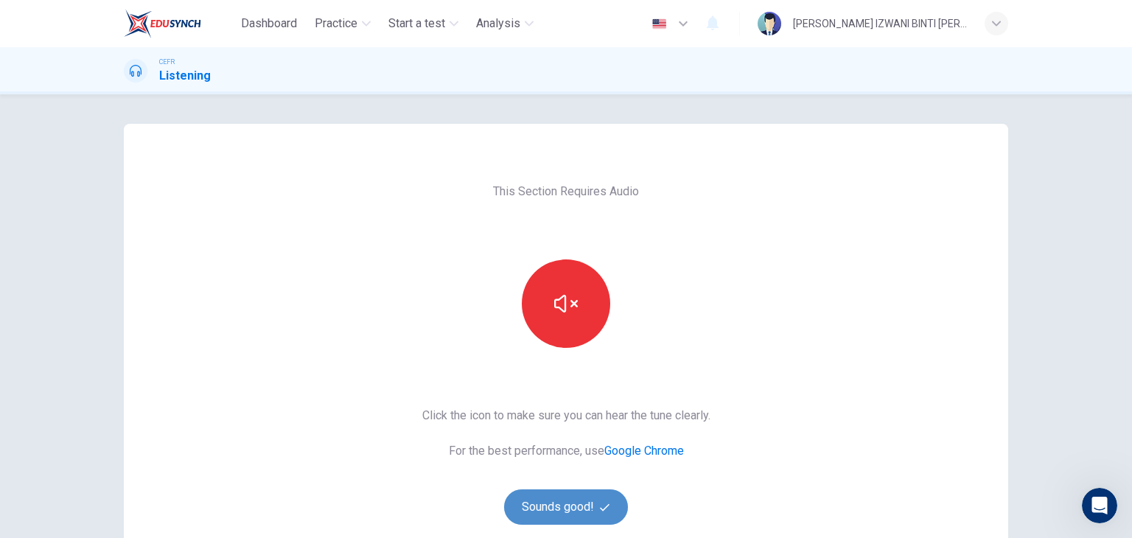
click at [569, 513] on button "Sounds good!" at bounding box center [566, 506] width 124 height 35
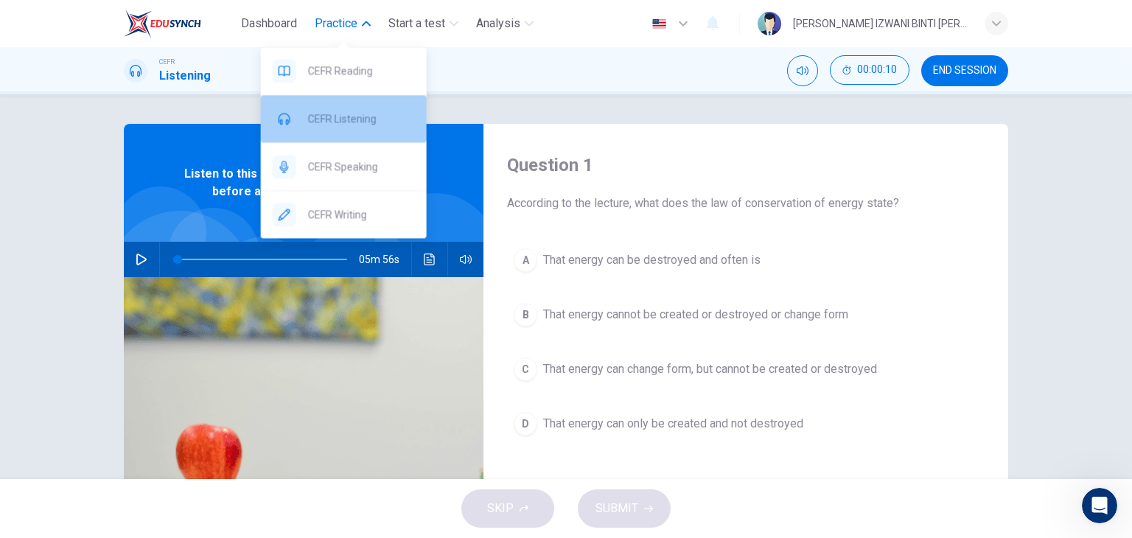
click at [359, 119] on span "CEFR Listening" at bounding box center [361, 119] width 107 height 18
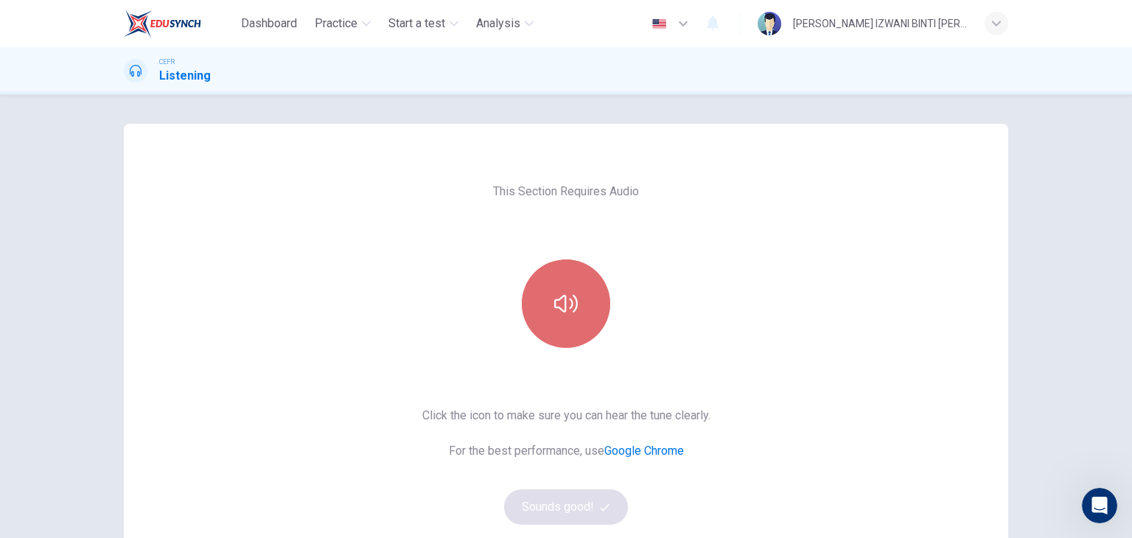
click at [554, 304] on icon "button" at bounding box center [566, 304] width 24 height 18
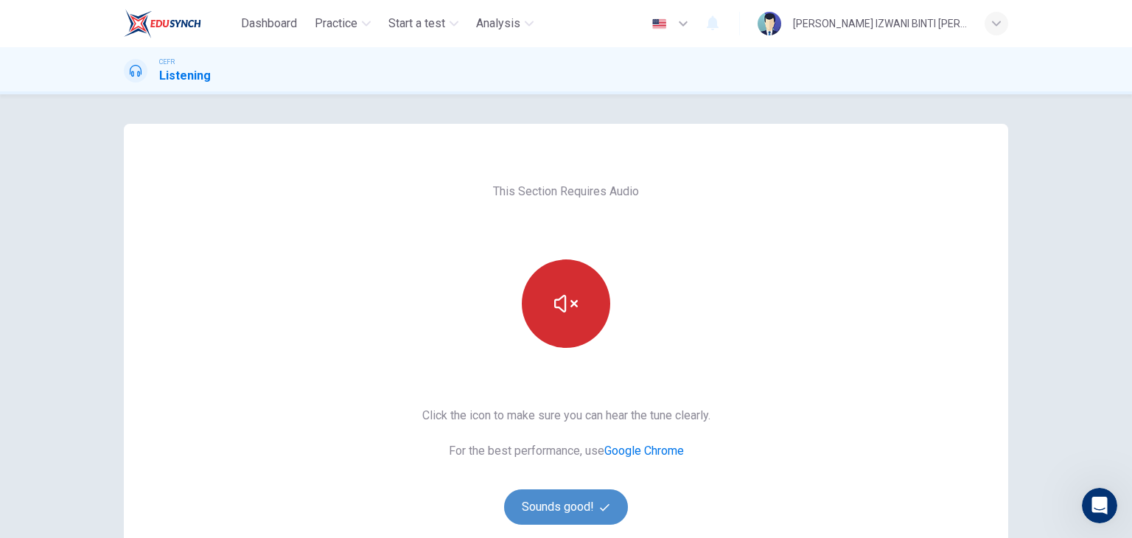
click at [578, 514] on button "Sounds good!" at bounding box center [566, 506] width 124 height 35
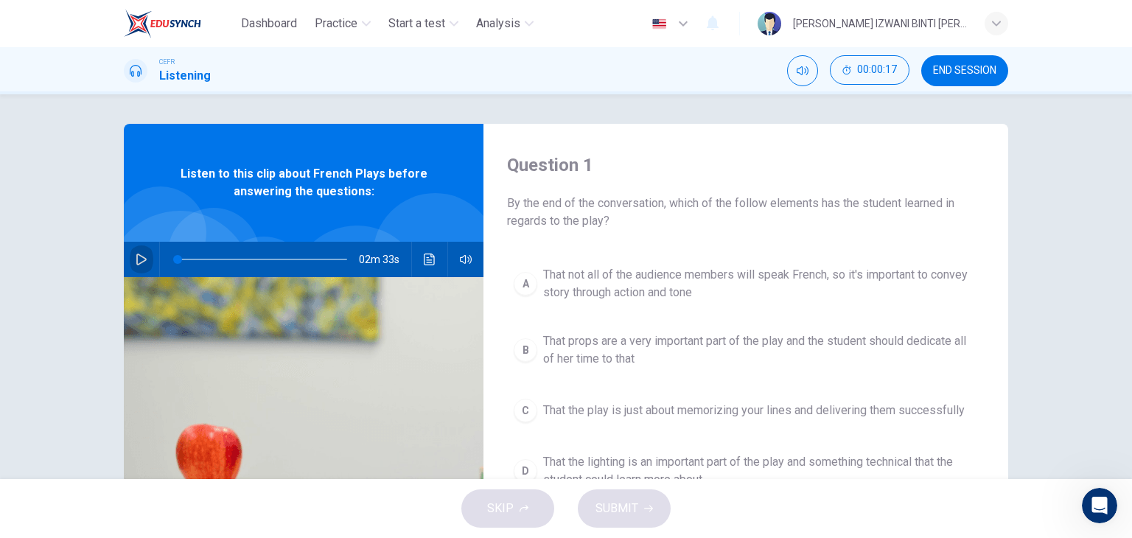
click at [136, 262] on icon "button" at bounding box center [142, 259] width 12 height 12
type input "0"
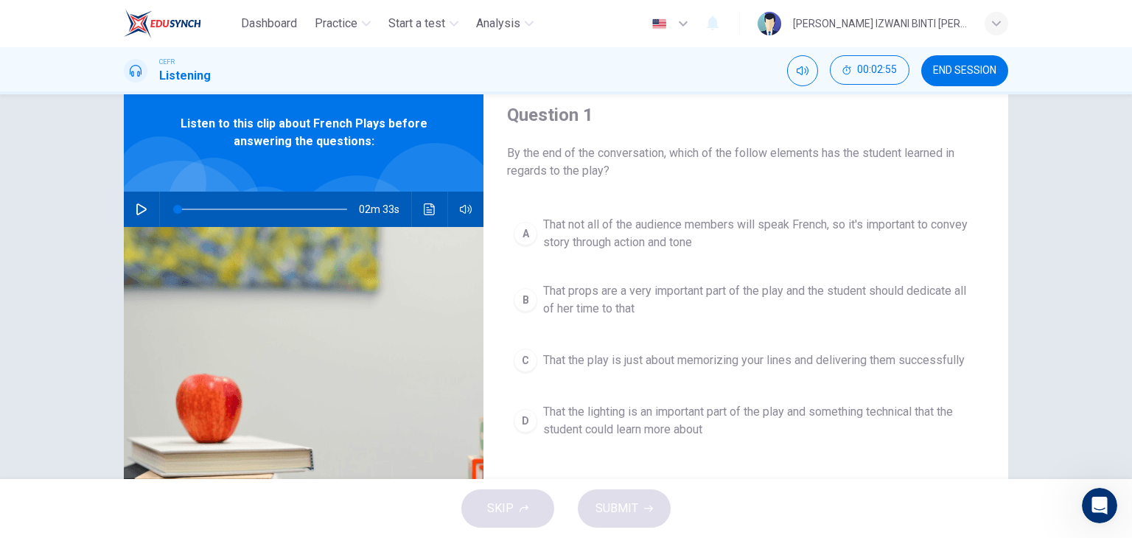
scroll to position [74, 0]
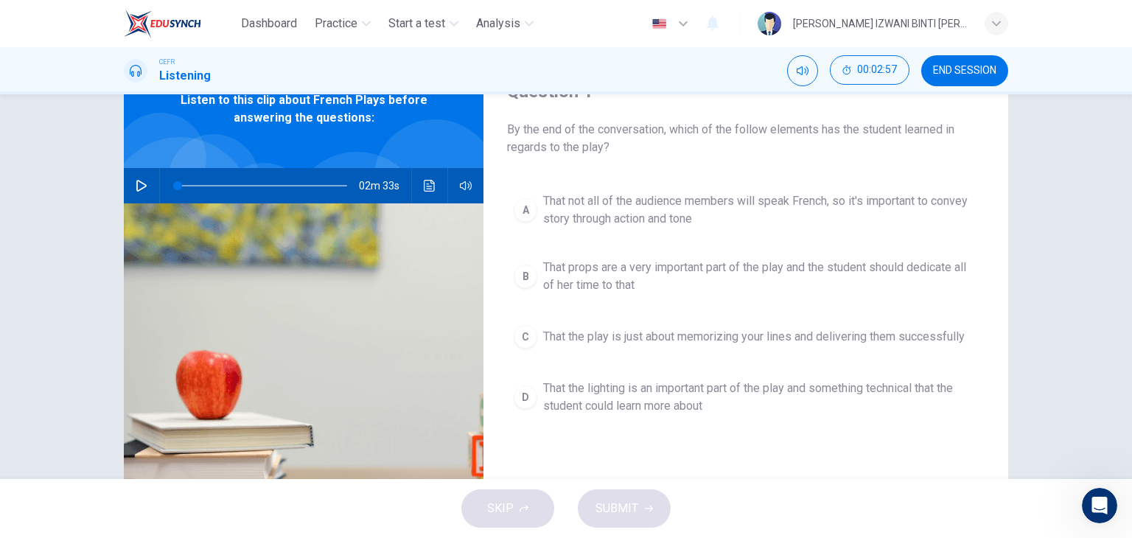
click at [589, 209] on span "That not all of the audience members will speak French, so it's important to co…" at bounding box center [760, 209] width 435 height 35
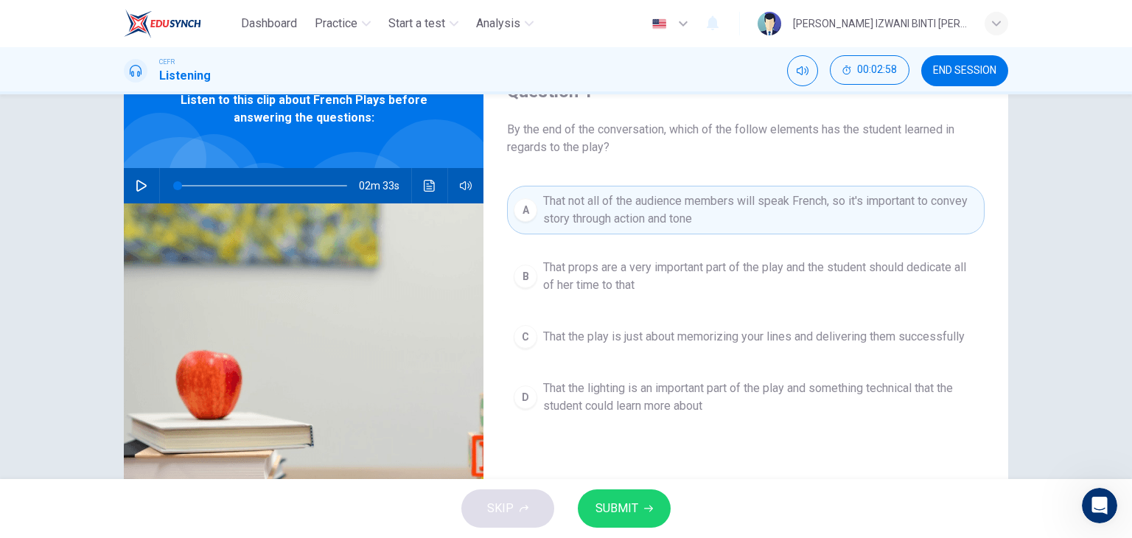
click at [658, 514] on button "SUBMIT" at bounding box center [624, 508] width 93 height 38
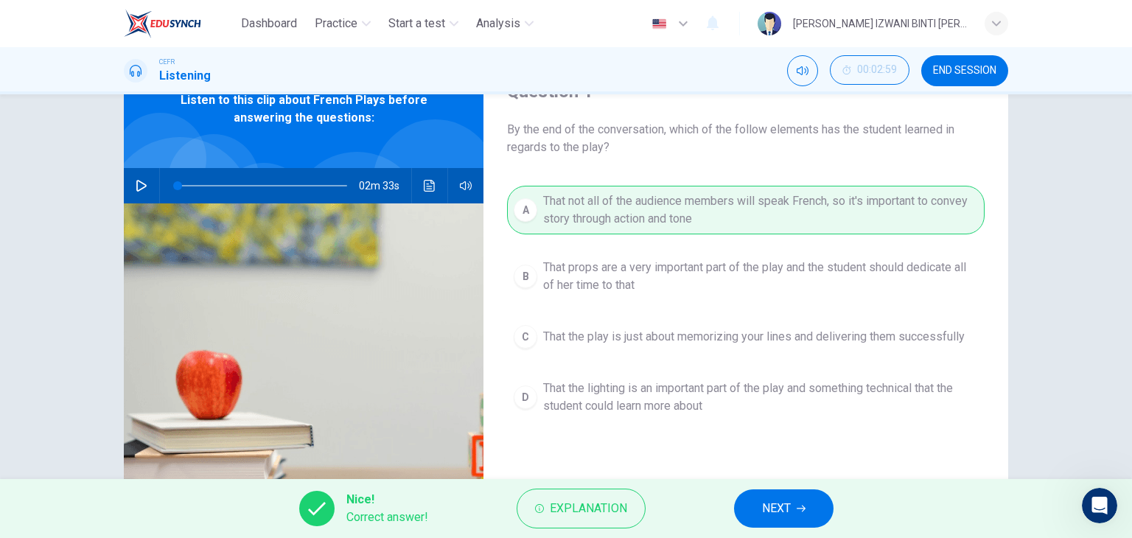
scroll to position [0, 0]
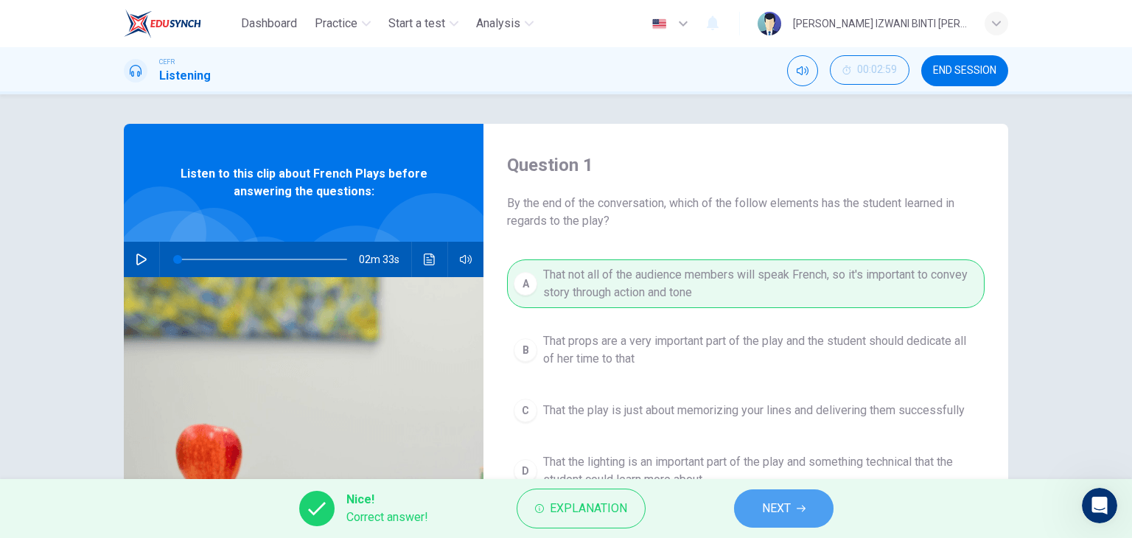
click at [773, 510] on span "NEXT" at bounding box center [776, 508] width 29 height 21
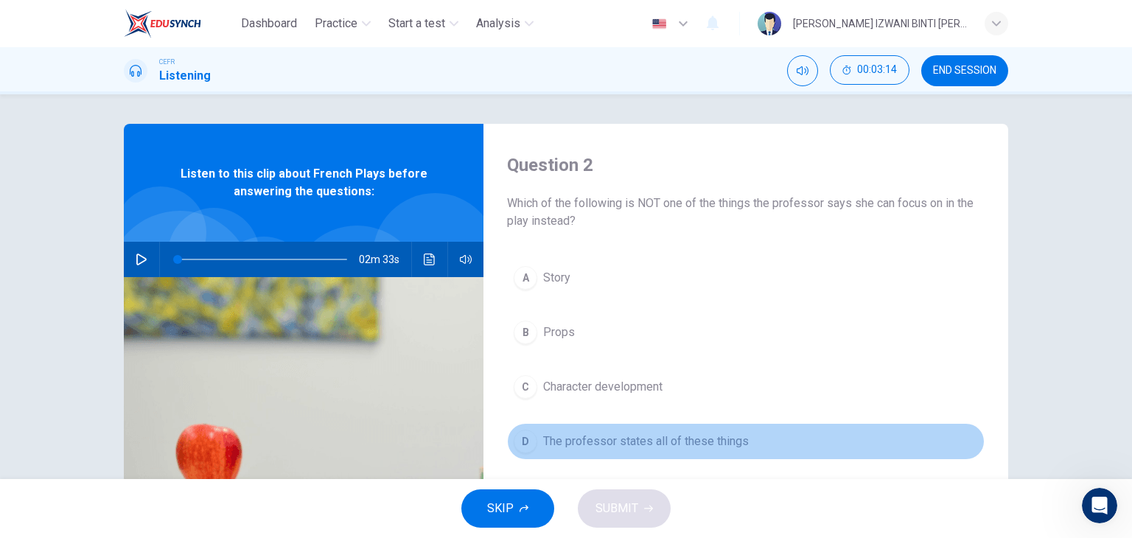
click at [601, 437] on span "The professor states all of these things" at bounding box center [646, 441] width 206 height 18
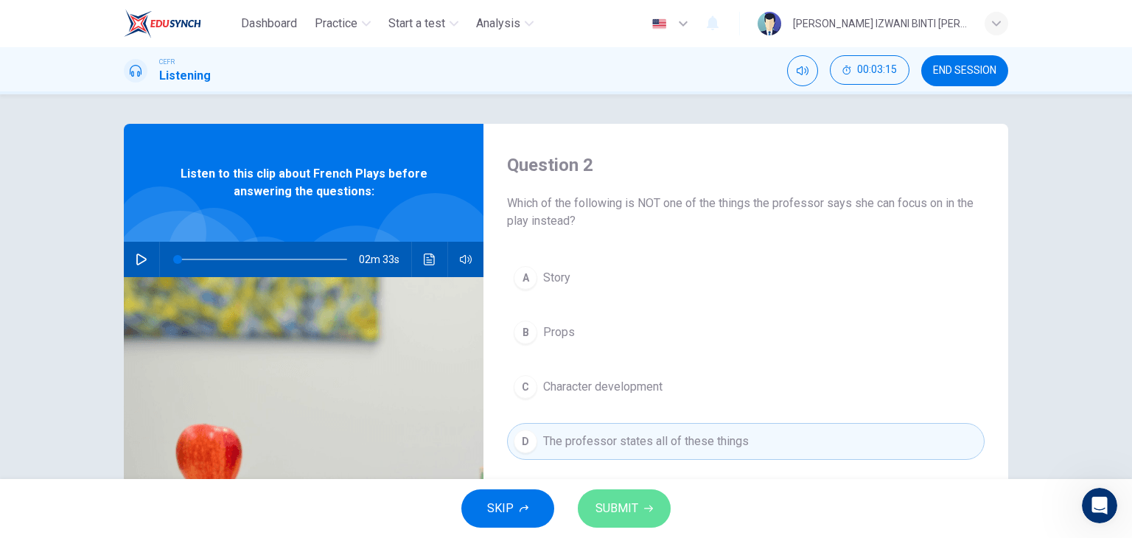
click at [649, 511] on icon "button" at bounding box center [648, 508] width 9 height 9
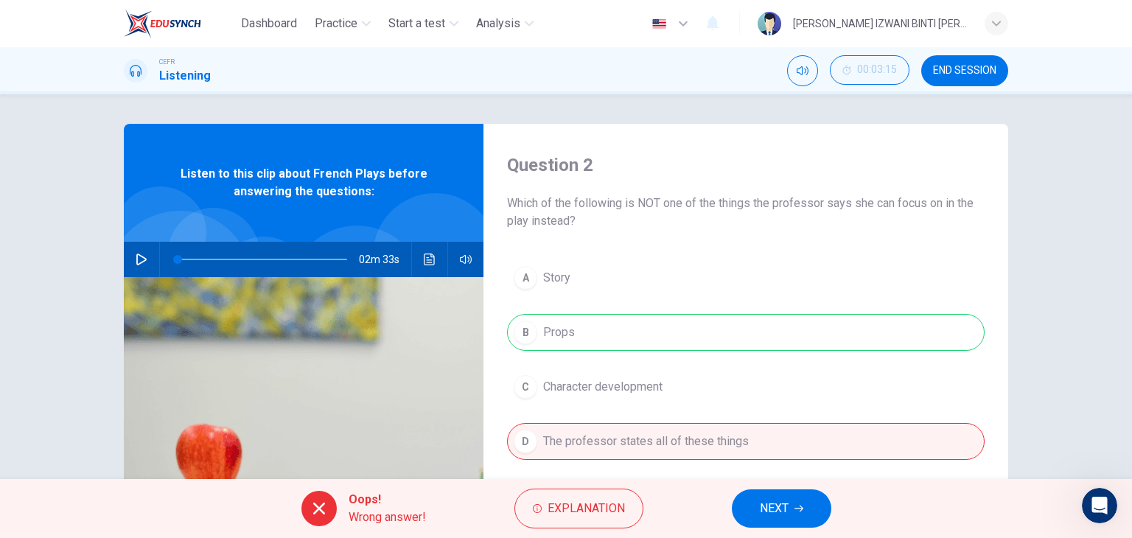
click at [775, 499] on span "NEXT" at bounding box center [774, 508] width 29 height 21
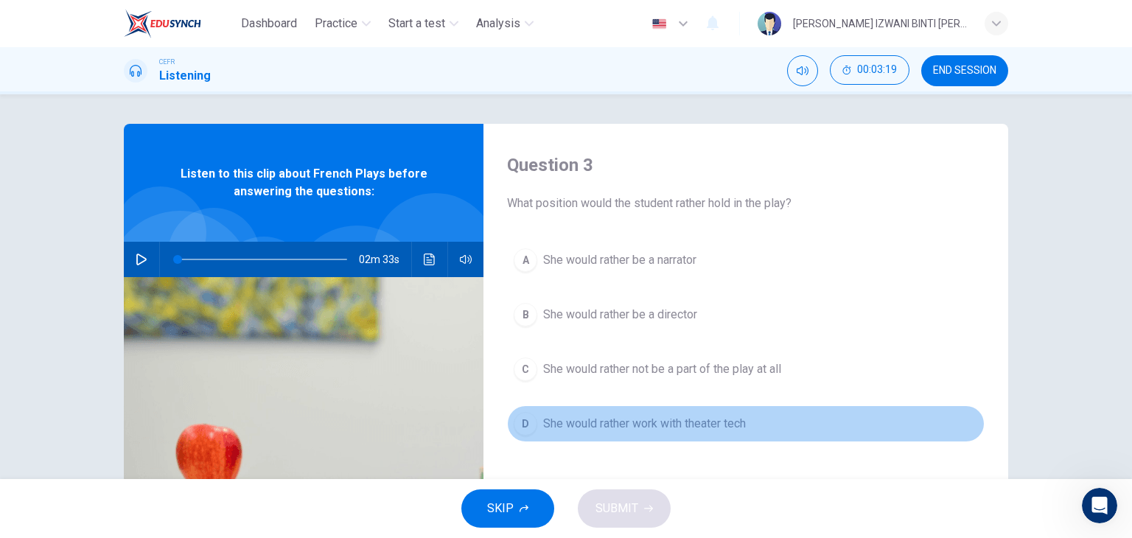
click at [662, 430] on span "She would rather work with theater tech" at bounding box center [644, 424] width 203 height 18
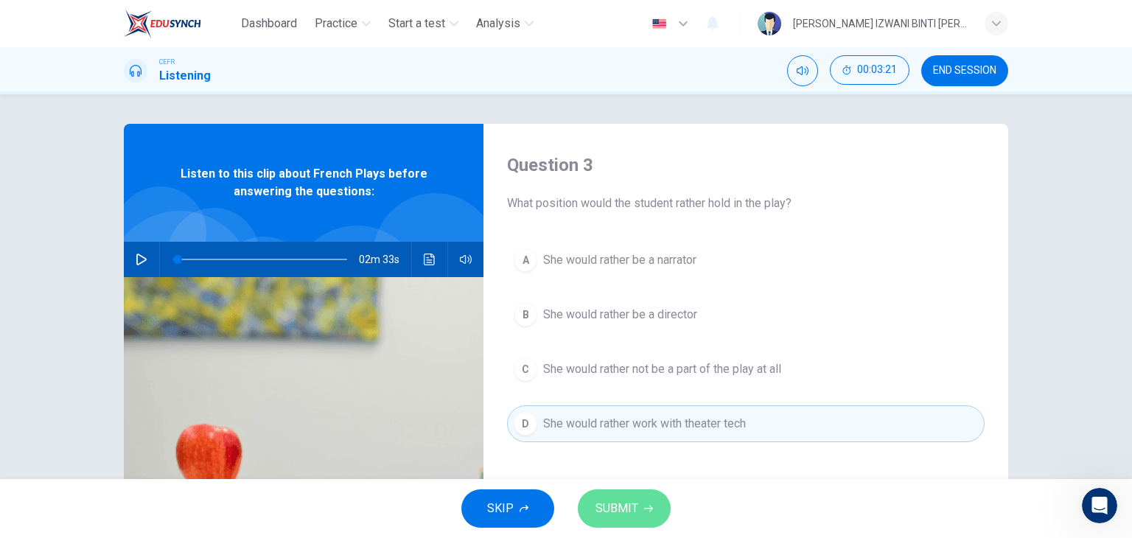
click at [610, 506] on span "SUBMIT" at bounding box center [616, 508] width 43 height 21
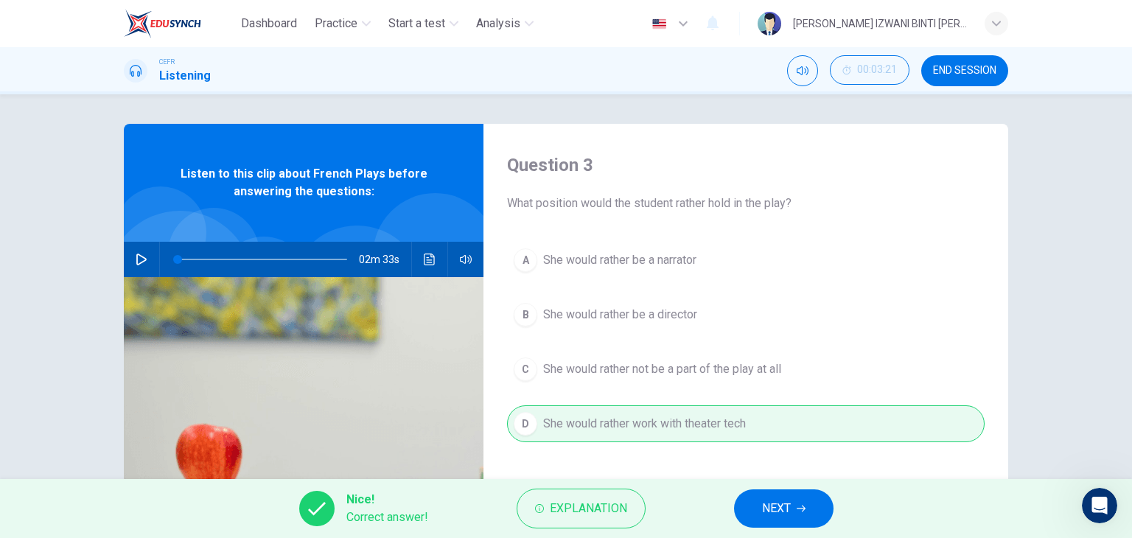
click at [751, 502] on button "NEXT" at bounding box center [783, 508] width 99 height 38
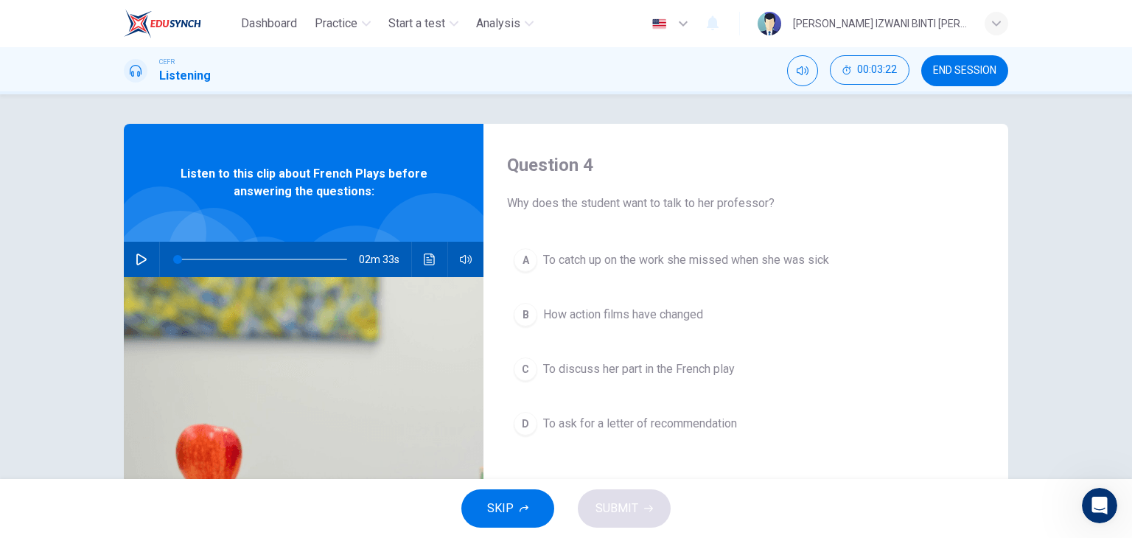
drag, startPoint x: 590, startPoint y: 199, endPoint x: 693, endPoint y: 225, distance: 105.6
click at [669, 218] on div "Question 4 Why does the student want to talk to her professor? A To catch up on…" at bounding box center [745, 380] width 525 height 512
drag, startPoint x: 693, startPoint y: 225, endPoint x: 713, endPoint y: 228, distance: 21.0
click at [695, 225] on div "Question 4 Why does the student want to talk to her professor? A To catch up on…" at bounding box center [745, 380] width 525 height 512
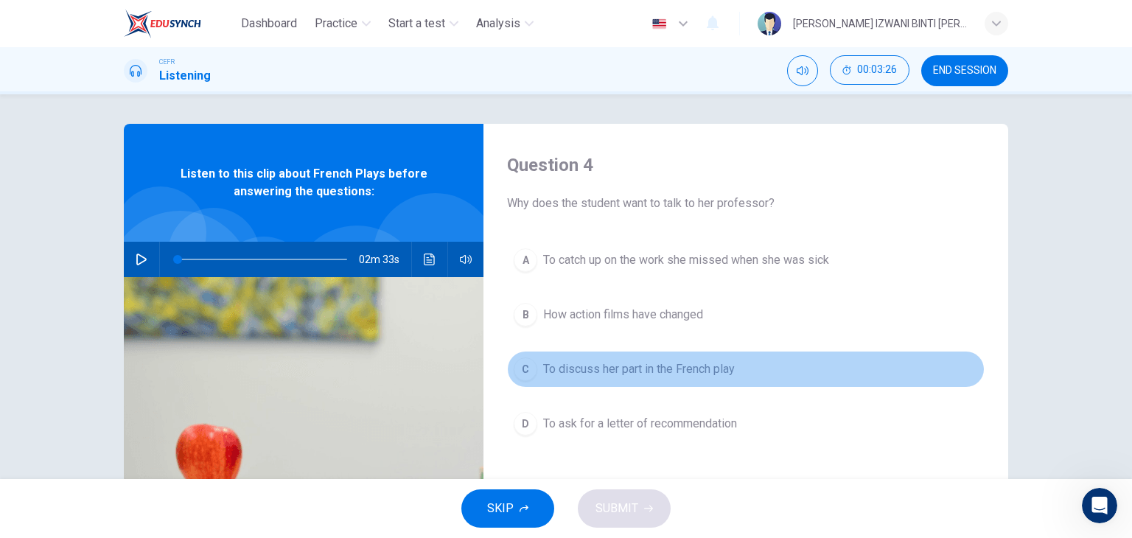
click at [594, 363] on span "To discuss her part in the French play" at bounding box center [639, 369] width 192 height 18
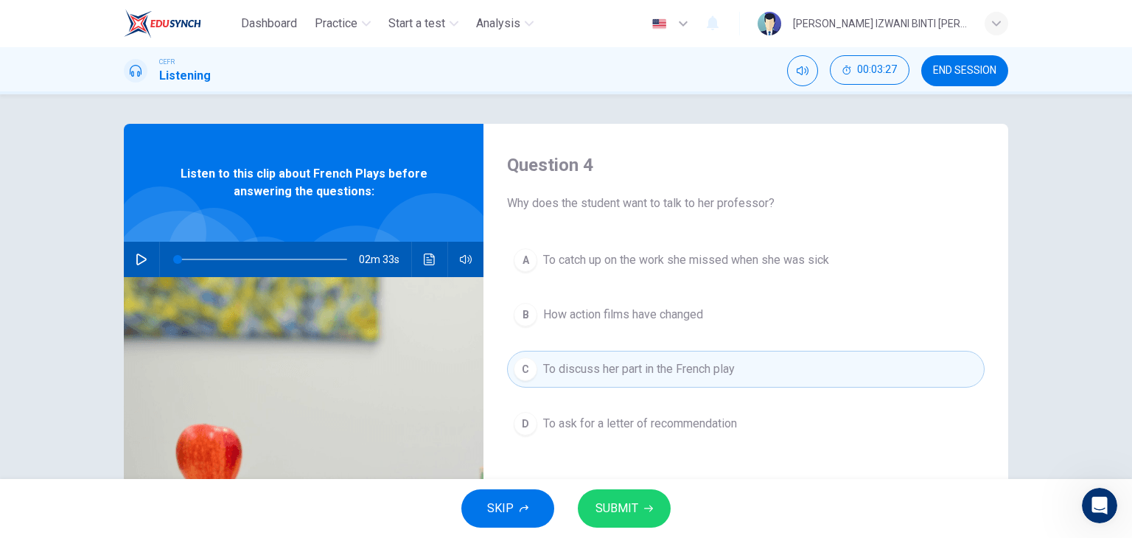
click at [635, 502] on span "SUBMIT" at bounding box center [616, 508] width 43 height 21
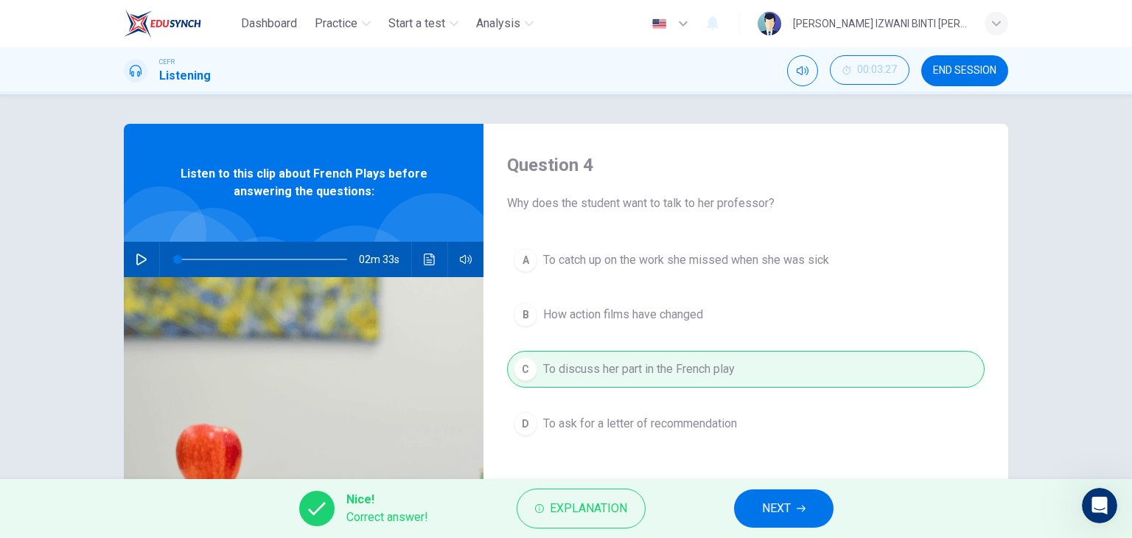
click at [777, 498] on span "NEXT" at bounding box center [776, 508] width 29 height 21
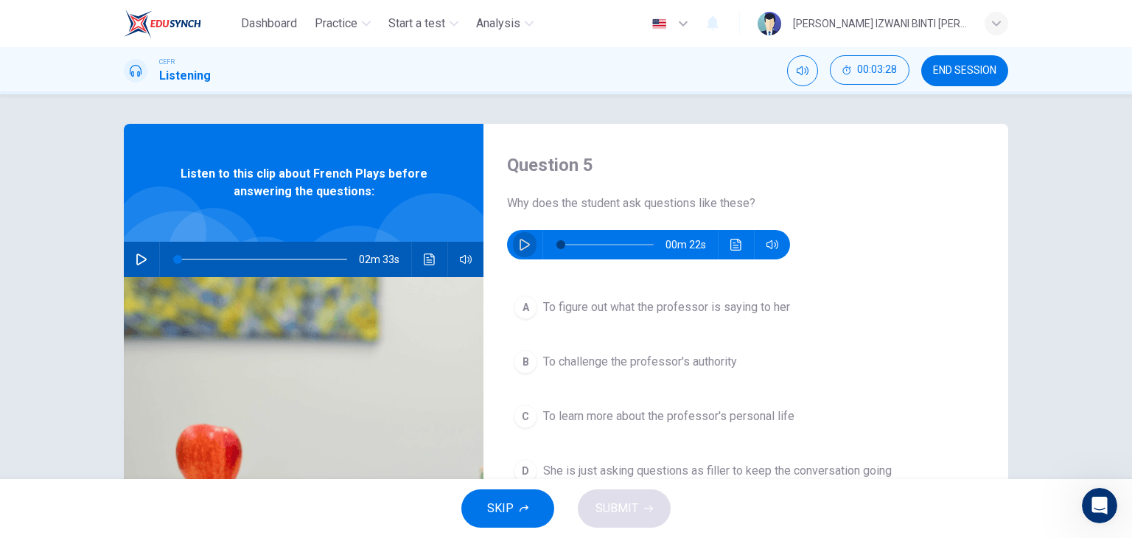
click at [527, 251] on button "button" at bounding box center [525, 244] width 24 height 29
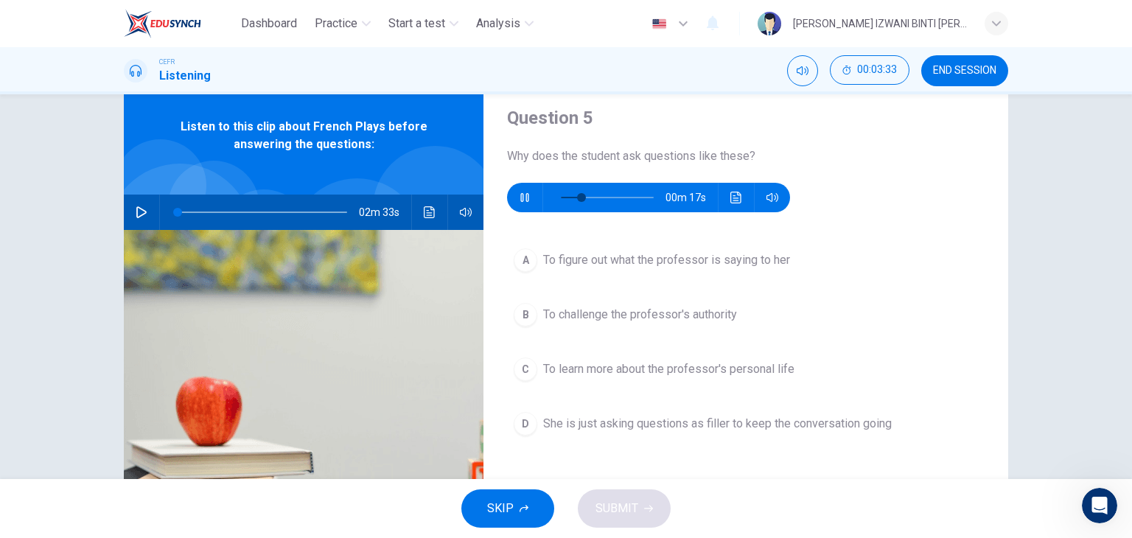
scroll to position [74, 0]
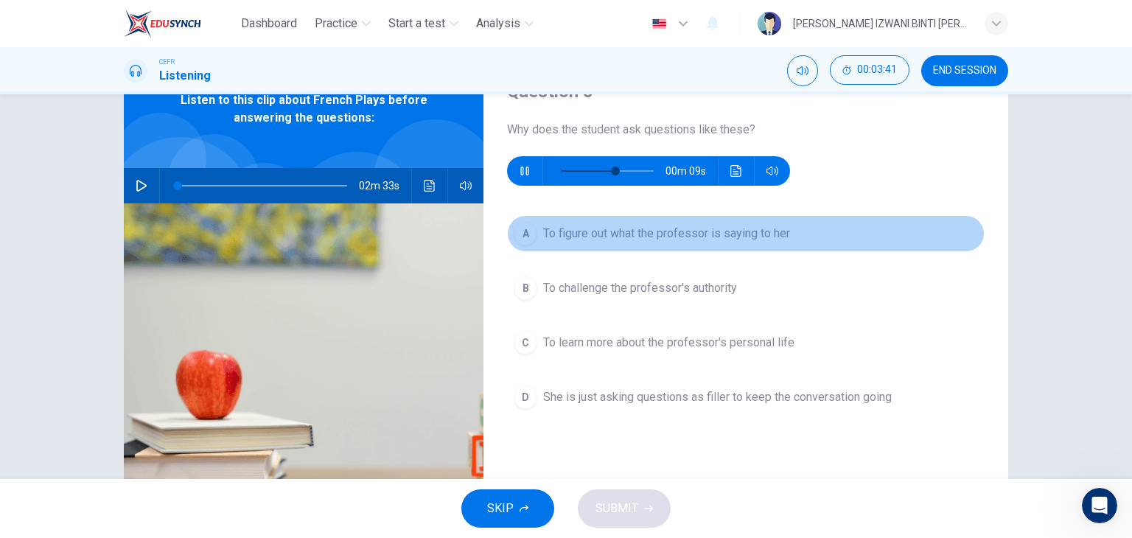
click at [637, 242] on button "A To figure out what the professor is saying to her" at bounding box center [745, 233] width 477 height 37
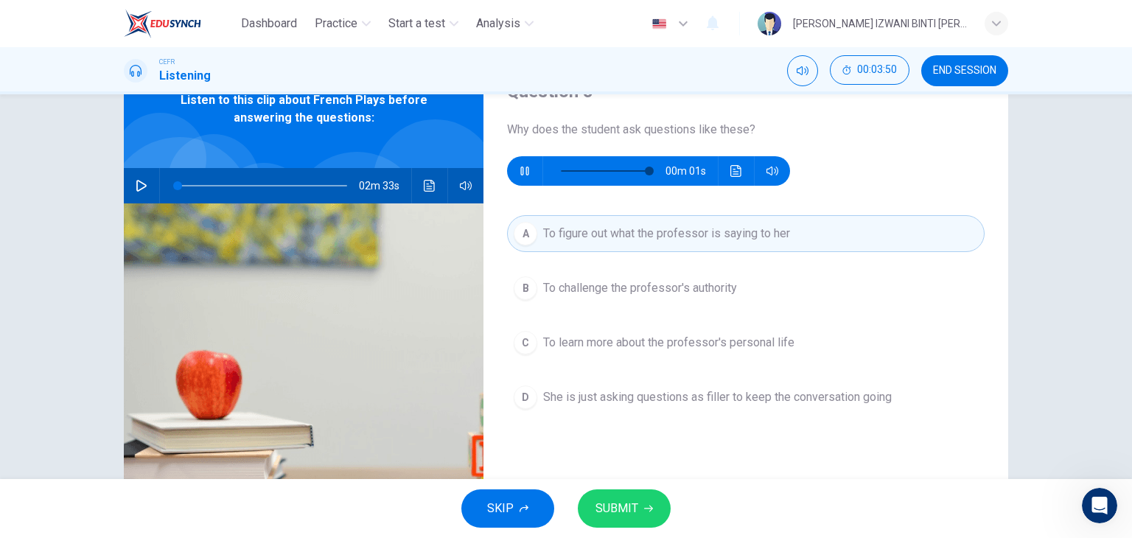
type input "0"
click at [654, 505] on button "SUBMIT" at bounding box center [624, 508] width 93 height 38
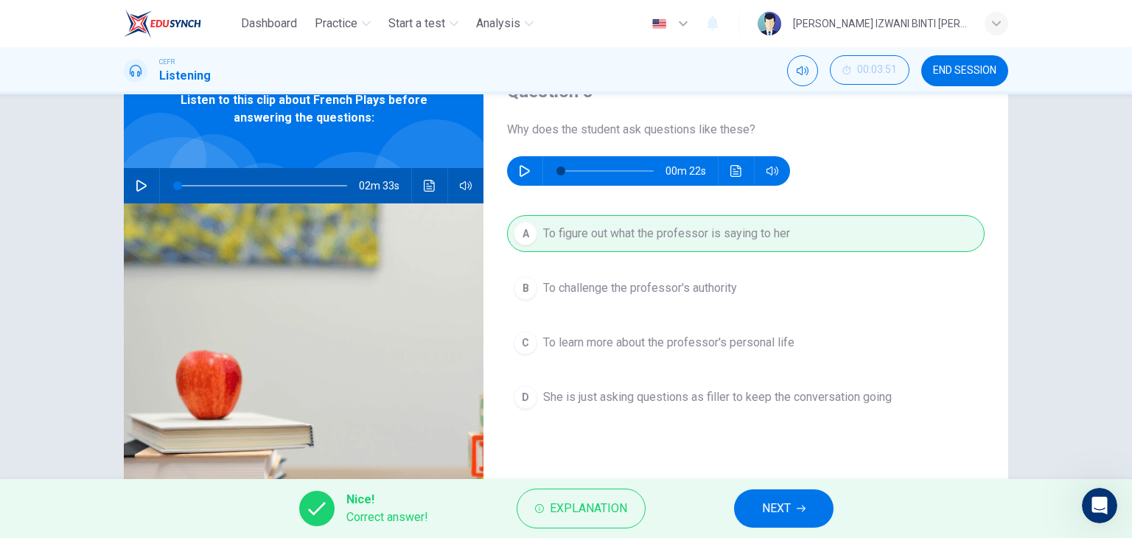
click at [774, 509] on span "NEXT" at bounding box center [776, 508] width 29 height 21
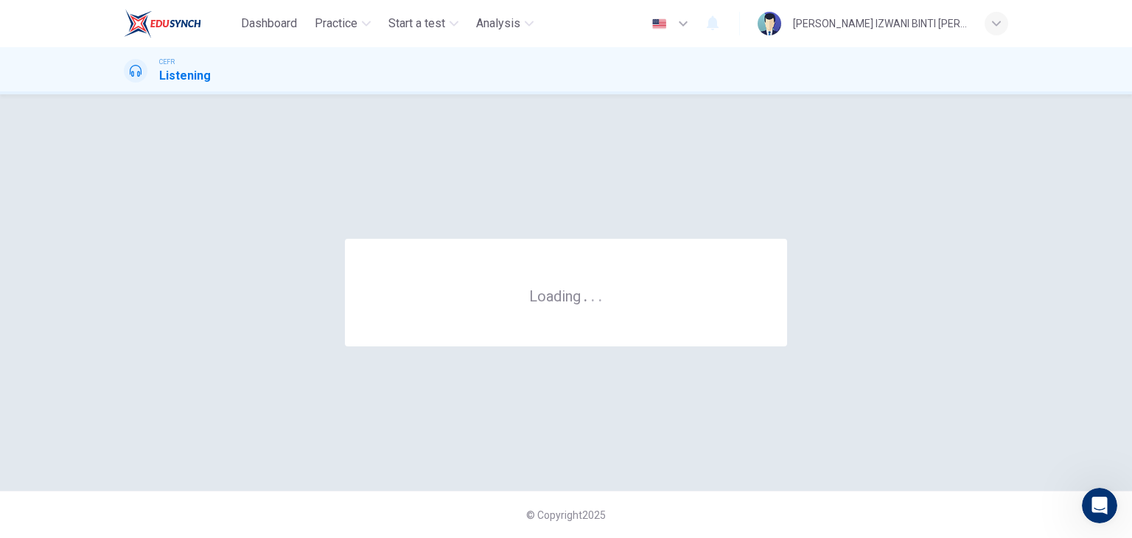
scroll to position [0, 0]
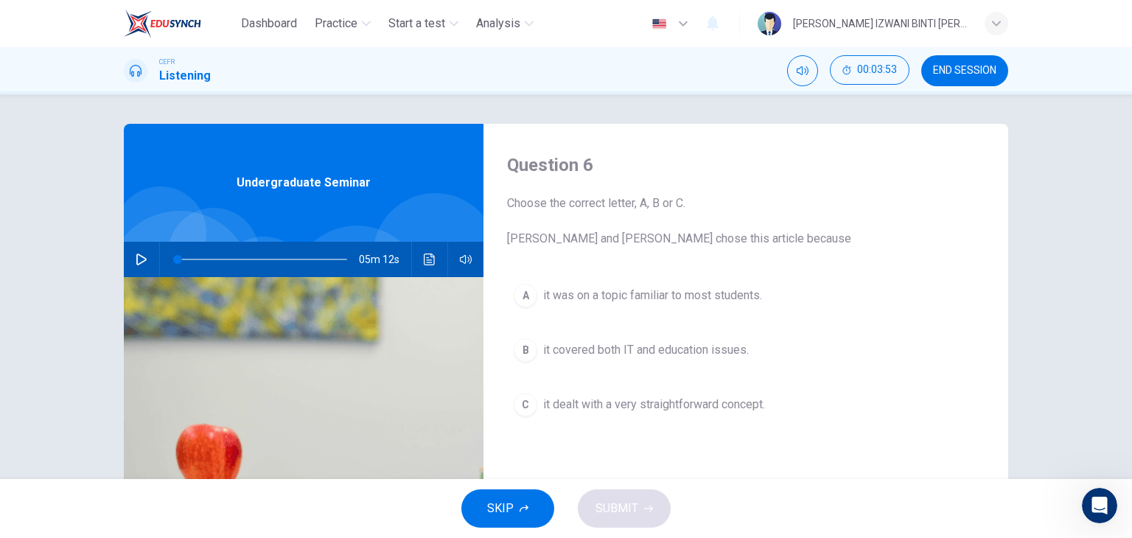
click at [966, 74] on span "END SESSION" at bounding box center [964, 71] width 63 height 12
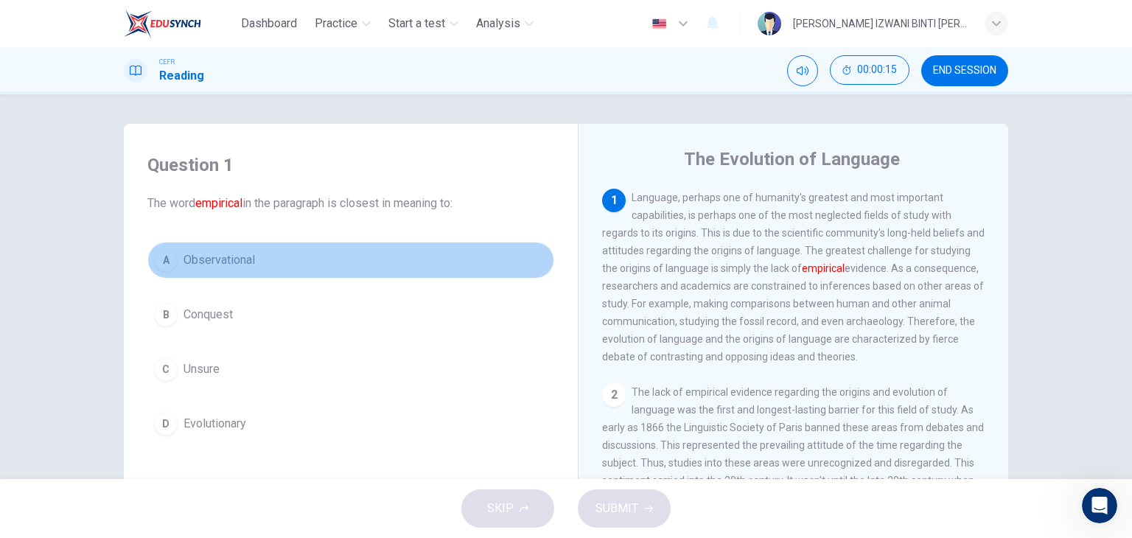
click at [234, 267] on span "Observational" at bounding box center [218, 260] width 71 height 18
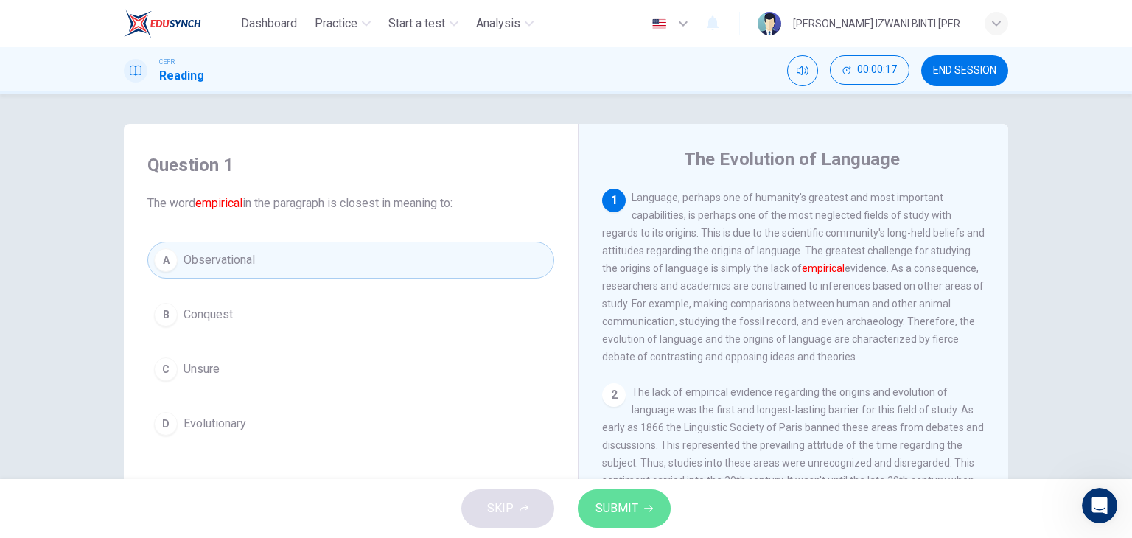
click at [614, 498] on span "SUBMIT" at bounding box center [616, 508] width 43 height 21
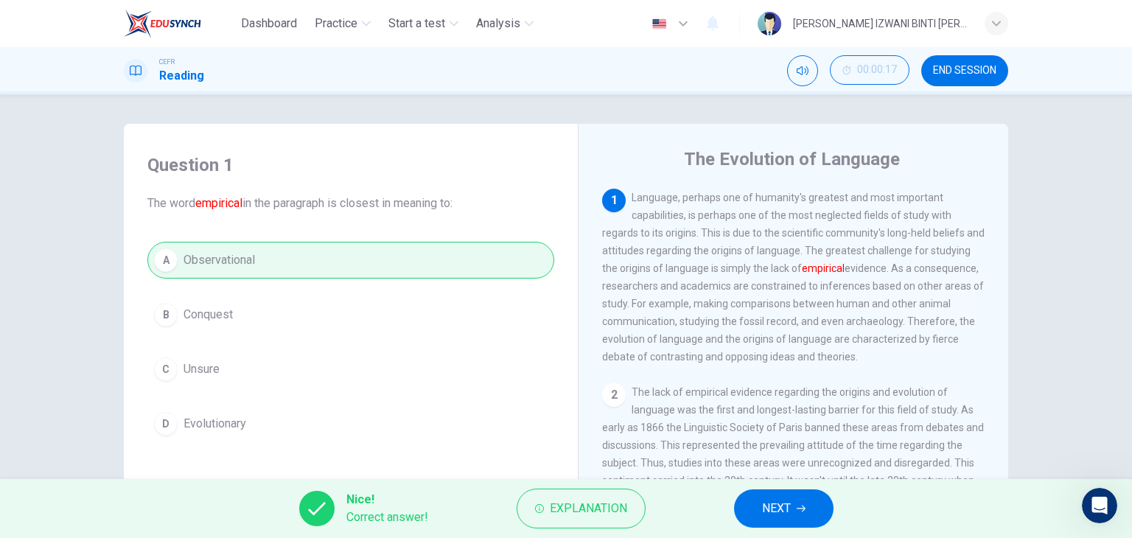
click at [774, 490] on button "NEXT" at bounding box center [783, 508] width 99 height 38
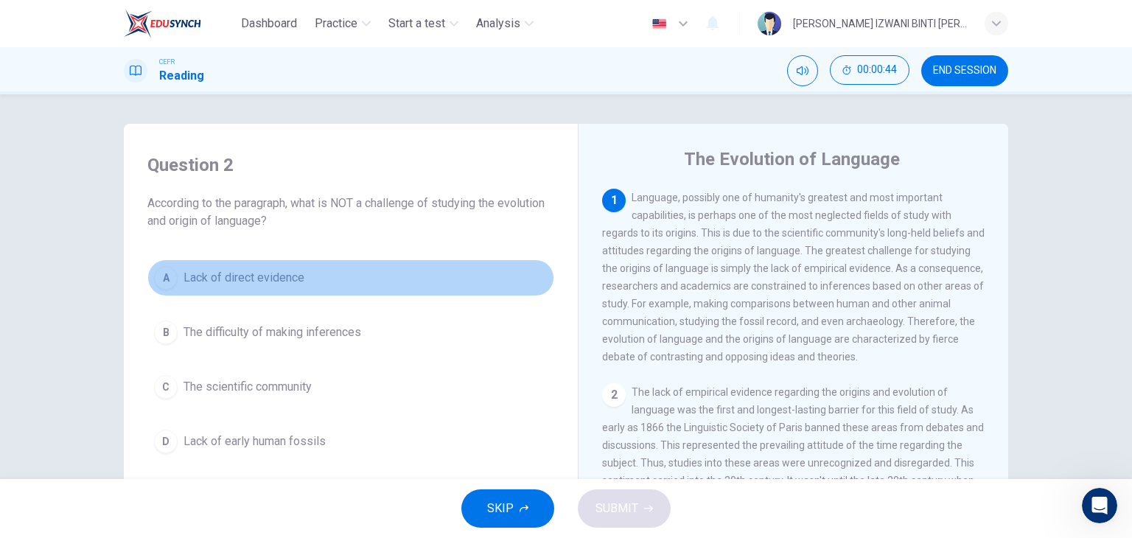
click at [340, 284] on button "A Lack of direct evidence" at bounding box center [350, 277] width 407 height 37
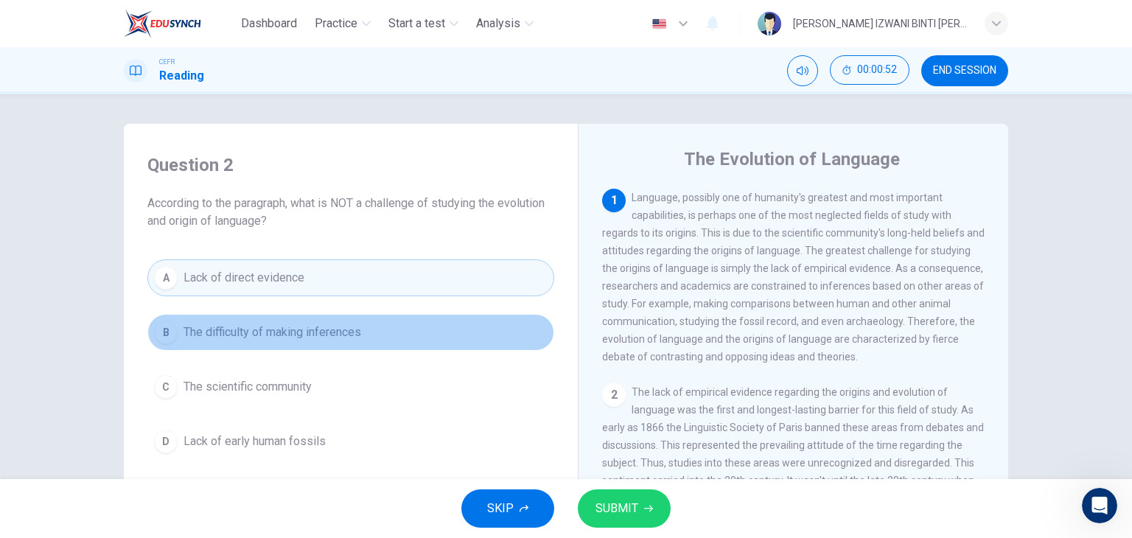
click at [338, 342] on button "B The difficulty of making inferences" at bounding box center [350, 332] width 407 height 37
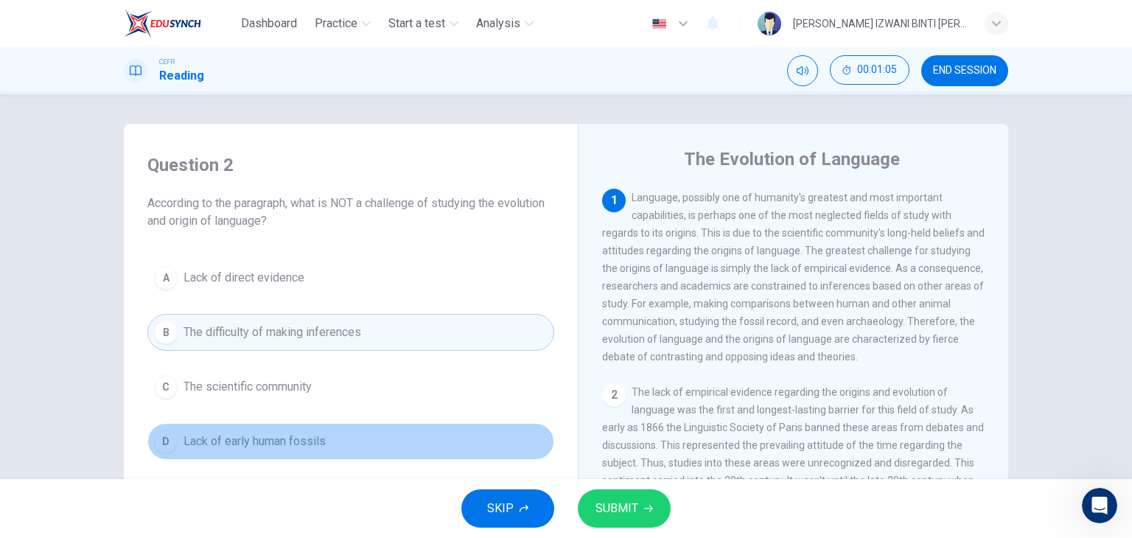
click at [326, 438] on button "D Lack of early human fossils" at bounding box center [350, 441] width 407 height 37
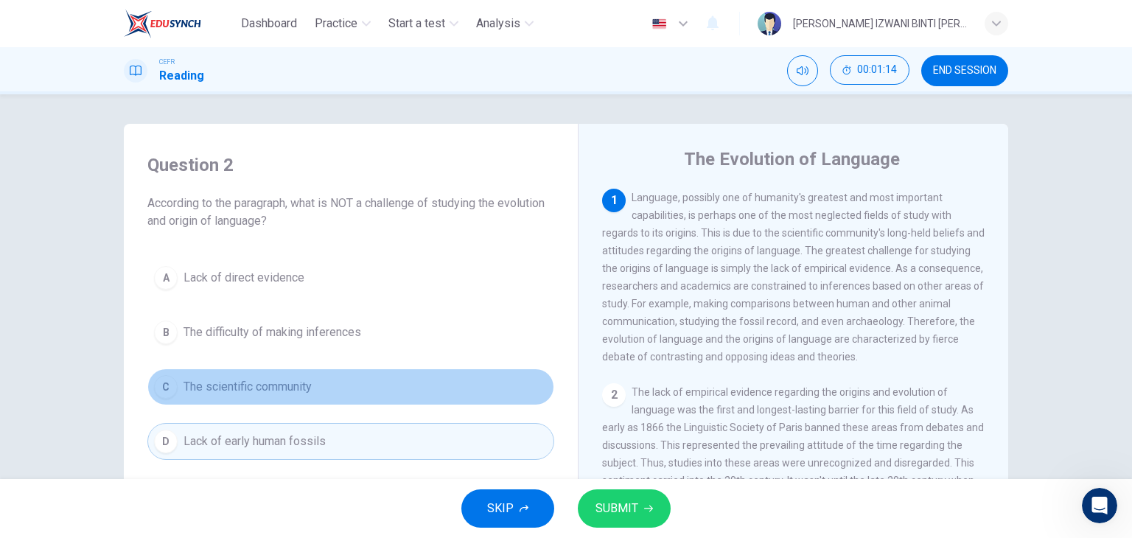
click at [343, 386] on button "C The scientific community" at bounding box center [350, 386] width 407 height 37
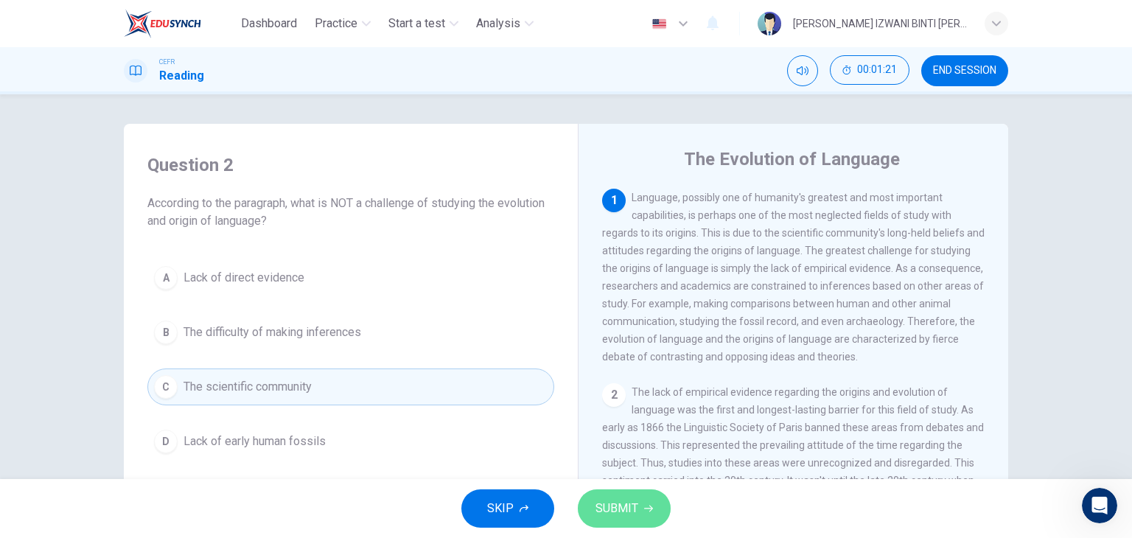
click at [630, 502] on span "SUBMIT" at bounding box center [616, 508] width 43 height 21
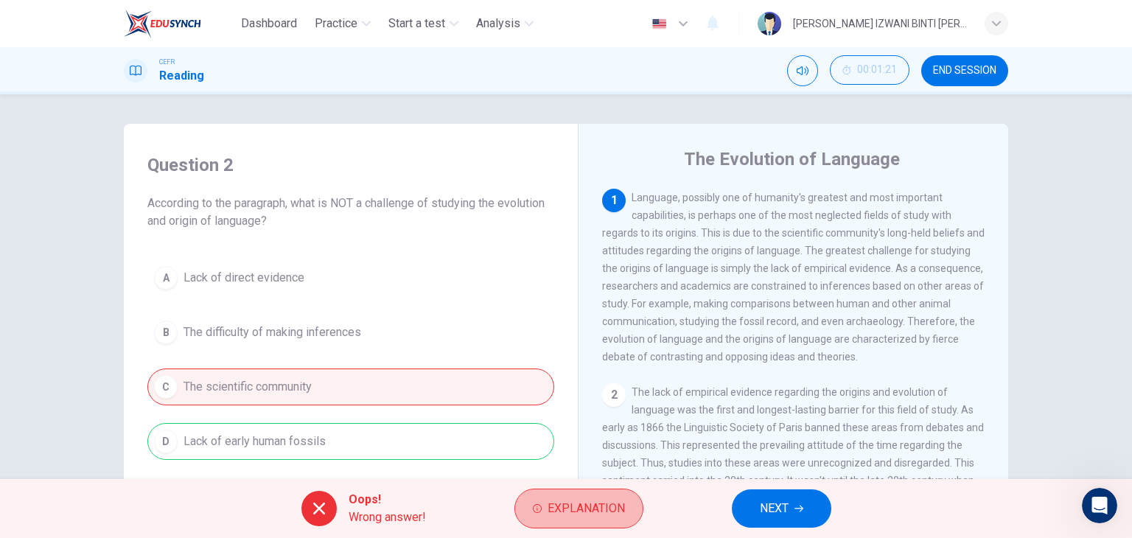
click at [630, 502] on button "Explanation" at bounding box center [578, 508] width 129 height 40
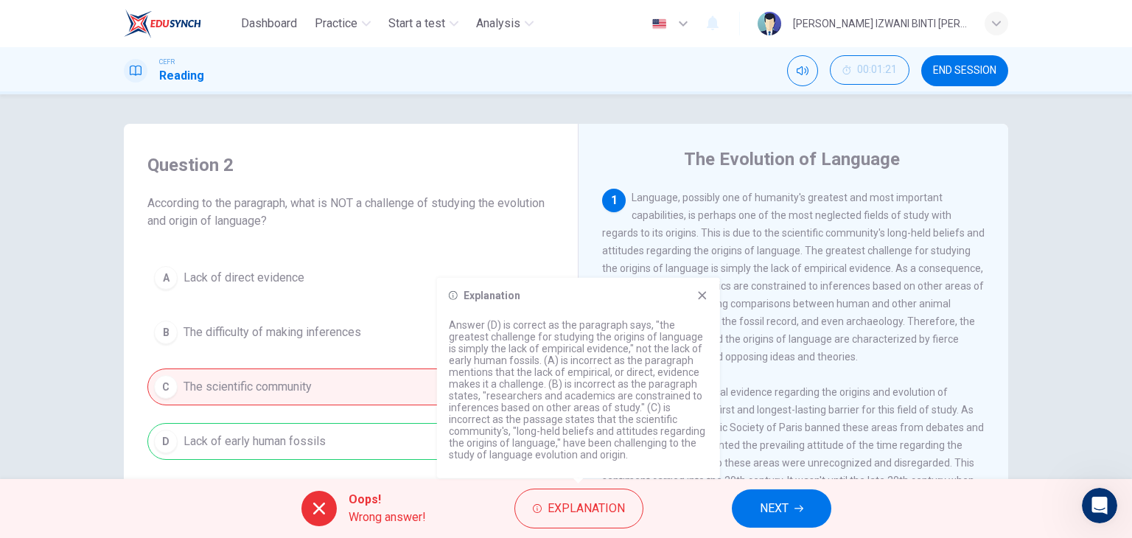
drag, startPoint x: 541, startPoint y: 337, endPoint x: 626, endPoint y: 351, distance: 85.9
click at [626, 351] on p "Answer (D) is correct as the paragraph says, "the greatest challenge for studyi…" at bounding box center [578, 389] width 259 height 141
click at [564, 514] on span "Explanation" at bounding box center [585, 508] width 77 height 21
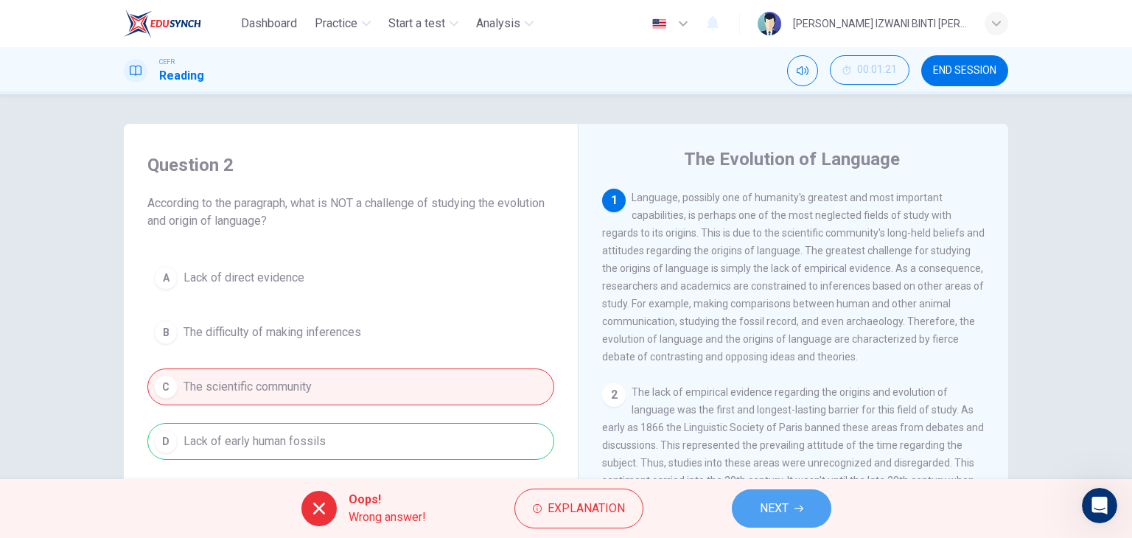
click at [808, 497] on button "NEXT" at bounding box center [781, 508] width 99 height 38
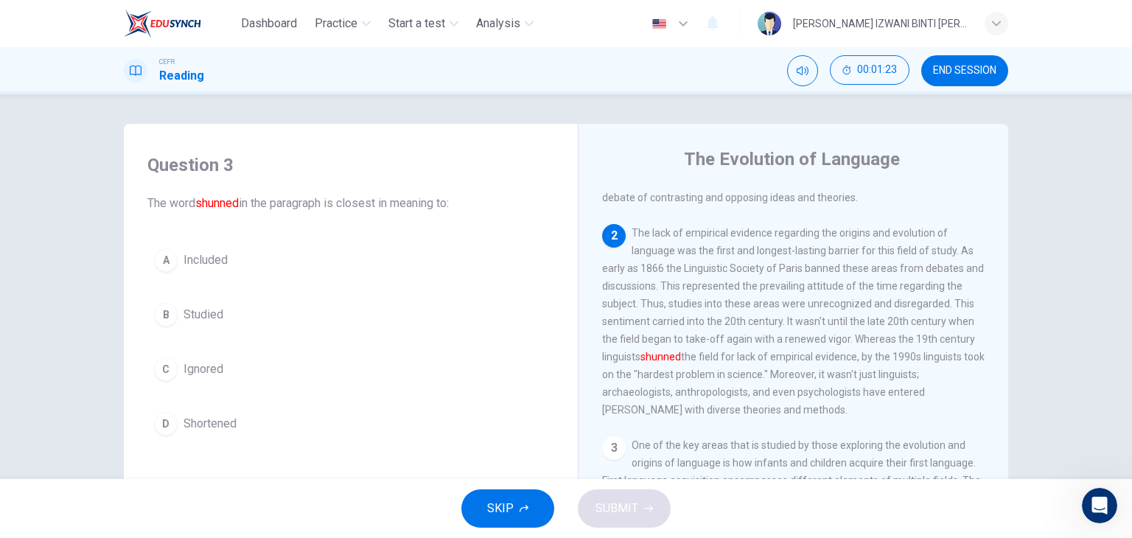
scroll to position [162, 0]
drag, startPoint x: 662, startPoint y: 363, endPoint x: 754, endPoint y: 372, distance: 92.5
click at [754, 372] on div "2 The lack of empirical evidence regarding the origins and evolution of languag…" at bounding box center [793, 318] width 383 height 195
click at [391, 342] on div "A Included B Studied C Ignored D Shortened" at bounding box center [350, 342] width 407 height 200
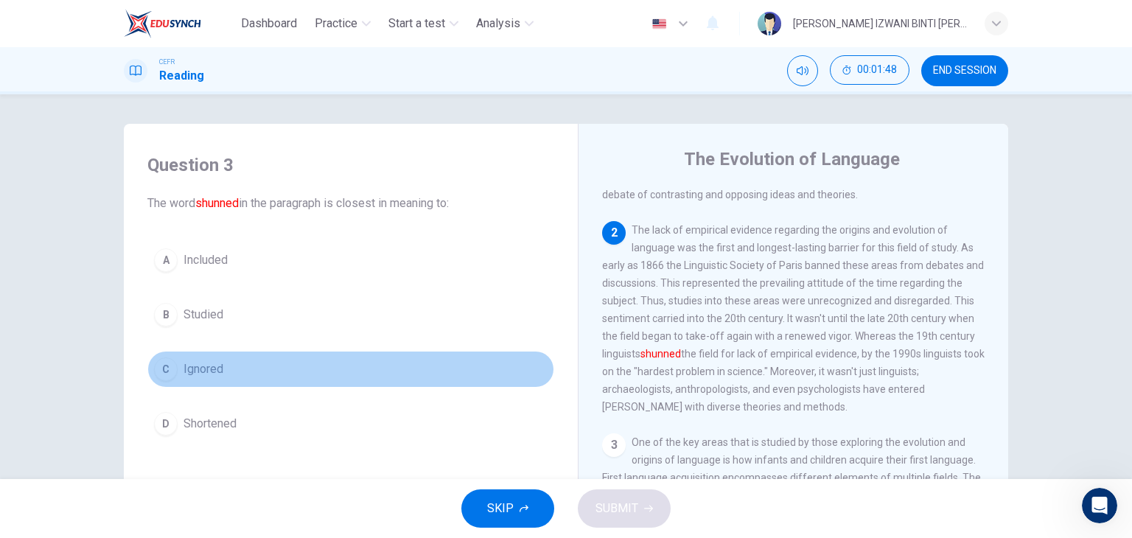
click at [379, 357] on button "C Ignored" at bounding box center [350, 369] width 407 height 37
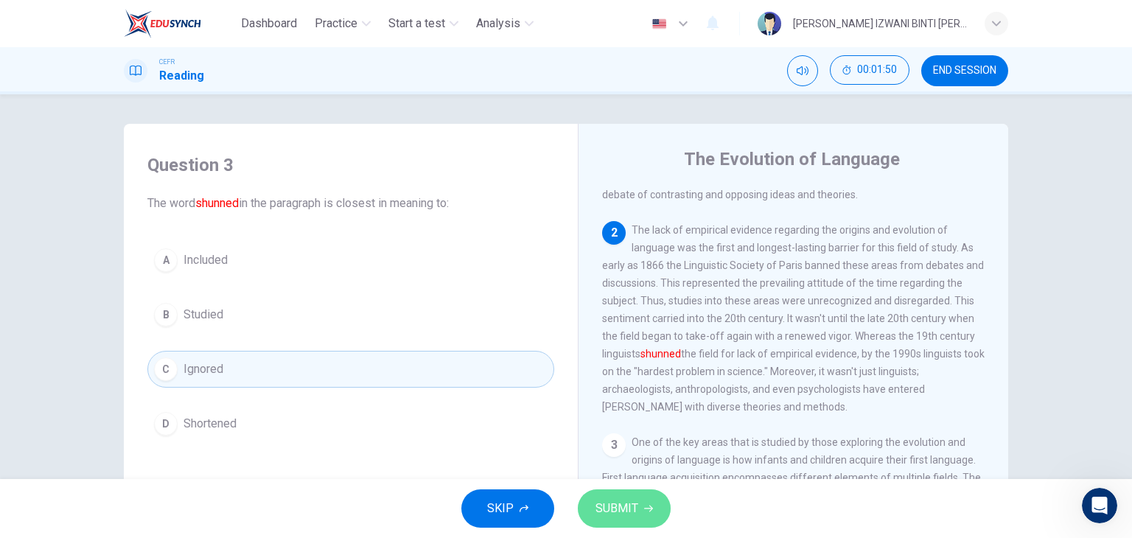
click at [631, 498] on span "SUBMIT" at bounding box center [616, 508] width 43 height 21
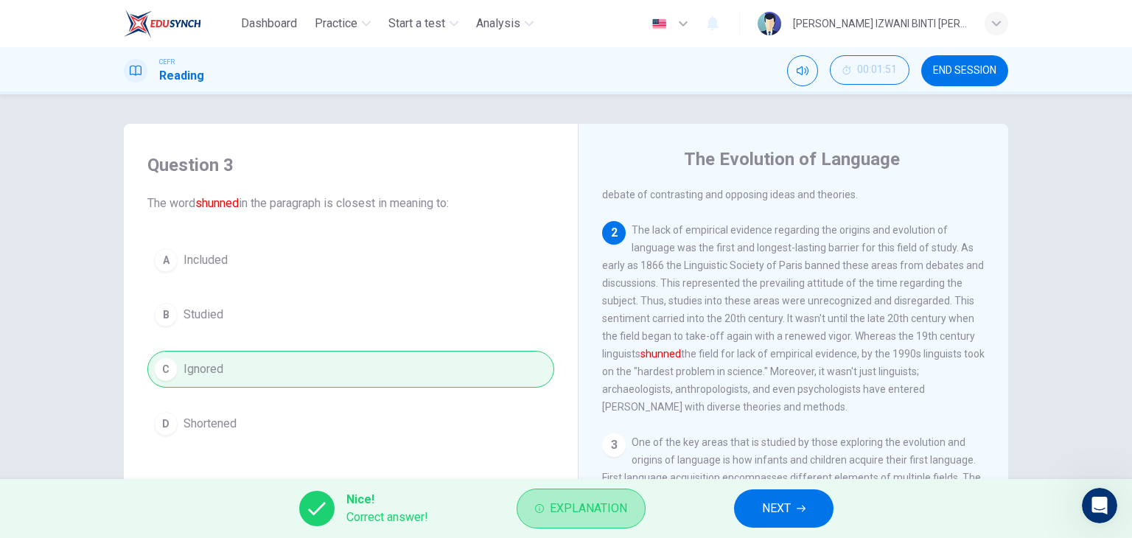
click at [631, 498] on button "Explanation" at bounding box center [580, 508] width 129 height 40
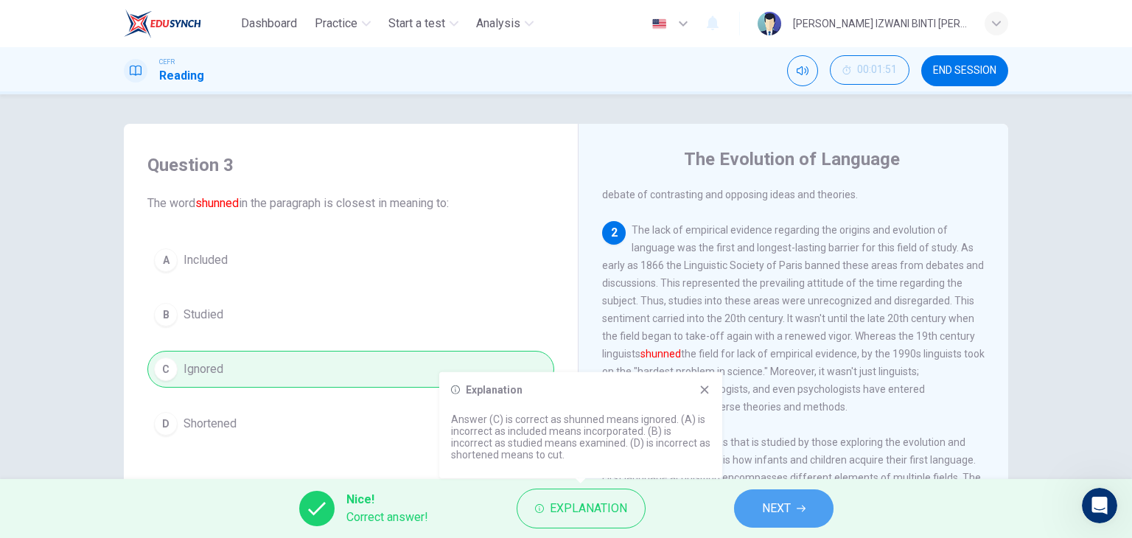
click at [763, 519] on button "NEXT" at bounding box center [783, 508] width 99 height 38
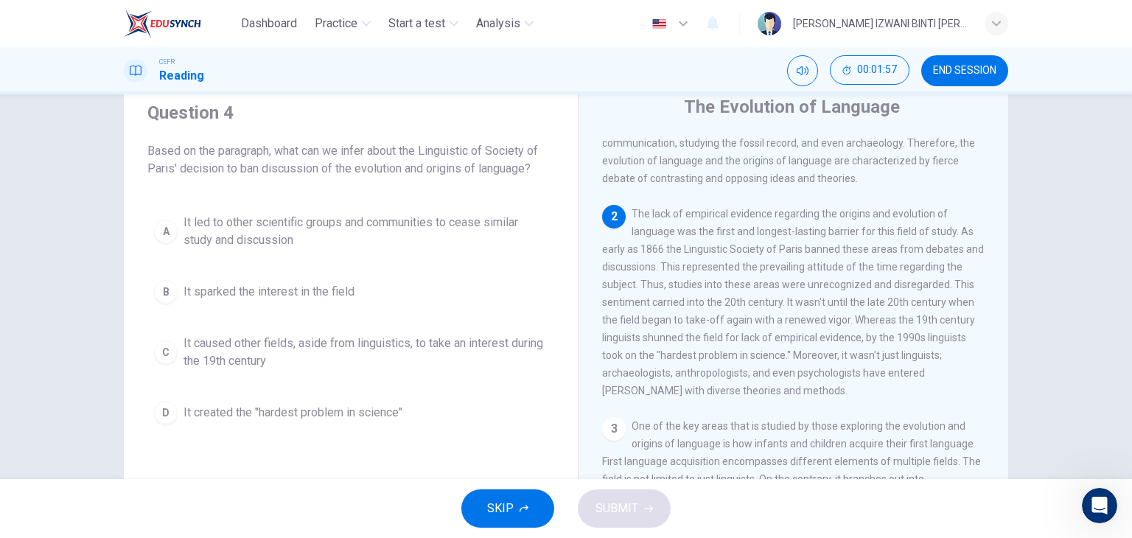
scroll to position [138, 0]
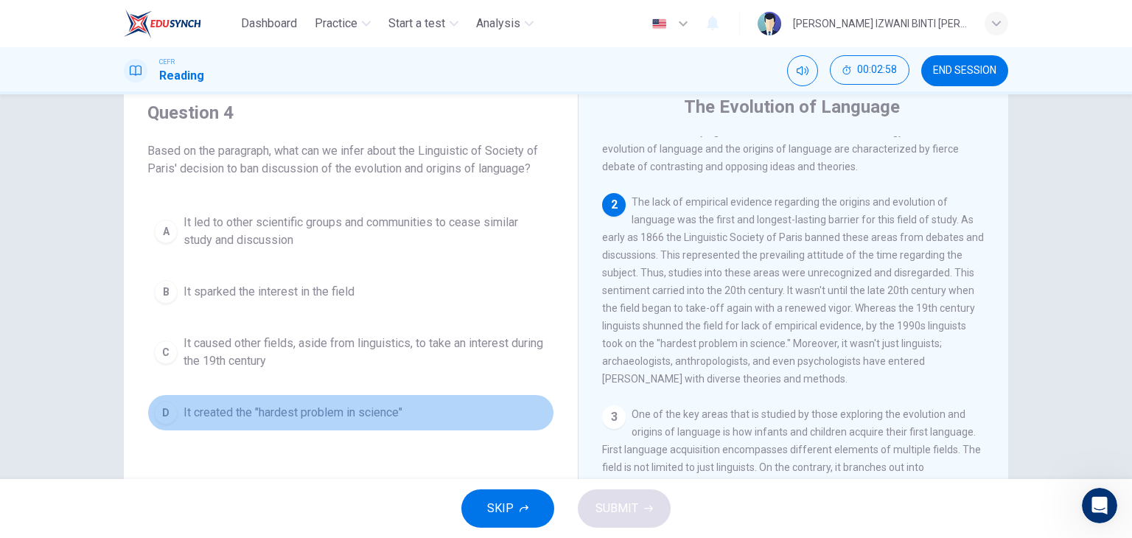
click at [389, 415] on span "It created the "hardest problem in science"" at bounding box center [292, 413] width 219 height 18
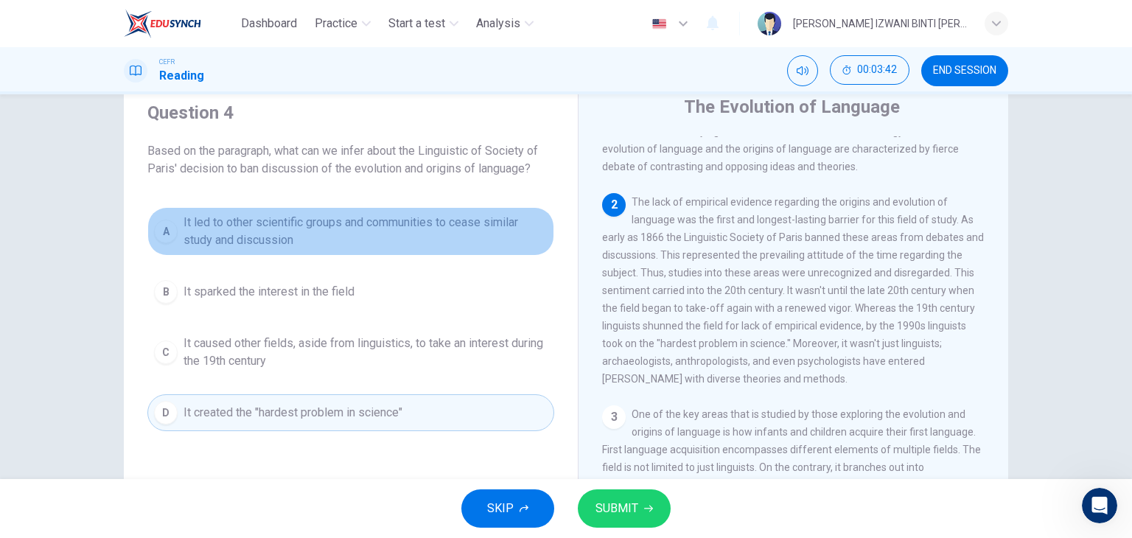
click at [410, 214] on span "It led to other scientific groups and communities to cease similar study and di…" at bounding box center [365, 231] width 364 height 35
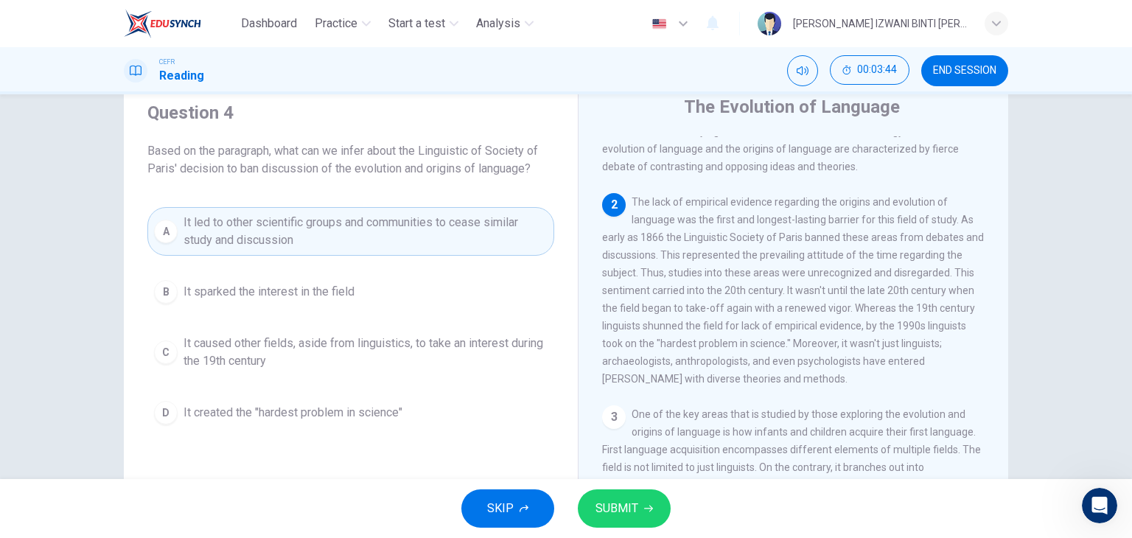
click at [642, 516] on button "SUBMIT" at bounding box center [624, 508] width 93 height 38
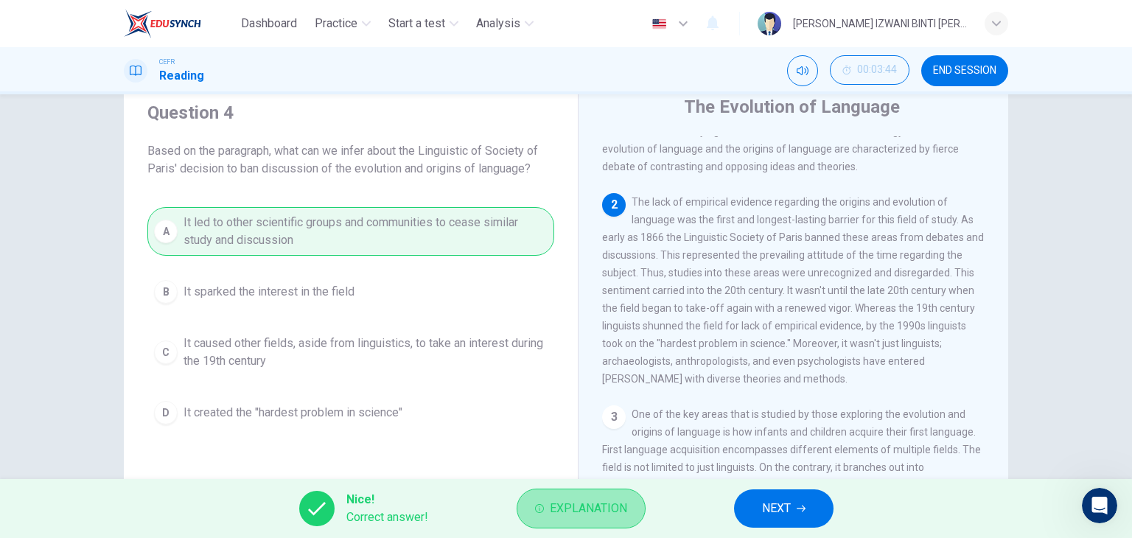
click at [636, 505] on button "Explanation" at bounding box center [580, 508] width 129 height 40
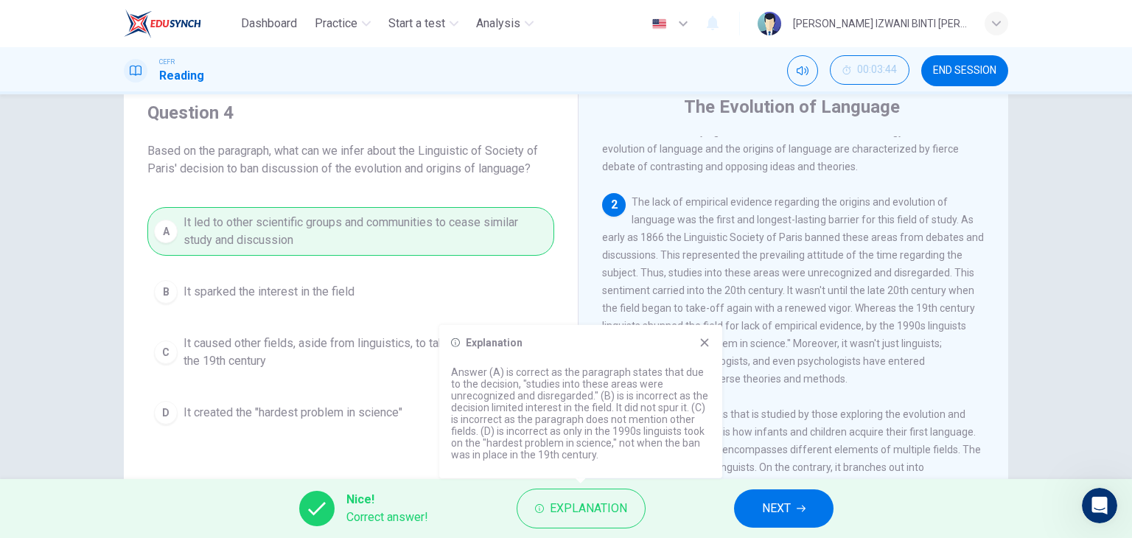
click at [701, 348] on icon at bounding box center [704, 343] width 12 height 12
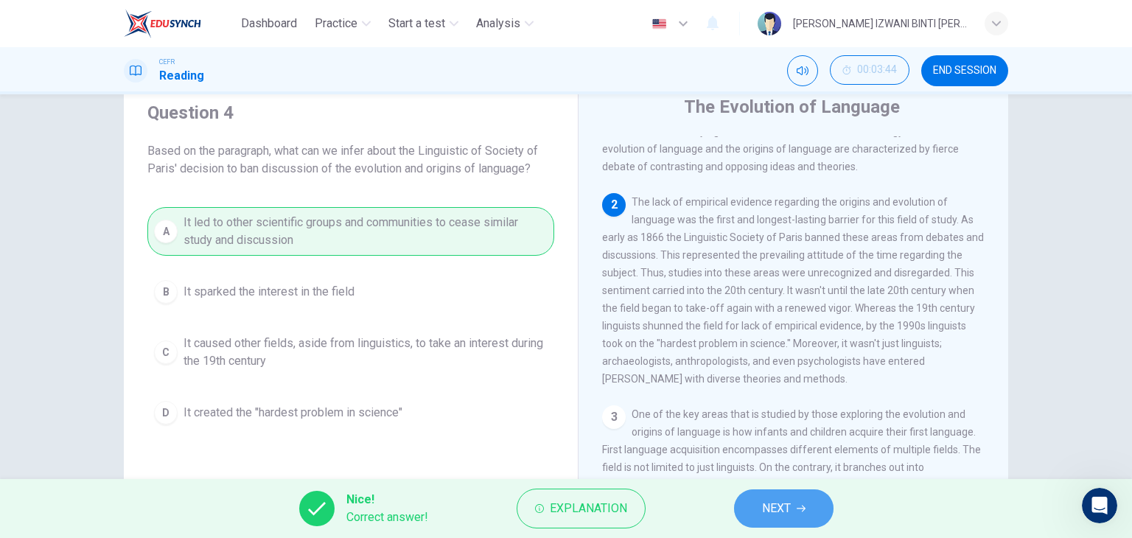
click at [789, 496] on button "NEXT" at bounding box center [783, 508] width 99 height 38
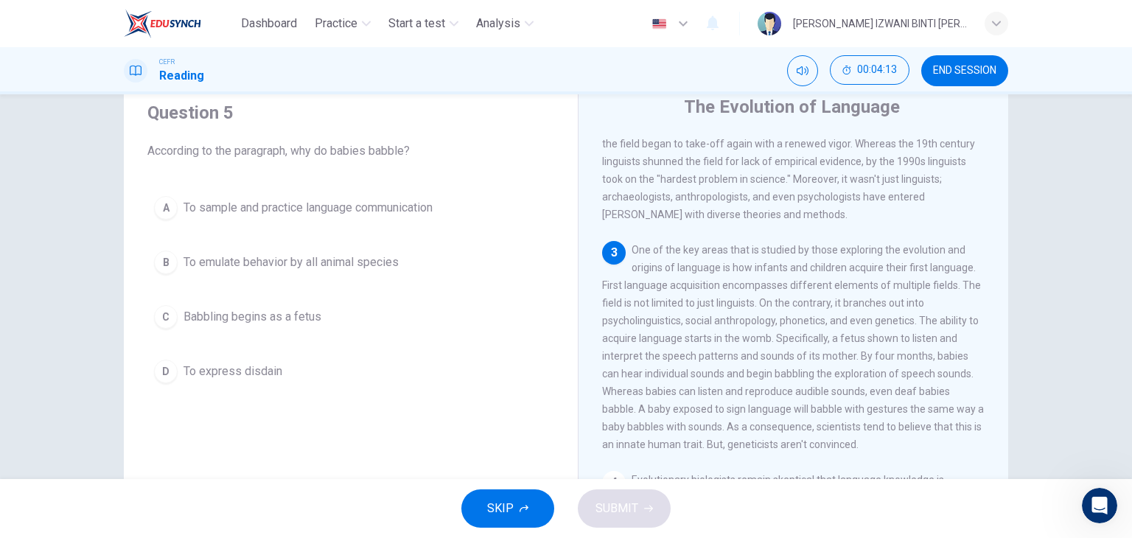
scroll to position [326, 0]
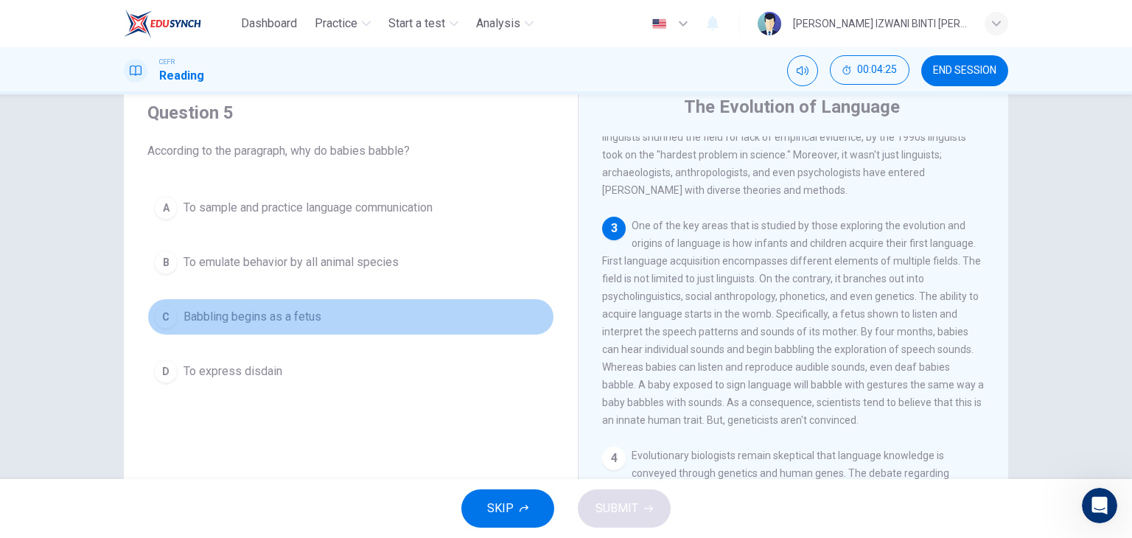
click at [522, 328] on button "C Babbling begins as a fetus" at bounding box center [350, 316] width 407 height 37
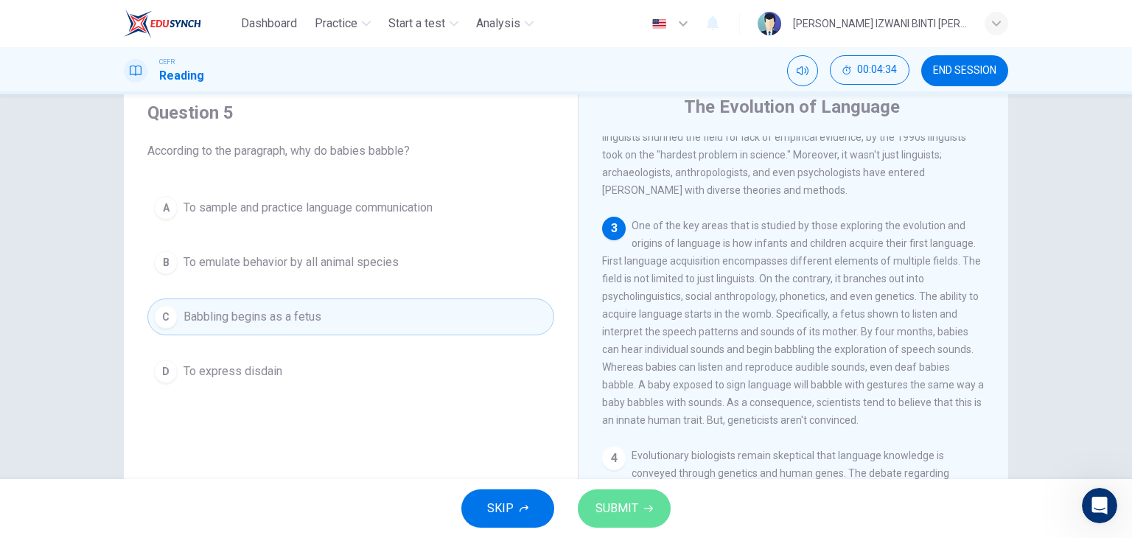
click at [633, 511] on span "SUBMIT" at bounding box center [616, 508] width 43 height 21
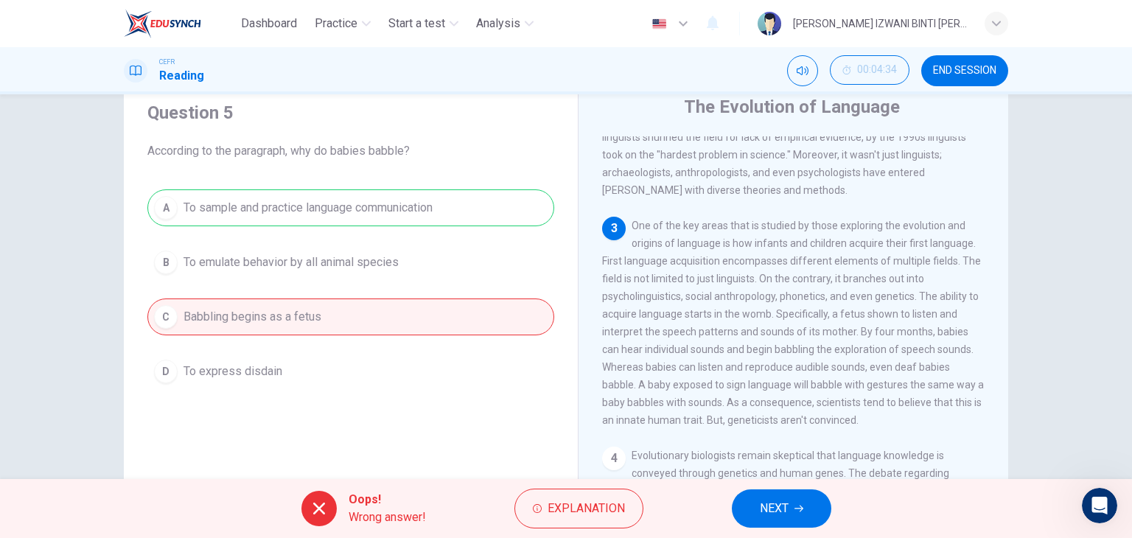
click at [633, 511] on button "Explanation" at bounding box center [578, 508] width 129 height 40
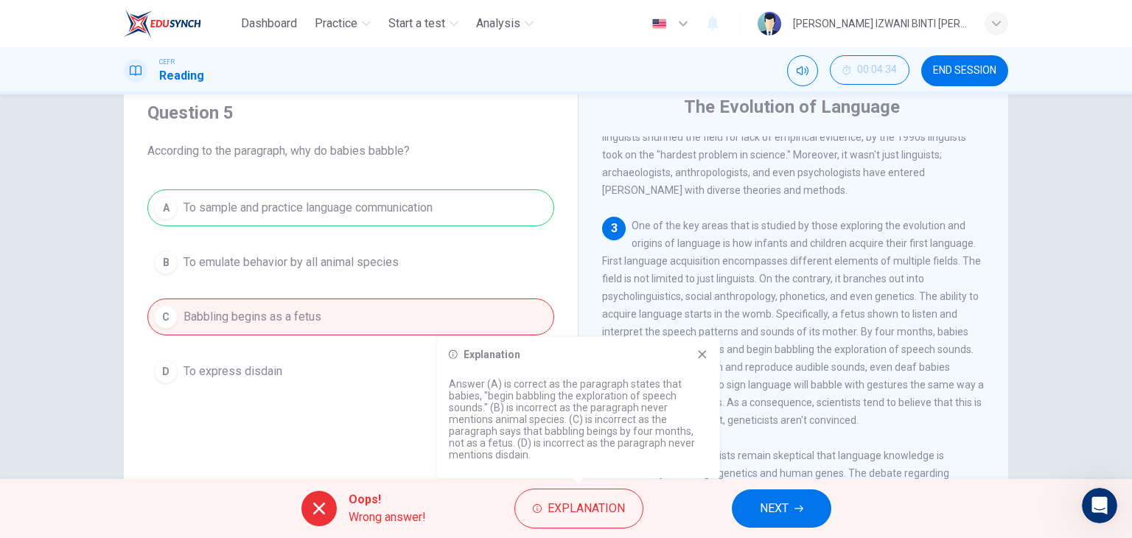
click at [704, 353] on icon at bounding box center [702, 355] width 12 height 12
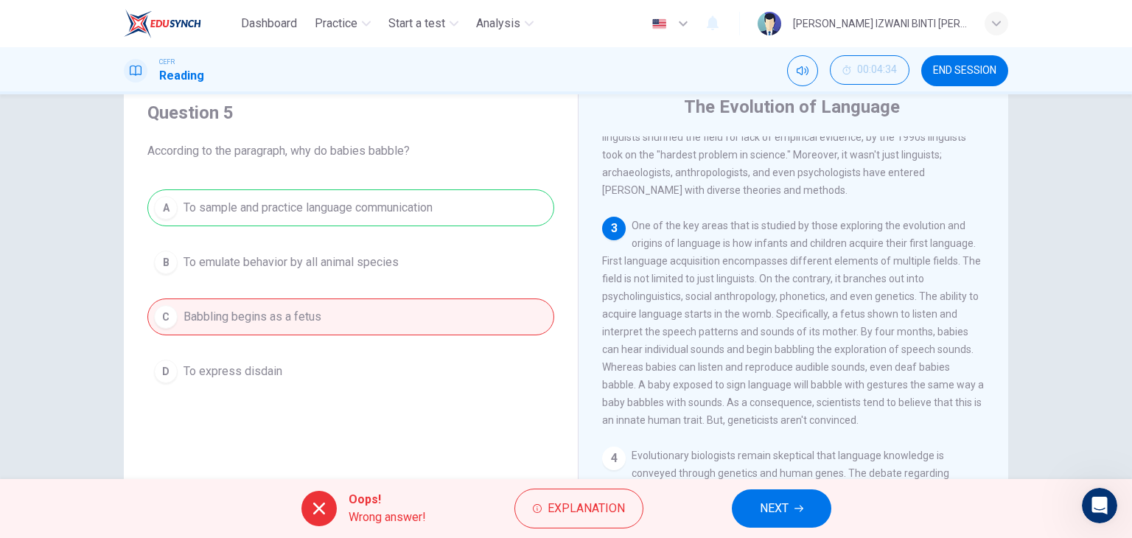
drag, startPoint x: 748, startPoint y: 362, endPoint x: 712, endPoint y: 367, distance: 36.5
click at [712, 367] on span "One of the key areas that is studied by those exploring the evolution and origi…" at bounding box center [793, 323] width 382 height 206
click at [788, 495] on button "NEXT" at bounding box center [781, 508] width 99 height 38
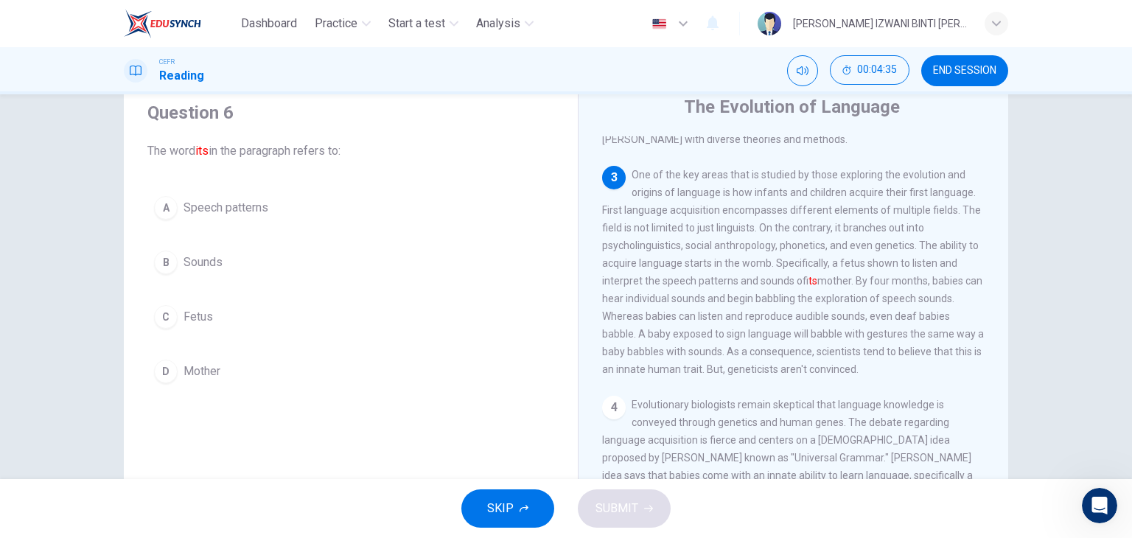
scroll to position [377, 0]
click at [520, 298] on button "C Fetus" at bounding box center [350, 316] width 407 height 37
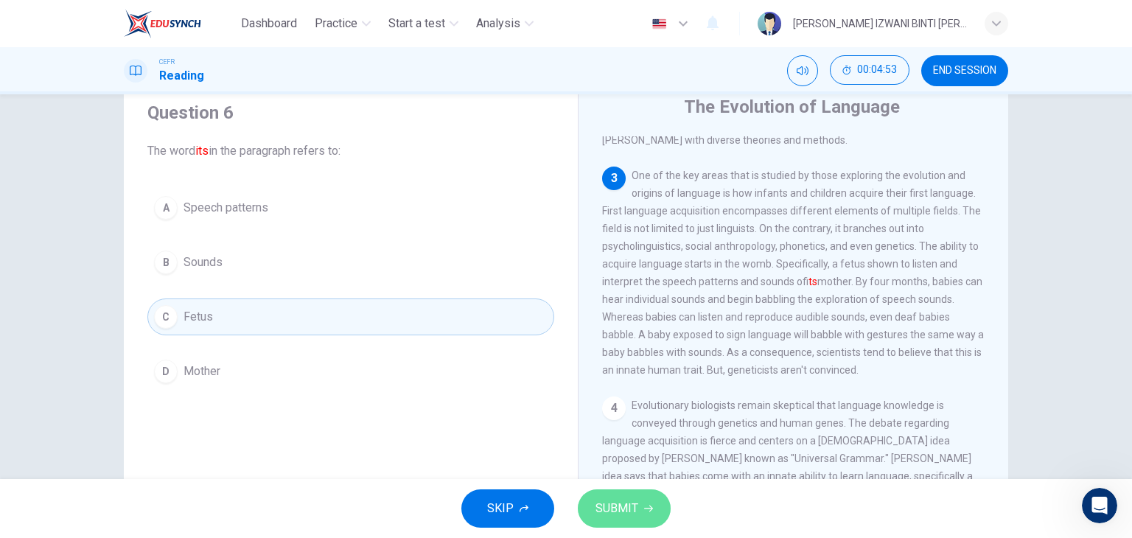
click at [626, 523] on button "SUBMIT" at bounding box center [624, 508] width 93 height 38
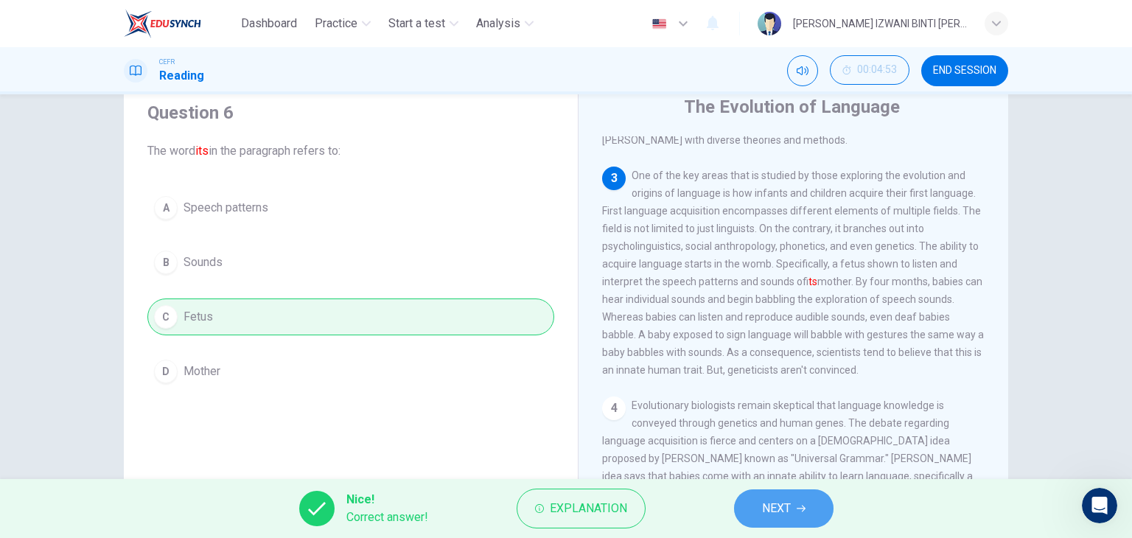
click at [771, 514] on span "NEXT" at bounding box center [776, 508] width 29 height 21
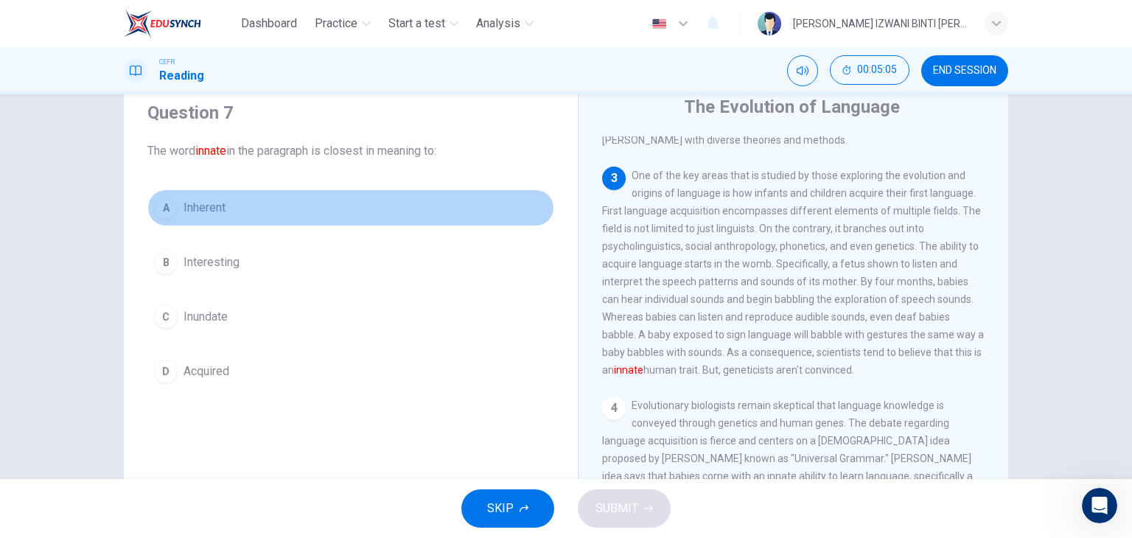
click at [458, 213] on button "A Inherent" at bounding box center [350, 207] width 407 height 37
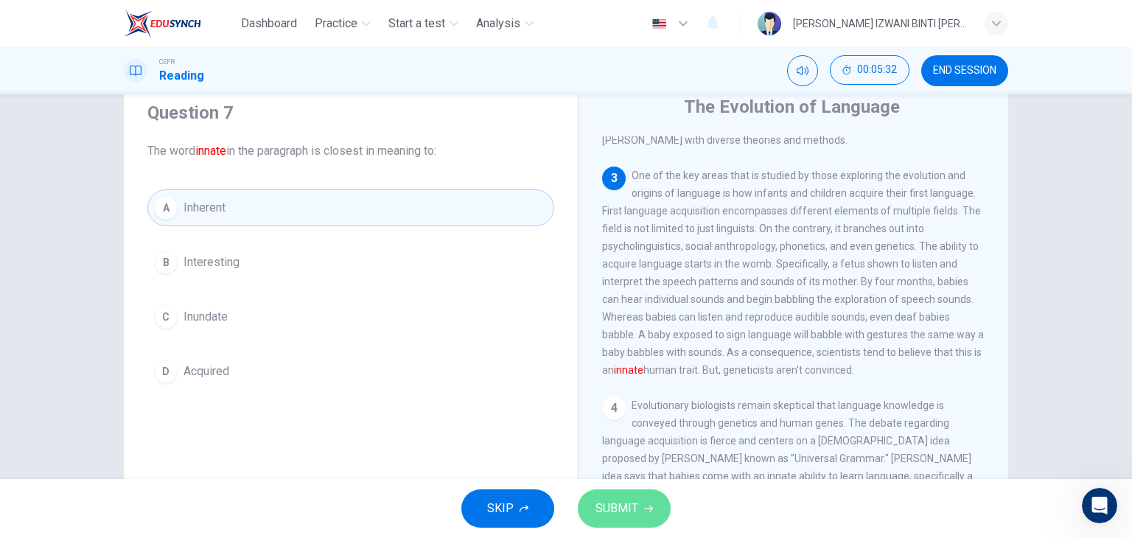
click at [626, 500] on span "SUBMIT" at bounding box center [616, 508] width 43 height 21
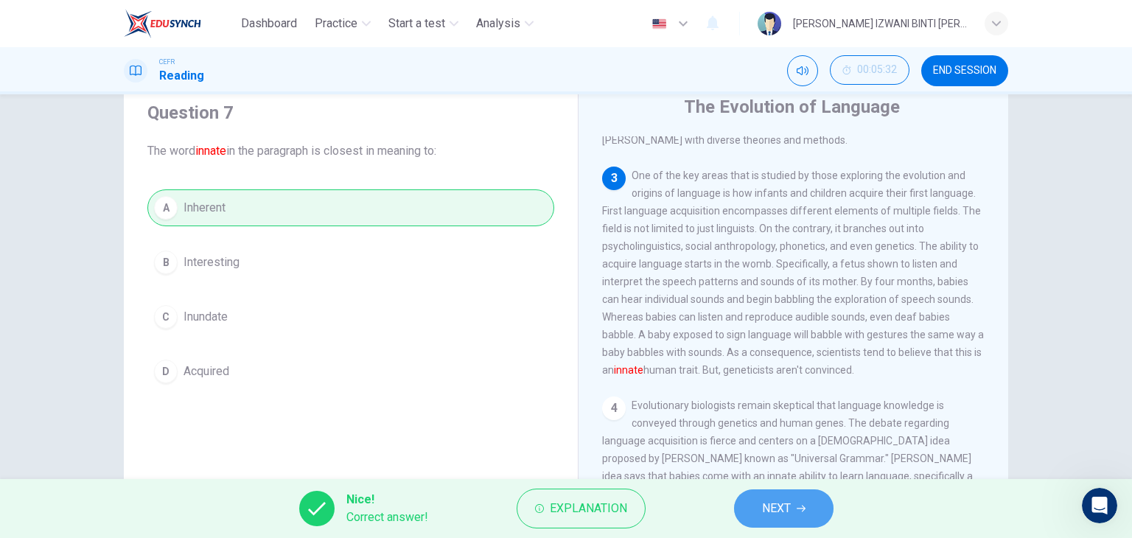
click at [793, 508] on button "NEXT" at bounding box center [783, 508] width 99 height 38
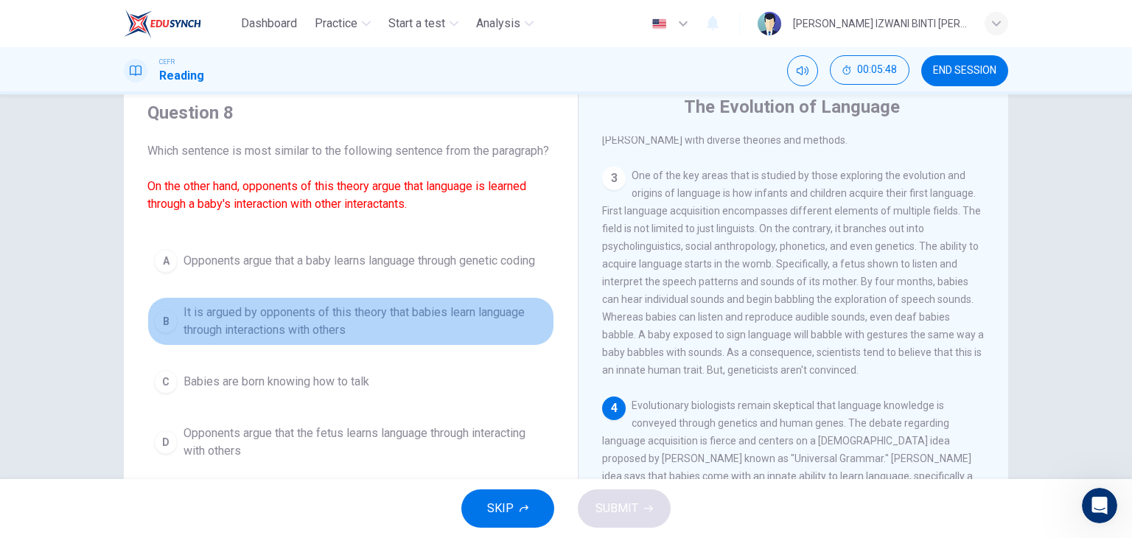
click at [368, 339] on span "It is argued by opponents of this theory that babies learn language through int…" at bounding box center [365, 321] width 364 height 35
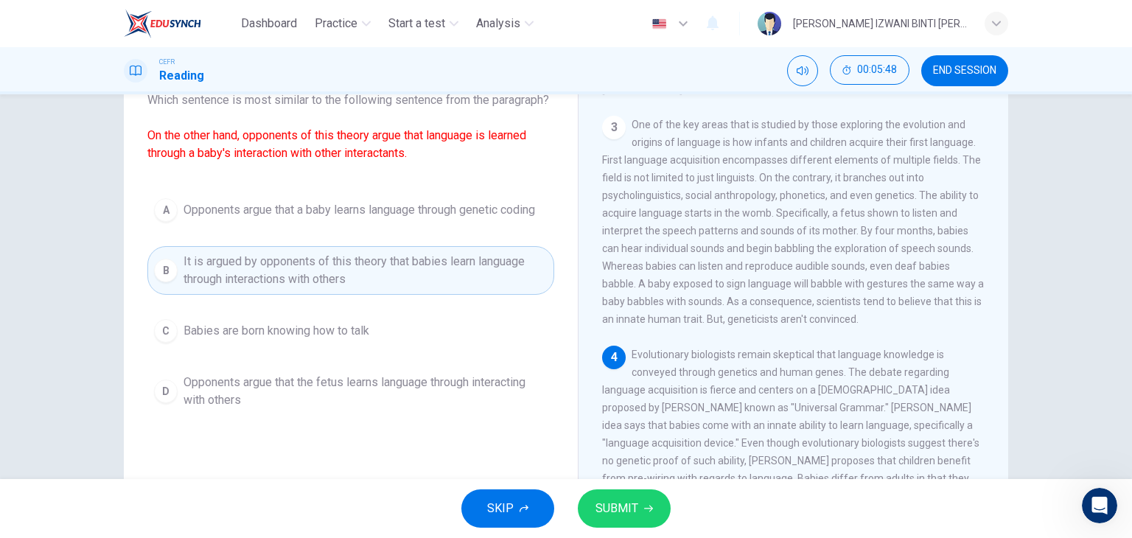
scroll to position [117, 0]
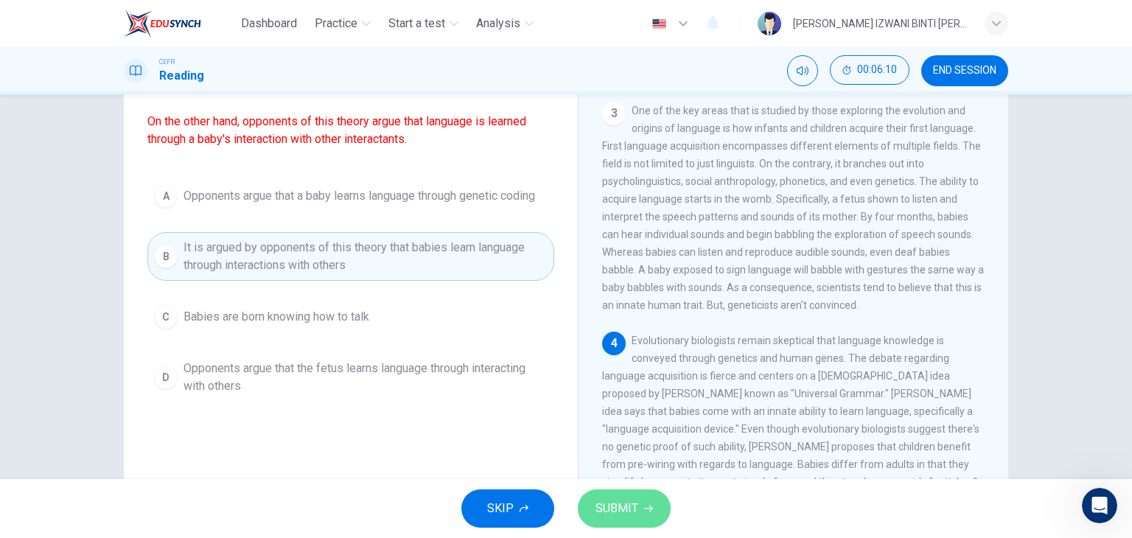
click at [636, 512] on span "SUBMIT" at bounding box center [616, 508] width 43 height 21
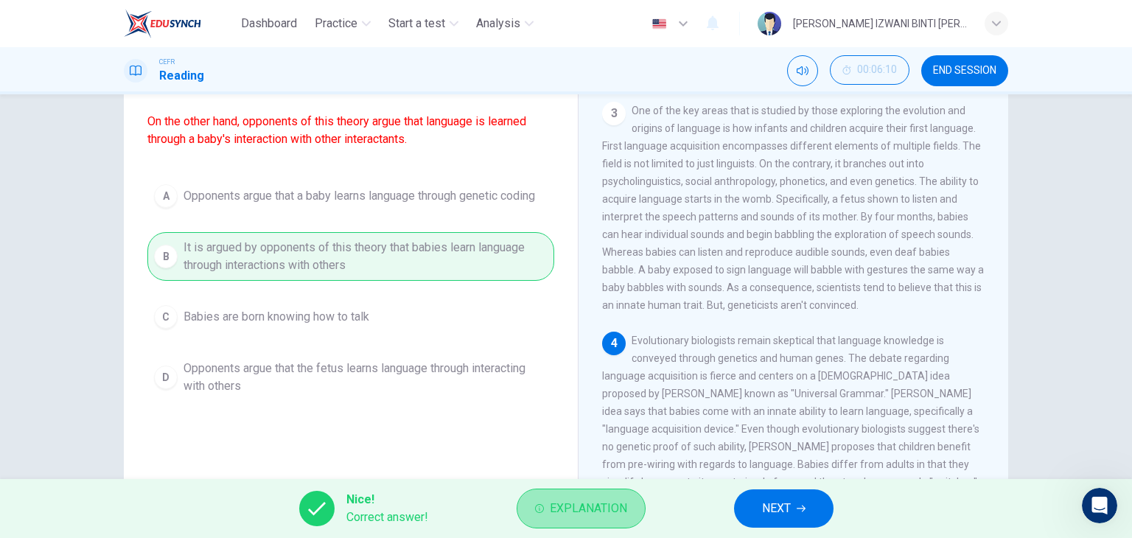
click at [610, 505] on span "Explanation" at bounding box center [588, 508] width 77 height 21
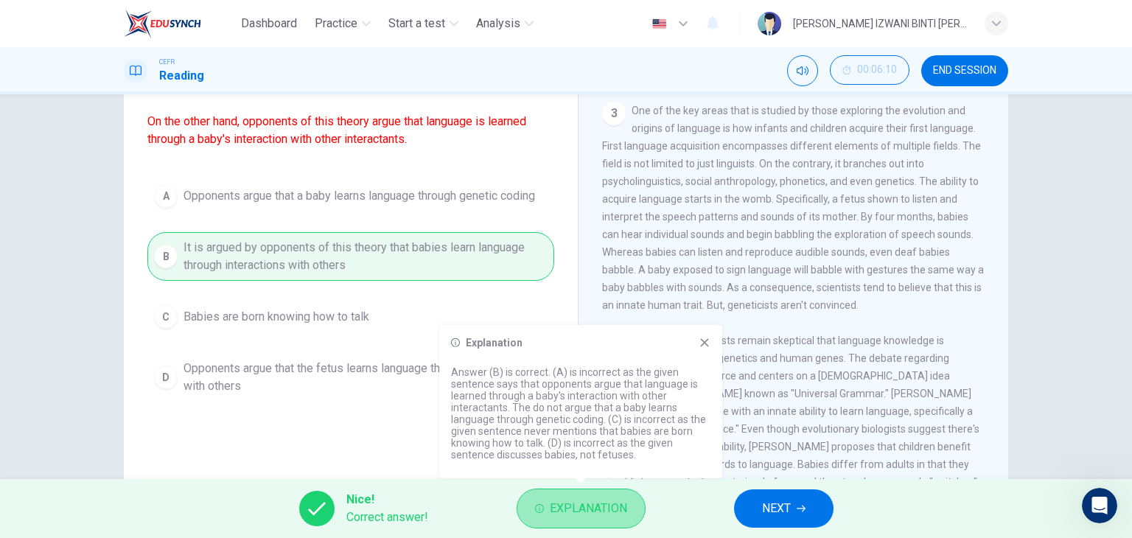
click at [610, 505] on span "Explanation" at bounding box center [588, 508] width 77 height 21
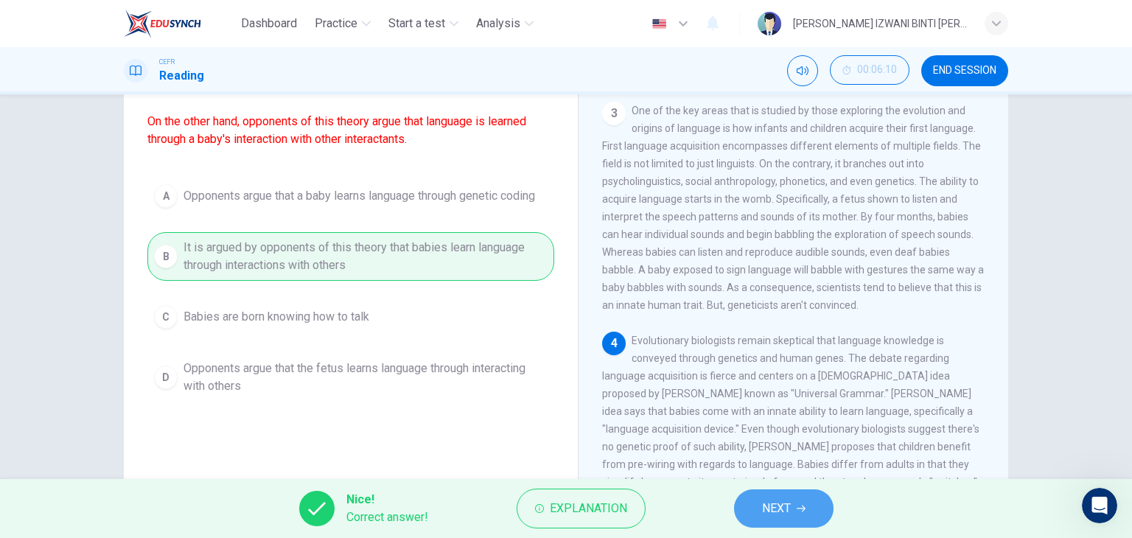
click at [829, 501] on button "NEXT" at bounding box center [783, 508] width 99 height 38
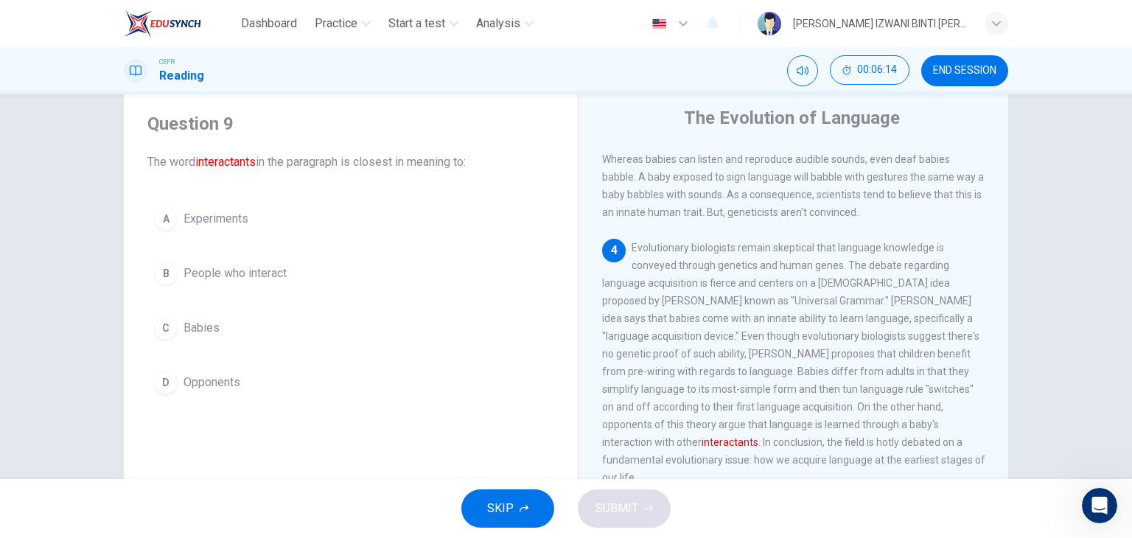
scroll to position [550, 0]
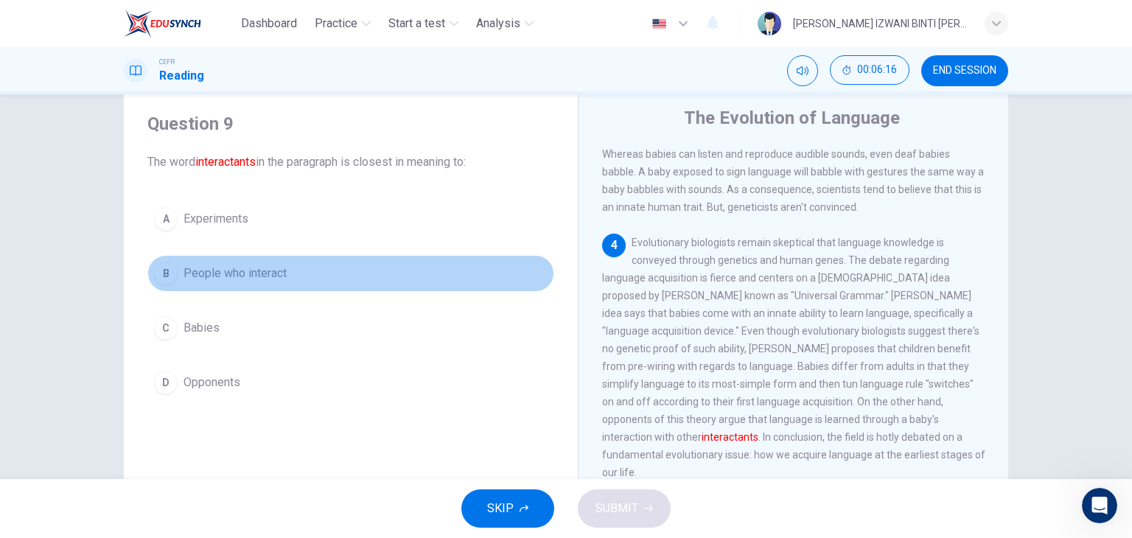
click at [317, 265] on button "B People who interact" at bounding box center [350, 273] width 407 height 37
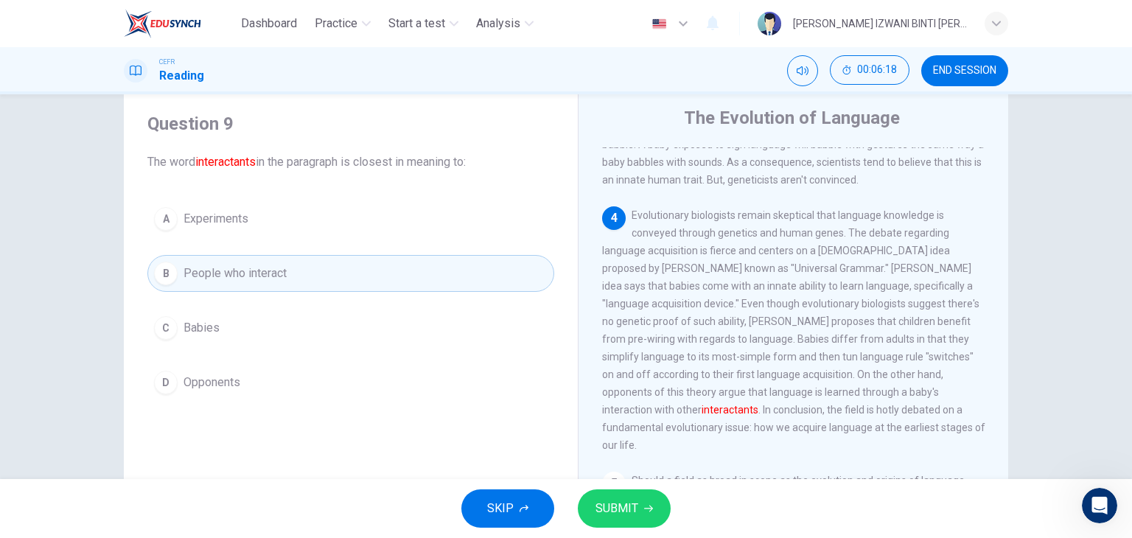
scroll to position [577, 0]
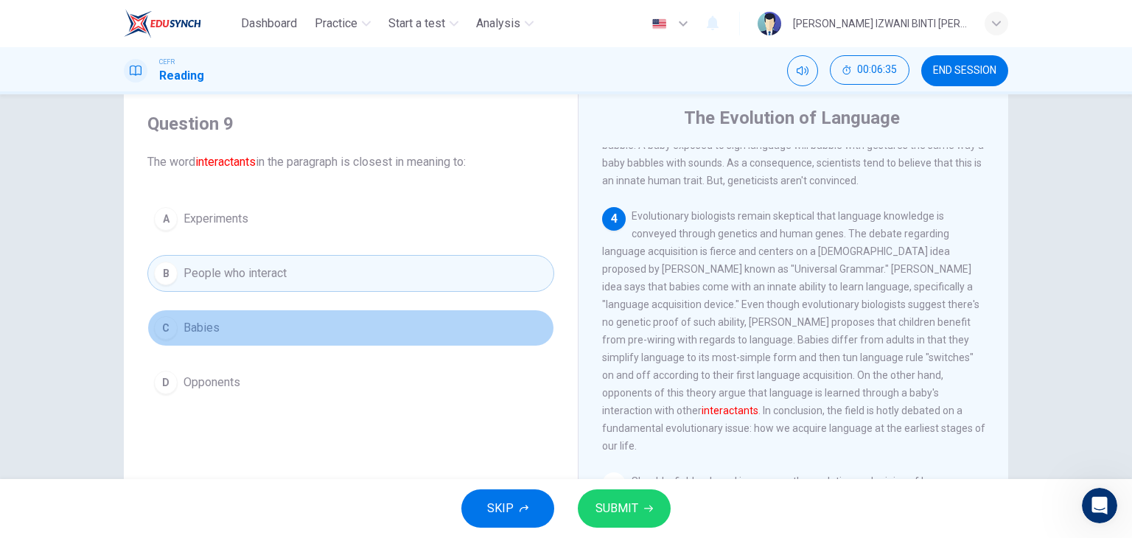
click at [363, 327] on button "C Babies" at bounding box center [350, 327] width 407 height 37
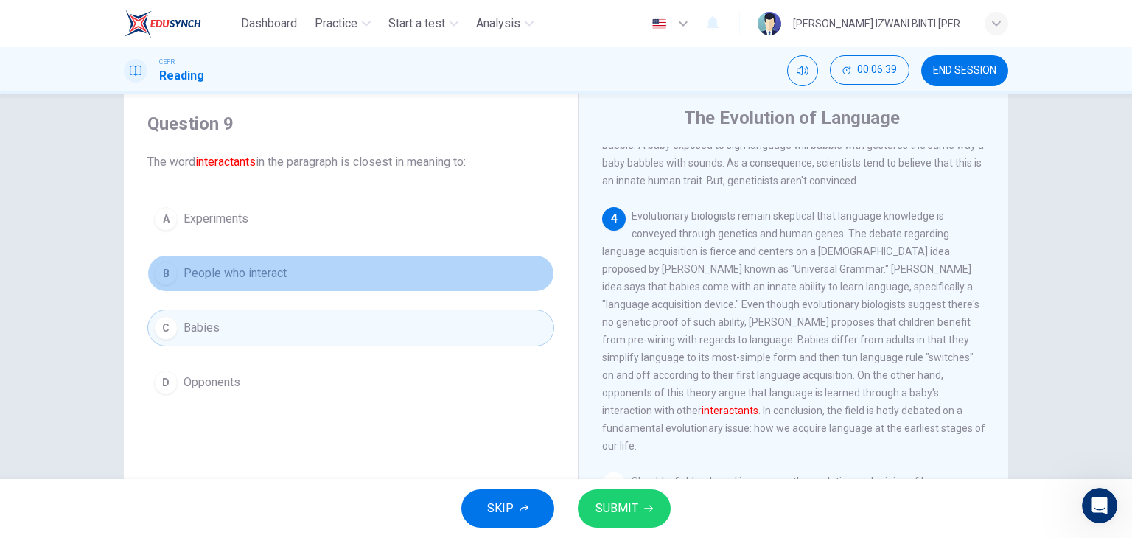
click at [421, 276] on button "B People who interact" at bounding box center [350, 273] width 407 height 37
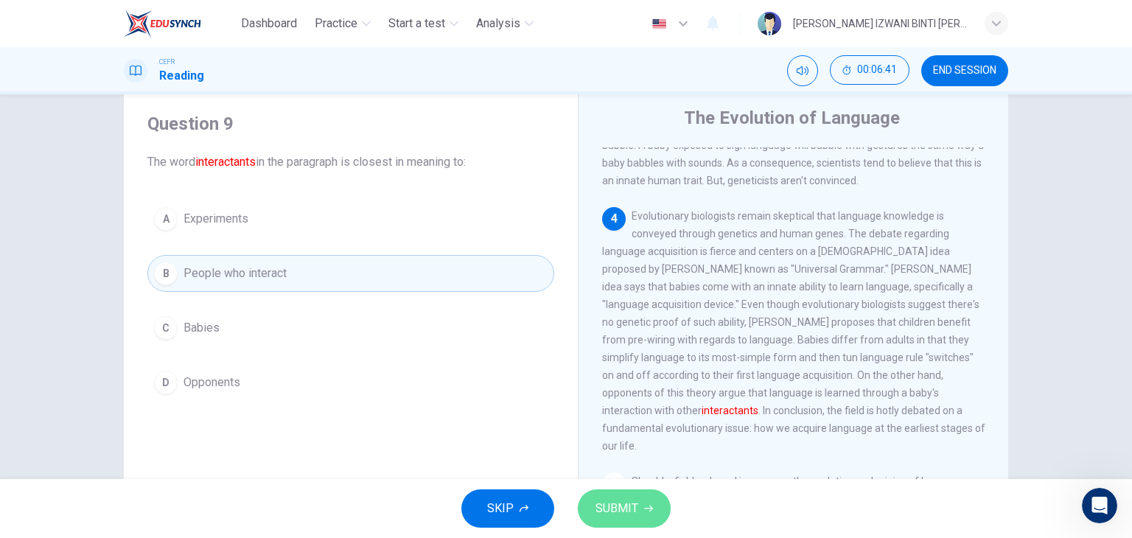
click at [645, 493] on button "SUBMIT" at bounding box center [624, 508] width 93 height 38
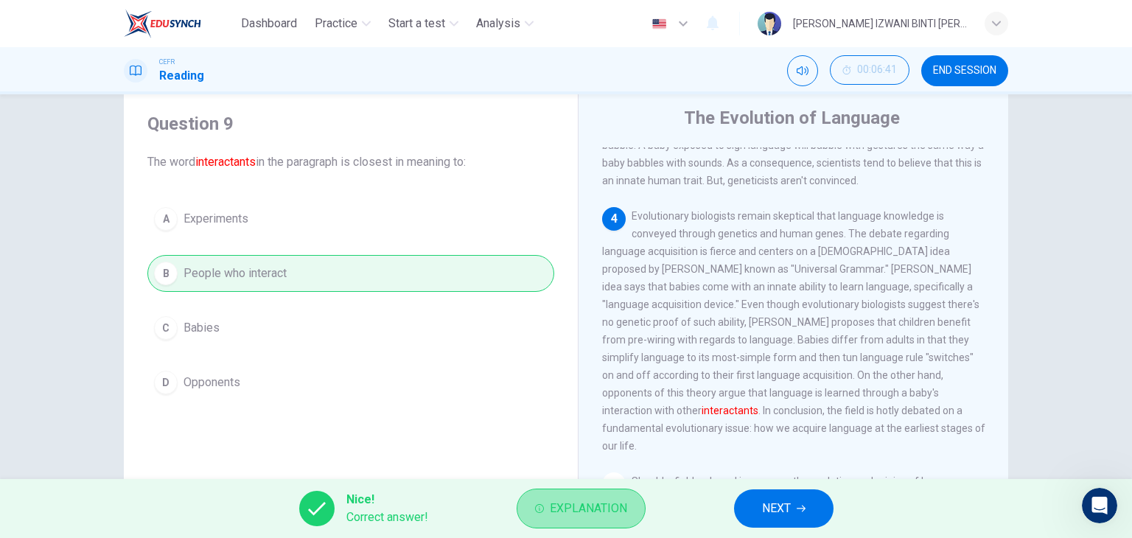
click at [600, 510] on span "Explanation" at bounding box center [588, 508] width 77 height 21
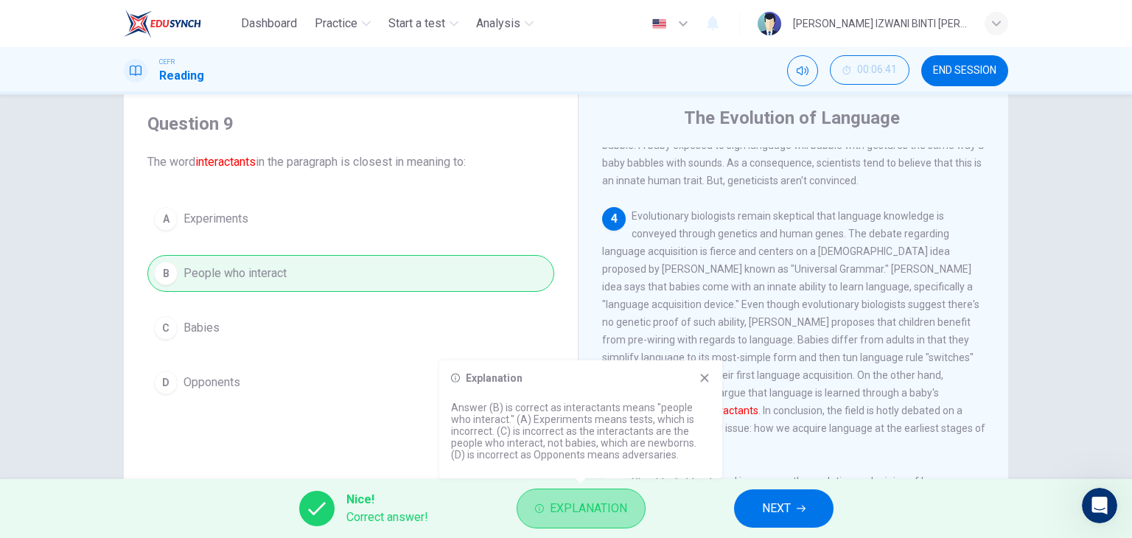
click at [600, 510] on span "Explanation" at bounding box center [588, 508] width 77 height 21
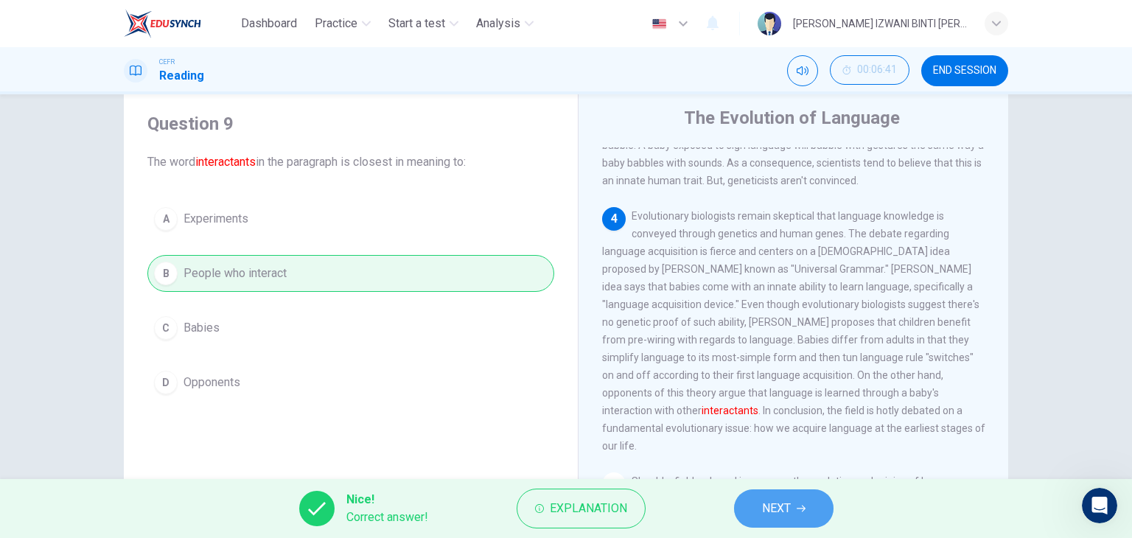
click at [772, 508] on span "NEXT" at bounding box center [776, 508] width 29 height 21
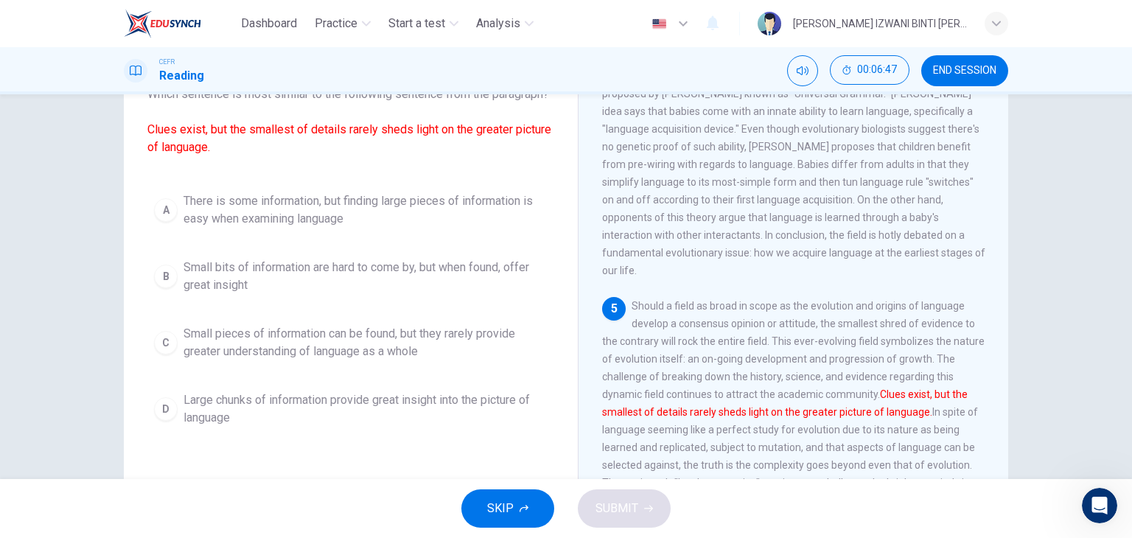
scroll to position [109, 0]
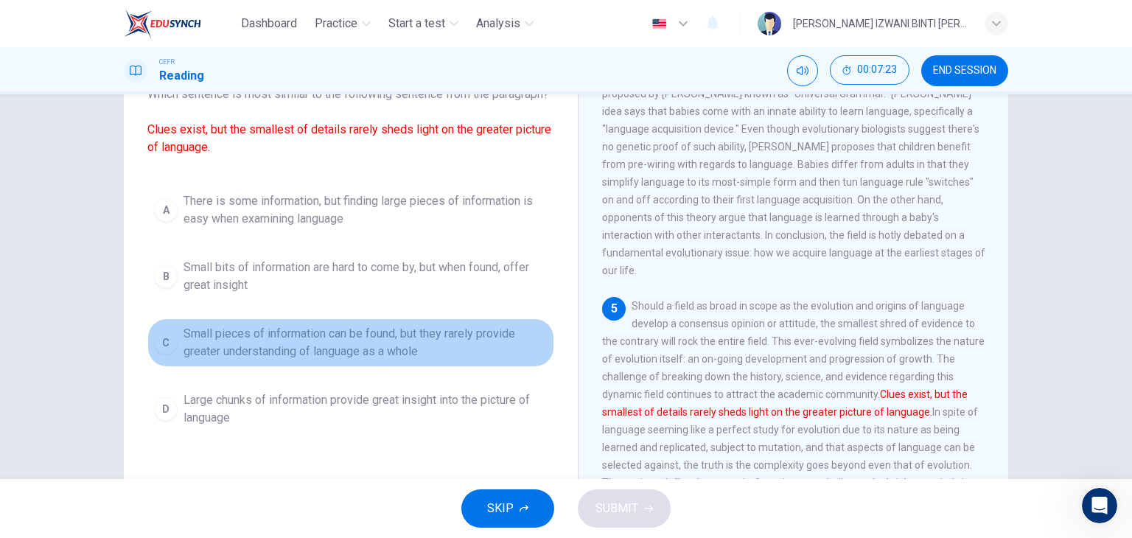
click at [466, 358] on span "Small pieces of information can be found, but they rarely provide greater under…" at bounding box center [365, 342] width 364 height 35
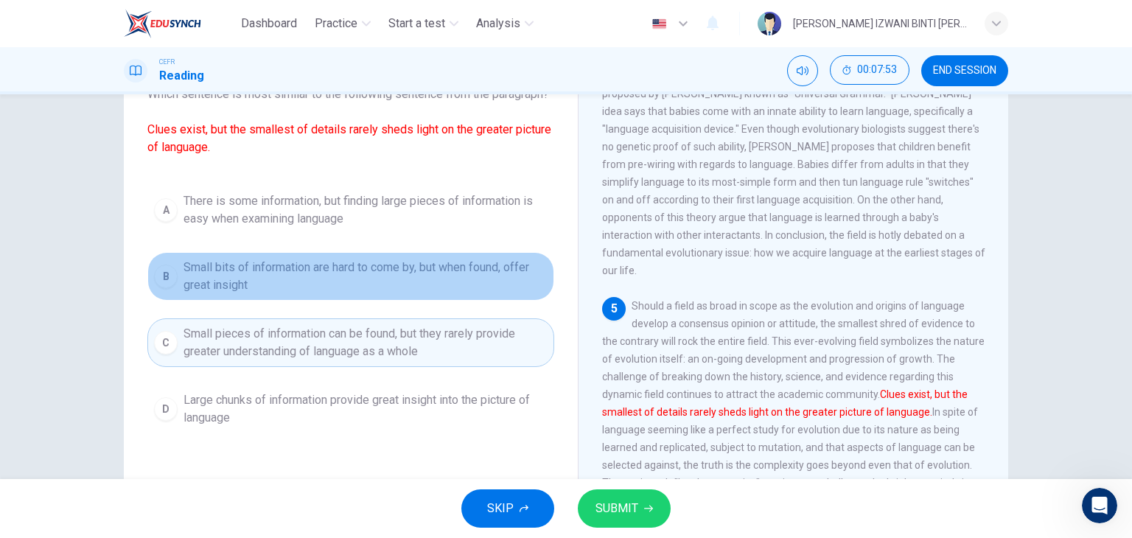
click at [269, 294] on span "Small bits of information are hard to come by, but when found, offer great insi…" at bounding box center [365, 276] width 364 height 35
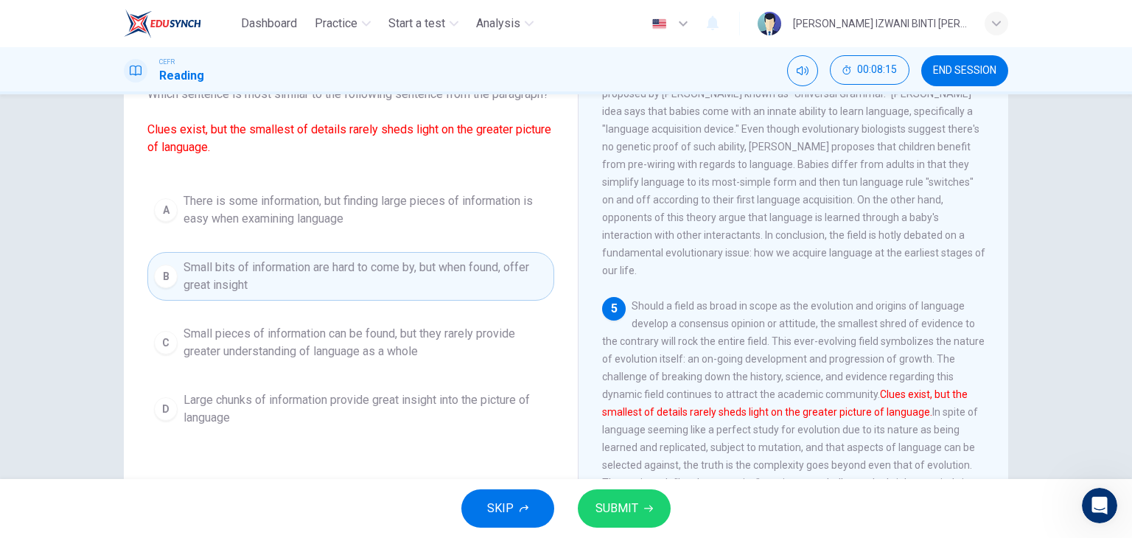
click at [308, 360] on span "Small pieces of information can be found, but they rarely provide greater under…" at bounding box center [365, 342] width 364 height 35
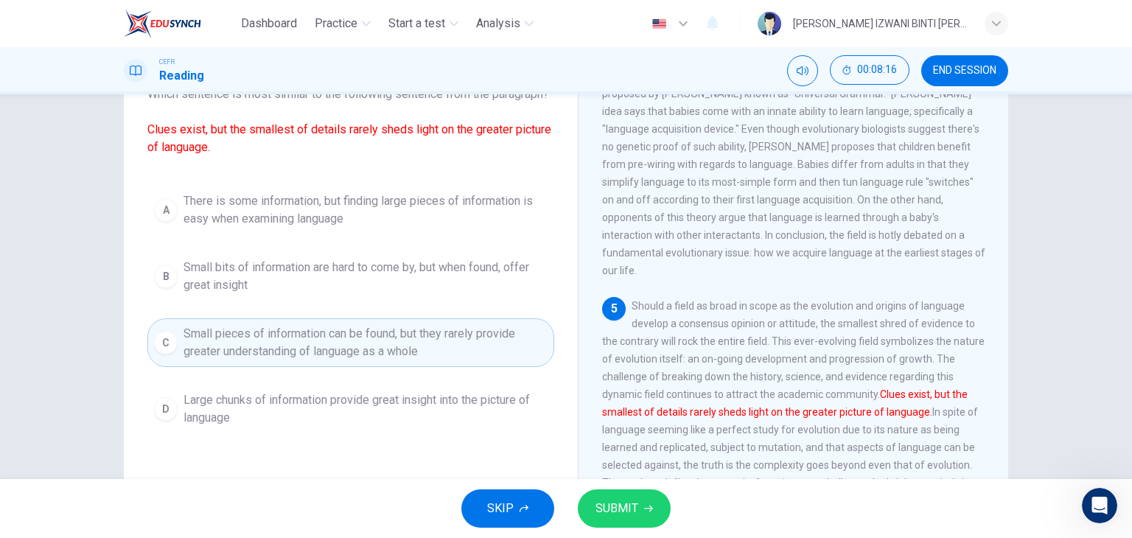
click at [599, 510] on span "SUBMIT" at bounding box center [616, 508] width 43 height 21
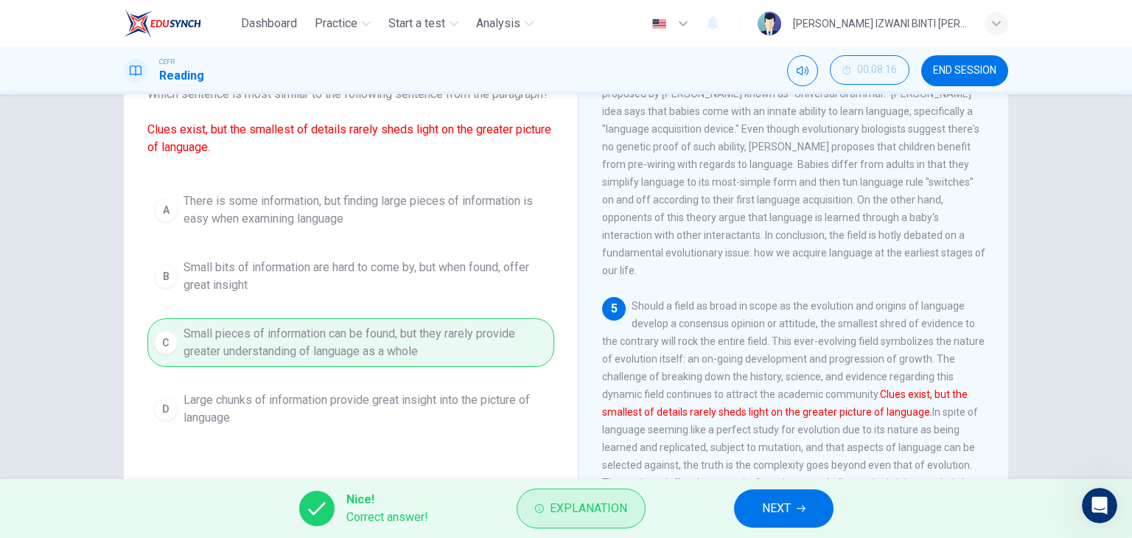
click at [574, 516] on span "Explanation" at bounding box center [588, 508] width 77 height 21
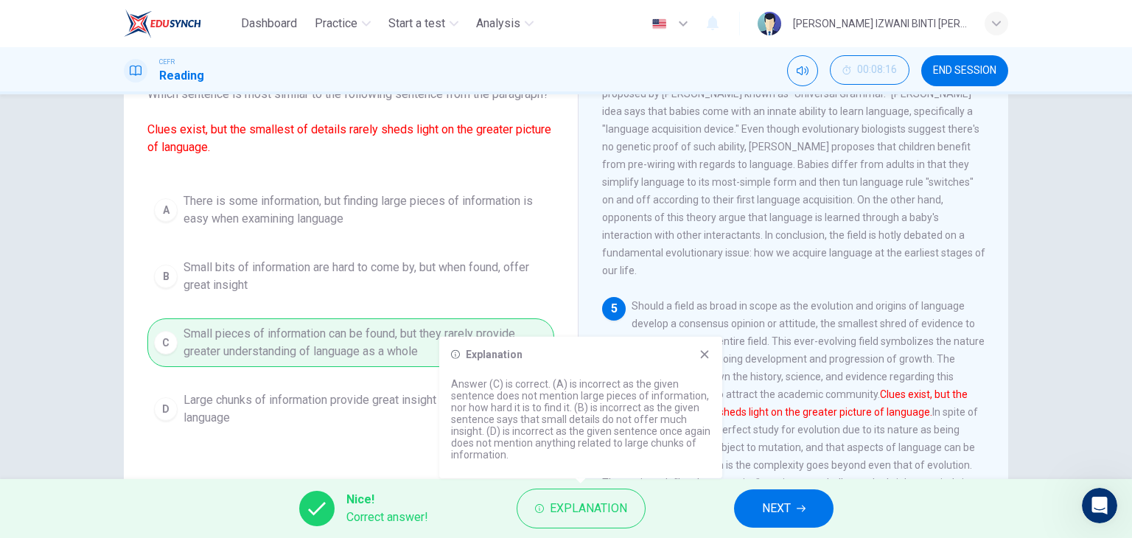
click at [766, 501] on span "NEXT" at bounding box center [776, 508] width 29 height 21
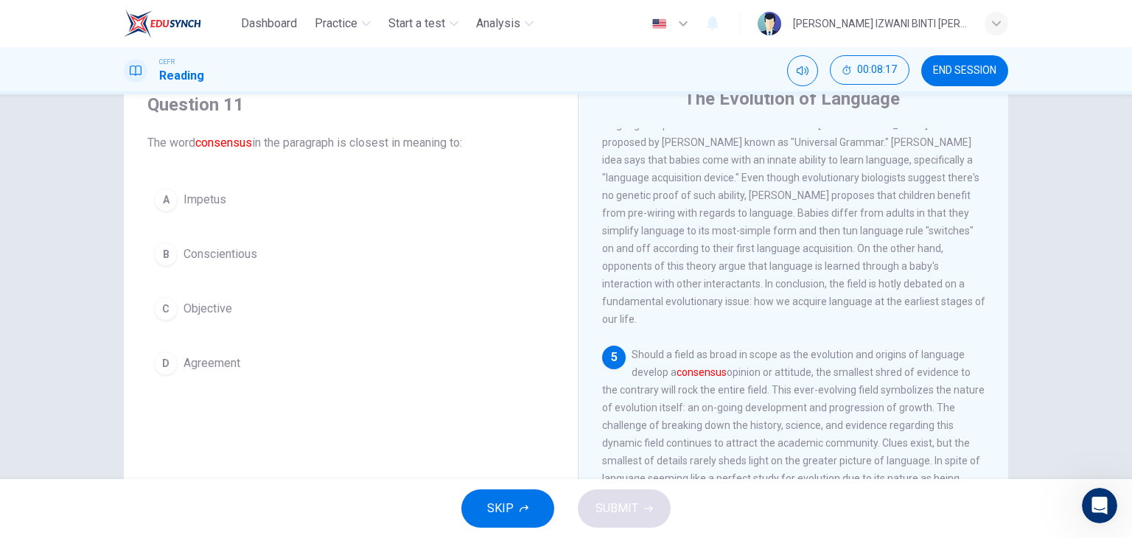
scroll to position [35, 0]
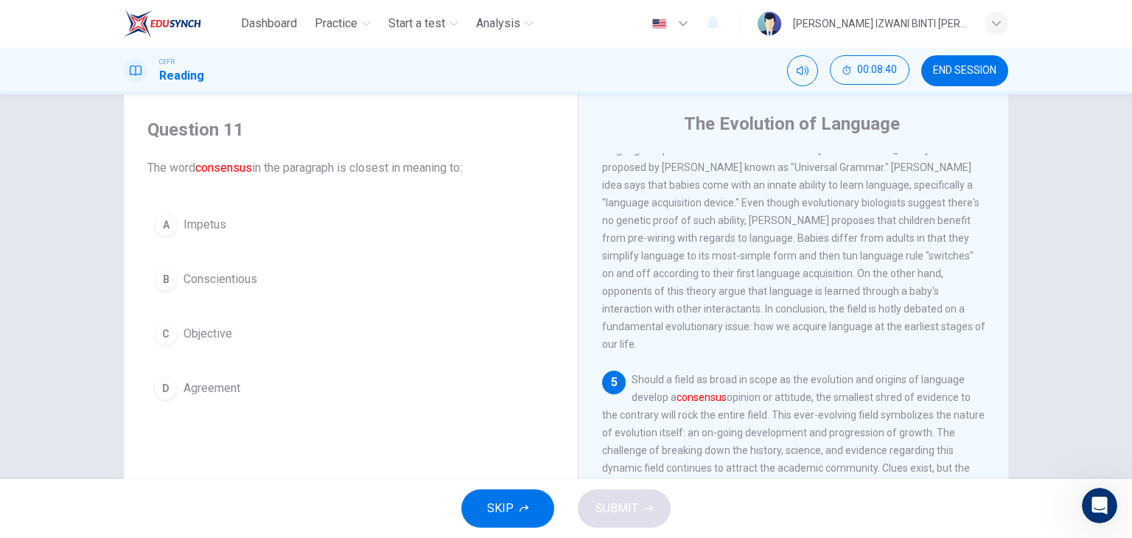
click at [830, 405] on span "Should a field as broad in scope as the evolution and origins of language devel…" at bounding box center [793, 477] width 382 height 206
click at [1029, 354] on div "Question 11 The word consensus in the paragraph is closest in meaning to: A Imp…" at bounding box center [566, 286] width 1132 height 385
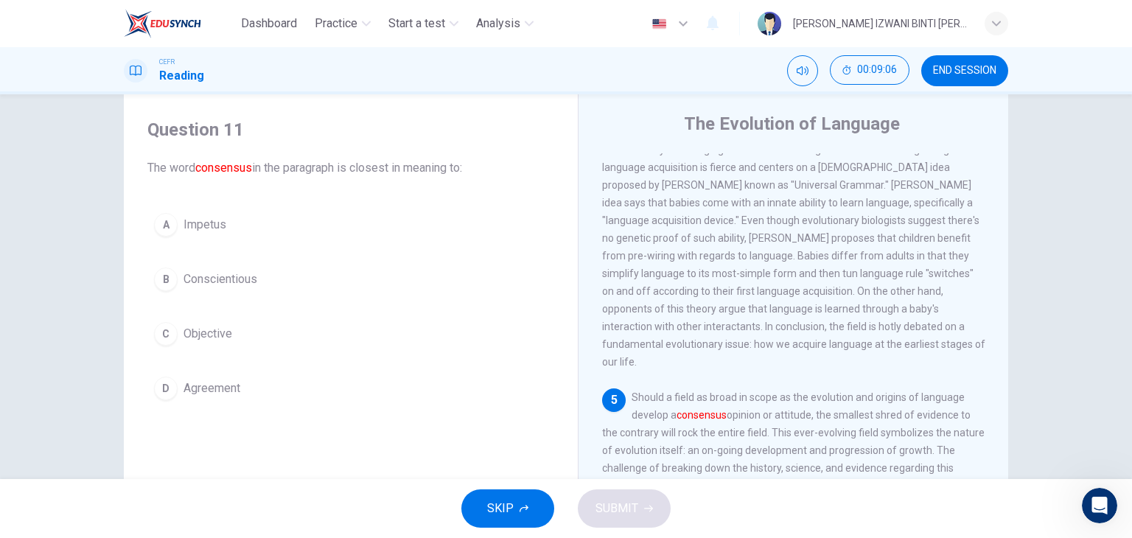
scroll to position [701, 0]
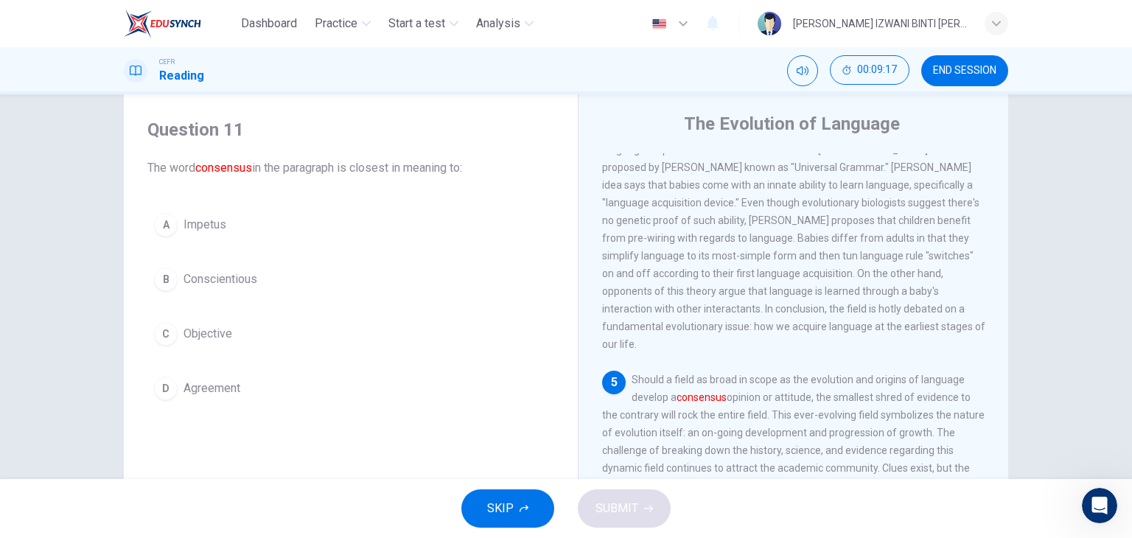
click at [317, 279] on button "B Conscientious" at bounding box center [350, 279] width 407 height 37
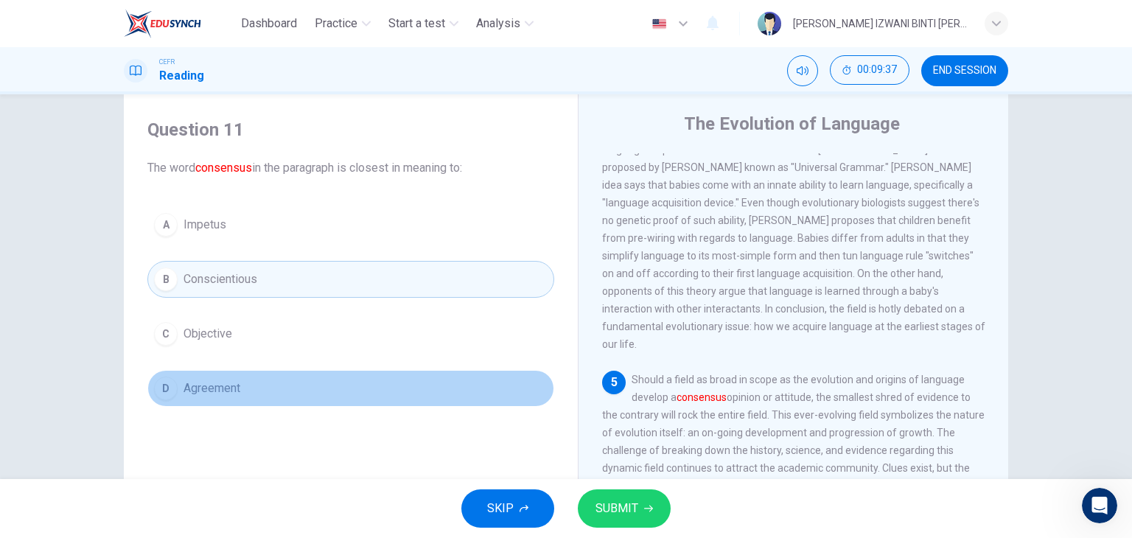
click at [415, 393] on button "D Agreement" at bounding box center [350, 388] width 407 height 37
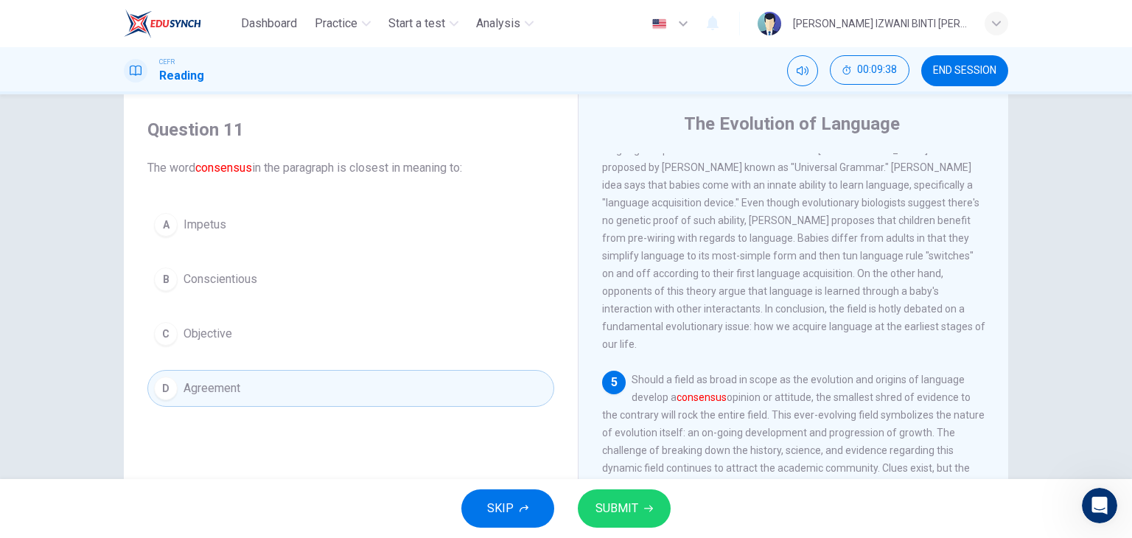
click at [645, 502] on button "SUBMIT" at bounding box center [624, 508] width 93 height 38
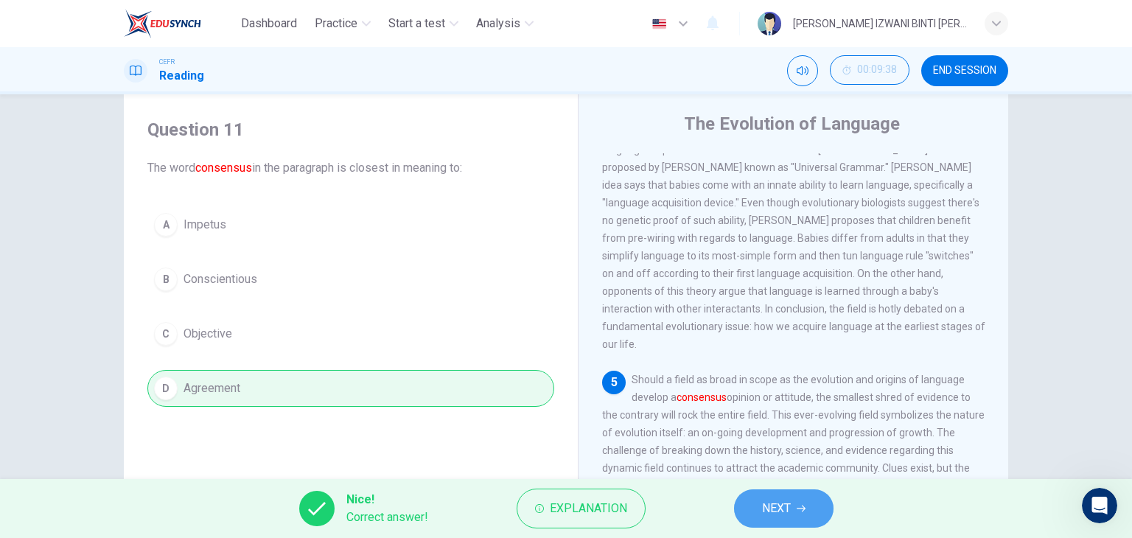
click at [789, 503] on span "NEXT" at bounding box center [776, 508] width 29 height 21
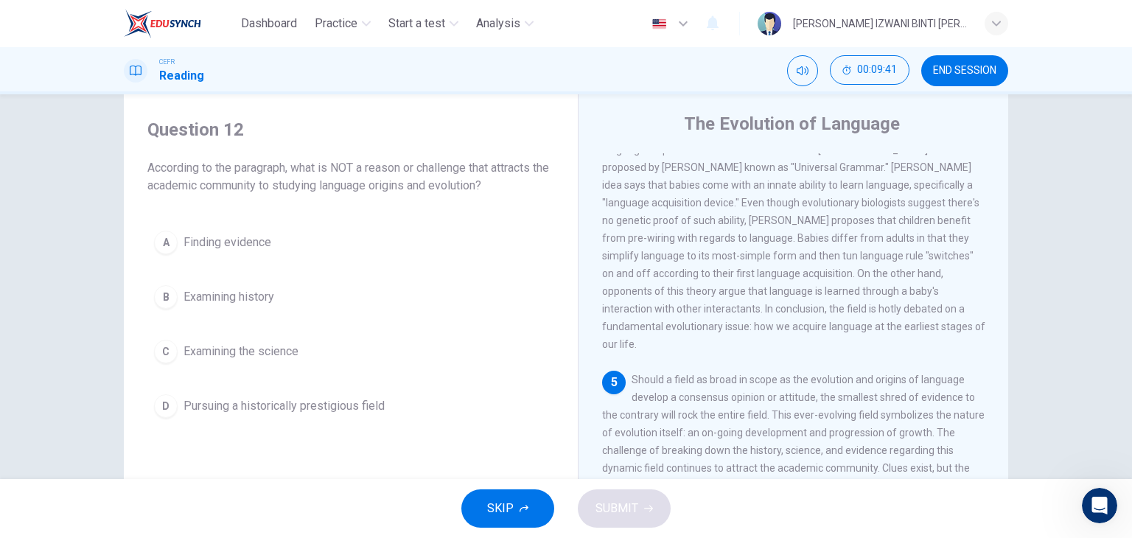
drag, startPoint x: 295, startPoint y: 170, endPoint x: 313, endPoint y: 170, distance: 18.4
click at [313, 170] on span "According to the paragraph, what is NOT a reason or challenge that attracts the…" at bounding box center [350, 176] width 407 height 35
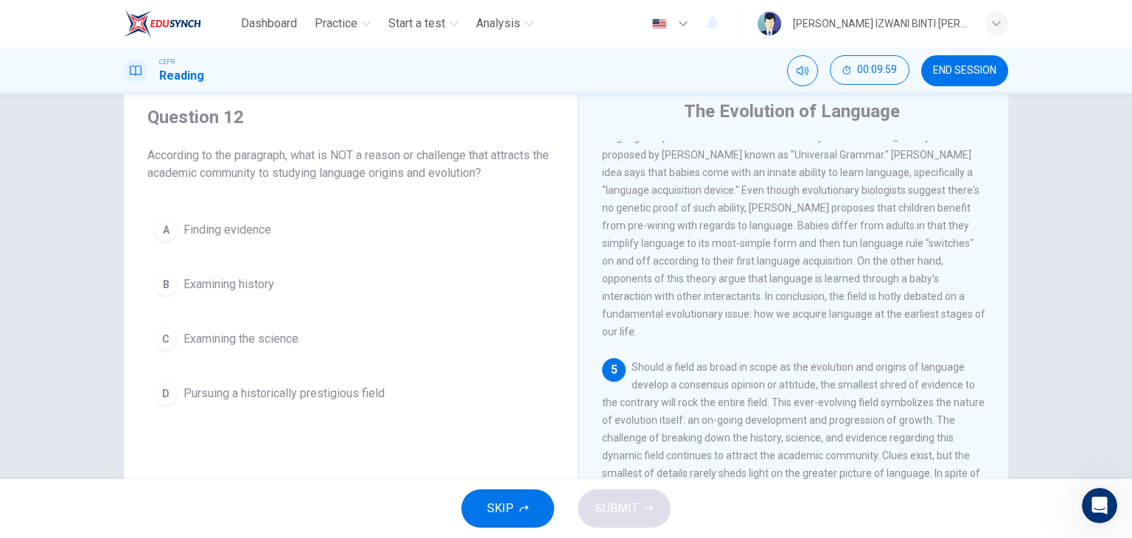
scroll to position [74, 0]
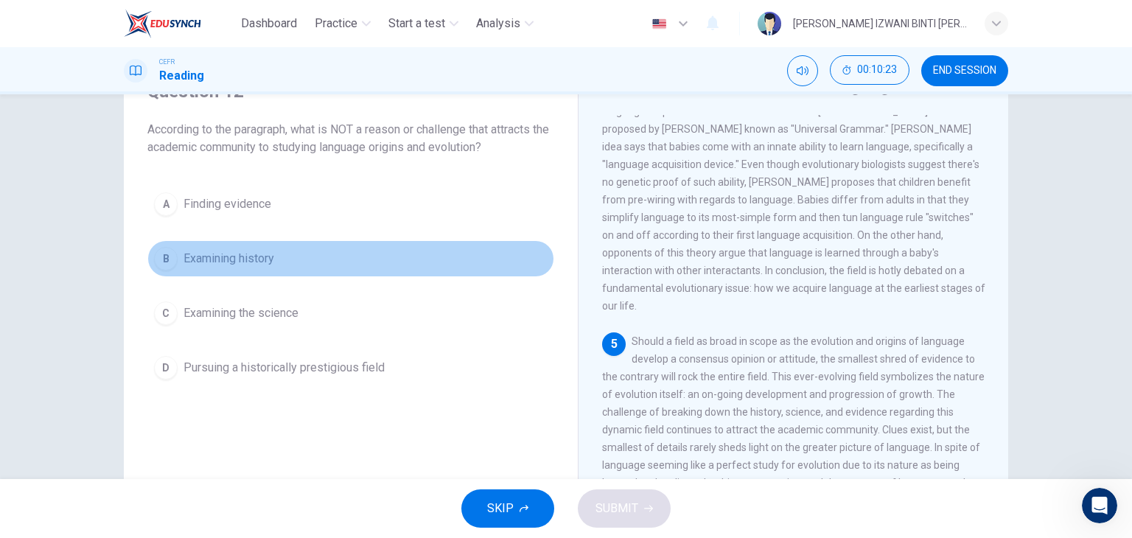
click at [321, 260] on button "B Examining history" at bounding box center [350, 258] width 407 height 37
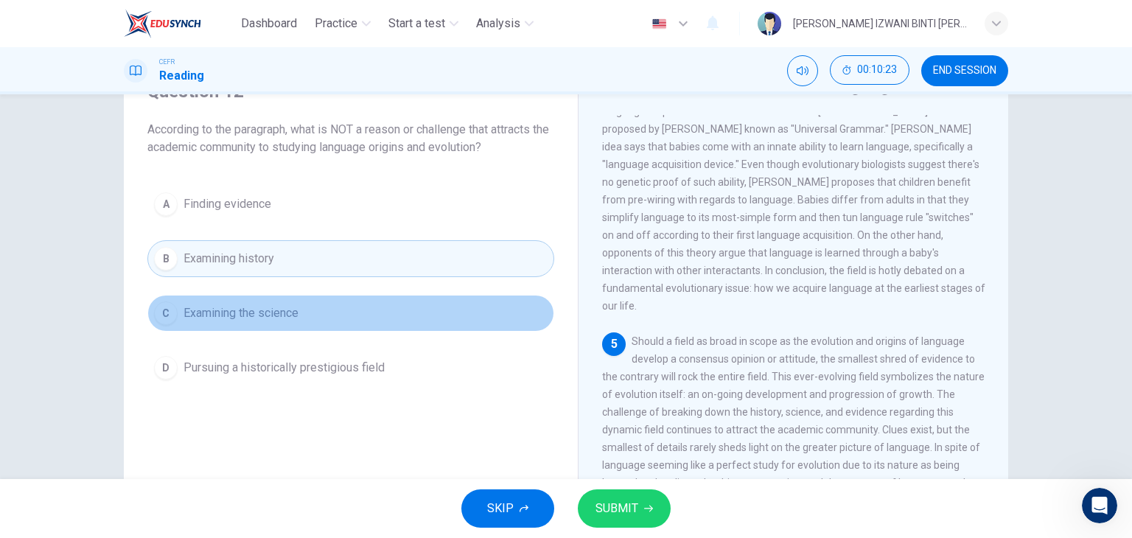
click at [314, 326] on button "C Examining the science" at bounding box center [350, 313] width 407 height 37
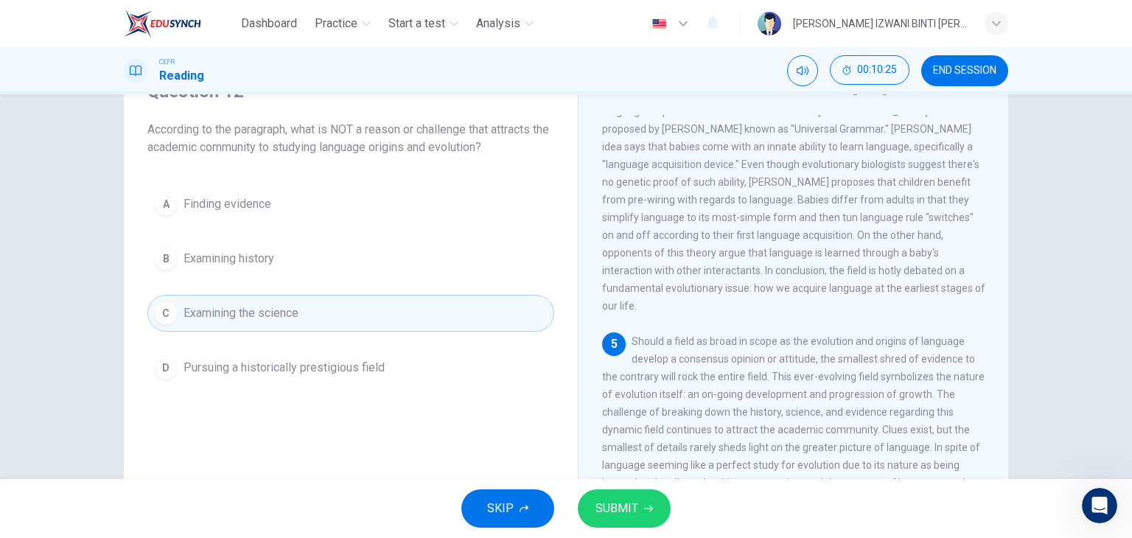
click at [284, 211] on button "A Finding evidence" at bounding box center [350, 204] width 407 height 37
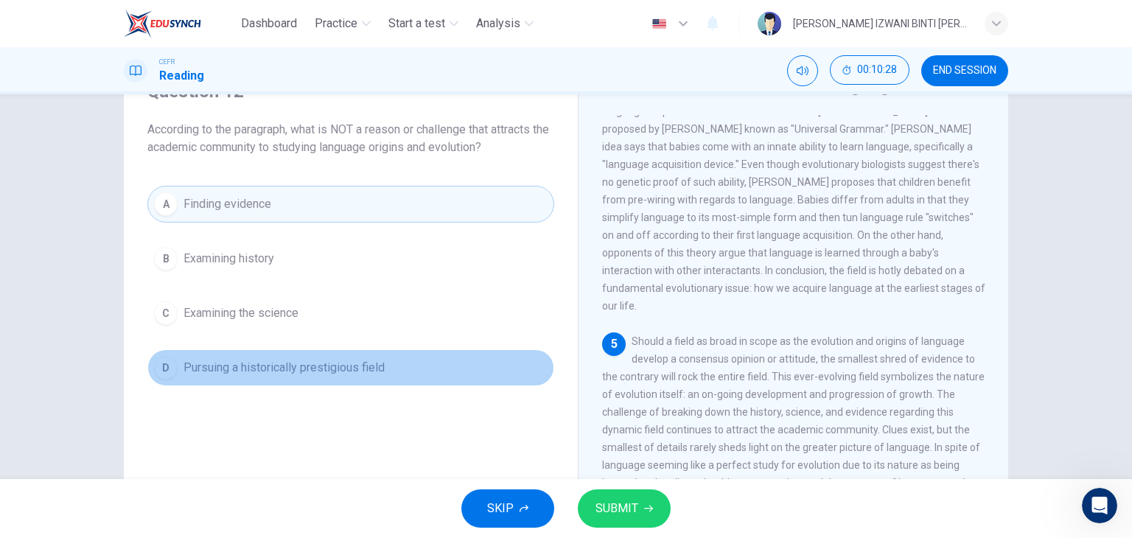
click at [351, 368] on span "Pursuing a historically prestigious field" at bounding box center [283, 368] width 201 height 18
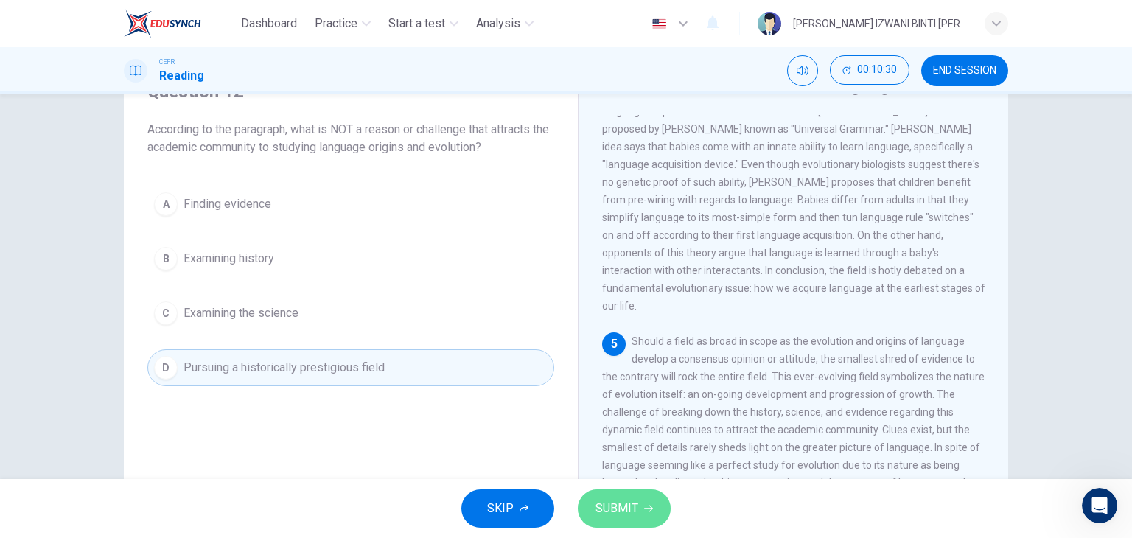
click at [637, 505] on button "SUBMIT" at bounding box center [624, 508] width 93 height 38
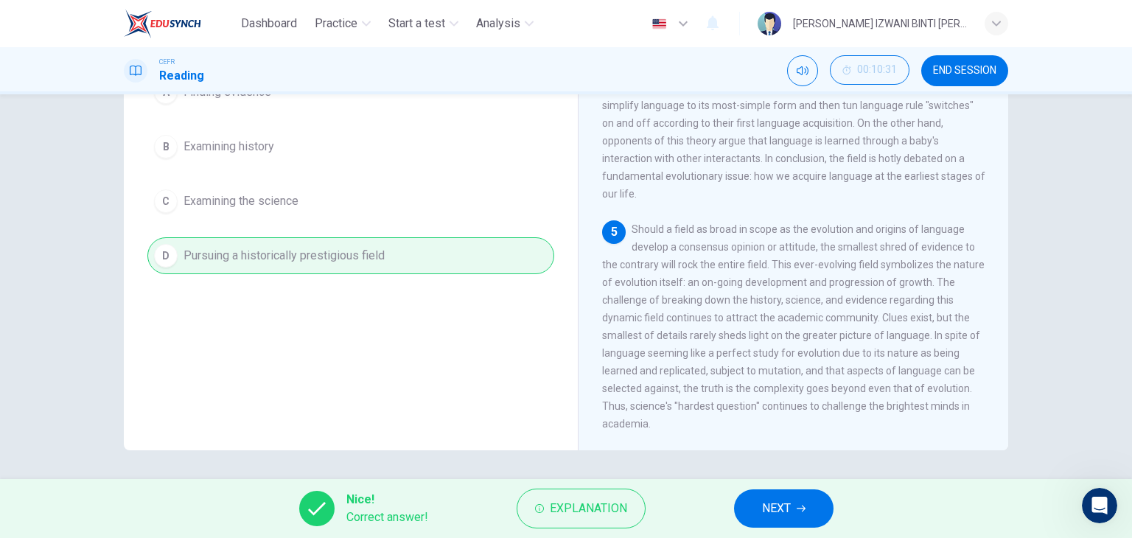
scroll to position [186, 0]
click at [817, 501] on button "NEXT" at bounding box center [783, 508] width 99 height 38
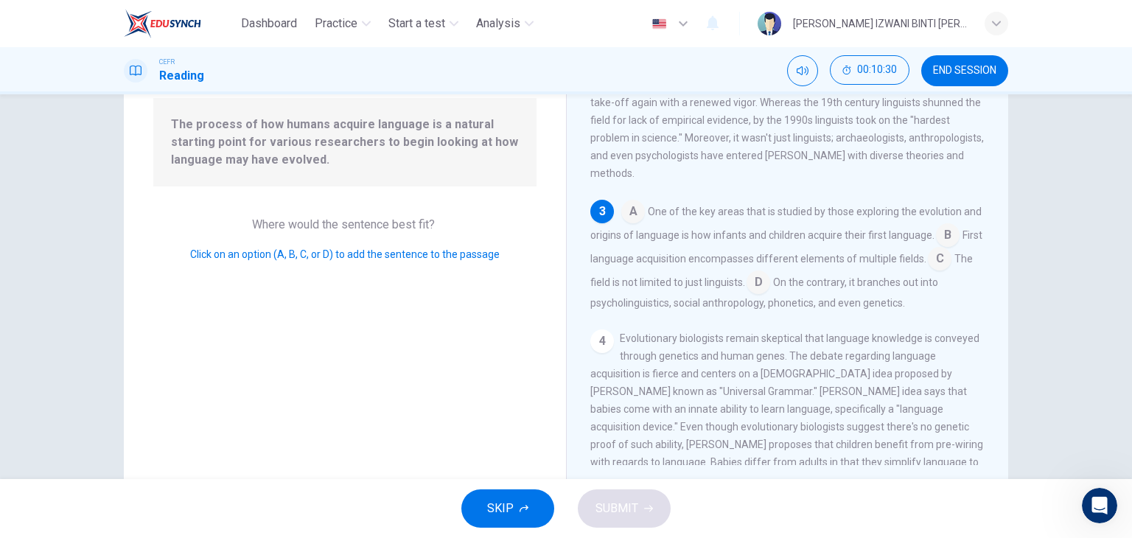
scroll to position [39, 0]
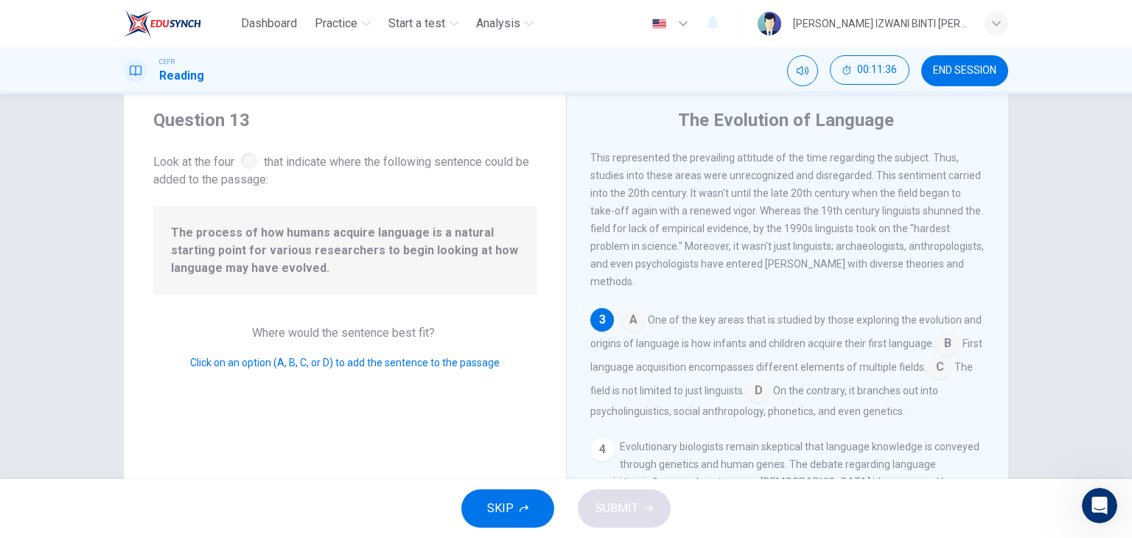
click at [625, 333] on input at bounding box center [633, 321] width 24 height 24
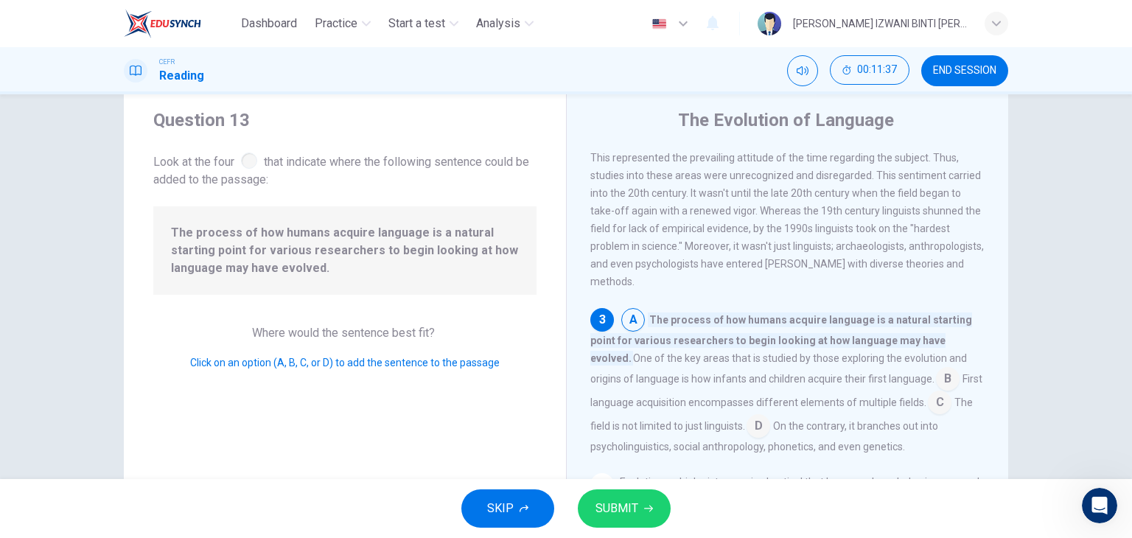
click at [649, 508] on icon "button" at bounding box center [648, 508] width 9 height 9
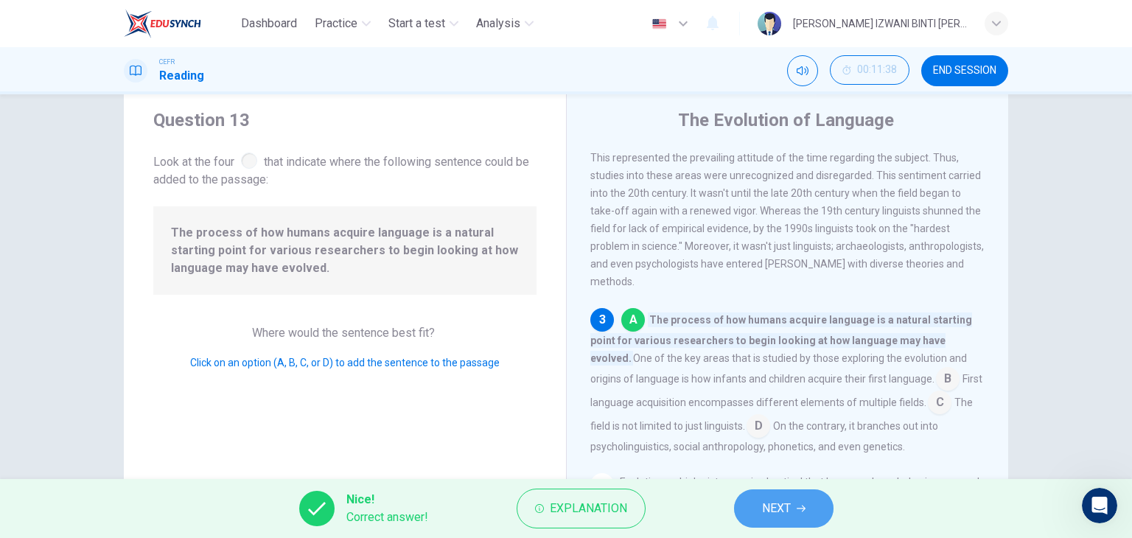
click at [818, 510] on button "NEXT" at bounding box center [783, 508] width 99 height 38
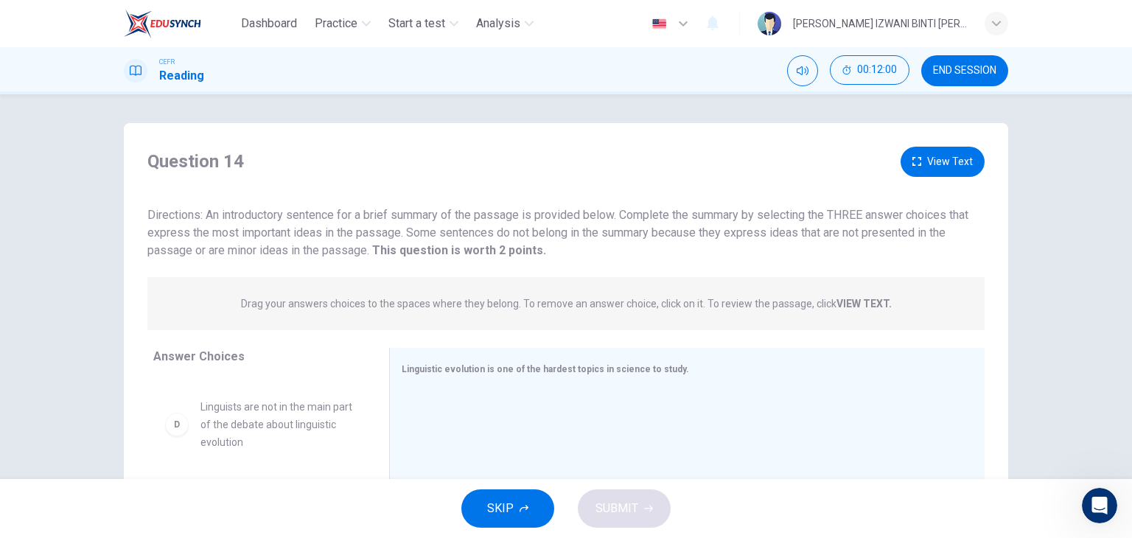
scroll to position [0, 0]
click at [937, 171] on button "View Text" at bounding box center [942, 162] width 84 height 30
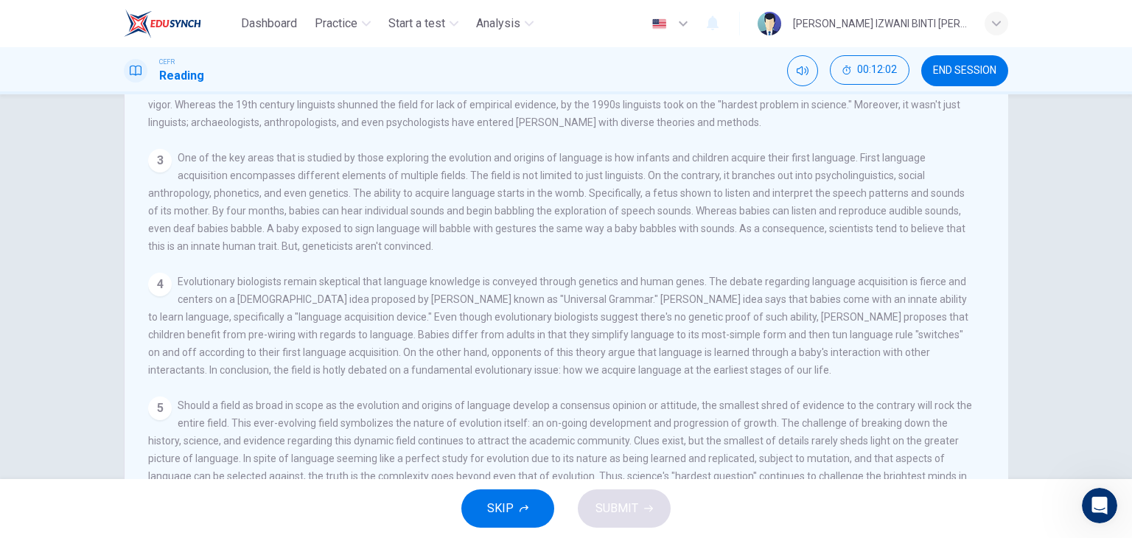
scroll to position [186, 0]
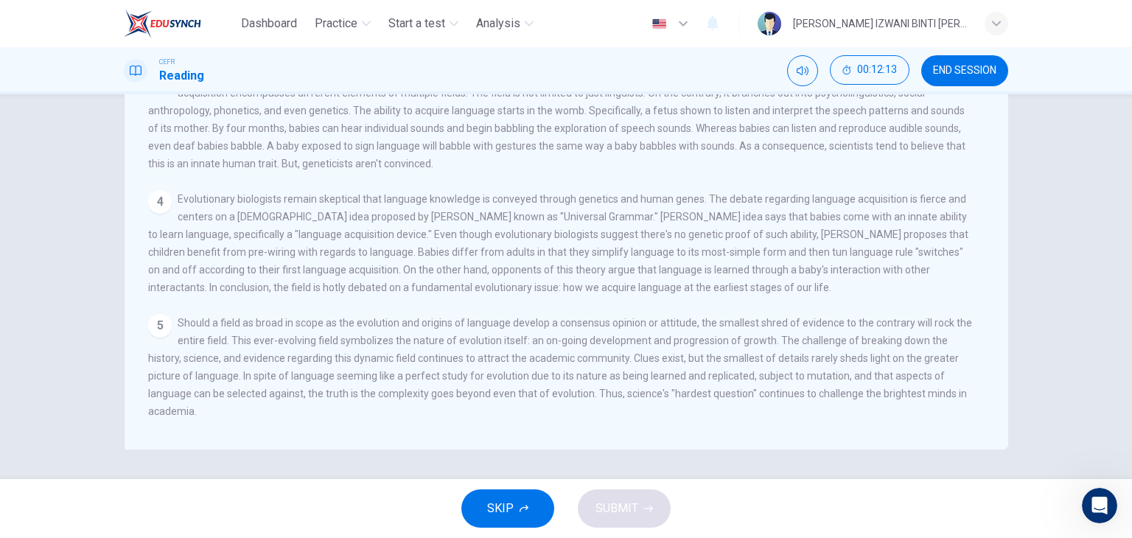
click at [159, 362] on div "5 Should a field as broad in scope as the evolution and origins of language dev…" at bounding box center [560, 367] width 825 height 106
click at [206, 369] on span "Should a field as broad in scope as the evolution and origins of language devel…" at bounding box center [560, 367] width 824 height 100
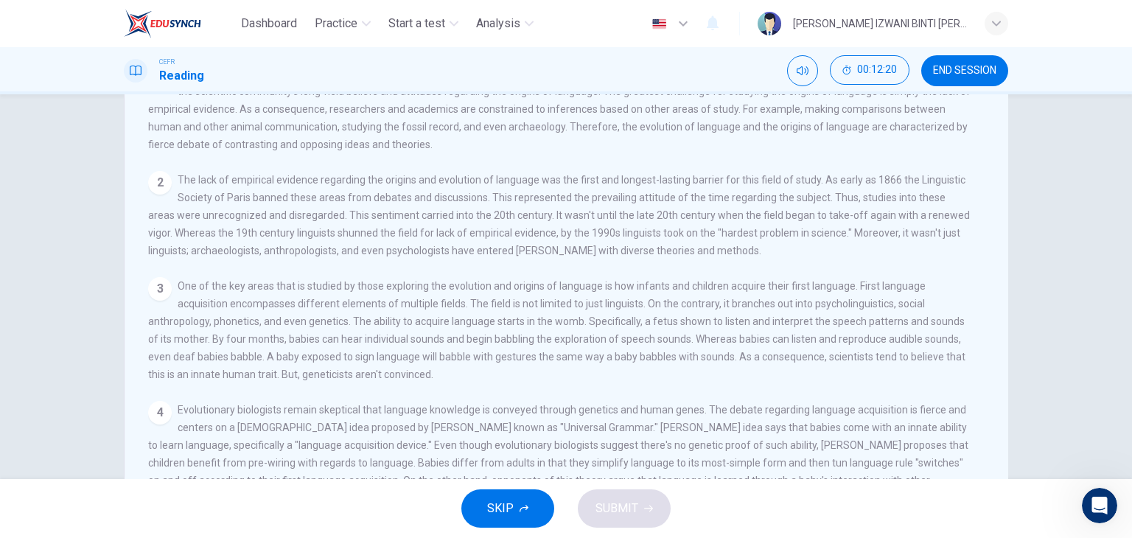
scroll to position [0, 0]
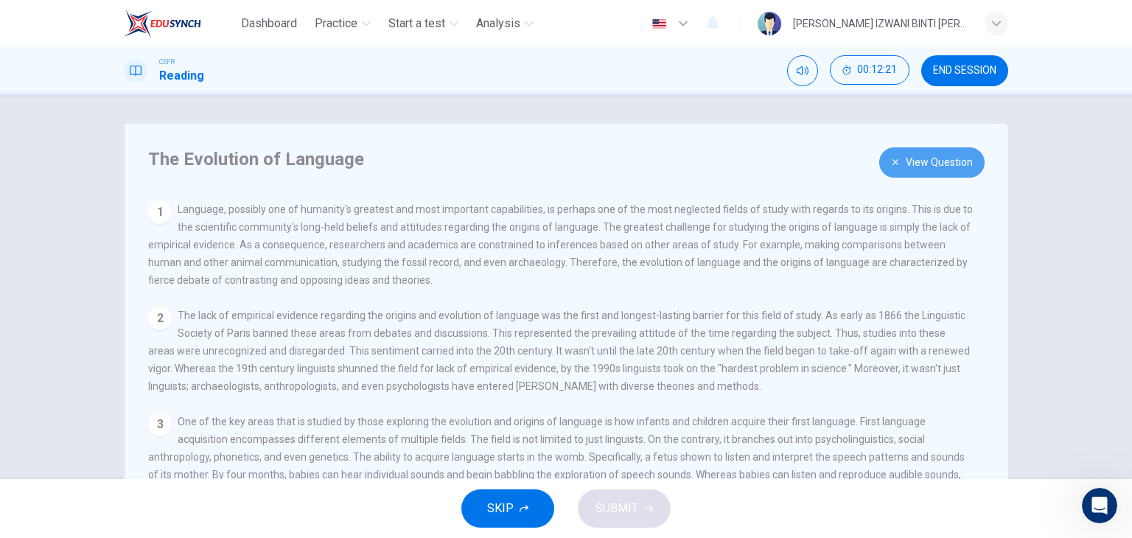
click at [943, 162] on button "View Question" at bounding box center [931, 162] width 105 height 30
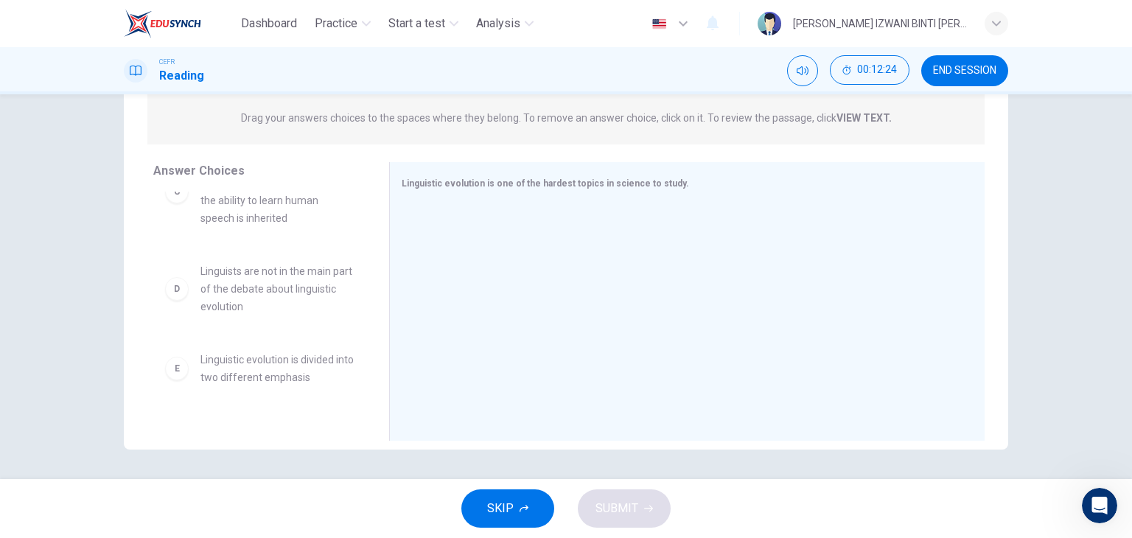
scroll to position [292, 0]
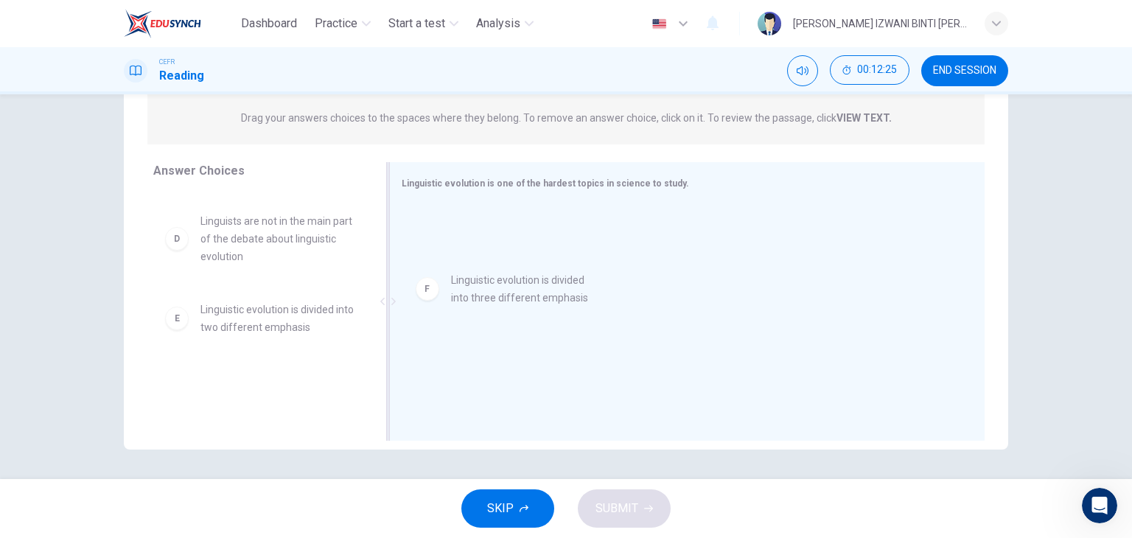
drag, startPoint x: 243, startPoint y: 394, endPoint x: 562, endPoint y: 245, distance: 352.0
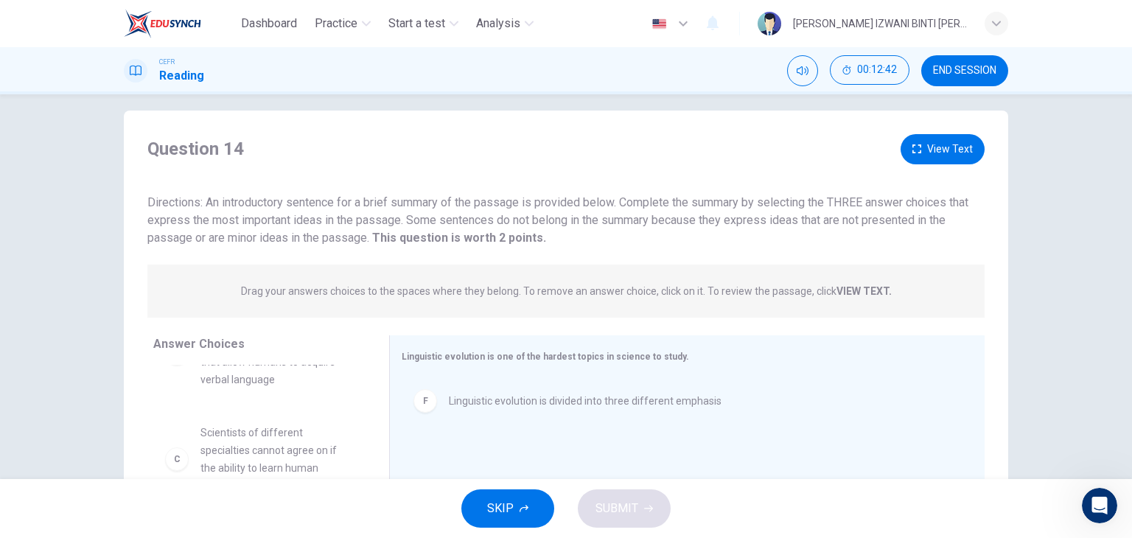
scroll to position [0, 0]
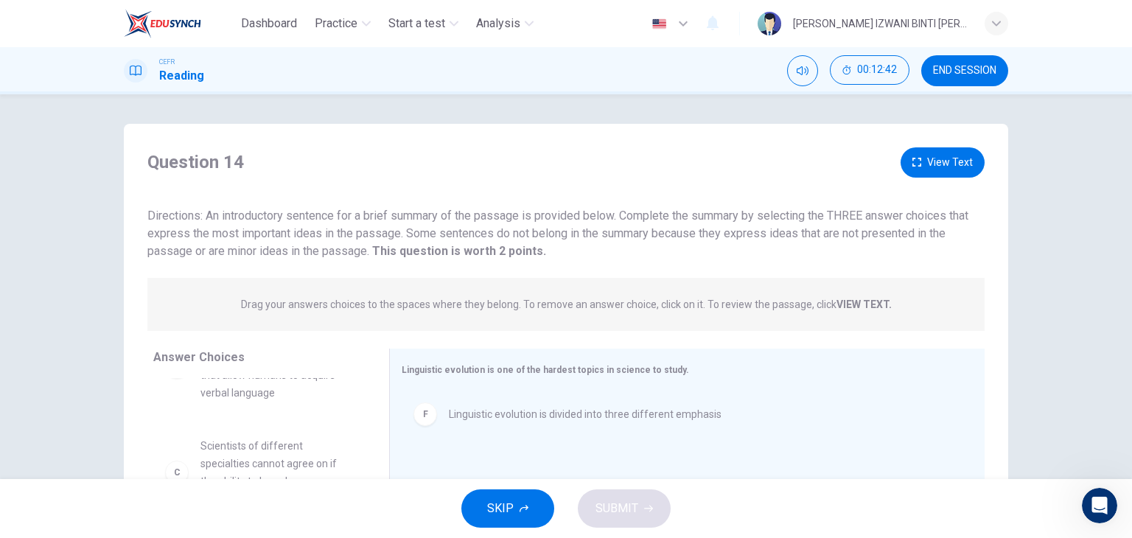
click at [953, 178] on div "Question 14 View Text Directions: An introductory sentence for a brief summary …" at bounding box center [566, 203] width 884 height 113
click at [942, 162] on button "View Text" at bounding box center [942, 162] width 84 height 30
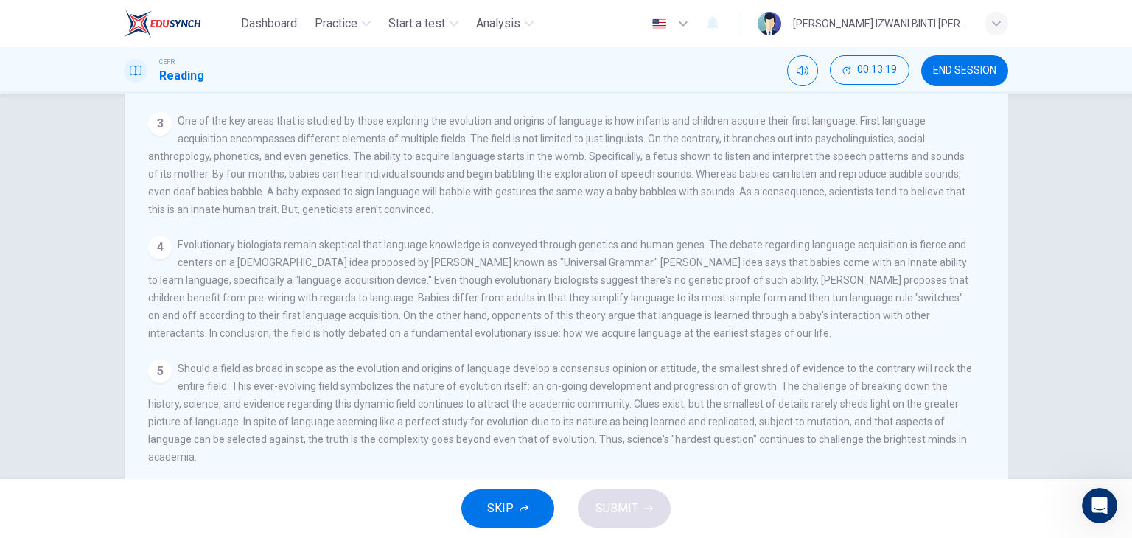
scroll to position [176, 0]
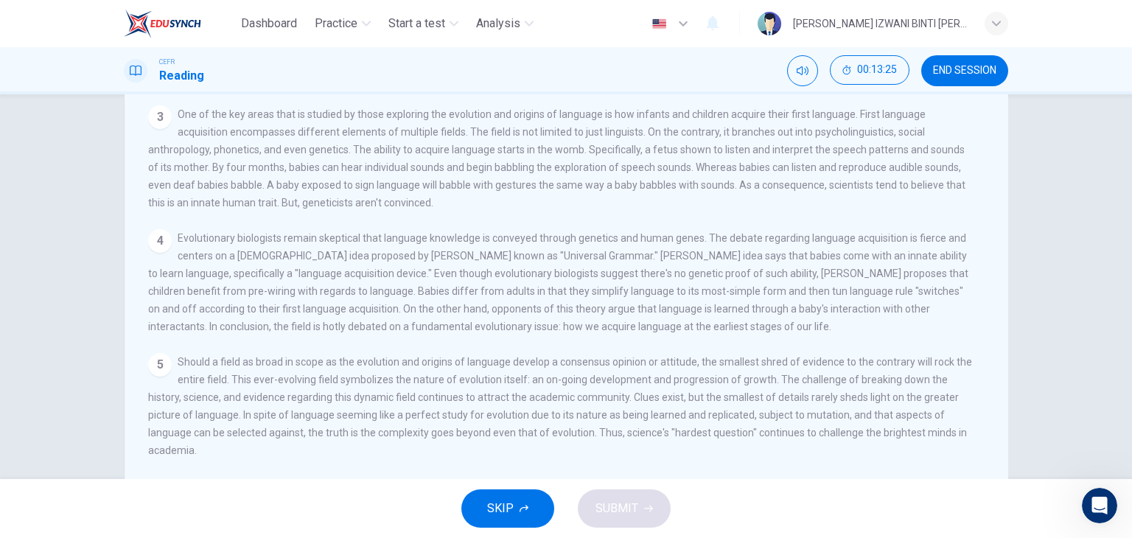
drag, startPoint x: 516, startPoint y: 273, endPoint x: 721, endPoint y: 272, distance: 205.6
click at [720, 272] on span "Evolutionary biologists remain skeptical that language knowledge is conveyed th…" at bounding box center [558, 282] width 820 height 100
drag, startPoint x: 177, startPoint y: 295, endPoint x: 238, endPoint y: 284, distance: 62.1
click at [224, 287] on div "4 Evolutionary biologists remain skeptical that language knowledge is conveyed …" at bounding box center [560, 282] width 825 height 106
drag, startPoint x: 238, startPoint y: 284, endPoint x: 328, endPoint y: 279, distance: 90.0
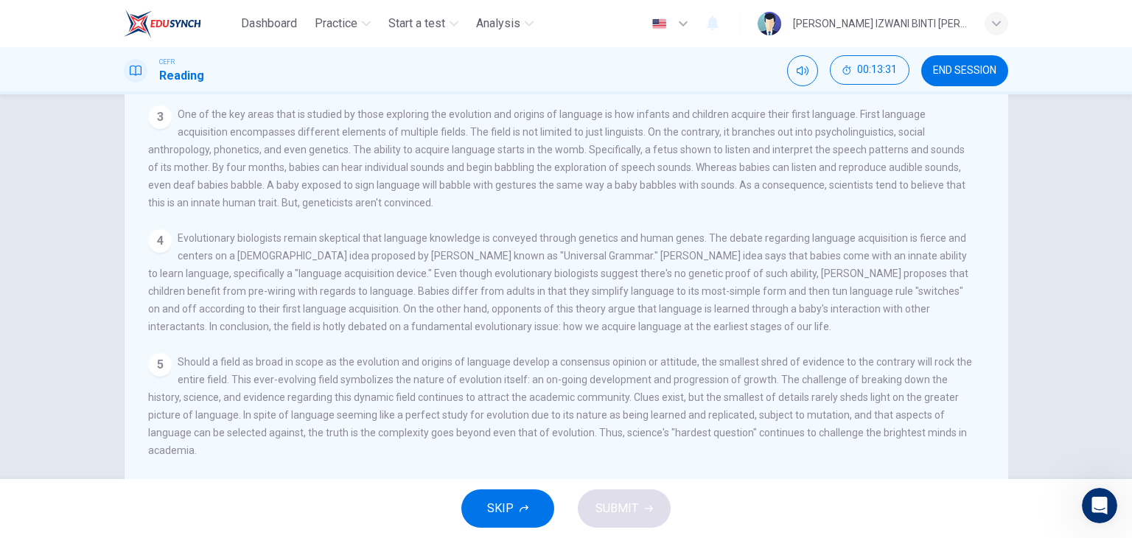
click at [321, 281] on span "Evolutionary biologists remain skeptical that language knowledge is conveyed th…" at bounding box center [558, 282] width 820 height 100
drag, startPoint x: 357, startPoint y: 284, endPoint x: 540, endPoint y: 286, distance: 183.5
click at [536, 287] on span "Evolutionary biologists remain skeptical that language knowledge is conveyed th…" at bounding box center [558, 282] width 820 height 100
click at [869, 309] on span "Evolutionary biologists remain skeptical that language knowledge is conveyed th…" at bounding box center [558, 282] width 820 height 100
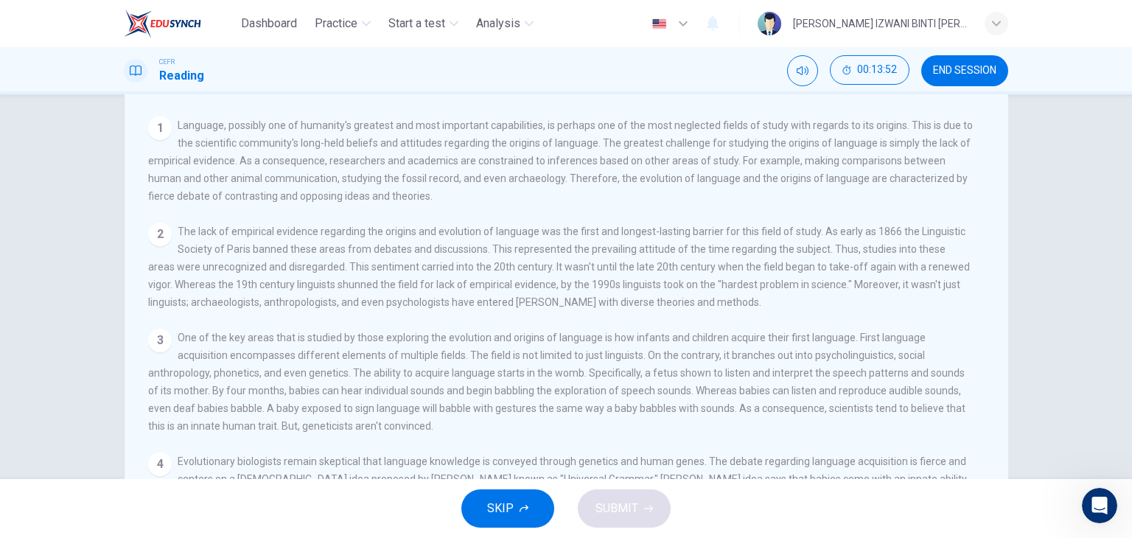
scroll to position [0, 0]
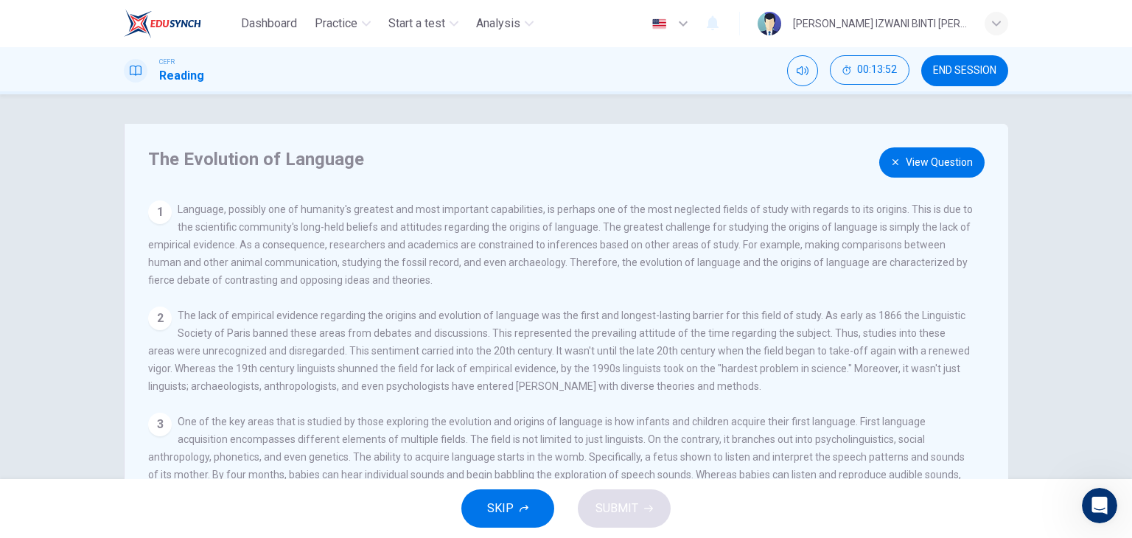
click at [940, 150] on button "View Question" at bounding box center [931, 162] width 105 height 30
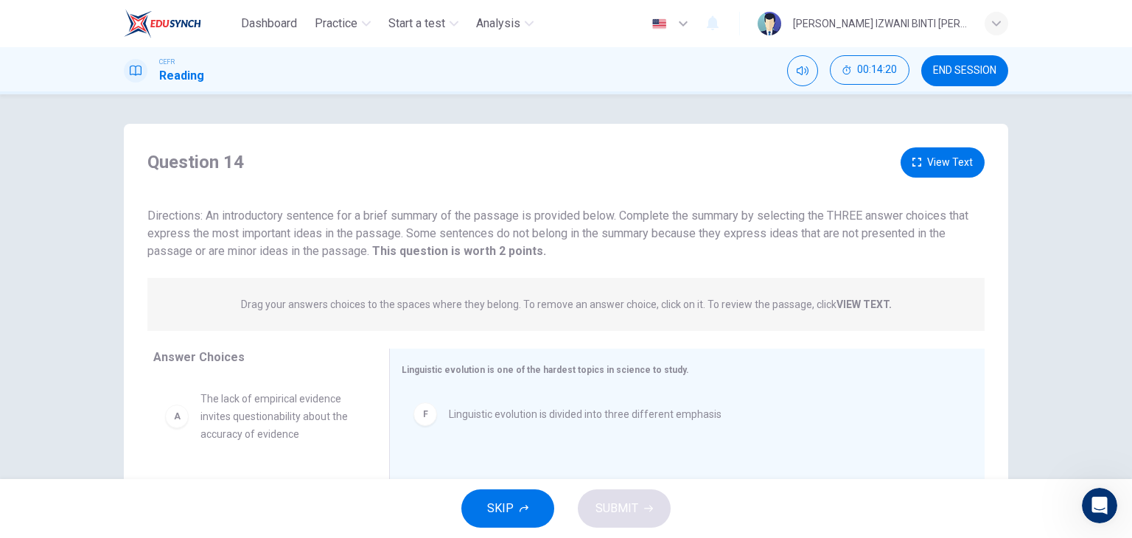
click at [949, 169] on button "View Text" at bounding box center [942, 162] width 84 height 30
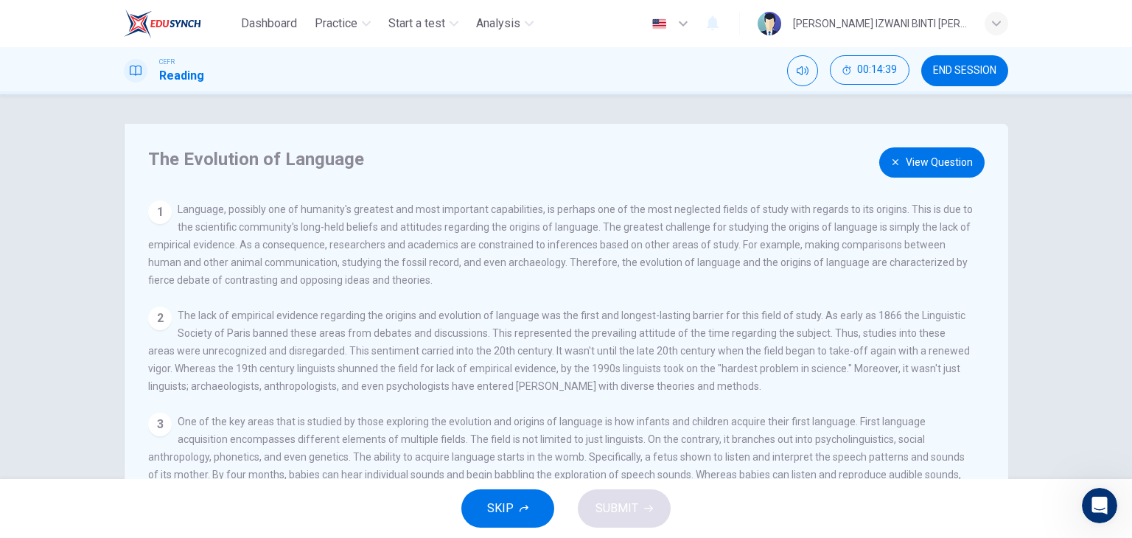
click at [947, 172] on button "View Question" at bounding box center [931, 162] width 105 height 30
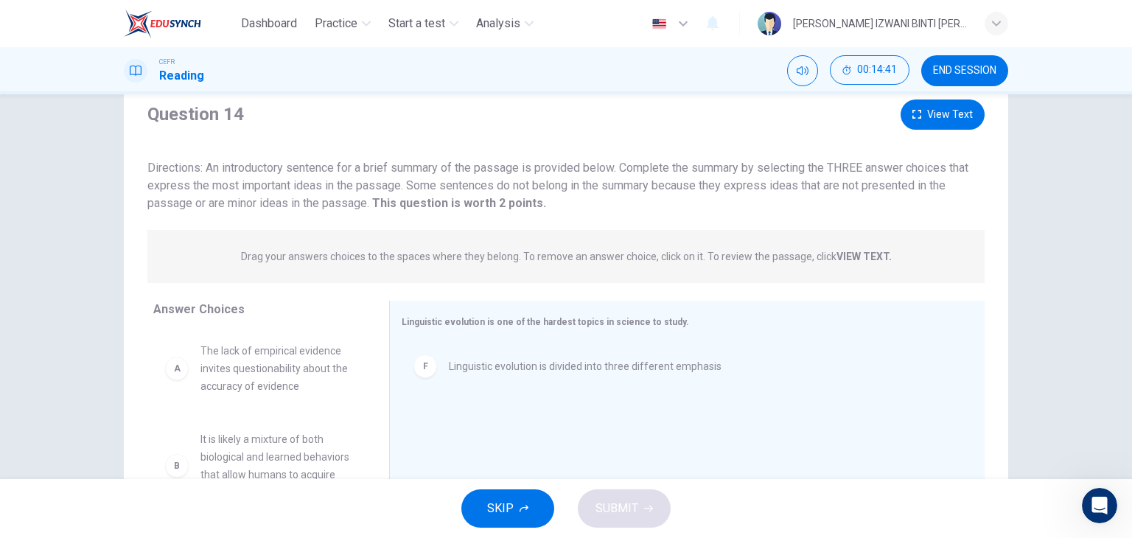
scroll to position [74, 0]
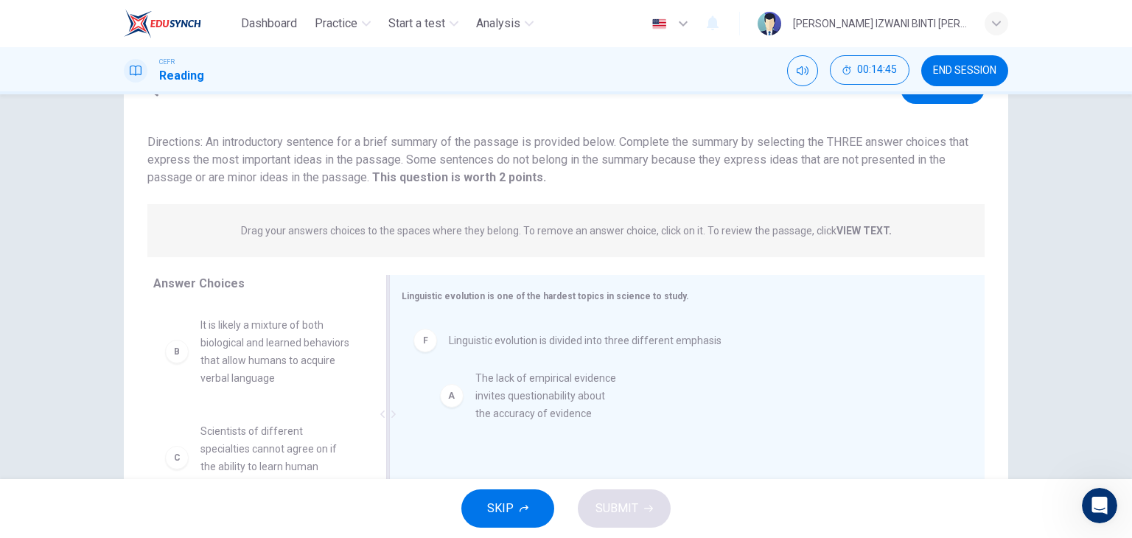
drag, startPoint x: 301, startPoint y: 364, endPoint x: 584, endPoint y: 419, distance: 288.3
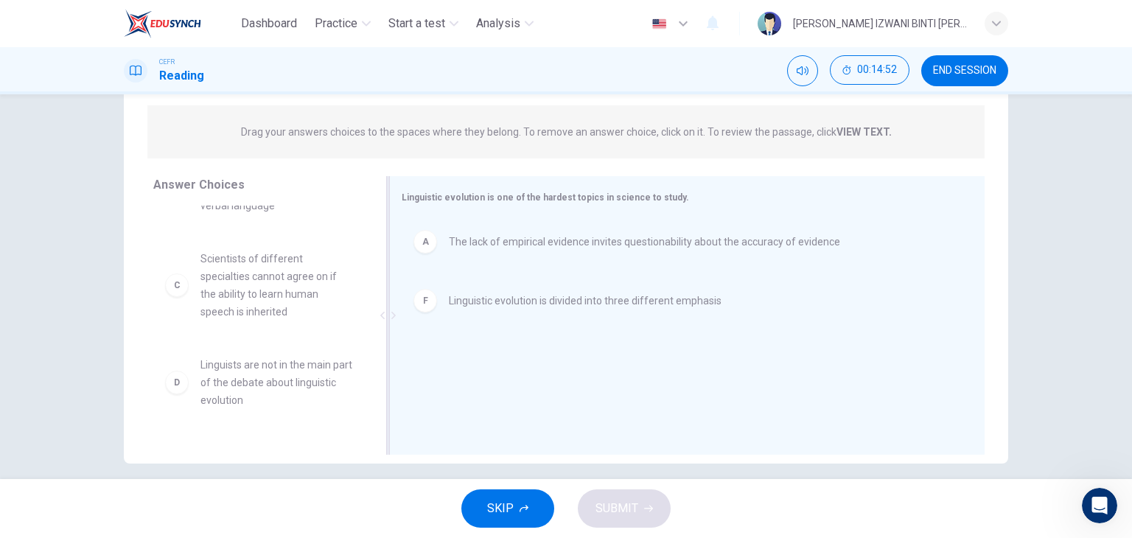
scroll to position [186, 0]
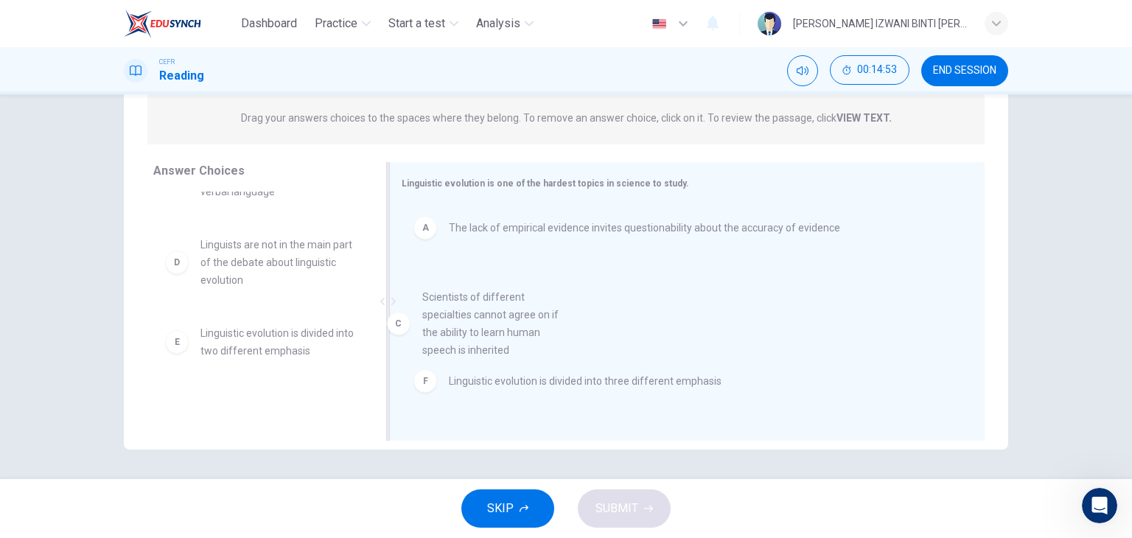
drag, startPoint x: 280, startPoint y: 296, endPoint x: 527, endPoint y: 354, distance: 253.4
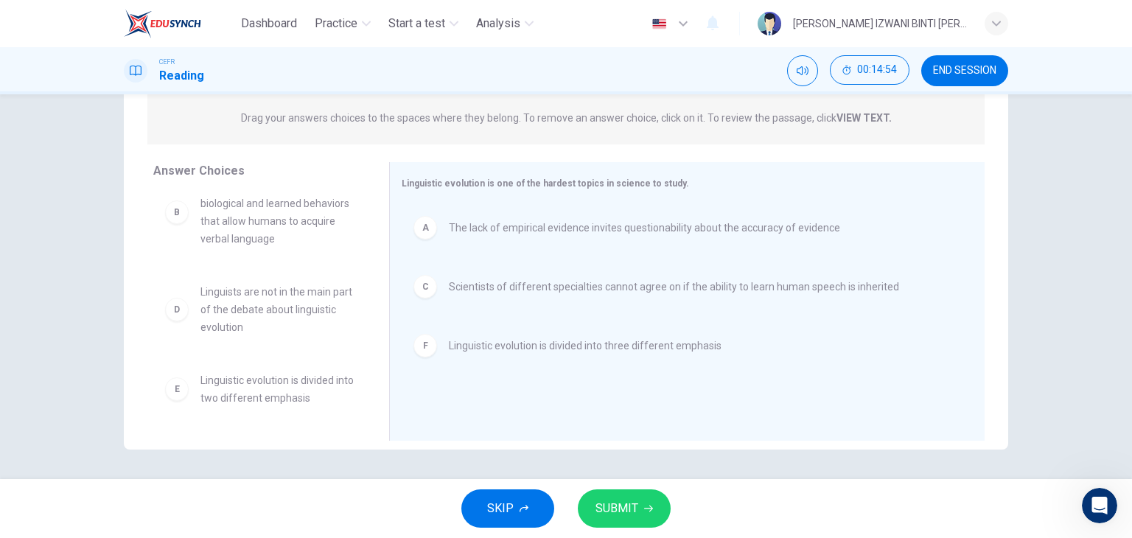
scroll to position [27, 0]
click at [642, 522] on button "SUBMIT" at bounding box center [624, 508] width 93 height 38
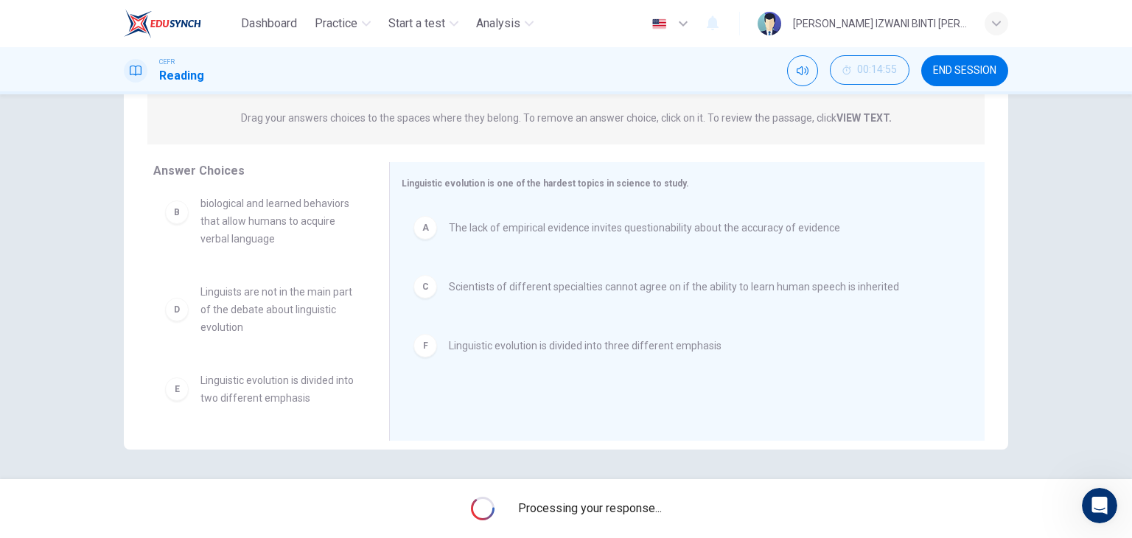
click at [1073, 307] on div "Question 14 View Text Directions: An introductory sentence for a brief summary …" at bounding box center [566, 286] width 1132 height 385
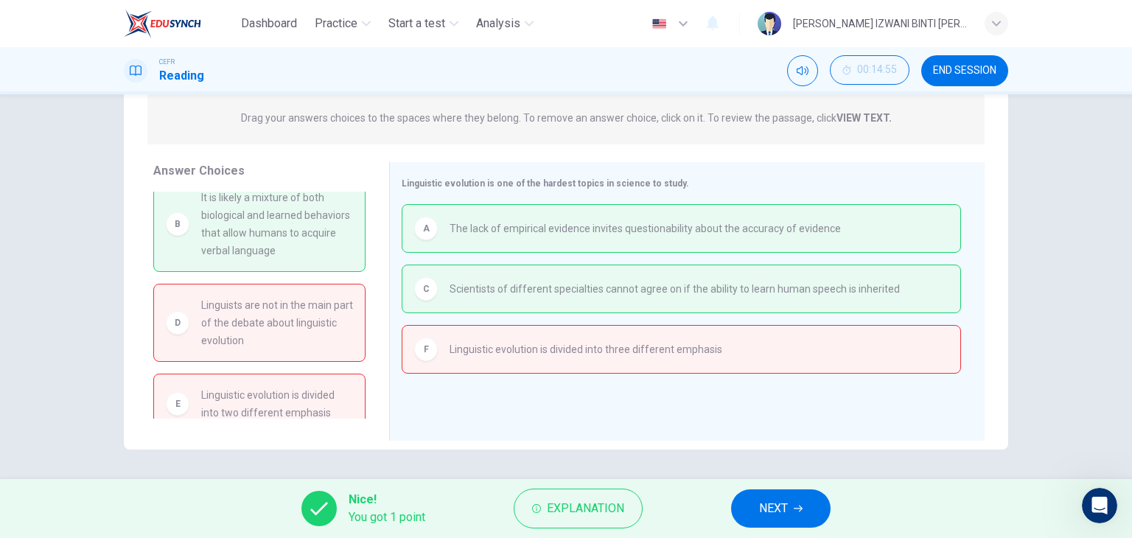
scroll to position [29, 0]
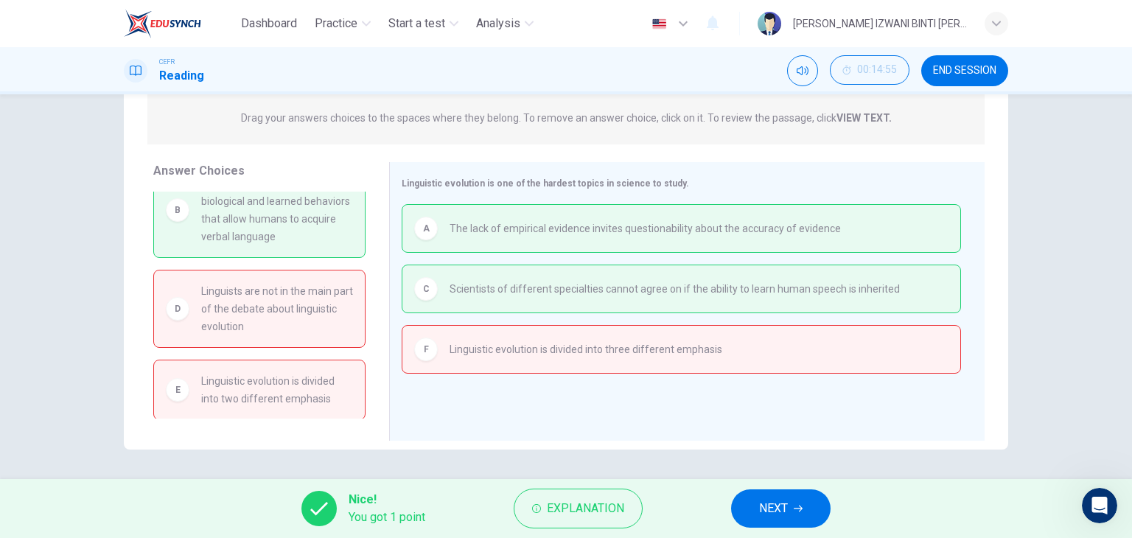
drag, startPoint x: 474, startPoint y: 363, endPoint x: 228, endPoint y: 398, distance: 249.2
click at [228, 398] on div "Answer Choices B It is likely a mixture of both biological and learned behavior…" at bounding box center [566, 305] width 884 height 286
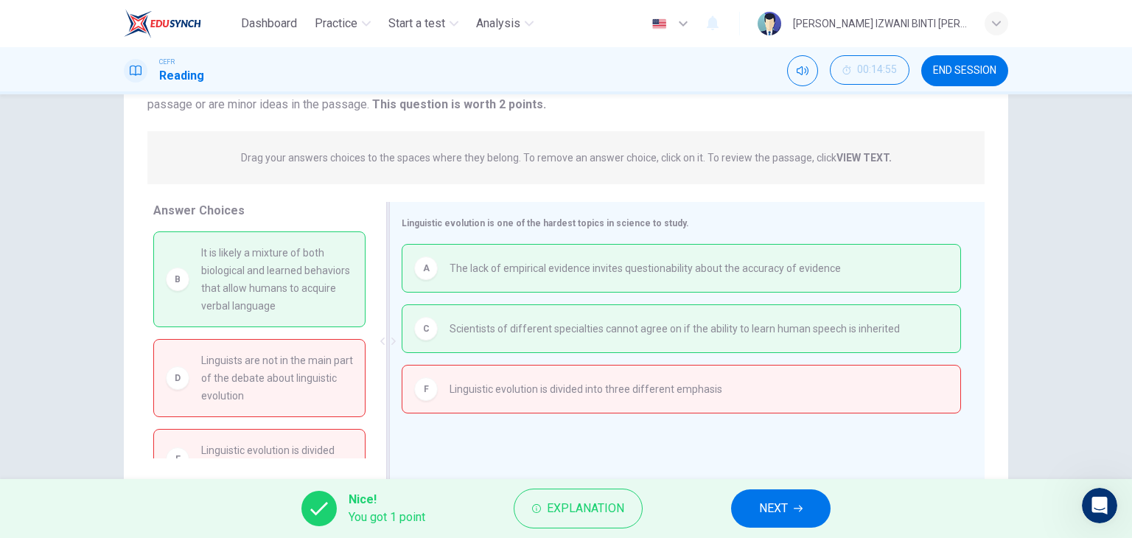
scroll to position [186, 0]
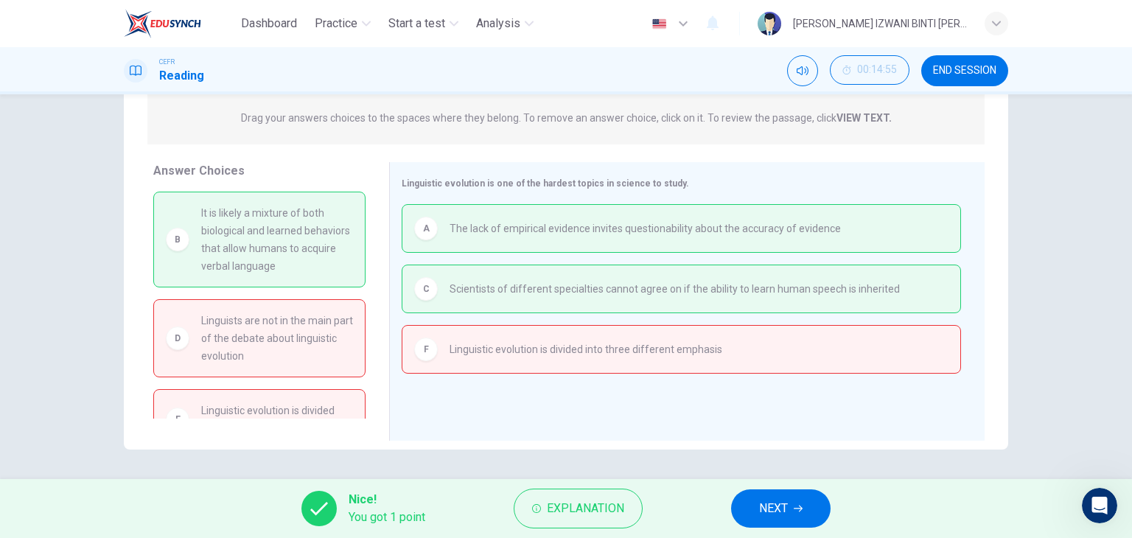
click at [752, 506] on button "NEXT" at bounding box center [780, 508] width 99 height 38
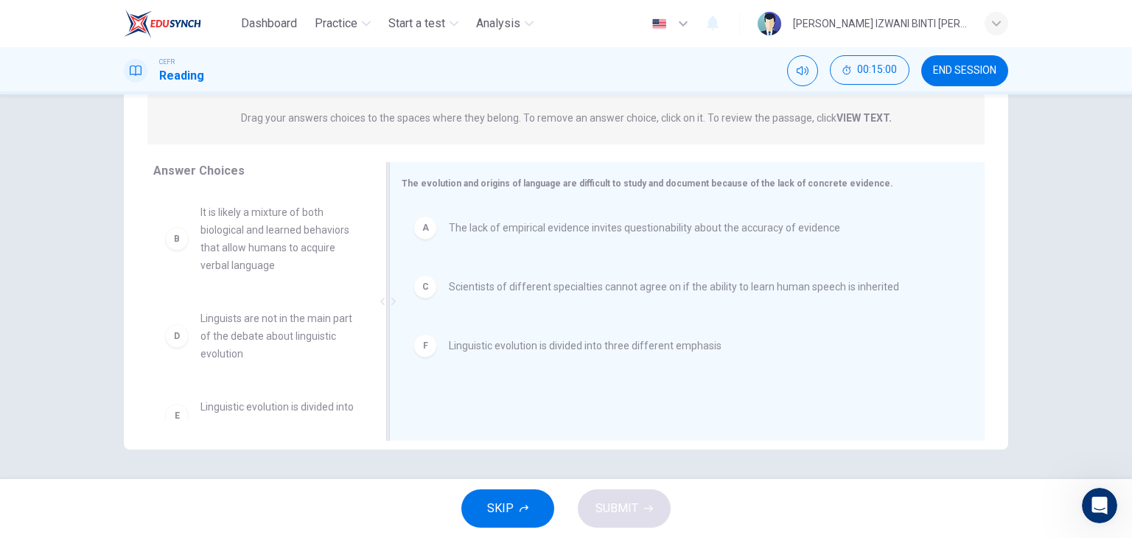
click at [449, 231] on span "The lack of empirical evidence invites questionability about the accuracy of ev…" at bounding box center [644, 228] width 391 height 18
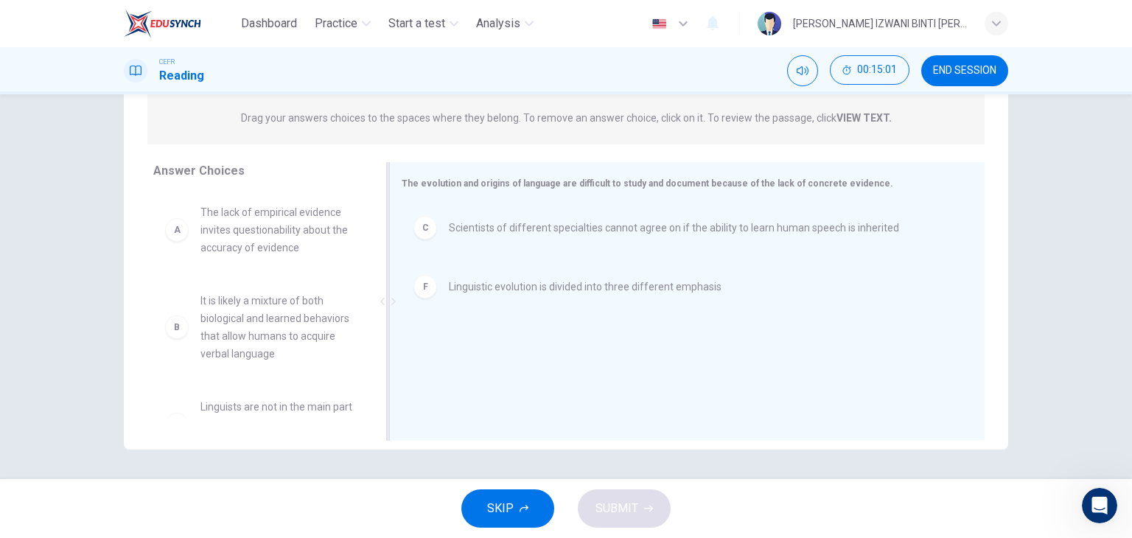
click at [441, 226] on div "C Scientists of different specialties cannot agree on if the ability to learn h…" at bounding box center [681, 228] width 536 height 24
click at [441, 228] on div "F Linguistic evolution is divided into three different emphasis" at bounding box center [681, 228] width 536 height 24
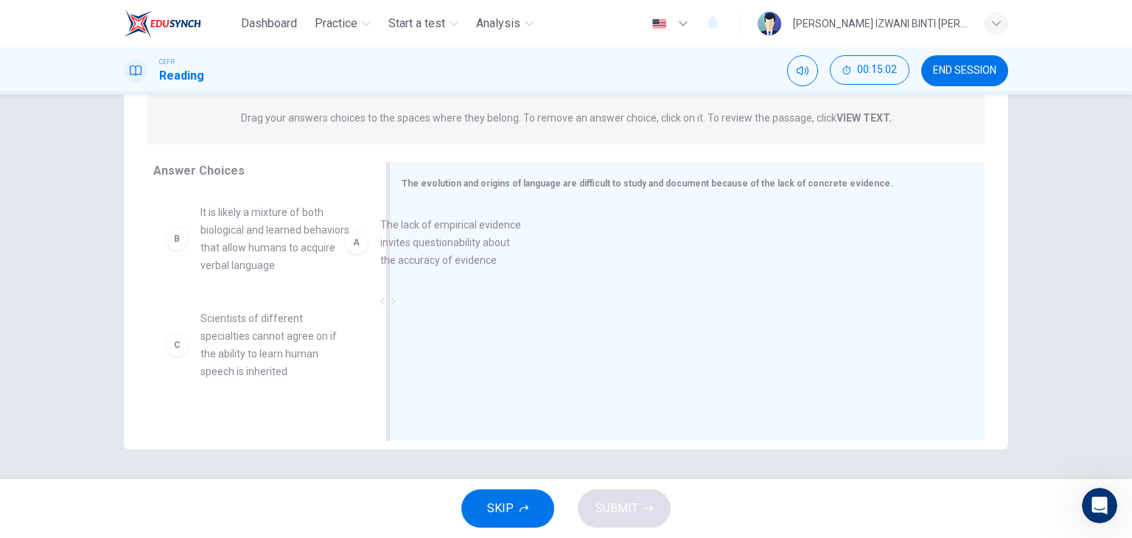
drag, startPoint x: 237, startPoint y: 227, endPoint x: 479, endPoint y: 241, distance: 242.1
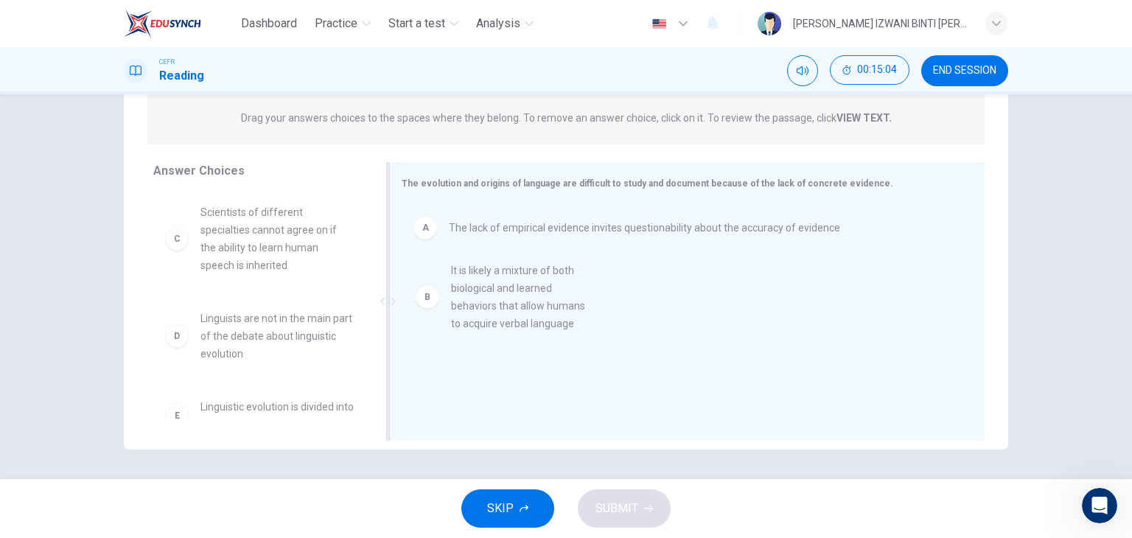
drag, startPoint x: 290, startPoint y: 237, endPoint x: 548, endPoint y: 295, distance: 265.2
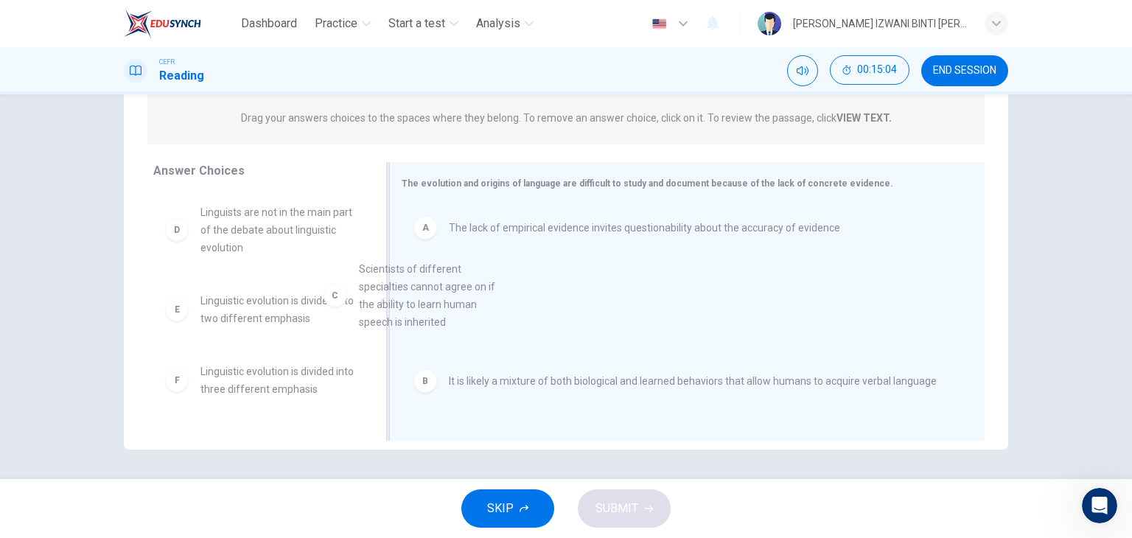
drag, startPoint x: 276, startPoint y: 245, endPoint x: 570, endPoint y: 343, distance: 309.7
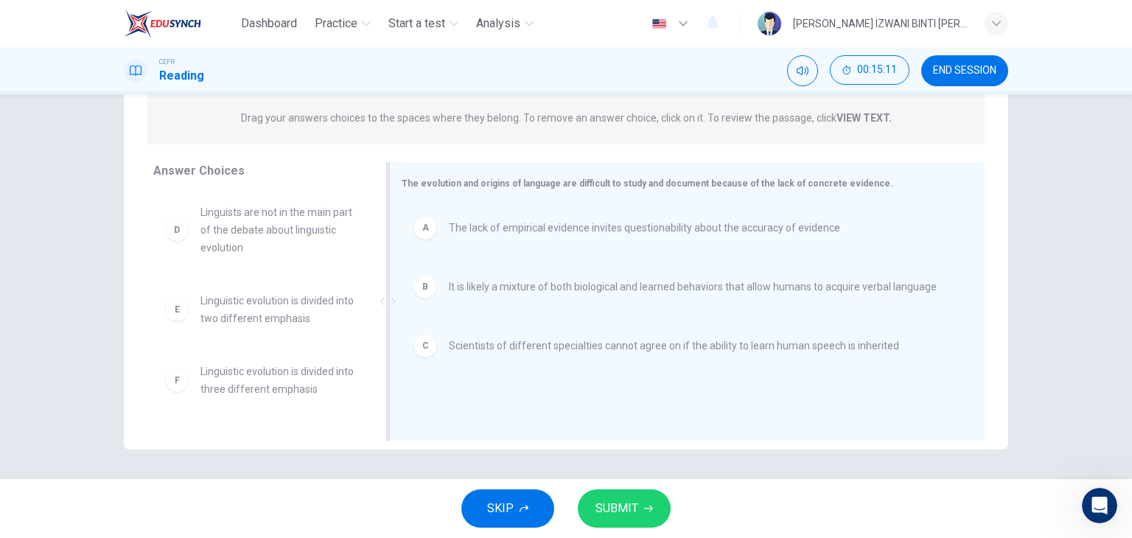
click at [483, 245] on div "A The lack of empirical evidence invites questionability about the accuracy of …" at bounding box center [681, 227] width 559 height 47
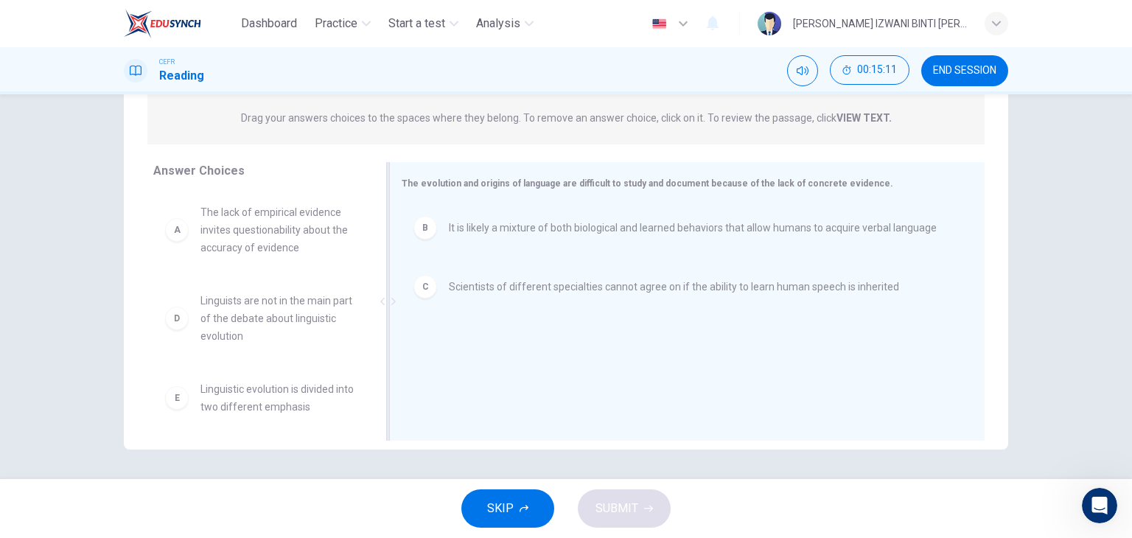
click at [472, 278] on span "Scientists of different specialties cannot agree on if the ability to learn hum…" at bounding box center [674, 287] width 450 height 18
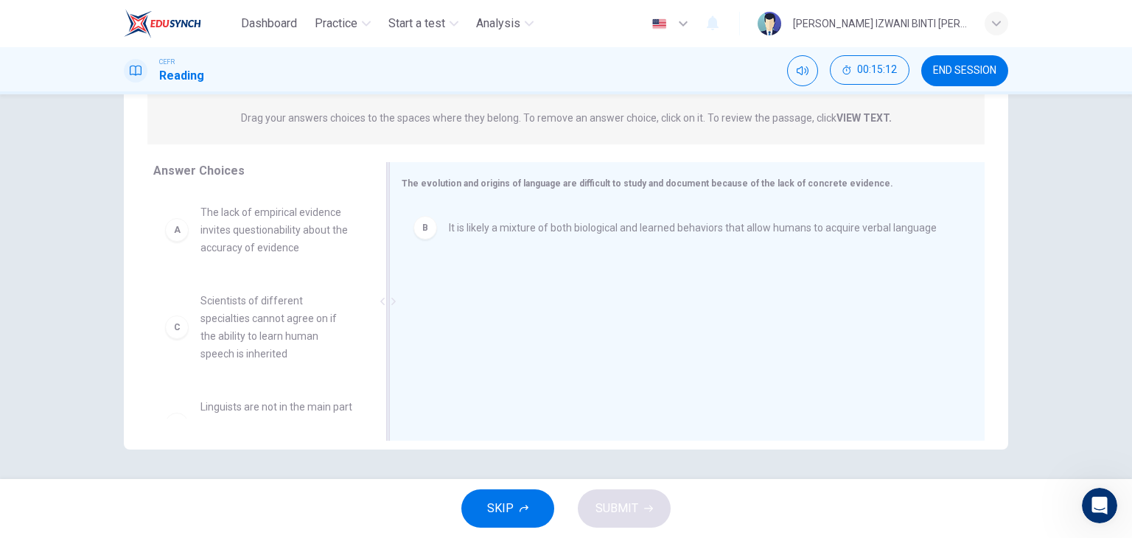
click at [465, 235] on span "It is likely a mixture of both biological and learned behaviors that allow huma…" at bounding box center [693, 228] width 488 height 18
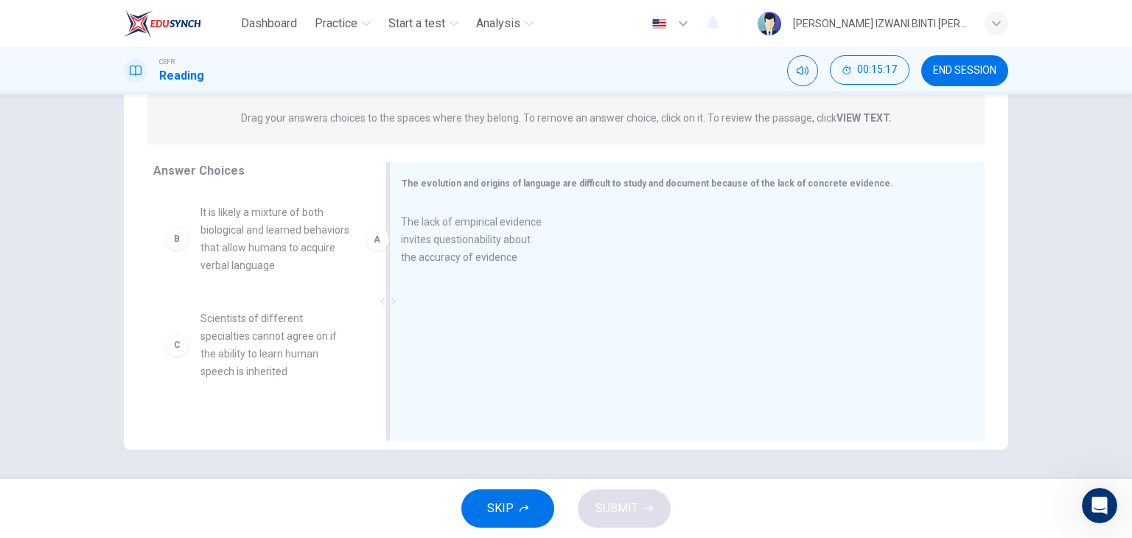
drag, startPoint x: 269, startPoint y: 239, endPoint x: 483, endPoint y: 251, distance: 214.0
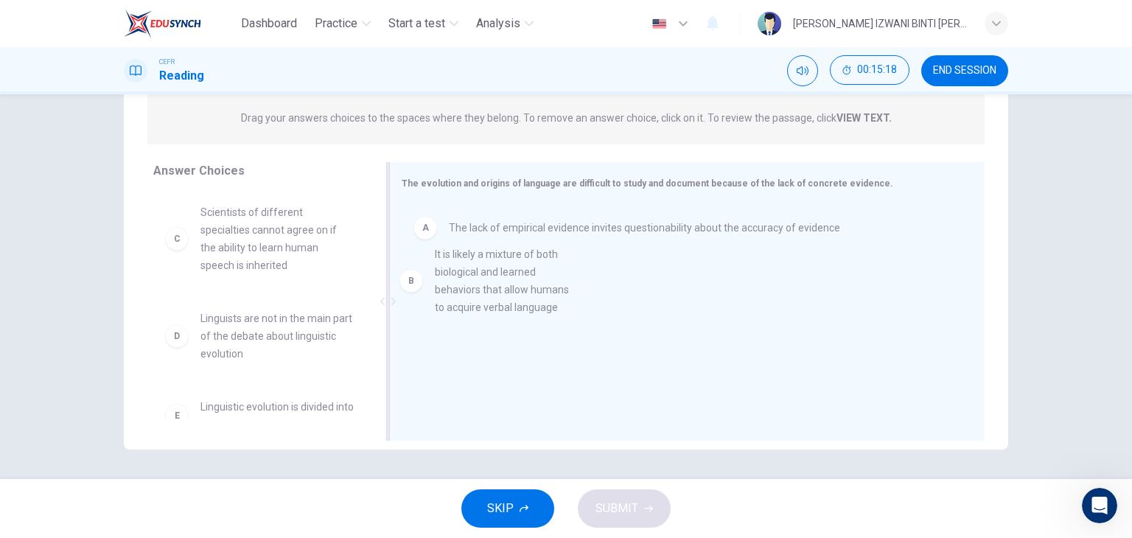
drag, startPoint x: 264, startPoint y: 248, endPoint x: 529, endPoint y: 294, distance: 269.2
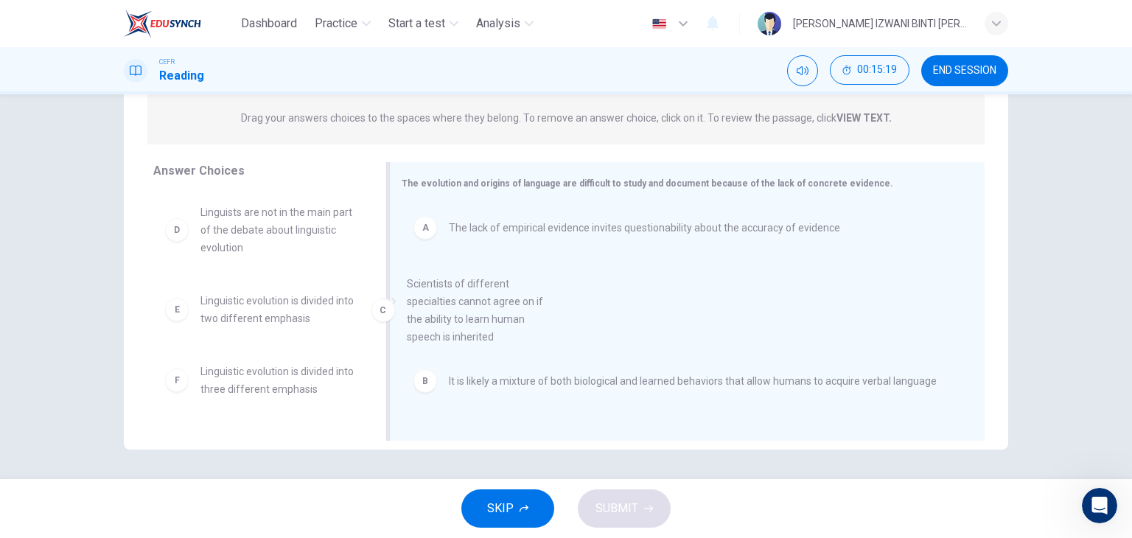
drag, startPoint x: 256, startPoint y: 253, endPoint x: 515, endPoint y: 338, distance: 272.1
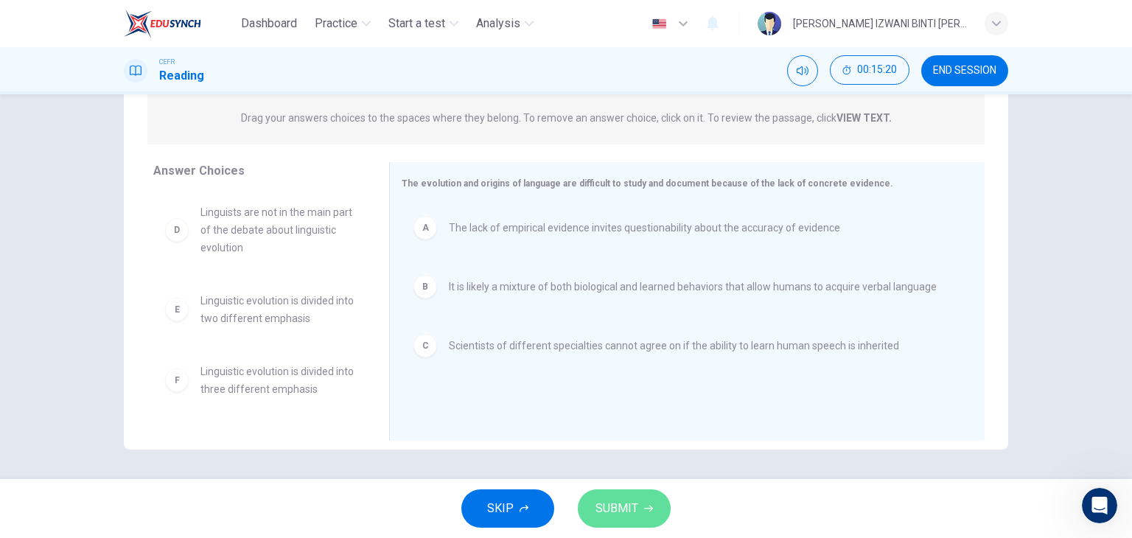
click at [623, 505] on span "SUBMIT" at bounding box center [616, 508] width 43 height 21
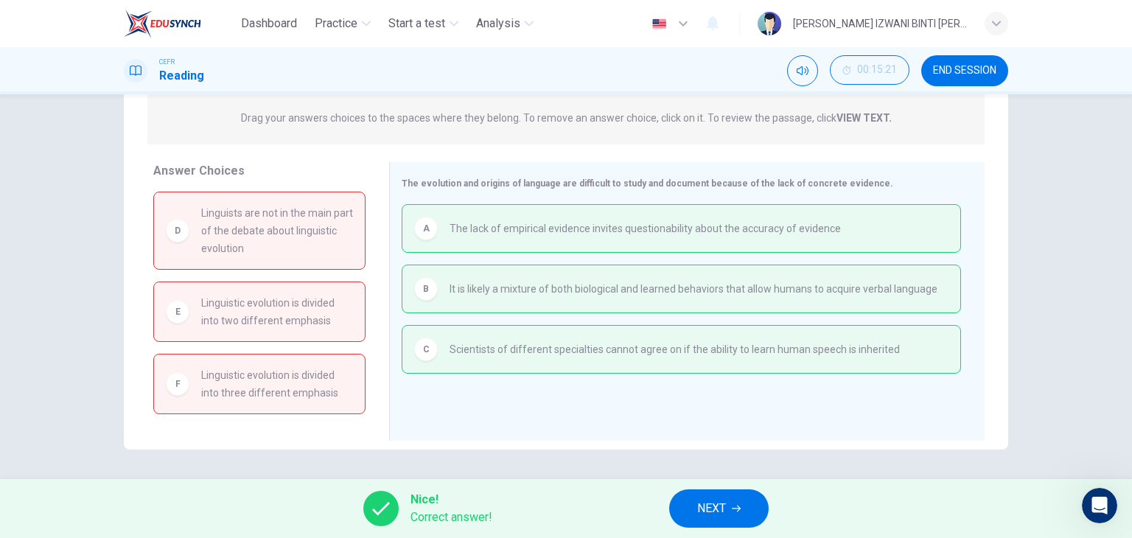
click at [709, 512] on span "NEXT" at bounding box center [711, 508] width 29 height 21
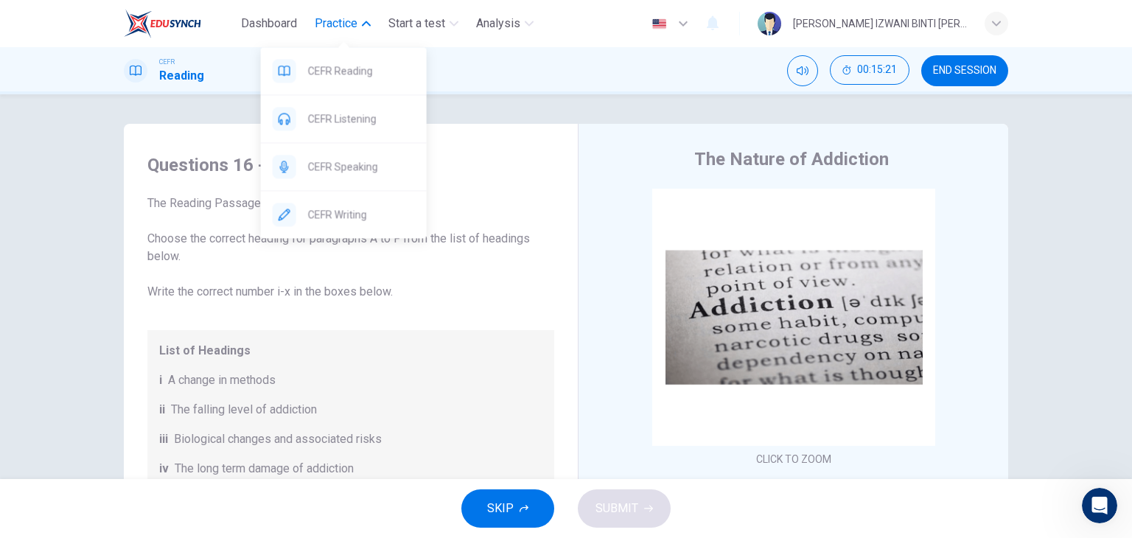
click at [354, 30] on span "Practice" at bounding box center [336, 24] width 43 height 18
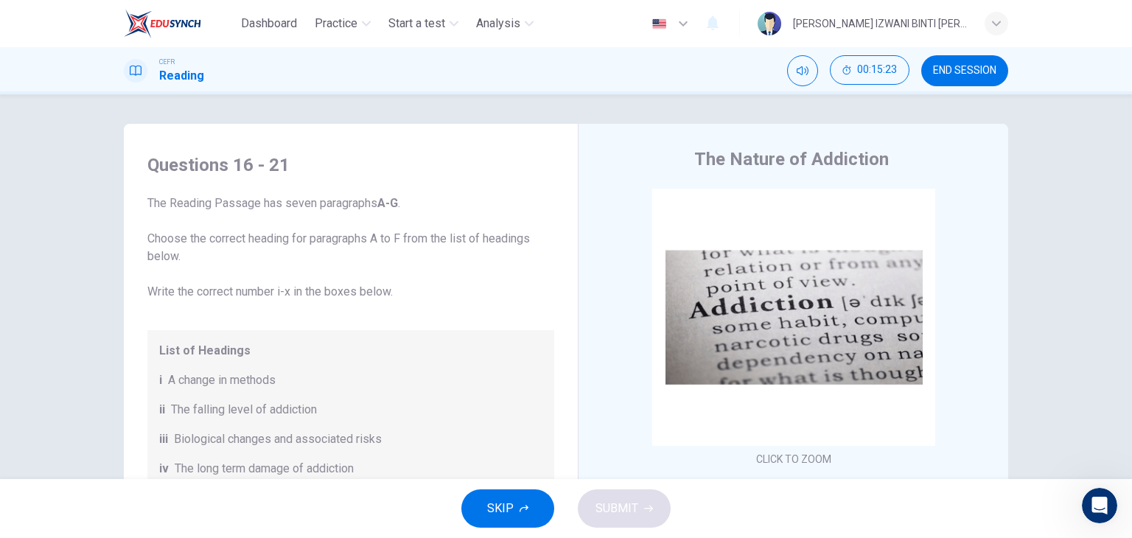
click at [962, 71] on span "END SESSION" at bounding box center [964, 71] width 63 height 12
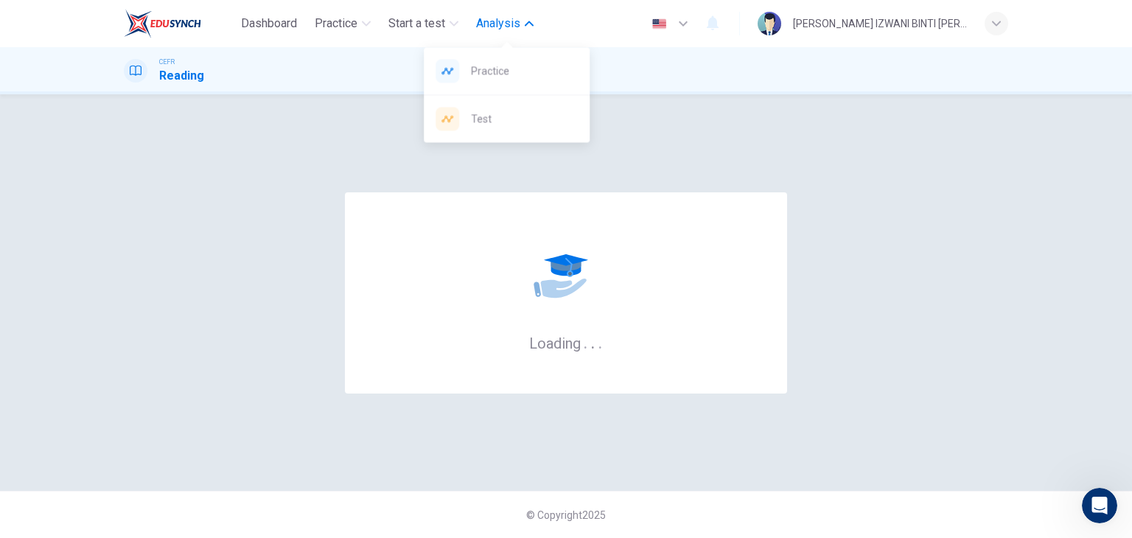
click at [511, 21] on span "Analysis" at bounding box center [498, 24] width 44 height 18
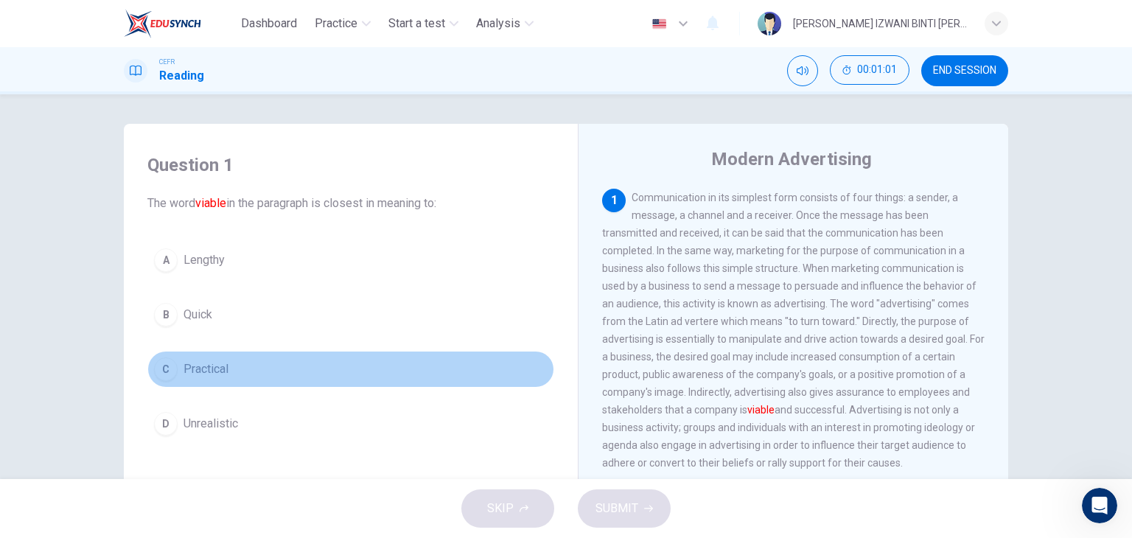
click at [309, 359] on button "C Practical" at bounding box center [350, 369] width 407 height 37
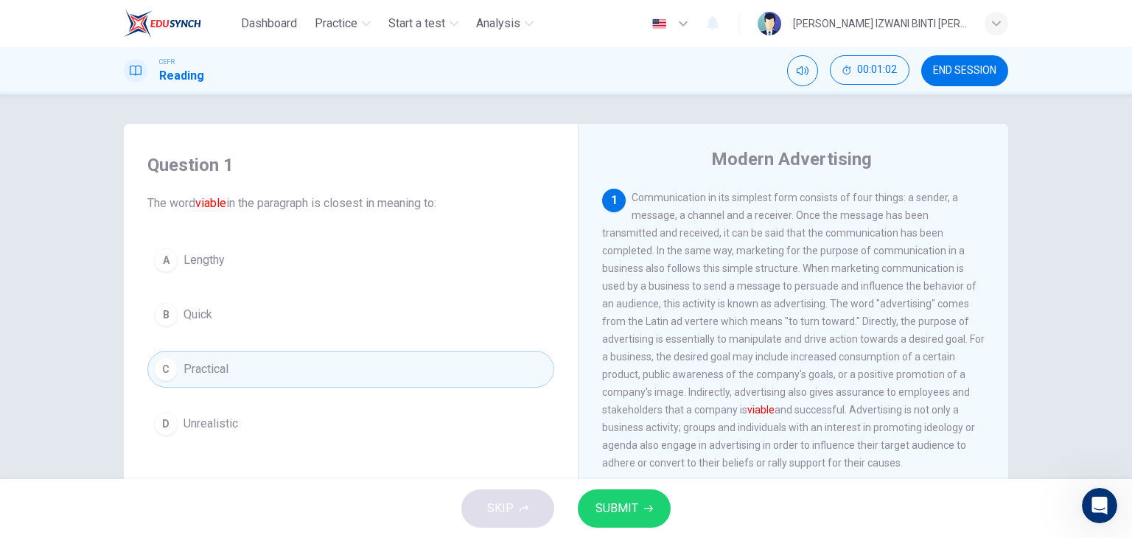
click at [617, 505] on span "SUBMIT" at bounding box center [616, 508] width 43 height 21
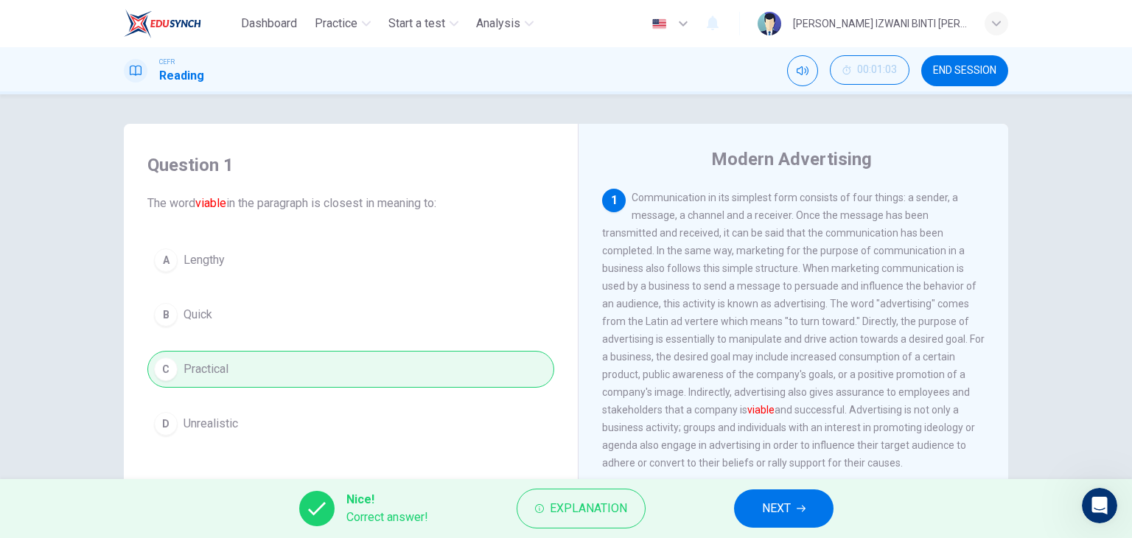
click at [805, 506] on icon "button" at bounding box center [800, 508] width 9 height 9
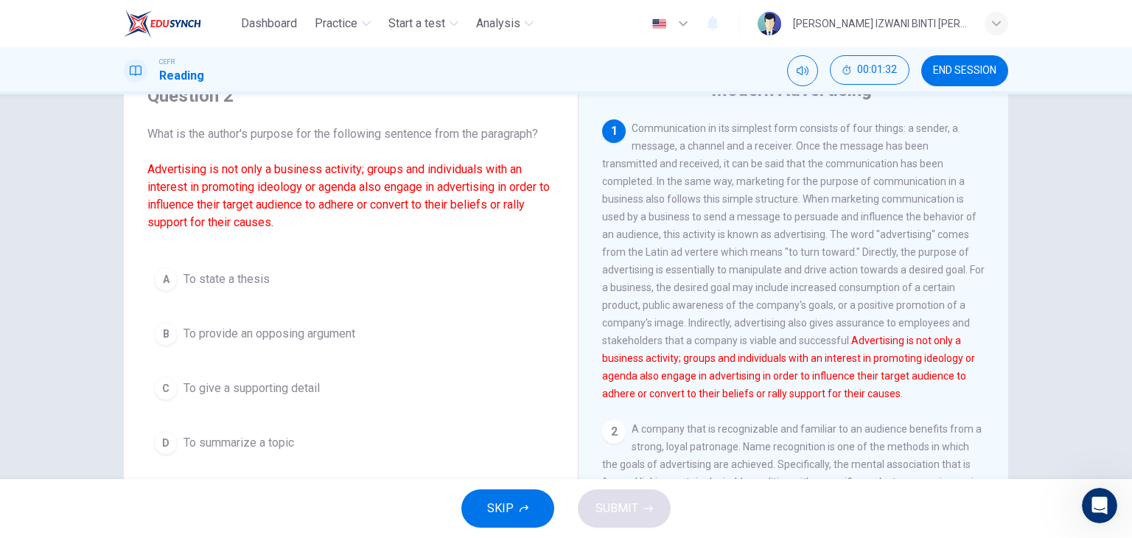
scroll to position [74, 0]
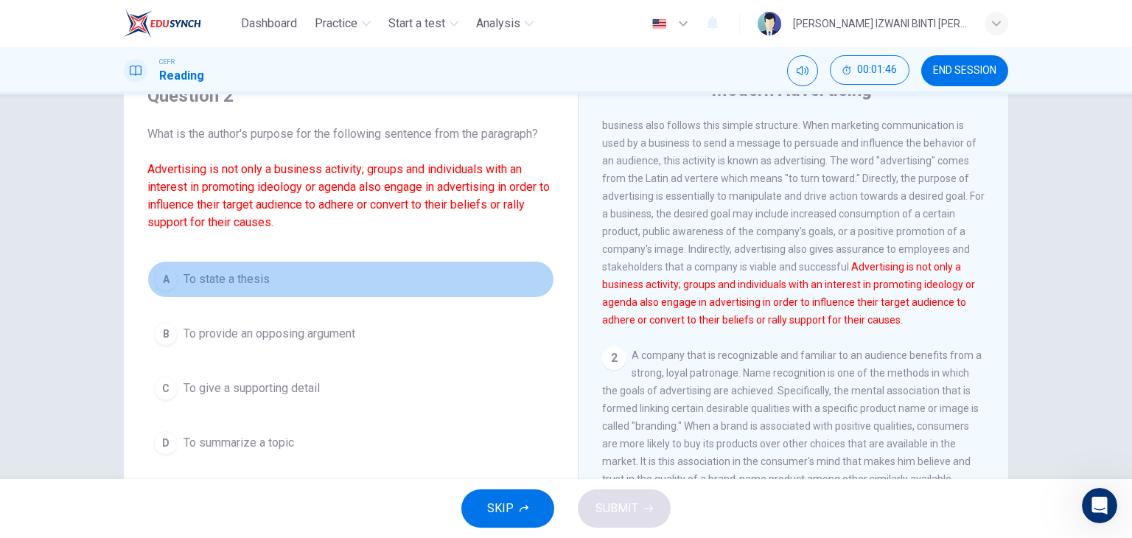
click at [340, 287] on button "A To state a thesis" at bounding box center [350, 279] width 407 height 37
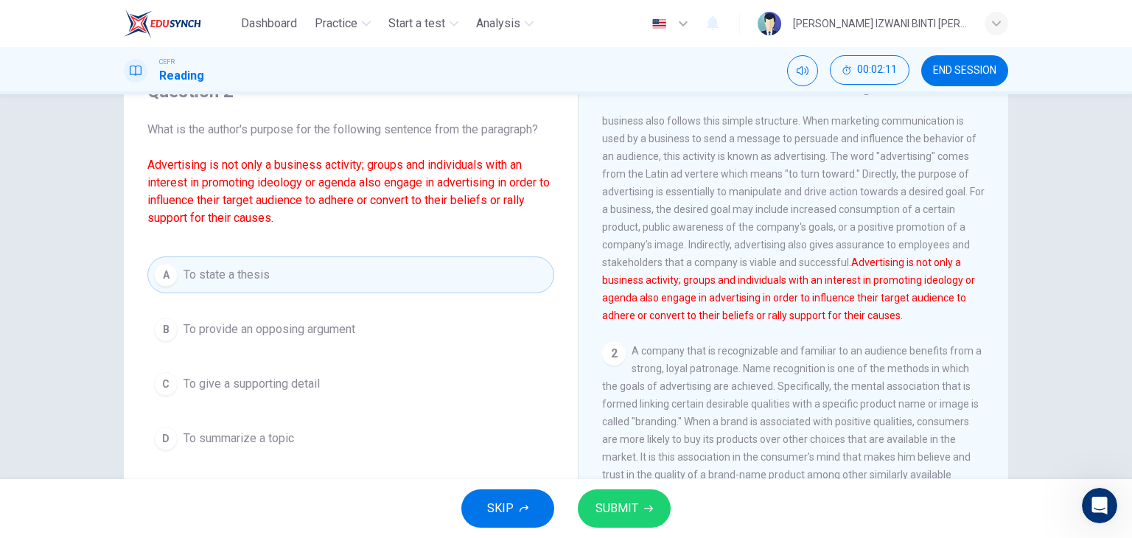
click at [653, 505] on button "SUBMIT" at bounding box center [624, 508] width 93 height 38
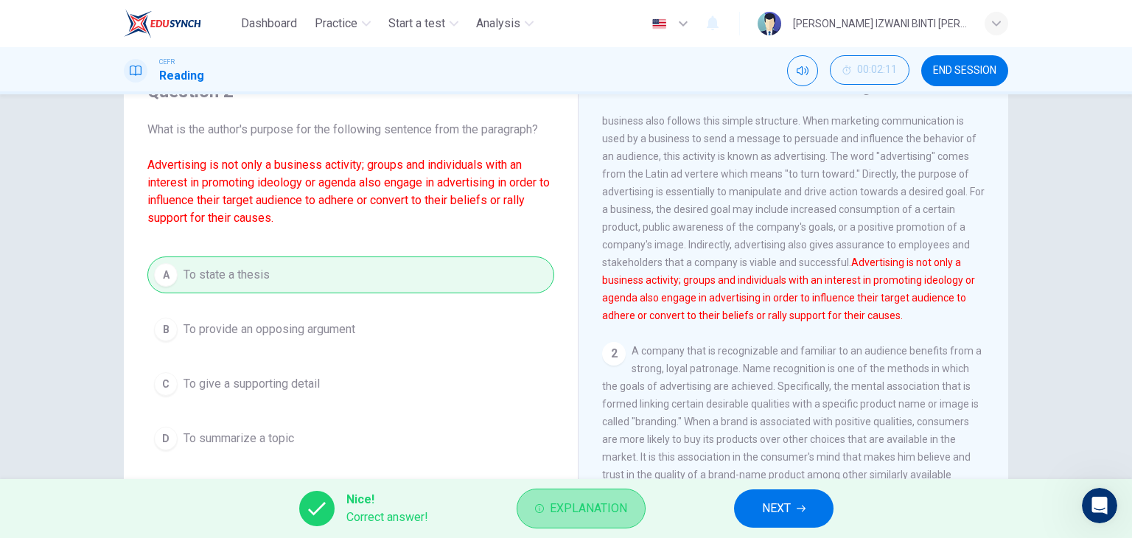
click at [599, 505] on span "Explanation" at bounding box center [588, 508] width 77 height 21
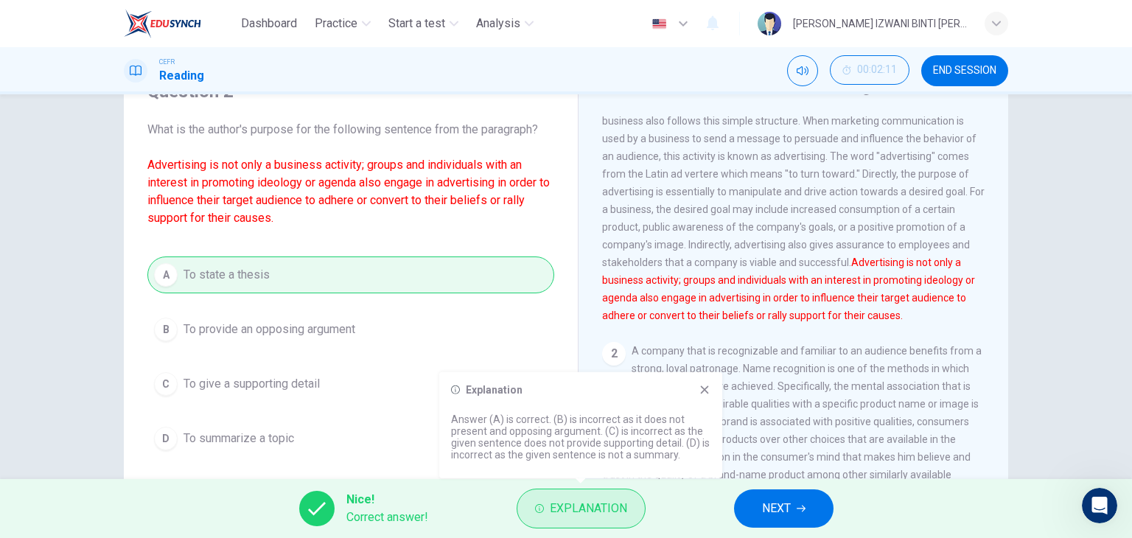
click at [639, 496] on button "Explanation" at bounding box center [580, 508] width 129 height 40
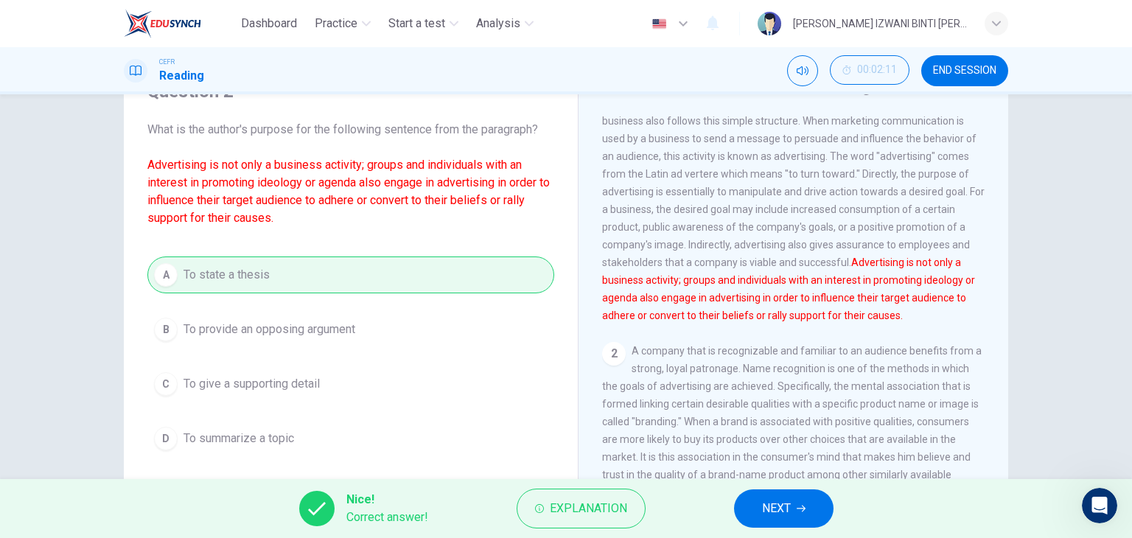
click at [780, 494] on button "NEXT" at bounding box center [783, 508] width 99 height 38
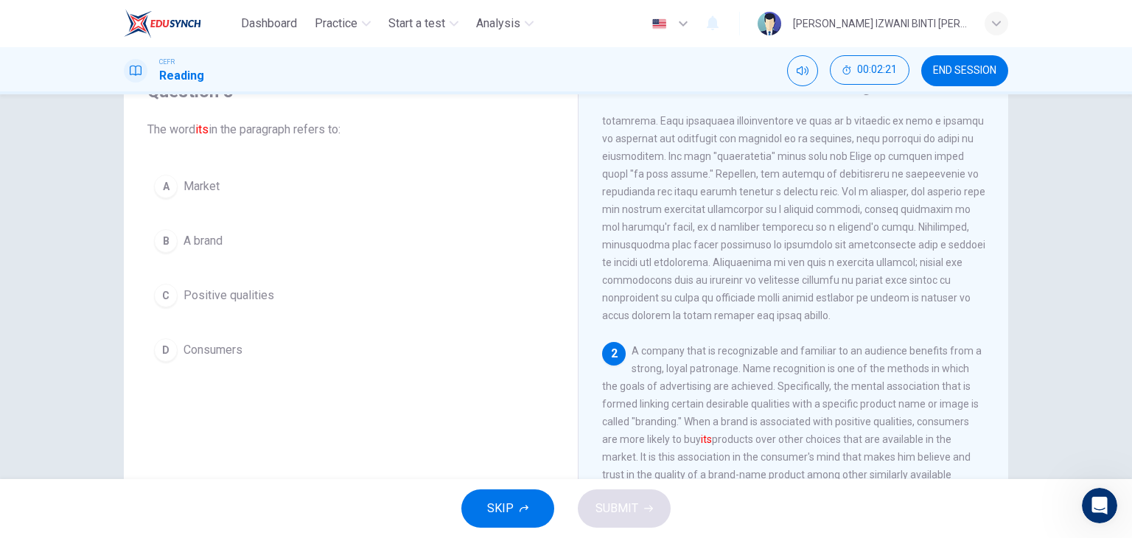
click at [265, 238] on button "B A brand" at bounding box center [350, 241] width 407 height 37
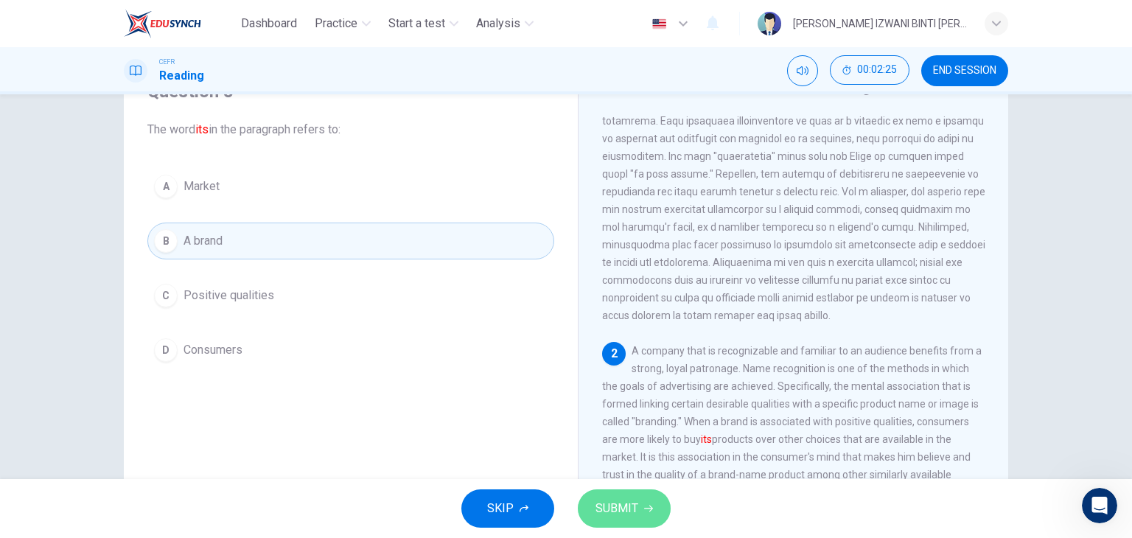
click at [608, 505] on span "SUBMIT" at bounding box center [616, 508] width 43 height 21
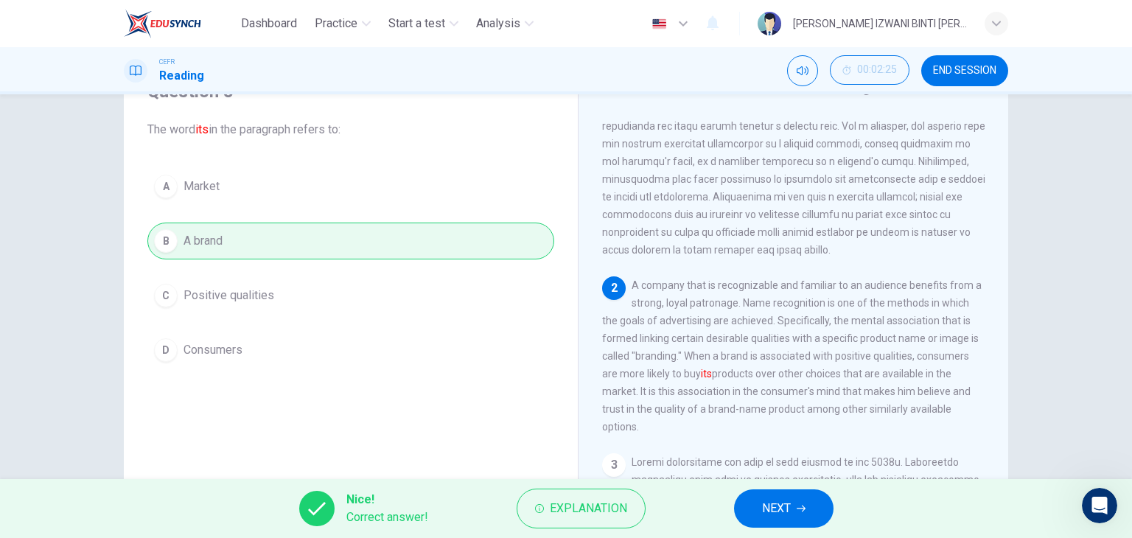
scroll to position [147, 0]
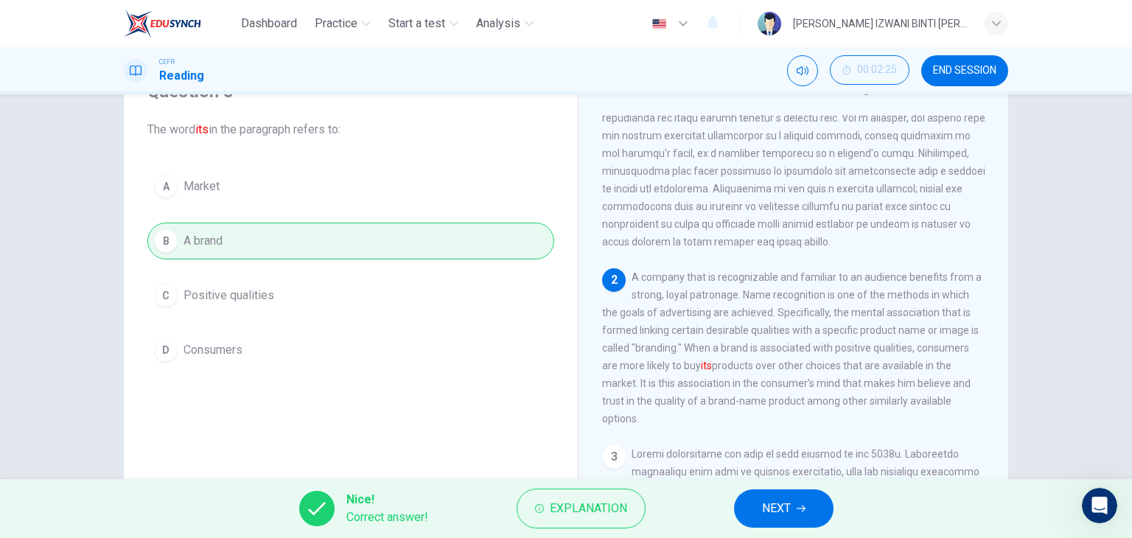
click at [754, 497] on button "NEXT" at bounding box center [783, 508] width 99 height 38
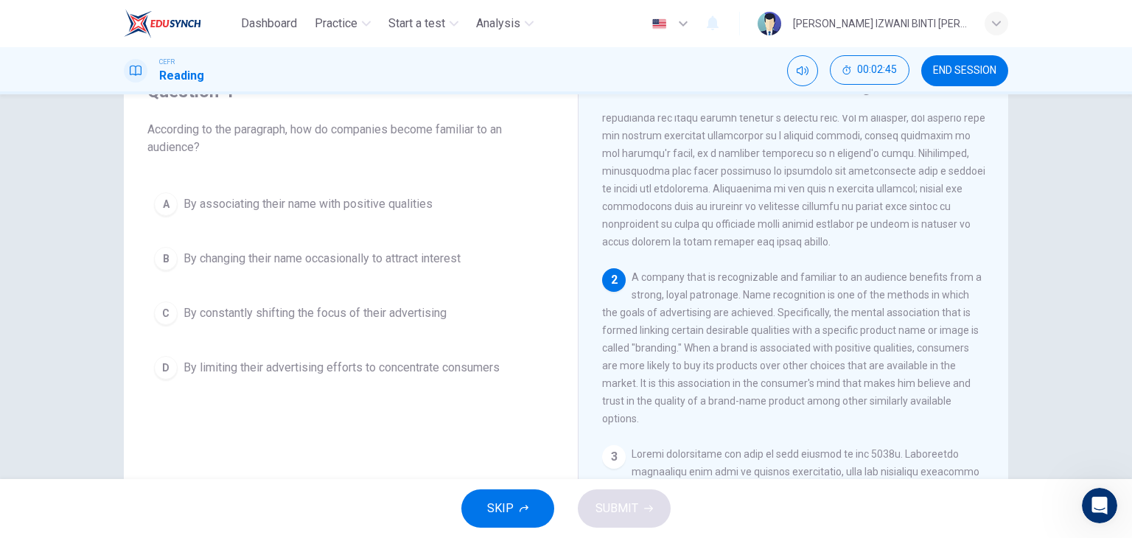
click at [354, 195] on span "By associating their name with positive qualities" at bounding box center [307, 204] width 249 height 18
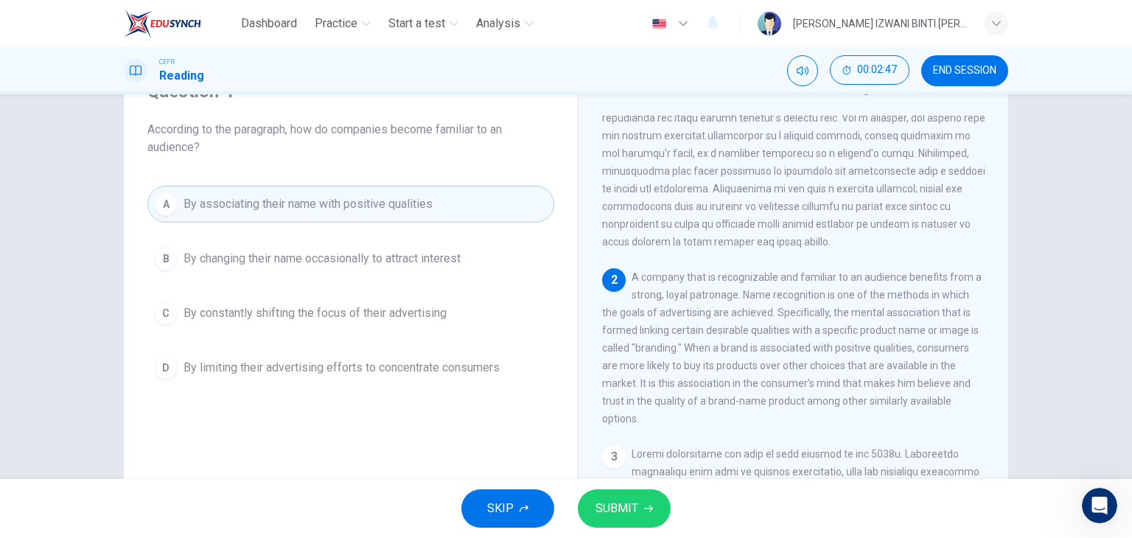
click at [640, 494] on button "SUBMIT" at bounding box center [624, 508] width 93 height 38
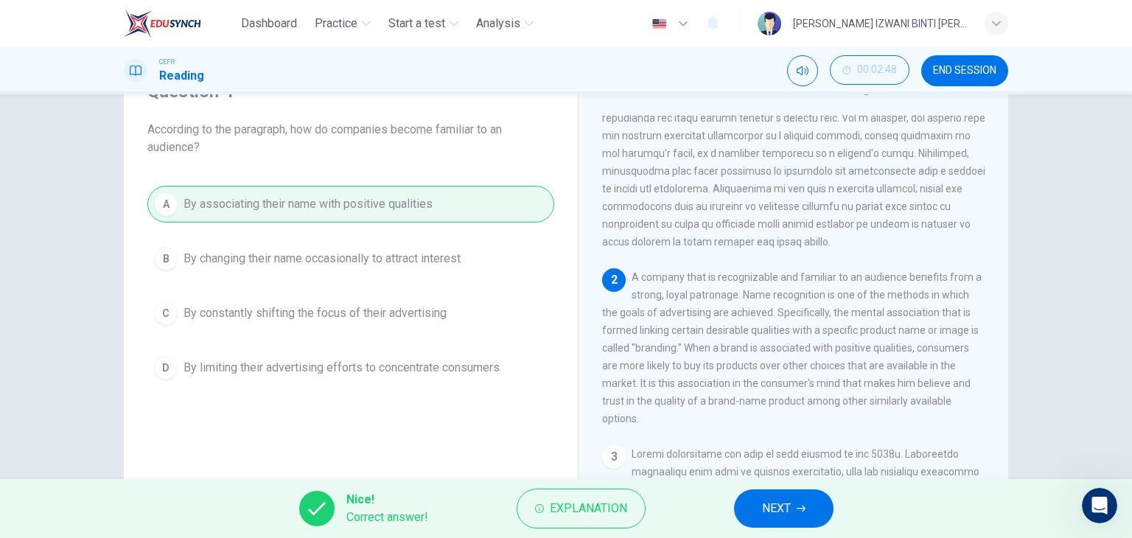
click at [768, 491] on button "NEXT" at bounding box center [783, 508] width 99 height 38
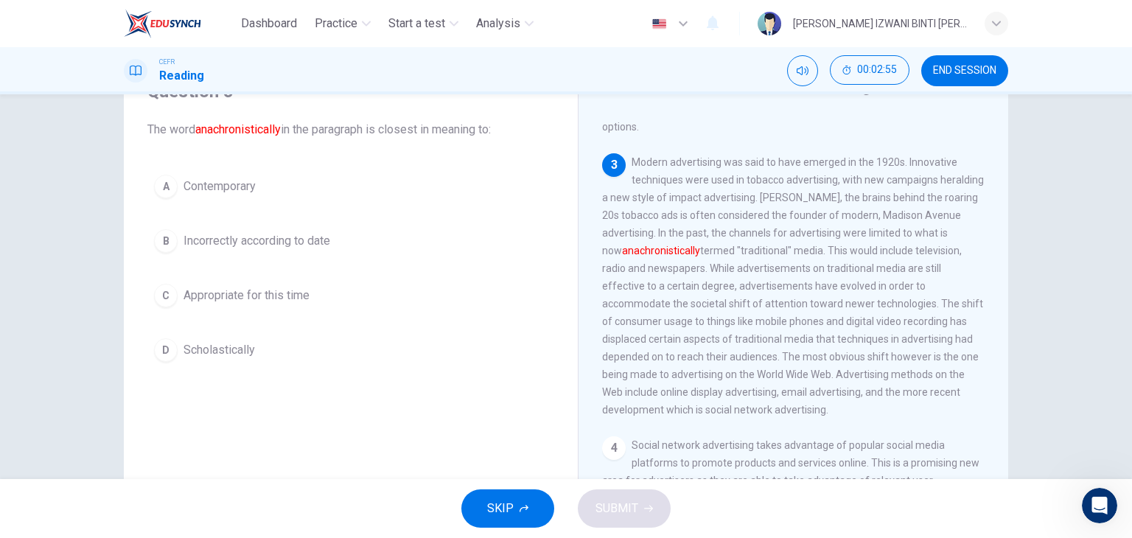
scroll to position [442, 0]
click at [221, 295] on span "Appropriate for this time" at bounding box center [246, 296] width 126 height 18
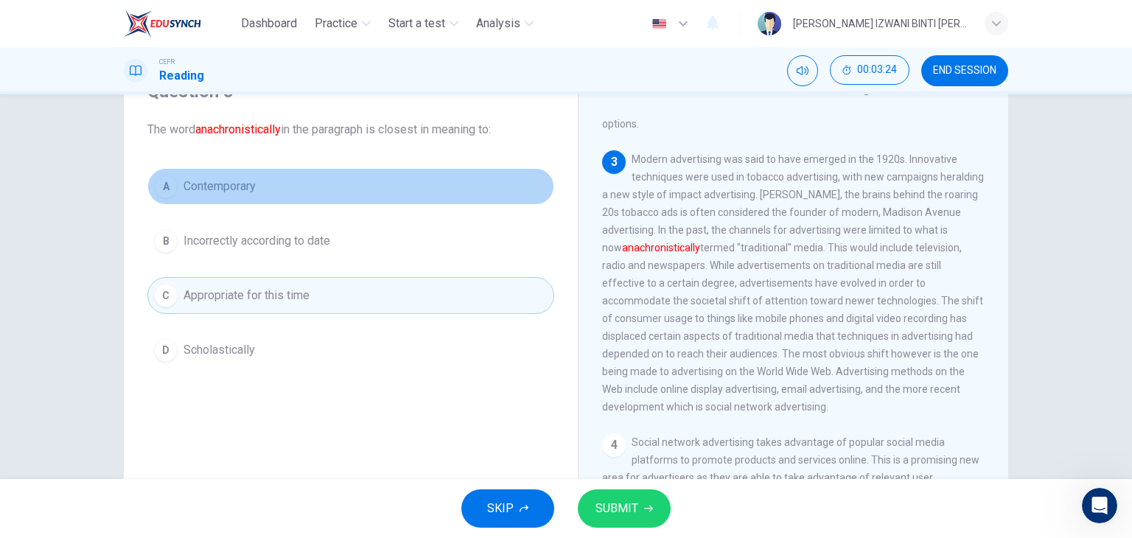
click at [432, 178] on button "A Contemporary" at bounding box center [350, 186] width 407 height 37
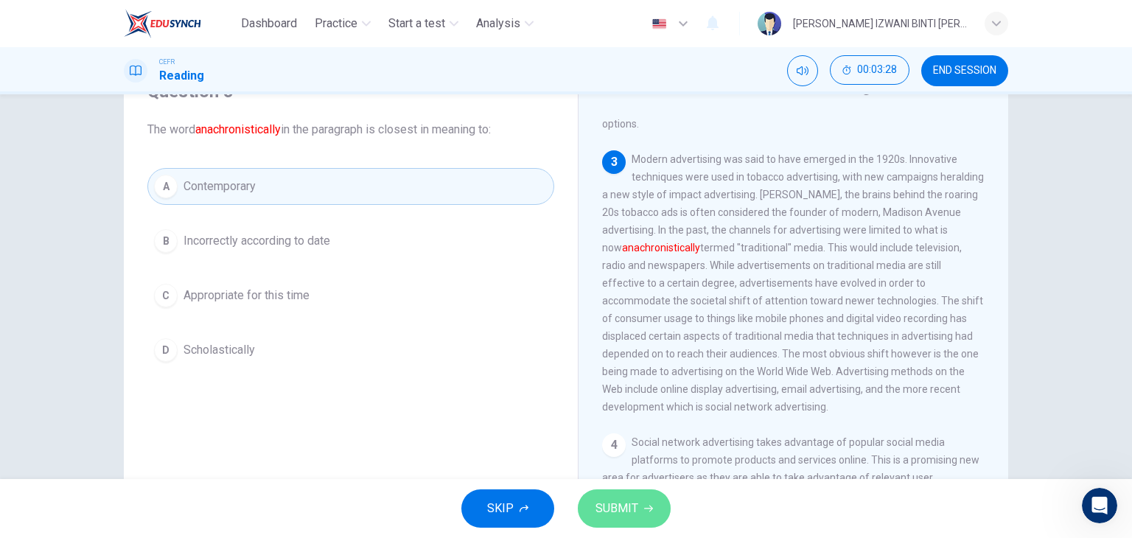
click at [634, 493] on button "SUBMIT" at bounding box center [624, 508] width 93 height 38
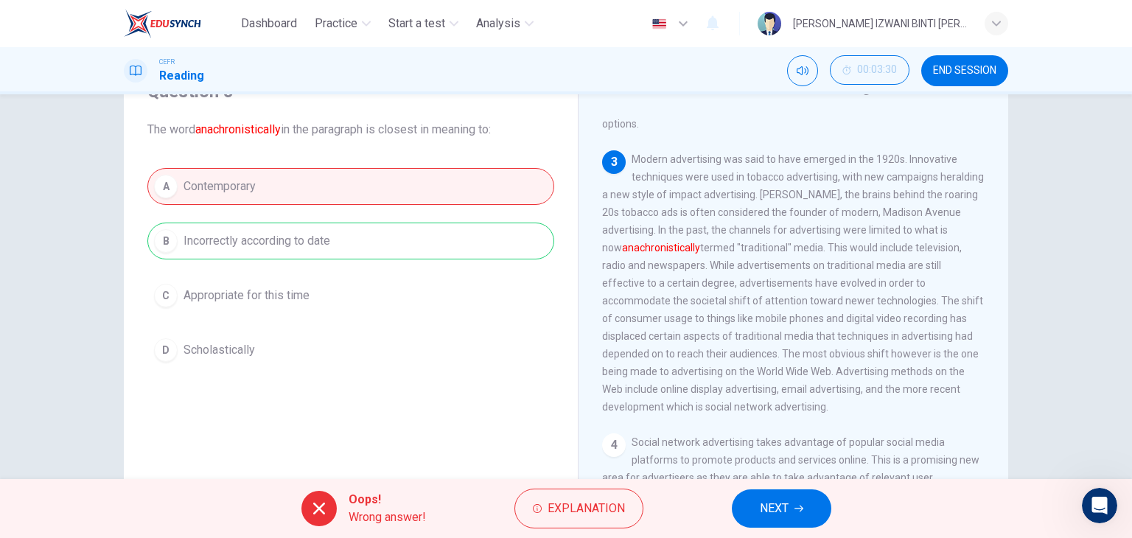
drag, startPoint x: 195, startPoint y: 136, endPoint x: 268, endPoint y: 126, distance: 73.7
click at [263, 139] on div "Question 5 The word anachronistically in the paragraph is closest in meaning to…" at bounding box center [351, 224] width 430 height 318
click at [315, 244] on div "A Contemporary B Incorrectly according to date C Appropriate for this time D Sc…" at bounding box center [350, 268] width 407 height 200
click at [802, 497] on button "NEXT" at bounding box center [781, 508] width 99 height 38
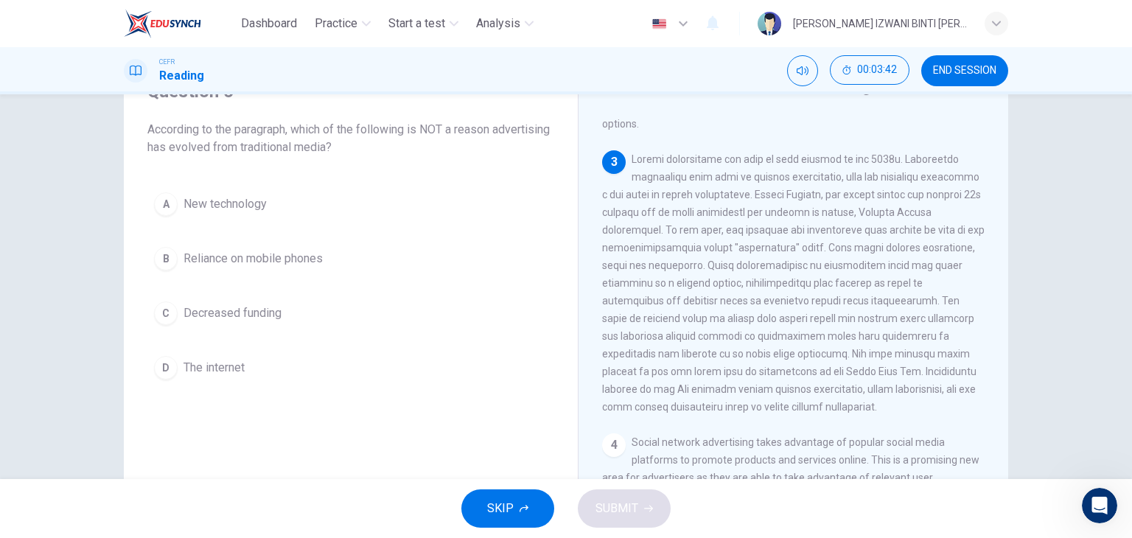
click at [279, 319] on button "C Decreased funding" at bounding box center [350, 313] width 407 height 37
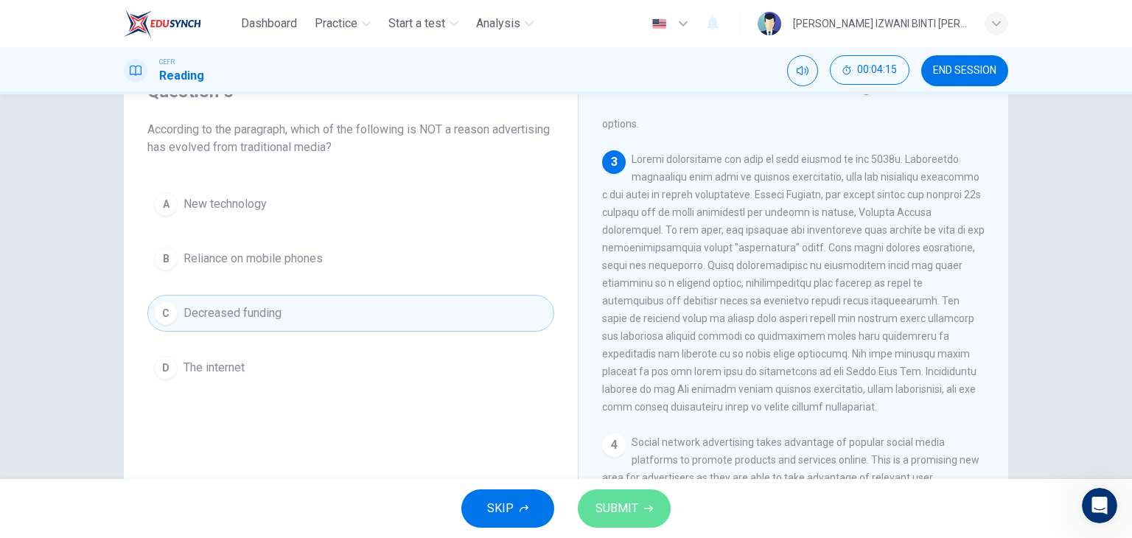
click at [654, 511] on button "SUBMIT" at bounding box center [624, 508] width 93 height 38
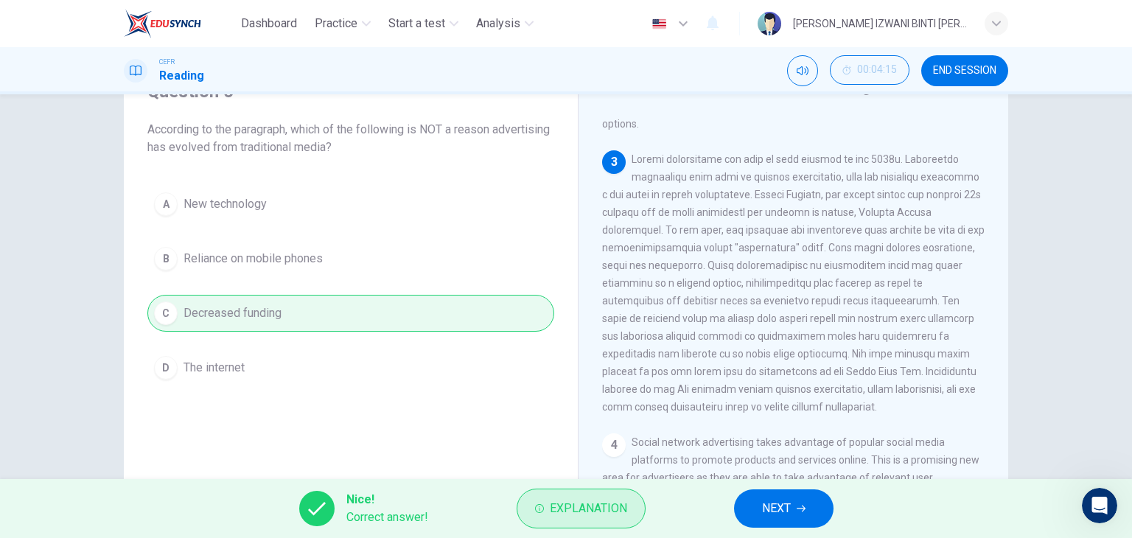
click at [560, 502] on span "Explanation" at bounding box center [588, 508] width 77 height 21
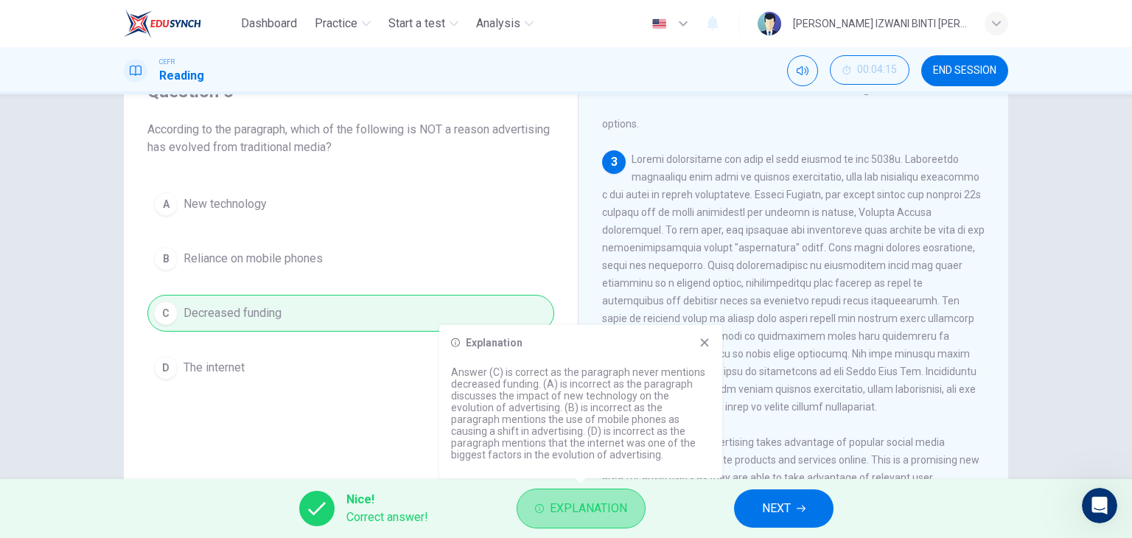
click at [562, 495] on button "Explanation" at bounding box center [580, 508] width 129 height 40
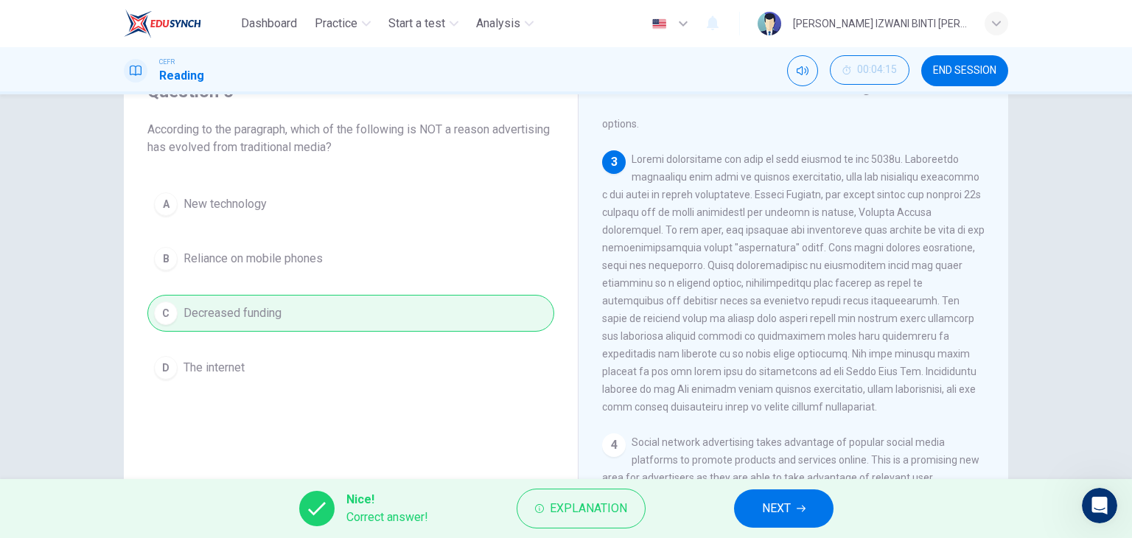
click at [790, 508] on span "NEXT" at bounding box center [776, 508] width 29 height 21
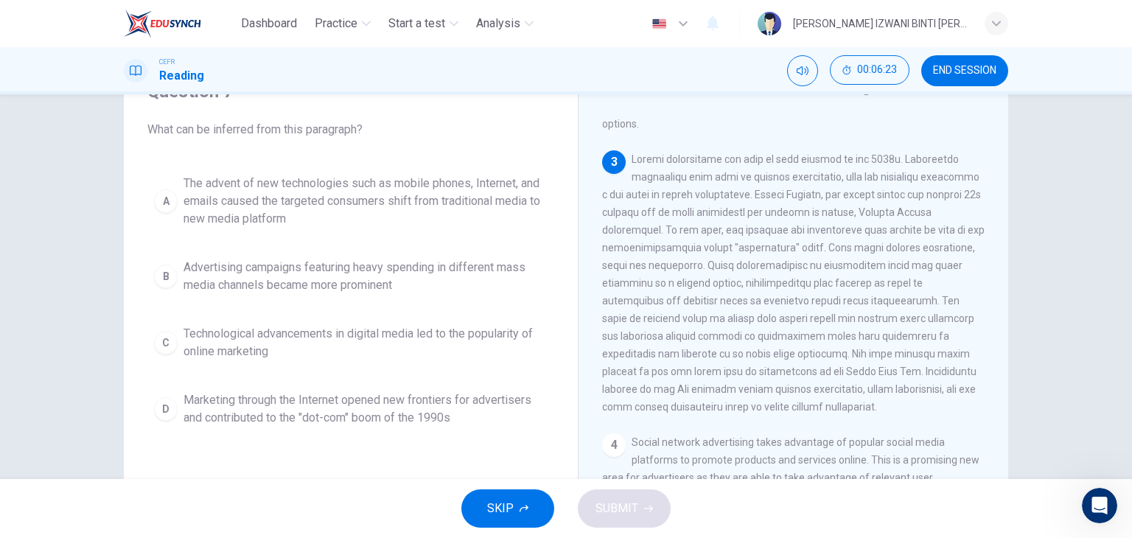
drag, startPoint x: 692, startPoint y: 248, endPoint x: 849, endPoint y: 251, distance: 157.0
click at [846, 251] on span at bounding box center [793, 282] width 382 height 259
click at [725, 288] on span at bounding box center [793, 282] width 382 height 259
drag, startPoint x: 654, startPoint y: 301, endPoint x: 881, endPoint y: 301, distance: 226.9
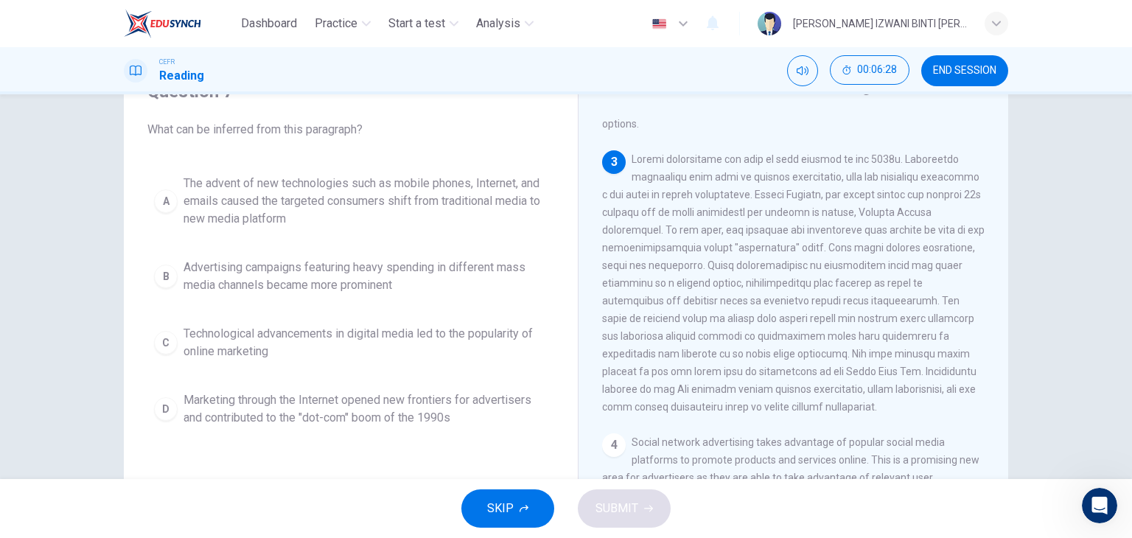
click at [881, 301] on span at bounding box center [793, 282] width 382 height 259
click at [417, 342] on span "Technological advancements in digital media led to the popularity of online mar…" at bounding box center [365, 342] width 364 height 35
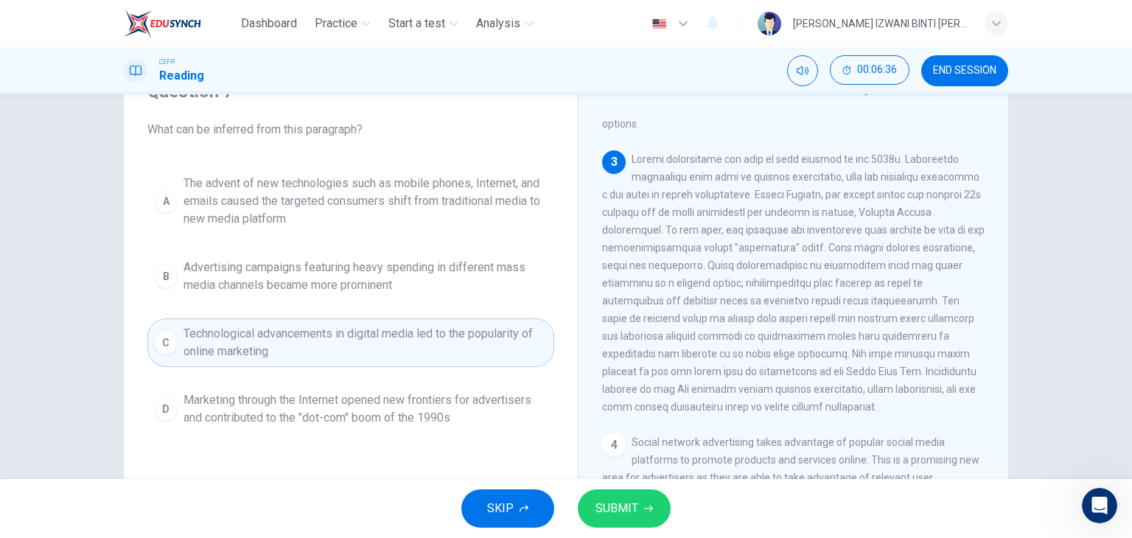
click at [618, 502] on span "SUBMIT" at bounding box center [616, 508] width 43 height 21
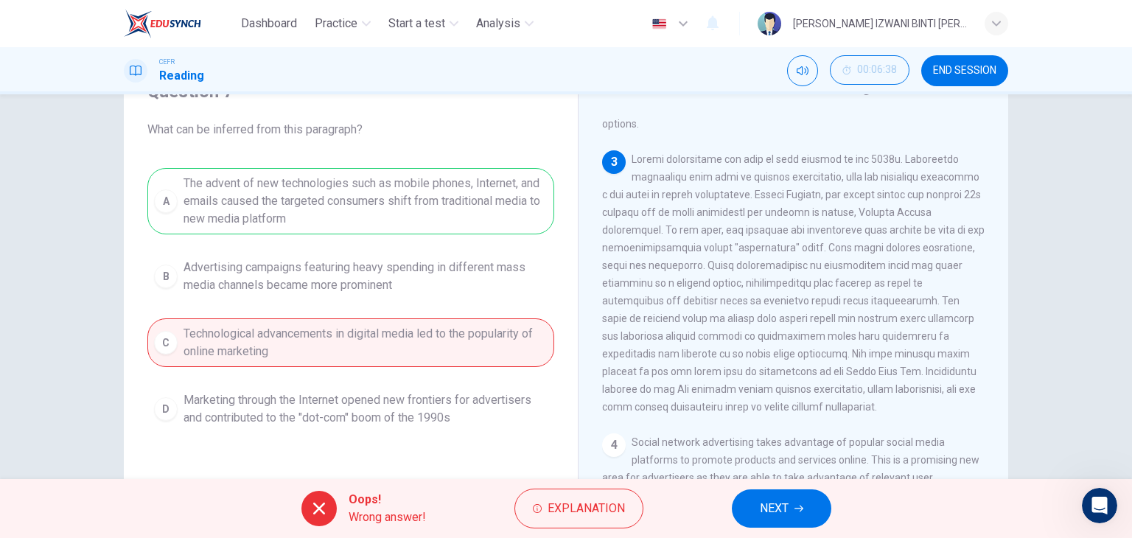
click at [777, 492] on button "NEXT" at bounding box center [781, 508] width 99 height 38
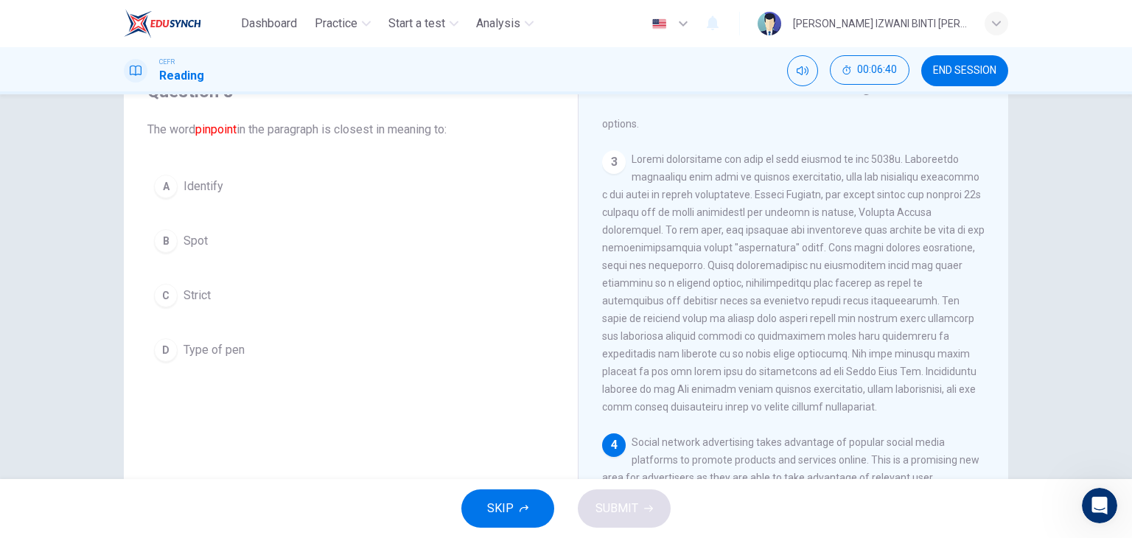
click at [418, 241] on button "B Spot" at bounding box center [350, 241] width 407 height 37
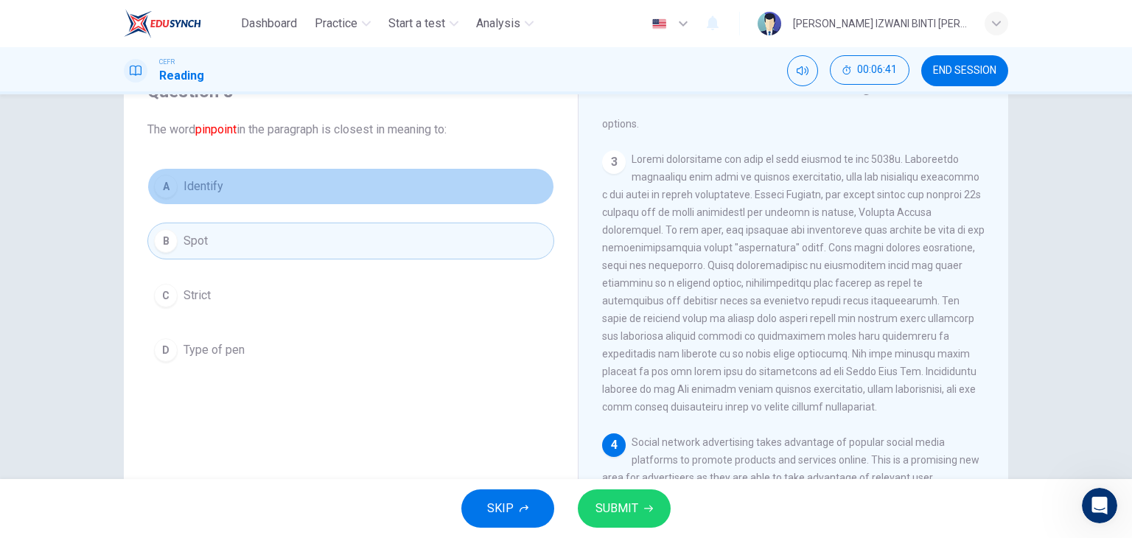
click at [395, 200] on button "A Identify" at bounding box center [350, 186] width 407 height 37
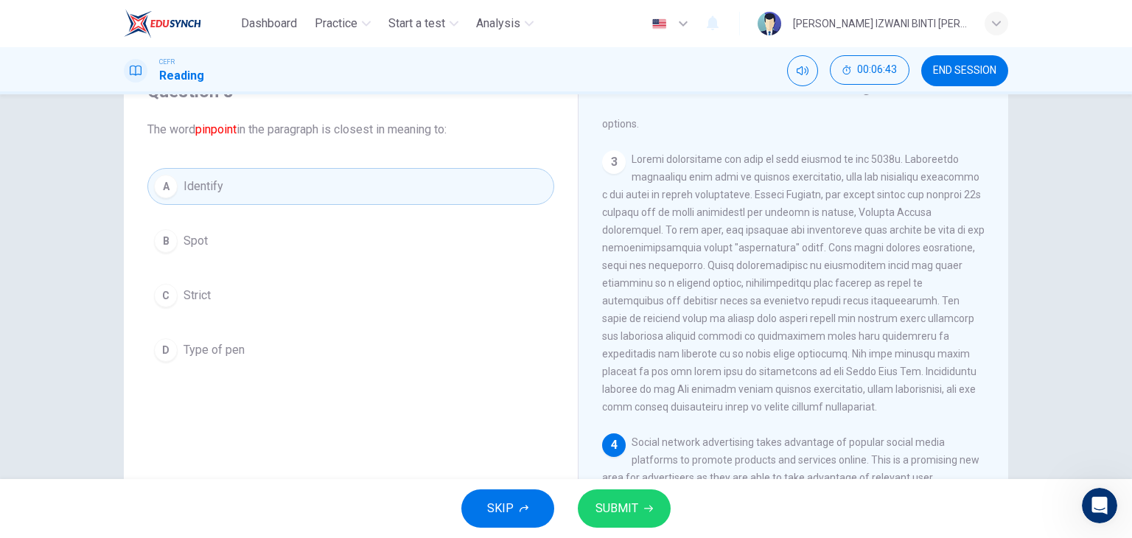
click at [351, 256] on button "B Spot" at bounding box center [350, 241] width 407 height 37
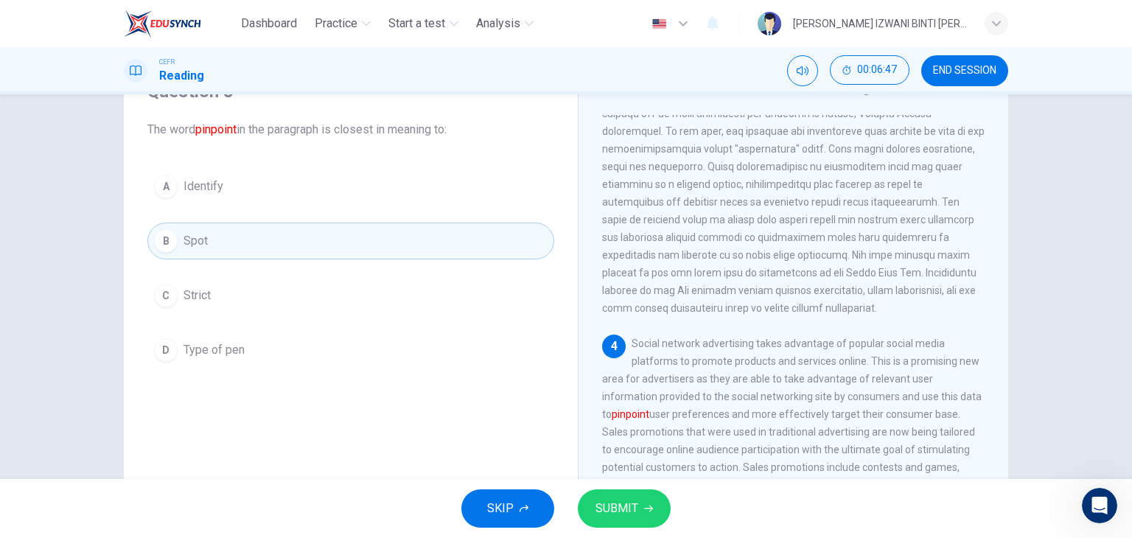
scroll to position [589, 0]
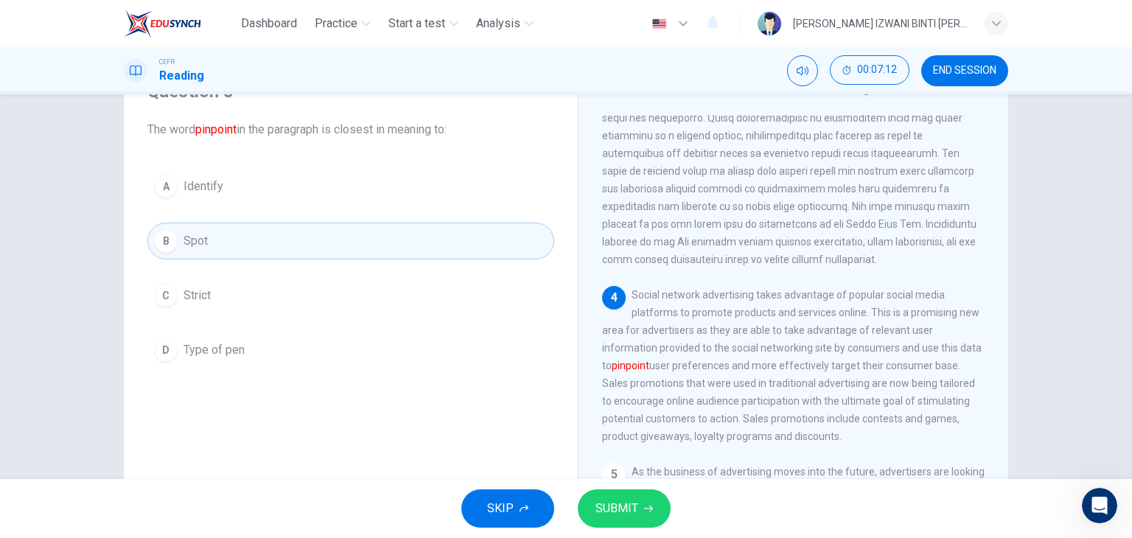
click at [638, 520] on button "SUBMIT" at bounding box center [624, 508] width 93 height 38
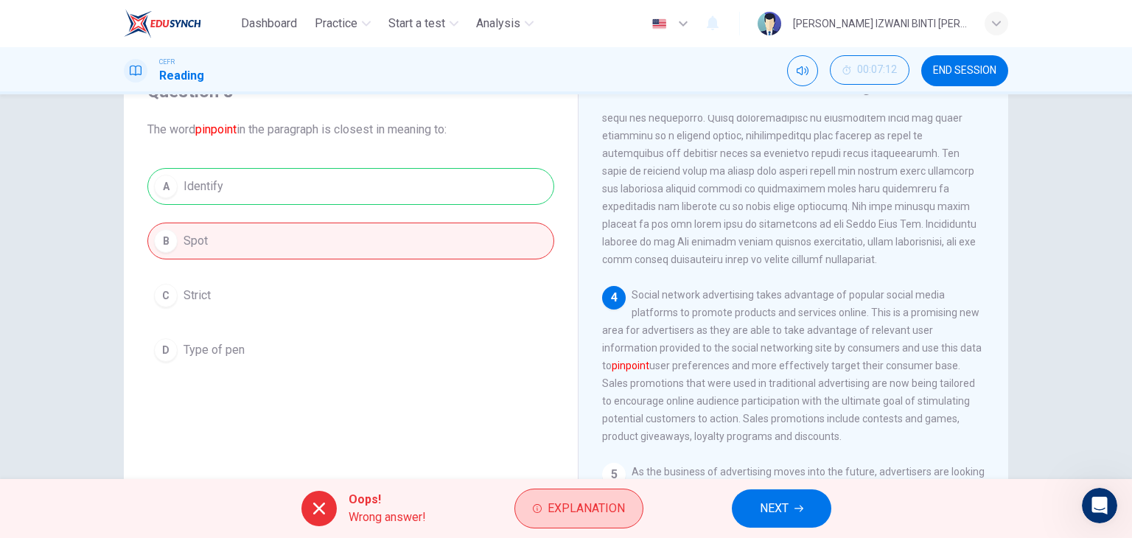
click at [578, 511] on span "Explanation" at bounding box center [585, 508] width 77 height 21
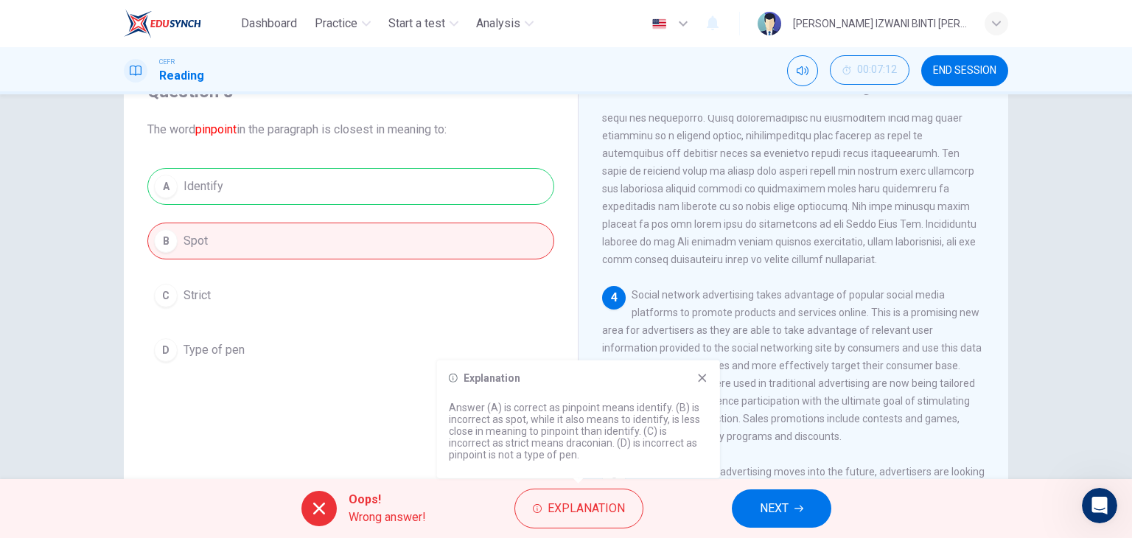
click at [698, 375] on icon at bounding box center [702, 378] width 12 height 12
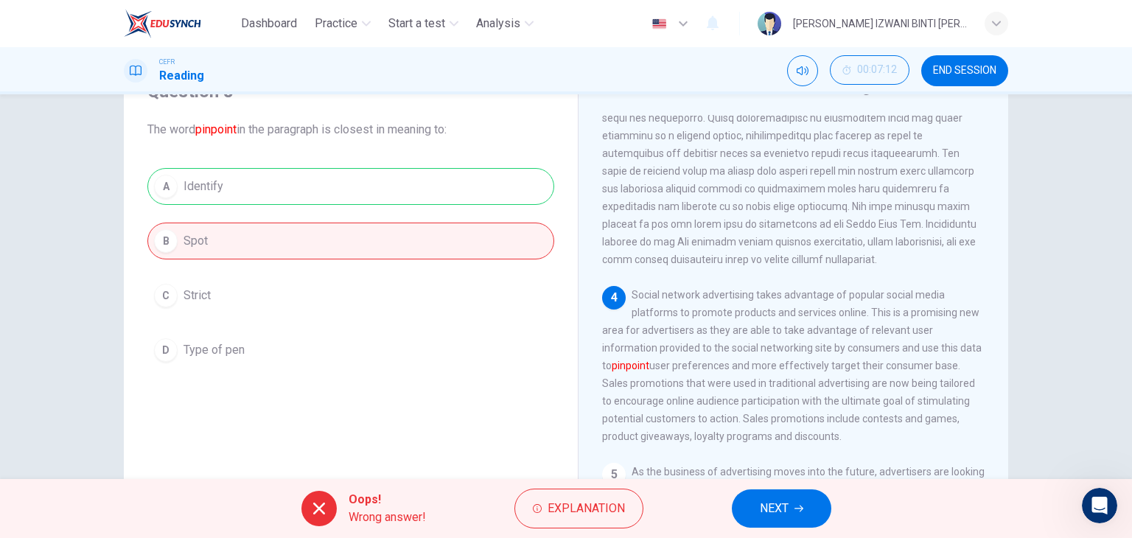
click at [777, 499] on span "NEXT" at bounding box center [774, 508] width 29 height 21
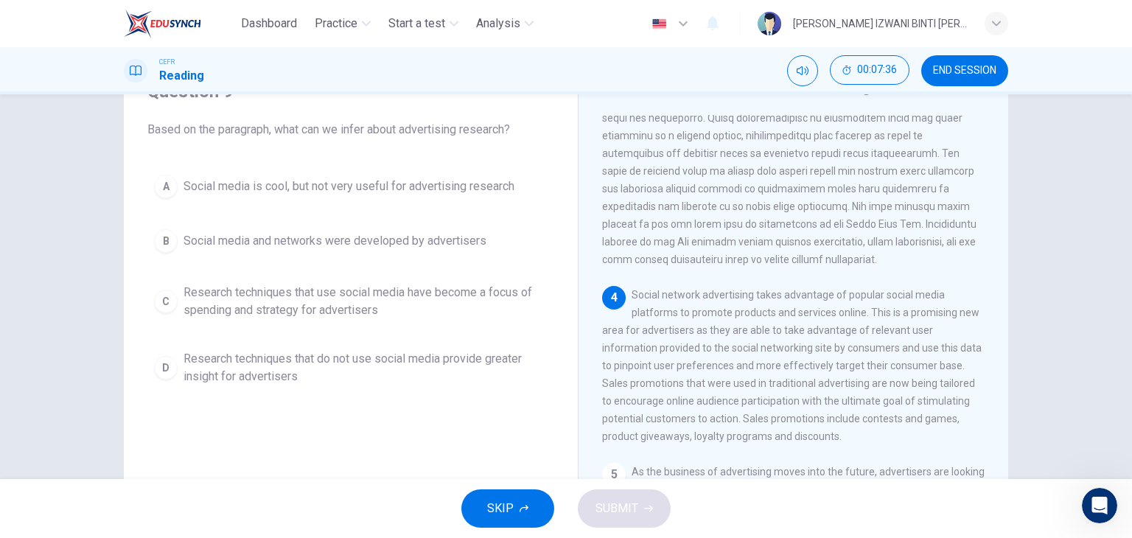
scroll to position [663, 0]
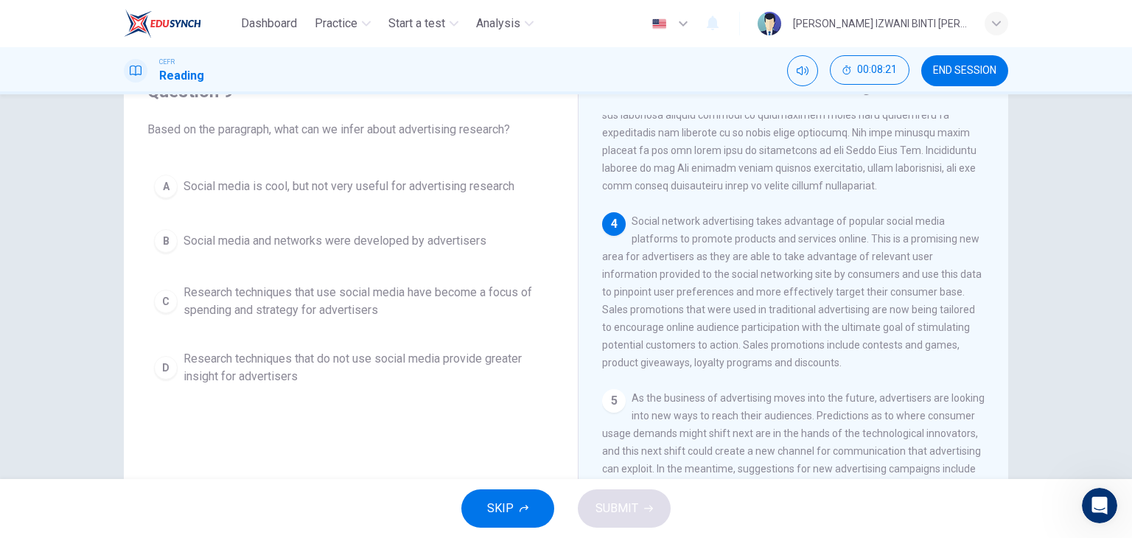
click at [402, 255] on button "B Social media and networks were developed by advertisers" at bounding box center [350, 241] width 407 height 37
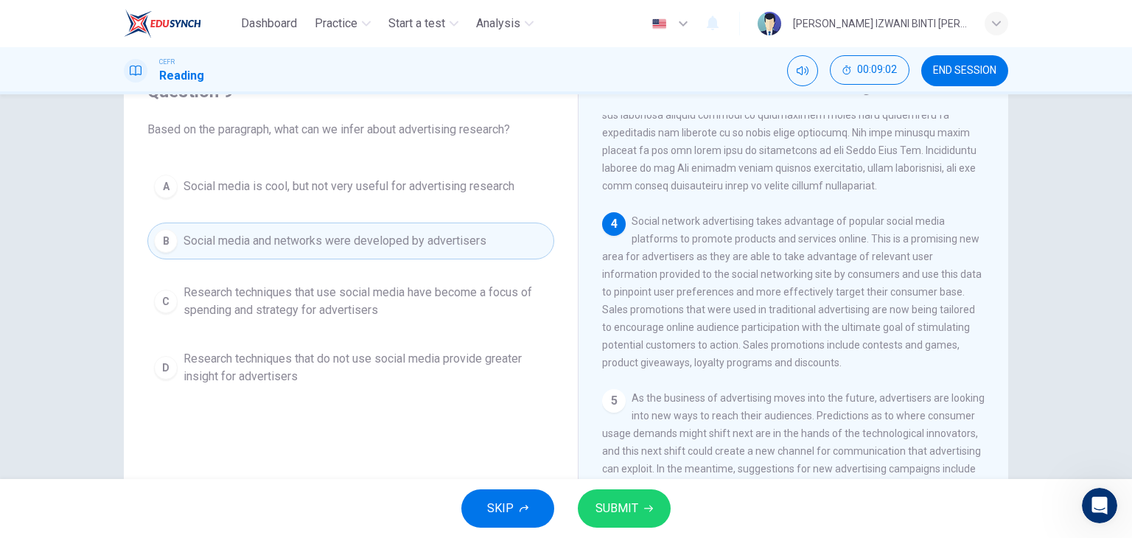
click at [318, 313] on span "Research techniques that use social media have become a focus of spending and s…" at bounding box center [365, 301] width 364 height 35
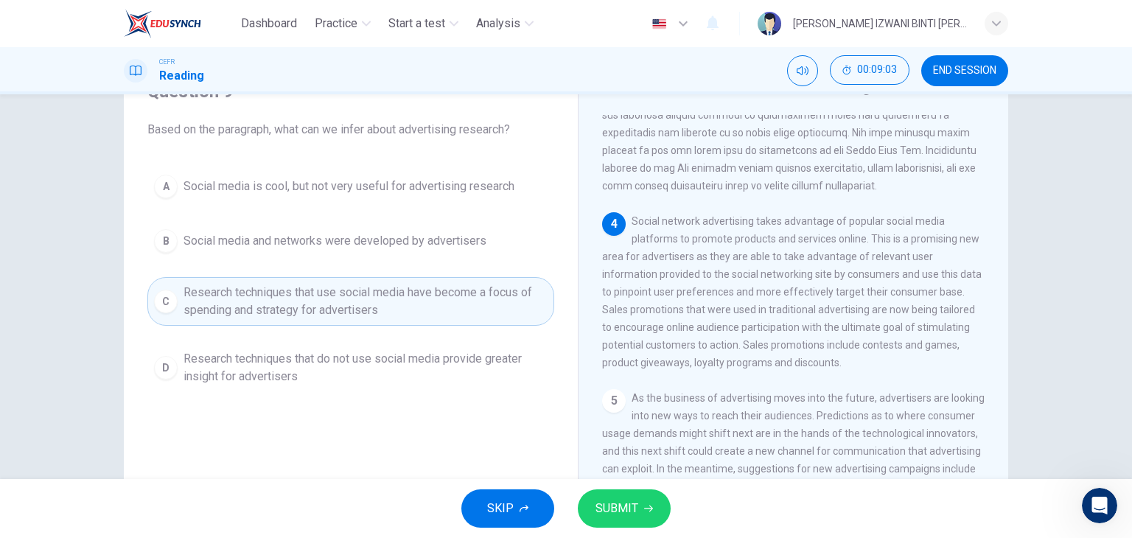
click at [333, 245] on span "Social media and networks were developed by advertisers" at bounding box center [334, 241] width 303 height 18
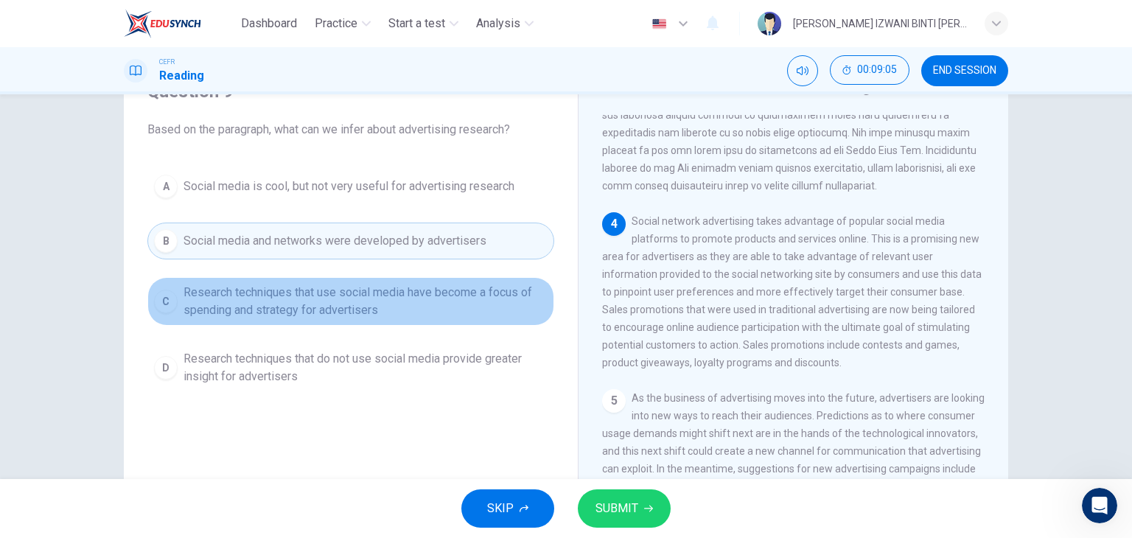
click at [411, 307] on span "Research techniques that use social media have become a focus of spending and s…" at bounding box center [365, 301] width 364 height 35
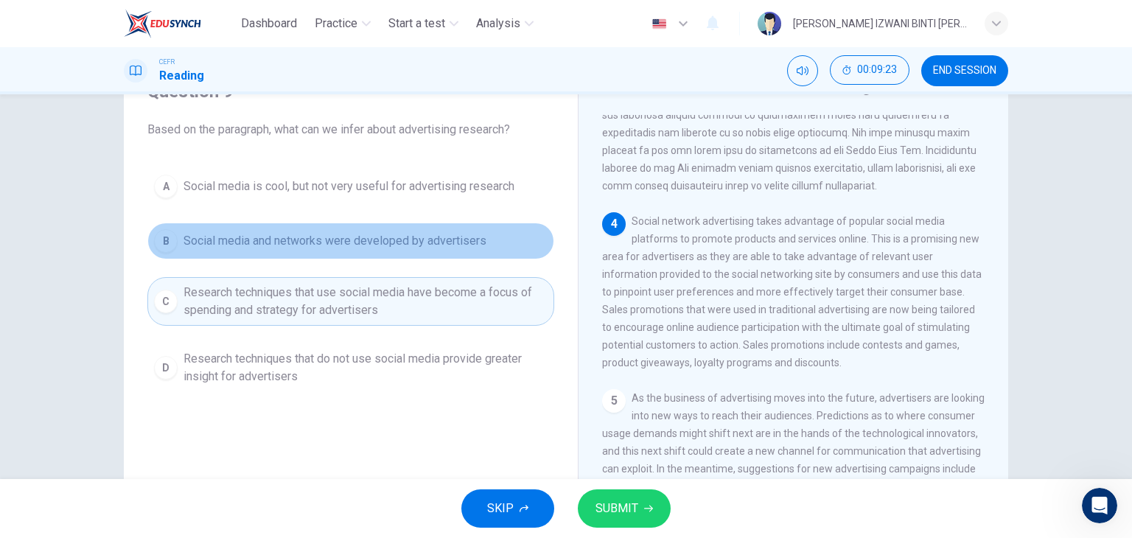
click at [355, 232] on span "Social media and networks were developed by advertisers" at bounding box center [334, 241] width 303 height 18
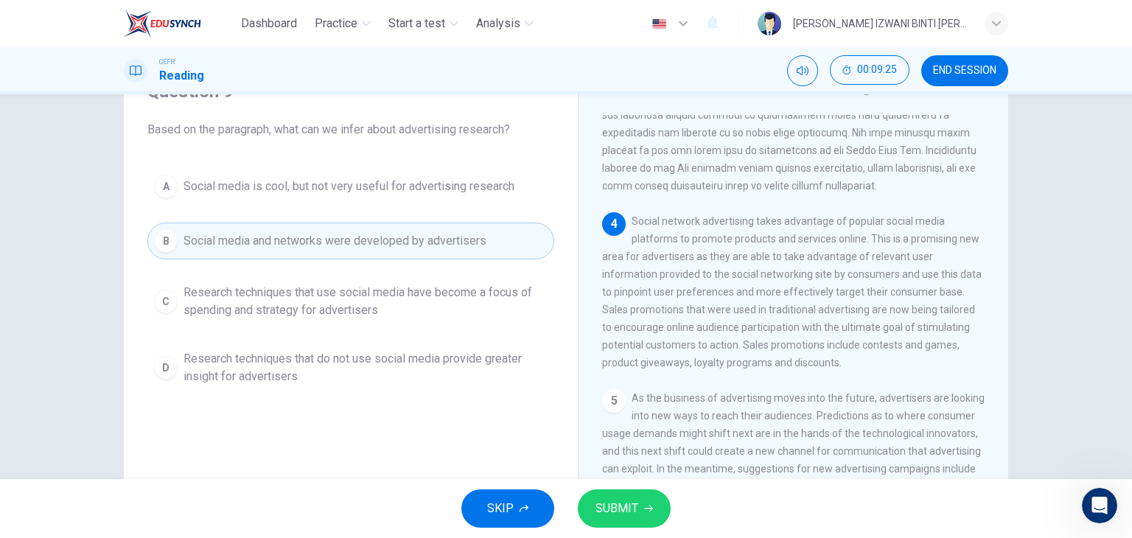
click at [360, 287] on span "Research techniques that use social media have become a focus of spending and s…" at bounding box center [365, 301] width 364 height 35
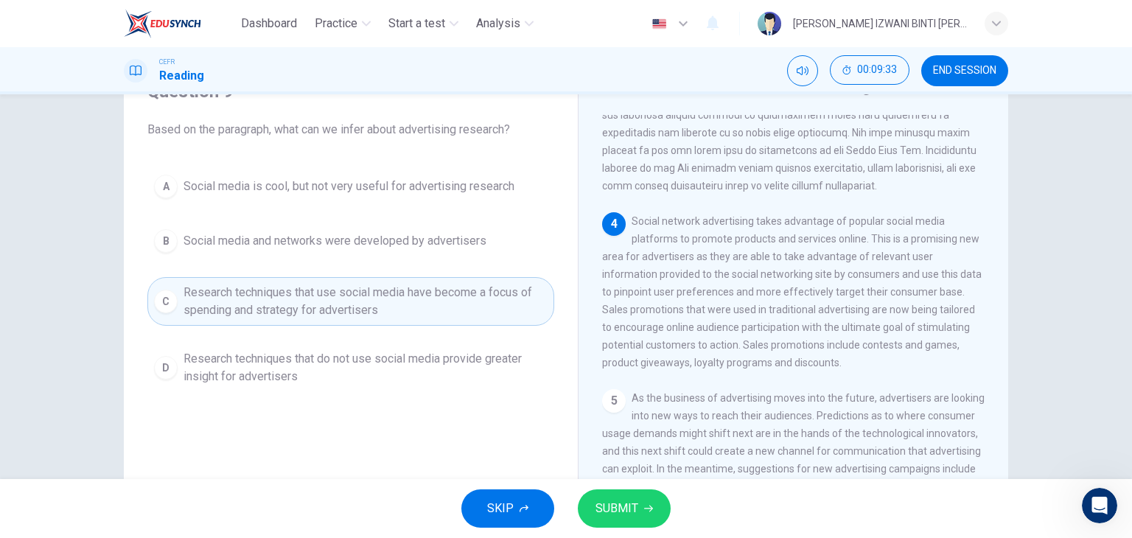
click at [387, 234] on span "Social media and networks were developed by advertisers" at bounding box center [334, 241] width 303 height 18
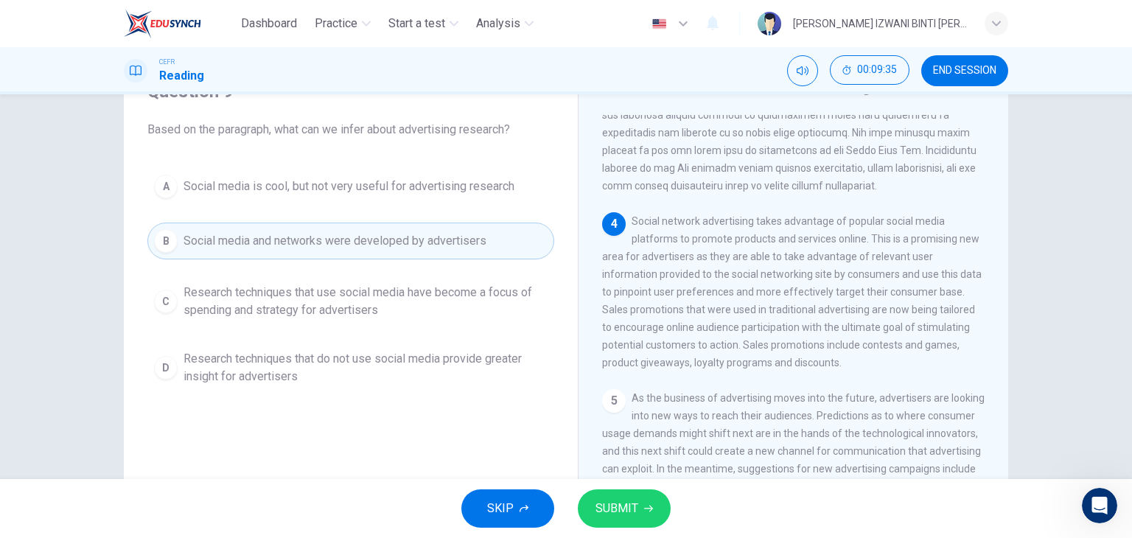
click at [616, 499] on span "SUBMIT" at bounding box center [616, 508] width 43 height 21
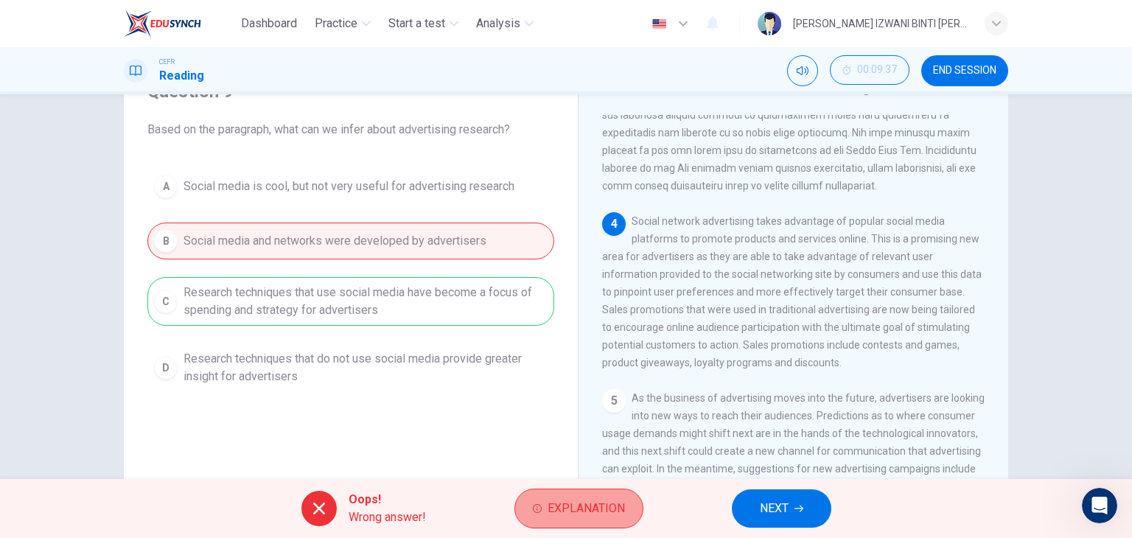
click at [598, 497] on button "Explanation" at bounding box center [578, 508] width 129 height 40
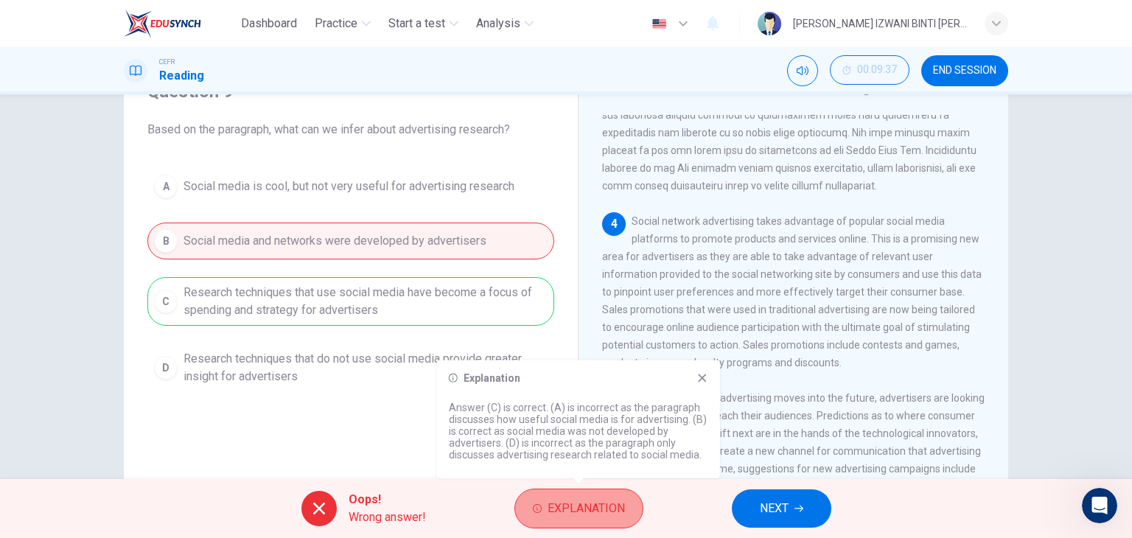
click at [600, 488] on button "Explanation" at bounding box center [578, 508] width 129 height 40
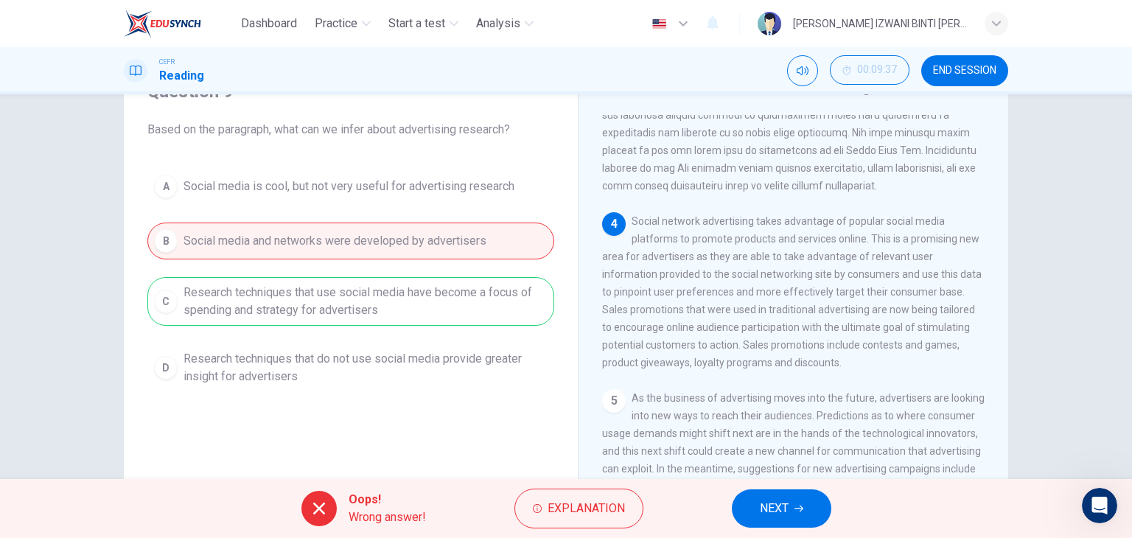
click at [757, 506] on button "NEXT" at bounding box center [781, 508] width 99 height 38
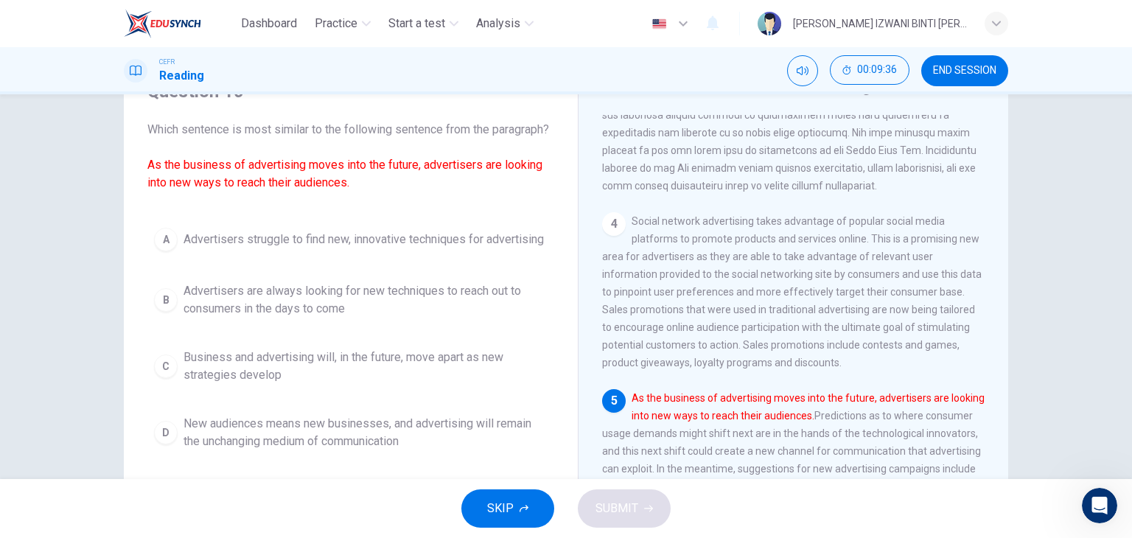
click at [966, 59] on button "END SESSION" at bounding box center [964, 70] width 87 height 31
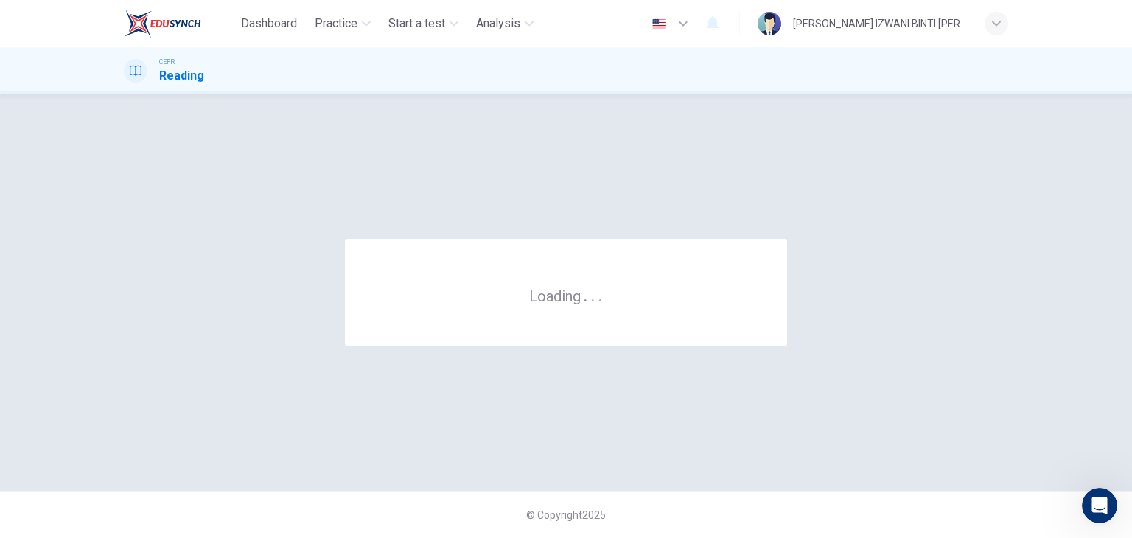
scroll to position [0, 0]
